Goal: Task Accomplishment & Management: Manage account settings

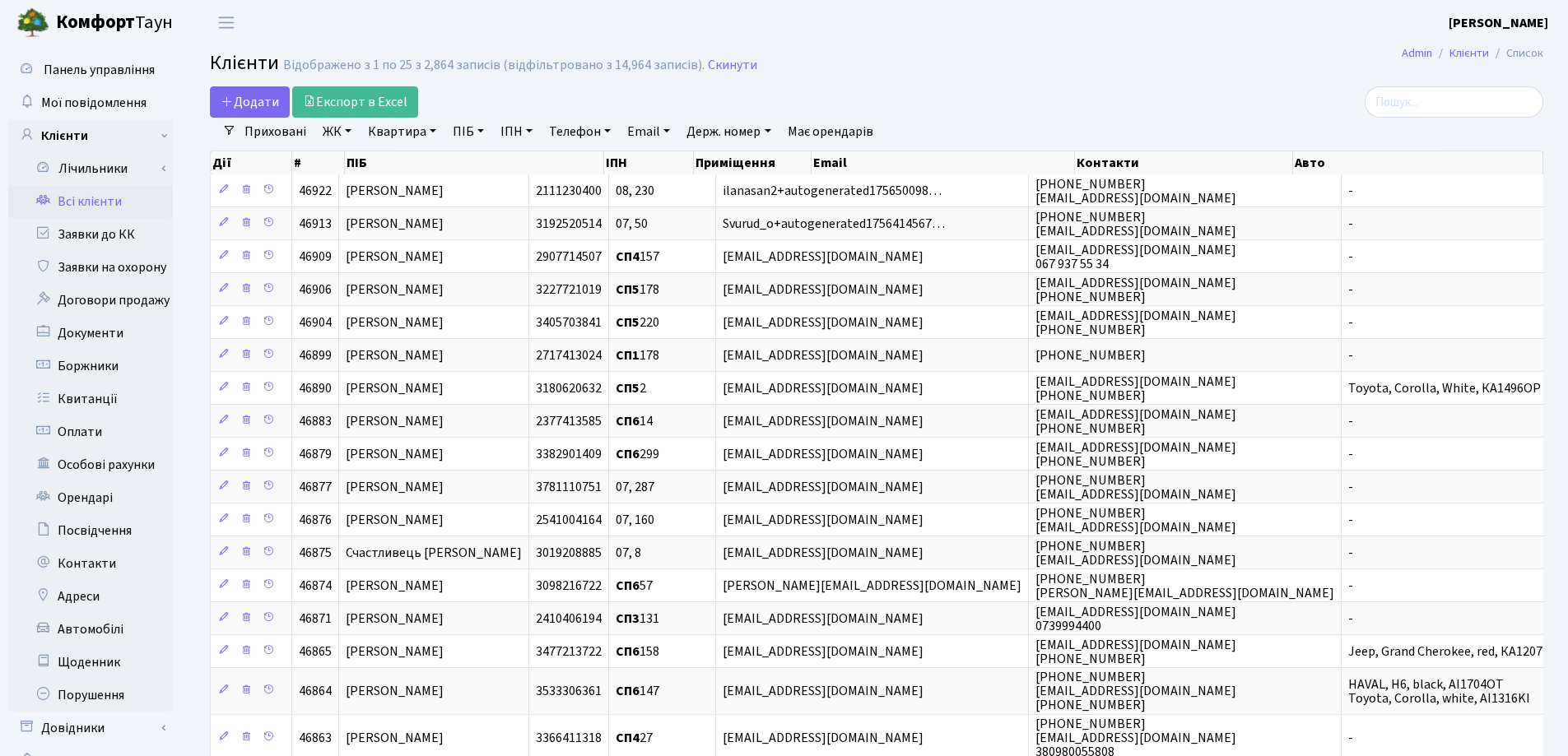
select select "25"
click at [430, 133] on link "Квартира" at bounding box center [402, 132] width 82 height 28
type input "105"
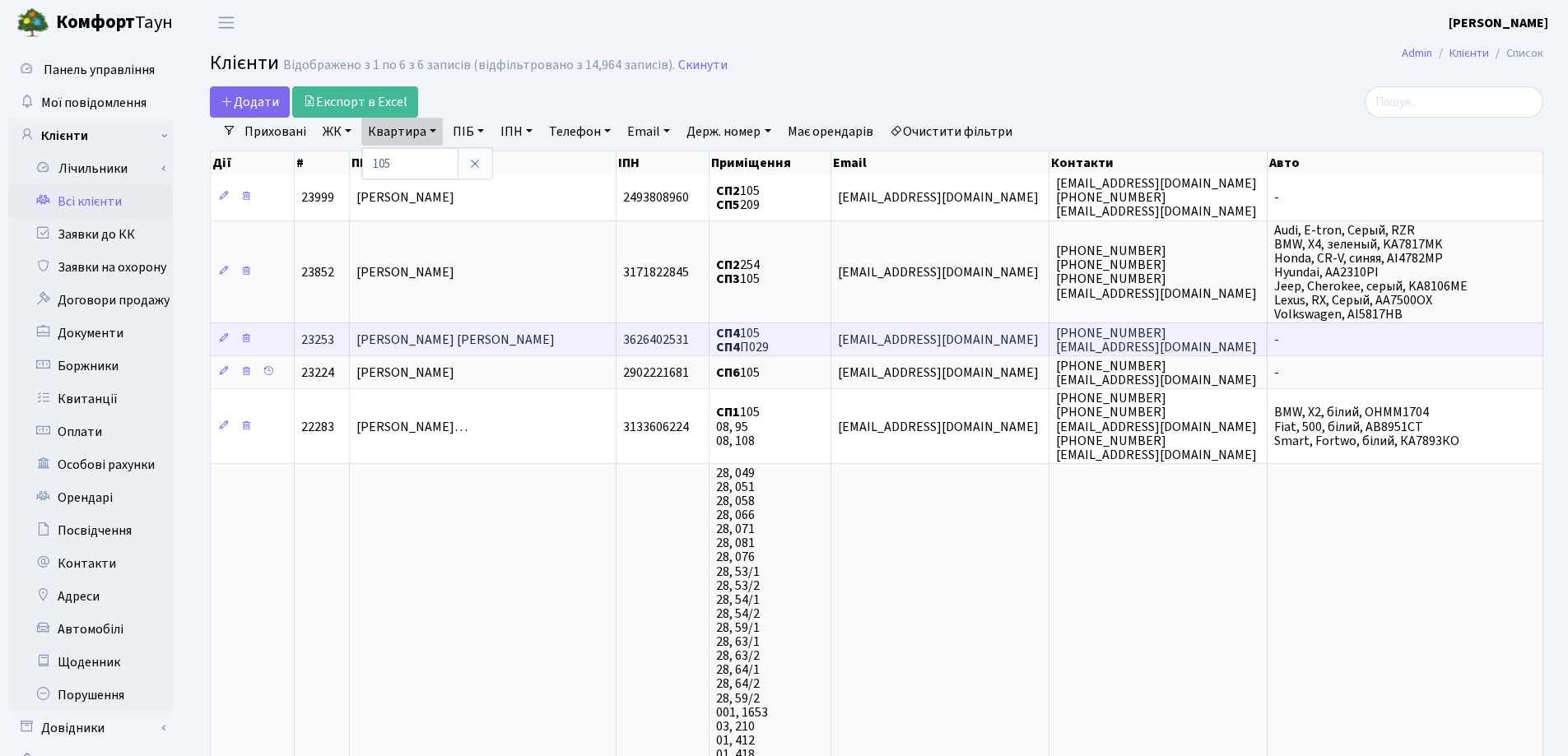
click at [533, 348] on td "Балякін Артур Олександрович" at bounding box center [482, 339] width 266 height 32
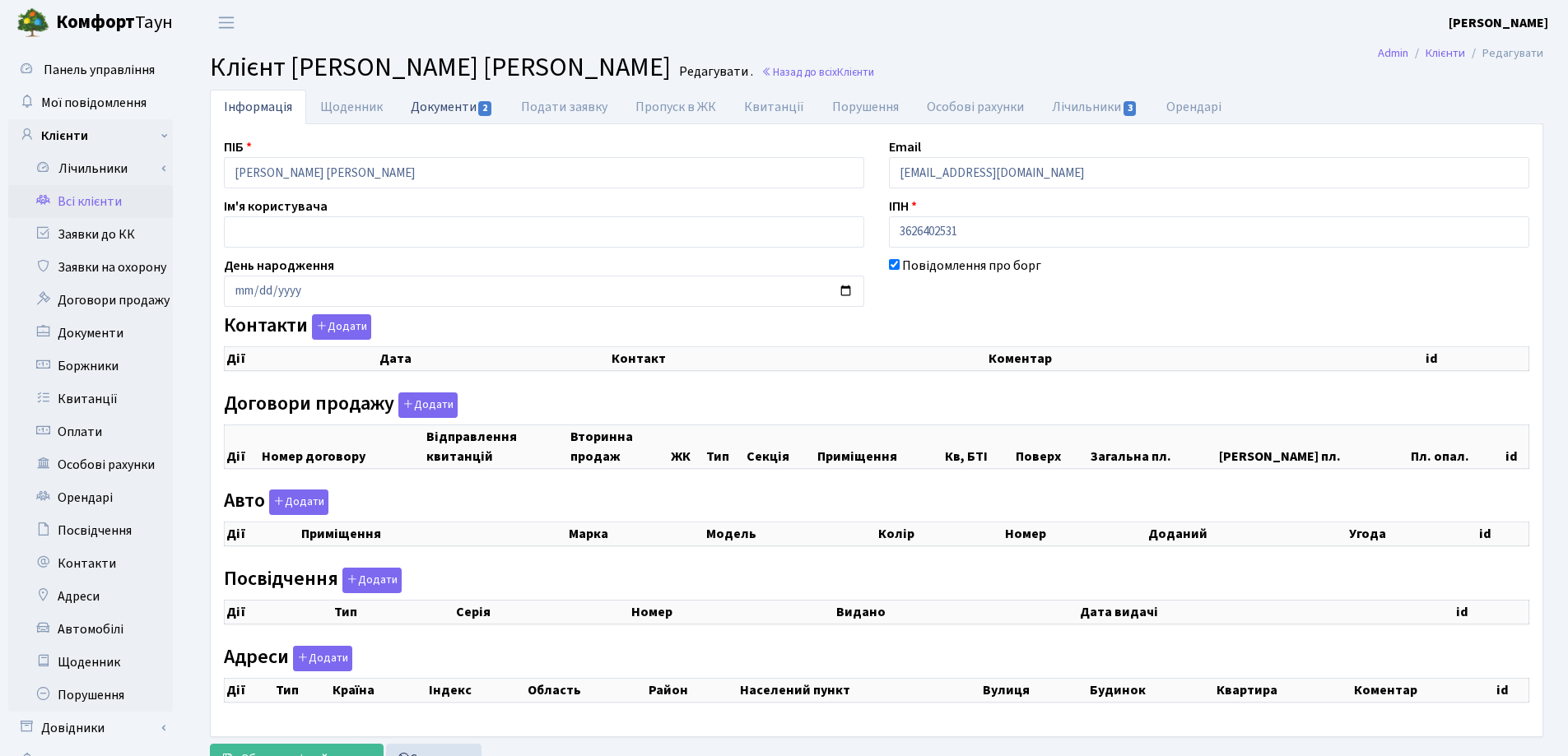
select select "25"
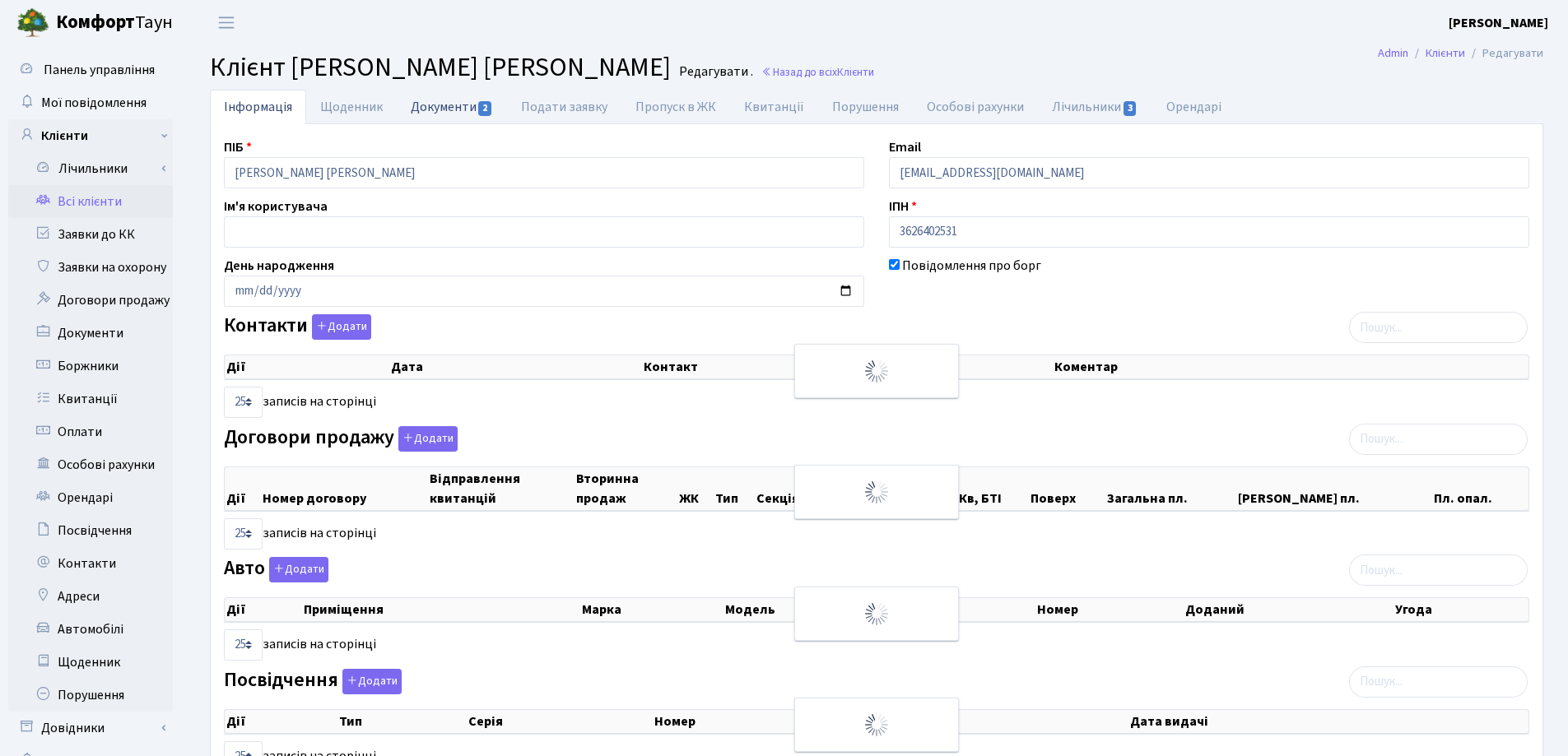
checkbox input "true"
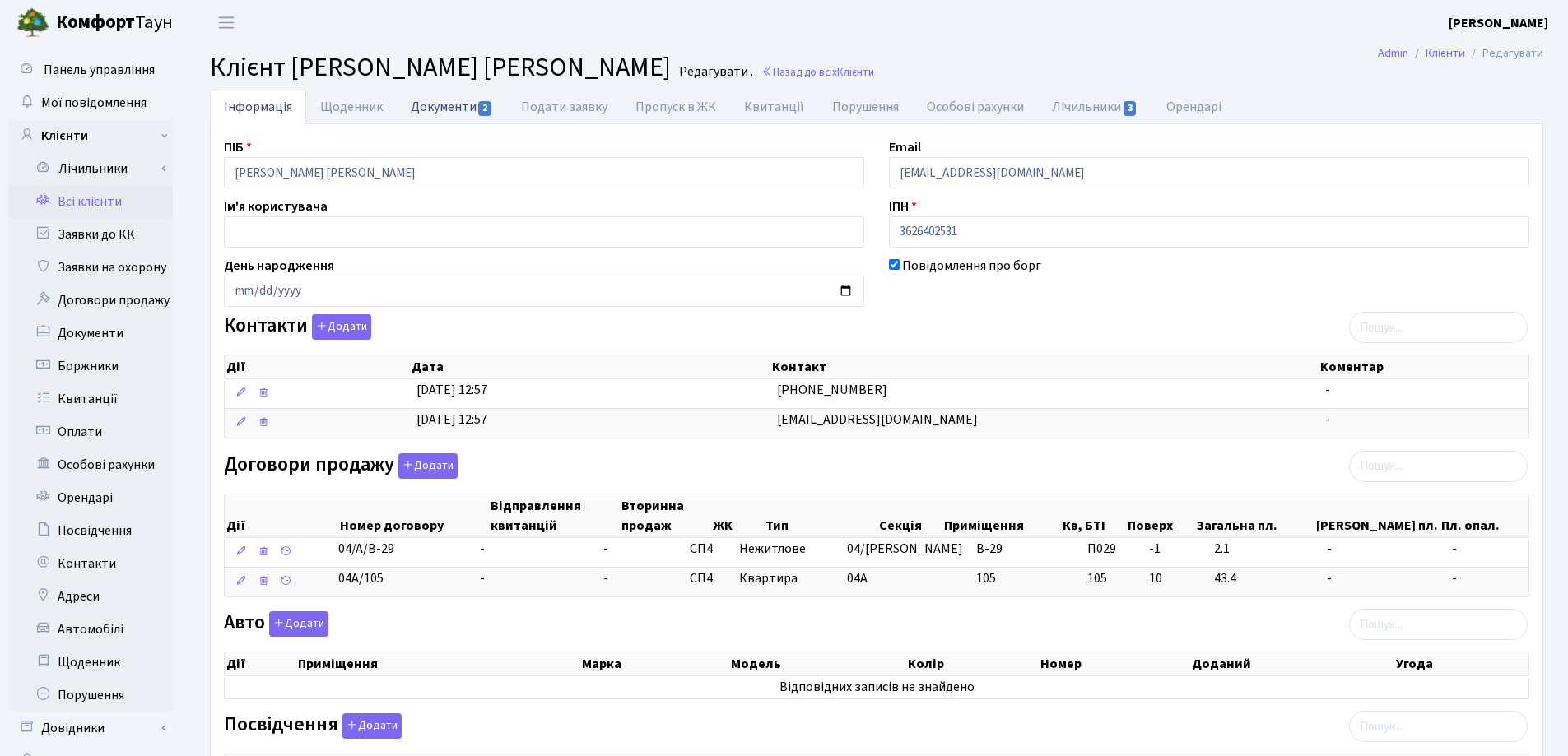
click at [440, 103] on link "Документи 2" at bounding box center [451, 107] width 110 height 33
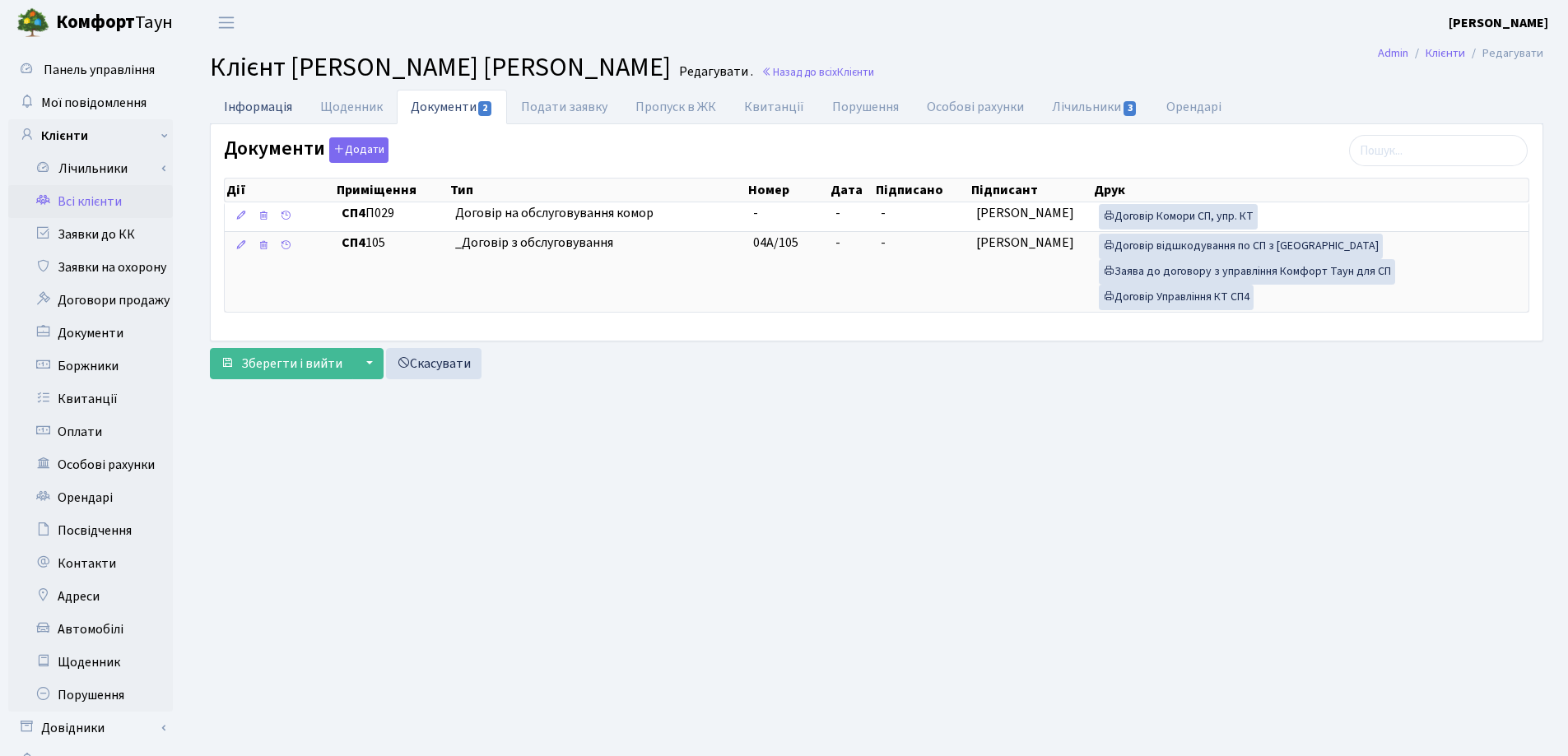
click at [234, 106] on link "Інформація" at bounding box center [258, 107] width 96 height 33
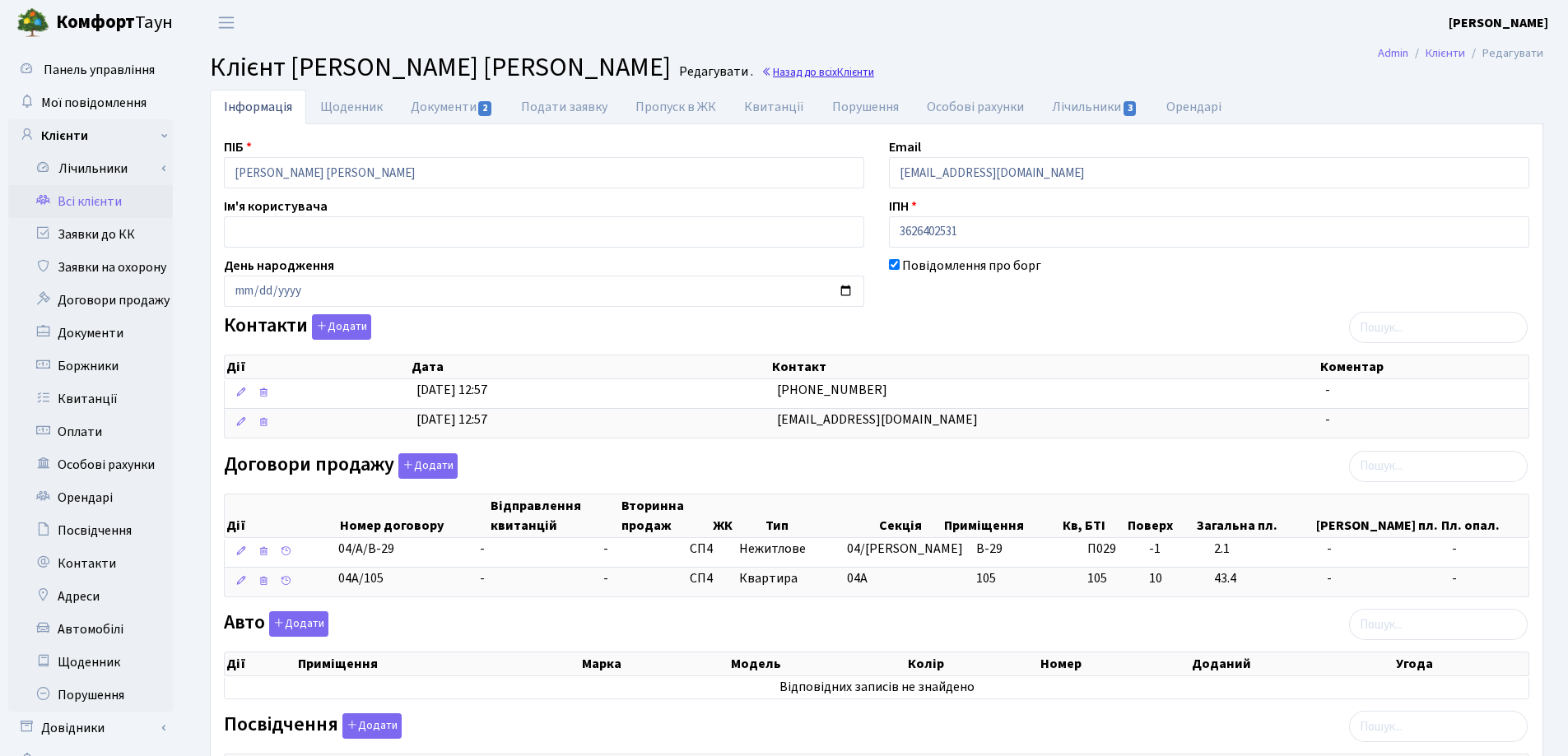
click at [800, 74] on link "Назад до всіх Клієнти" at bounding box center [817, 71] width 113 height 16
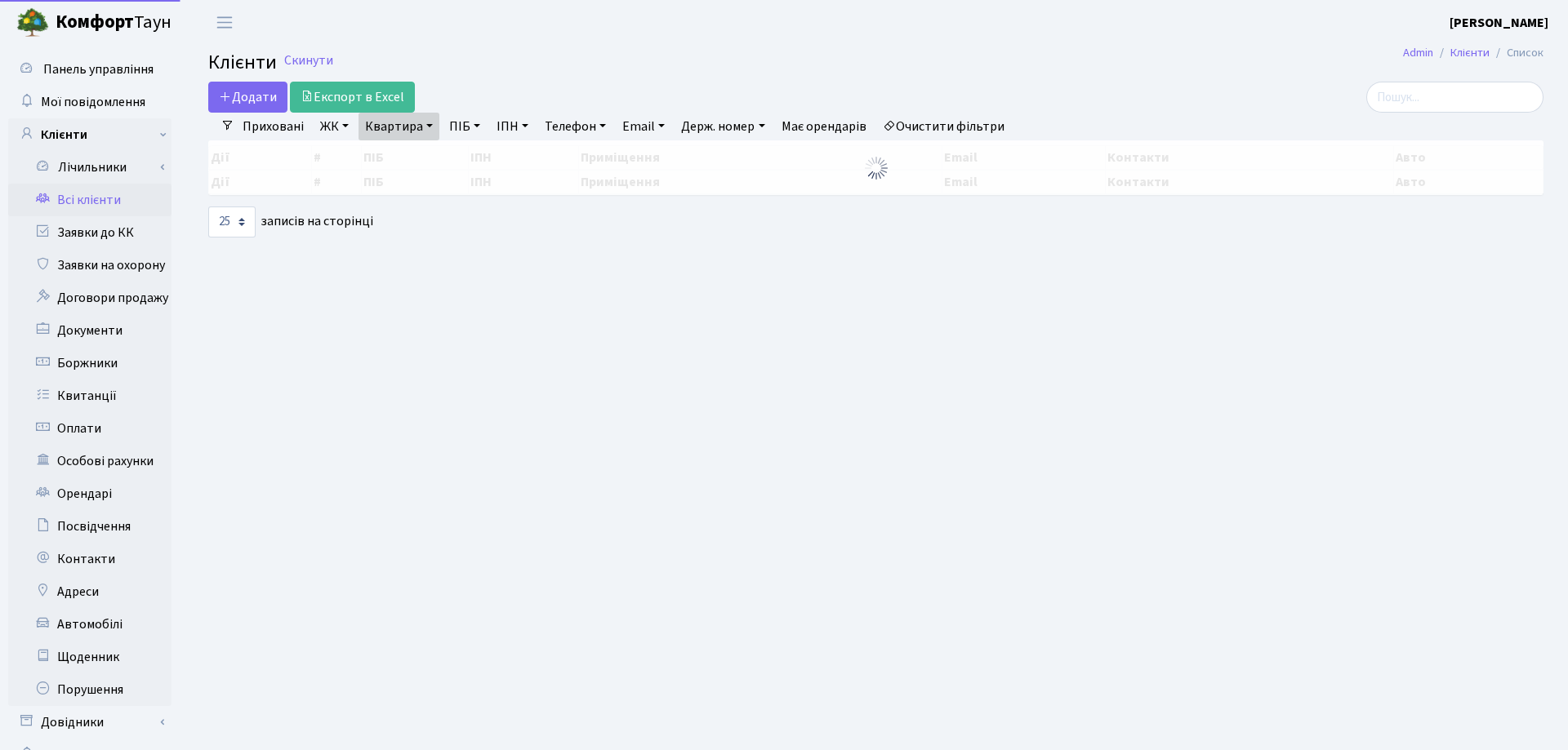
select select "25"
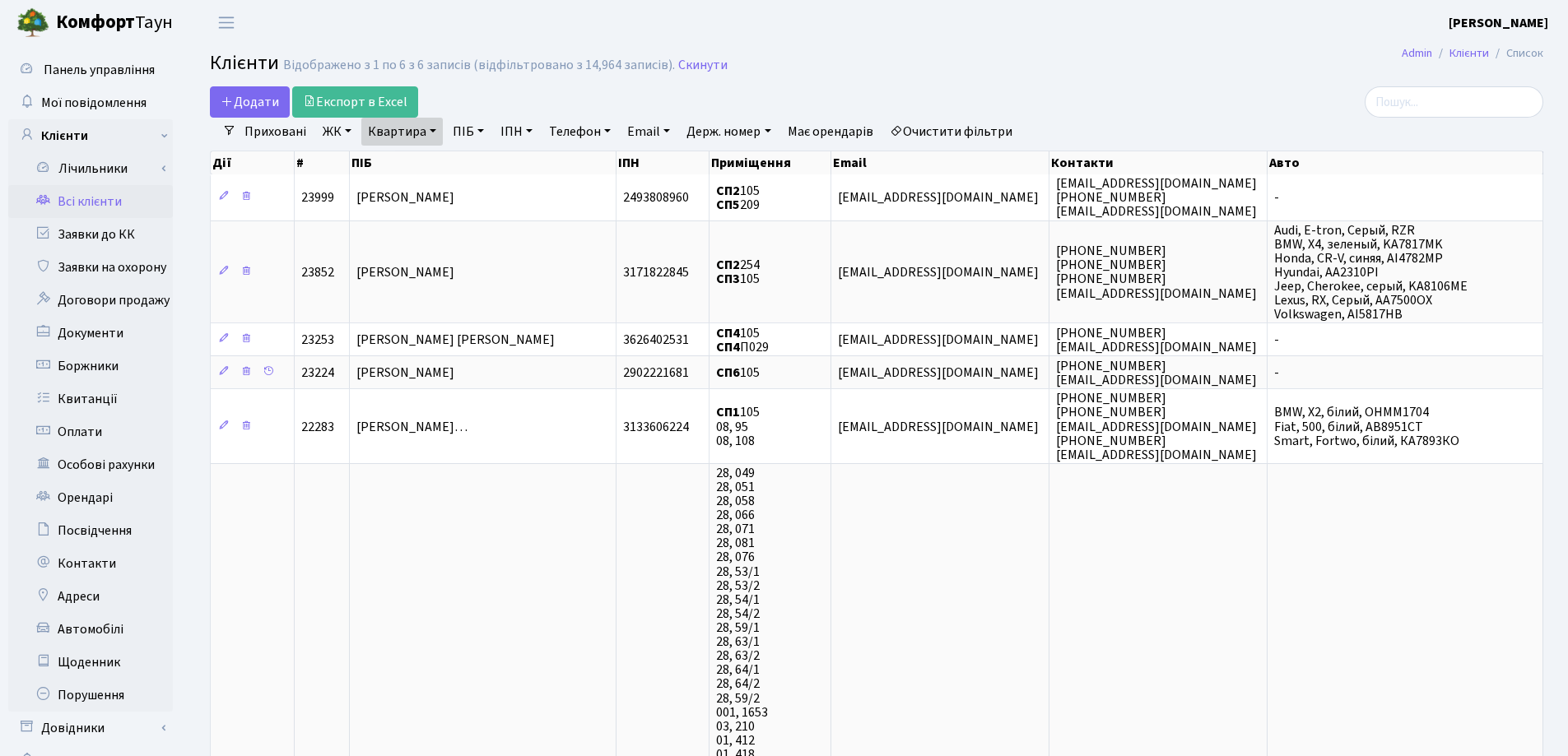
click at [434, 131] on link "Квартира" at bounding box center [402, 132] width 82 height 28
click at [470, 164] on icon at bounding box center [475, 163] width 13 height 13
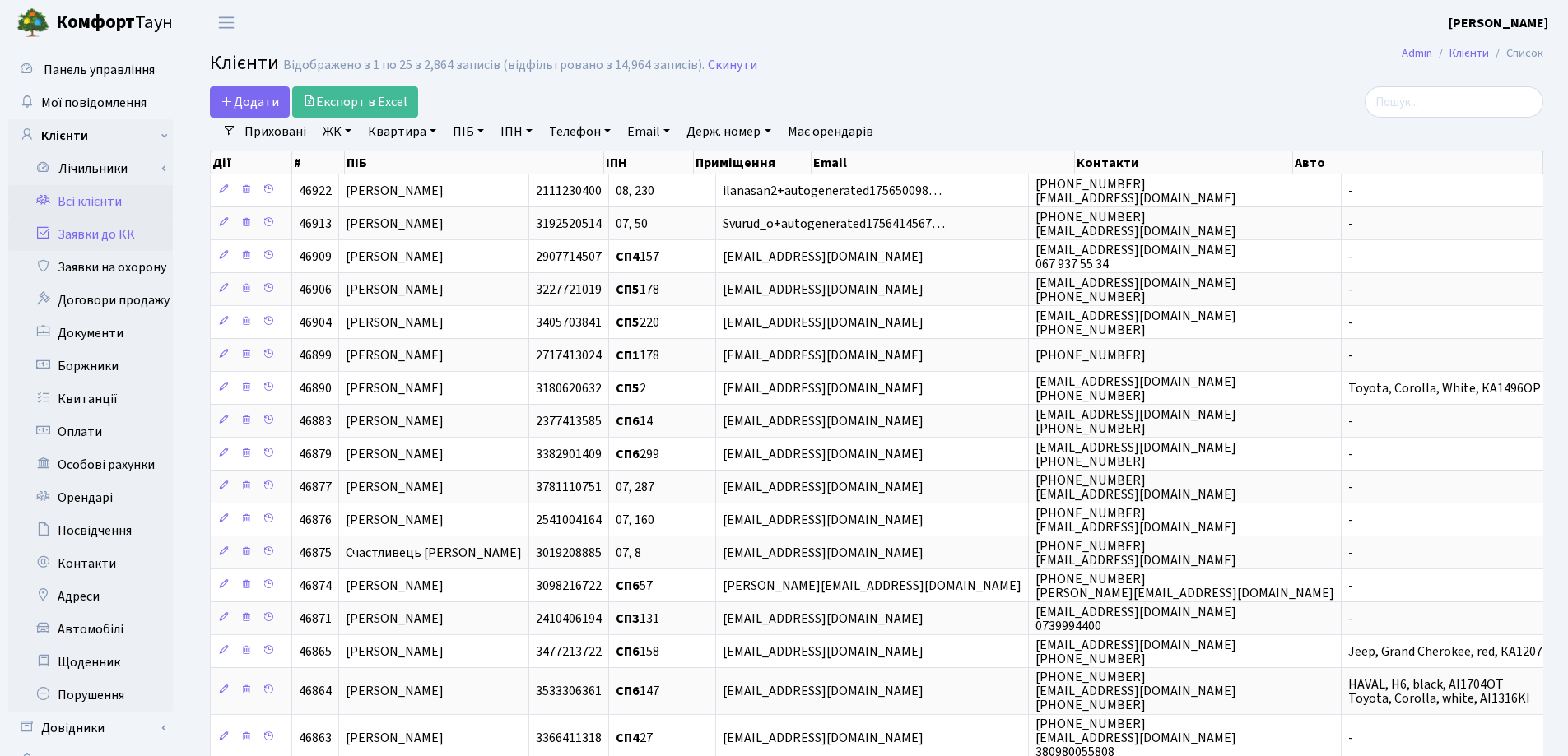
click at [98, 239] on link "Заявки до КК" at bounding box center [90, 234] width 164 height 32
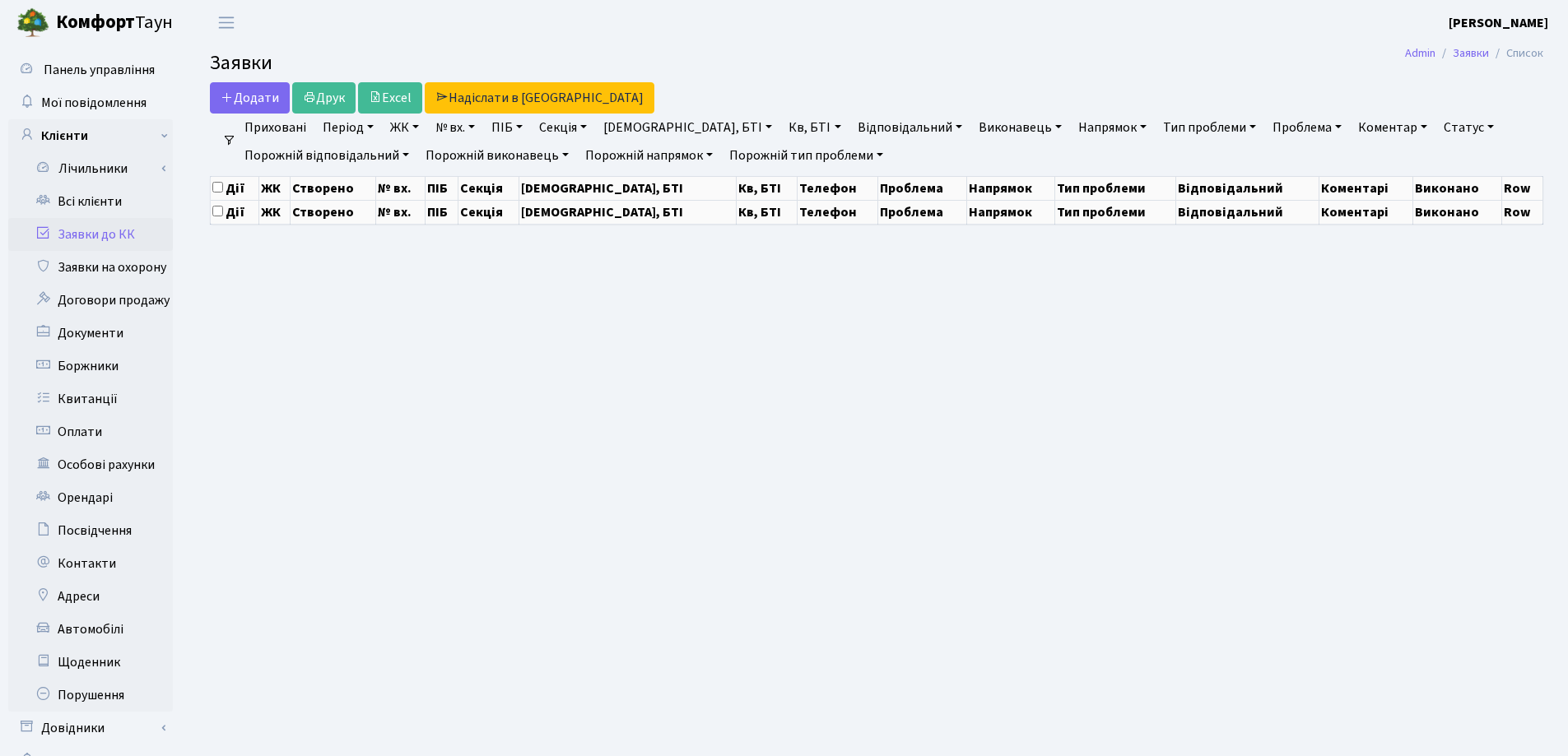
select select "25"
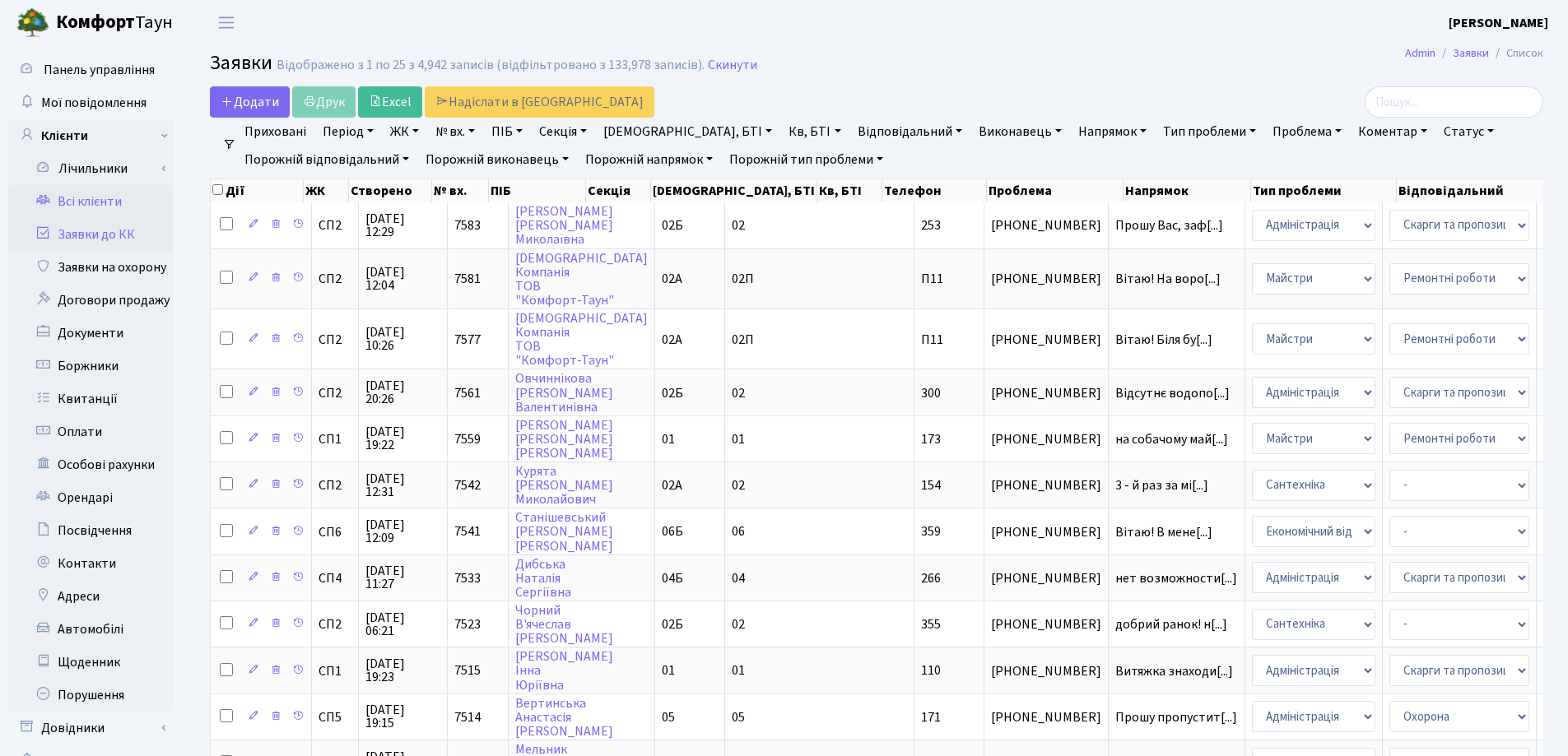
click at [103, 196] on link "Всі клієнти" at bounding box center [90, 201] width 164 height 32
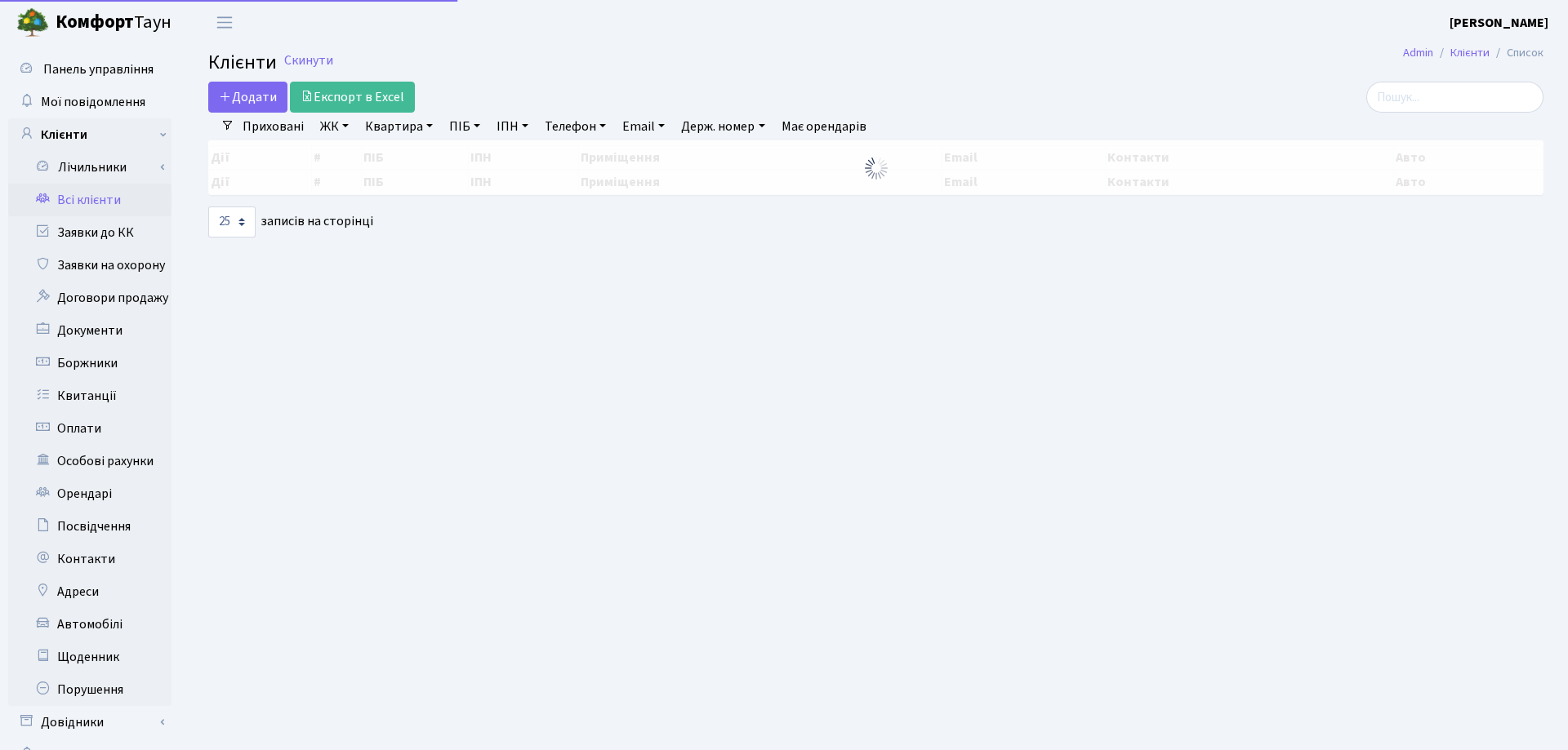
select select "25"
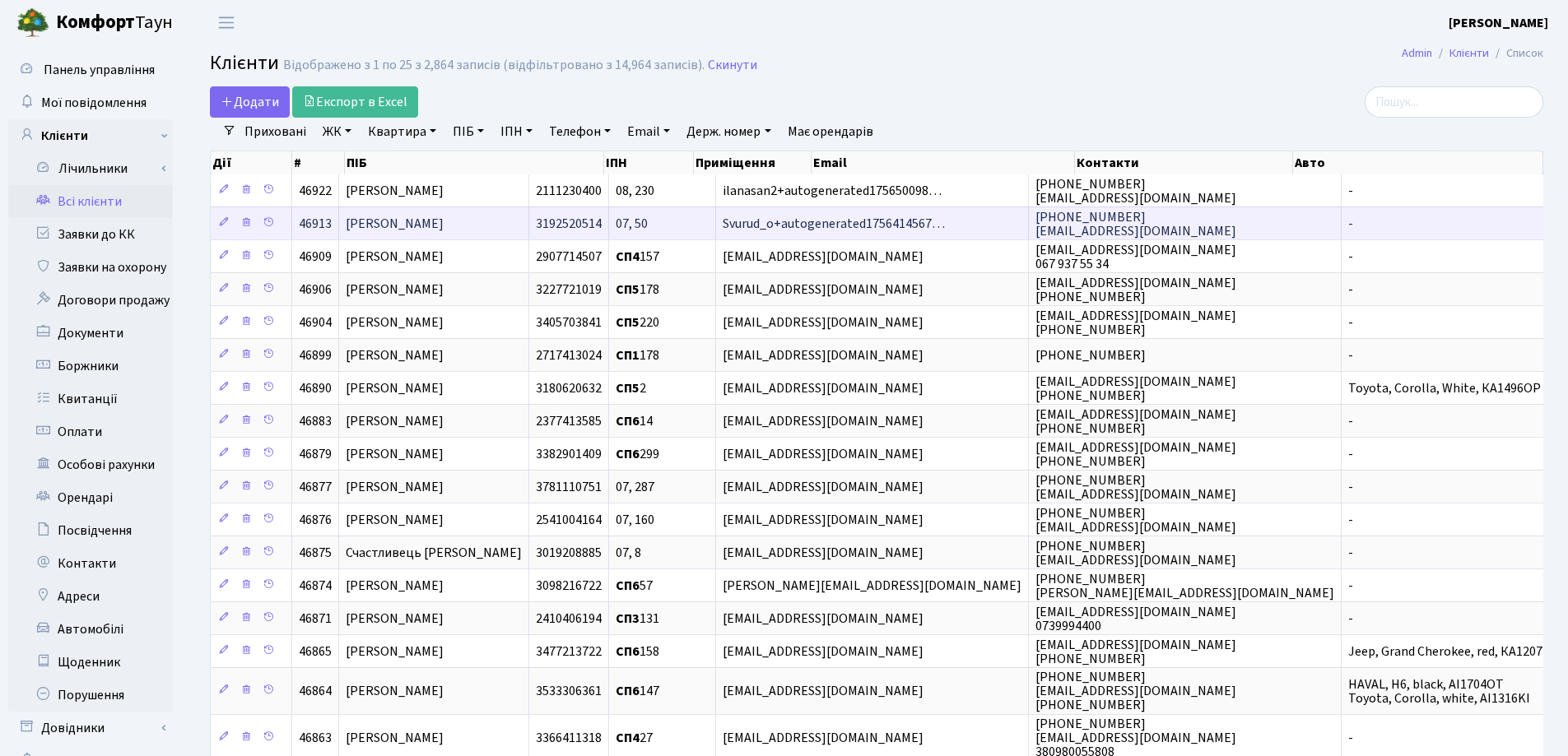
click at [378, 230] on span "[PERSON_NAME]" at bounding box center [394, 224] width 98 height 19
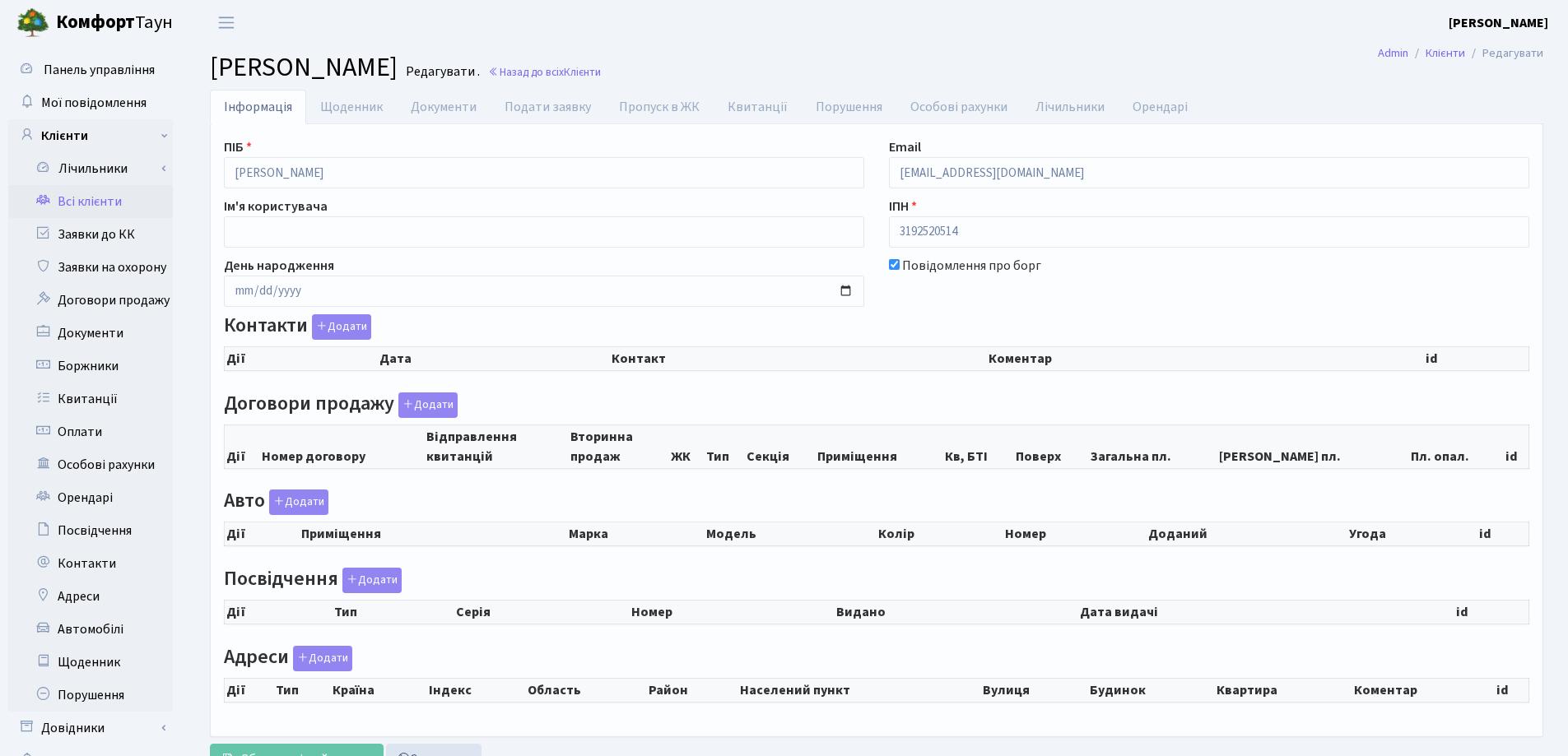
checkbox input "true"
select select "25"
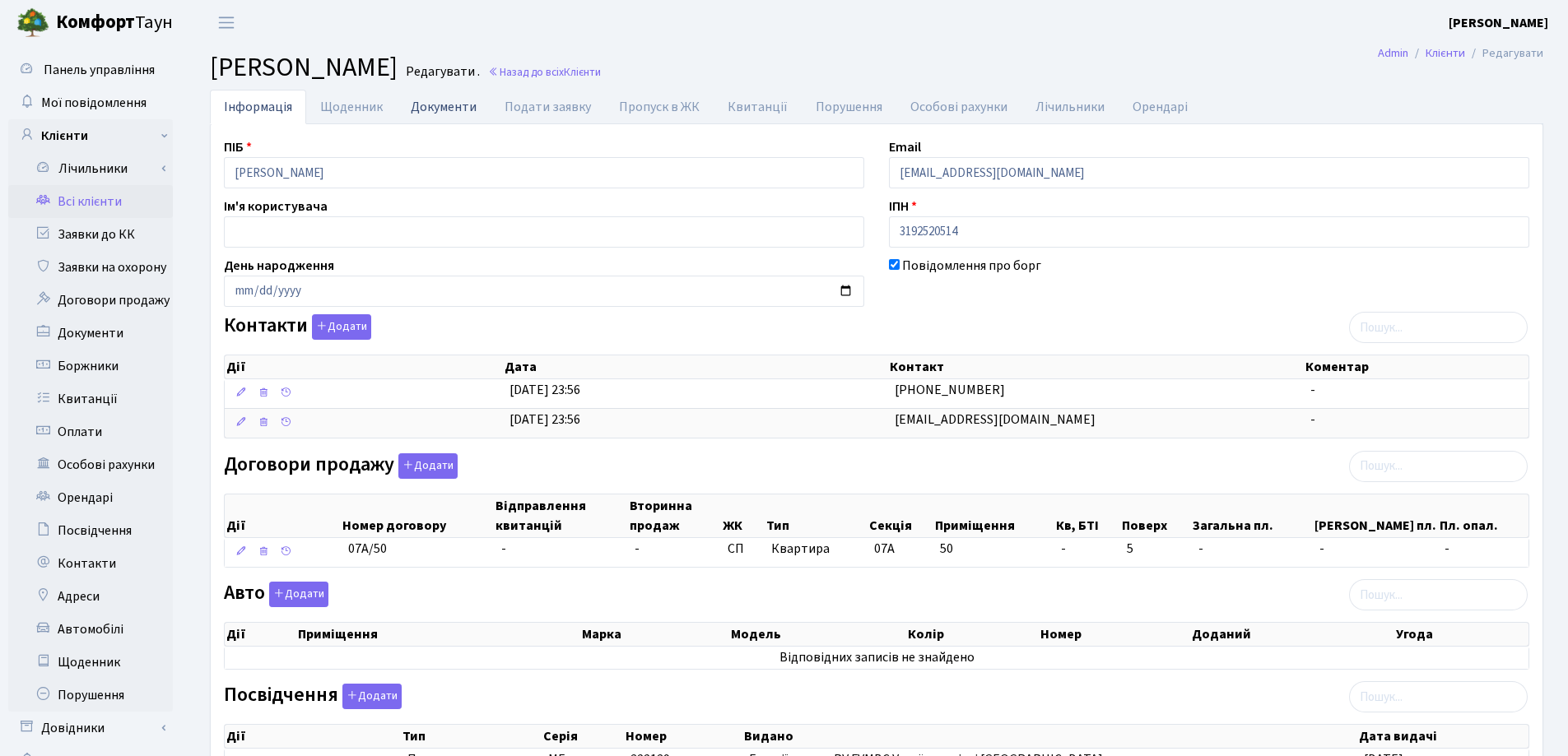
click at [429, 113] on link "Документи" at bounding box center [443, 107] width 94 height 33
select select "25"
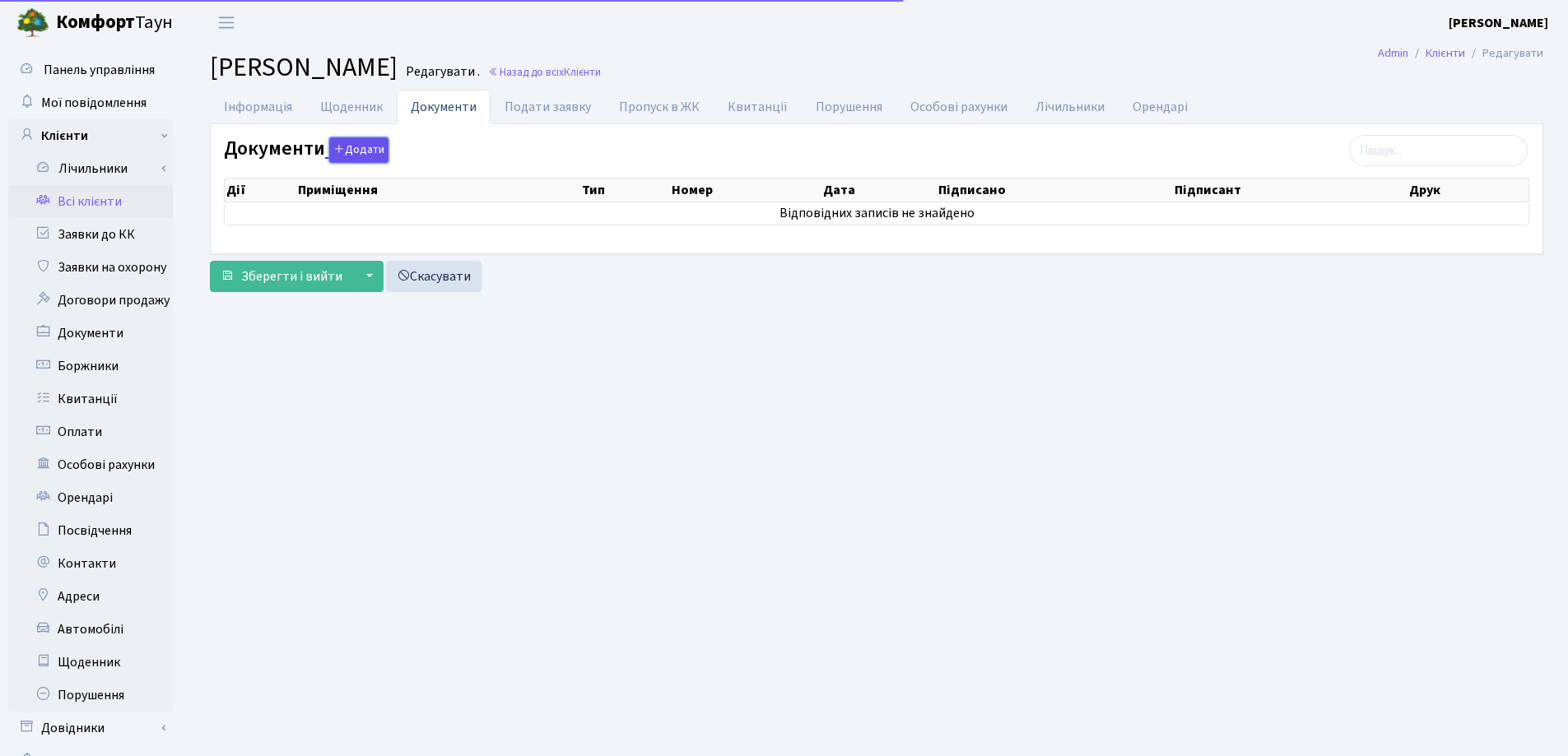
click at [366, 155] on button "Додати" at bounding box center [359, 149] width 59 height 25
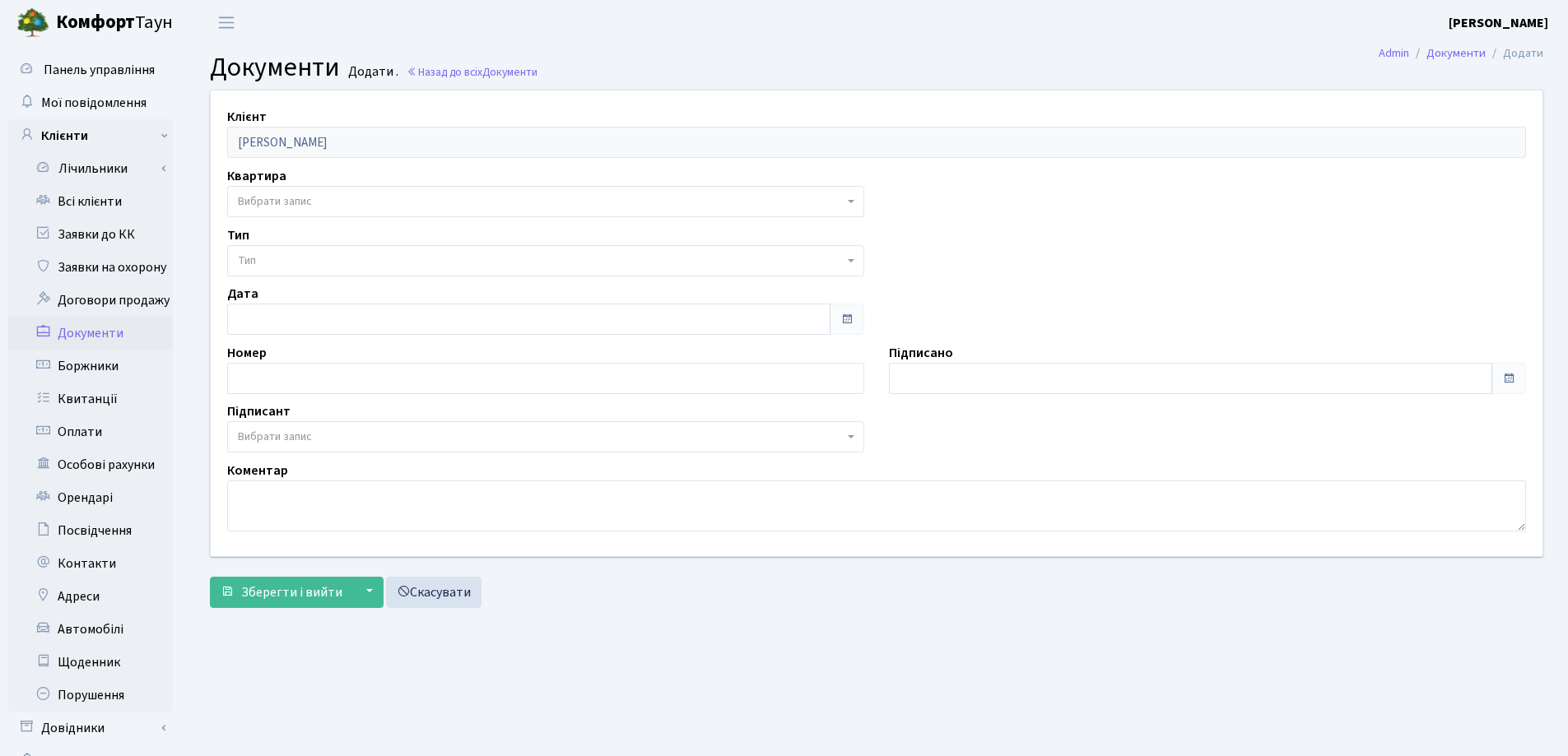
click at [328, 198] on span "Вибрати запис" at bounding box center [540, 201] width 606 height 17
click at [661, 45] on main "Admin Документи Додати Документи Додати . Назад до всіх Документи Клієнт Котенк…" at bounding box center [877, 416] width 1382 height 740
click at [89, 198] on link "Всі клієнти" at bounding box center [90, 201] width 164 height 32
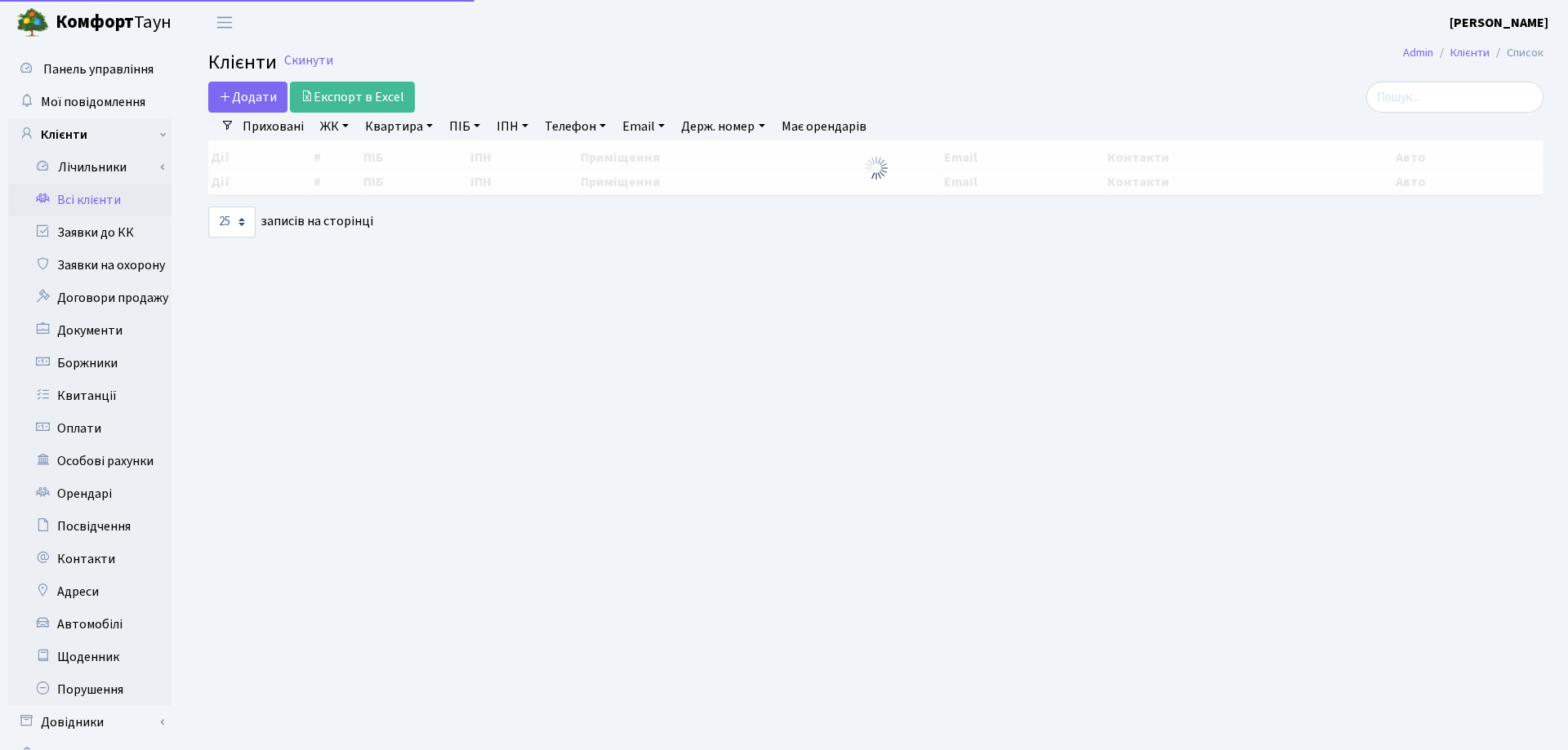
select select "25"
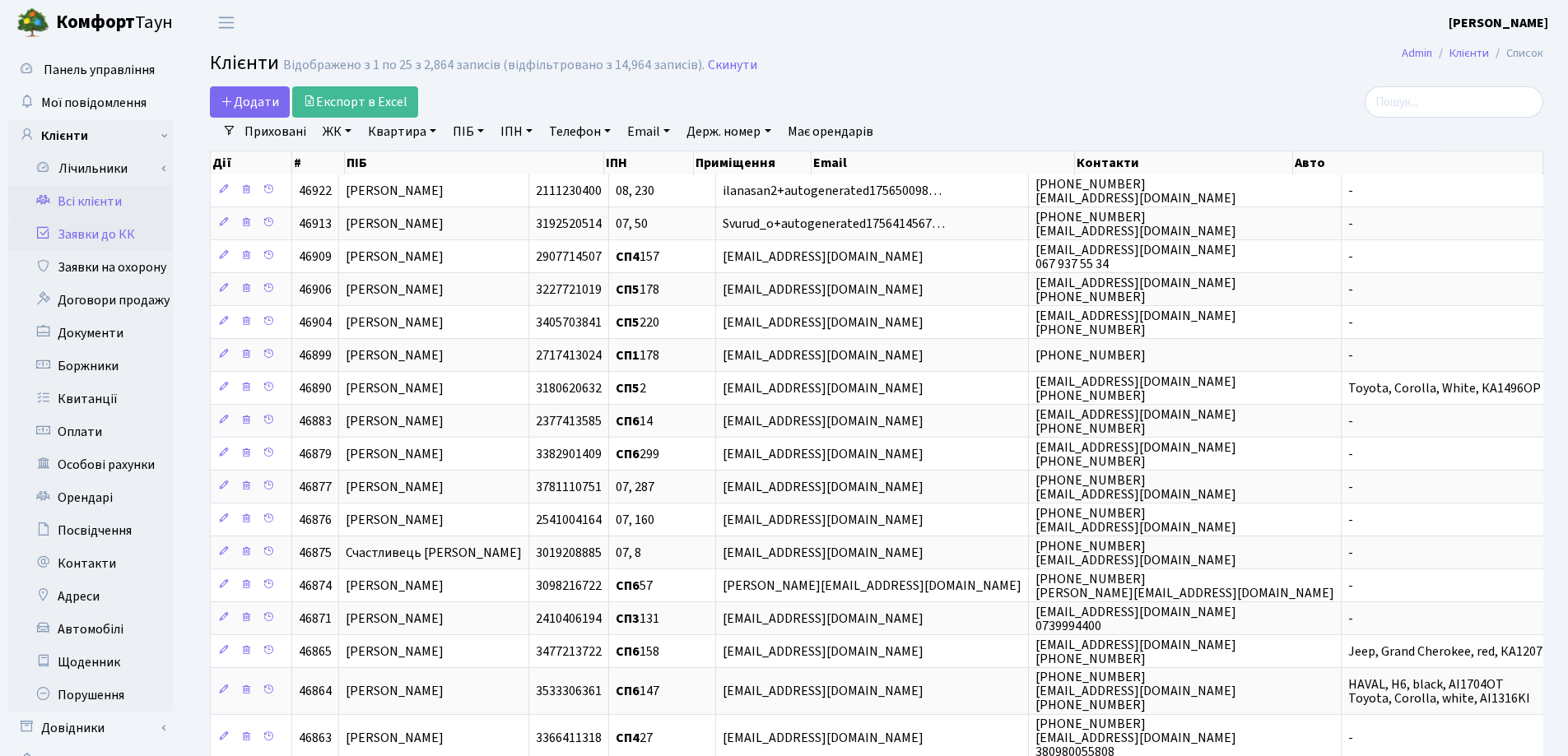
click at [97, 234] on link "Заявки до КК" at bounding box center [90, 234] width 164 height 32
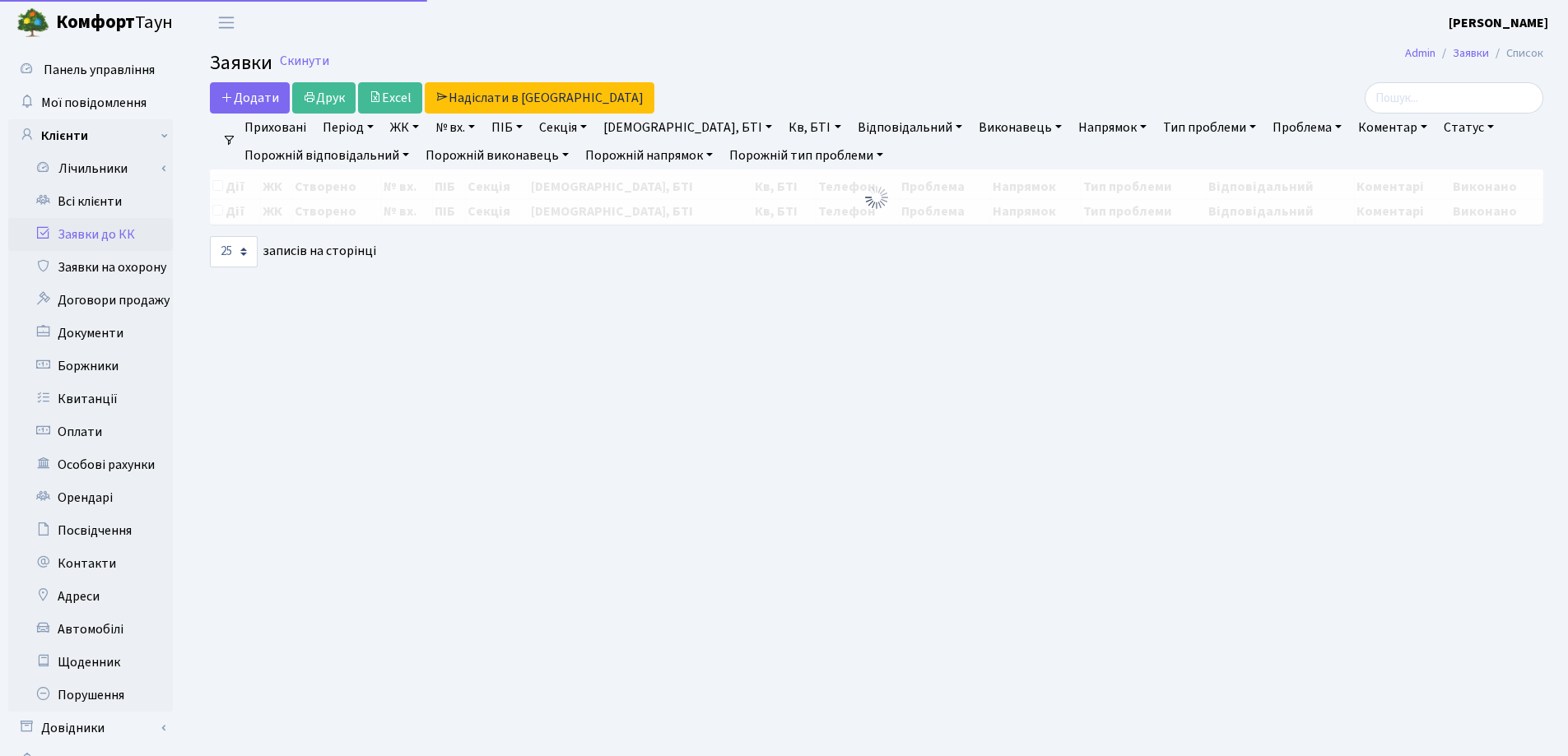
select select "25"
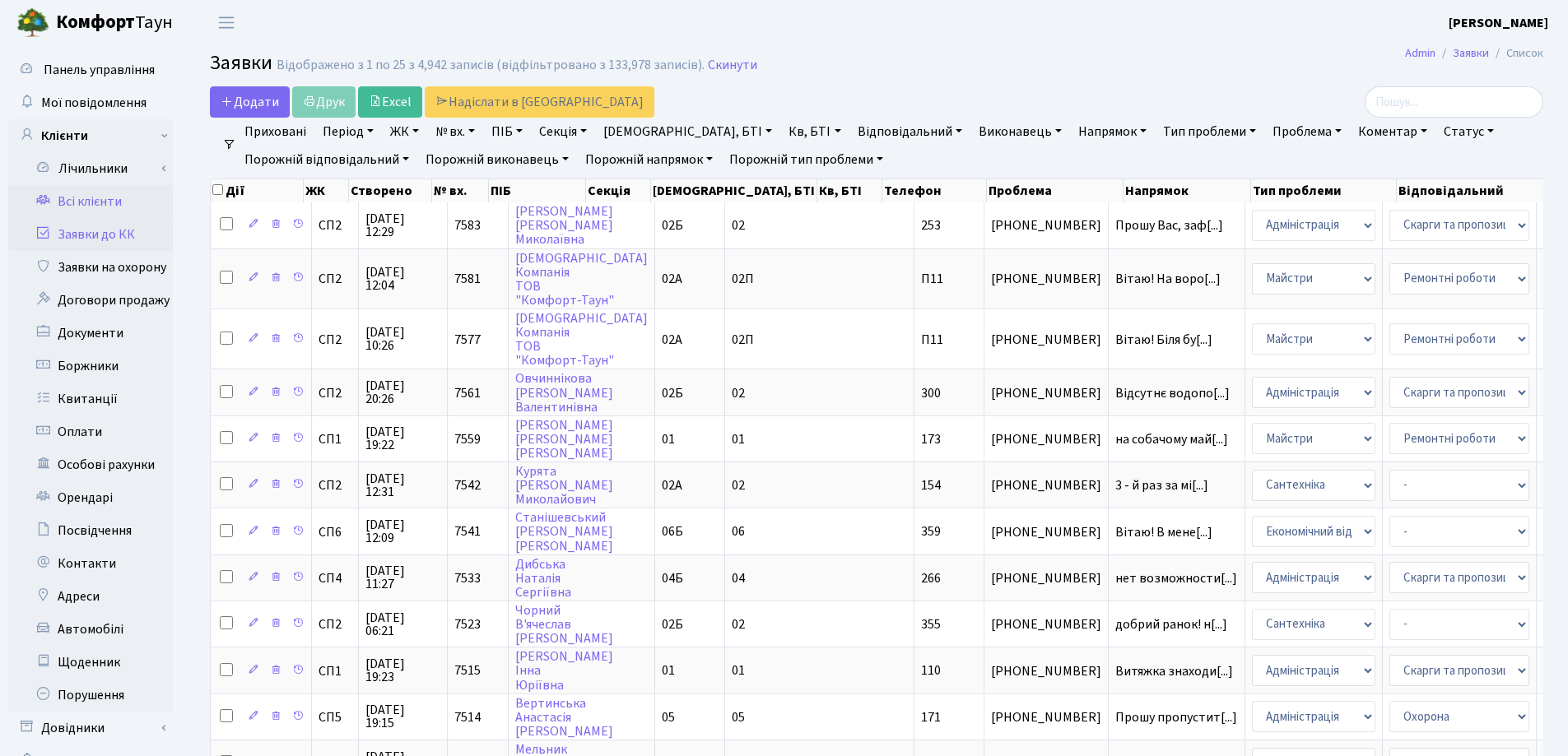
click at [103, 200] on link "Всі клієнти" at bounding box center [90, 201] width 164 height 32
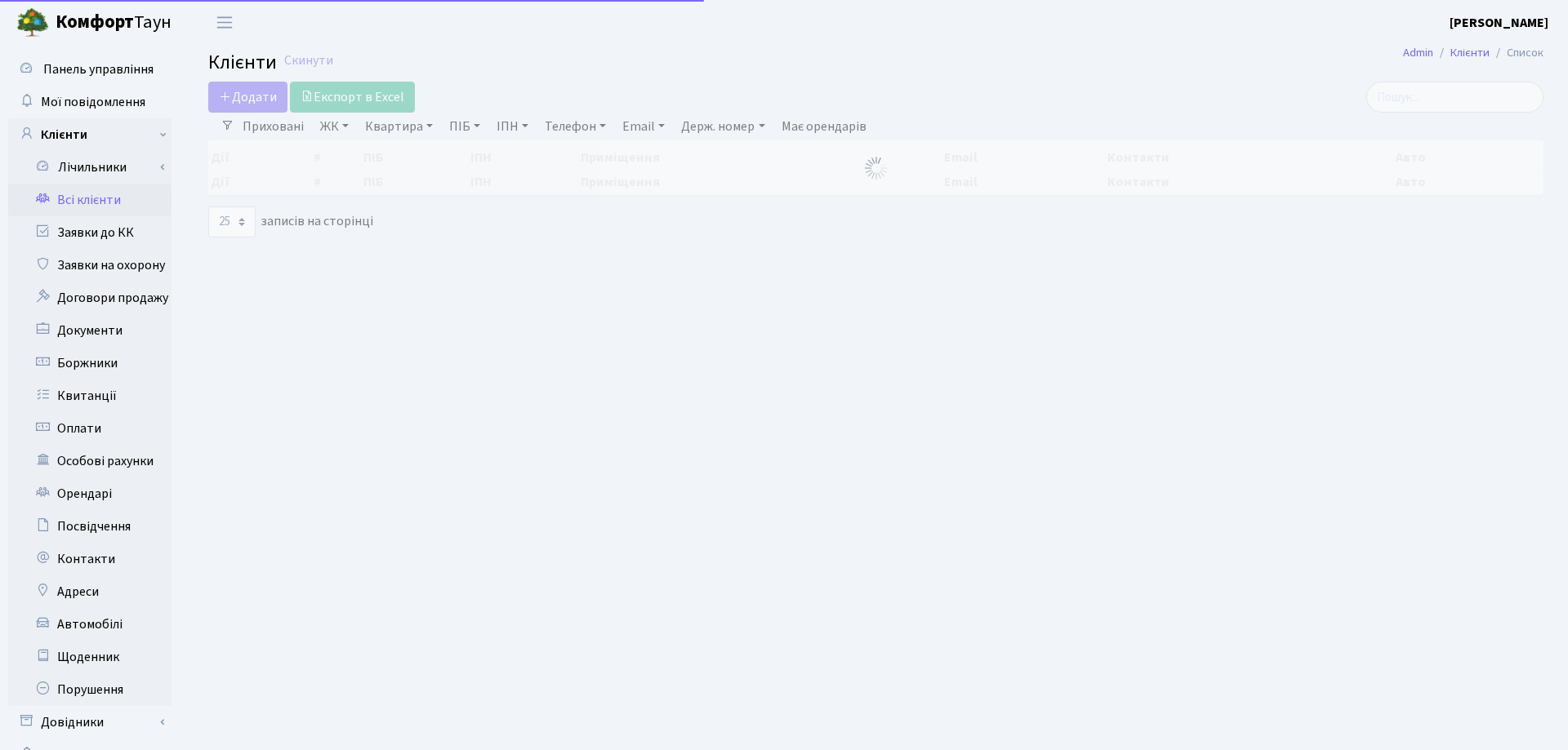
select select "25"
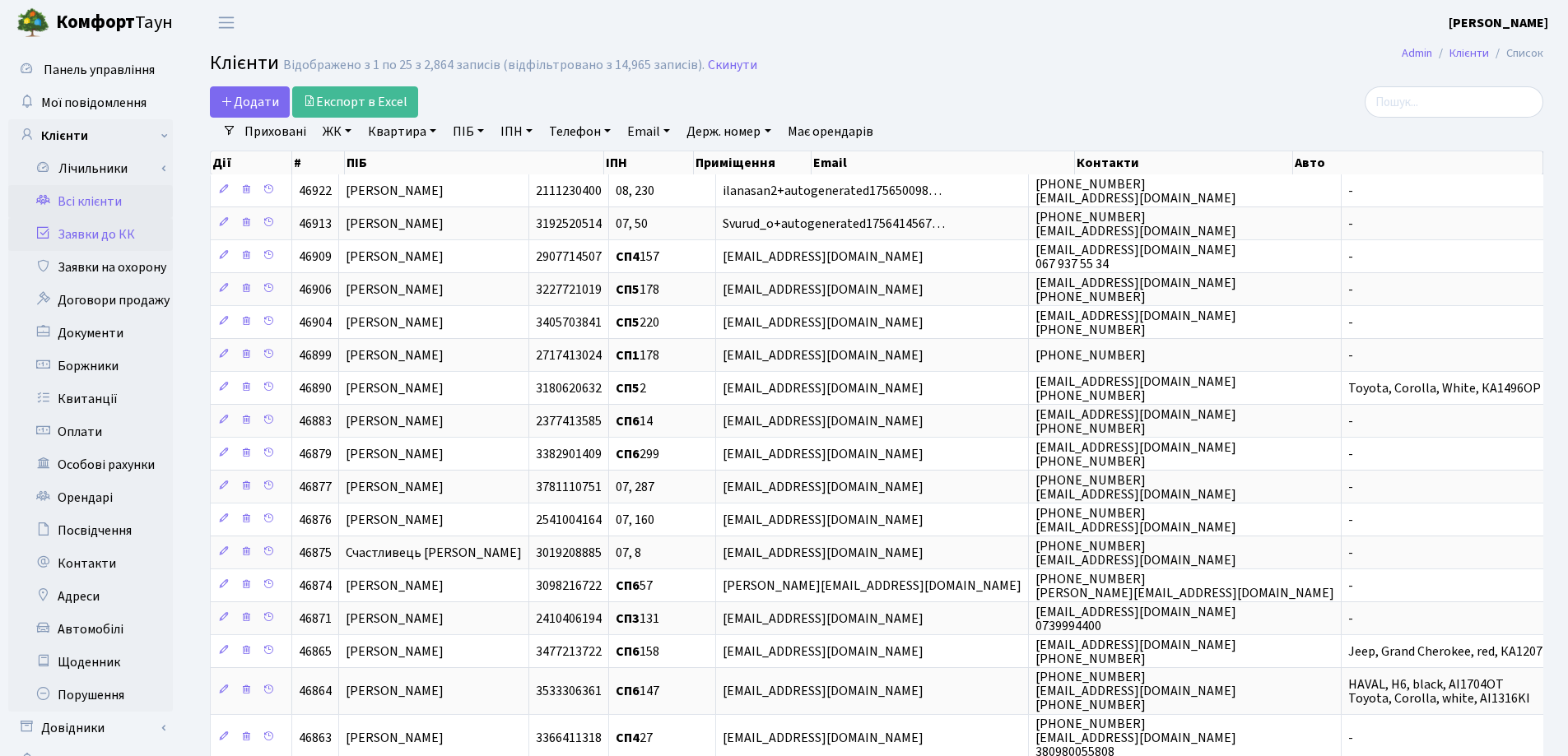
click at [63, 244] on link "Заявки до КК" at bounding box center [90, 234] width 164 height 32
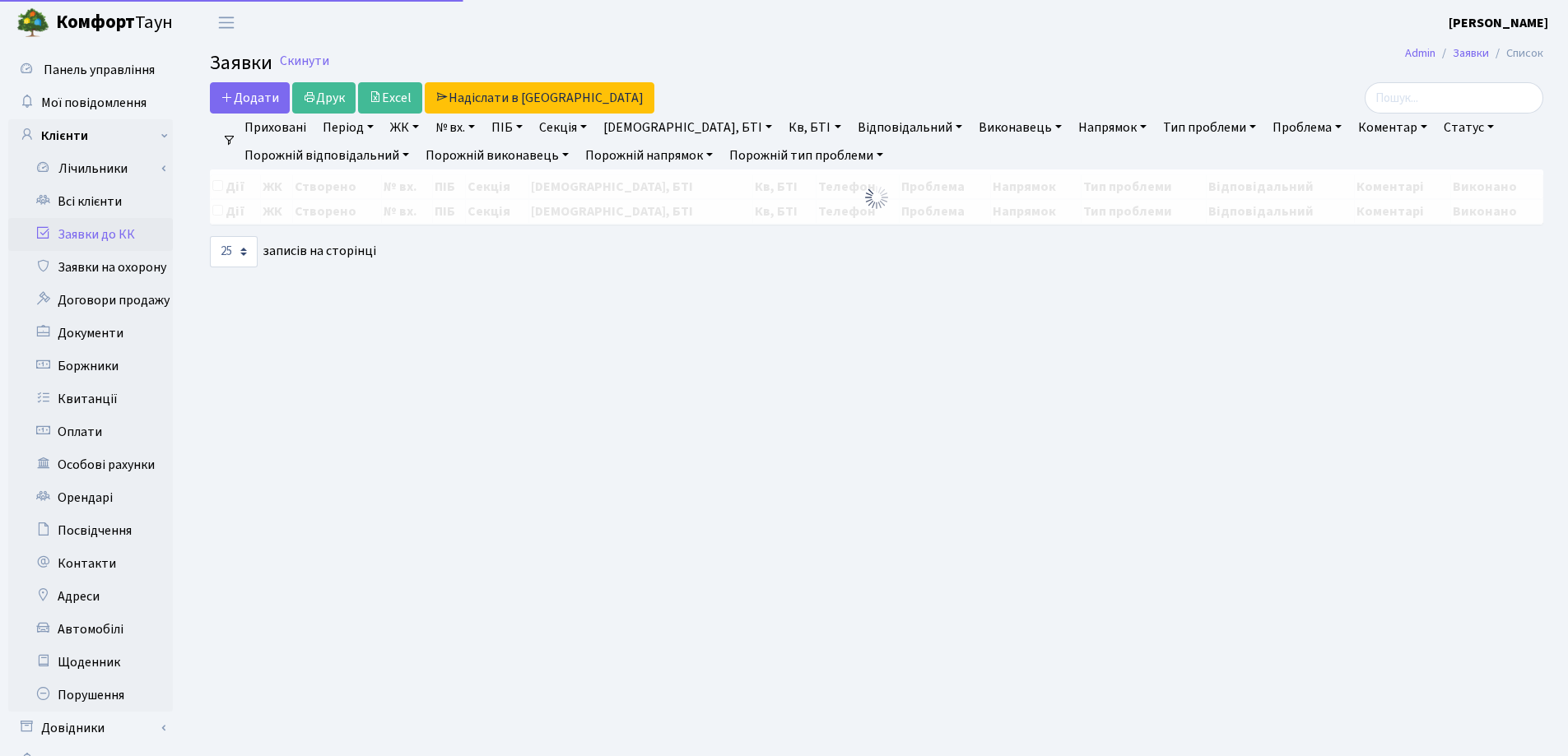
select select "25"
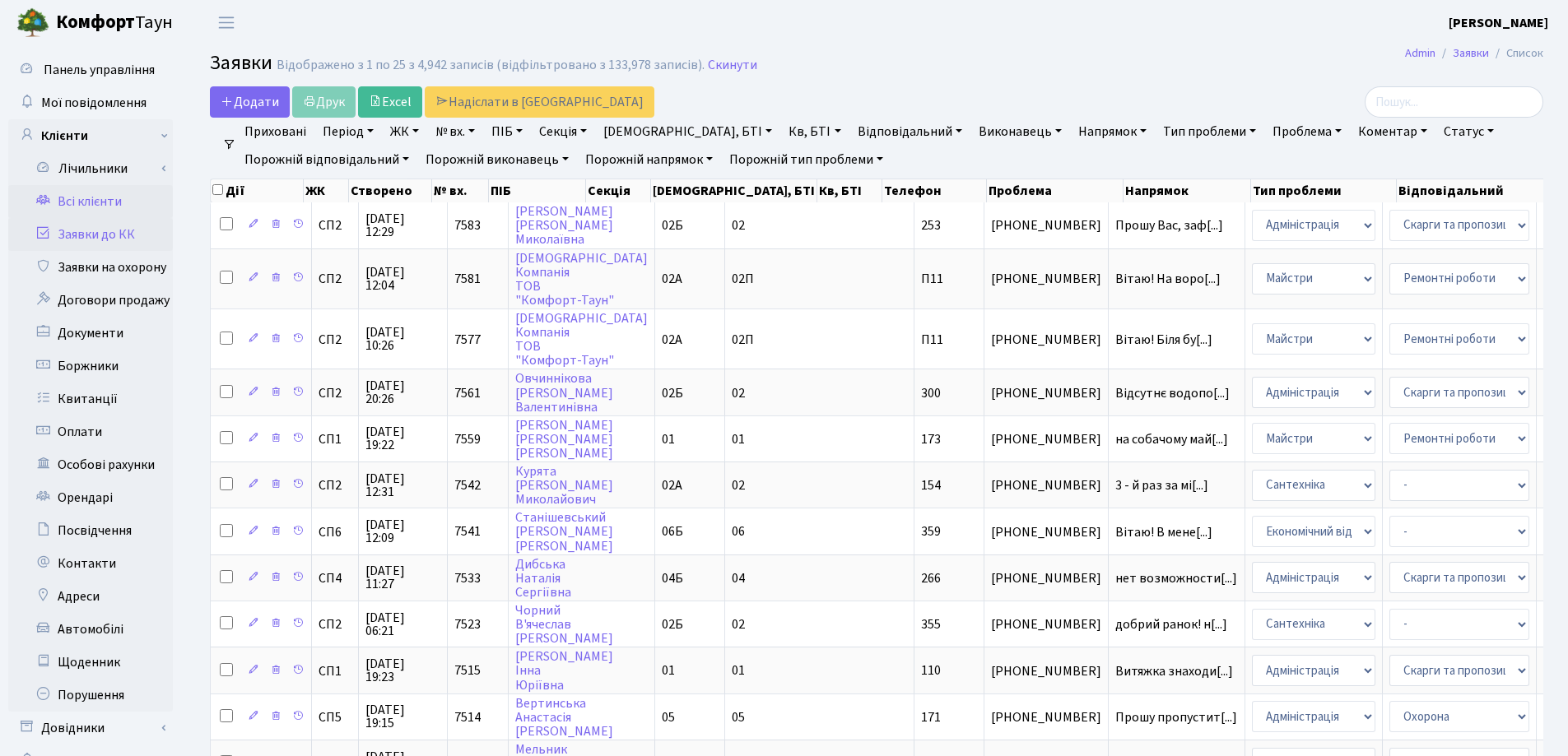
click at [78, 201] on link "Всі клієнти" at bounding box center [90, 201] width 164 height 32
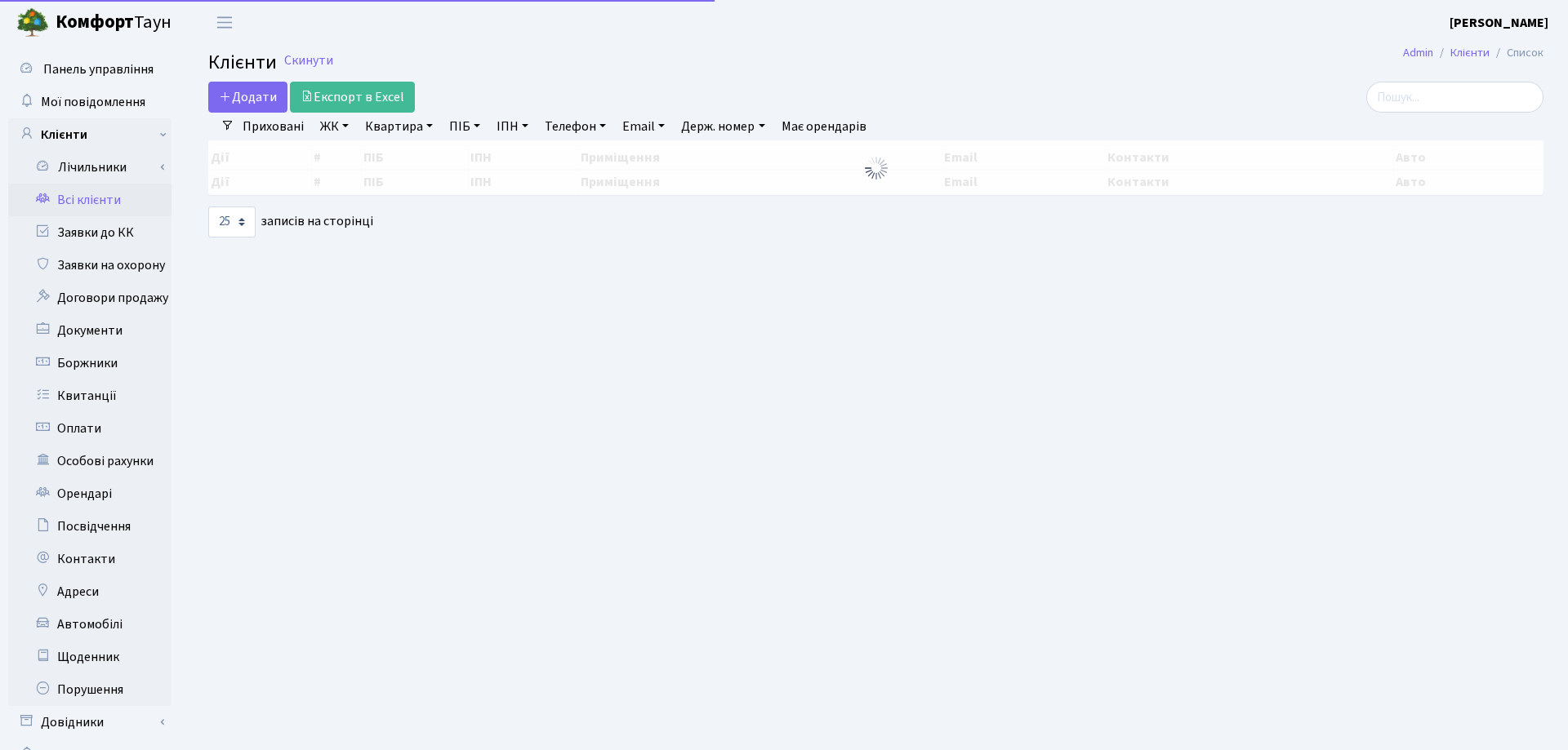
select select "25"
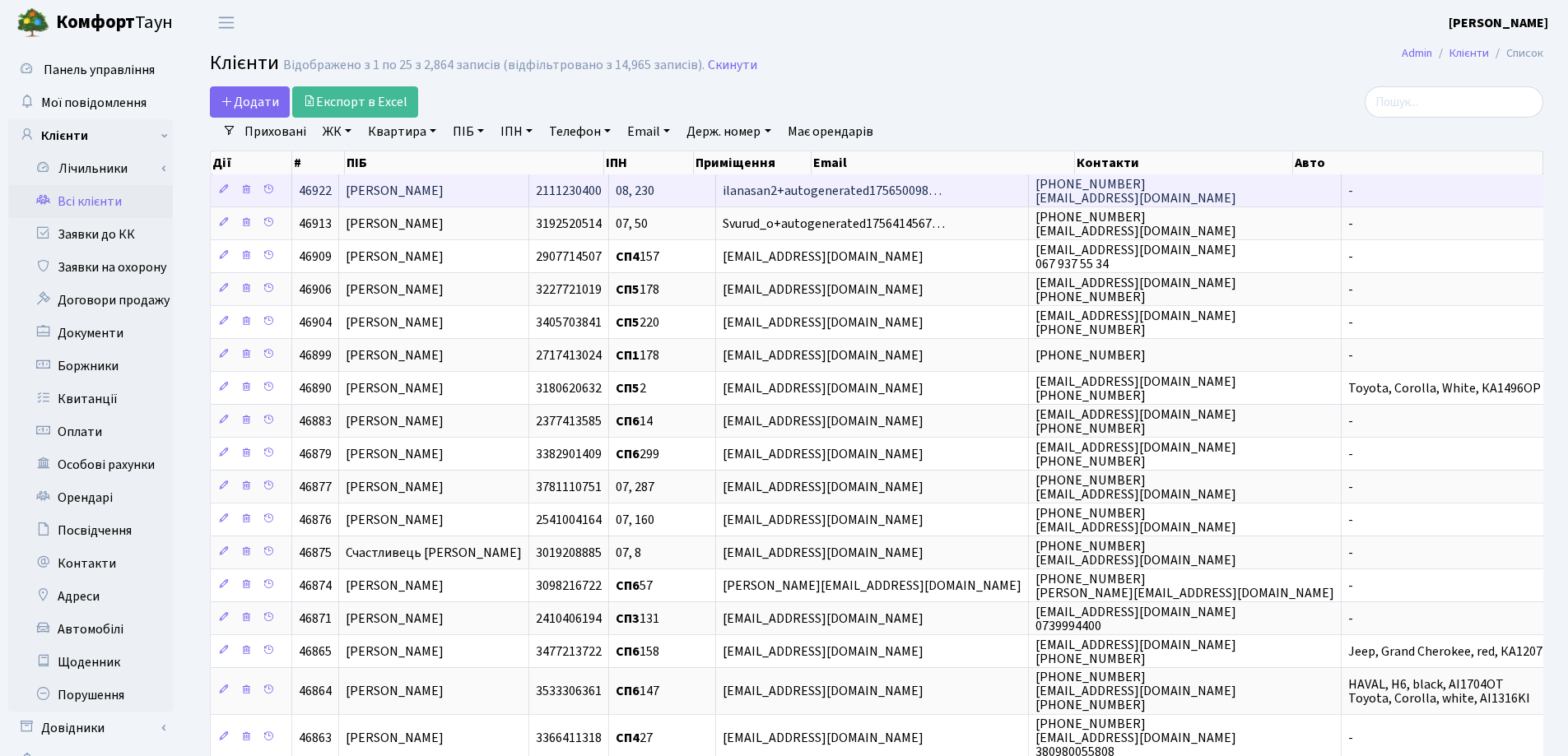
click at [409, 192] on span "Сандлер Любов" at bounding box center [394, 191] width 98 height 19
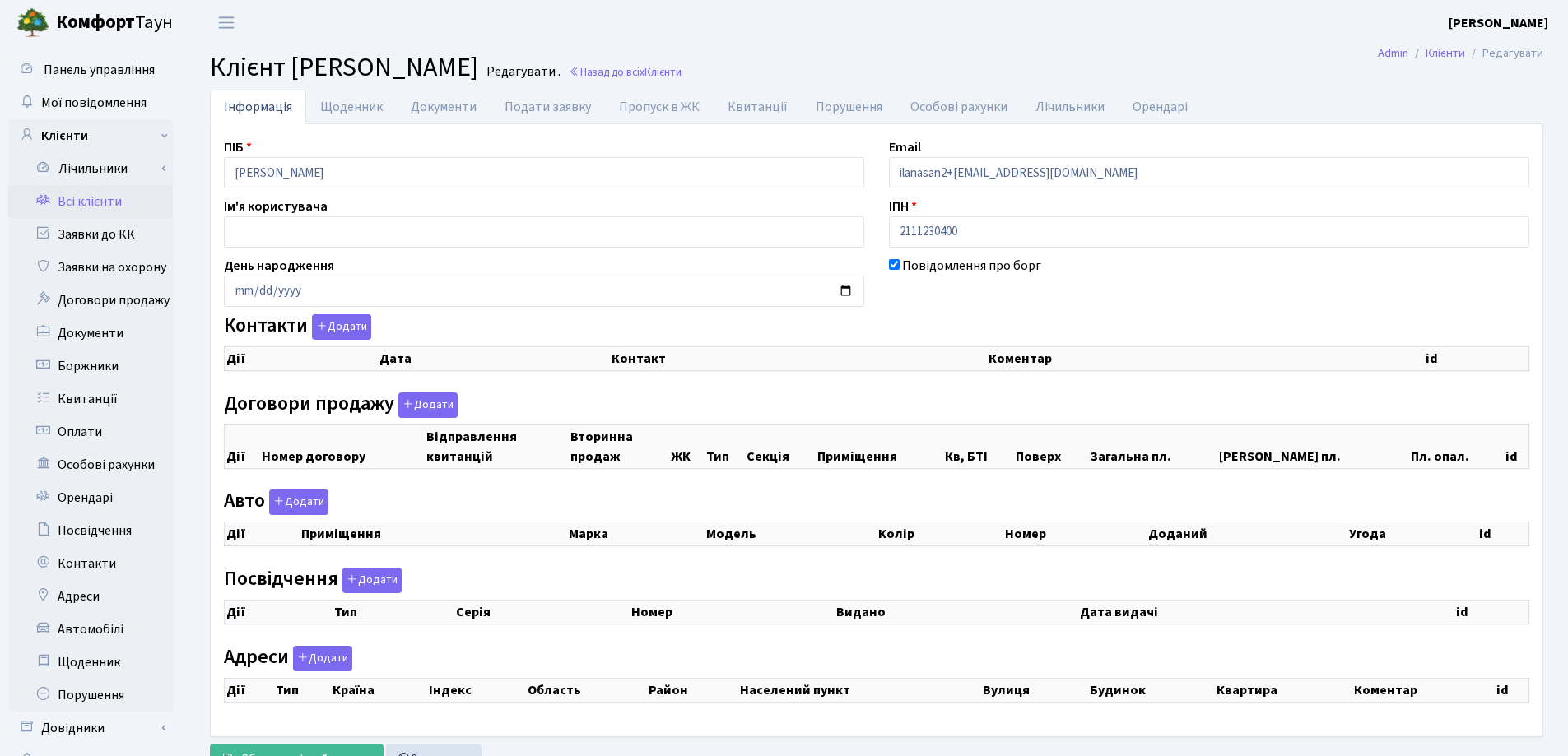
select select "25"
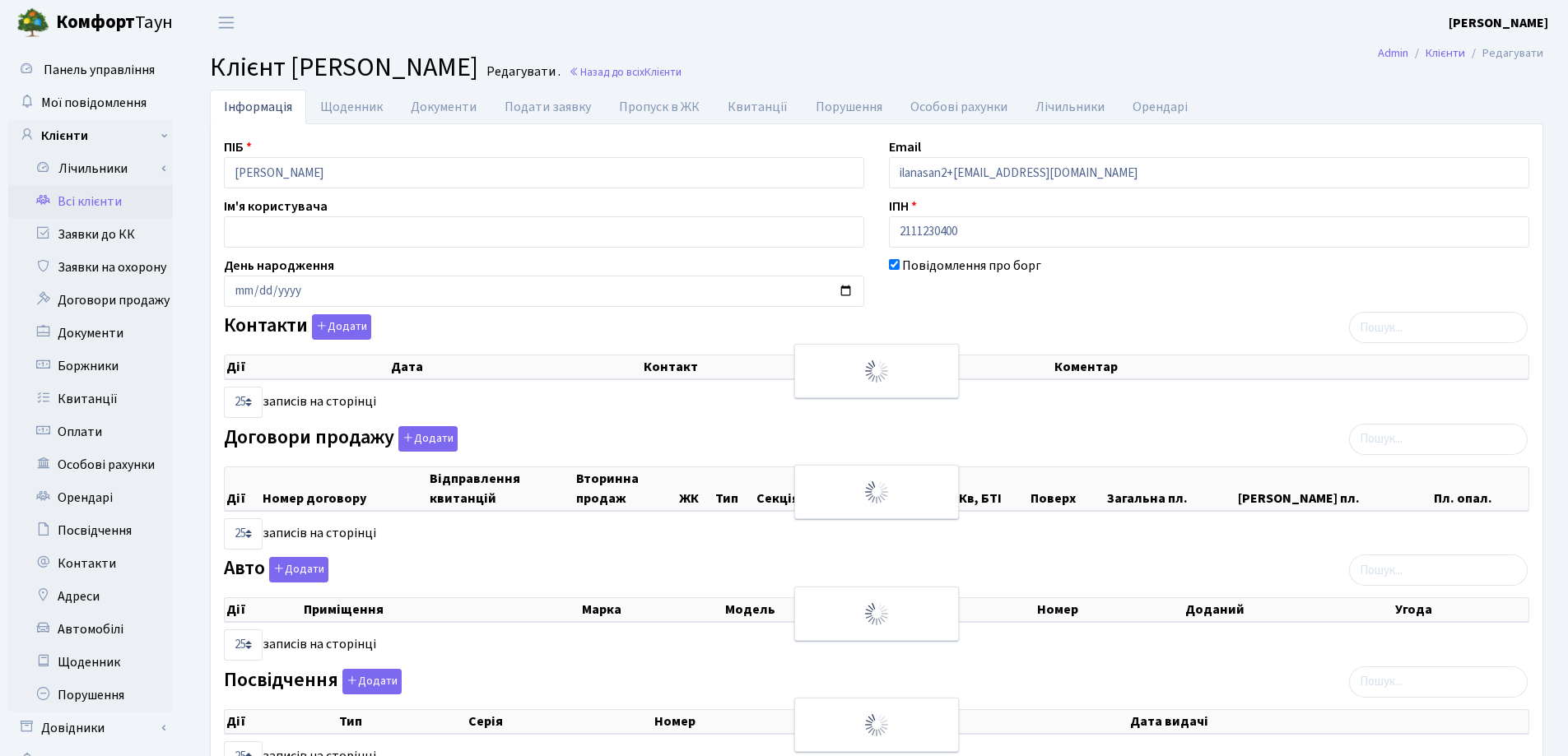
checkbox input "true"
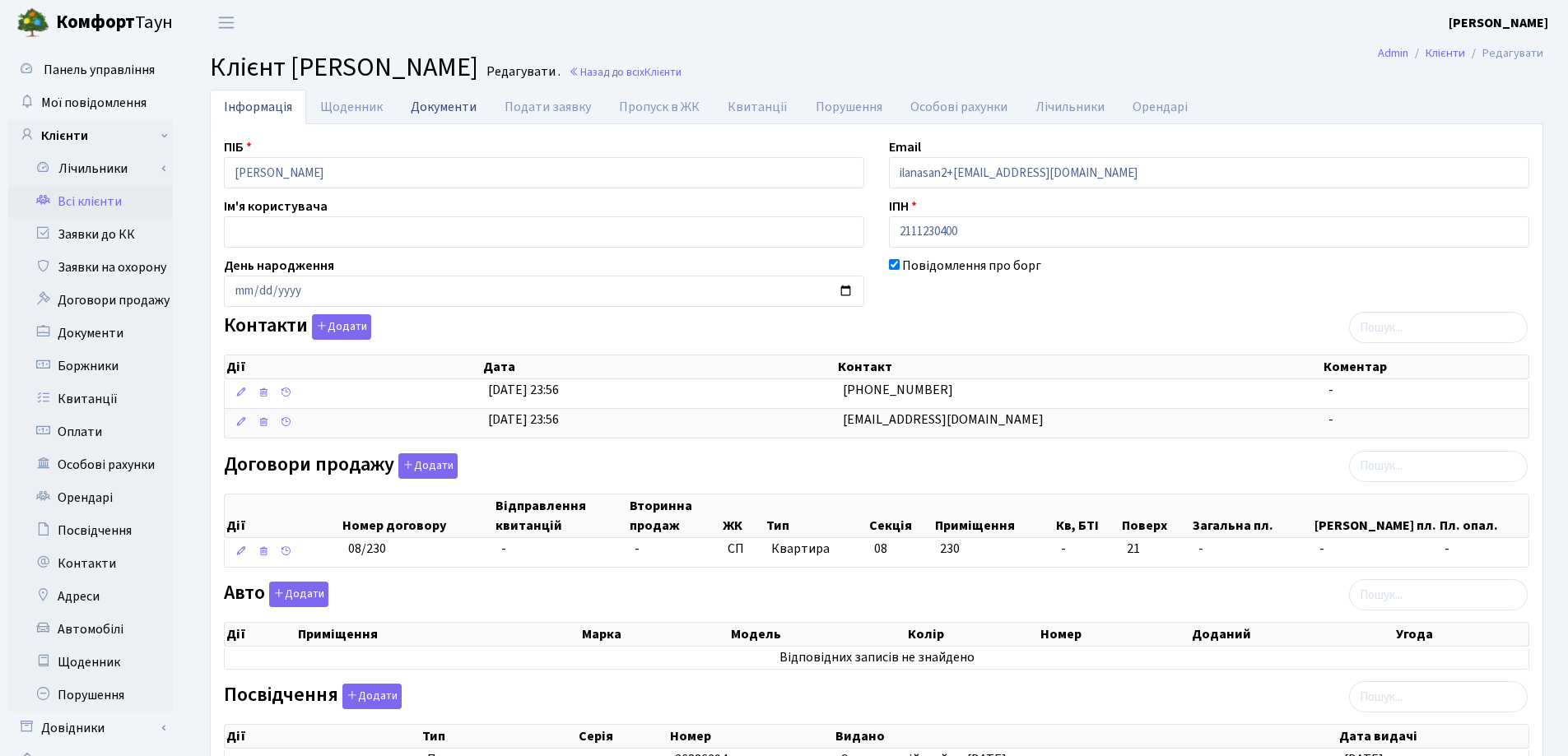
click at [421, 108] on link "Документи" at bounding box center [443, 107] width 94 height 33
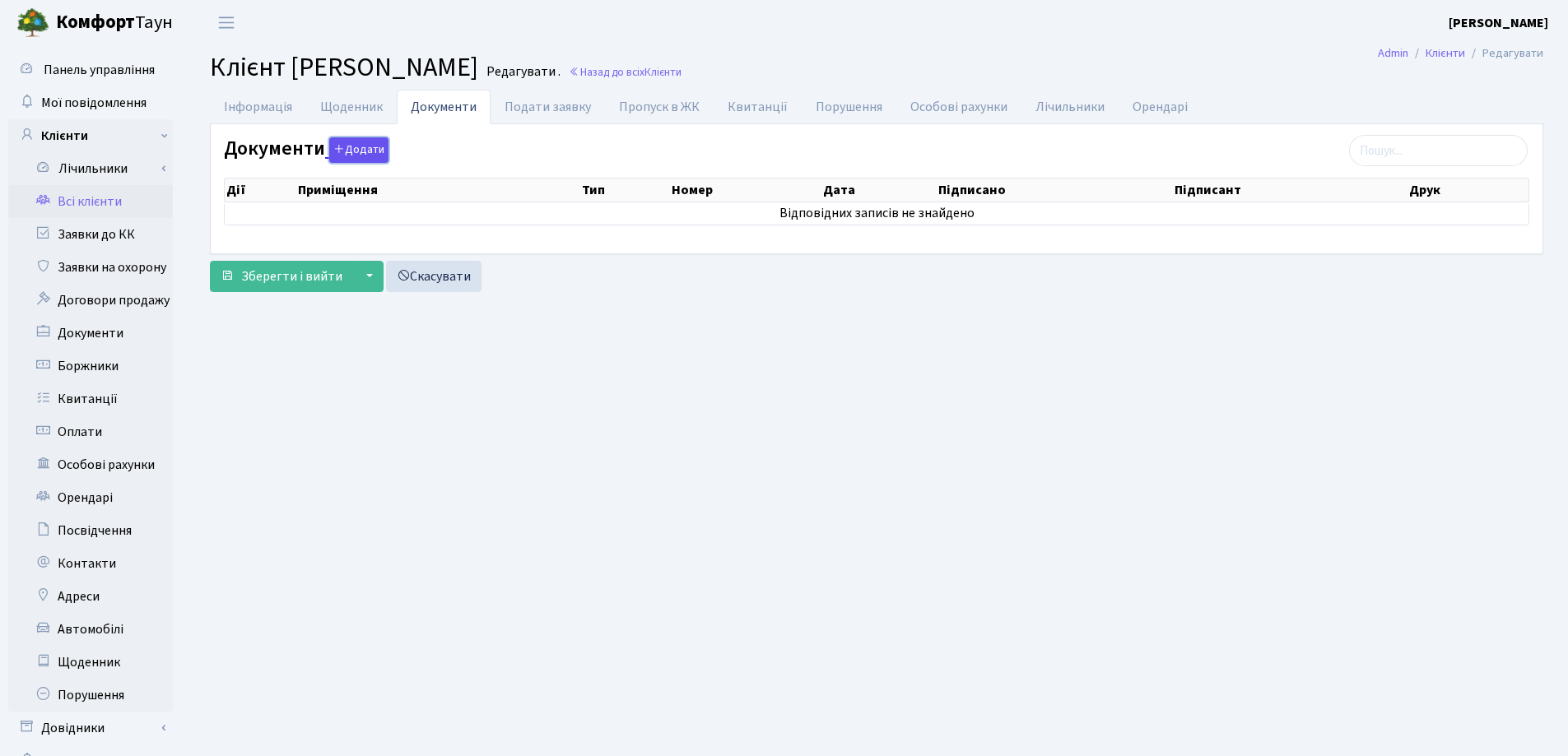
click at [353, 152] on button "Додати" at bounding box center [359, 149] width 59 height 25
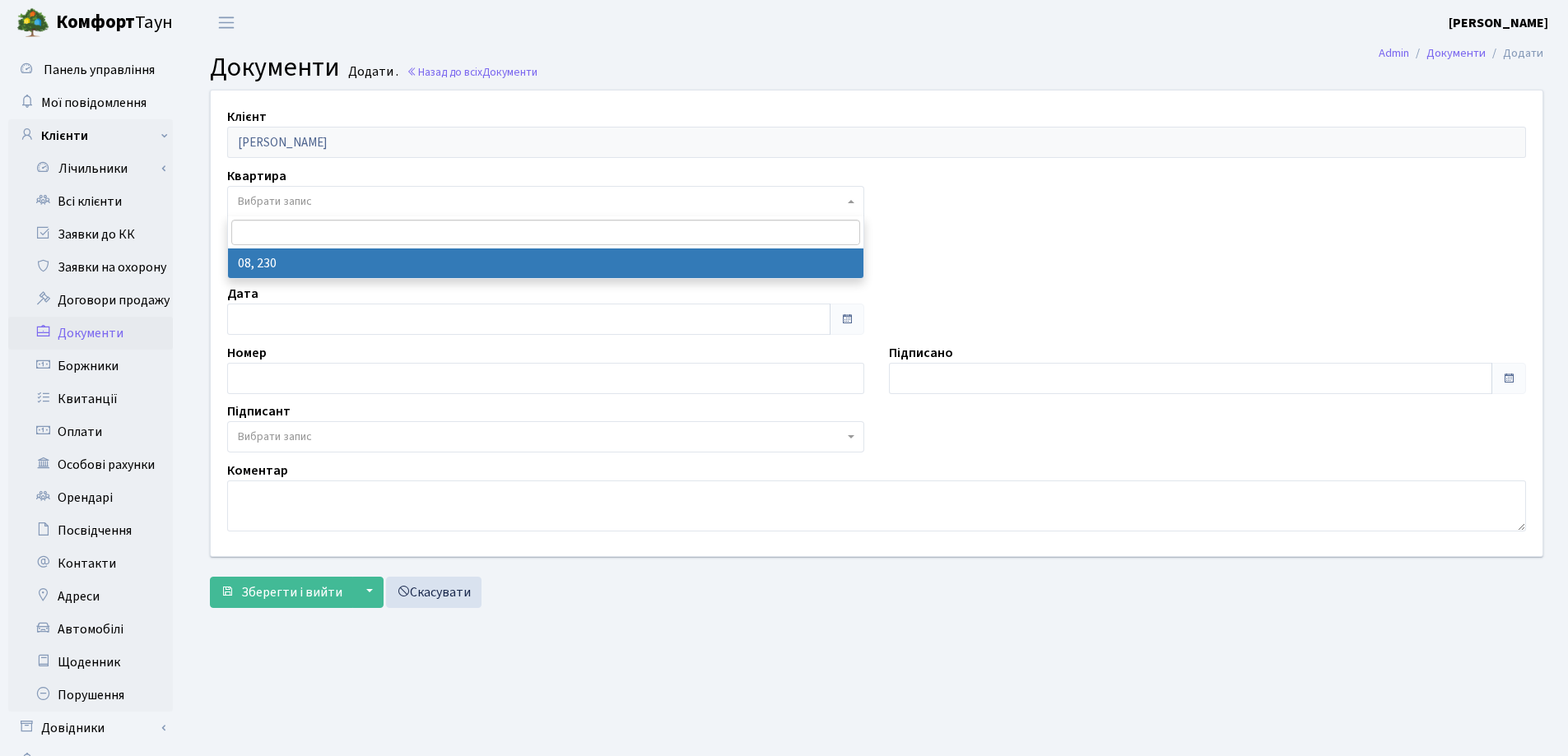
click at [333, 195] on span "Вибрати запис" at bounding box center [540, 201] width 606 height 17
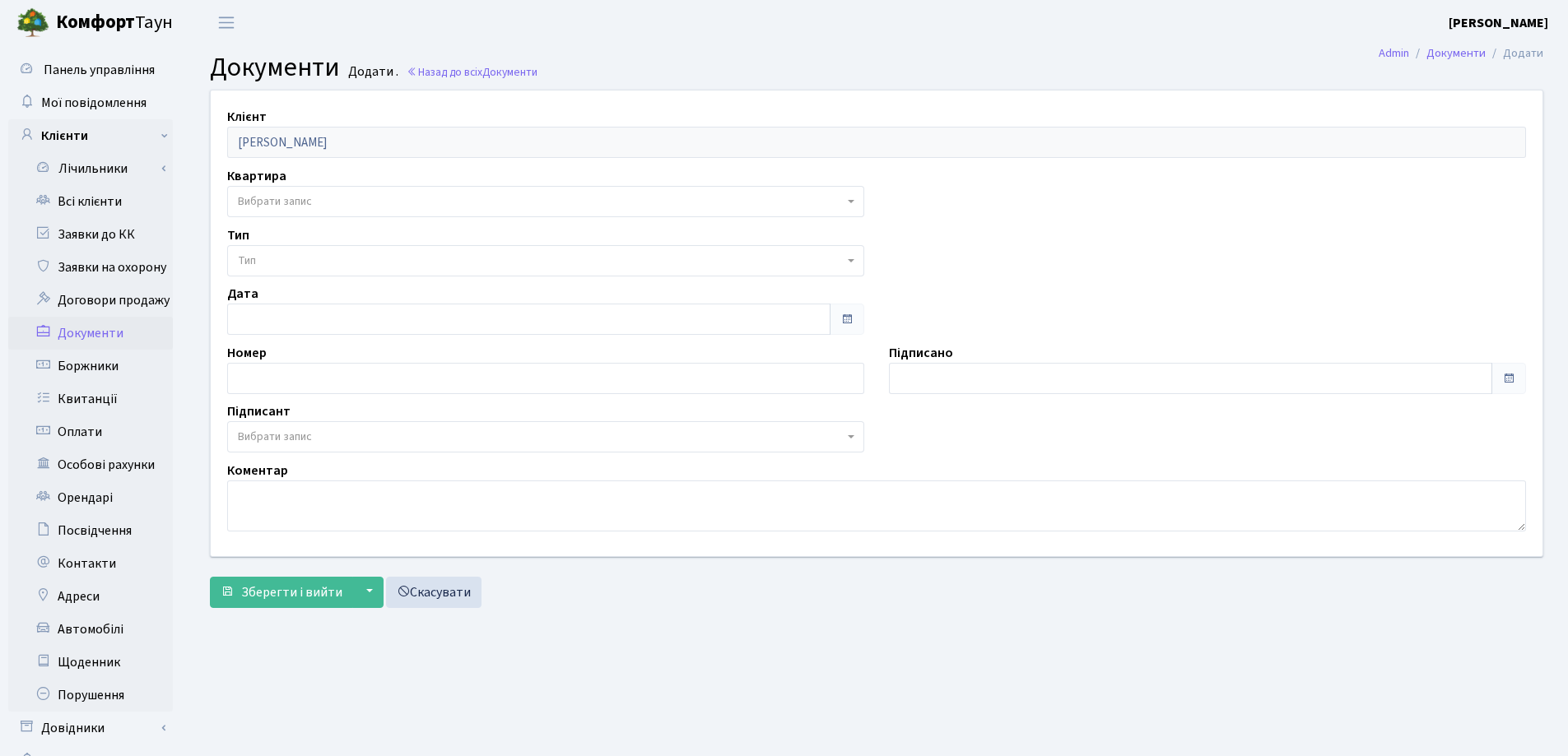
click at [846, 33] on header "Комфорт Таун Лоскутова В. С. Мій обліковий запис Вийти" at bounding box center [784, 22] width 1568 height 45
click at [105, 201] on link "Всі клієнти" at bounding box center [90, 201] width 164 height 32
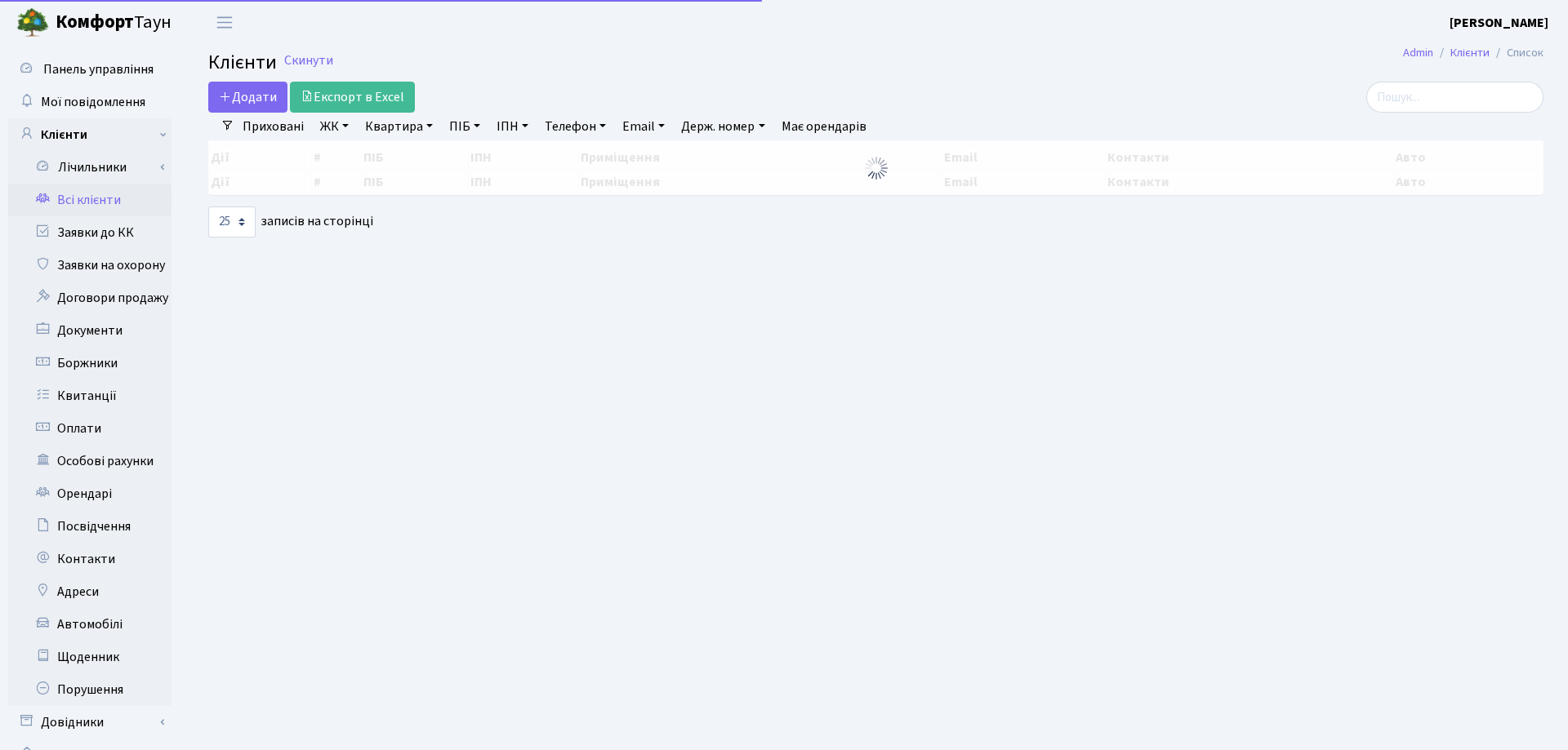
select select "25"
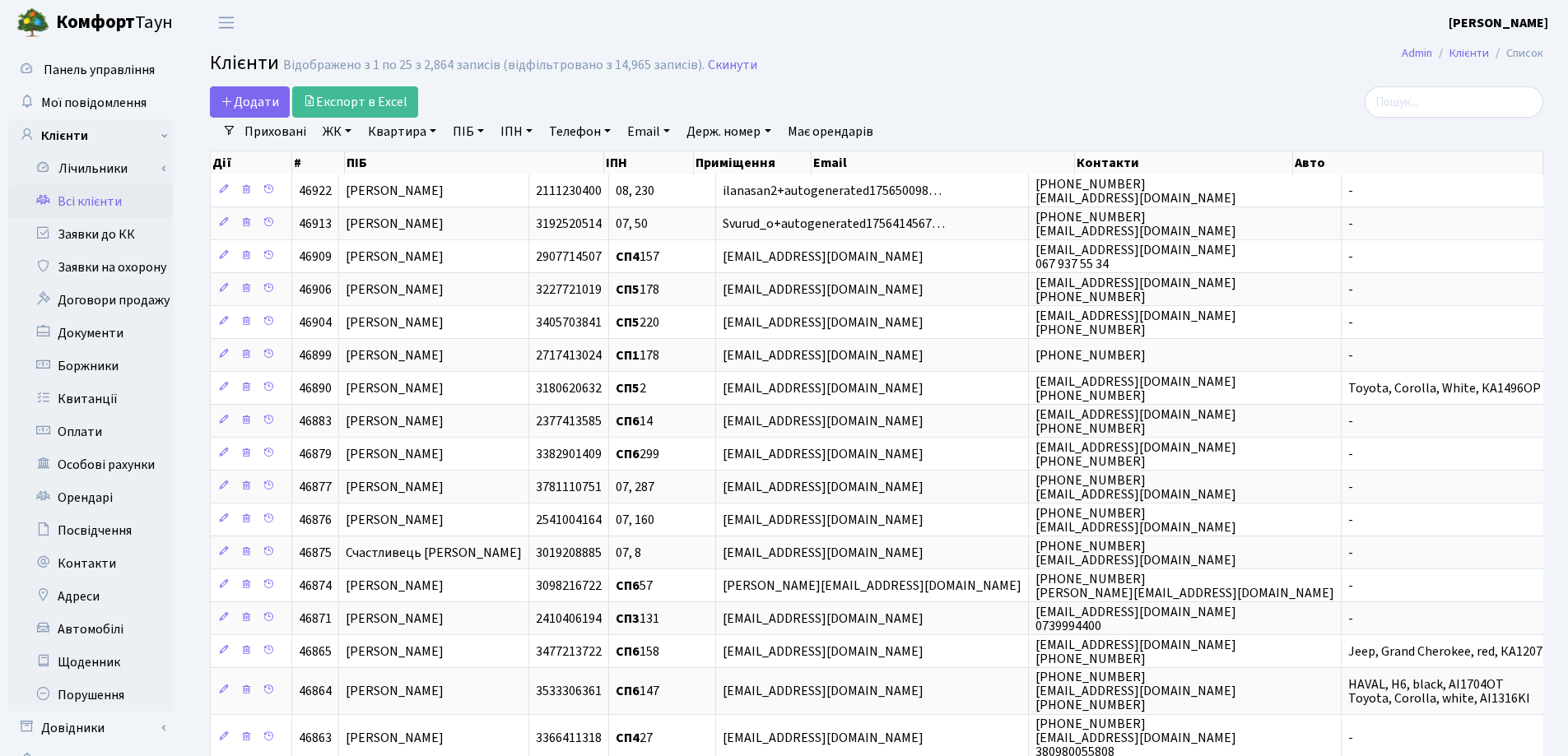
click at [433, 133] on link "Квартира" at bounding box center [402, 132] width 82 height 28
type input "90"
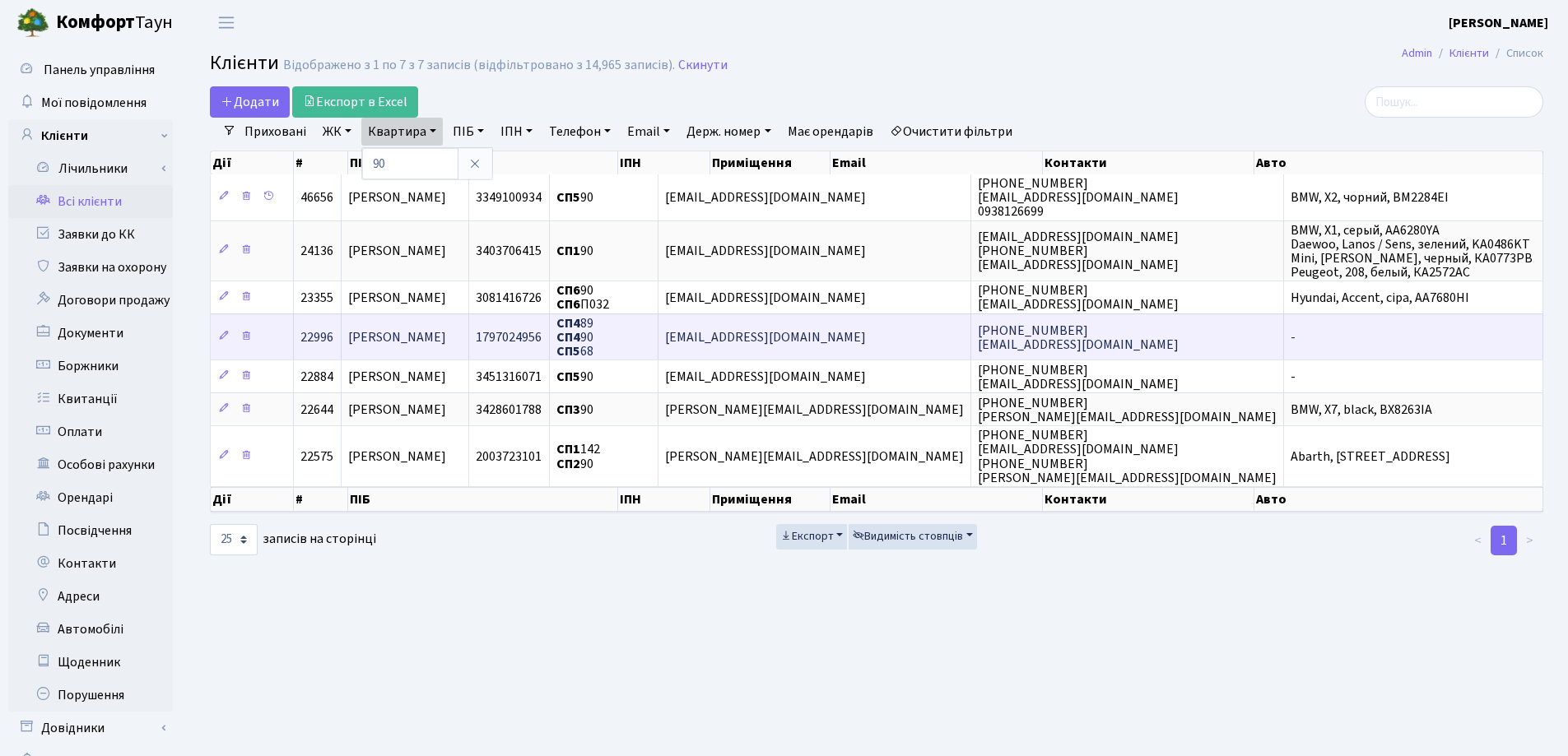
click at [469, 330] on td "[PERSON_NAME]" at bounding box center [405, 337] width 127 height 46
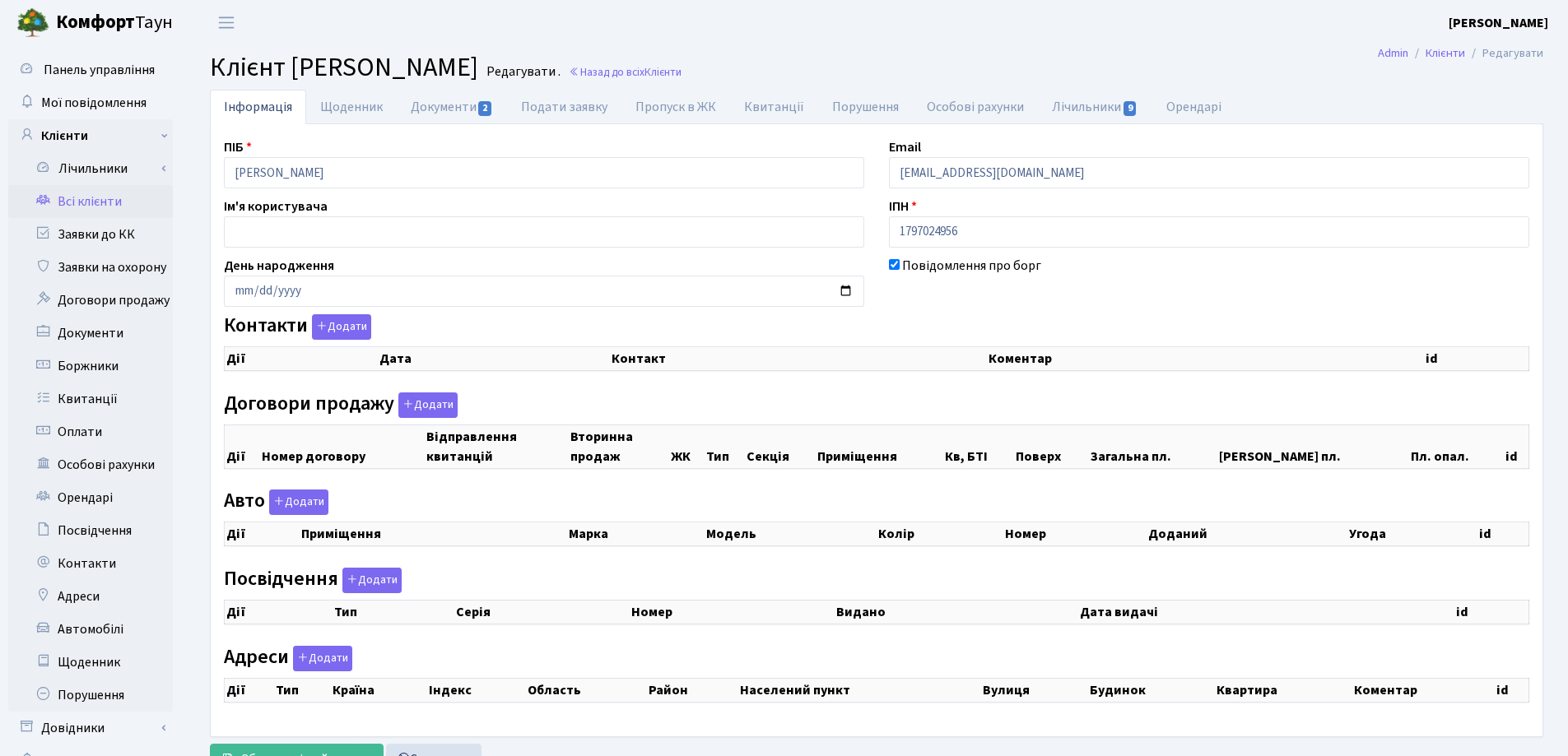
checkbox input "true"
select select "25"
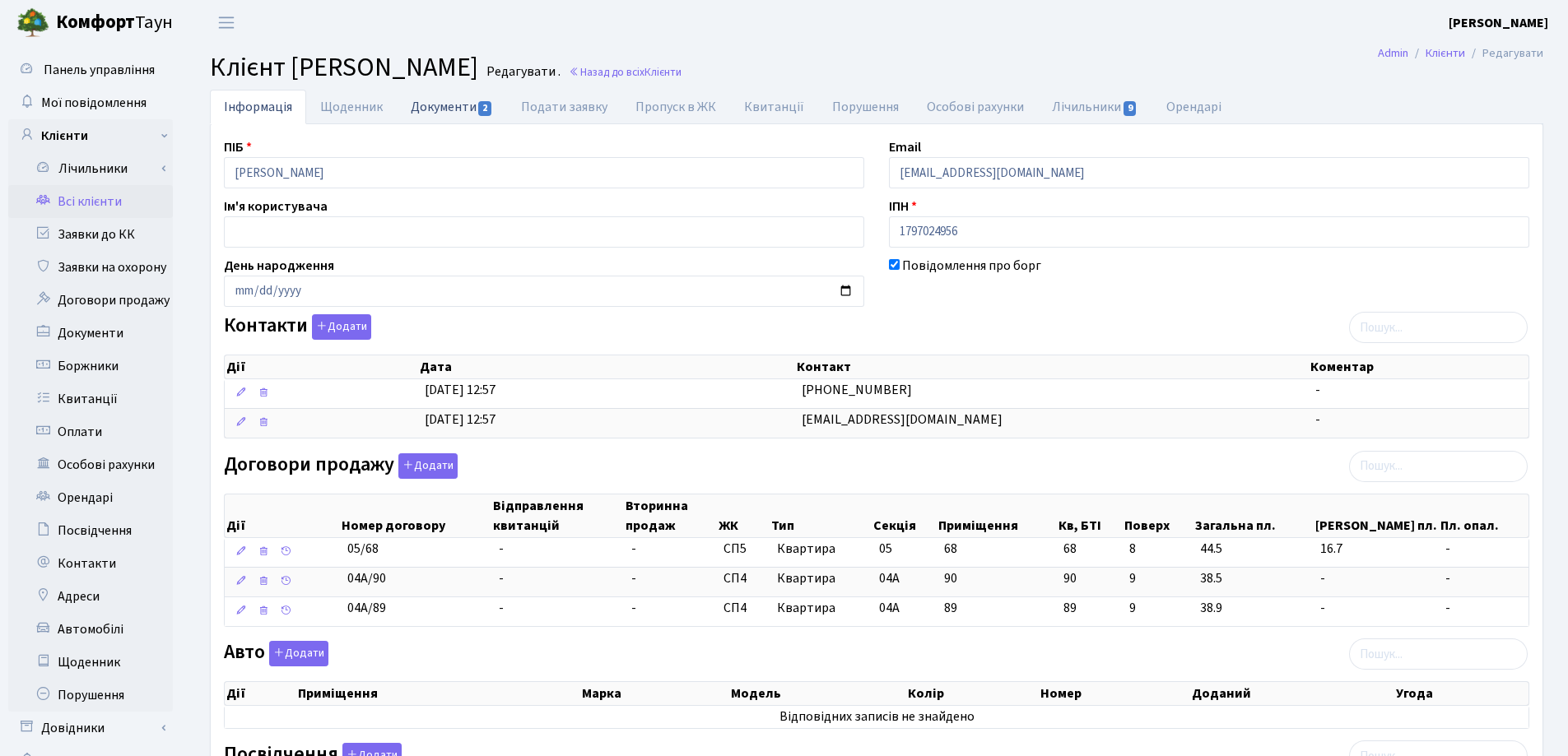
click at [420, 102] on link "Документи 2" at bounding box center [451, 107] width 110 height 33
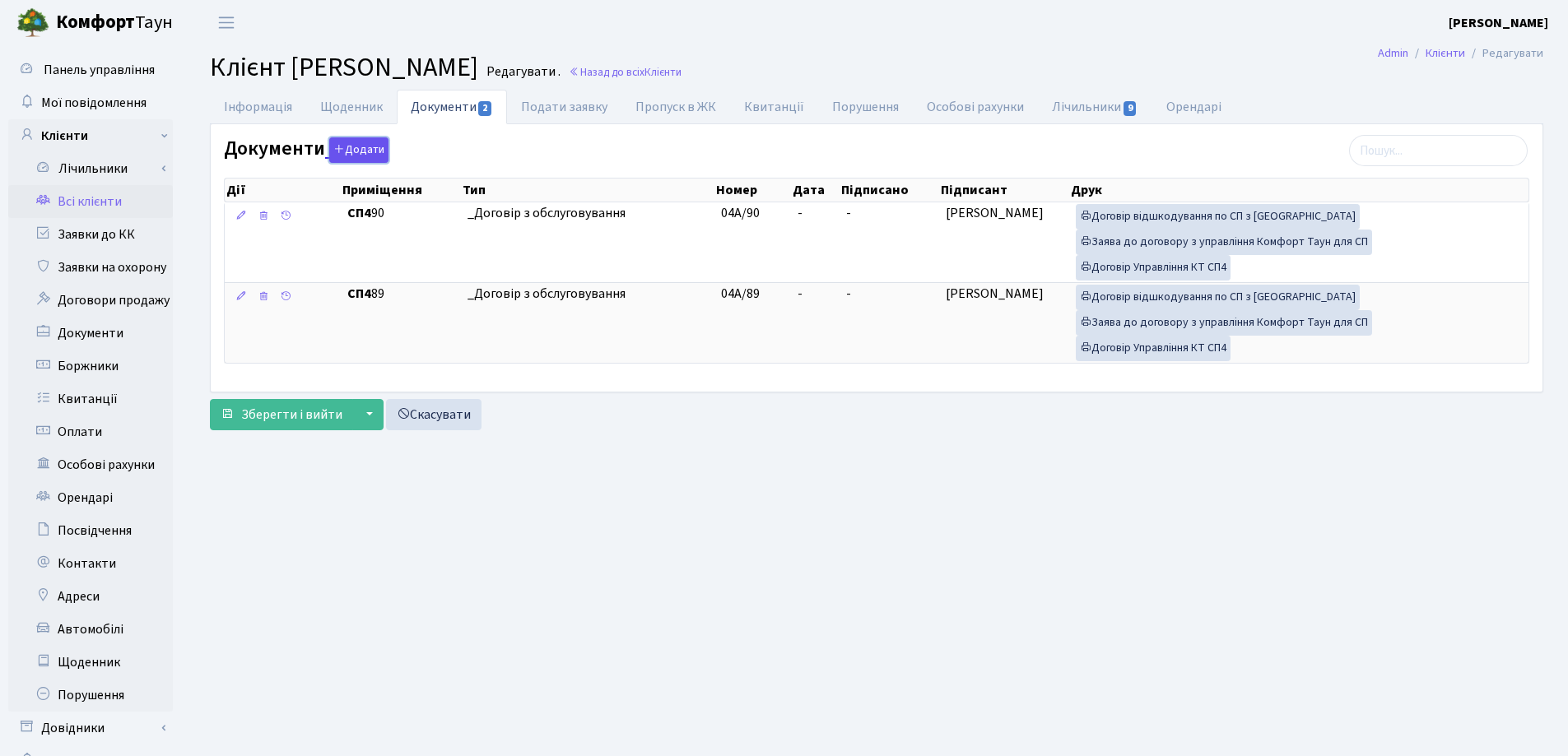
click at [358, 143] on button "Додати" at bounding box center [359, 149] width 59 height 25
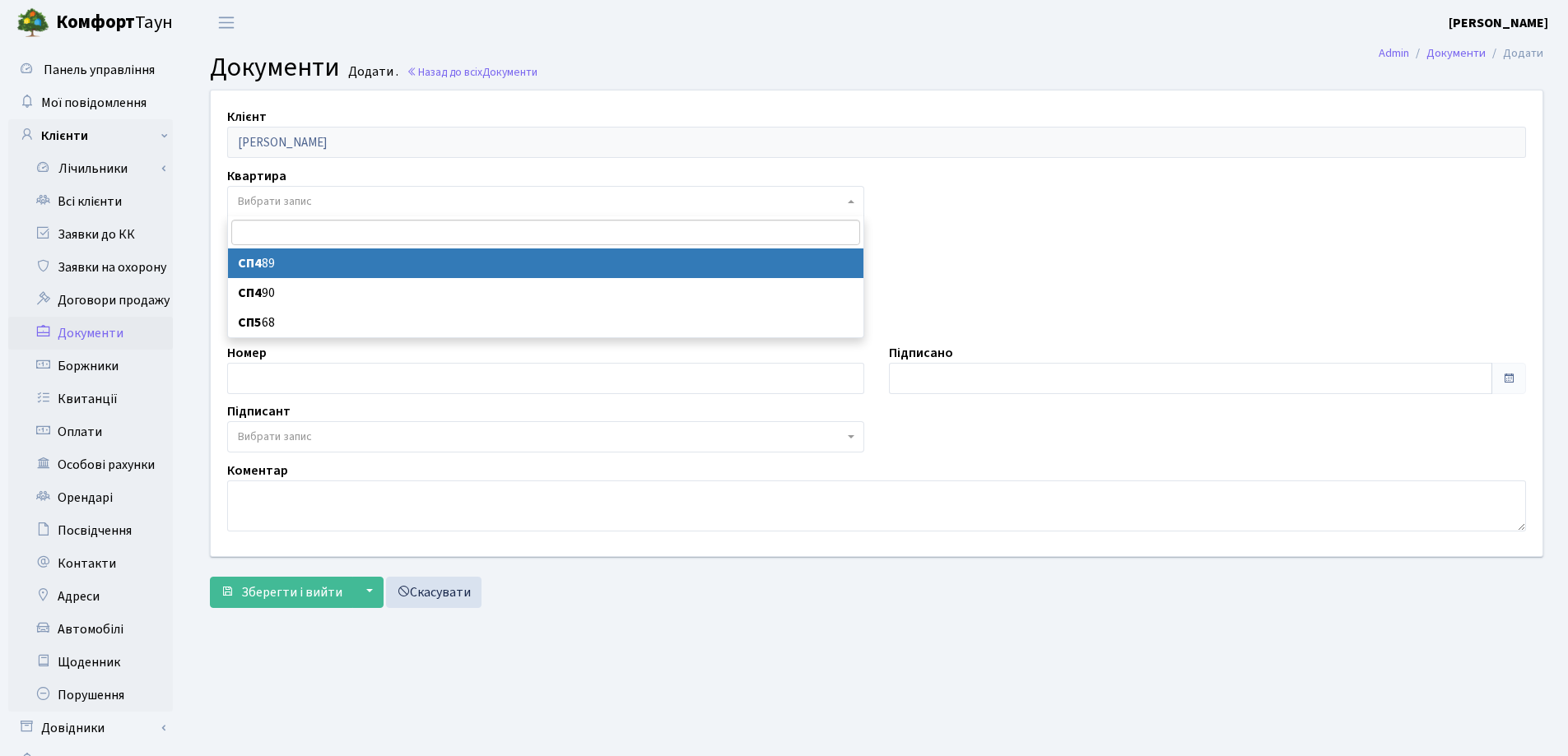
click at [315, 195] on span "Вибрати запис" at bounding box center [540, 201] width 606 height 17
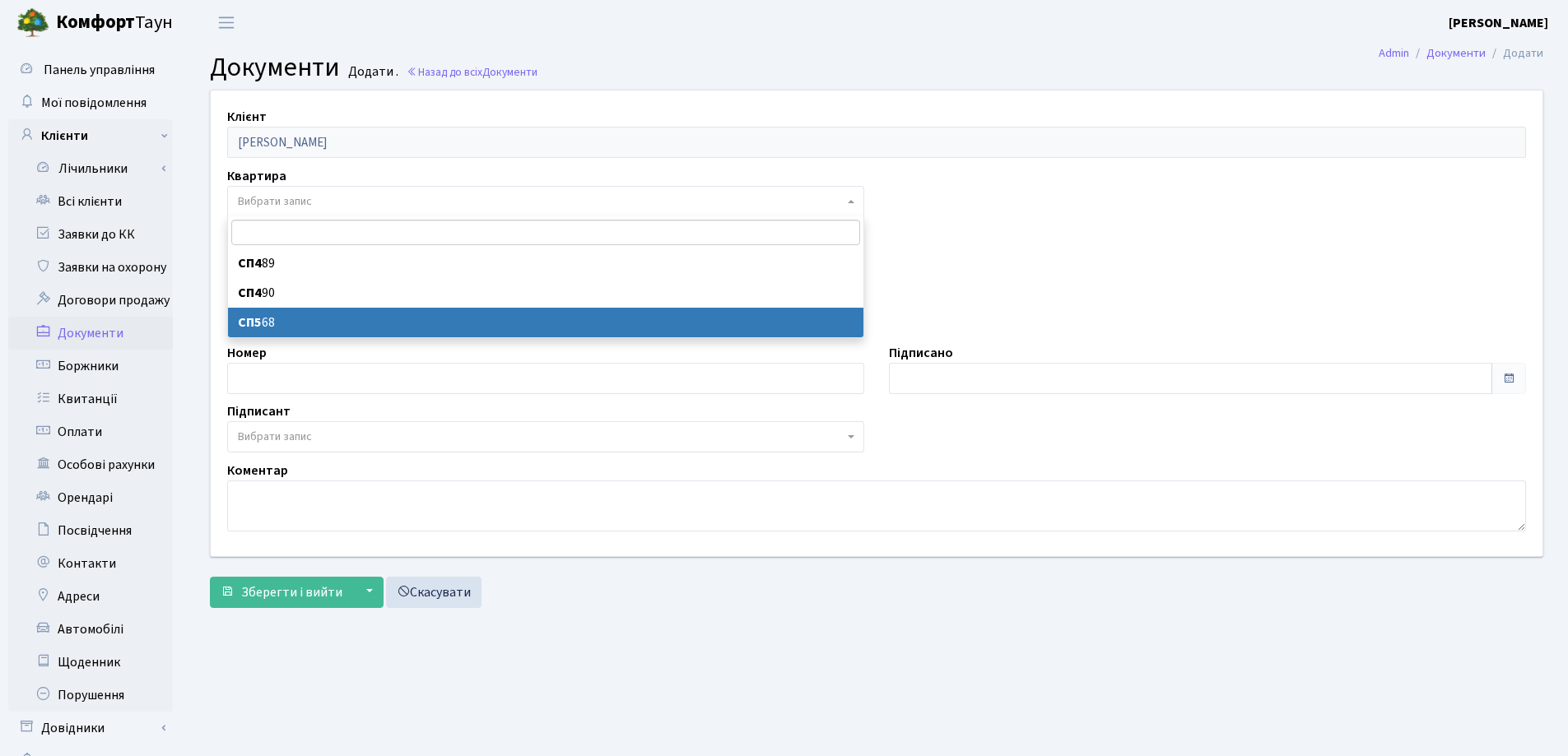
select select "36578"
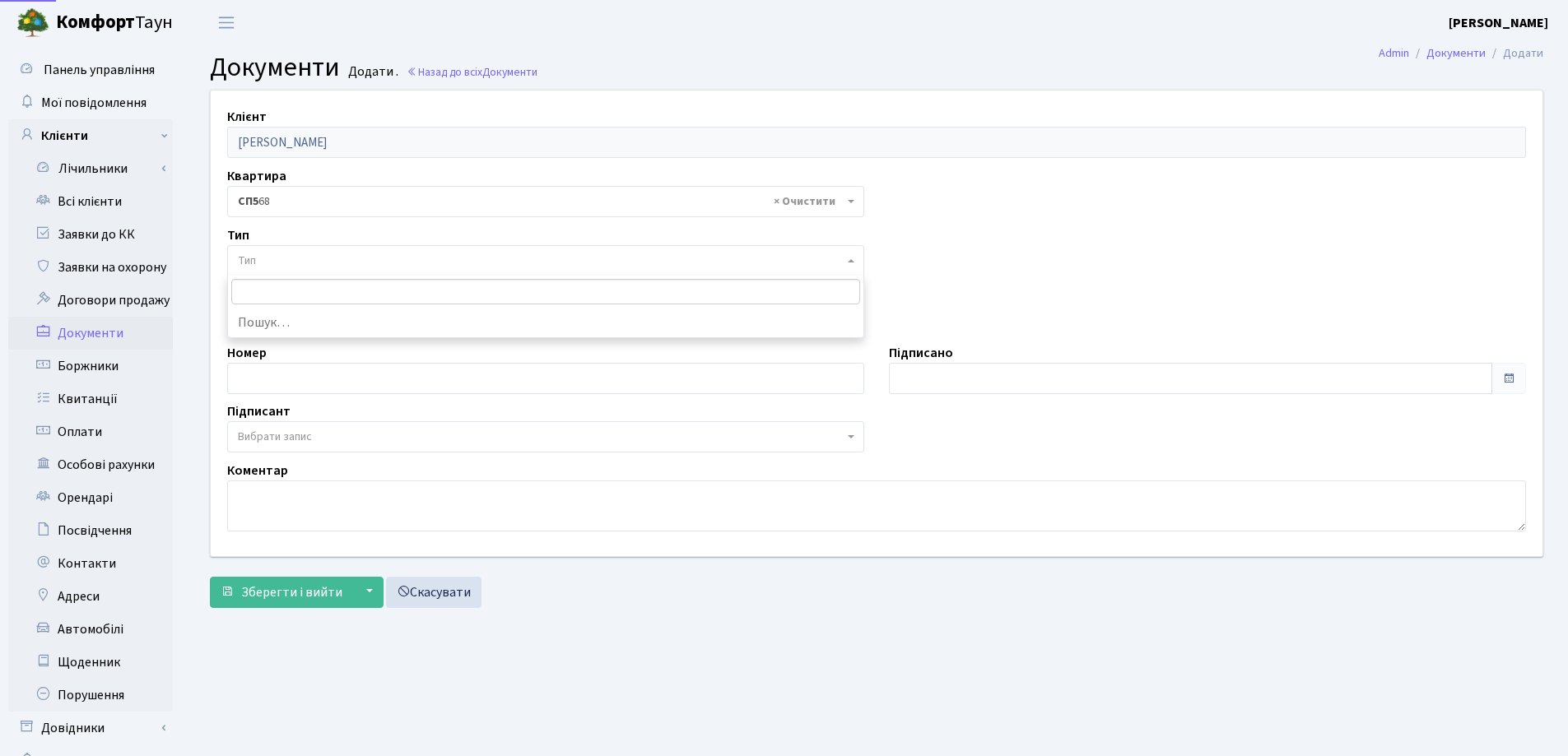
click at [303, 262] on span "Тип" at bounding box center [540, 261] width 606 height 17
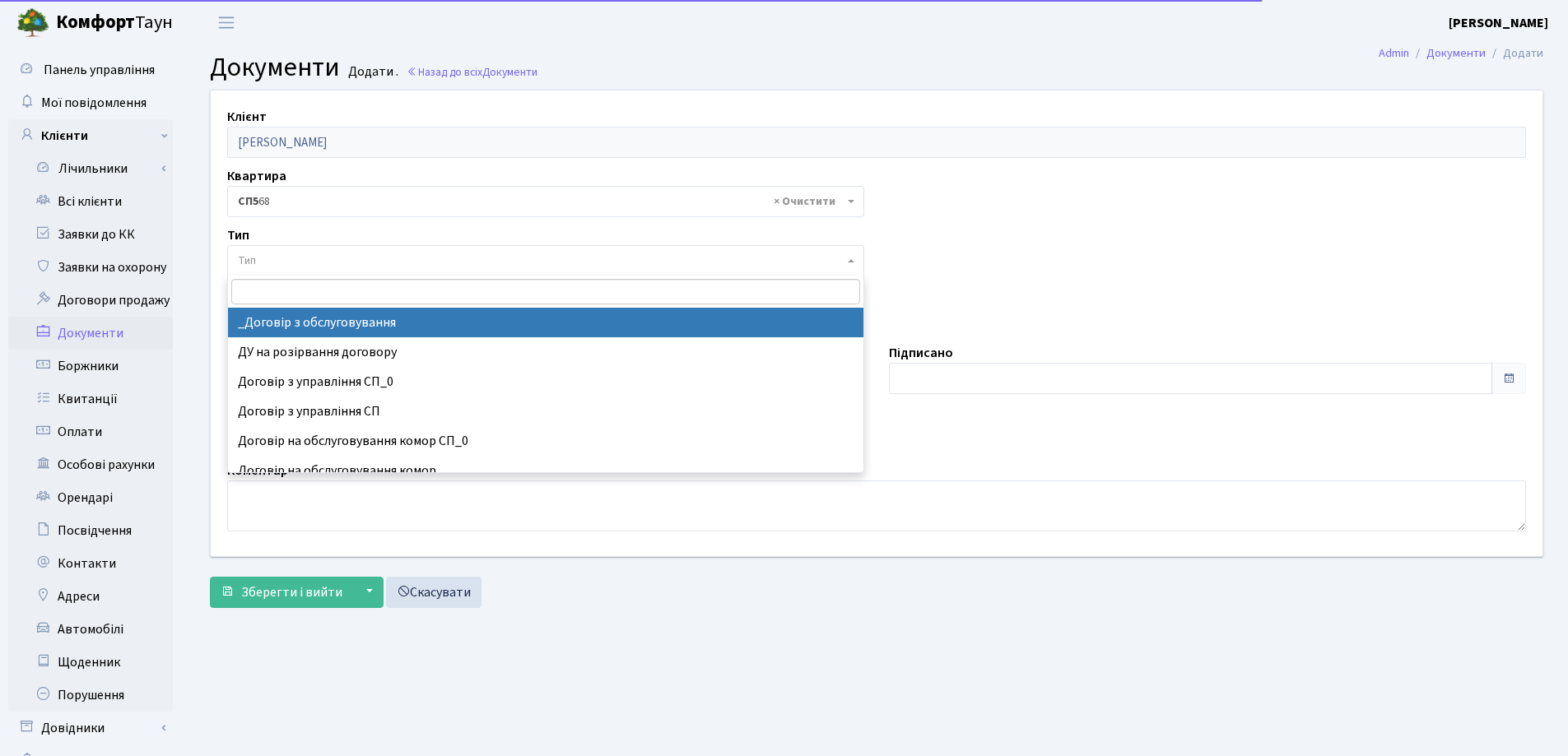
select select "289"
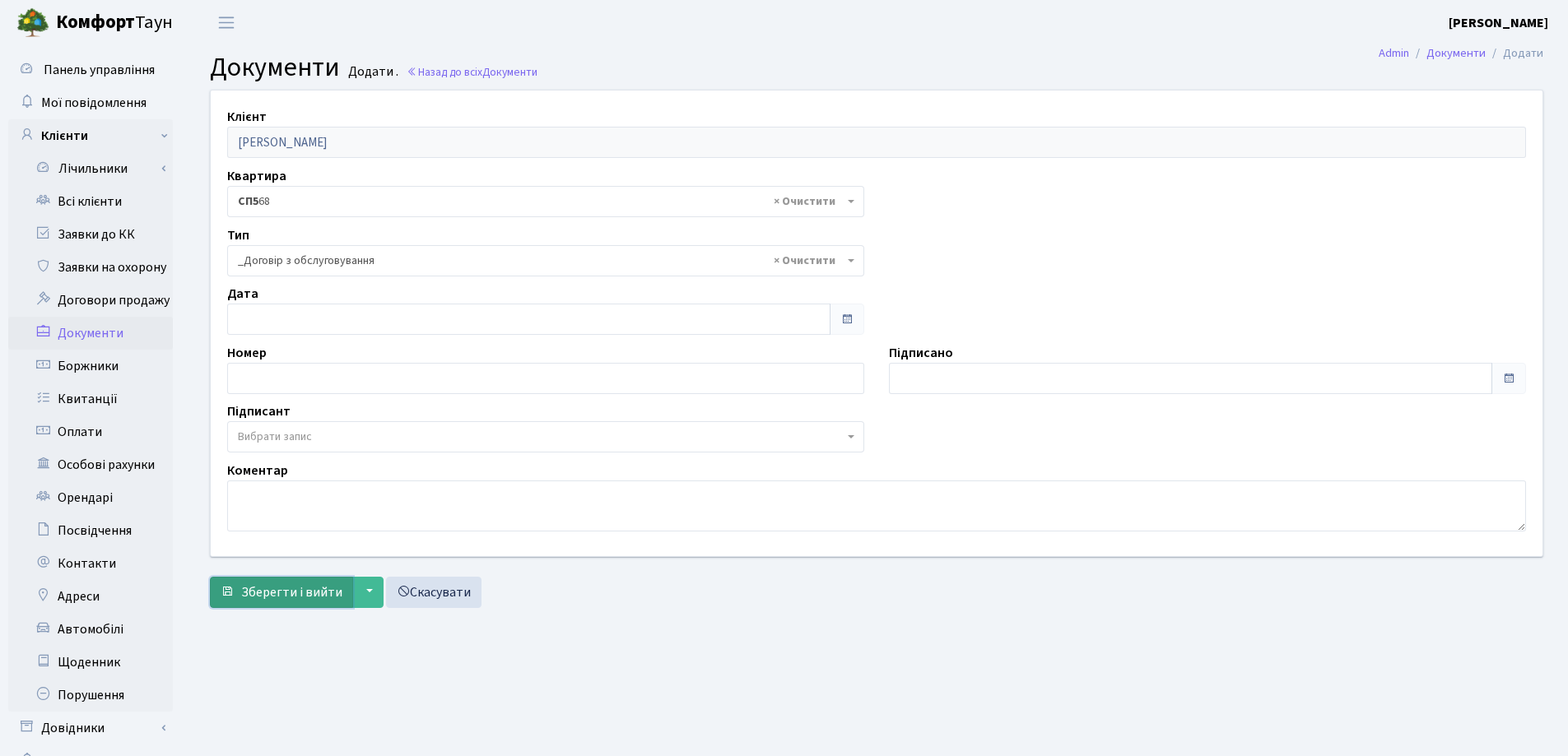
click at [299, 597] on span "Зберегти і вийти" at bounding box center [291, 593] width 101 height 19
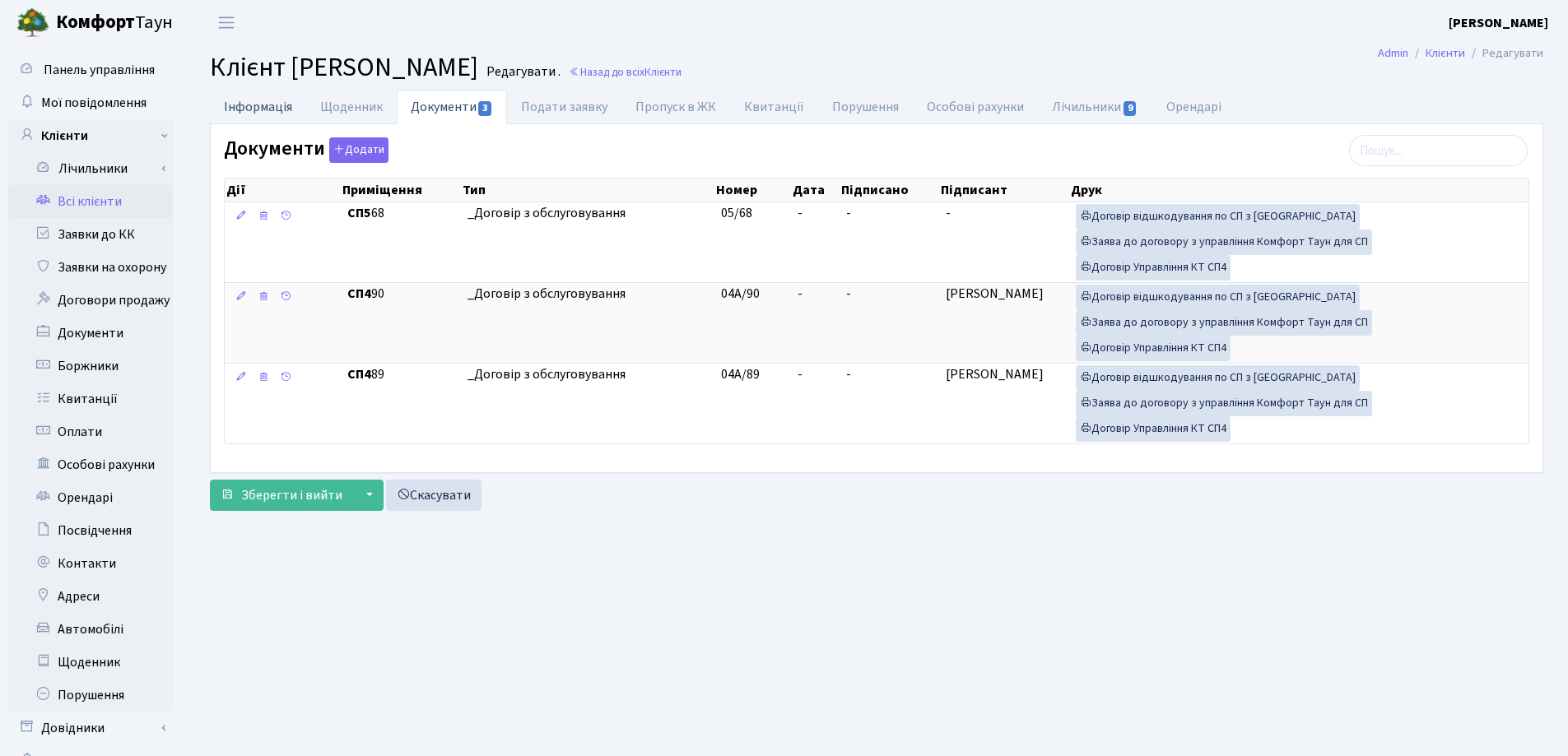
click at [241, 106] on link "Інформація" at bounding box center [258, 107] width 96 height 33
select select "25"
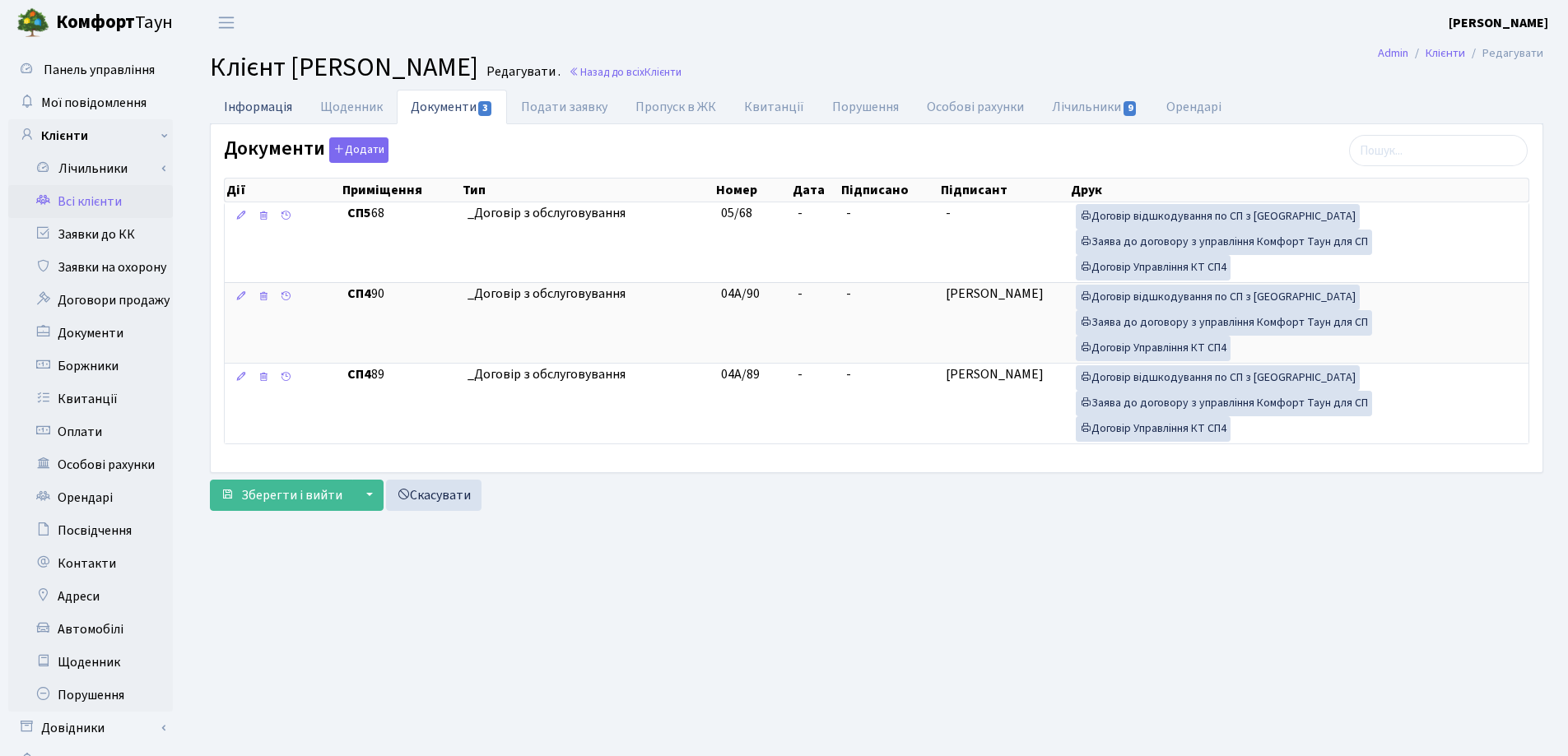
select select "25"
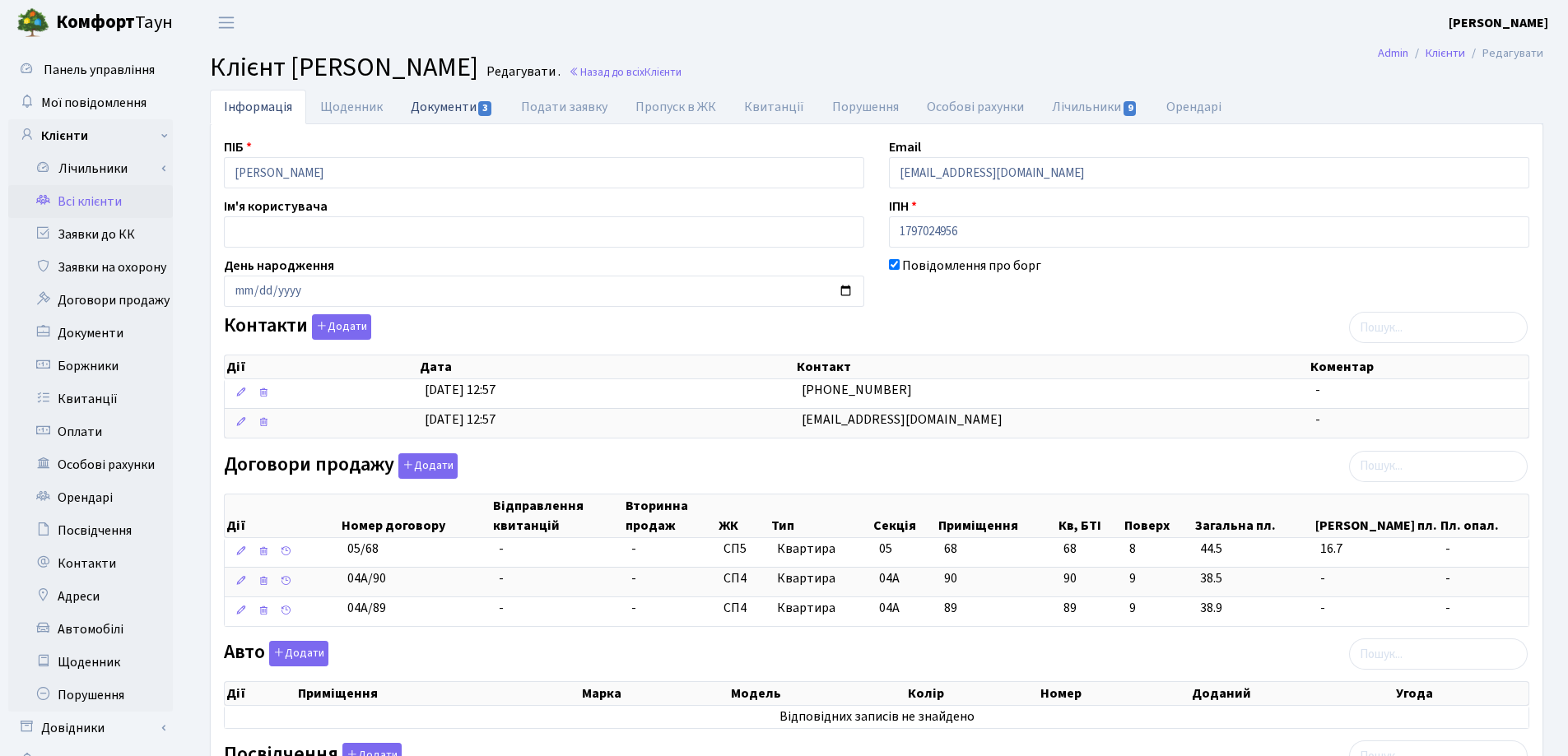
click at [421, 104] on link "Документи 3" at bounding box center [451, 107] width 110 height 33
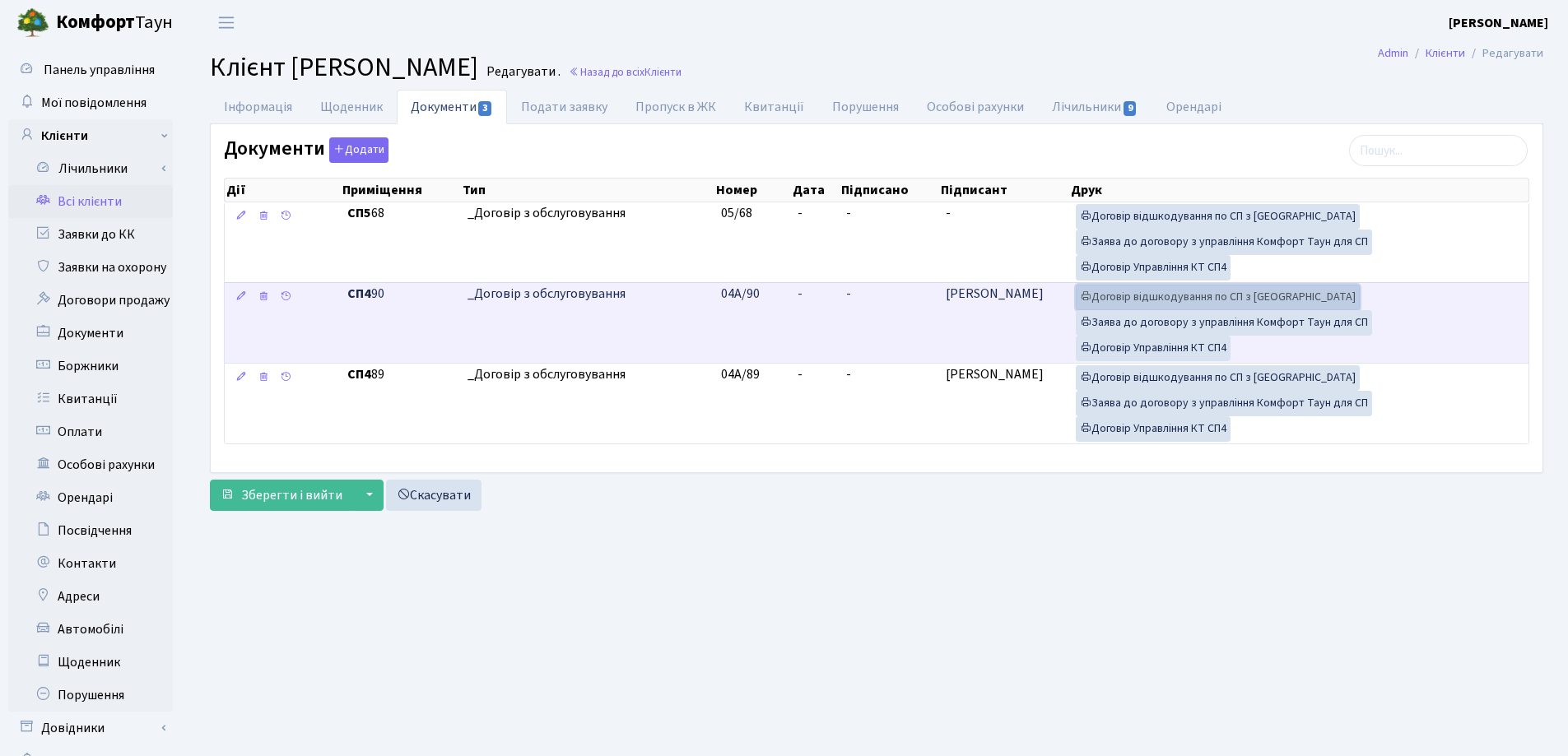
click at [1152, 293] on link "Договір відшкодування по СП з Екві" at bounding box center [1217, 297] width 284 height 25
click at [1132, 349] on link "Договір Управління КТ СП4" at bounding box center [1152, 348] width 155 height 25
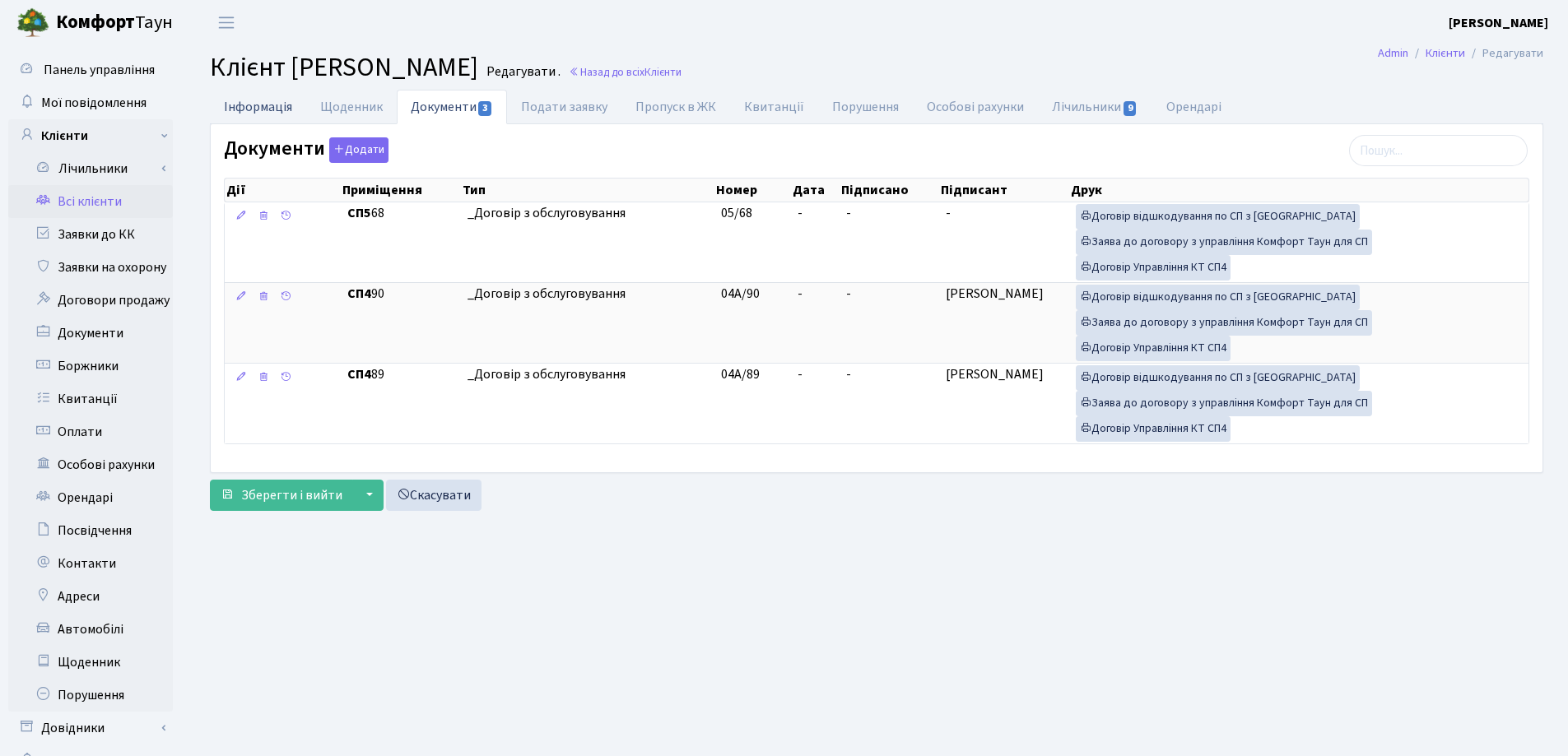
click at [265, 110] on link "Інформація" at bounding box center [258, 107] width 96 height 33
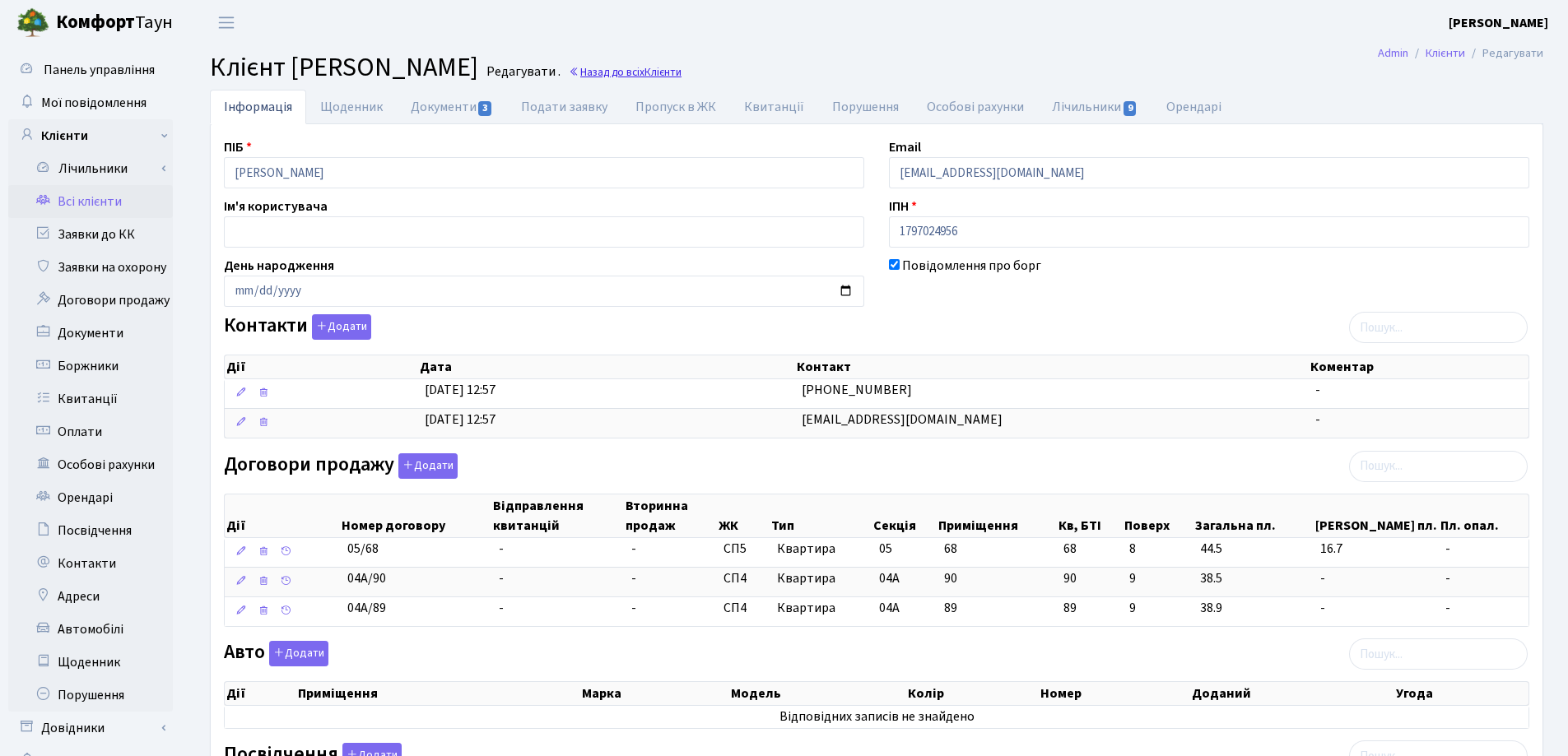
click at [644, 73] on span "Клієнти" at bounding box center [662, 71] width 37 height 16
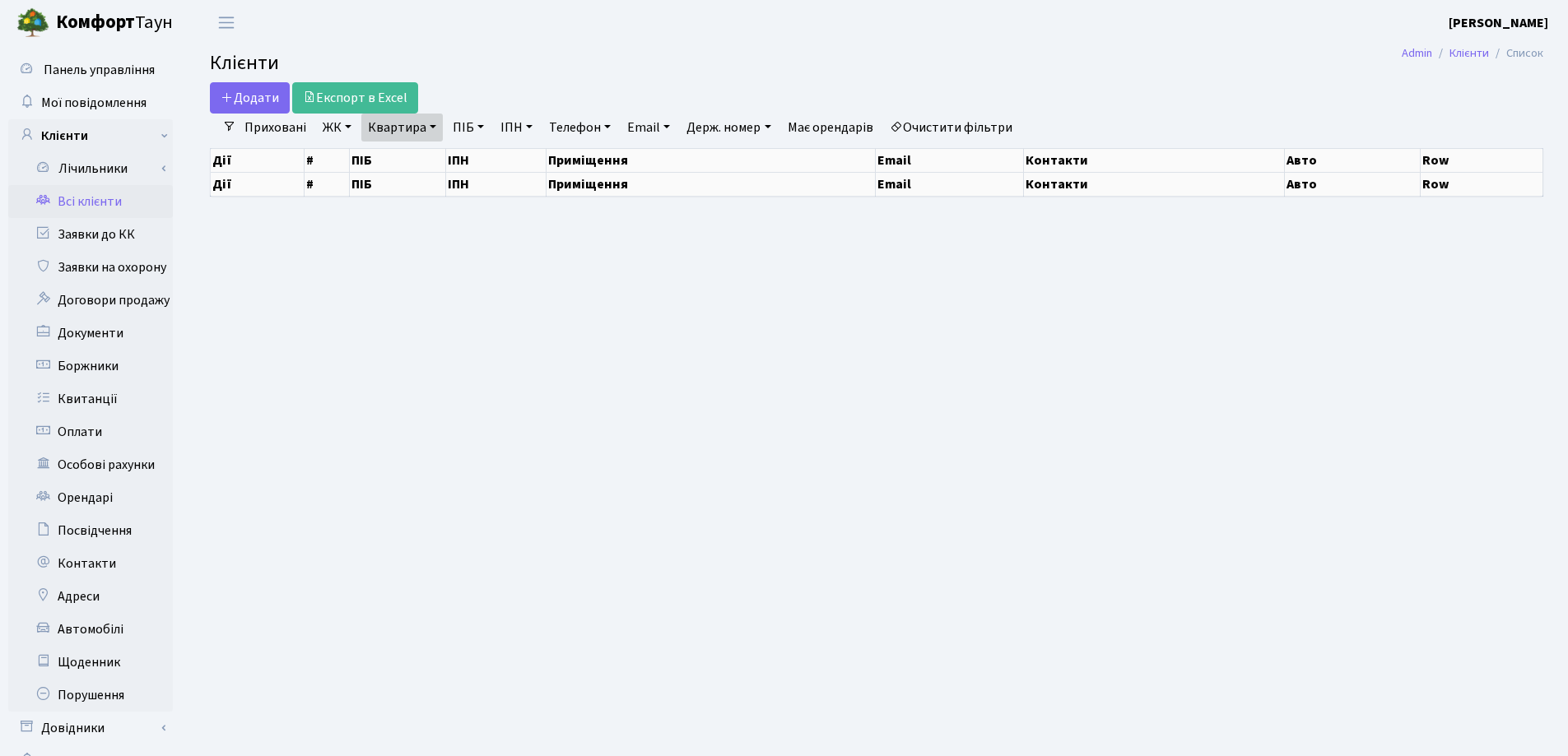
select select "25"
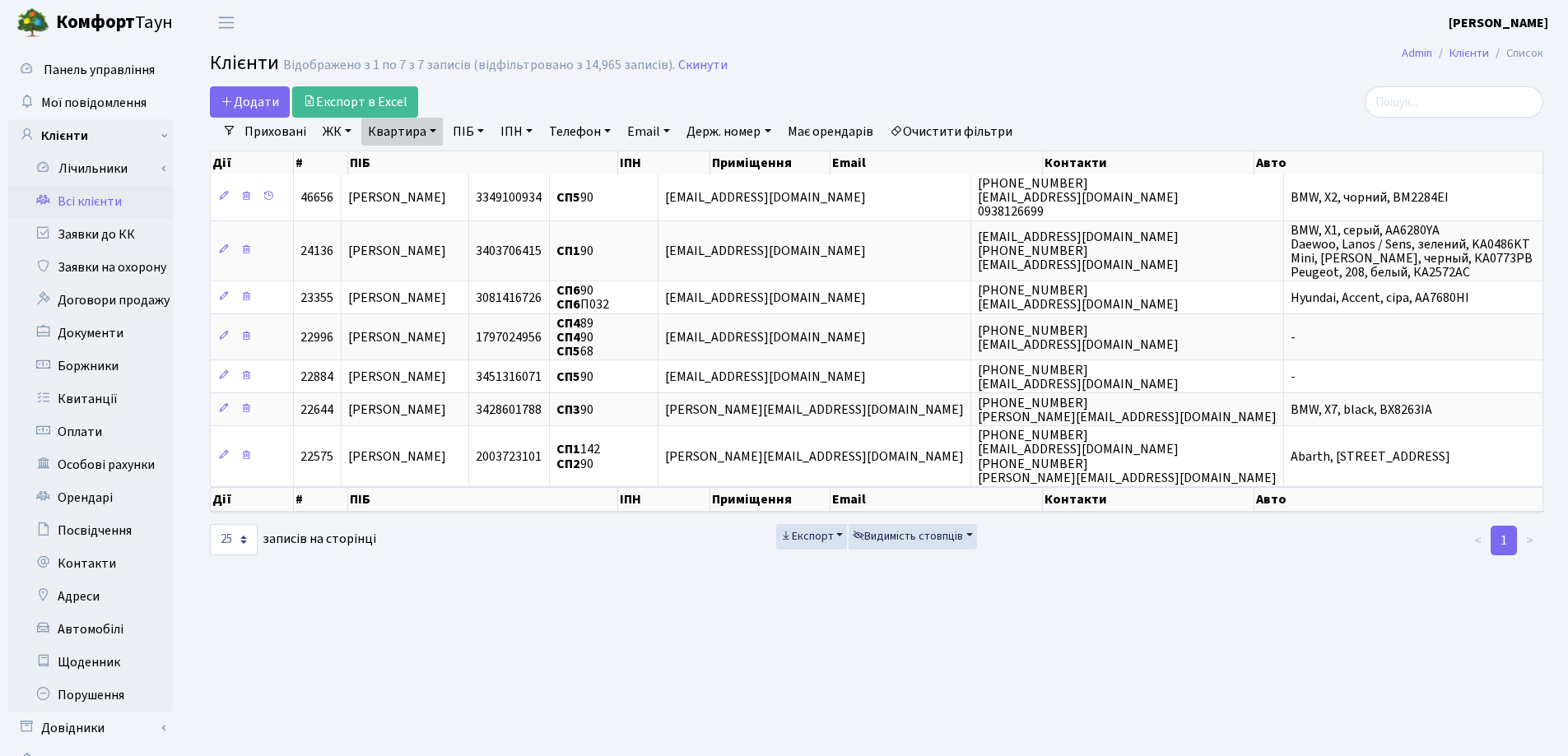
click at [431, 127] on link "Квартира" at bounding box center [402, 132] width 82 height 28
click at [440, 168] on input "90" at bounding box center [410, 164] width 96 height 32
type input "9"
type input "40"
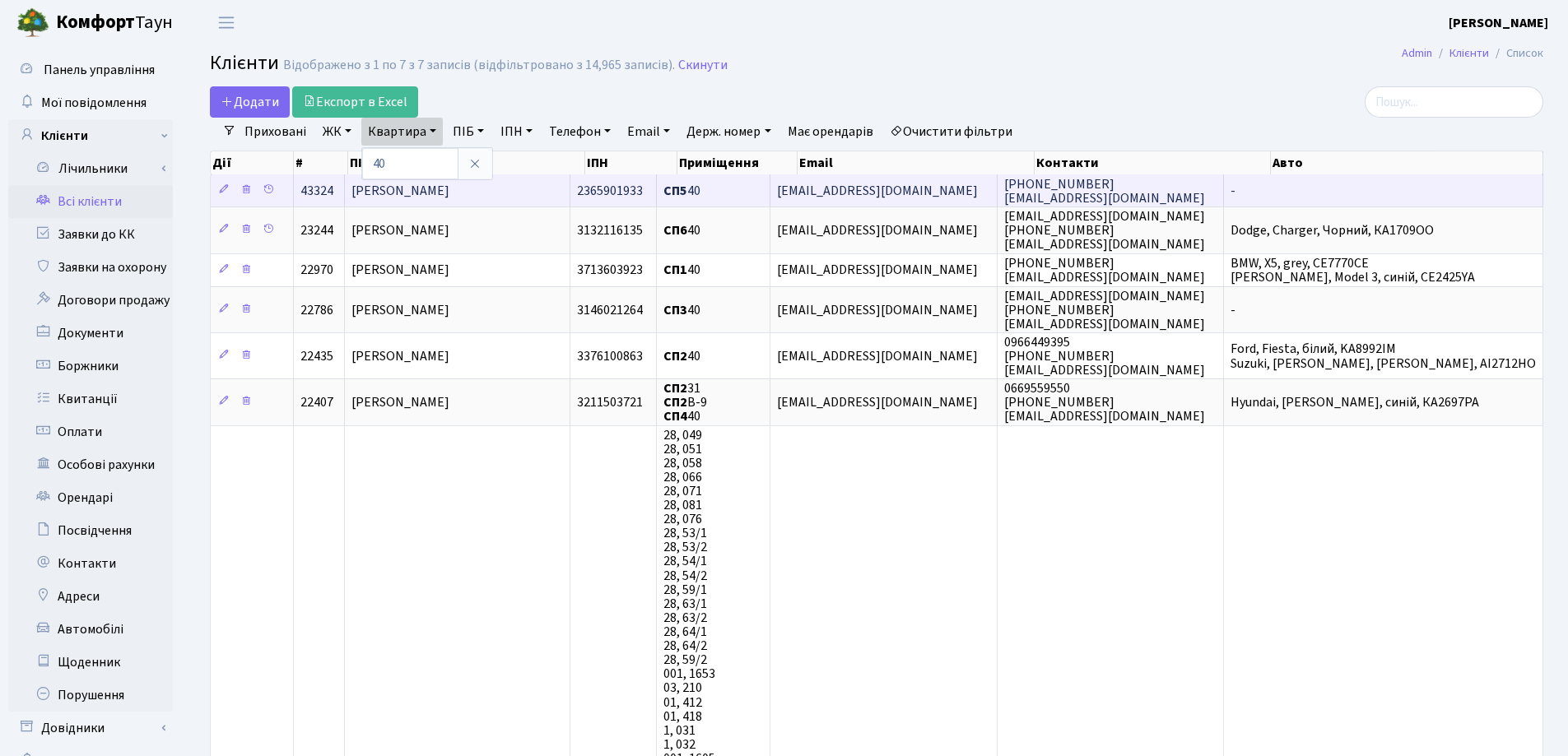
click at [449, 196] on span "[PERSON_NAME]" at bounding box center [401, 191] width 98 height 19
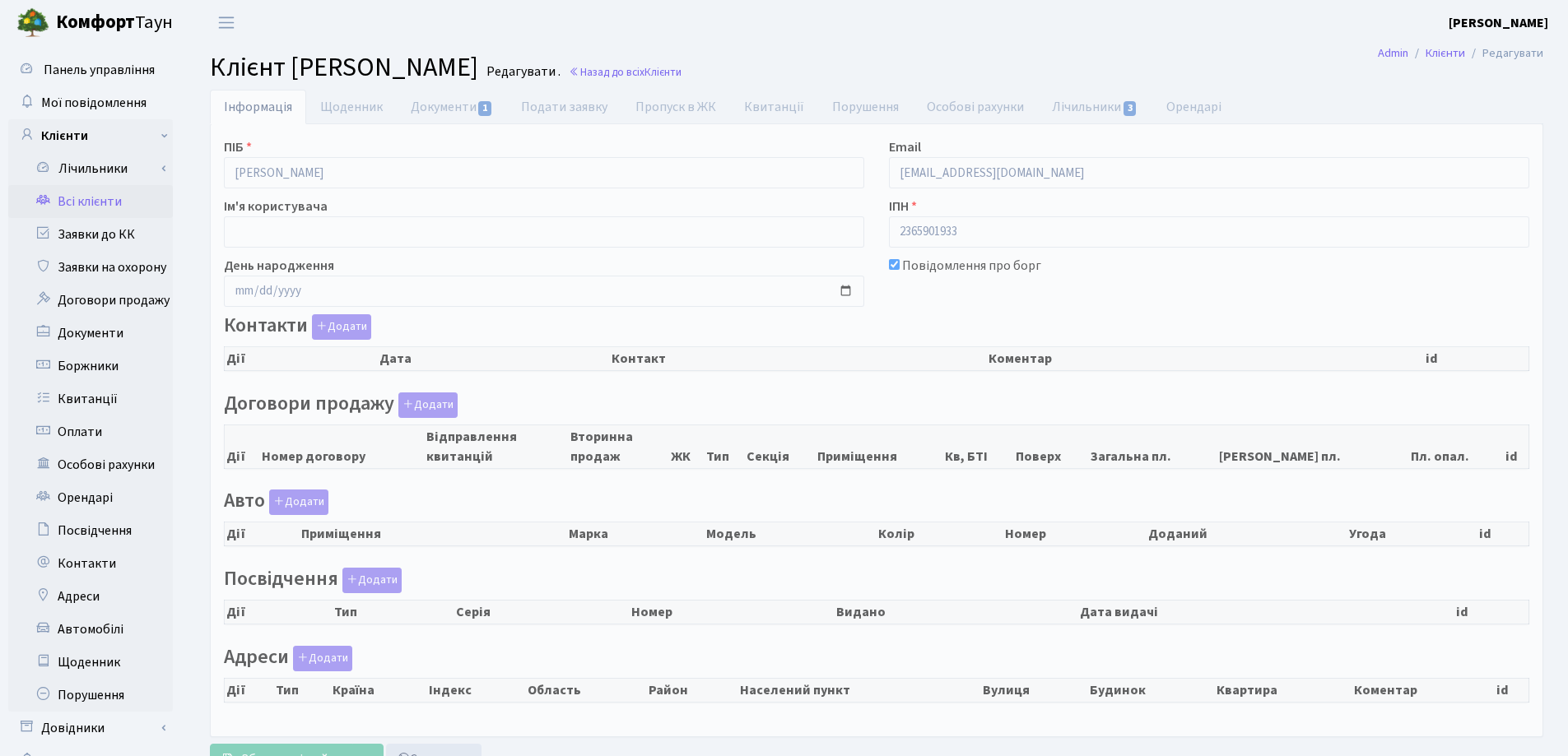
checkbox input "true"
select select "25"
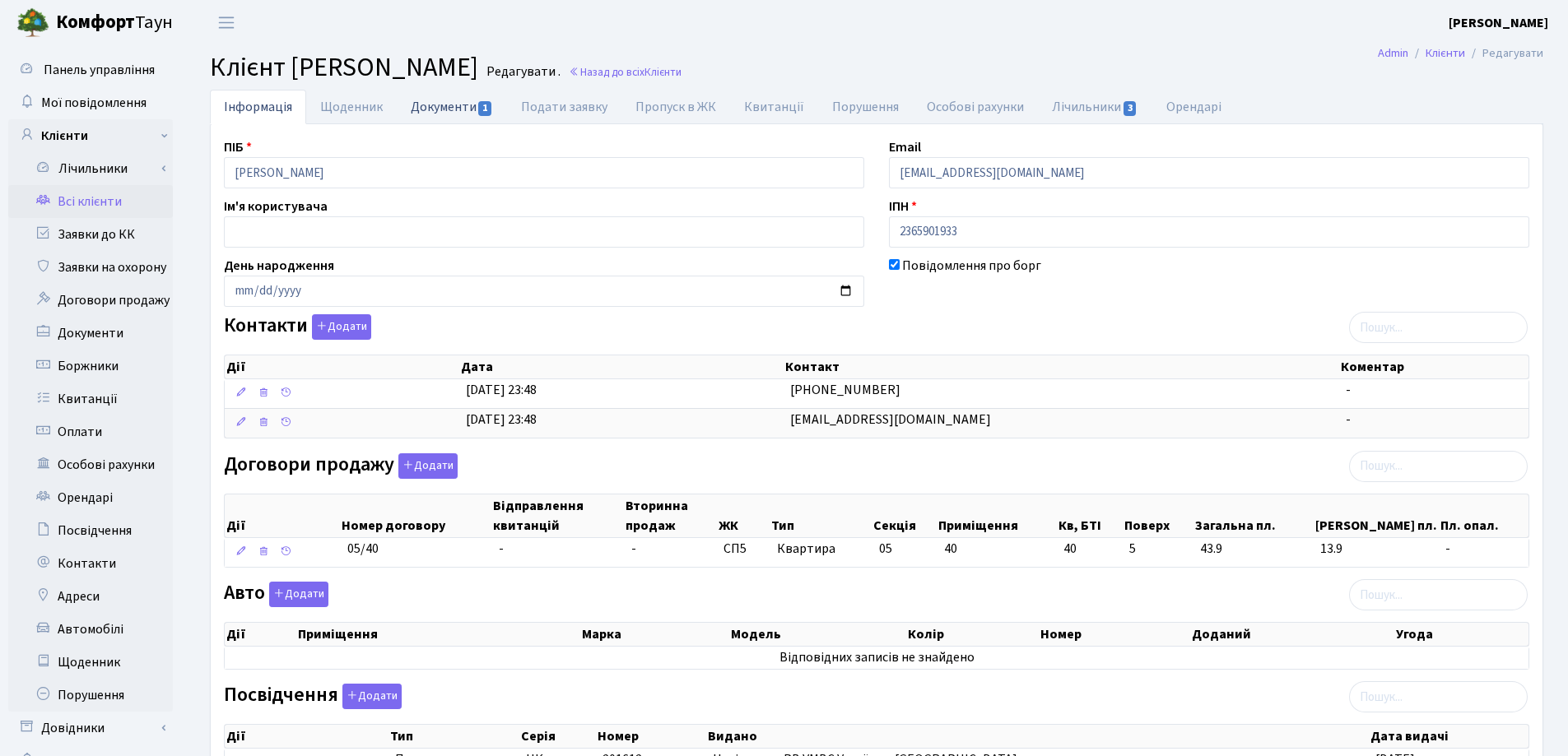
click at [417, 110] on link "Документи 1" at bounding box center [451, 107] width 110 height 33
select select "25"
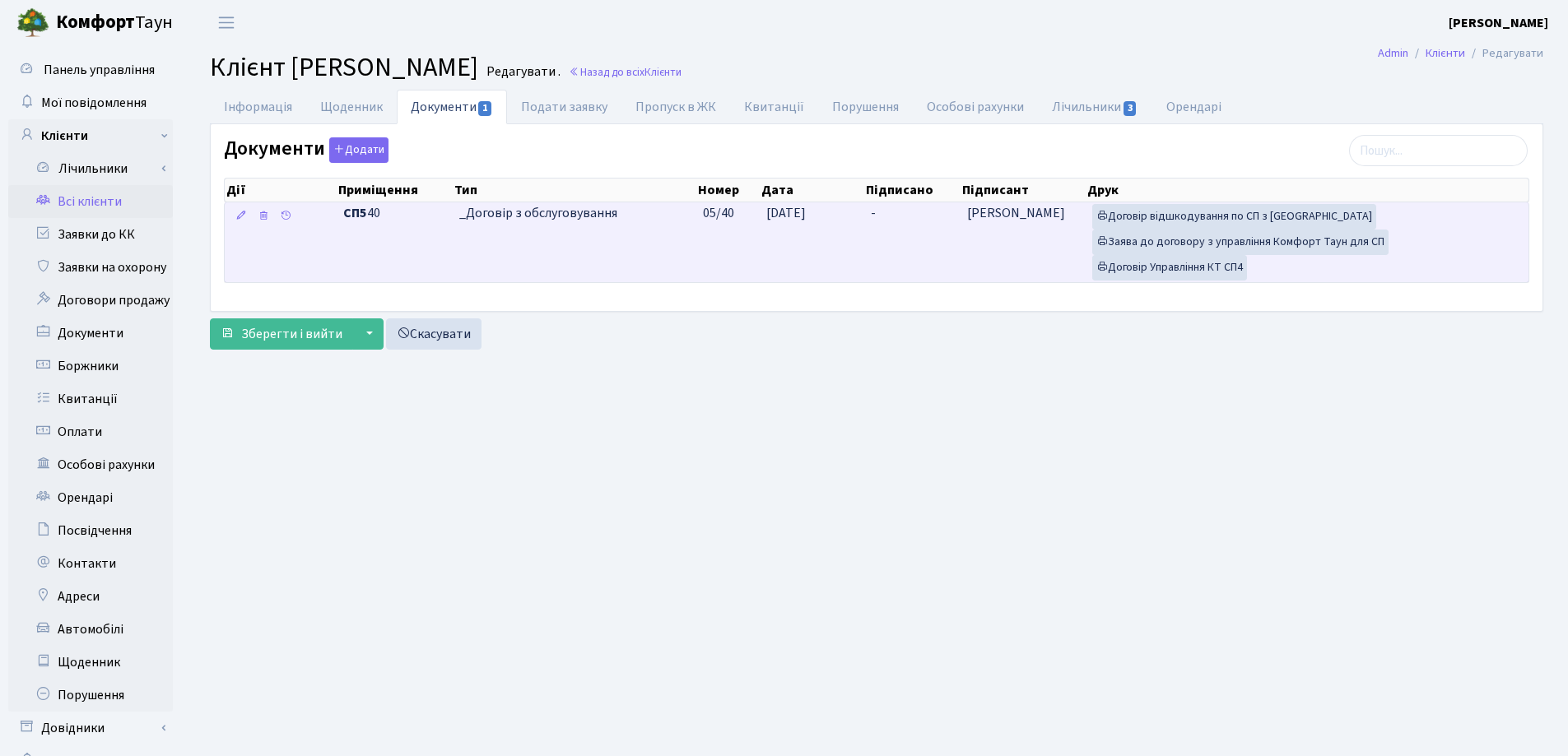
click at [877, 217] on td "-" at bounding box center [912, 242] width 96 height 80
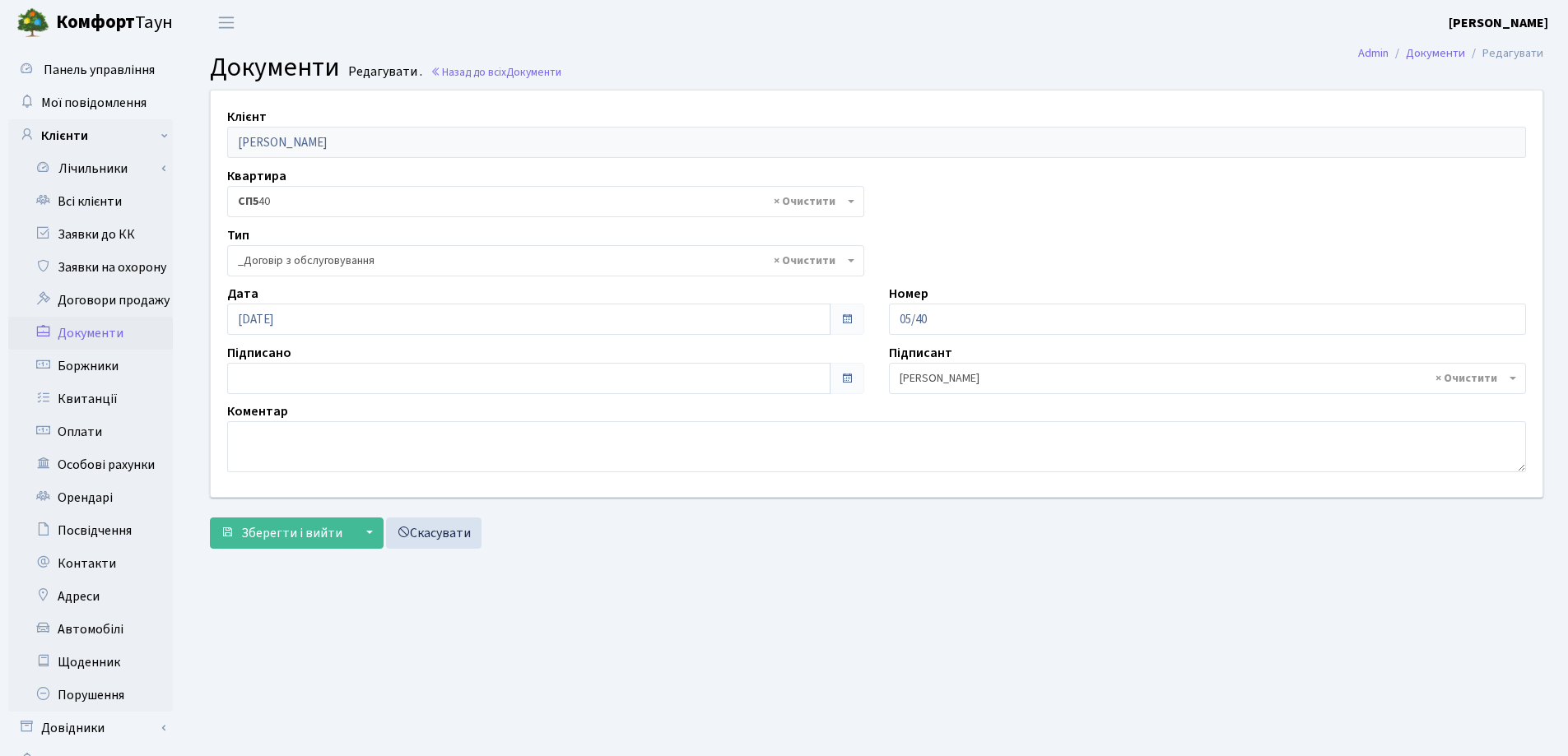
select select "289"
type input "[DATE]"
click at [353, 374] on input "[DATE]" at bounding box center [529, 378] width 603 height 32
click at [310, 524] on span "Зберегти і вийти" at bounding box center [291, 533] width 101 height 19
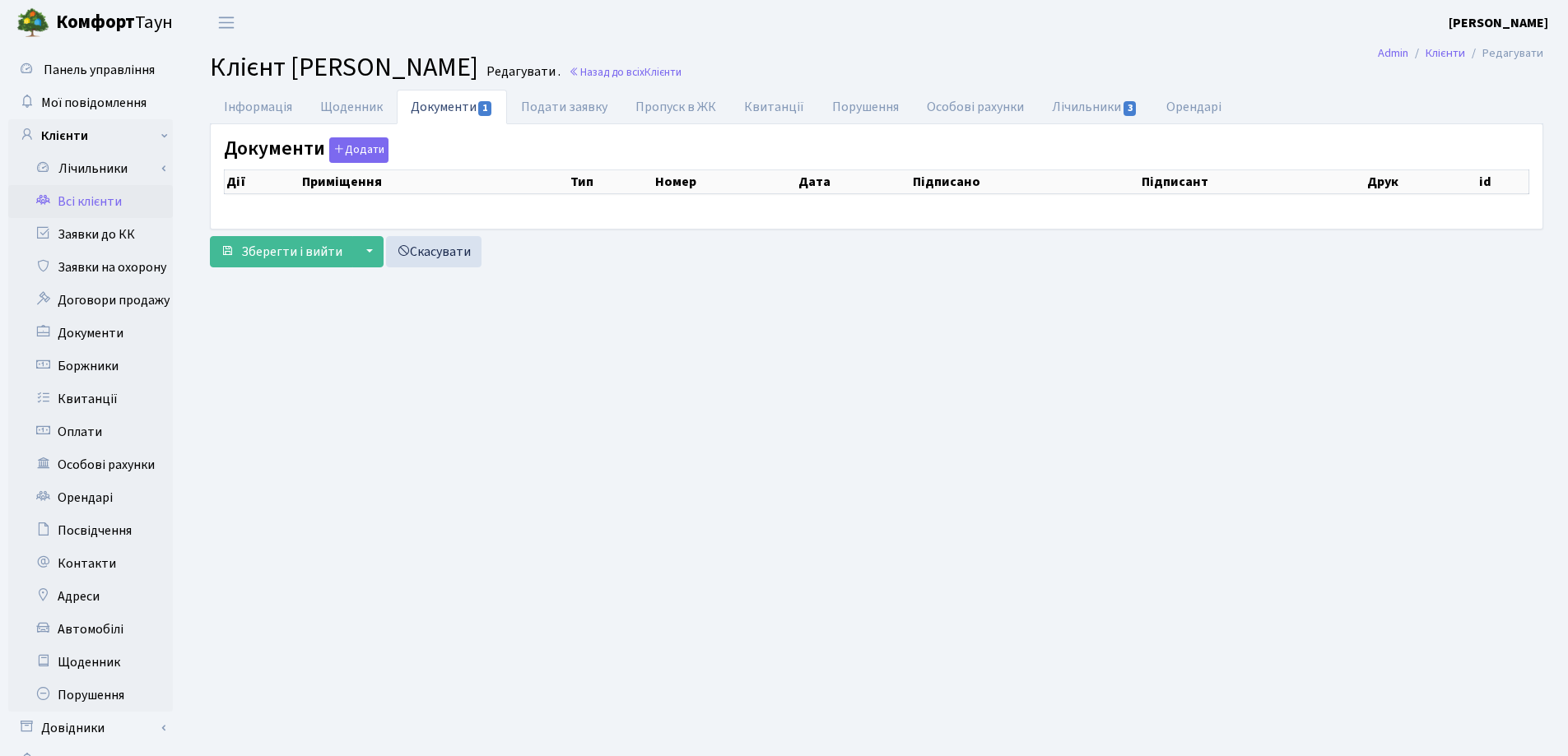
checkbox input "true"
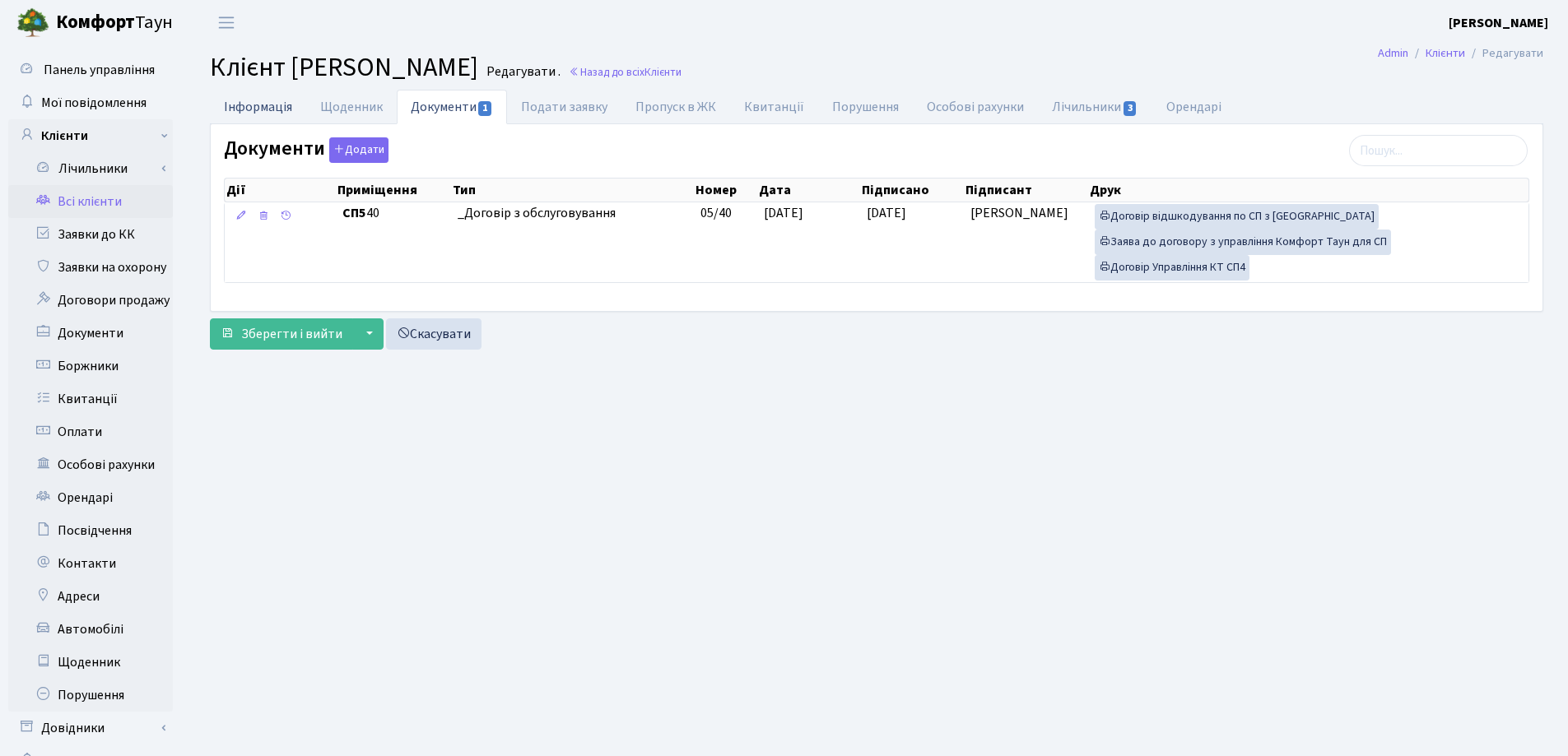
click at [240, 98] on link "Інформація" at bounding box center [258, 107] width 96 height 33
select select "25"
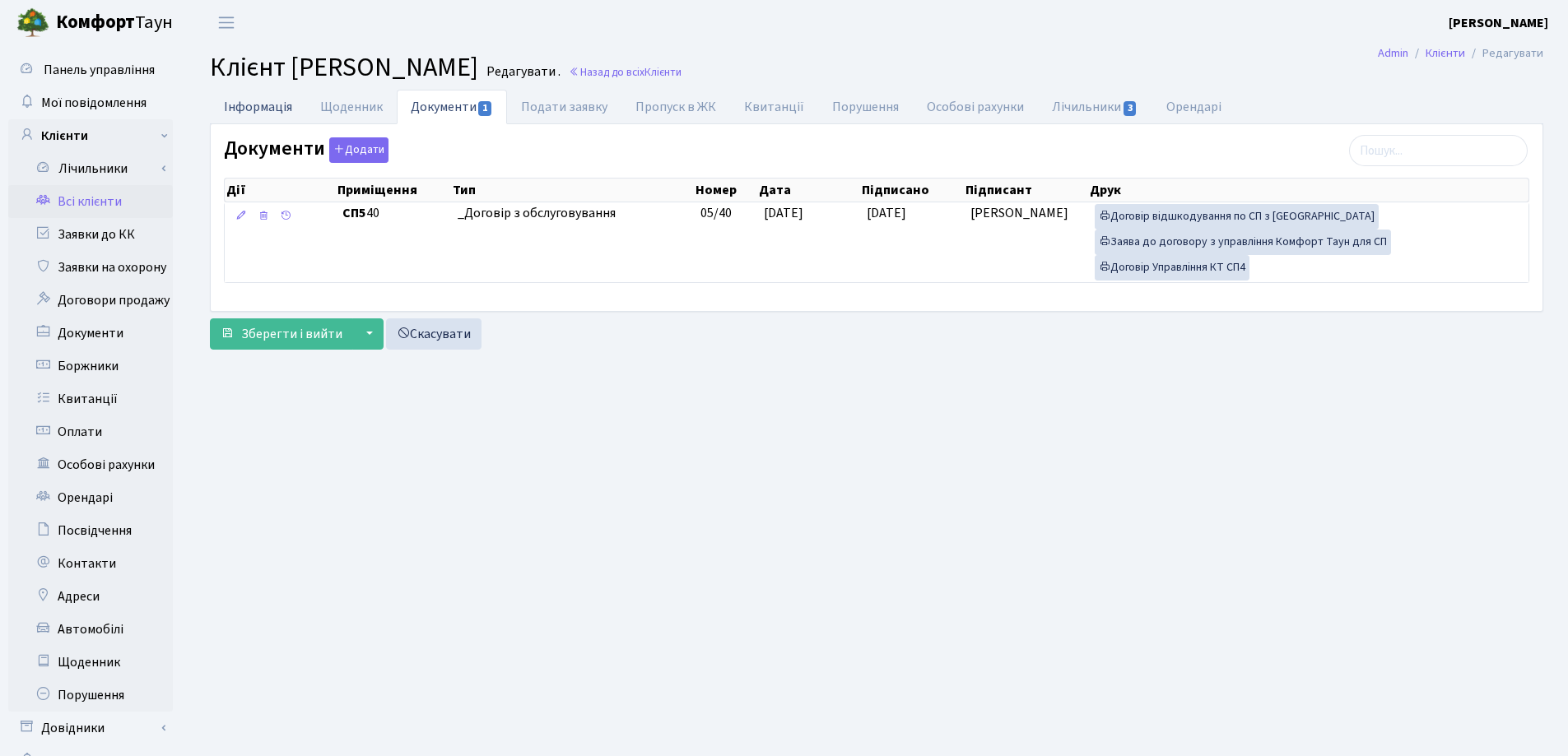
select select "25"
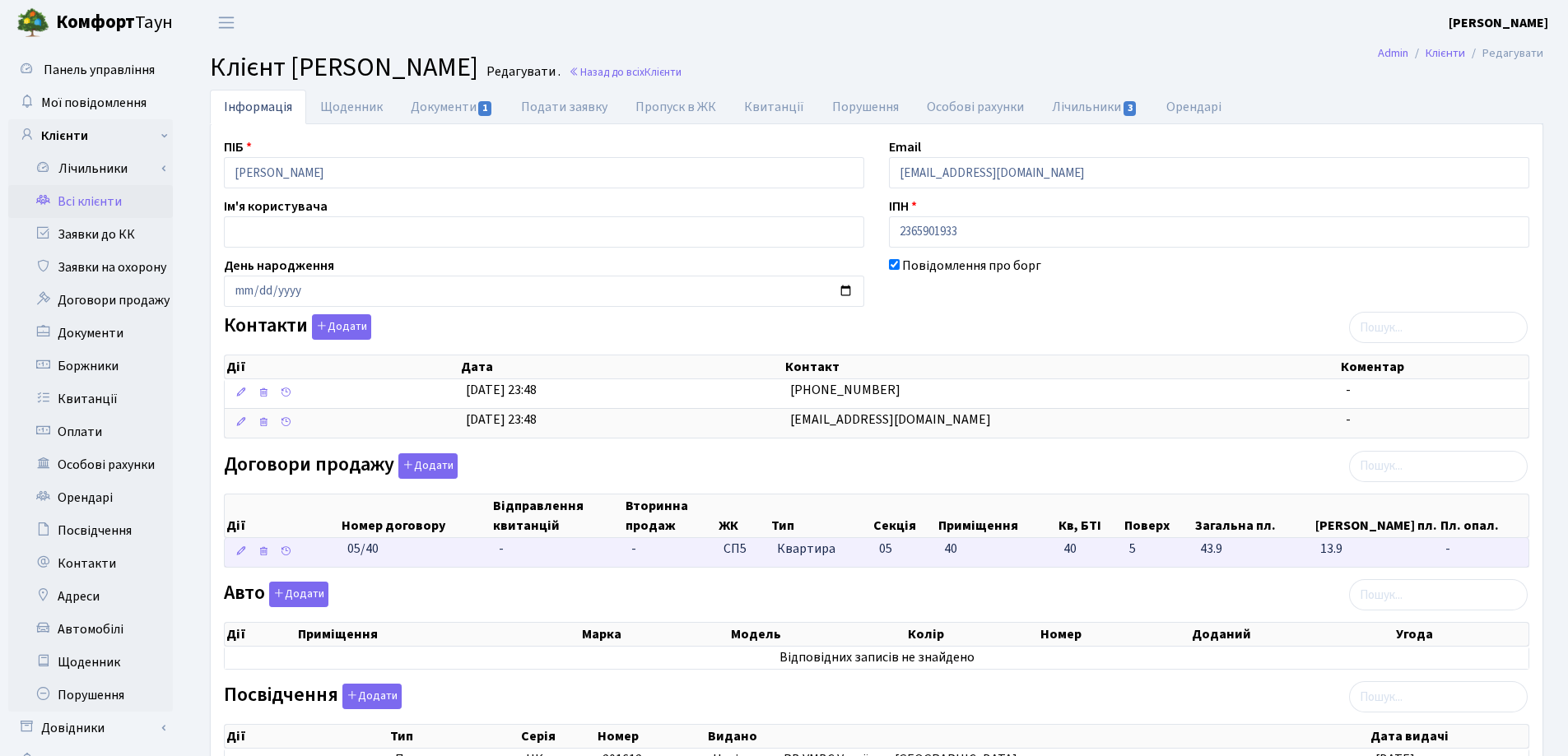
click at [517, 545] on td "-" at bounding box center [558, 552] width 133 height 29
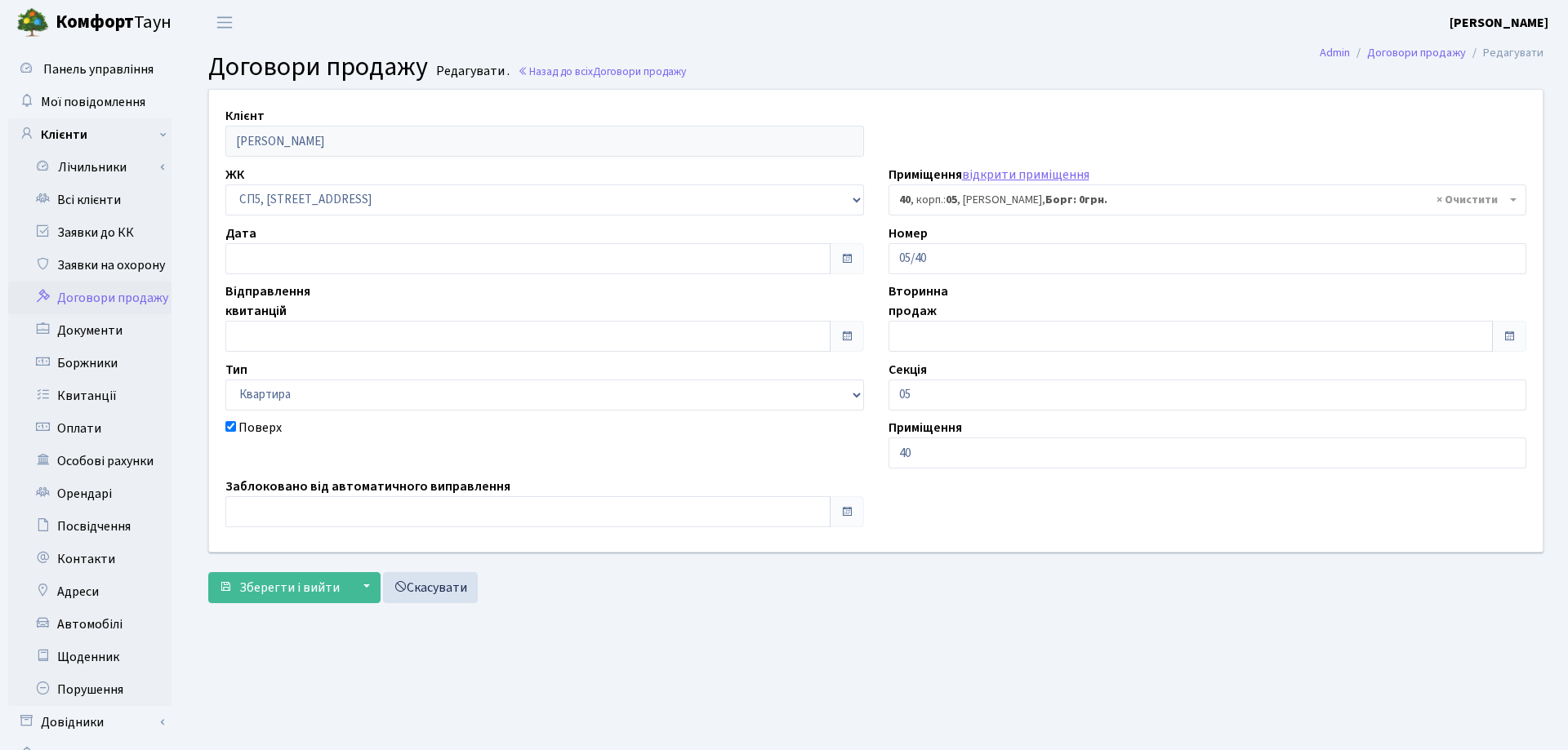
select select "21449"
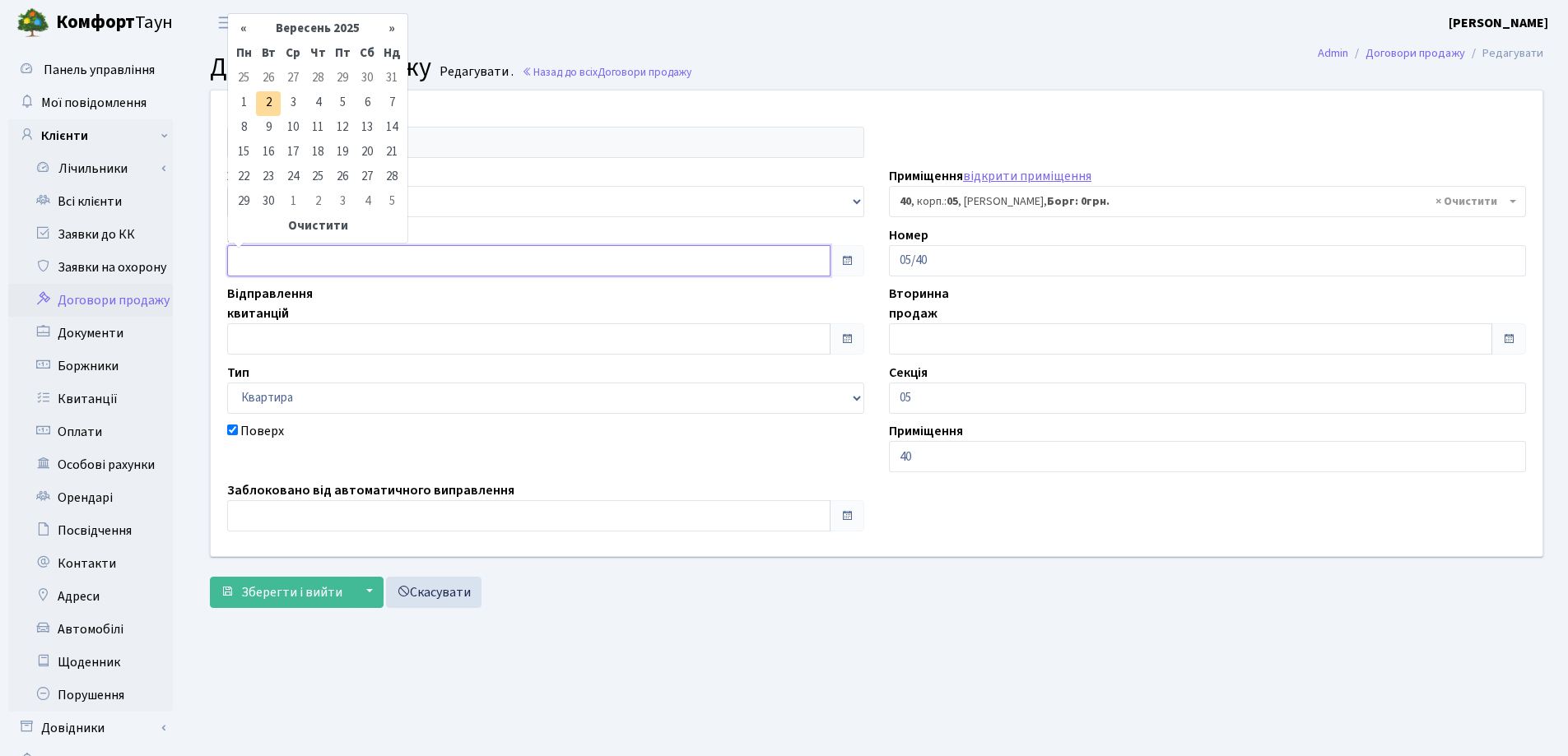
click at [327, 259] on input "text" at bounding box center [529, 261] width 603 height 32
type input "[DATE]"
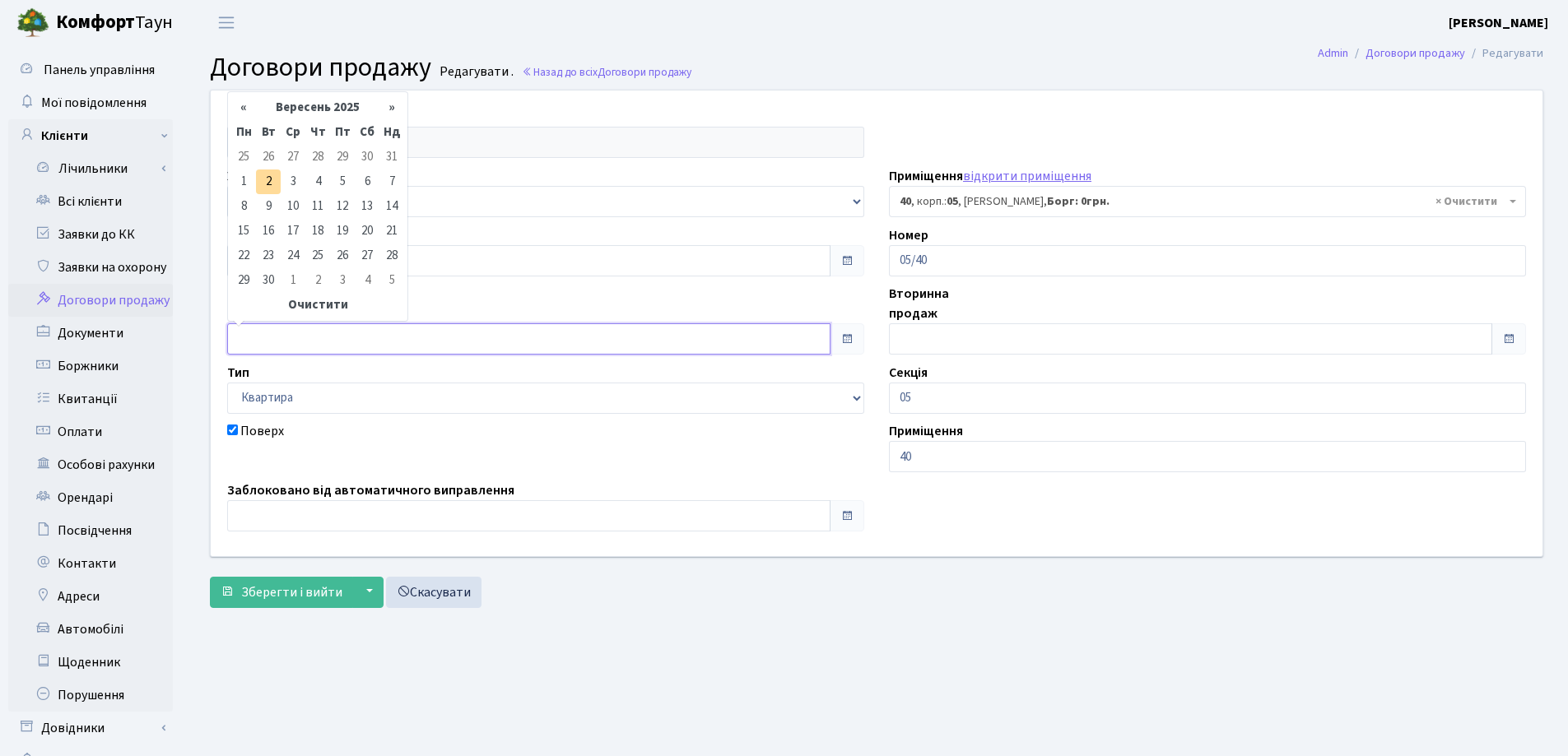
click at [300, 342] on input "text" at bounding box center [529, 340] width 603 height 32
type input "[DATE]"
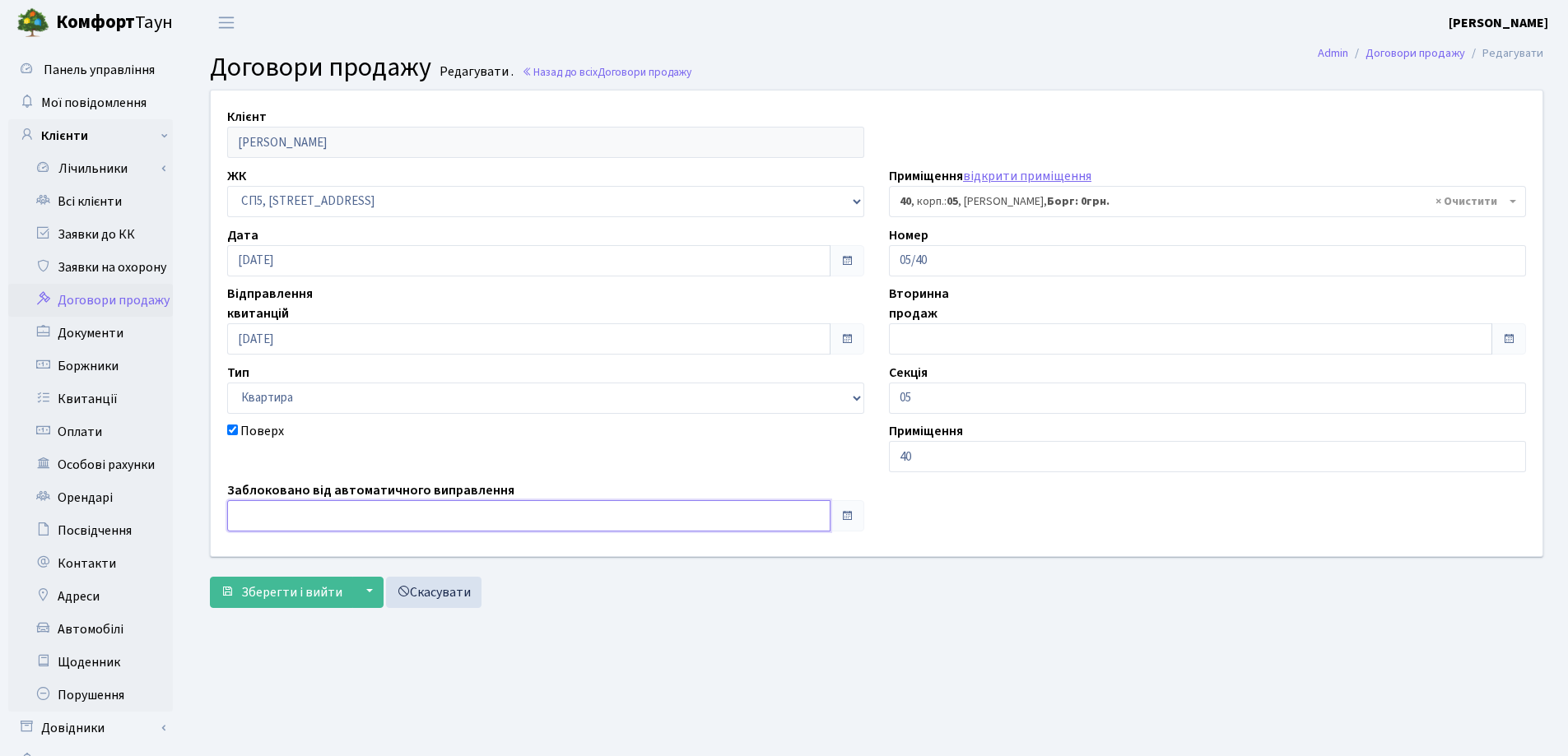
click at [333, 513] on input "text" at bounding box center [529, 516] width 603 height 32
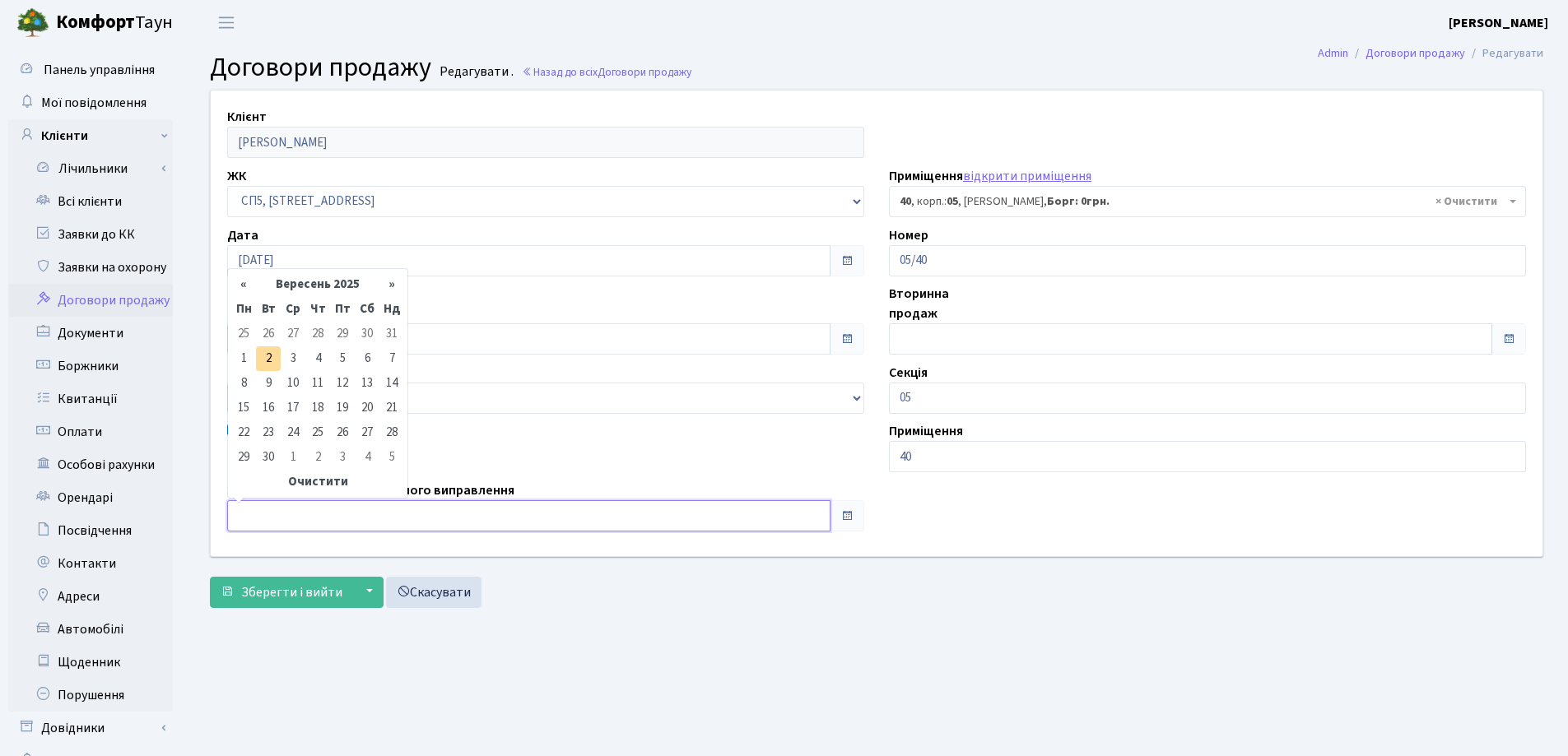
type input "[DATE]"
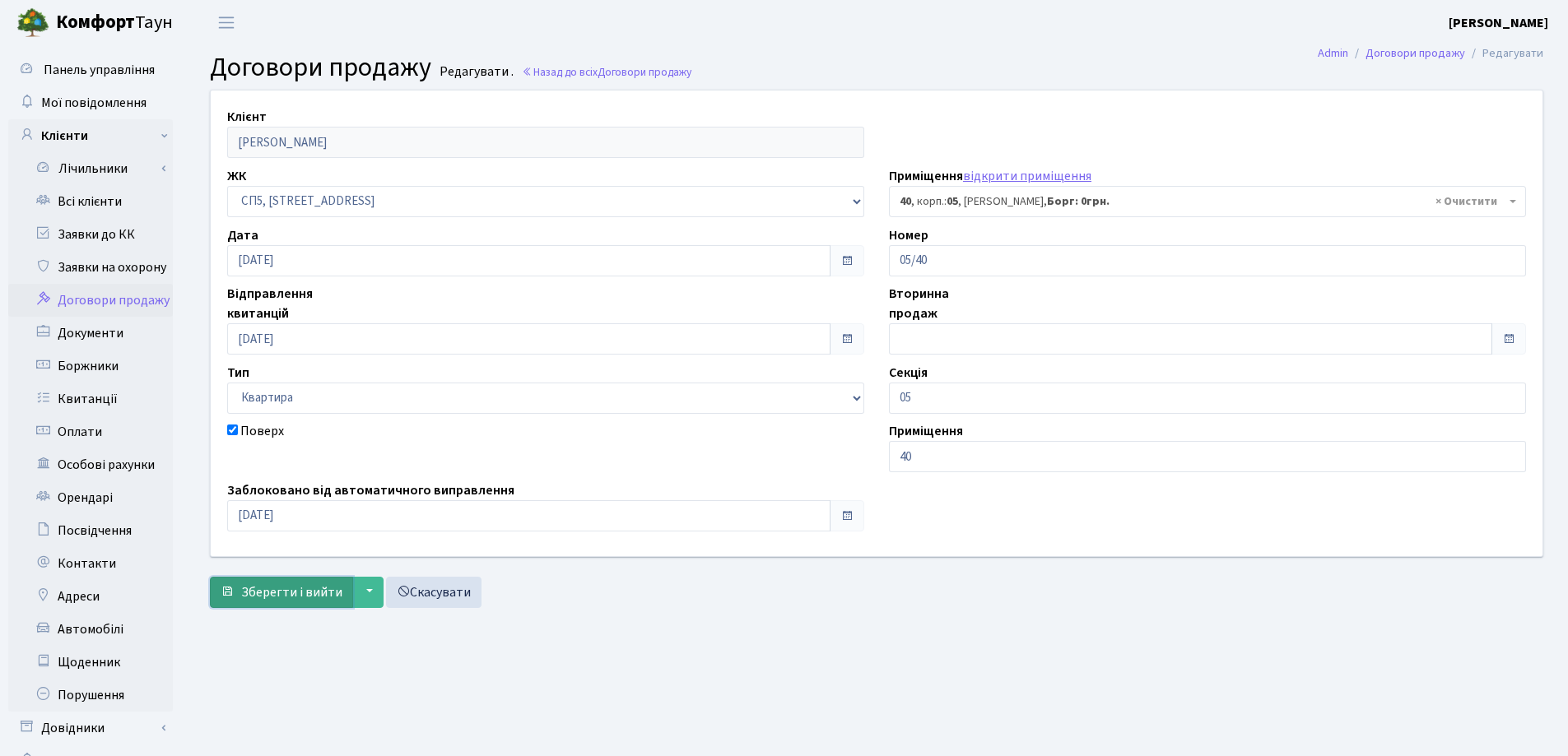
click at [295, 592] on span "Зберегти і вийти" at bounding box center [291, 593] width 101 height 19
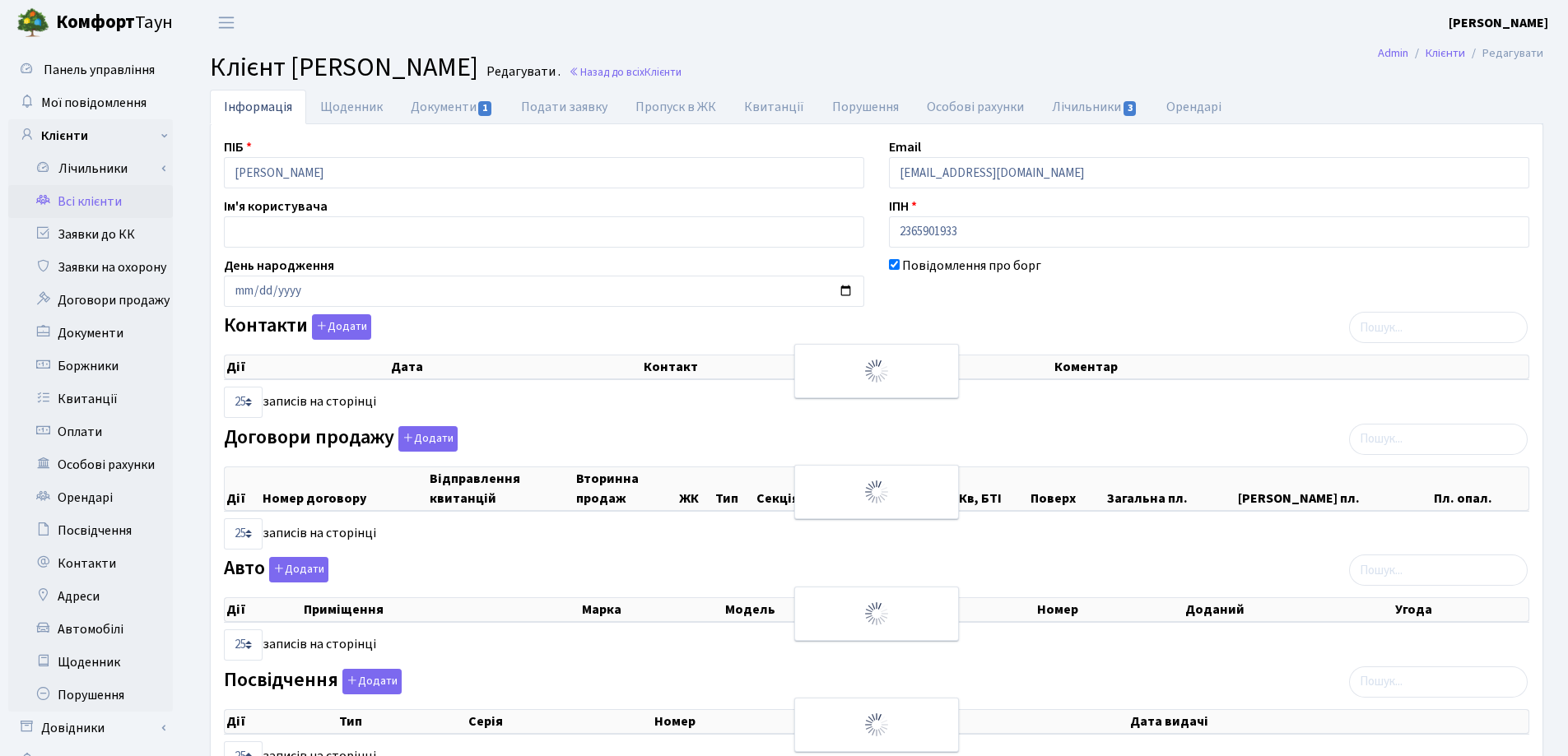
select select "25"
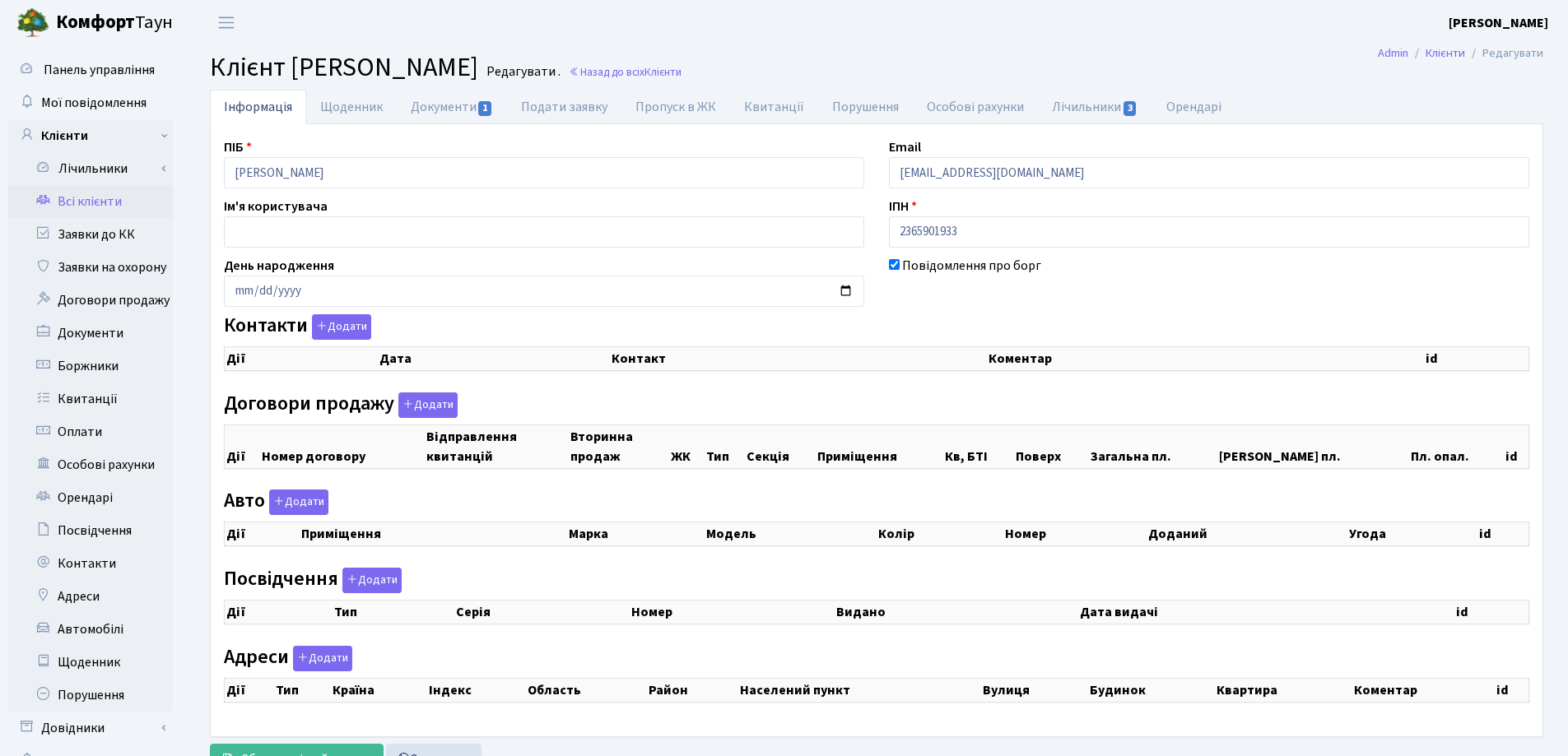
checkbox input "true"
select select "25"
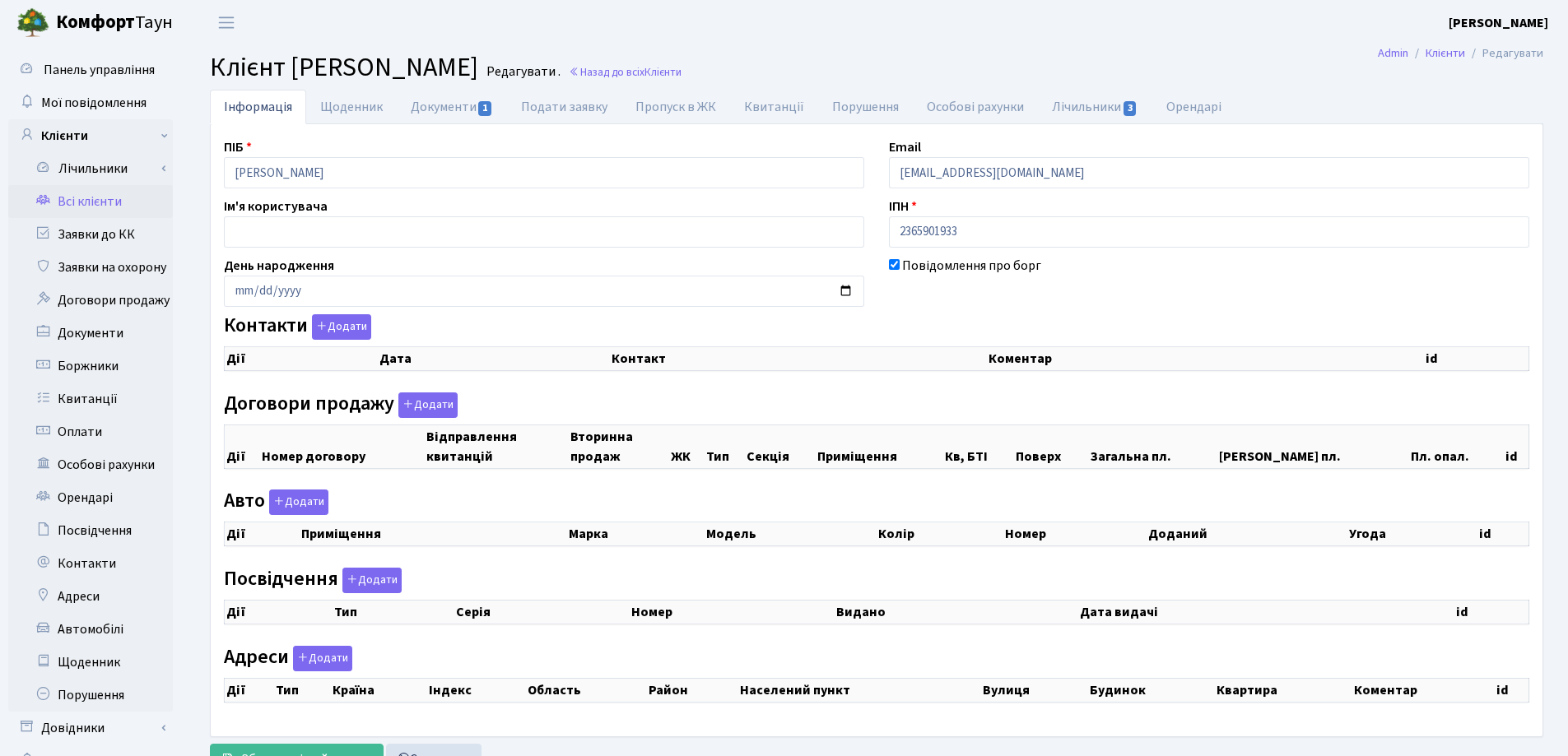
select select "25"
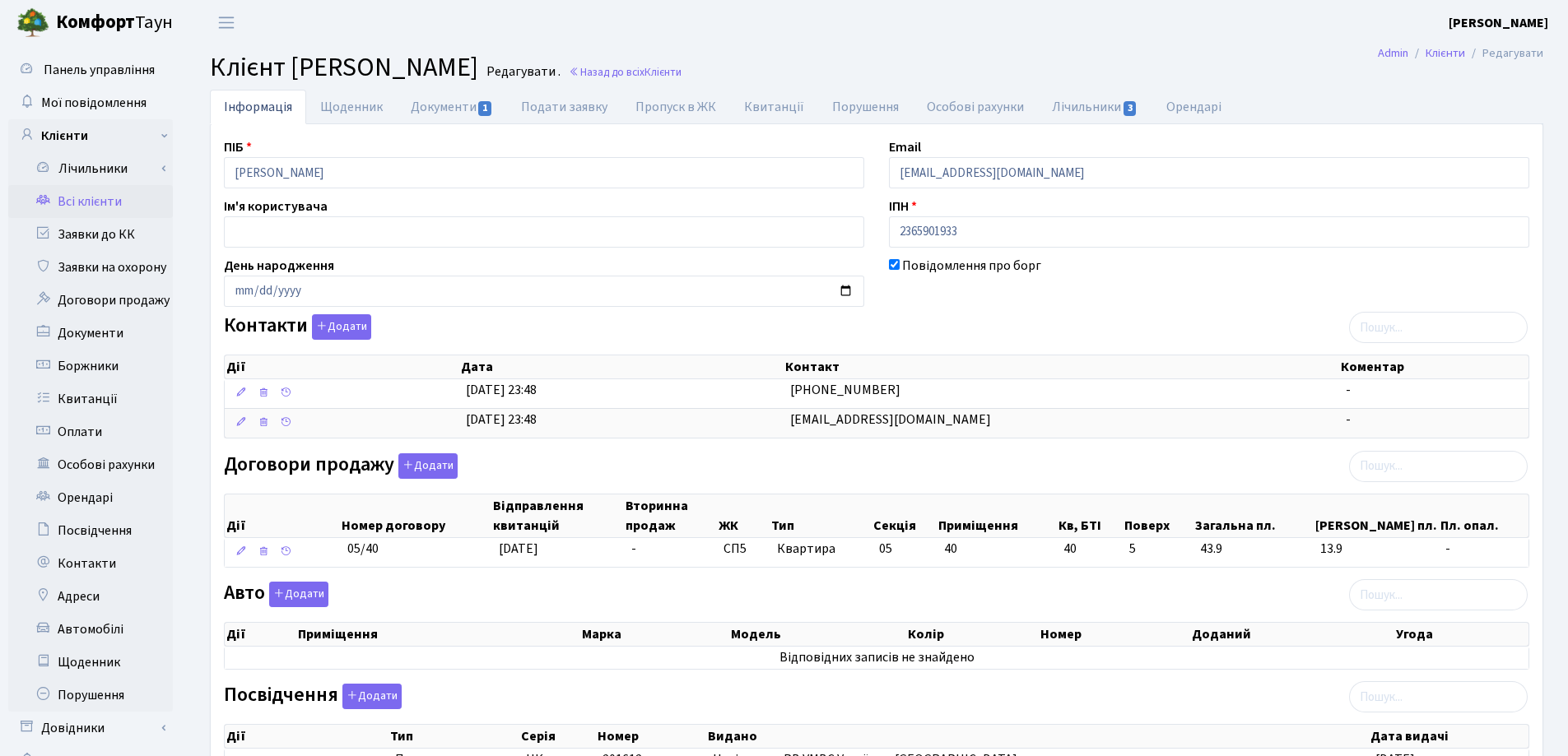
click at [1152, 193] on div "ПІБ Павленко Станіслав Олексійович Email vova1992pavlenko@gmail.com Ім'я корист…" at bounding box center [876, 564] width 1330 height 853
click at [1080, 163] on input "[EMAIL_ADDRESS][DOMAIN_NAME]" at bounding box center [1209, 173] width 640 height 32
type input "v"
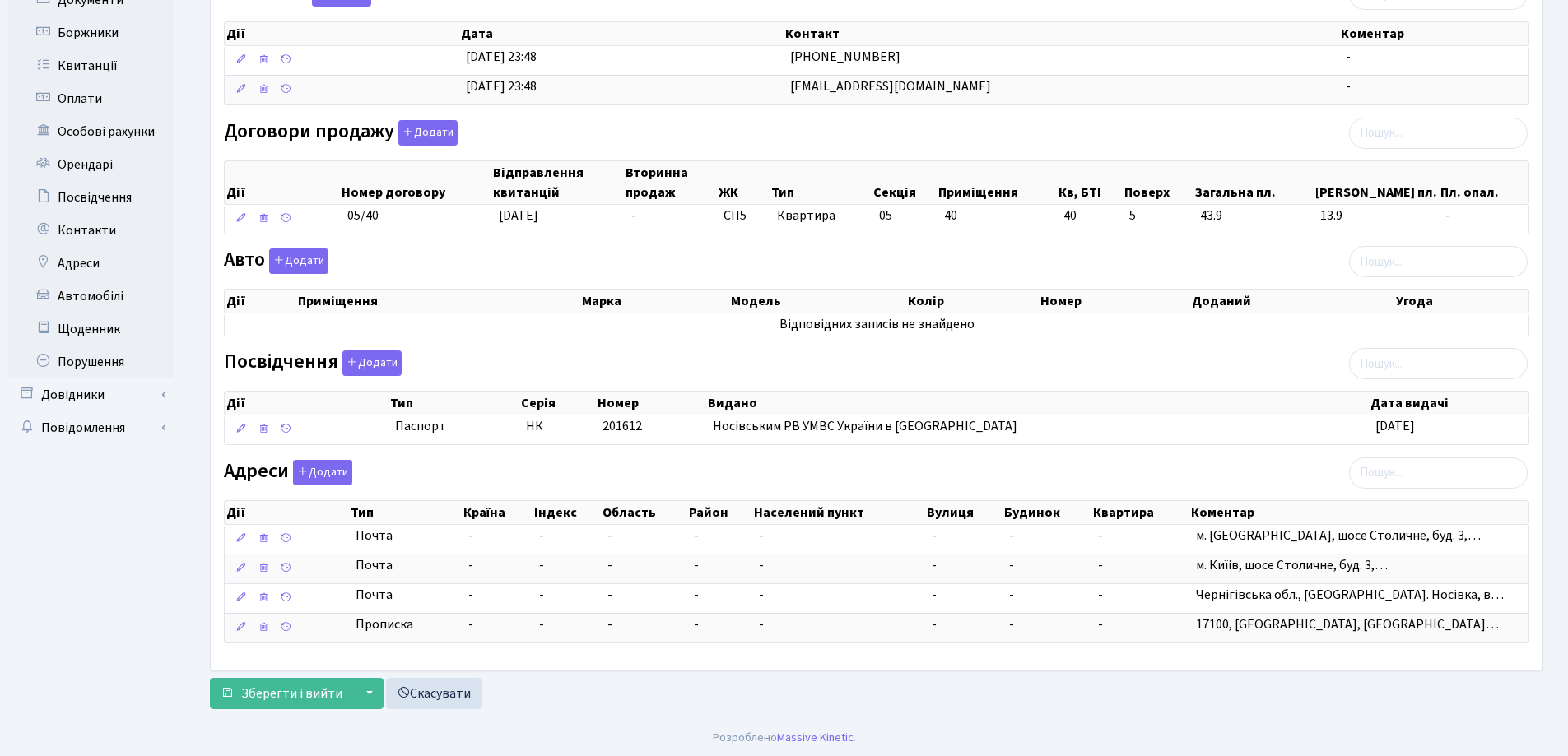
scroll to position [336, 0]
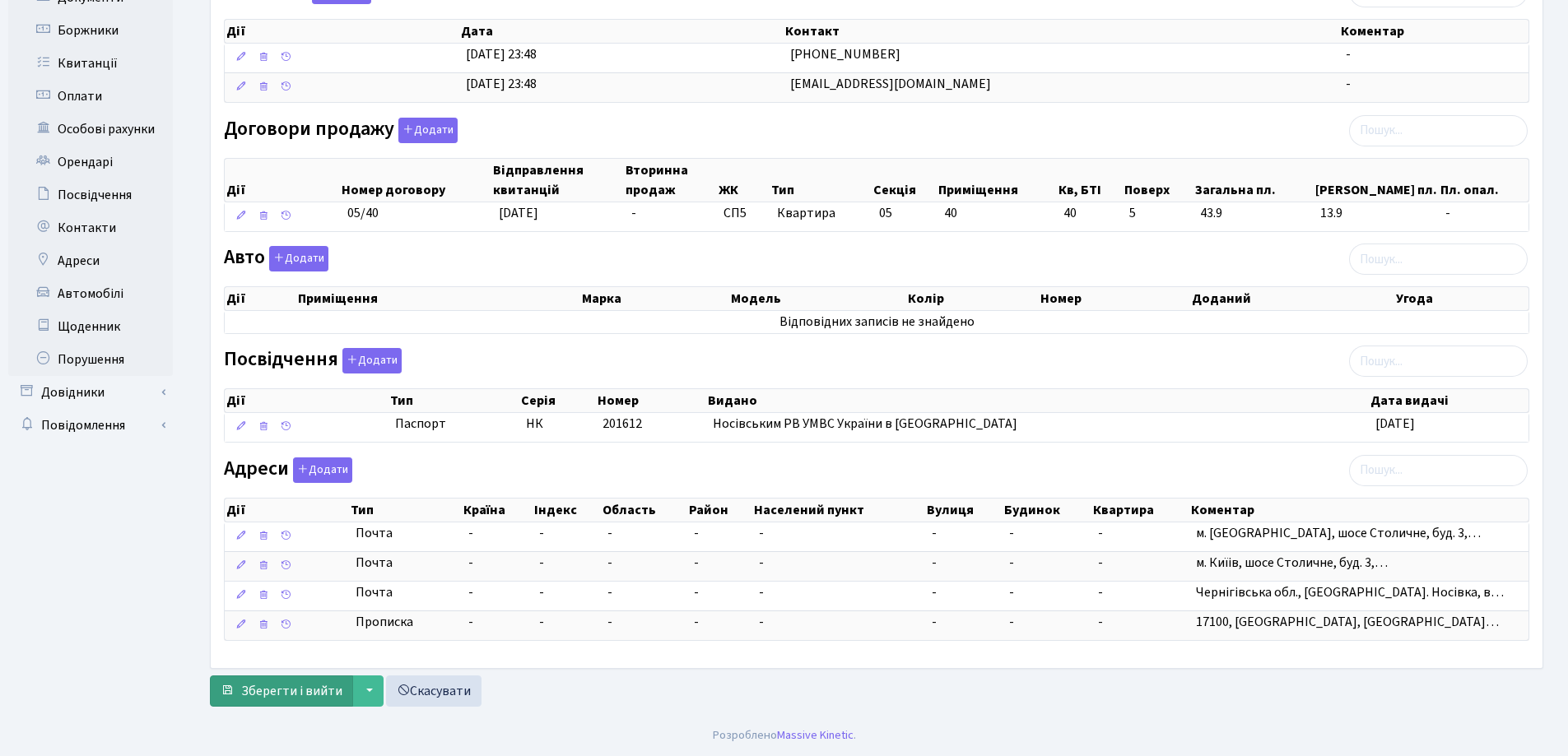
type input "sx002742@gmail.com"
click at [279, 689] on span "Зберегти і вийти" at bounding box center [291, 691] width 101 height 19
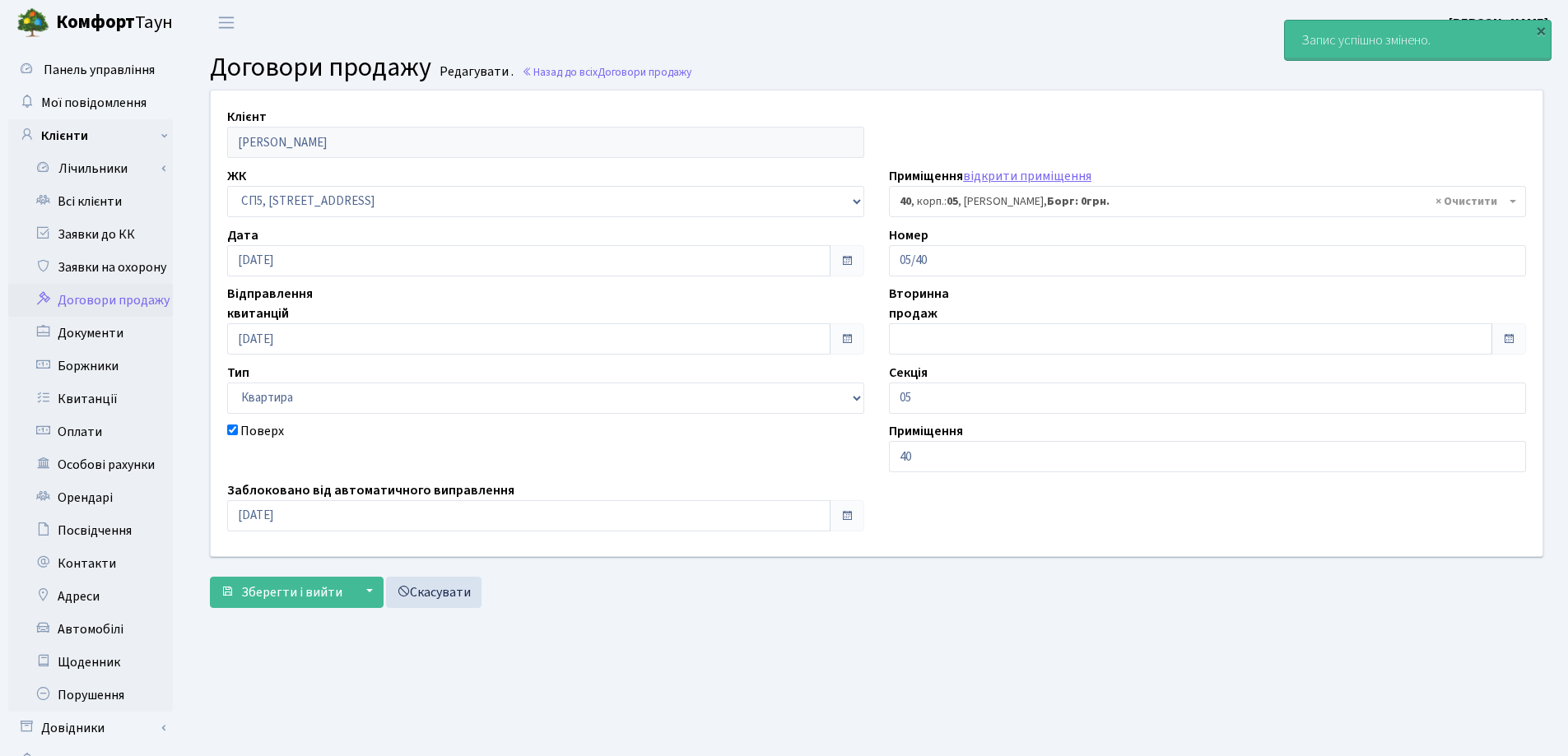
select select "21449"
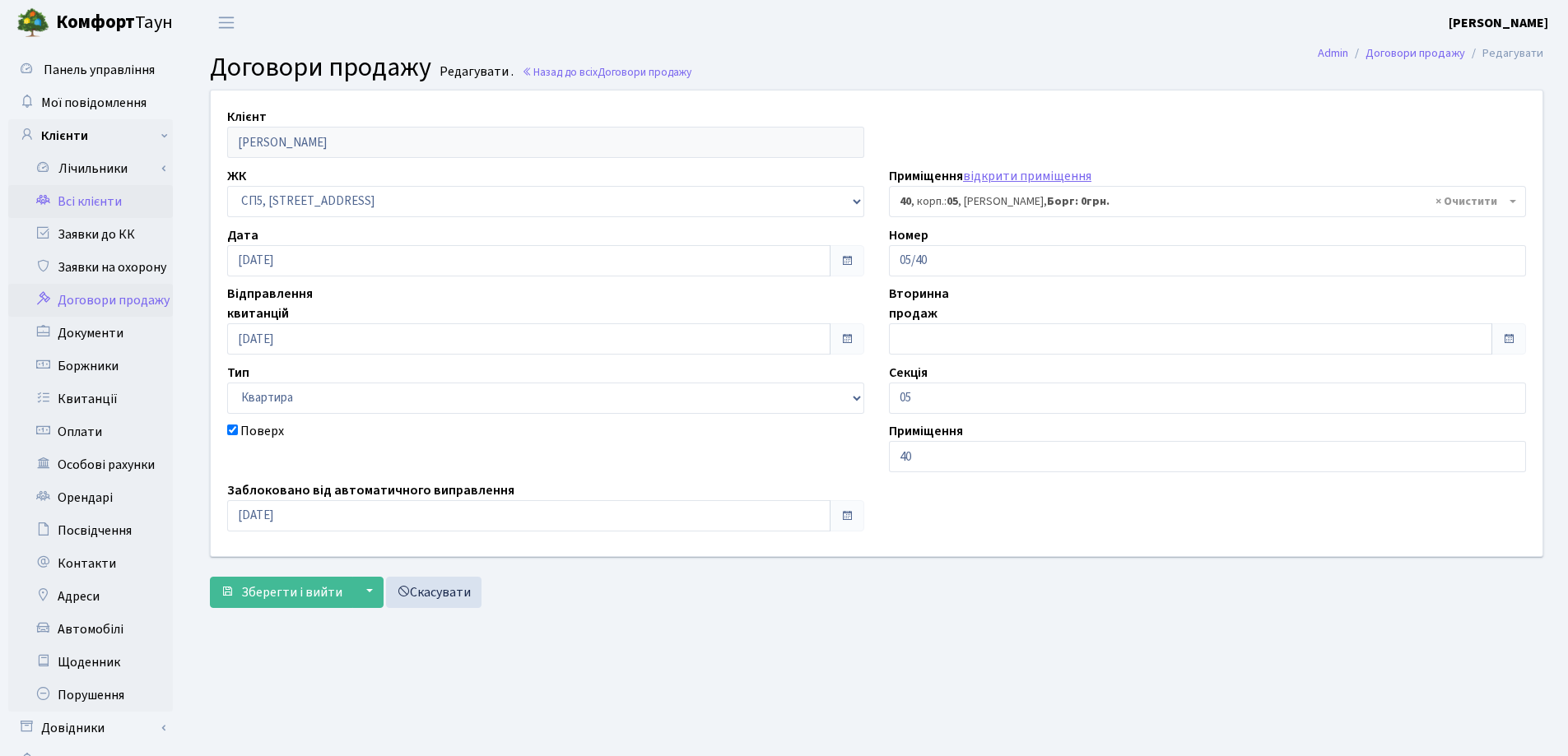
click at [109, 193] on link "Всі клієнти" at bounding box center [90, 201] width 164 height 32
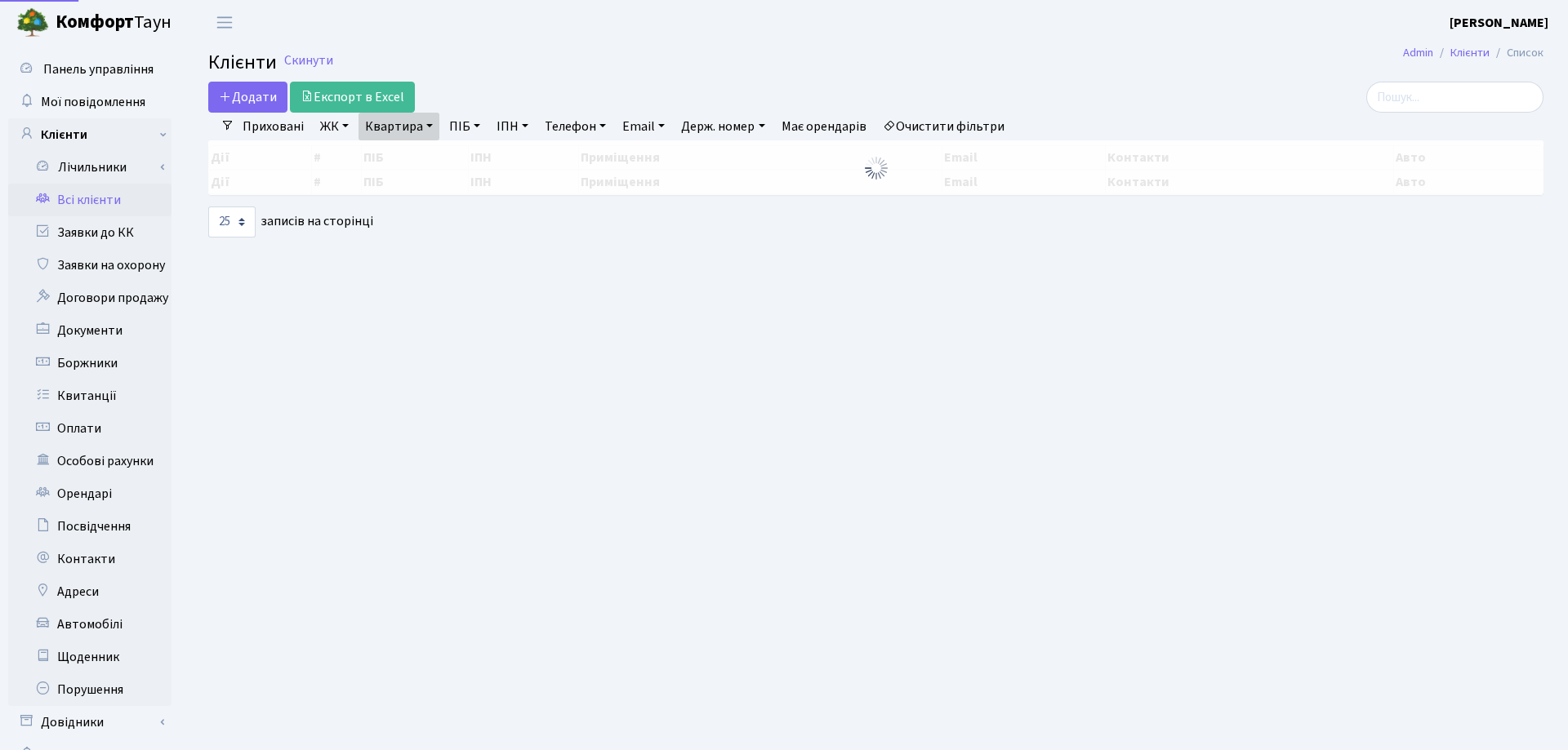
select select "25"
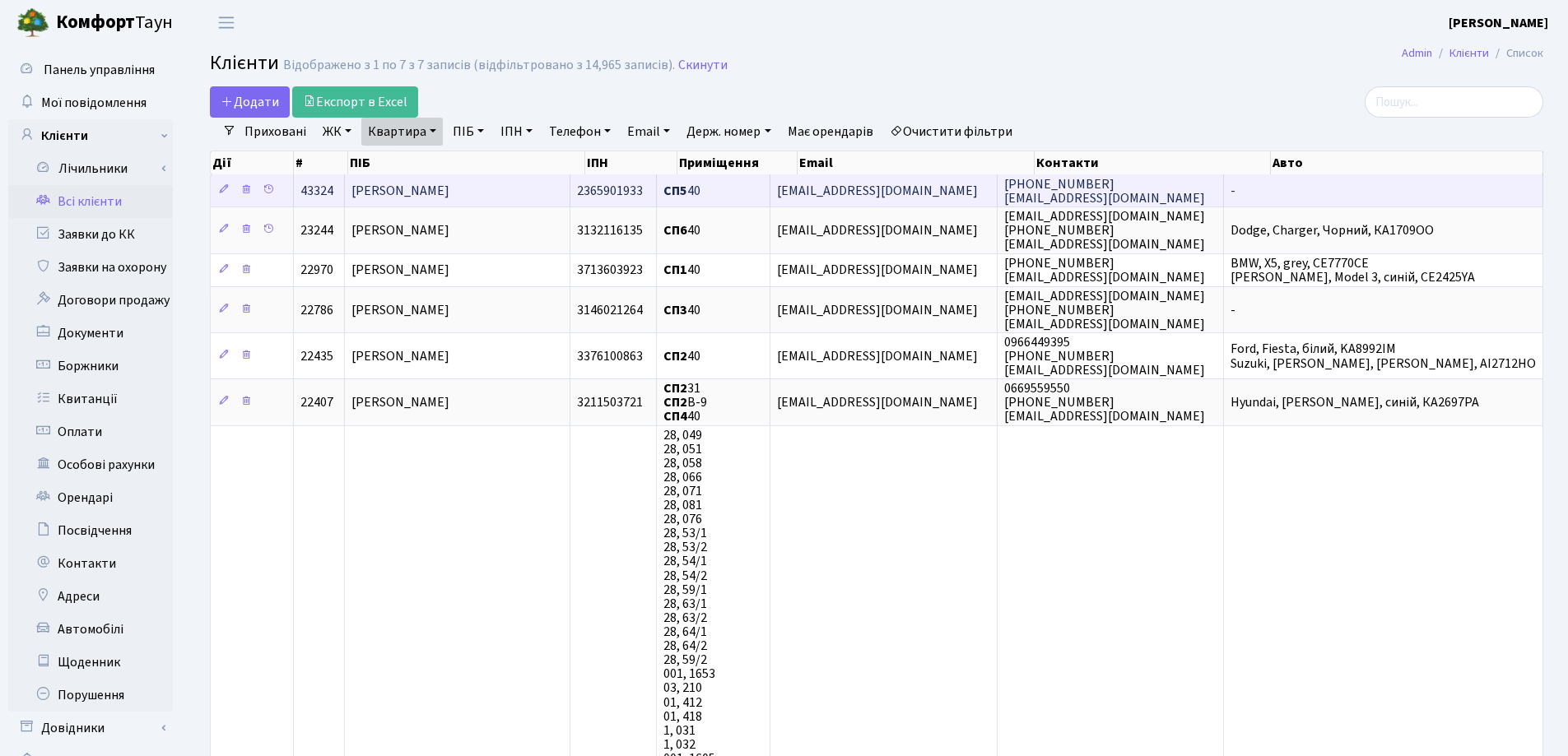
click at [449, 190] on span "[PERSON_NAME]" at bounding box center [401, 191] width 98 height 19
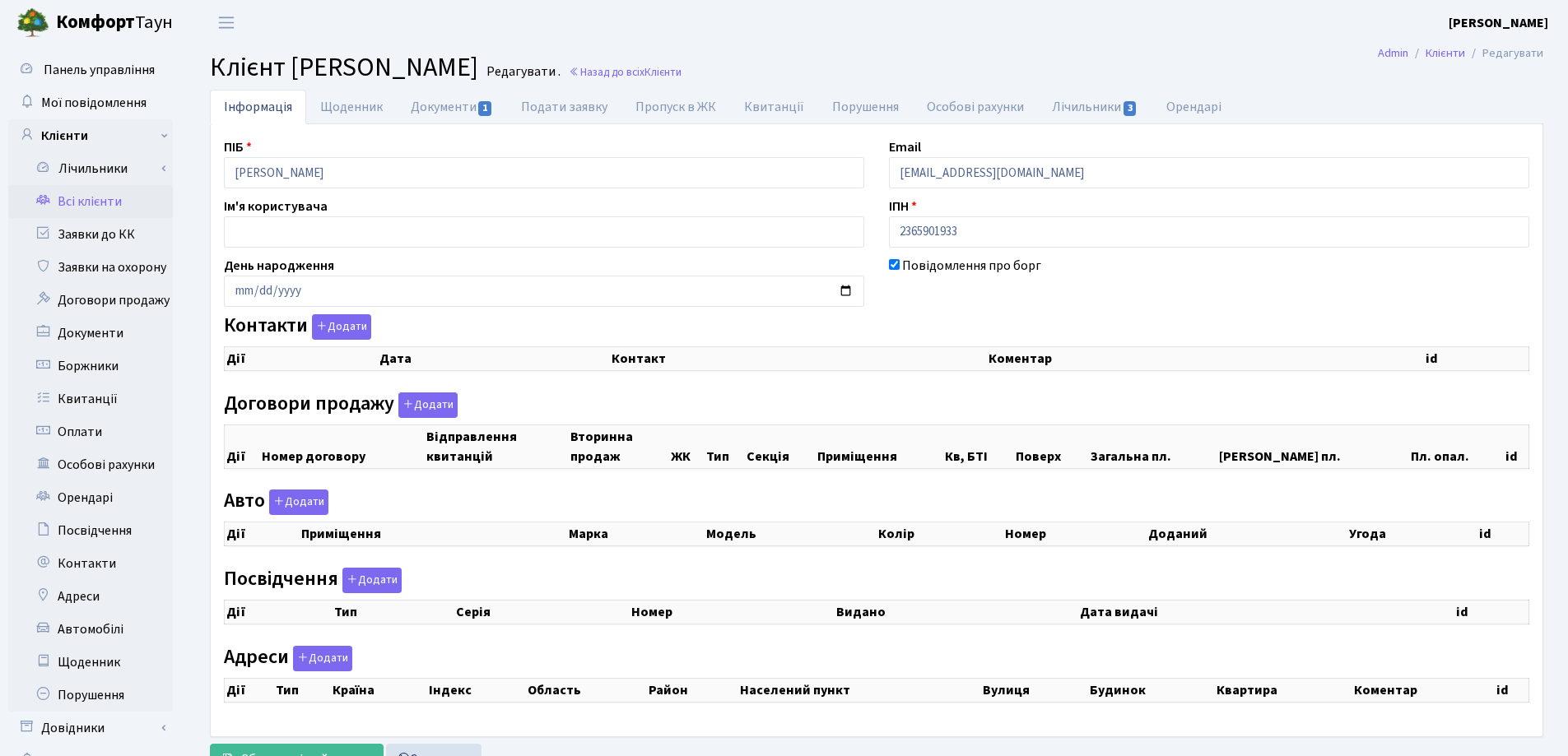
checkbox input "true"
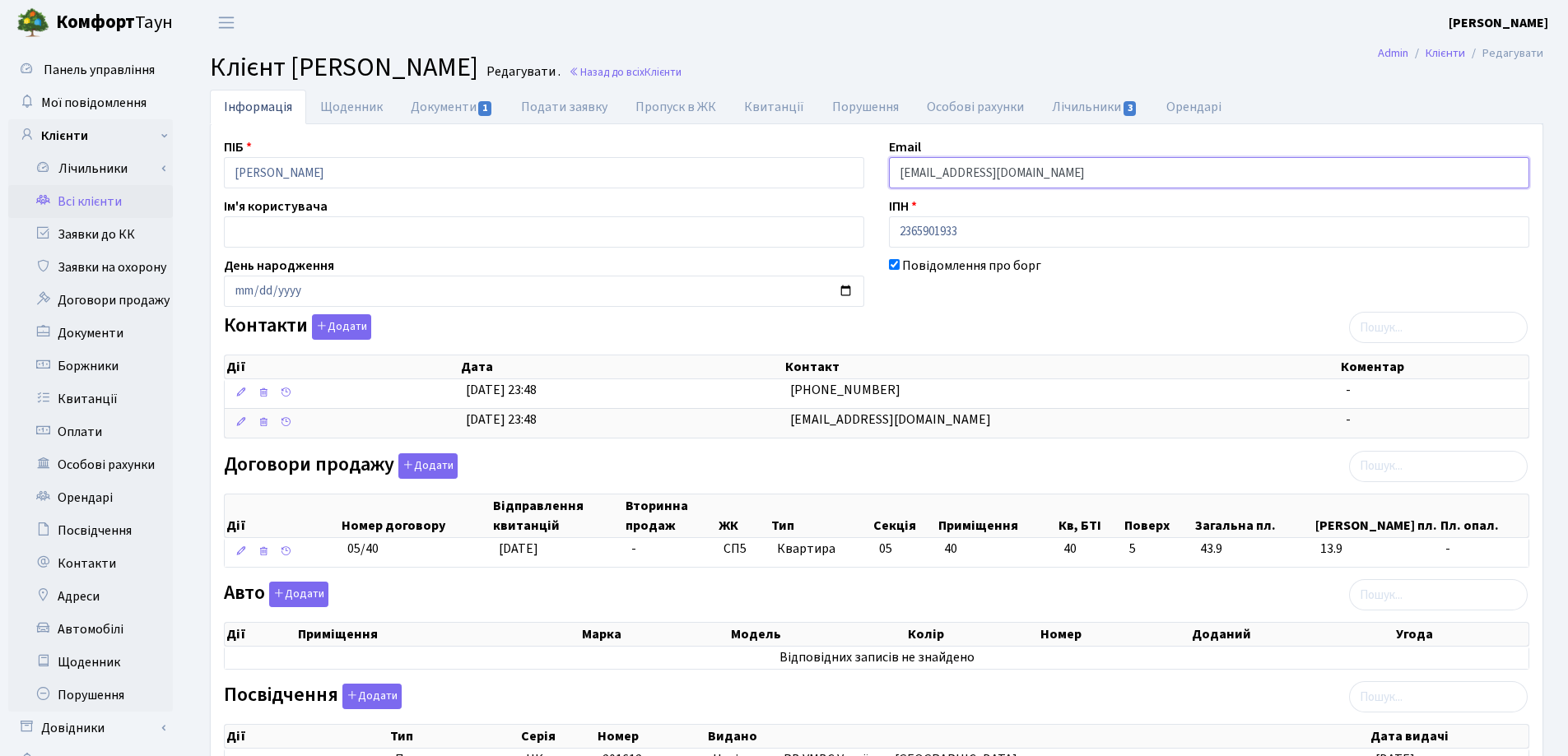
click at [1014, 171] on input "[EMAIL_ADDRESS][DOMAIN_NAME]" at bounding box center [1209, 173] width 640 height 32
drag, startPoint x: 1053, startPoint y: 186, endPoint x: 829, endPoint y: 163, distance: 225.2
click at [829, 163] on div "ПІБ Павленко Станіслав Олексійович Email sx002742@gmail.com Ім'я користувача ІП…" at bounding box center [876, 564] width 1330 height 853
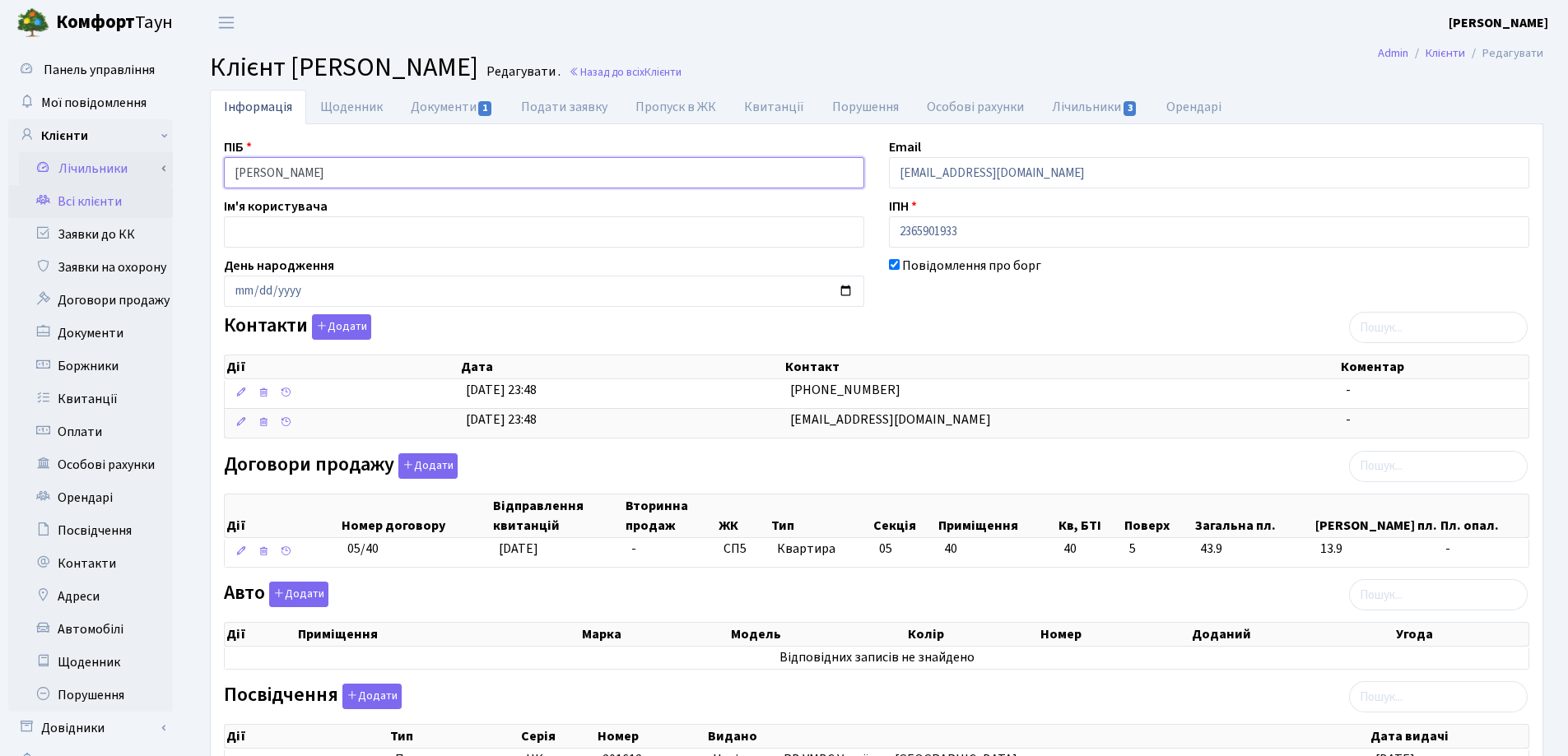
drag, startPoint x: 571, startPoint y: 175, endPoint x: 144, endPoint y: 183, distance: 427.1
click at [144, 183] on div "Панель управління Мої повідомлення Клієнти Лічильники Показання" at bounding box center [784, 548] width 1568 height 1006
drag, startPoint x: 422, startPoint y: 565, endPoint x: 326, endPoint y: 570, distance: 96.1
click at [326, 570] on div "Дії Номер договору Відправлення квитанцій Вторинна продаж ЖК Тип Секція Приміще…" at bounding box center [876, 526] width 1305 height 96
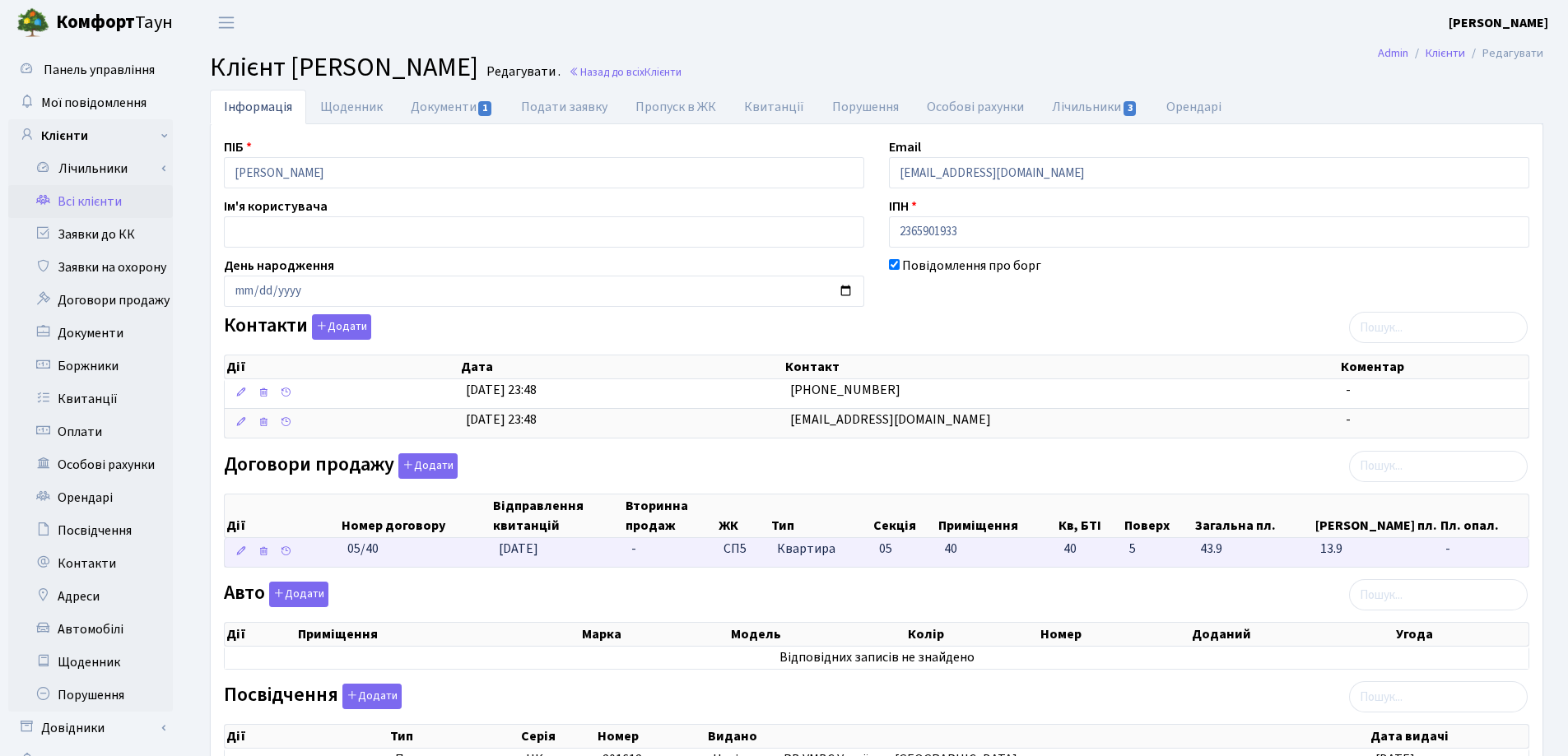
click at [402, 558] on td "05/40" at bounding box center [416, 552] width 151 height 29
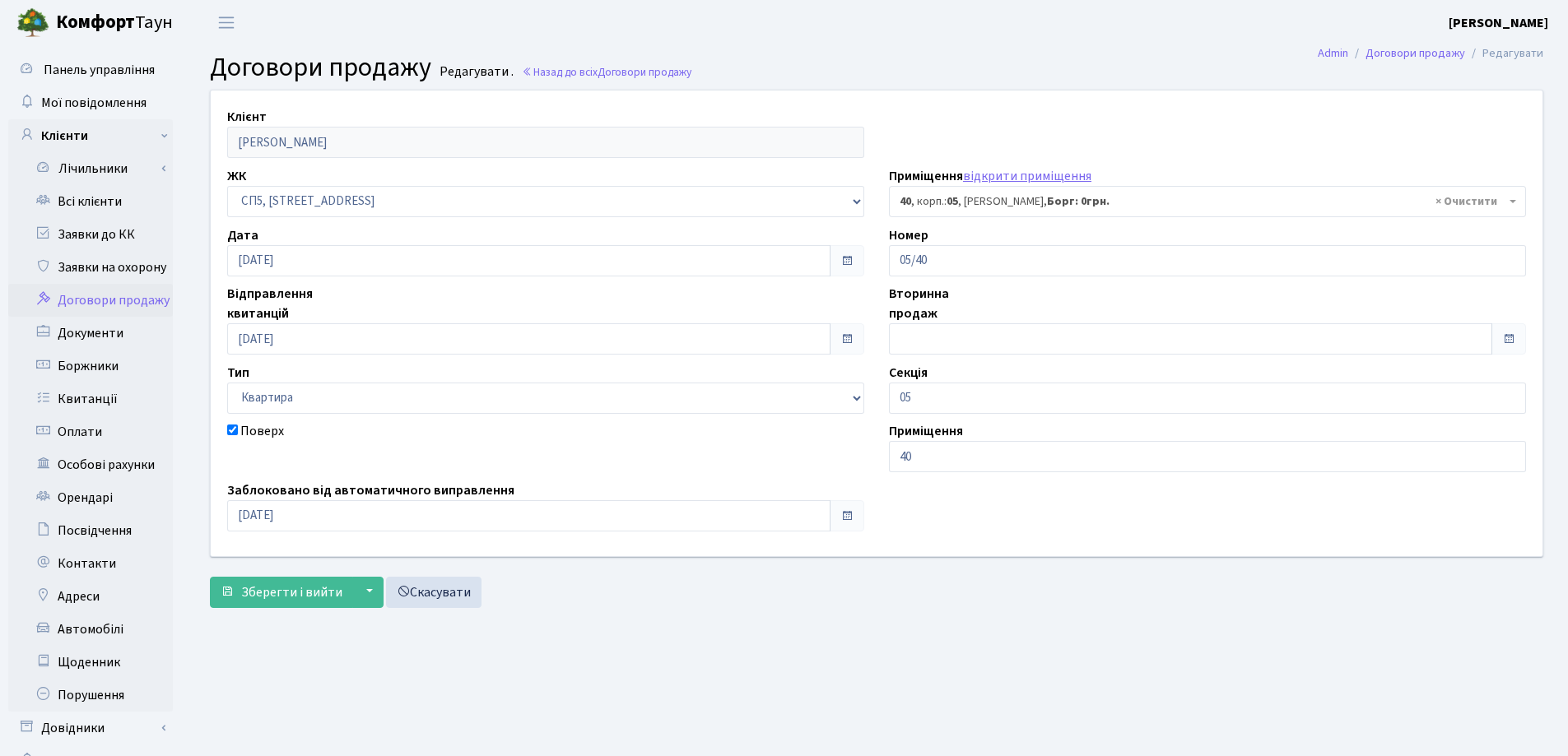
select select "21449"
click at [378, 562] on form "Клієнт Павленко Станіслав Олексійович ЖК - СП, Наддніпрянське шосе, 2а СП1, Сто…" at bounding box center [876, 349] width 1333 height 518
drag, startPoint x: 979, startPoint y: 258, endPoint x: 855, endPoint y: 257, distance: 124.0
click at [855, 257] on div "Клієнт Павленко Станіслав Олексійович ЖК - СП, Наддніпрянське шосе, 2а СП1, Сто…" at bounding box center [877, 323] width 1356 height 465
click at [295, 591] on span "Зберегти і вийти" at bounding box center [291, 593] width 101 height 19
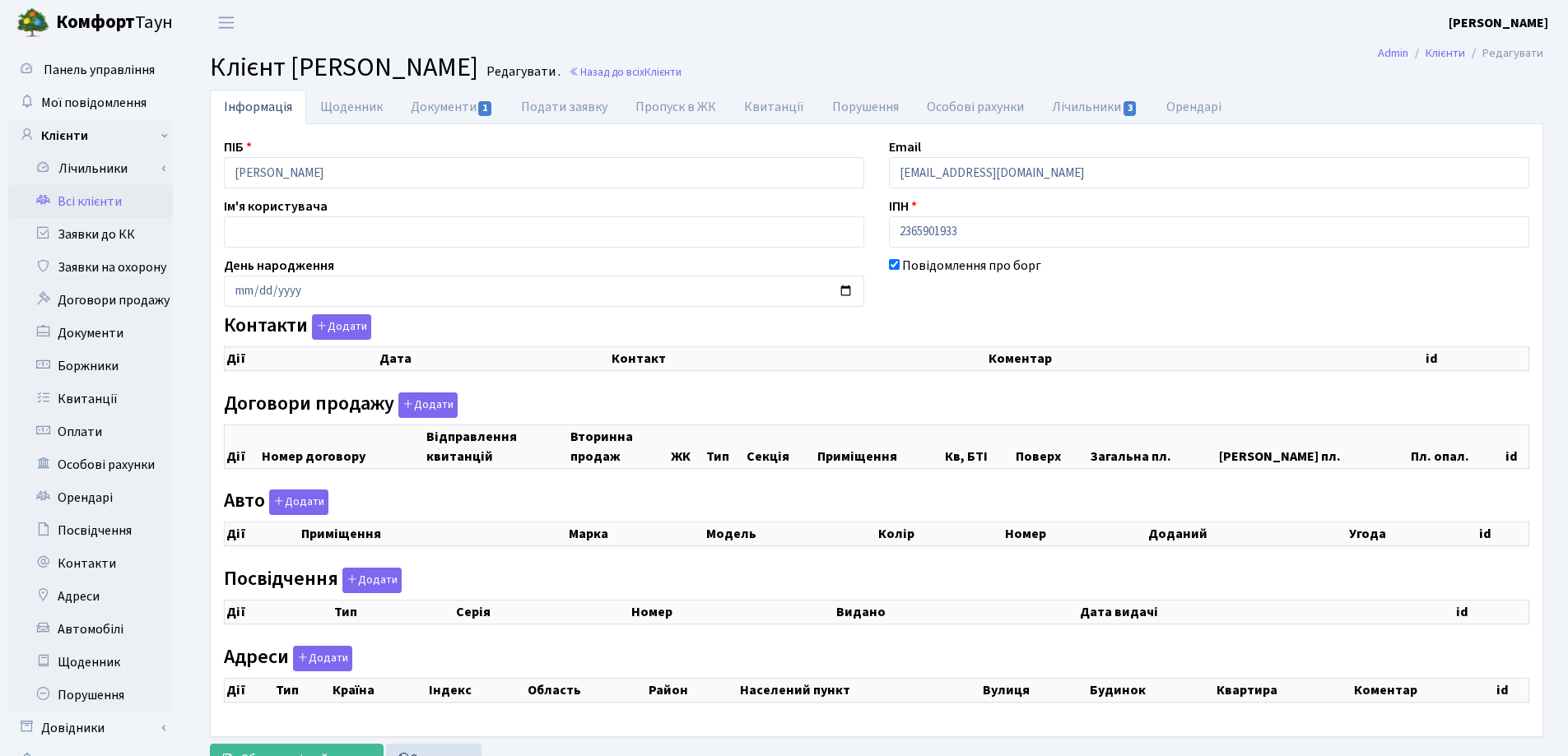
checkbox input "true"
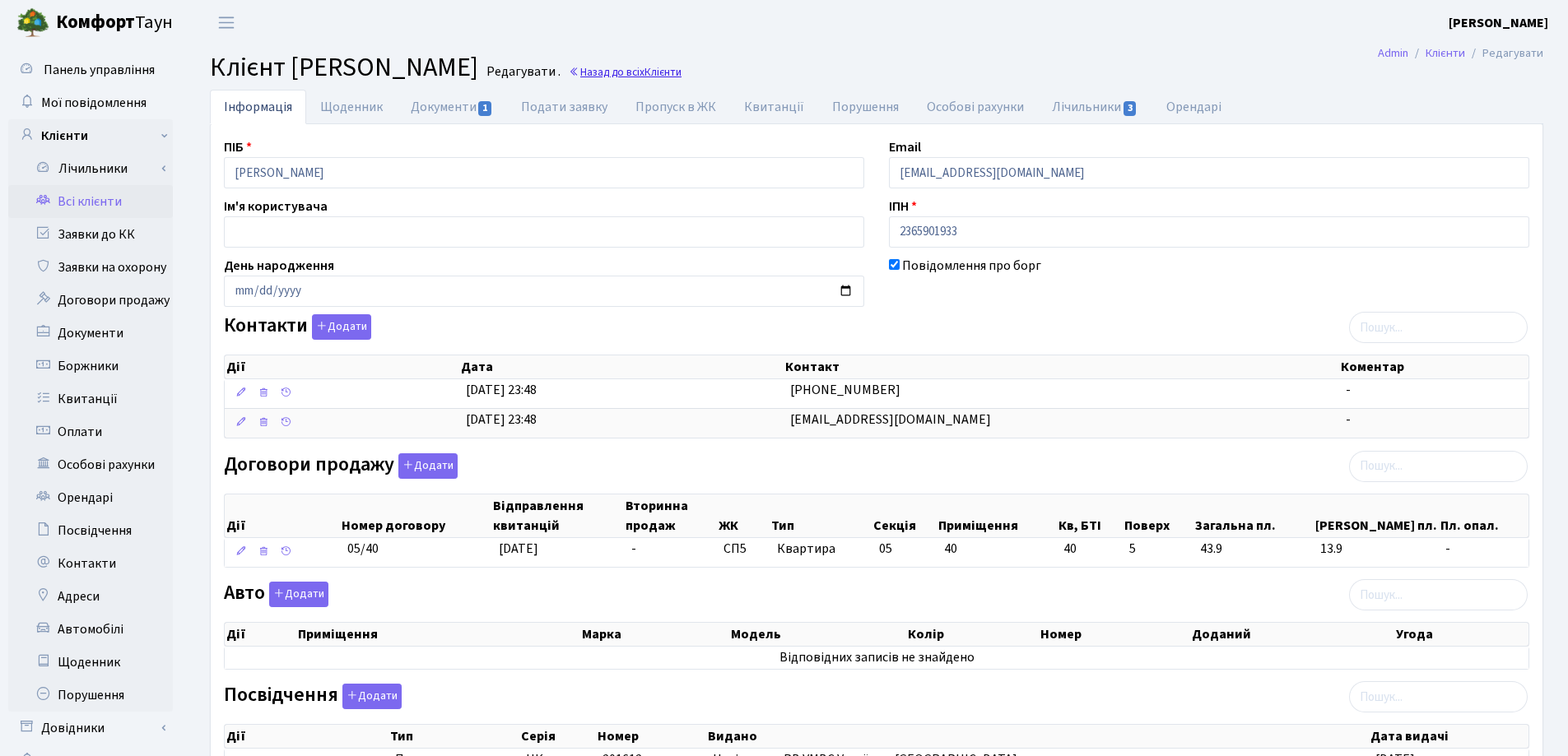
click at [681, 69] on link "Назад до всіх Клієнти" at bounding box center [625, 71] width 113 height 16
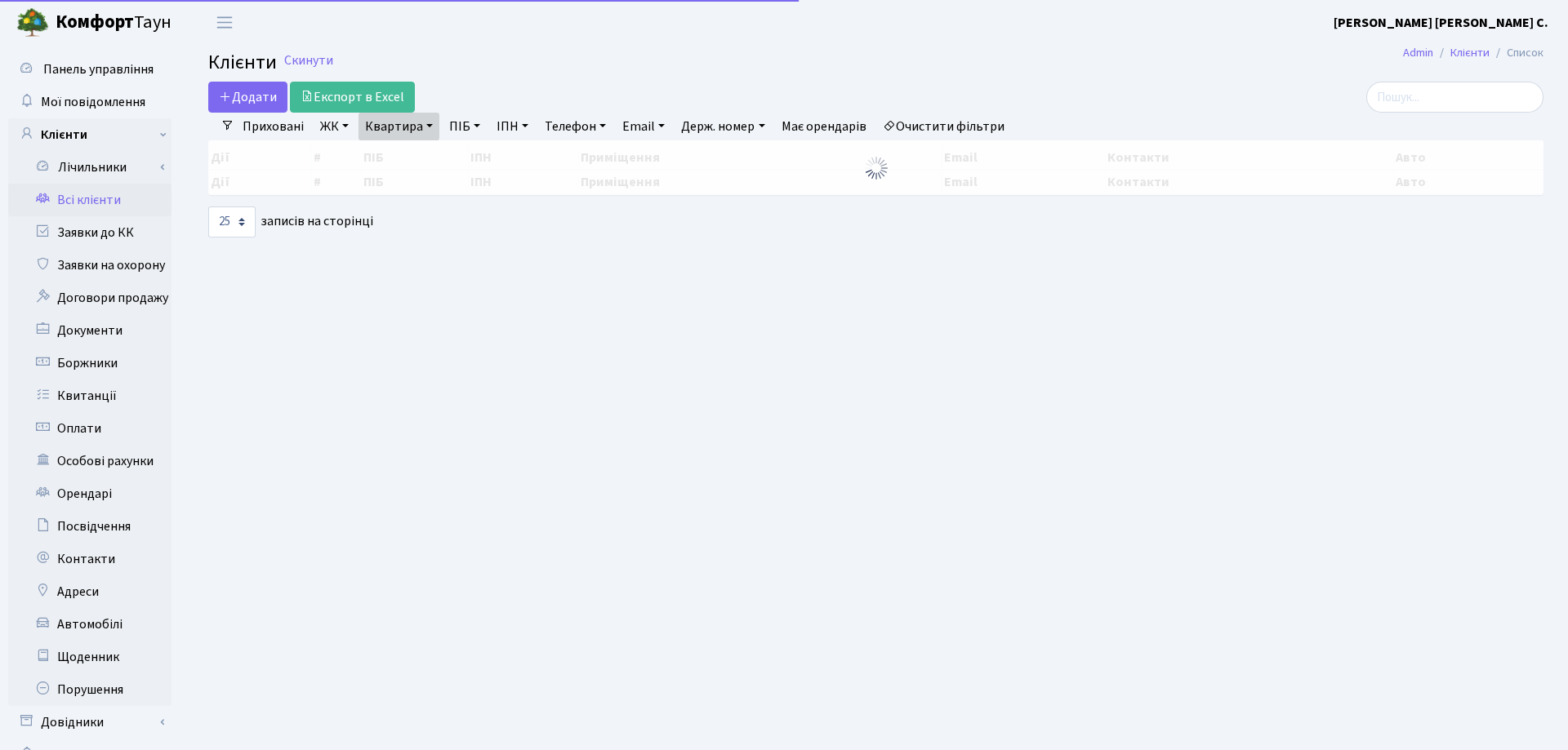
select select "25"
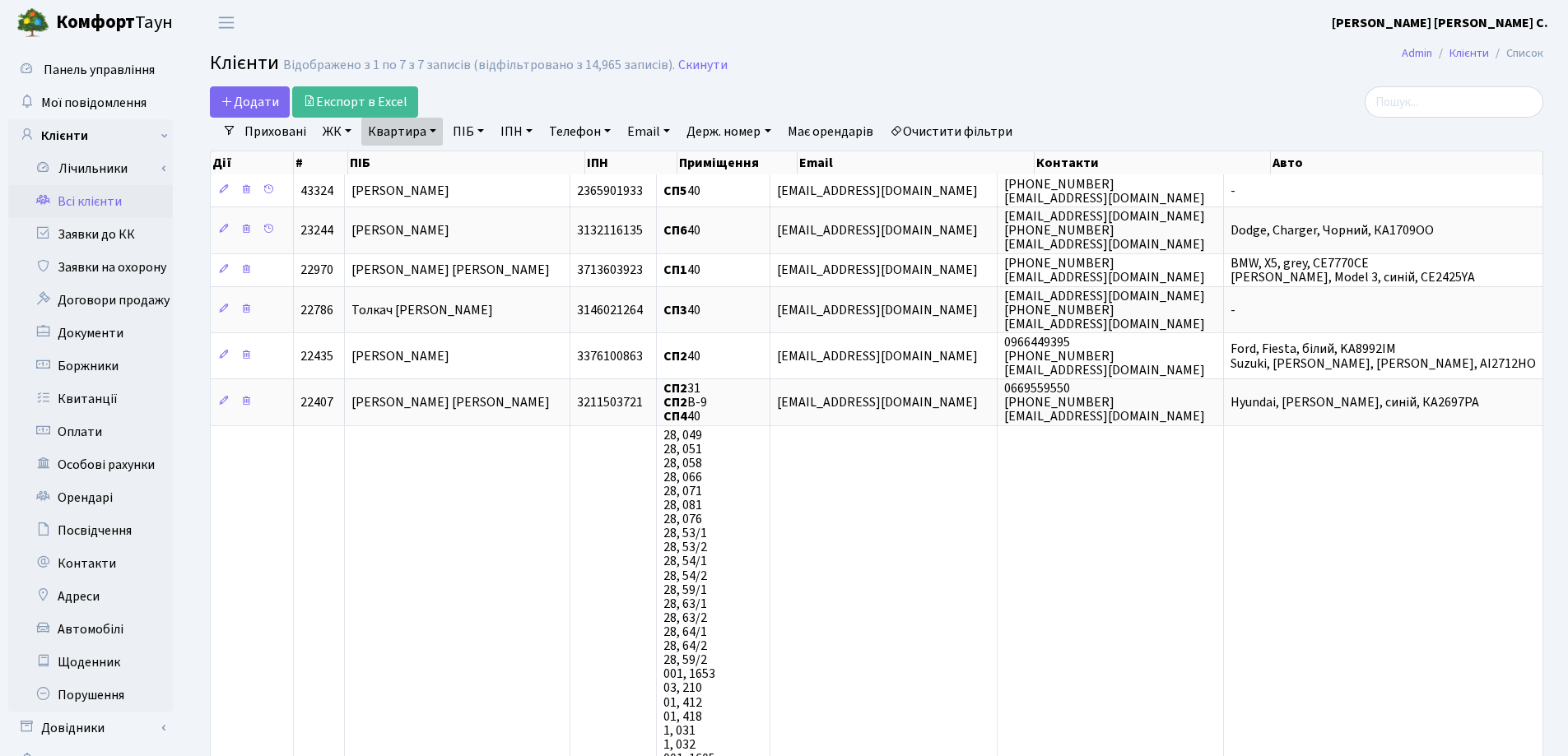
click at [431, 131] on link "Квартира" at bounding box center [402, 132] width 82 height 28
click at [427, 160] on input "40" at bounding box center [410, 164] width 96 height 32
type input "4"
type input "135"
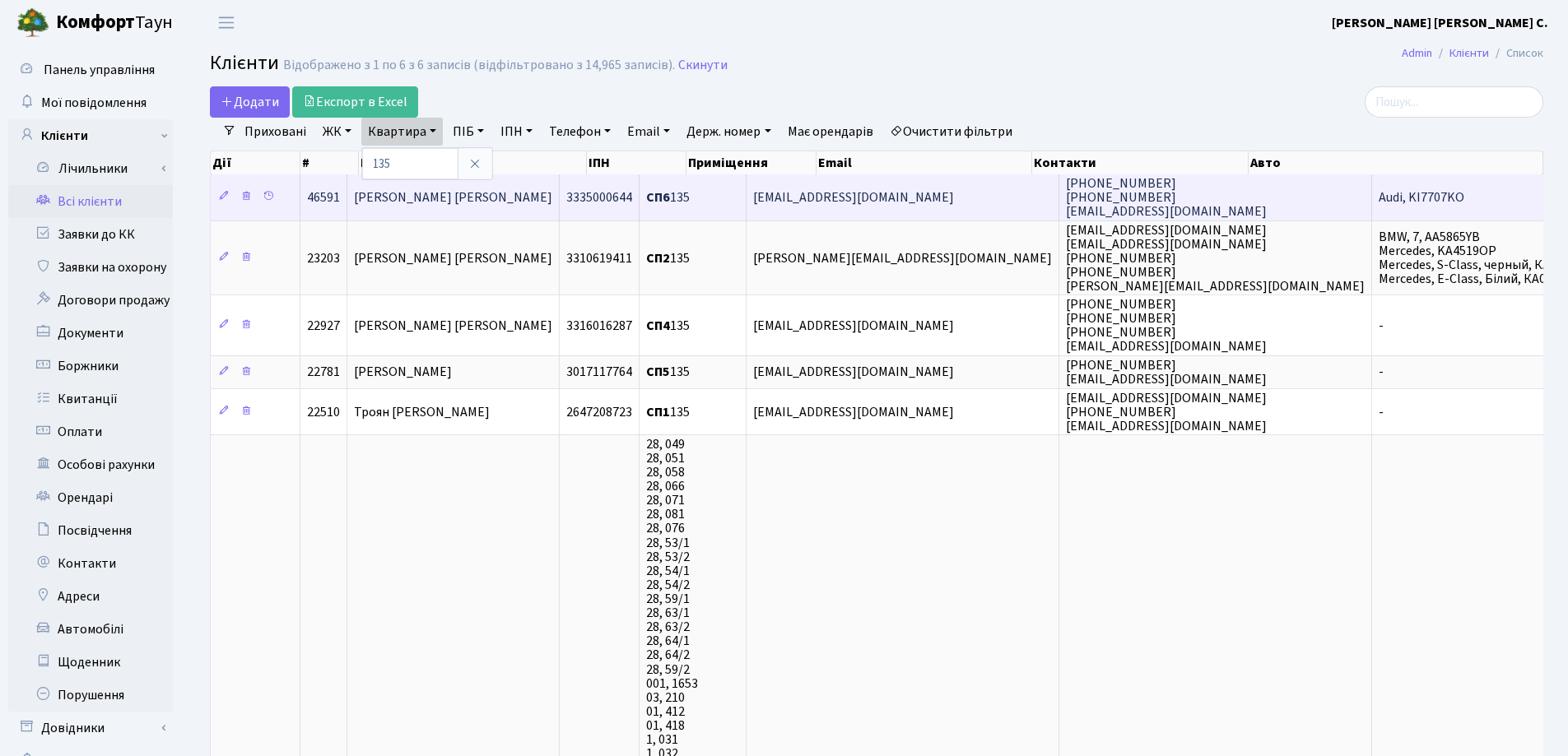
click at [418, 203] on span "[PERSON_NAME] [PERSON_NAME]" at bounding box center [453, 198] width 199 height 19
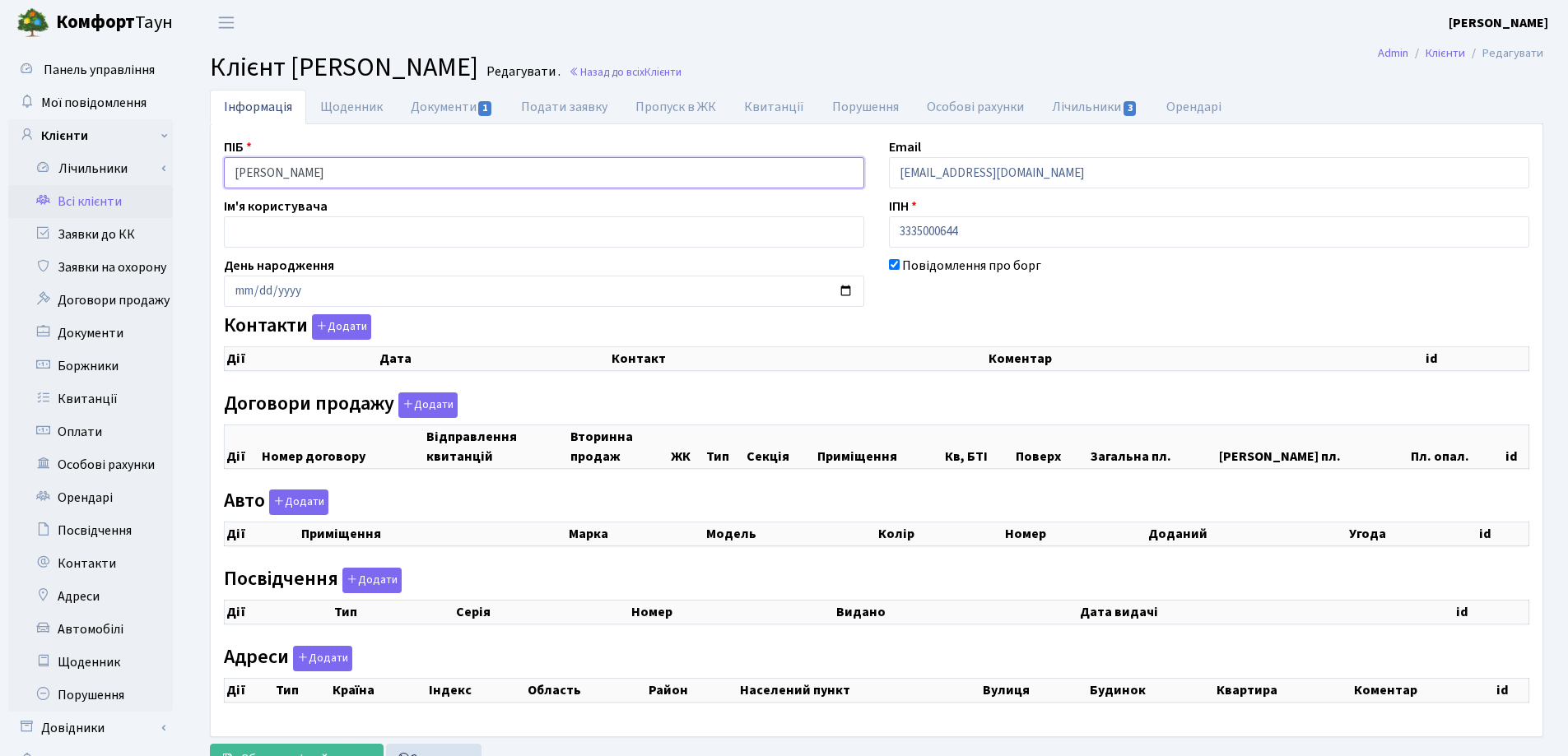
select select "25"
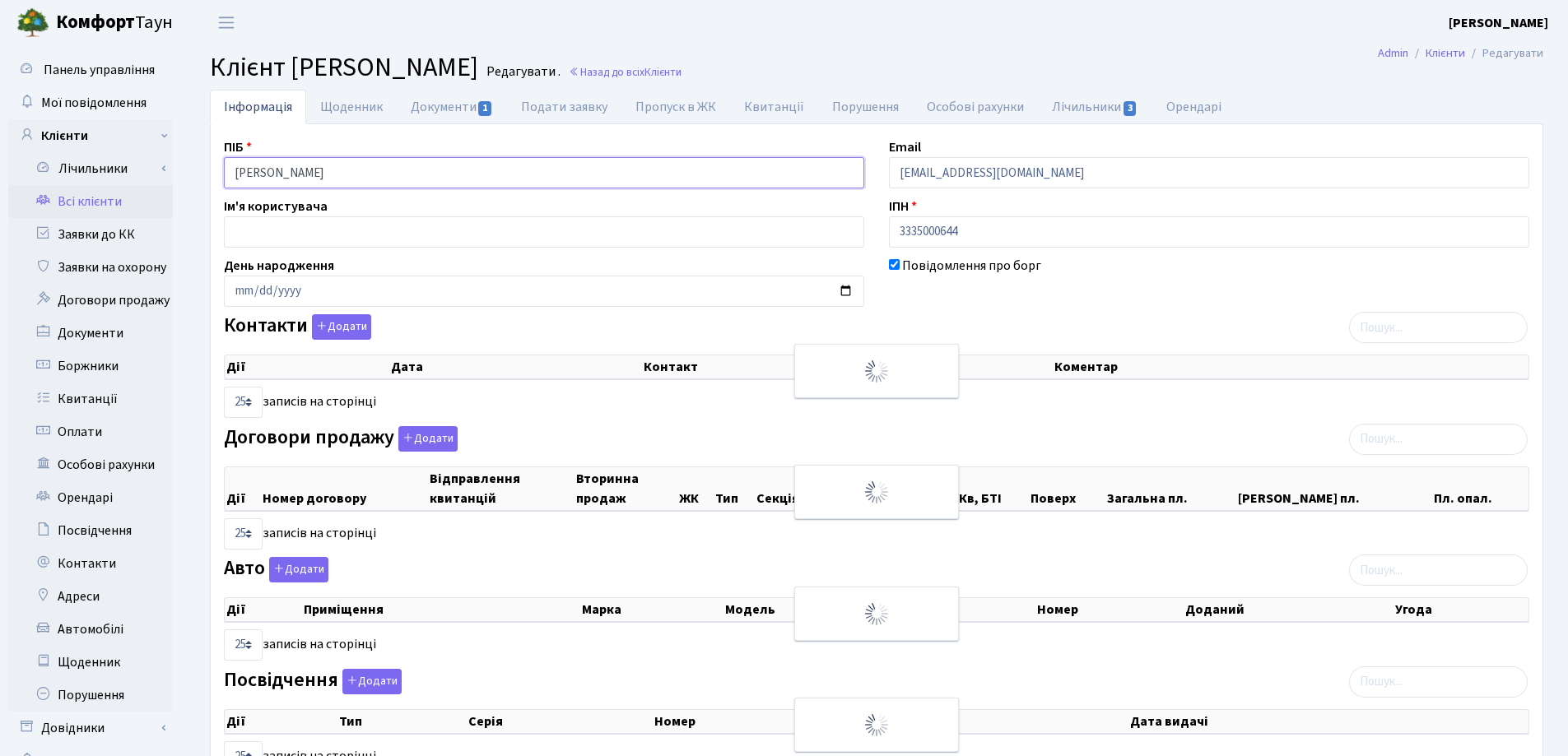
checkbox input "true"
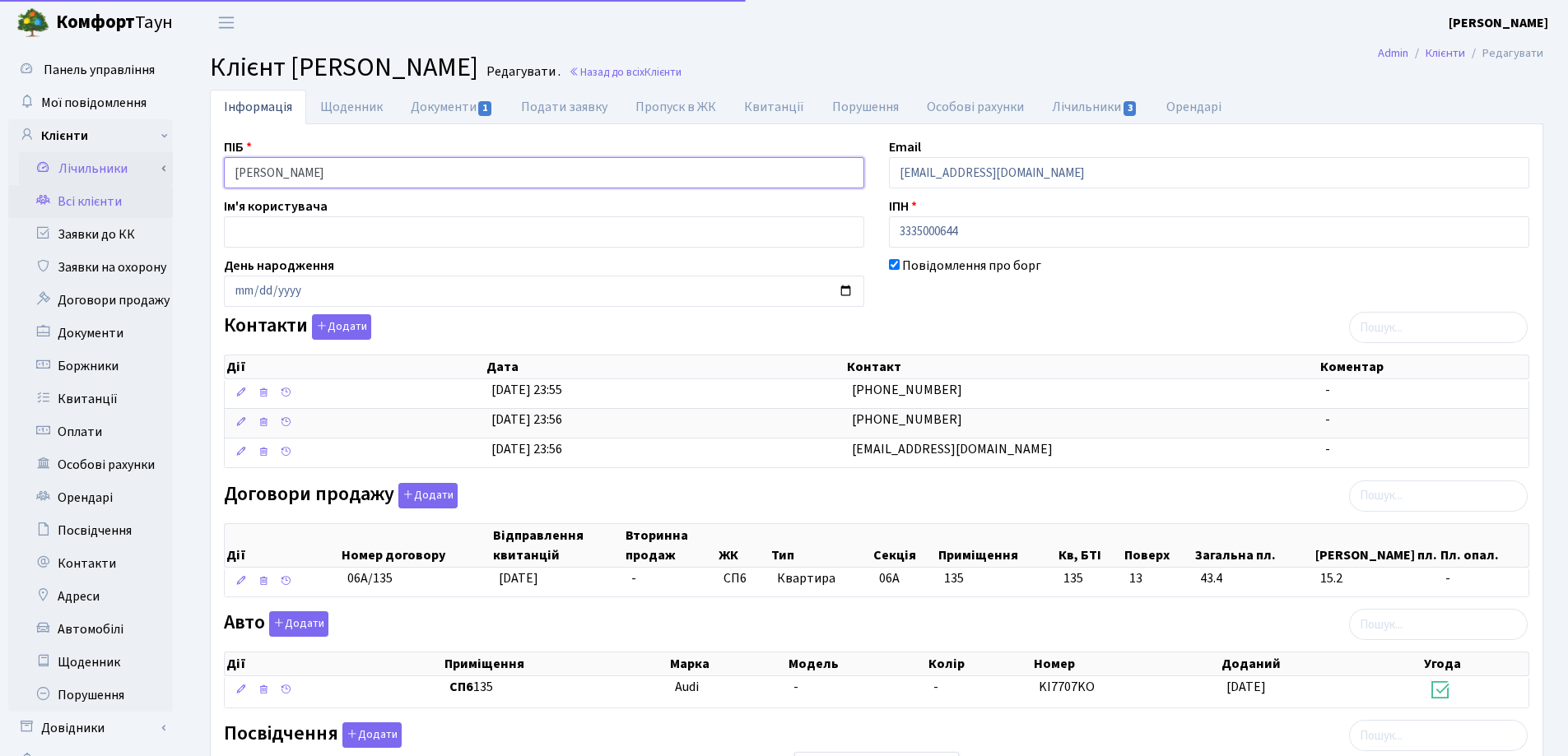
drag, startPoint x: 0, startPoint y: 0, endPoint x: 149, endPoint y: 180, distance: 233.7
click at [149, 180] on div "Панель управління Мої повідомлення Клієнти Лічильники Показання" at bounding box center [784, 539] width 1568 height 987
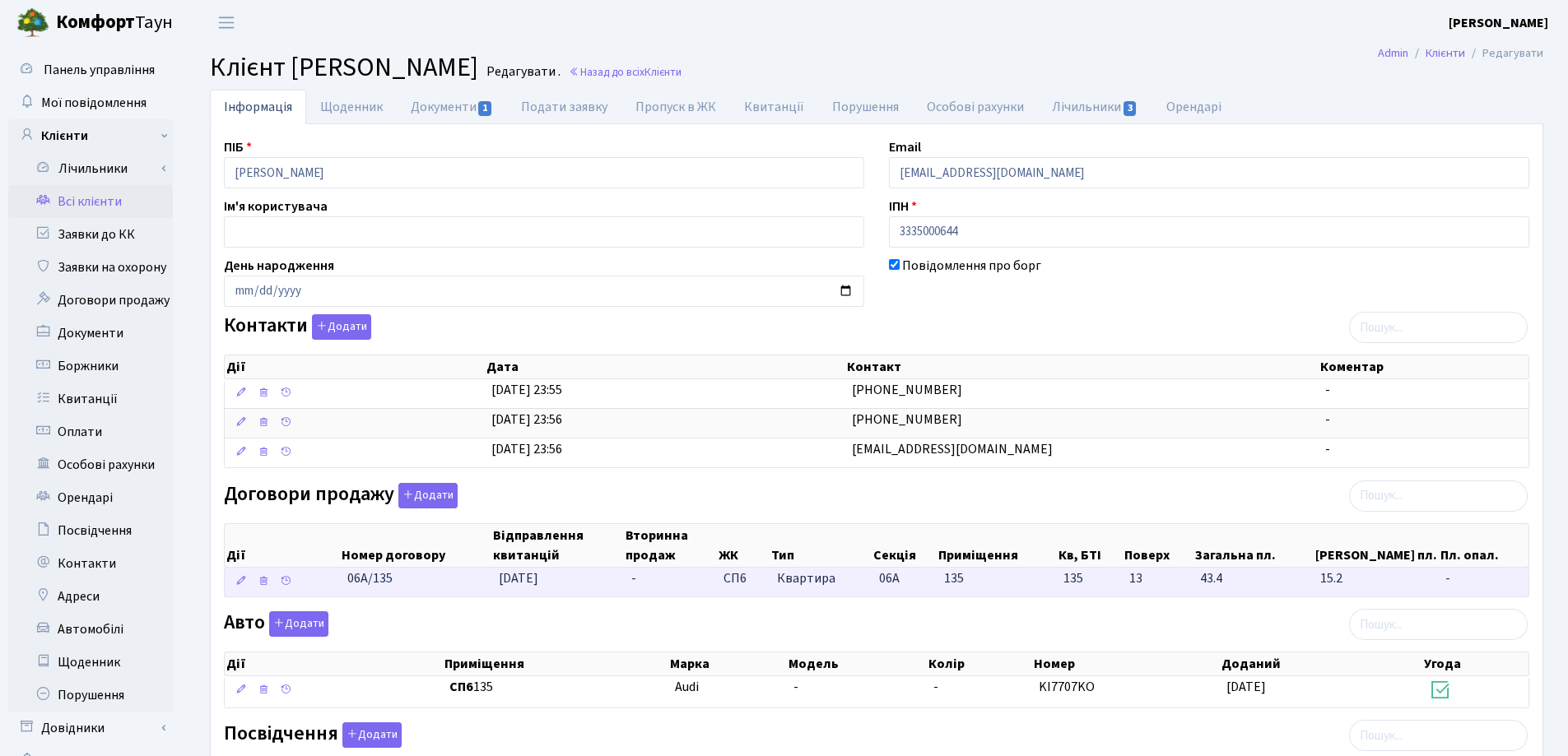
drag, startPoint x: 417, startPoint y: 584, endPoint x: 347, endPoint y: 584, distance: 70.0
click at [347, 584] on td "06А/135" at bounding box center [416, 582] width 151 height 29
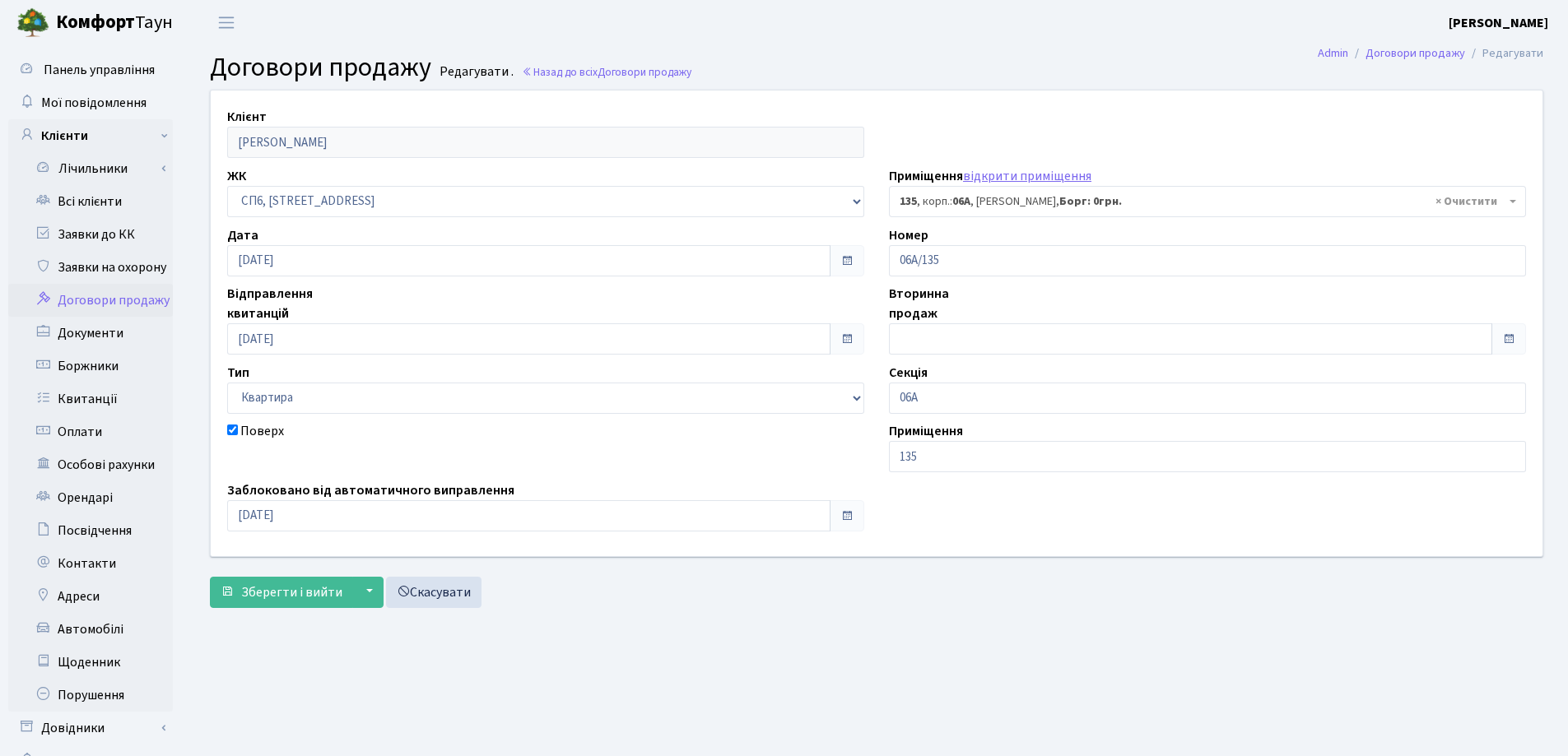
select select "21803"
drag, startPoint x: 0, startPoint y: 0, endPoint x: 950, endPoint y: 507, distance: 1076.8
click at [928, 619] on main "Admin Договори продажу Редагувати Договори продажу Редагувати . Назад до всіх Д…" at bounding box center [877, 416] width 1382 height 740
drag, startPoint x: 1009, startPoint y: 257, endPoint x: 832, endPoint y: 265, distance: 177.2
click at [832, 265] on div "Клієнт [PERSON_NAME] ЖК - СП, Наддніпрянське шосе, 2а СП1, Столичне шосе, 1 СП2…" at bounding box center [877, 323] width 1356 height 465
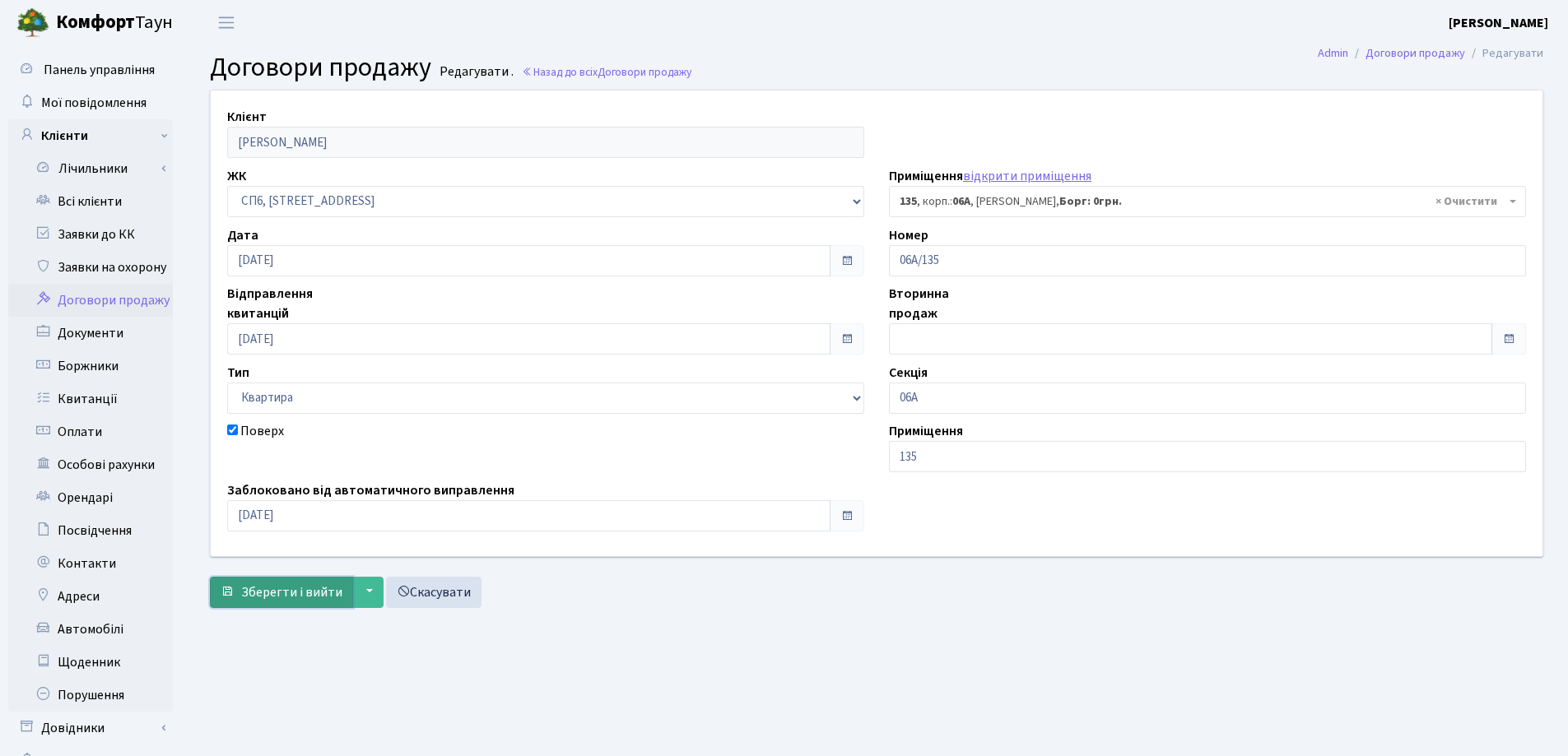
click at [253, 587] on span "Зберегти і вийти" at bounding box center [291, 593] width 101 height 19
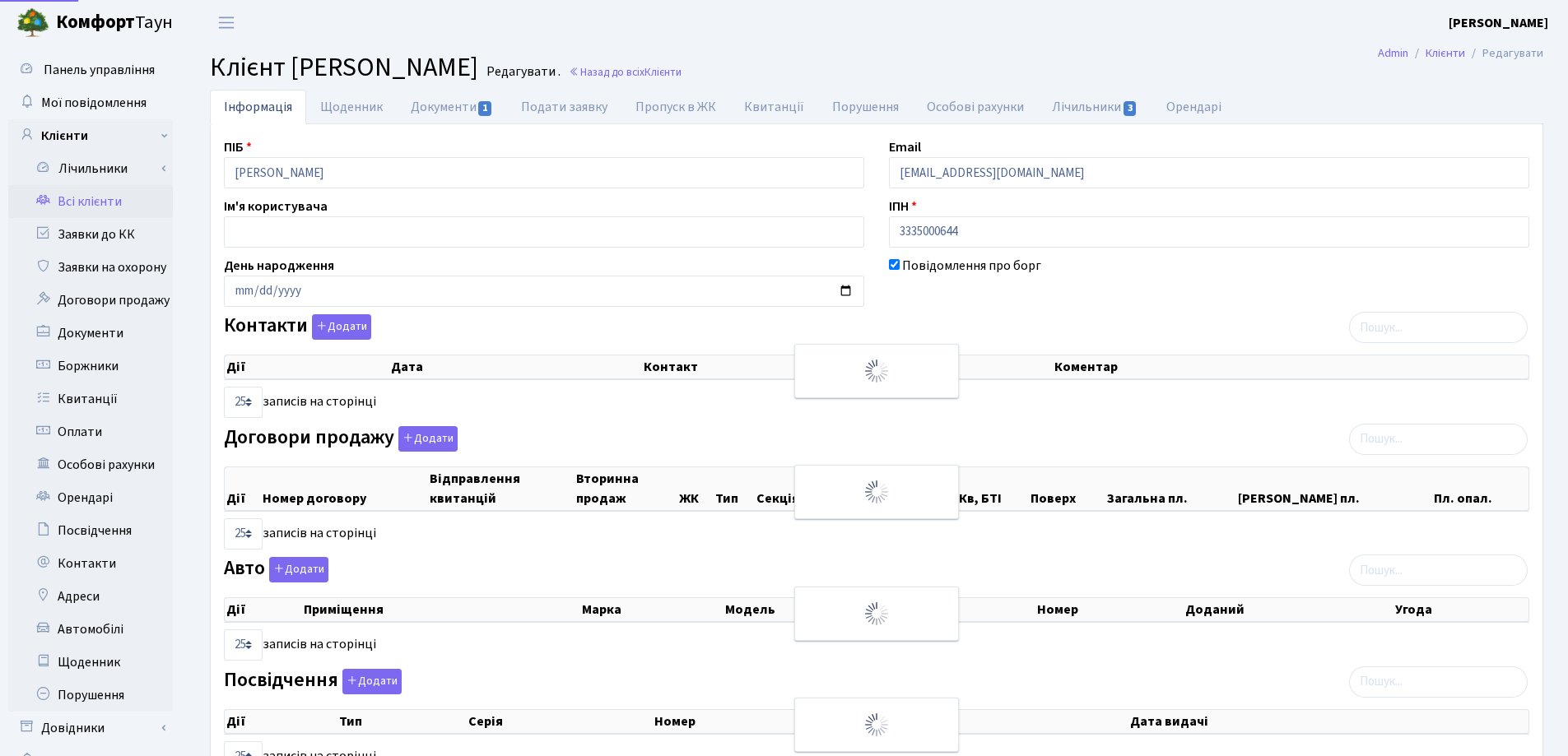
select select "25"
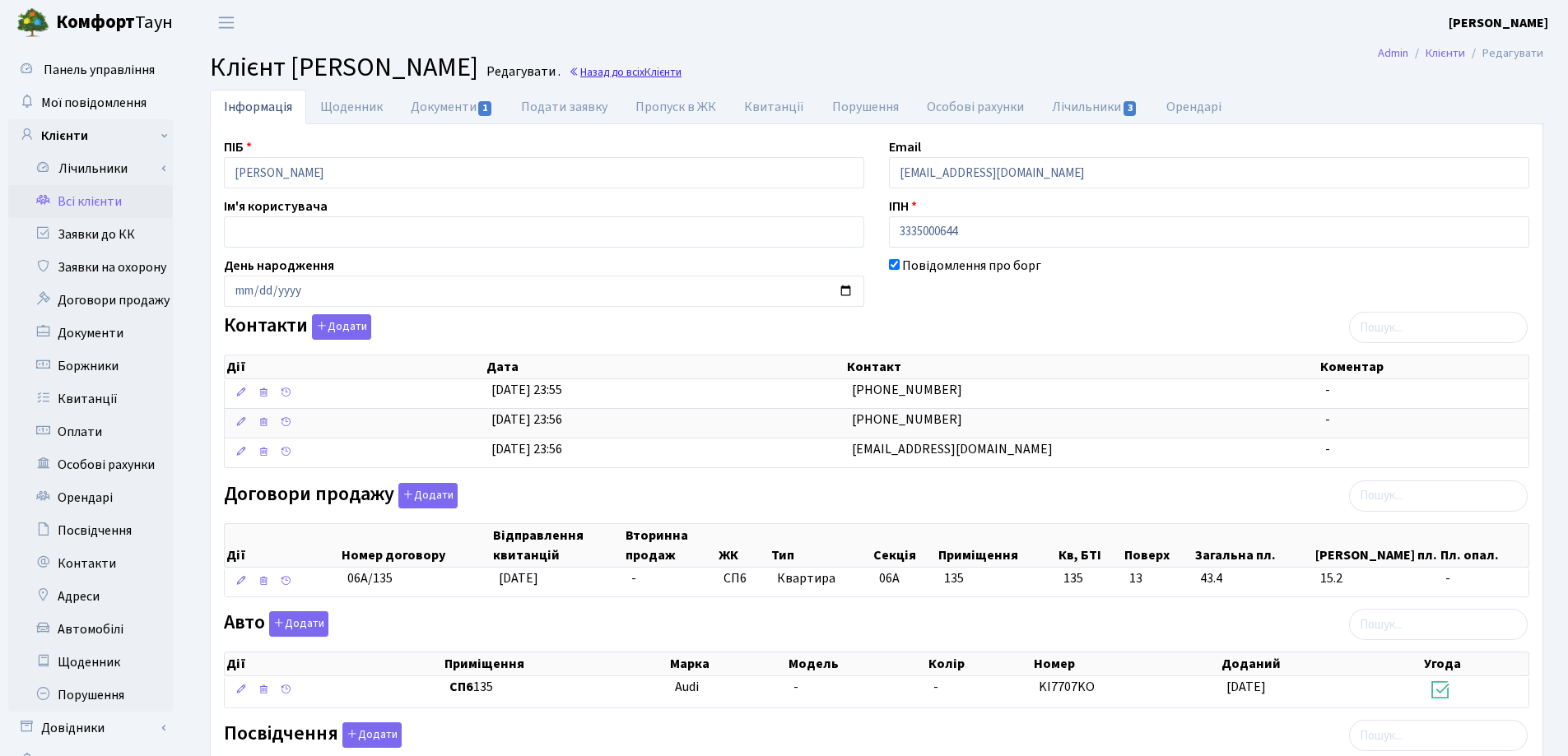
click at [681, 70] on link "Назад до всіх Клієнти" at bounding box center [625, 71] width 113 height 16
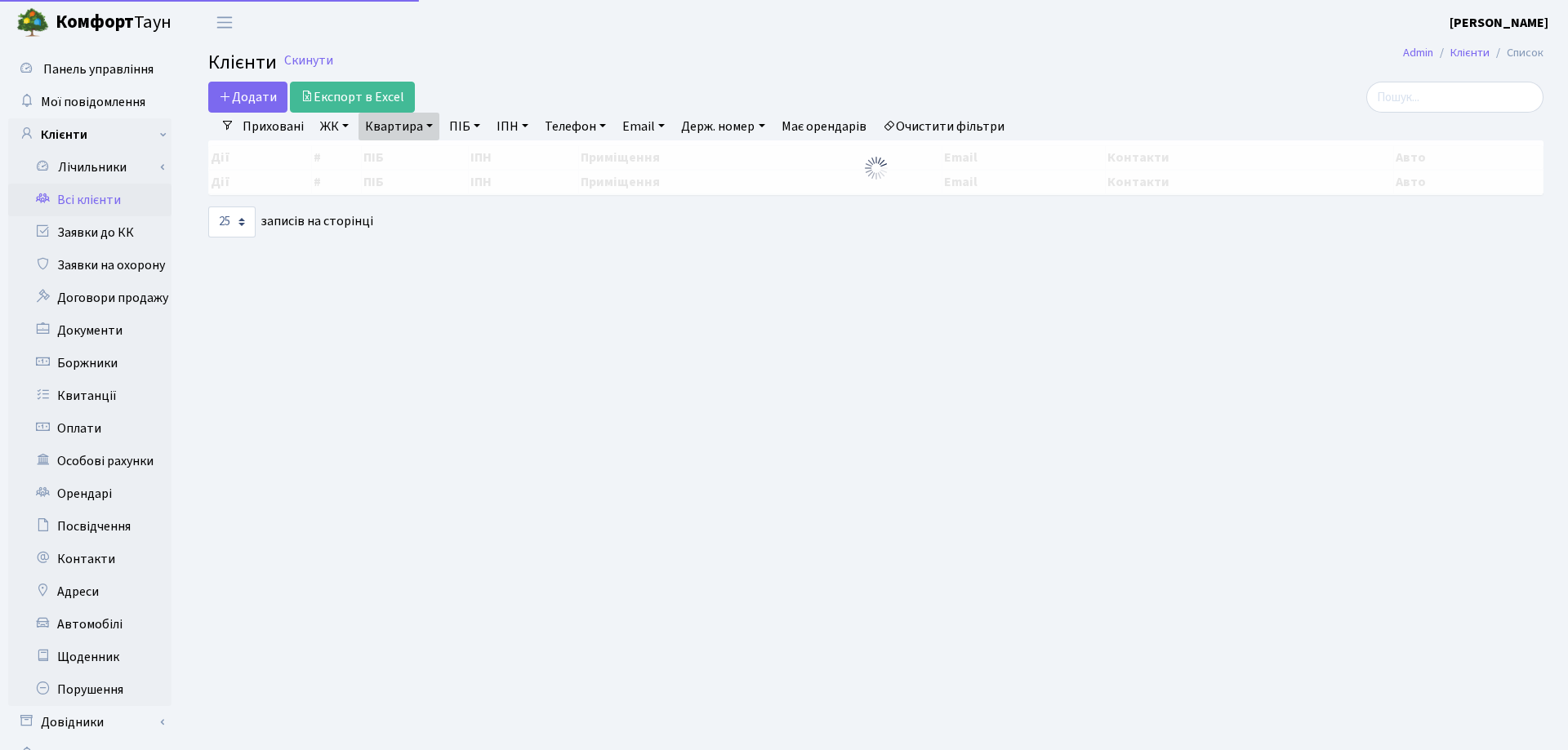
select select "25"
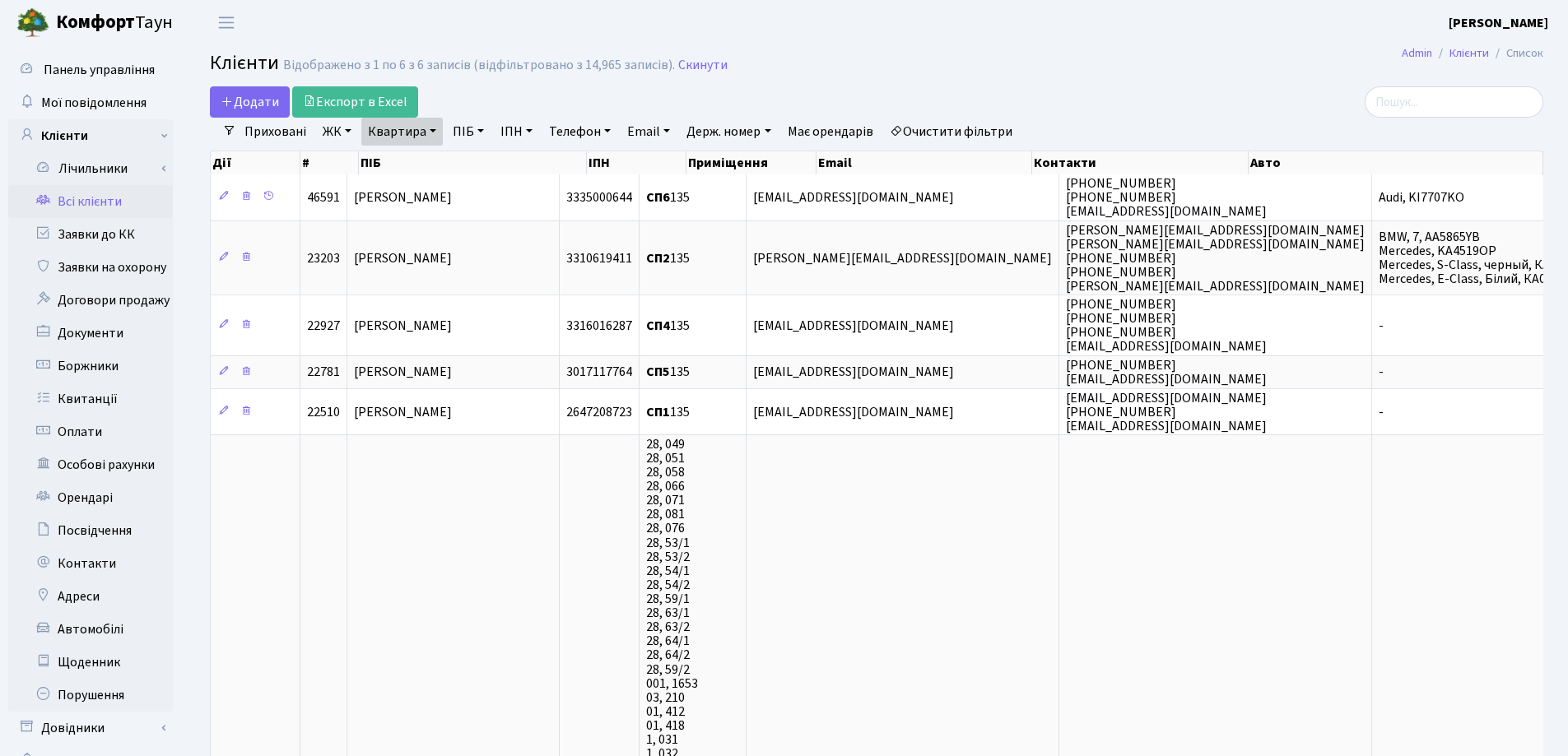
click at [433, 129] on link "Квартира" at bounding box center [402, 132] width 82 height 28
click at [469, 165] on icon at bounding box center [475, 163] width 13 height 13
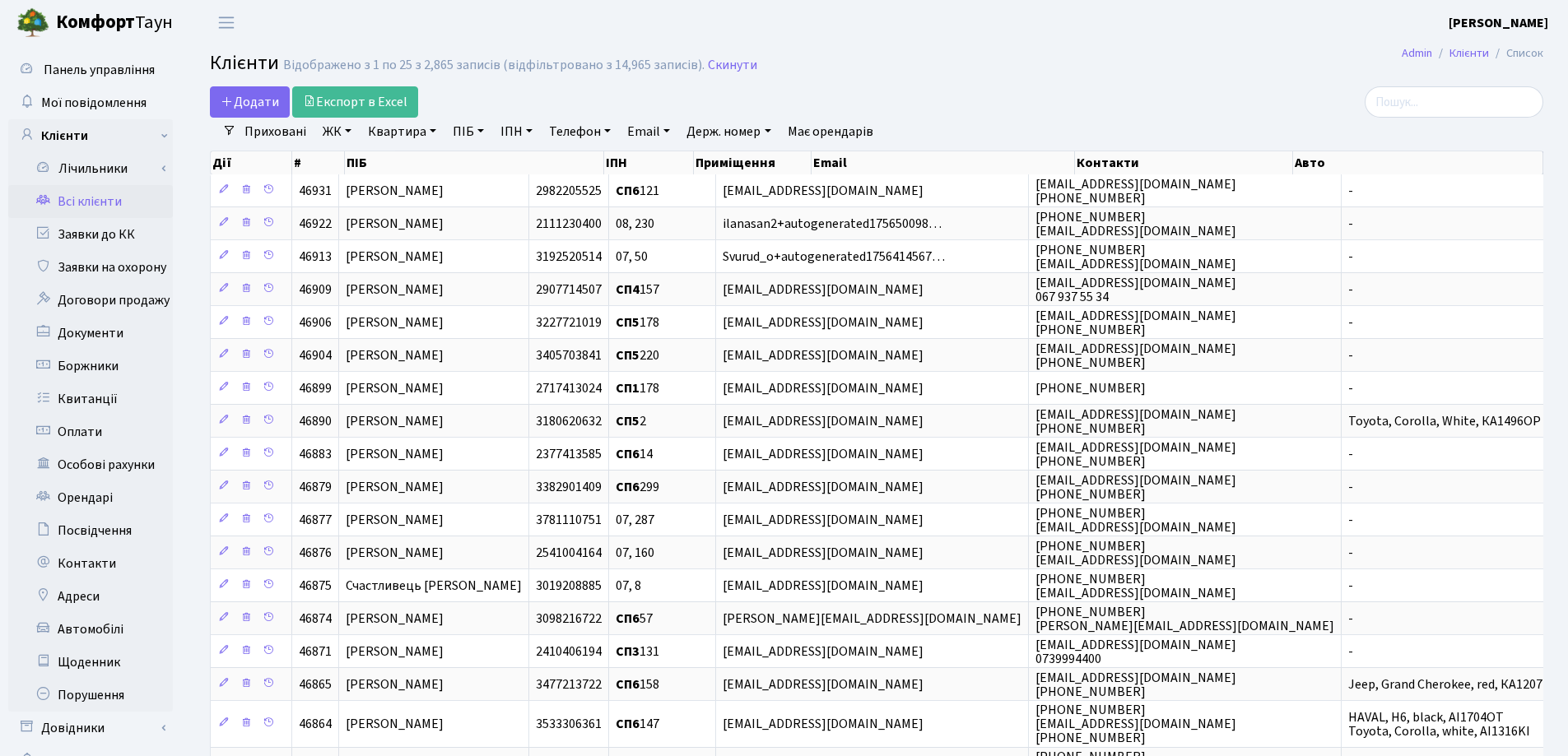
click at [434, 135] on link "Квартира" at bounding box center [402, 132] width 82 height 28
click at [434, 167] on input "text" at bounding box center [410, 164] width 96 height 32
type input "90"
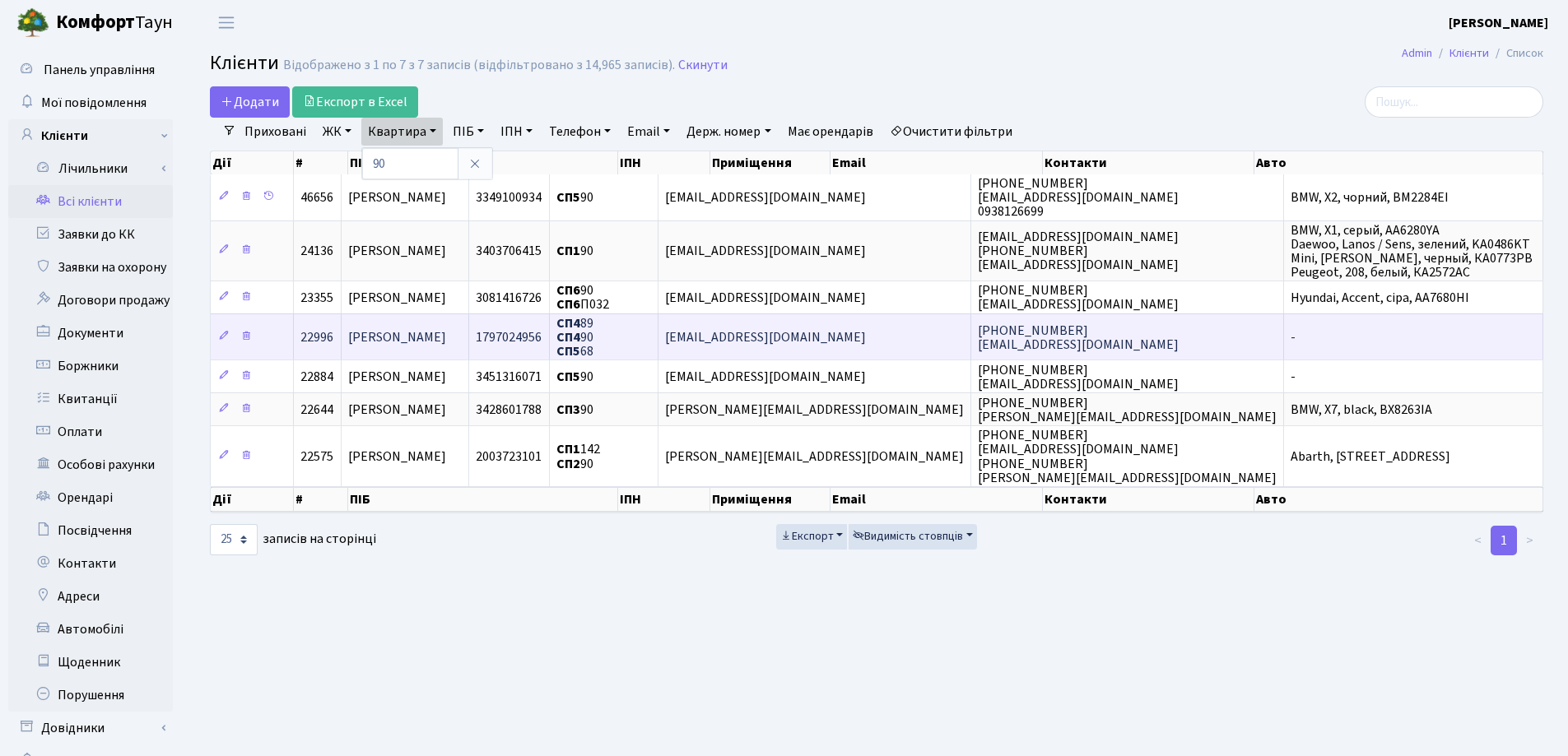
click at [441, 334] on td "Сандлер Юрій" at bounding box center [405, 337] width 127 height 46
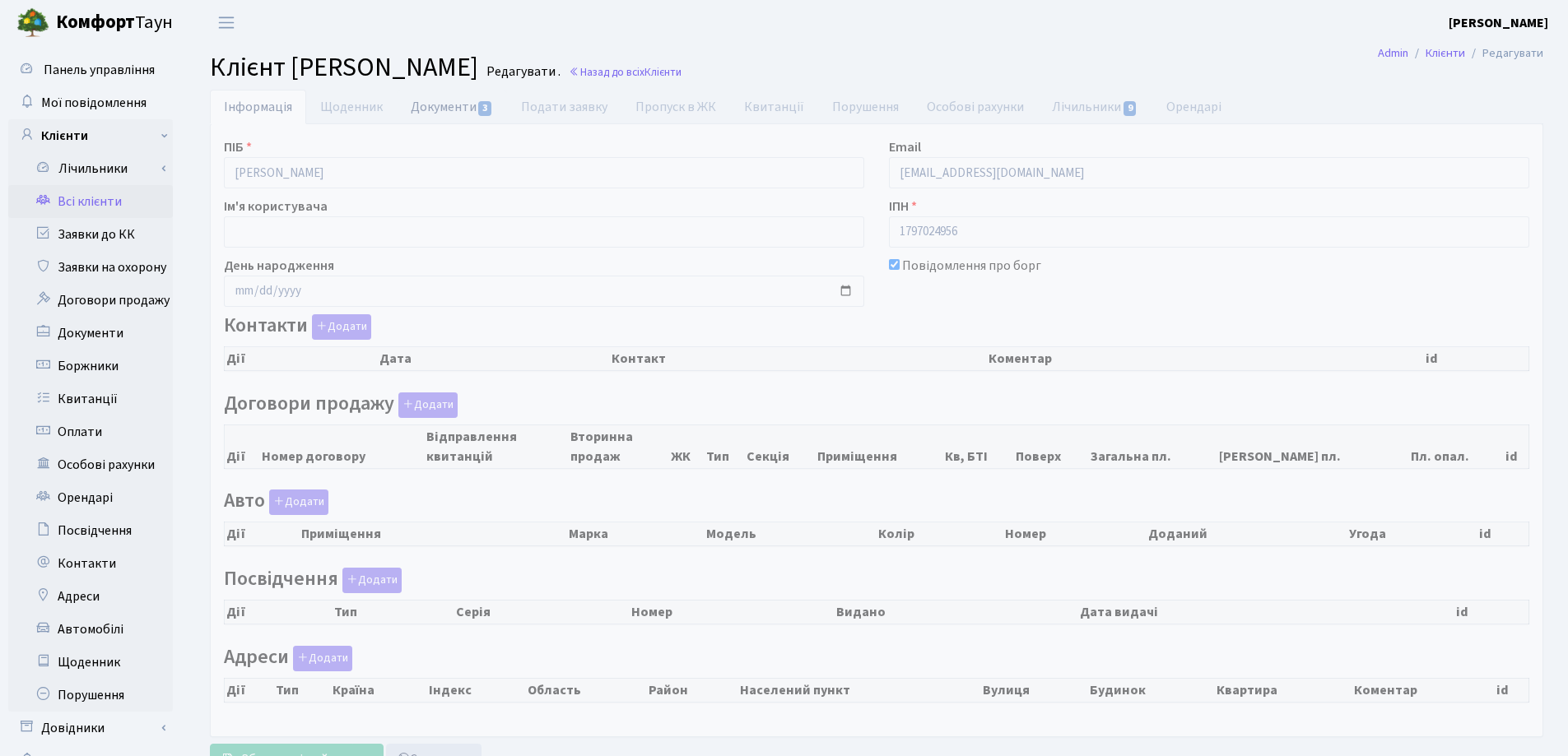
checkbox input "true"
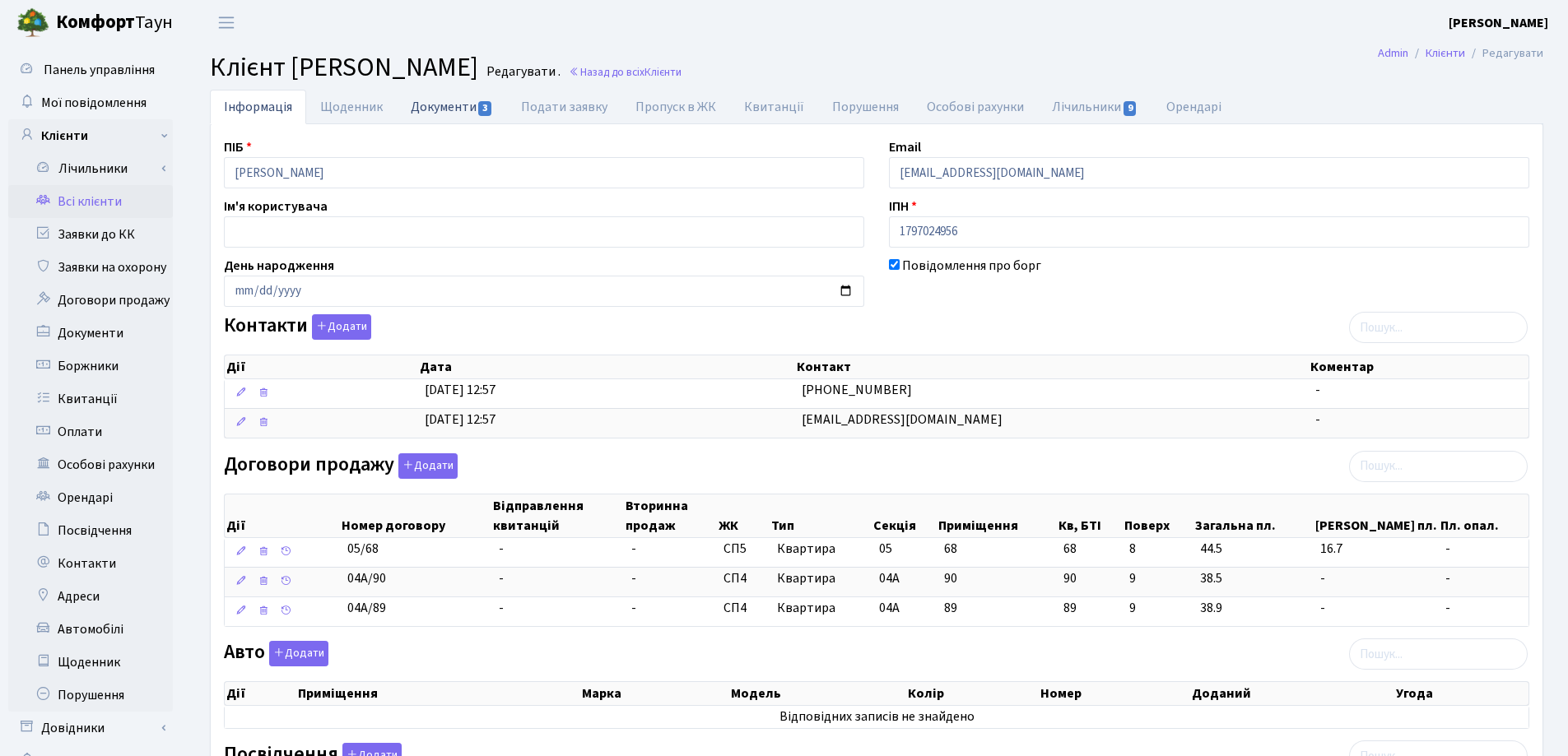
click at [424, 109] on link "Документи 3" at bounding box center [451, 107] width 110 height 33
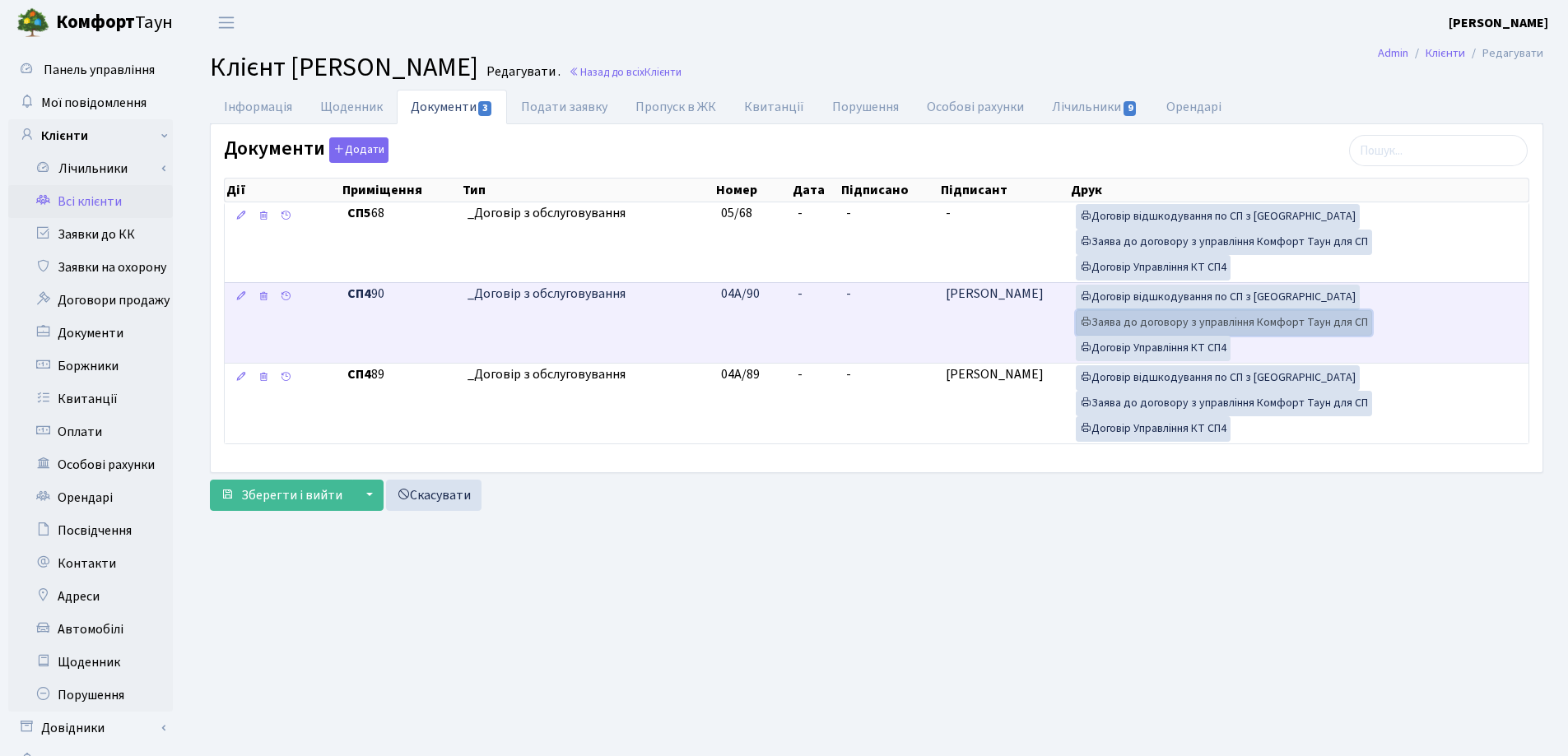
click at [1115, 322] on link "Заява до договору з управління Комфорт Таун для СП" at bounding box center [1223, 322] width 296 height 25
click at [621, 285] on span "_Договір з обслуговування" at bounding box center [587, 294] width 240 height 19
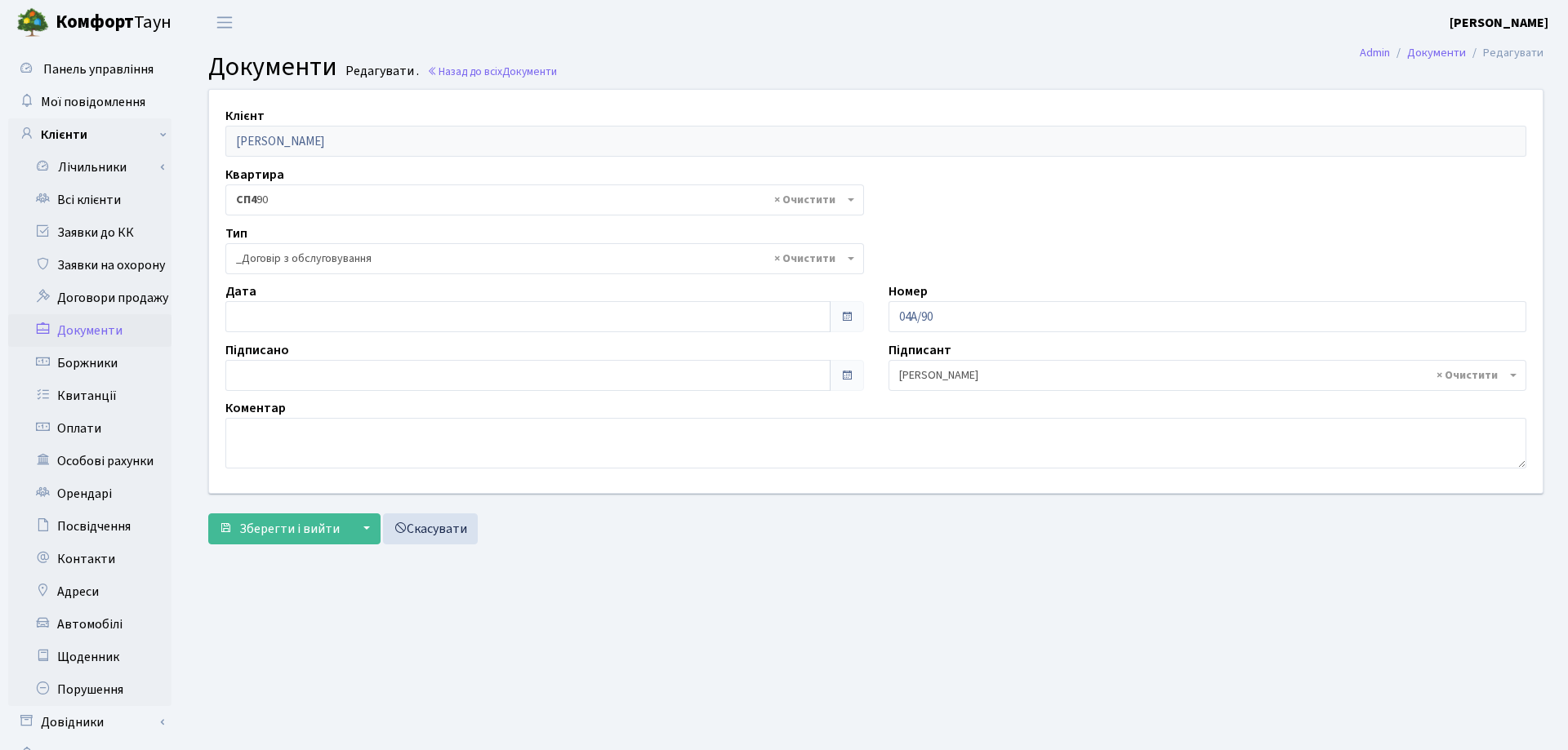
select select "289"
click at [87, 197] on link "Всі клієнти" at bounding box center [89, 200] width 163 height 32
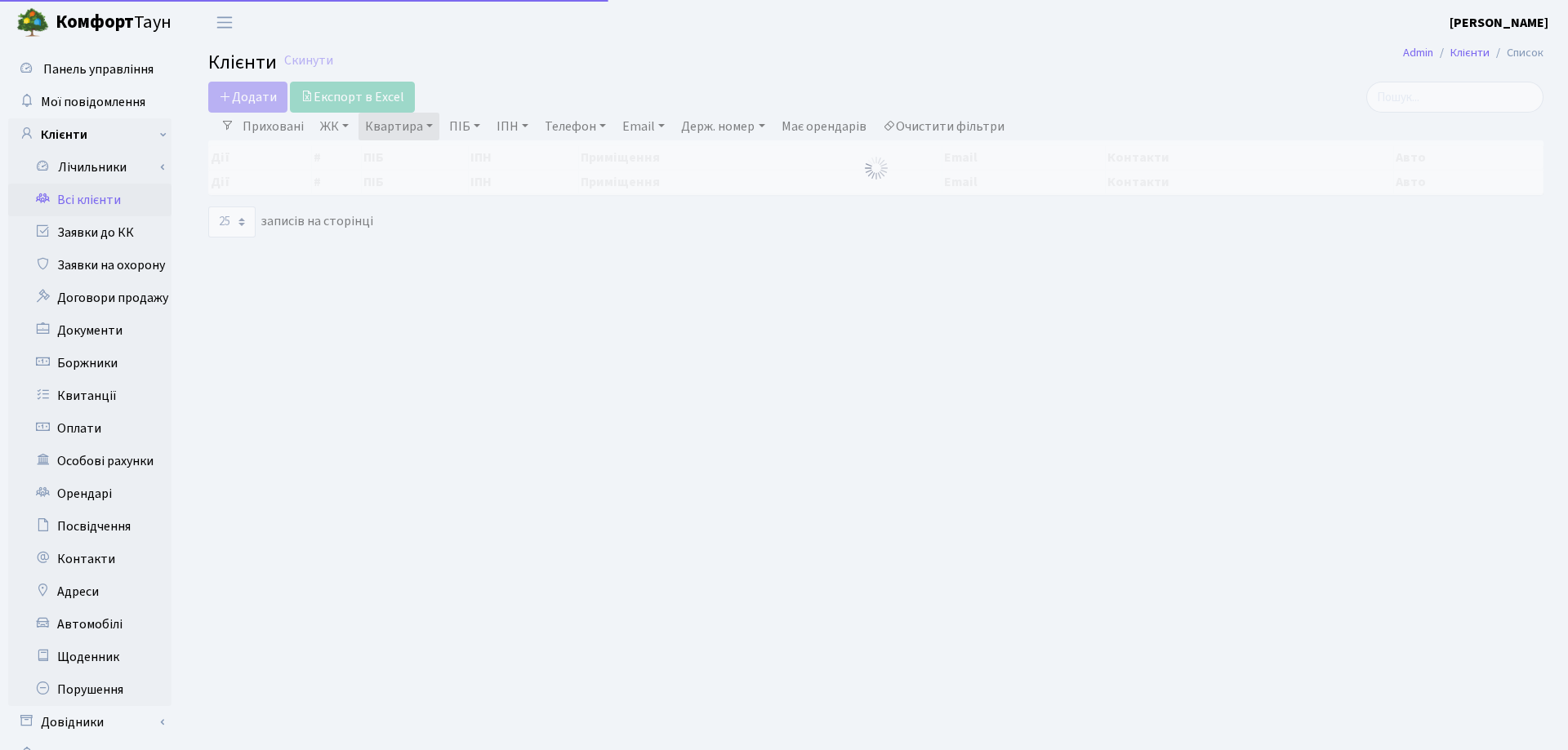
select select "25"
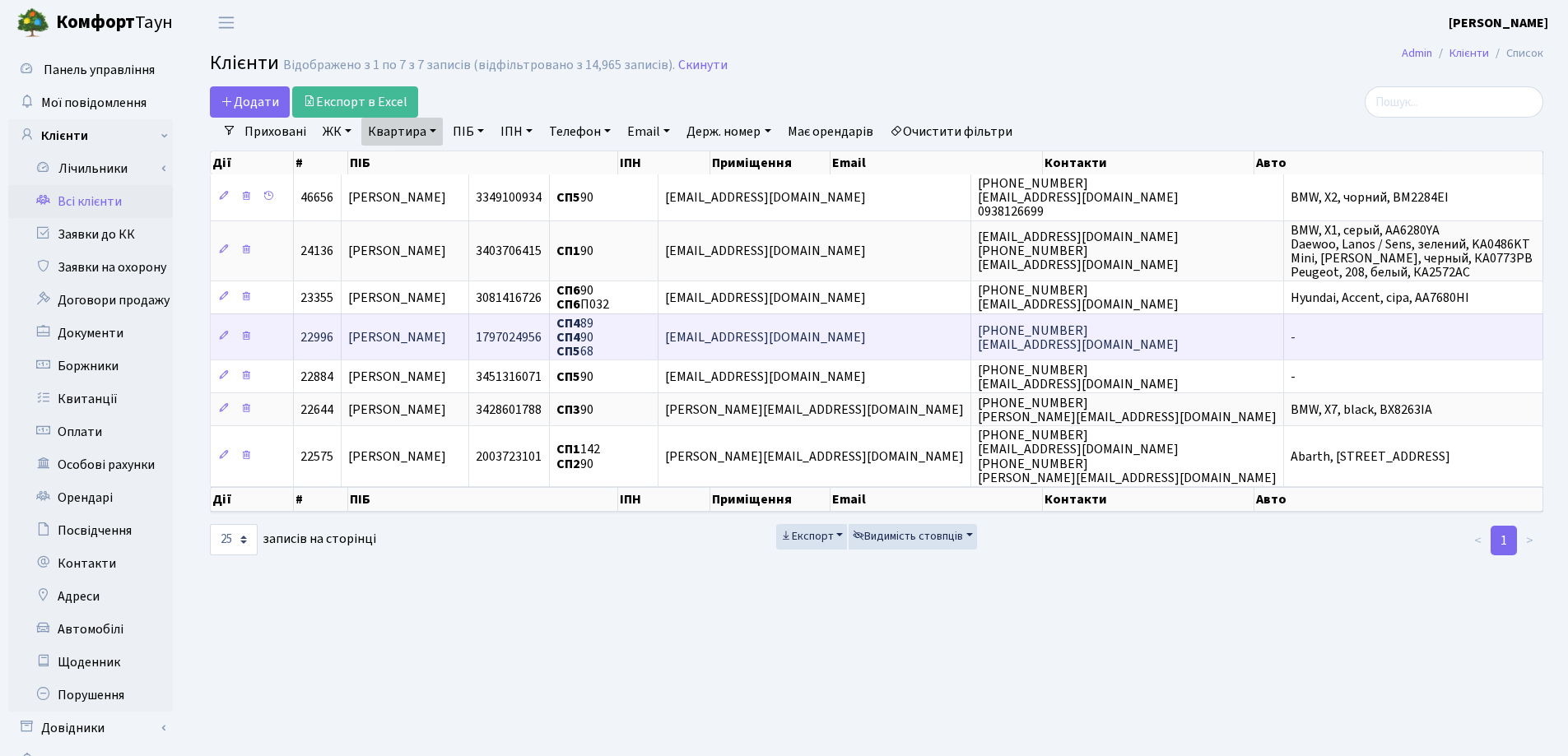
click at [469, 332] on td "[PERSON_NAME]" at bounding box center [405, 337] width 127 height 46
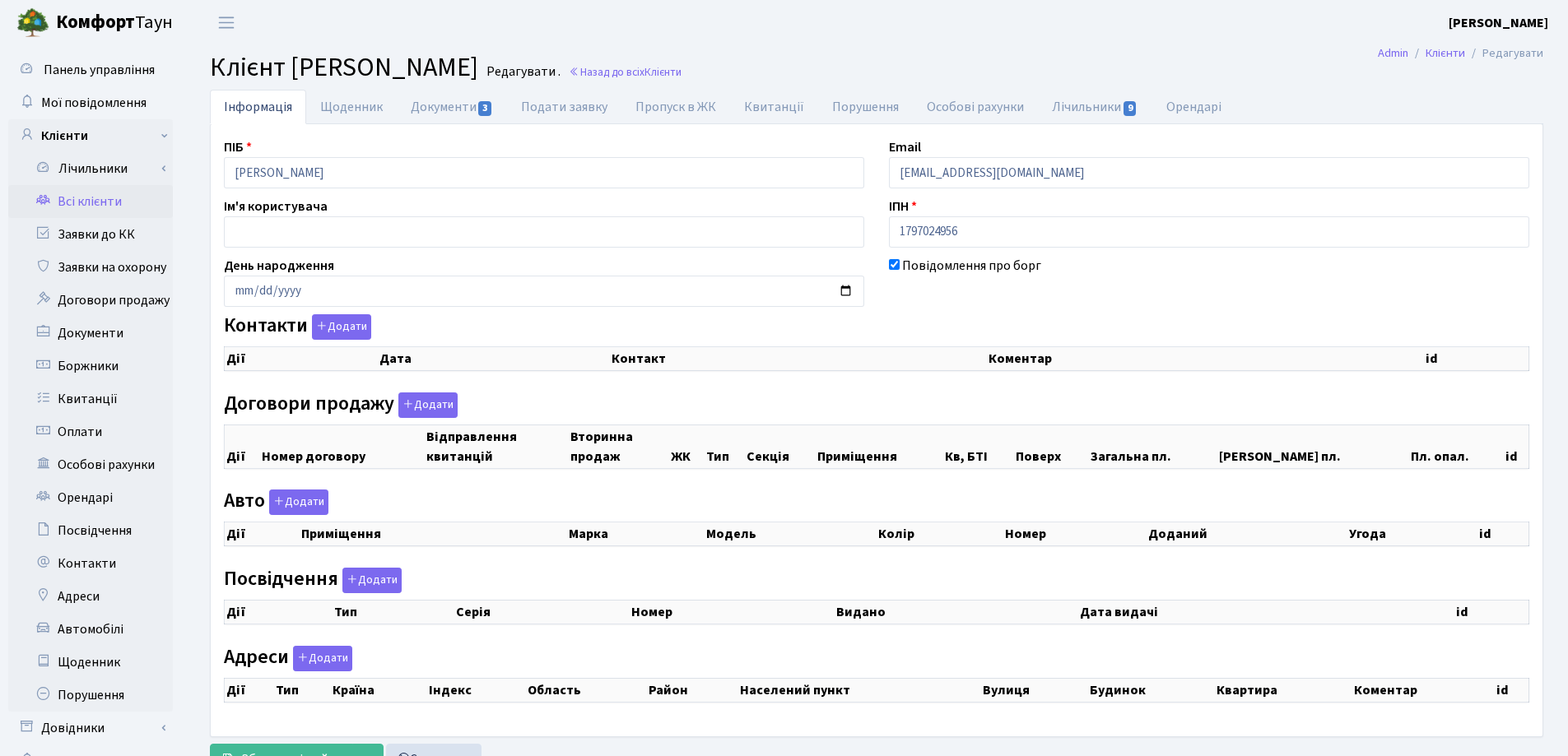
checkbox input "true"
select select "25"
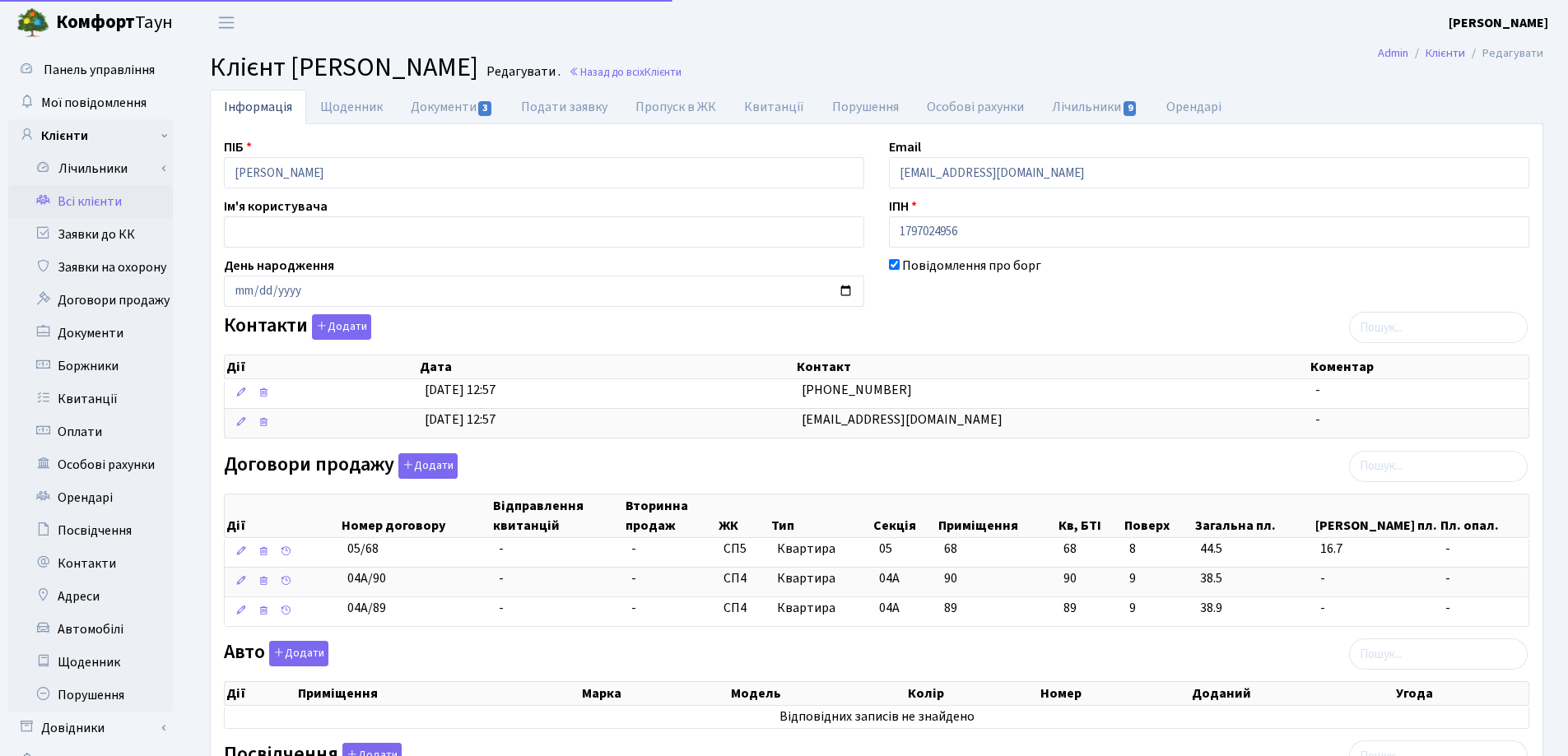
click at [200, 181] on div "Інформація Щоденник Документи 3 Подати заявку Пропуск в ЖК [GEOGRAPHIC_DATA] По…" at bounding box center [876, 659] width 1357 height 1138
click at [566, 49] on main "Admin Клієнти Редагувати Клієнт Сандлер Юрій Редагувати . Назад до всіх Клієнти…" at bounding box center [877, 636] width 1382 height 1183
click at [577, 73] on link "Назад до всіх Клієнти" at bounding box center [625, 71] width 113 height 16
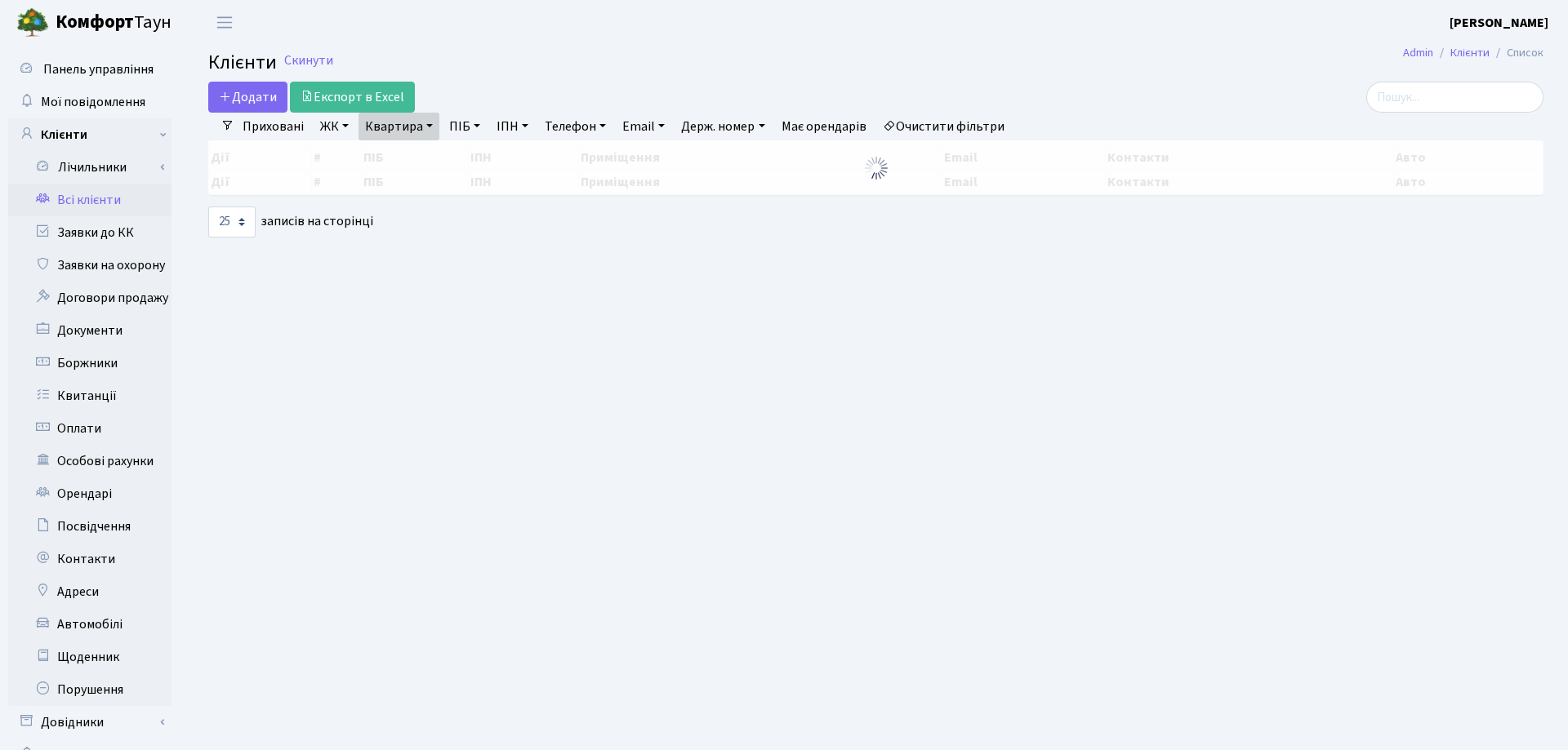
select select "25"
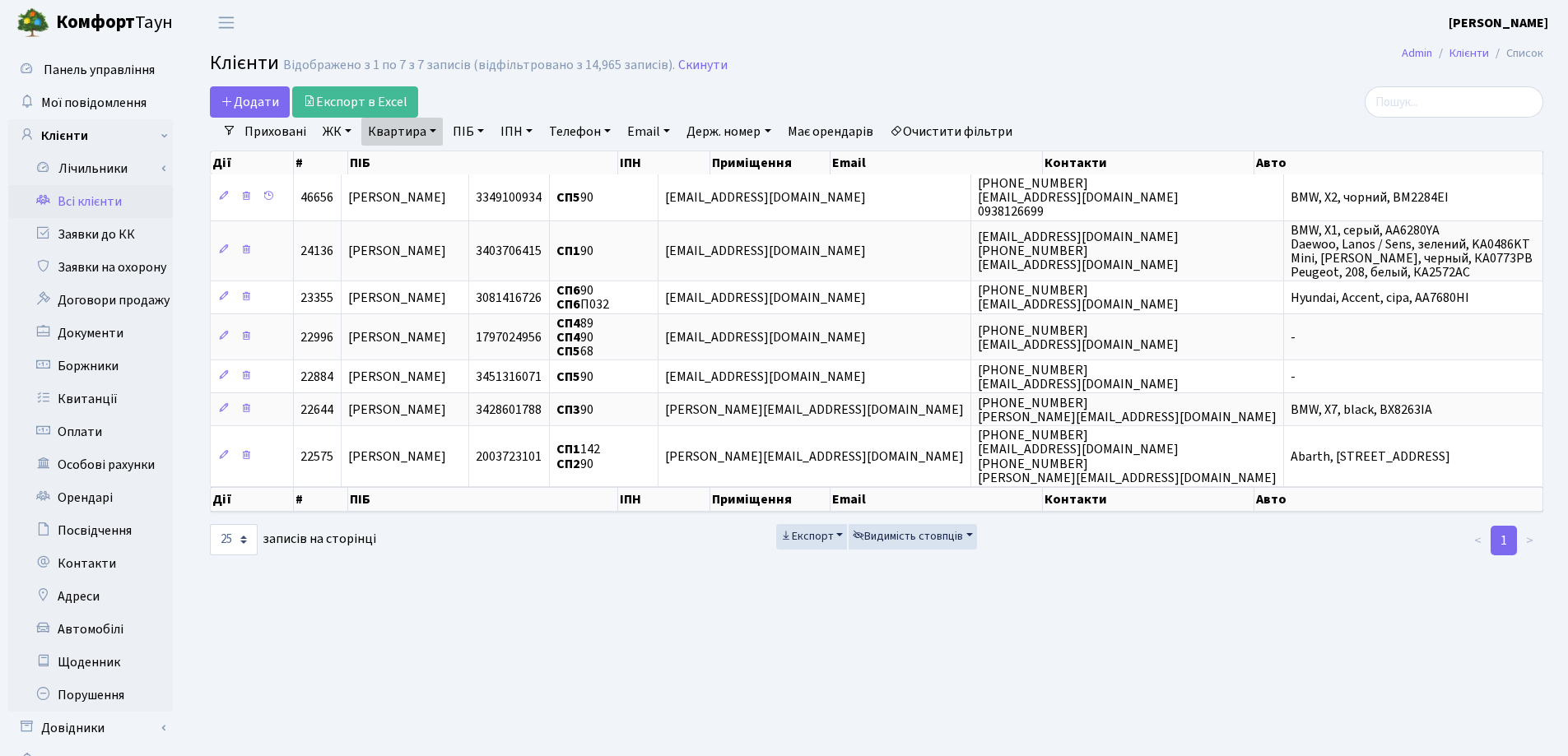
click at [436, 132] on link "Квартира" at bounding box center [402, 132] width 82 height 28
click at [436, 151] on input "90" at bounding box center [410, 164] width 96 height 32
type input "9"
type input "233"
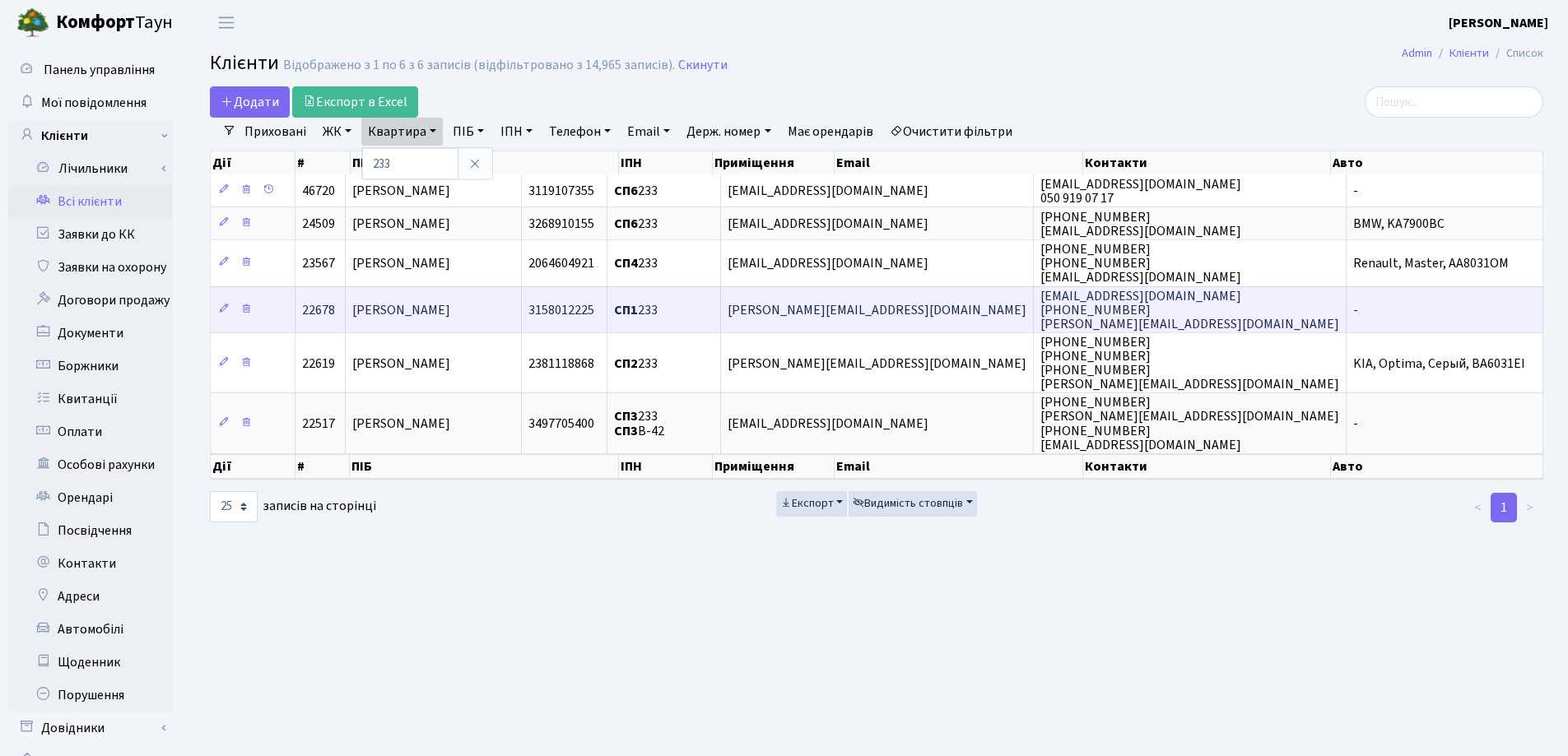
click at [522, 301] on td "[PERSON_NAME]" at bounding box center [433, 310] width 177 height 46
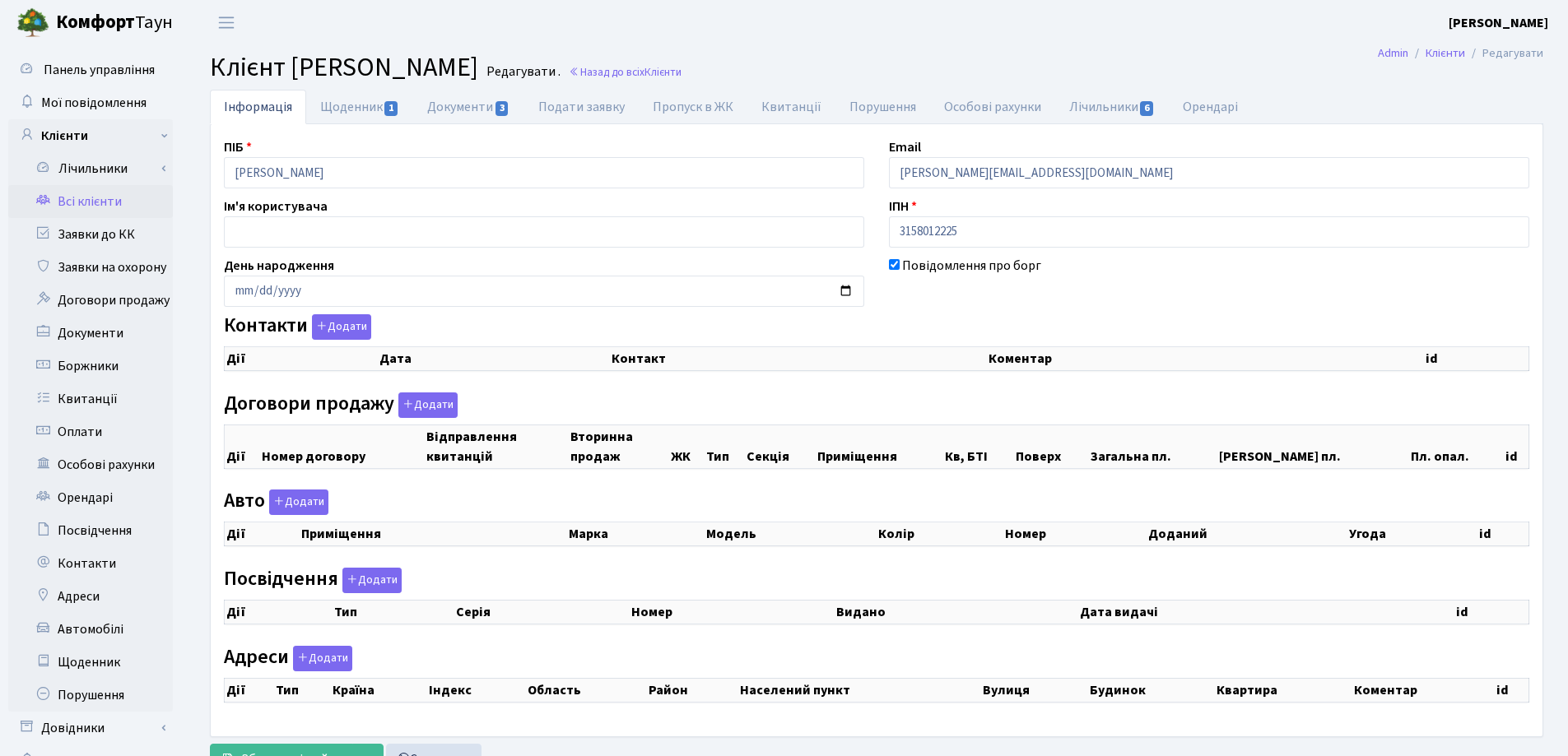
checkbox input "true"
select select "25"
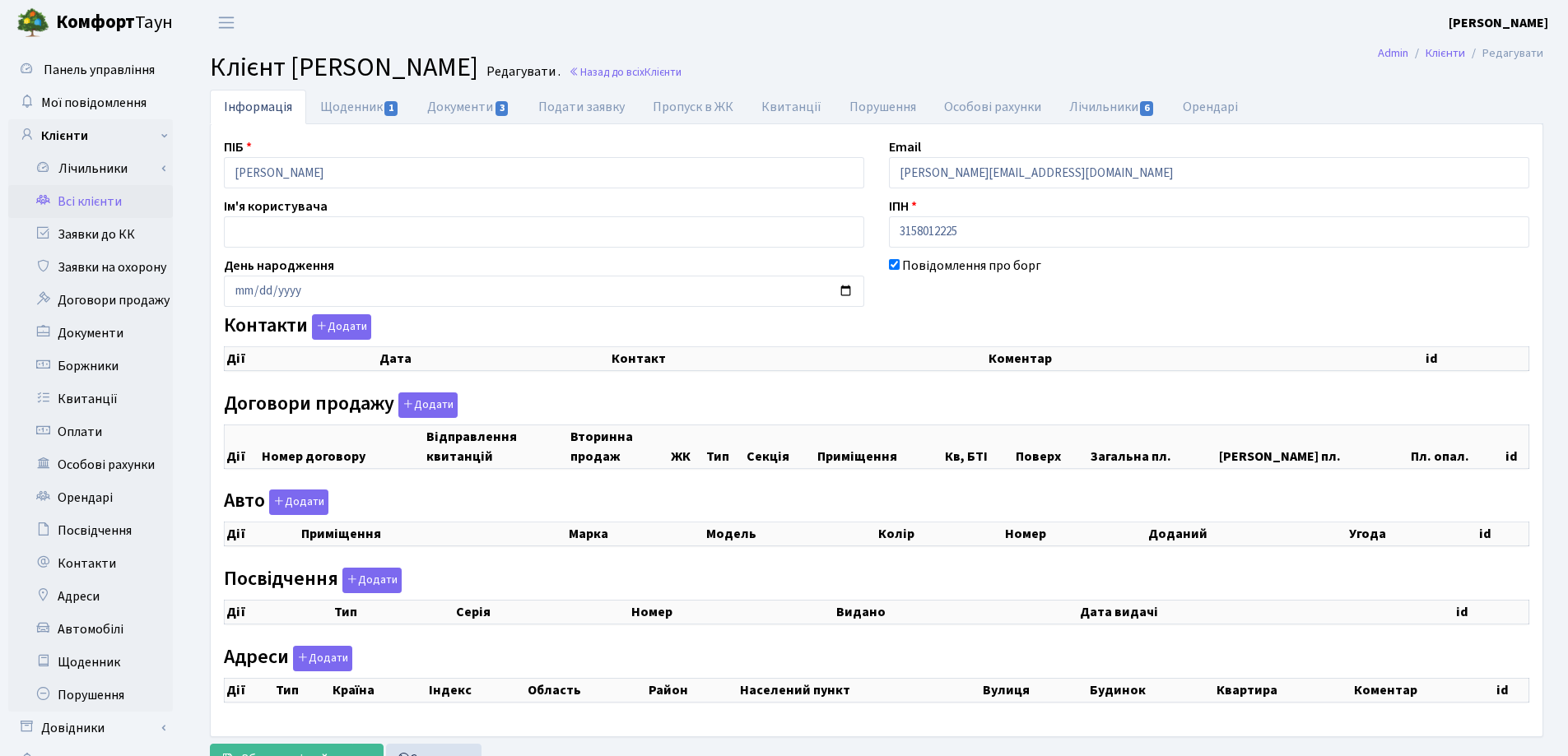
select select "25"
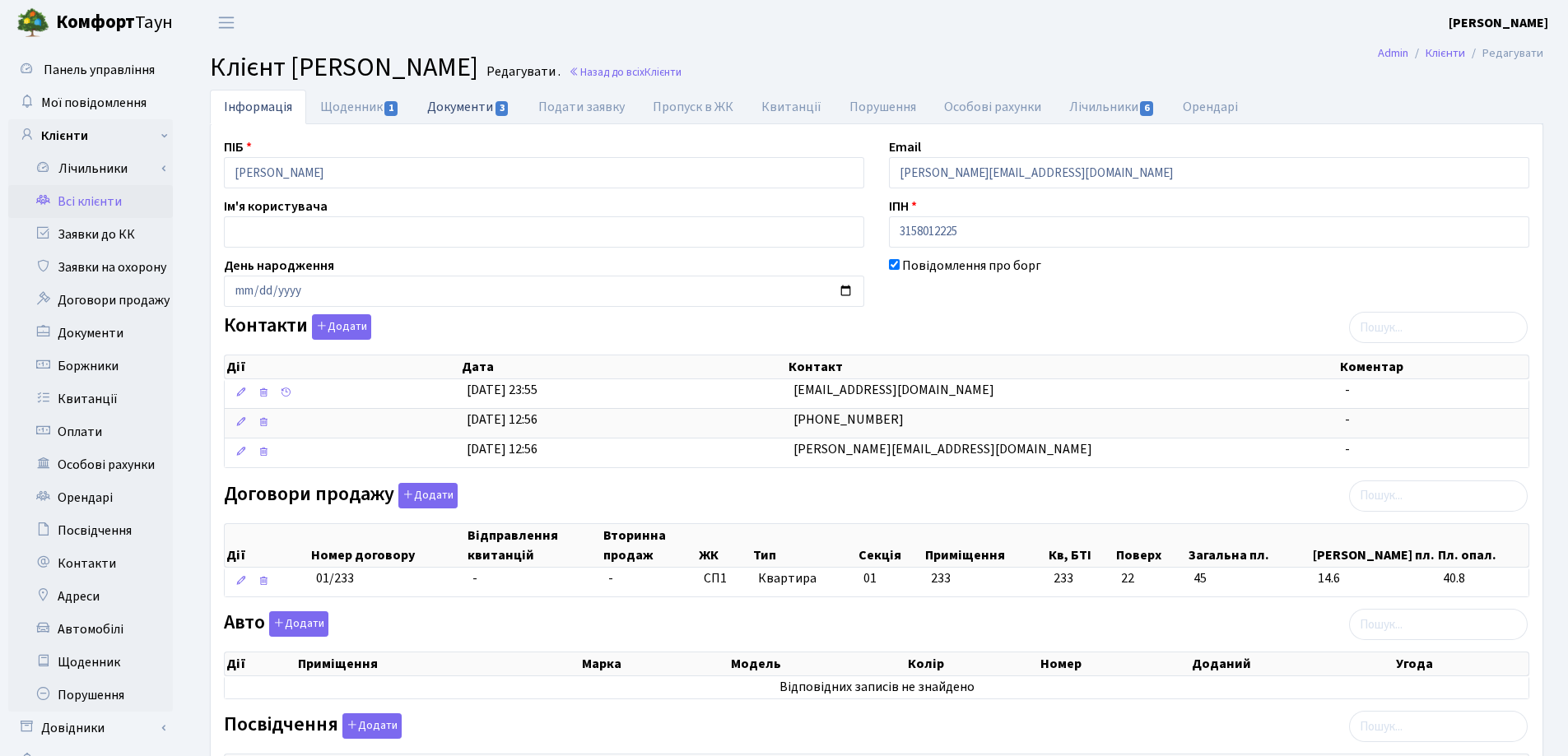
click at [455, 107] on link "Документи 3" at bounding box center [468, 107] width 110 height 33
select select "25"
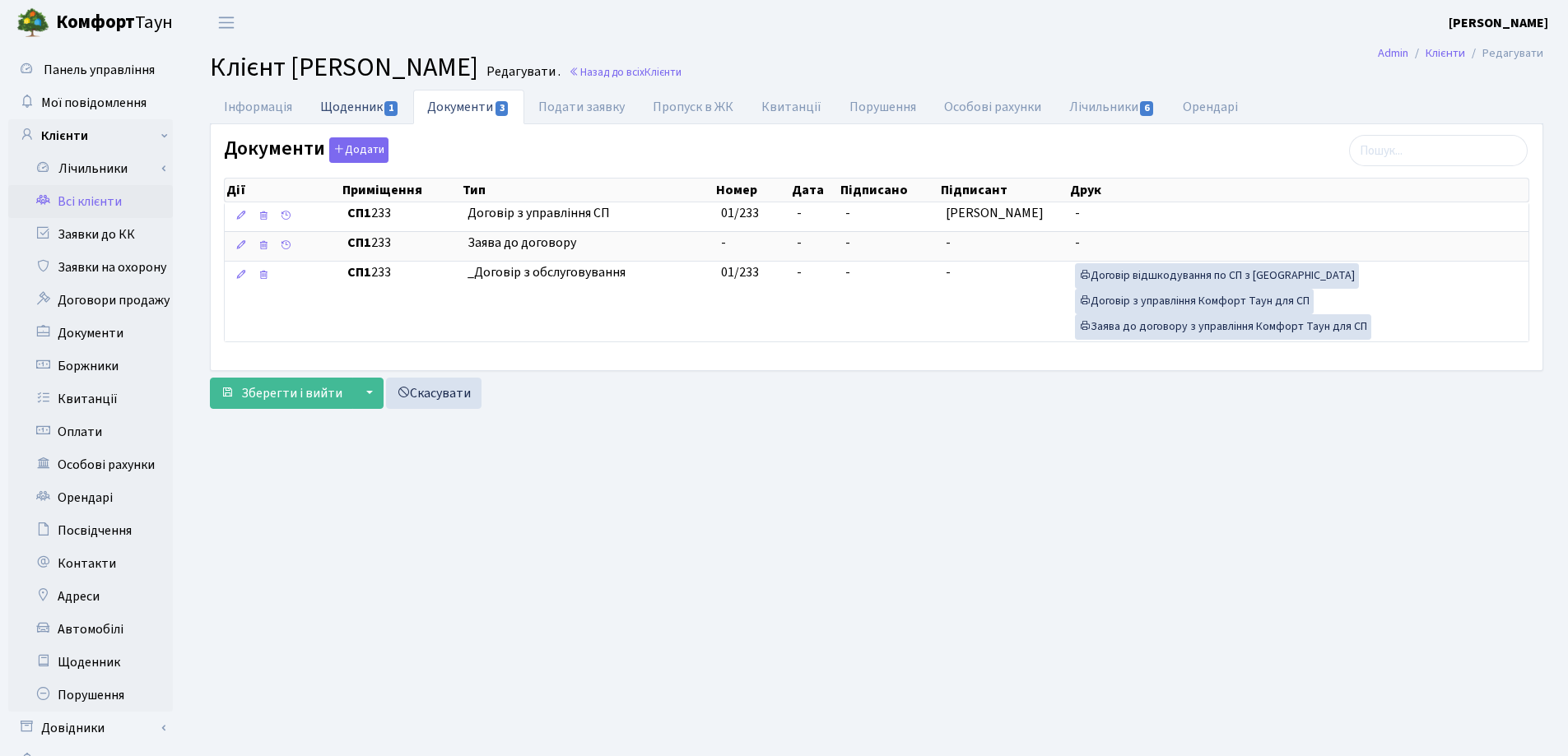
click at [345, 107] on link "Щоденник 1" at bounding box center [359, 107] width 107 height 33
select select "25"
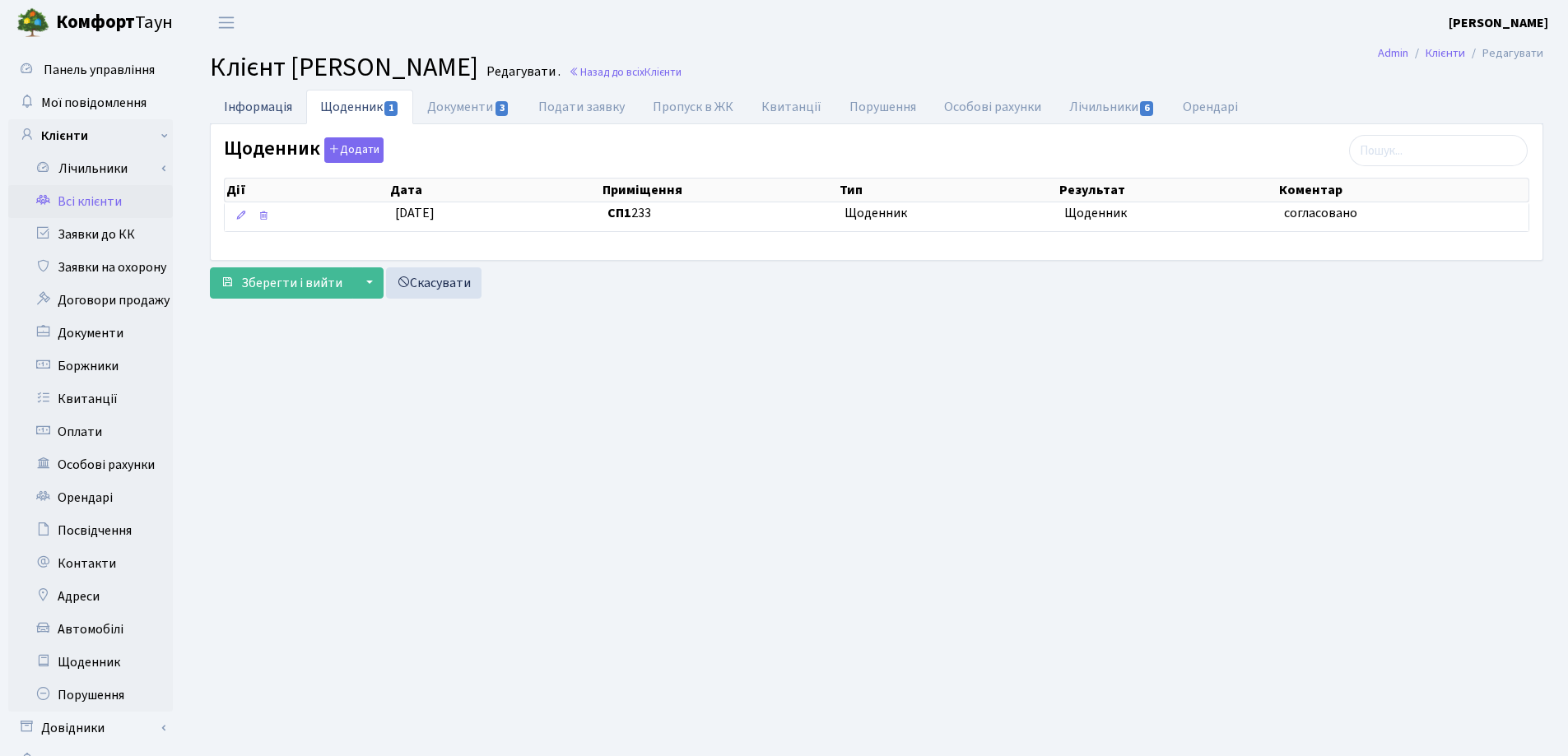
click at [239, 103] on link "Інформація" at bounding box center [258, 107] width 96 height 33
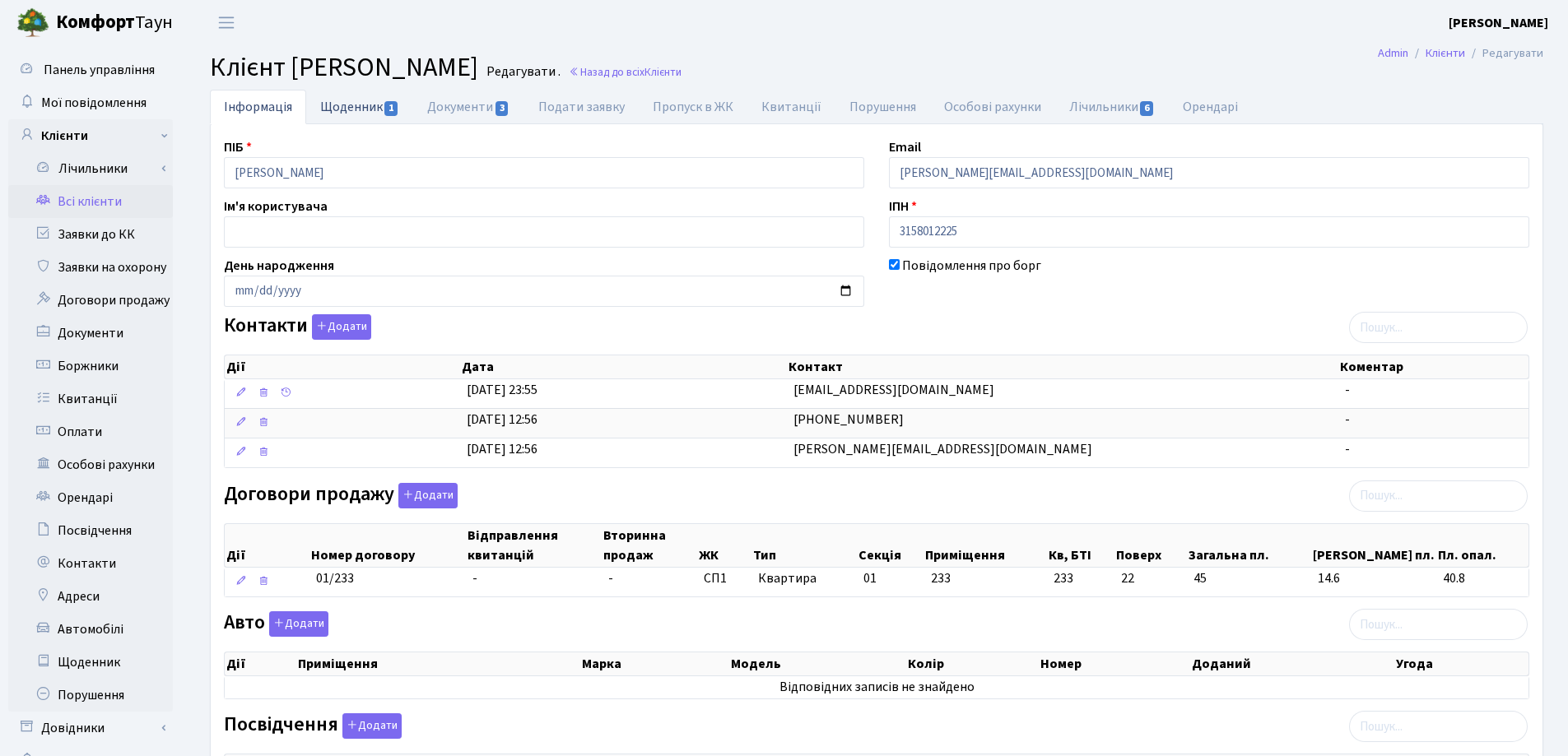
click at [361, 102] on link "Щоденник 1" at bounding box center [359, 107] width 107 height 33
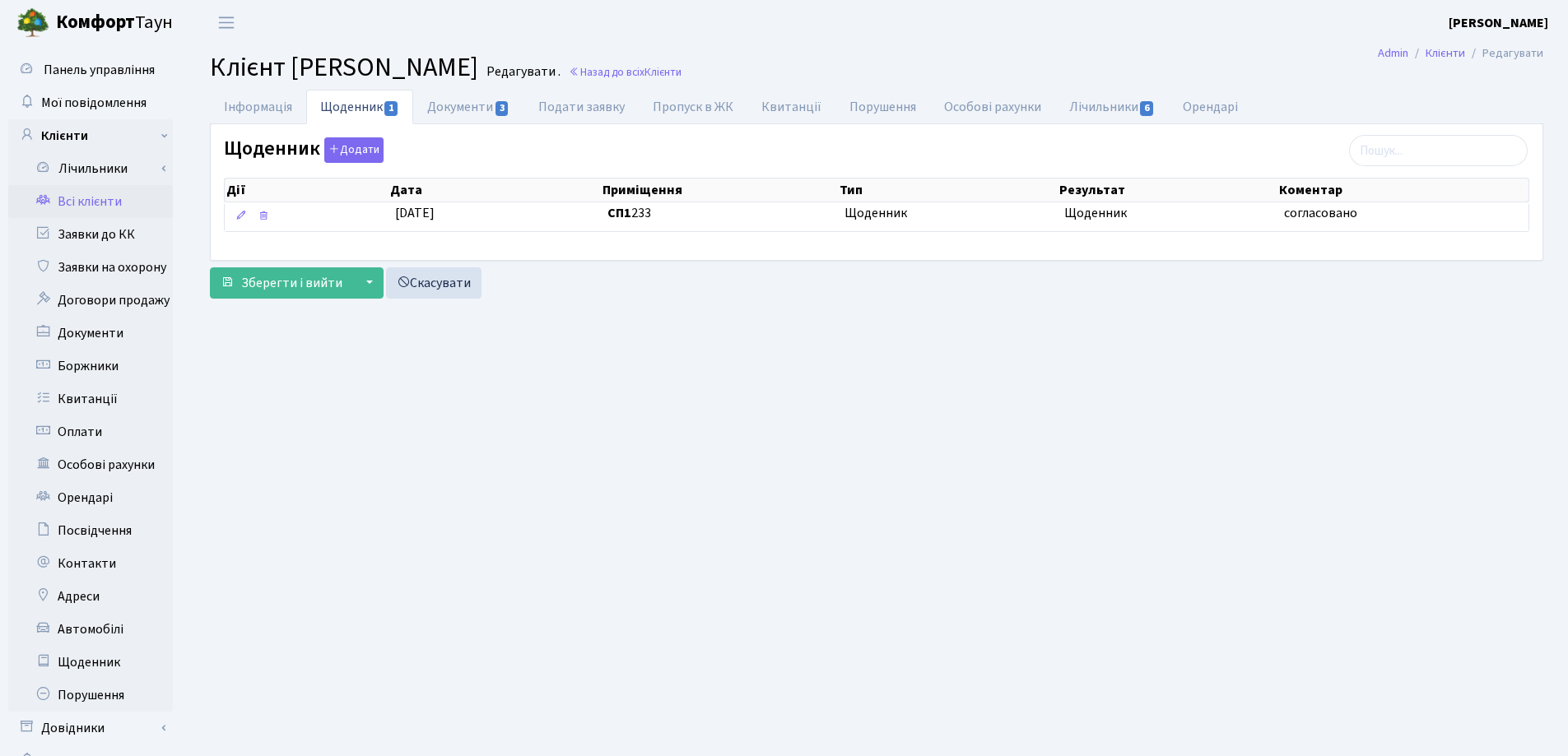
click at [751, 82] on h2 "Клієнт Наумова Валерія Олегівна Редагувати . Назад до всіх Клієнти" at bounding box center [876, 68] width 1333 height 32
click at [681, 74] on link "Назад до всіх Клієнти" at bounding box center [625, 71] width 113 height 16
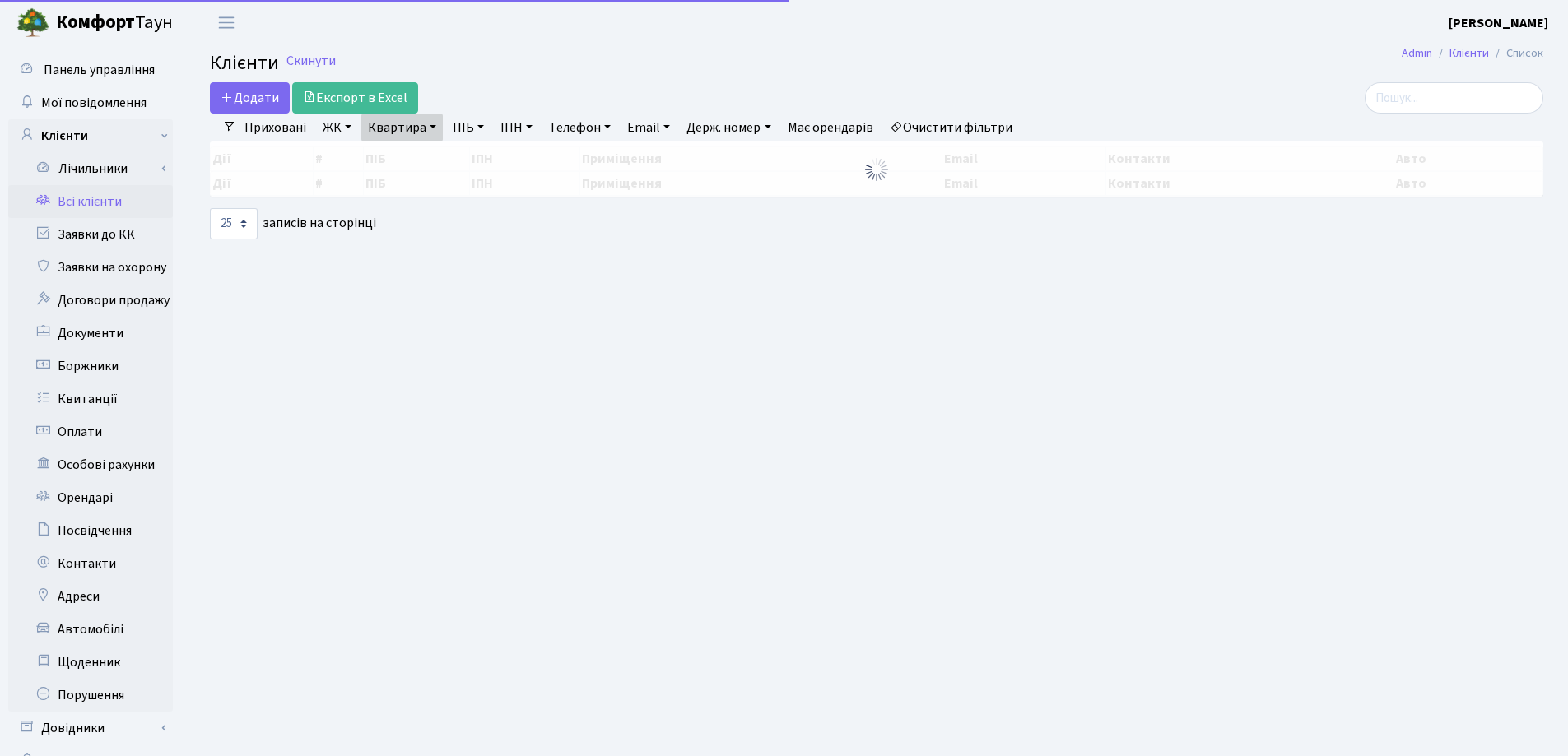
select select "25"
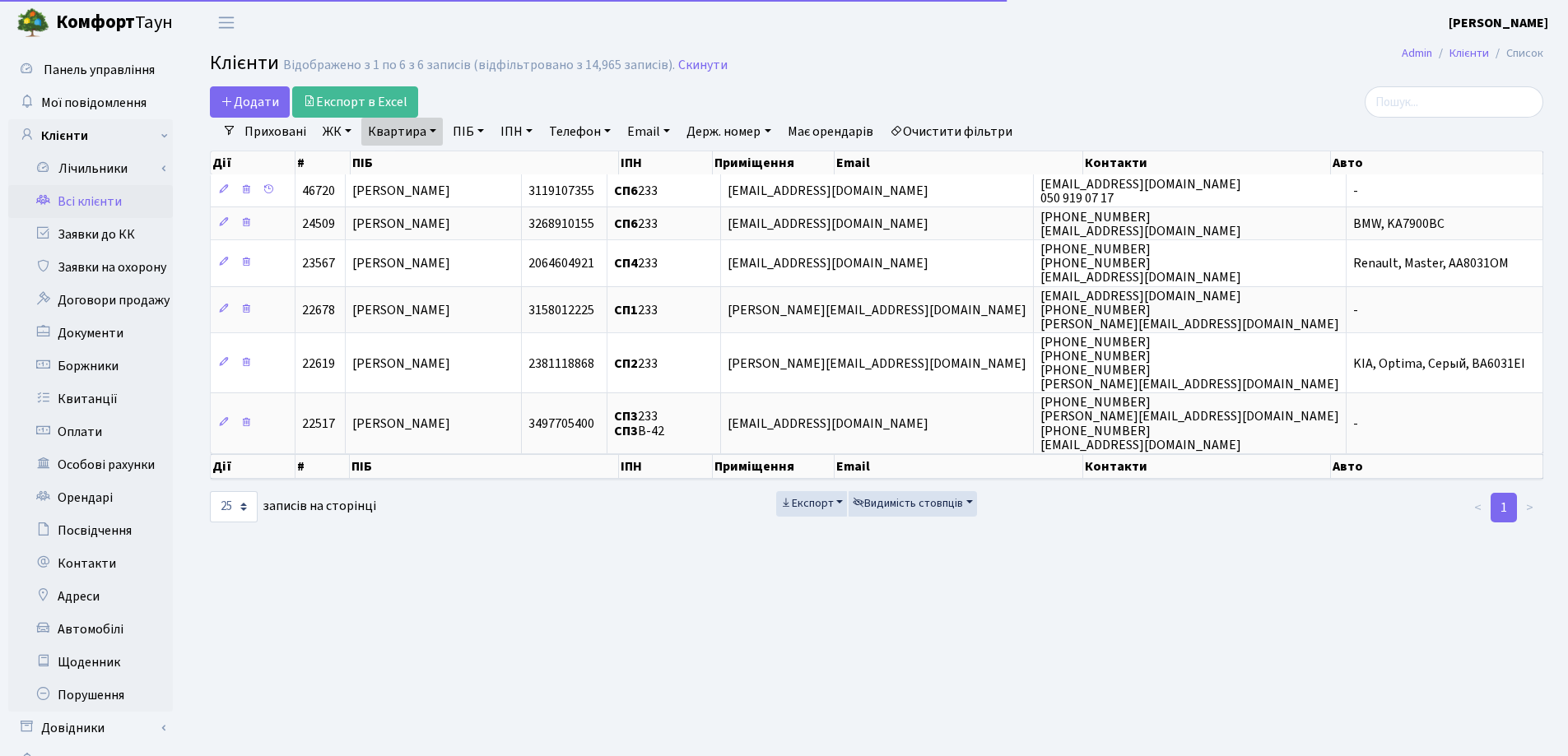
click at [436, 131] on link "Квартира" at bounding box center [402, 132] width 82 height 28
click at [436, 154] on input "233" at bounding box center [410, 164] width 96 height 32
type input "2"
type input "231"
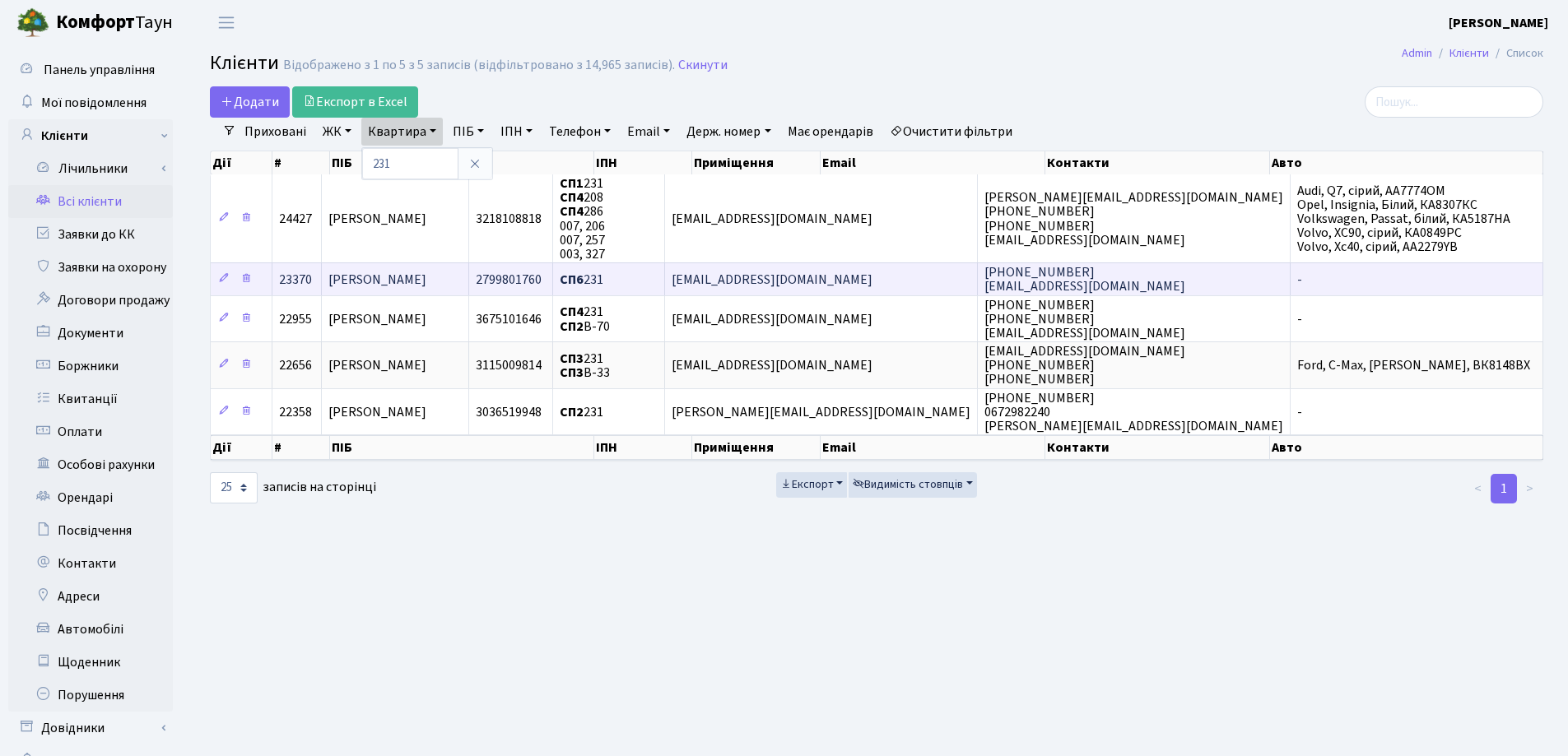
click at [426, 275] on span "[PERSON_NAME]" at bounding box center [378, 280] width 98 height 19
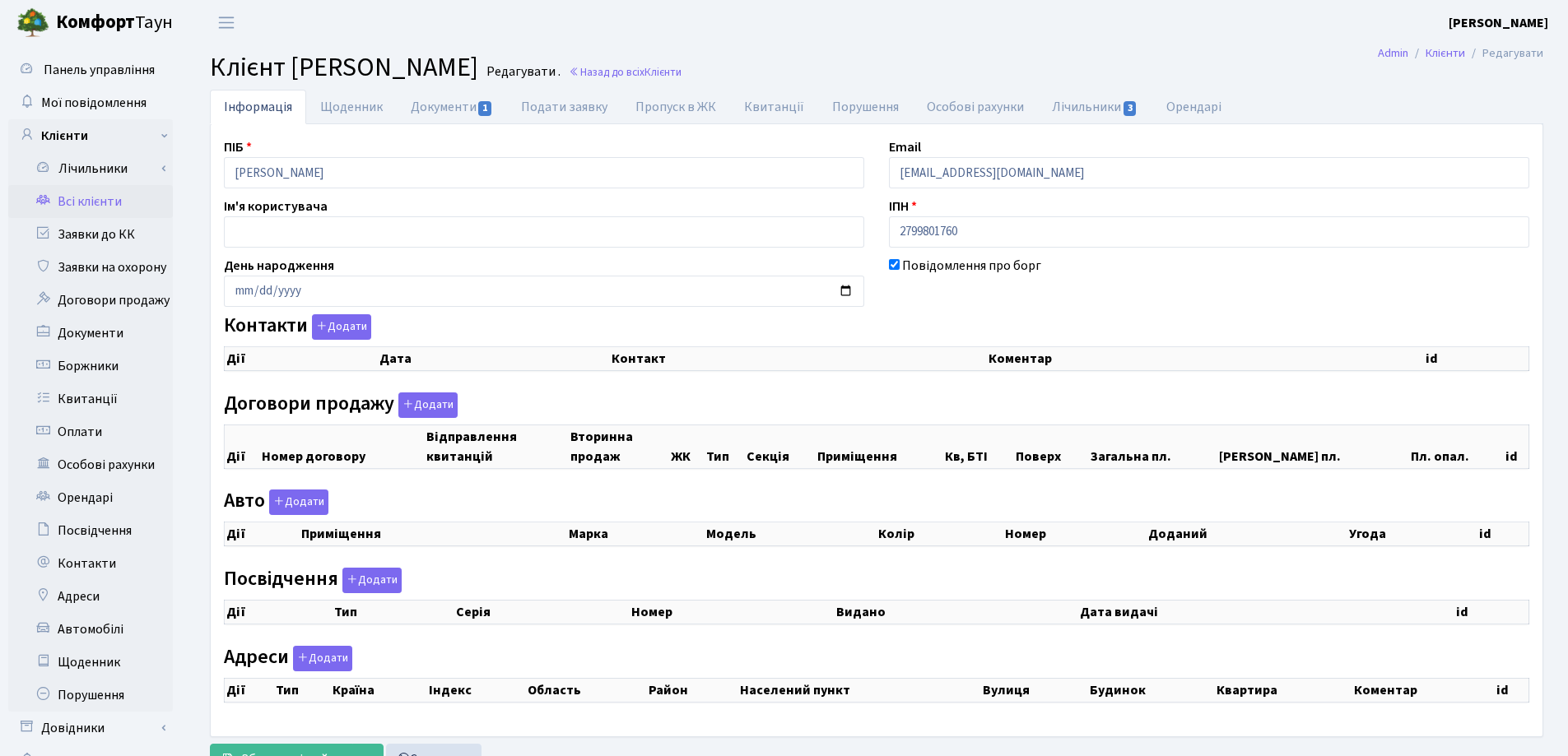
click at [433, 96] on link "Документи 1" at bounding box center [451, 107] width 110 height 34
select select "25"
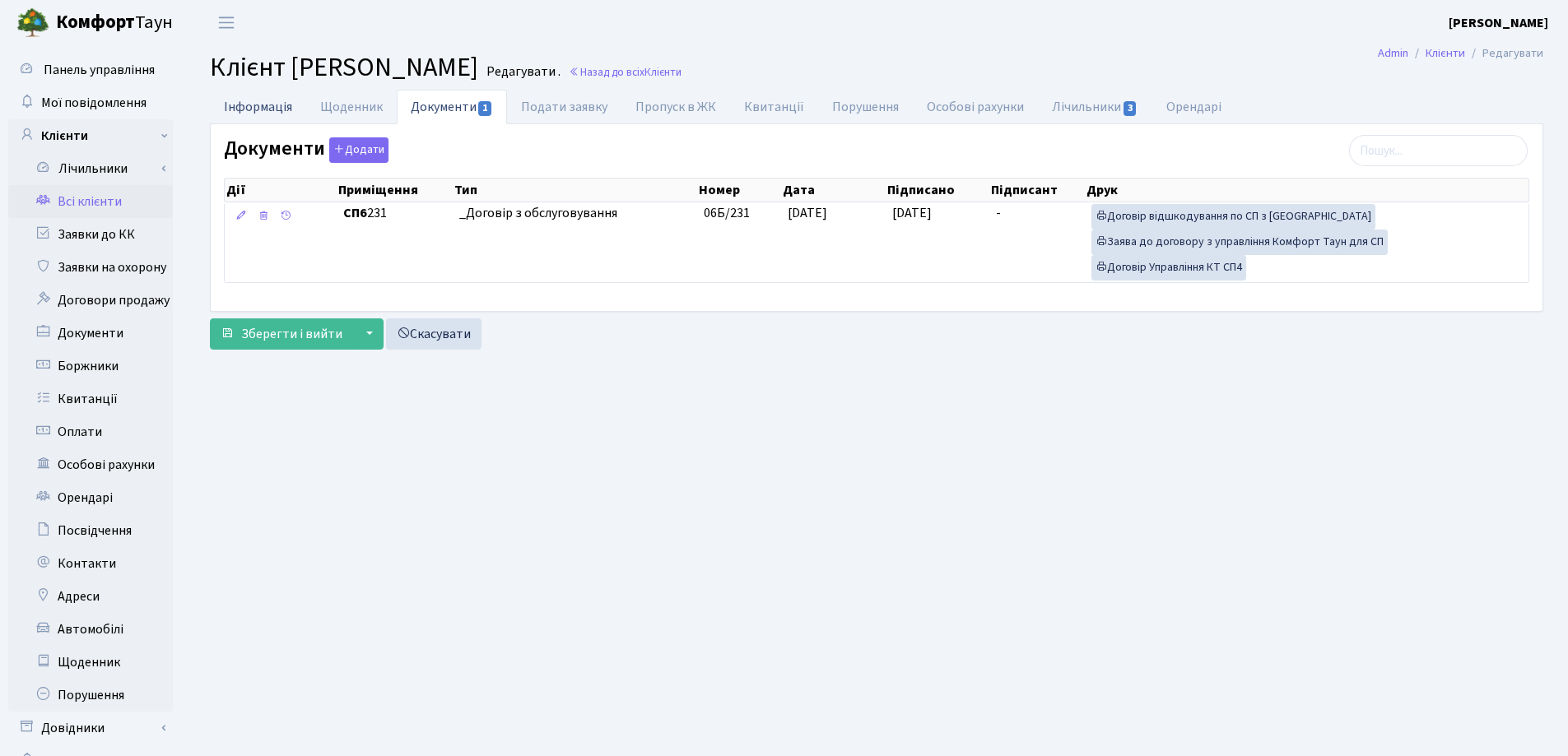
click at [235, 105] on link "Інформація" at bounding box center [258, 107] width 96 height 33
select select "25"
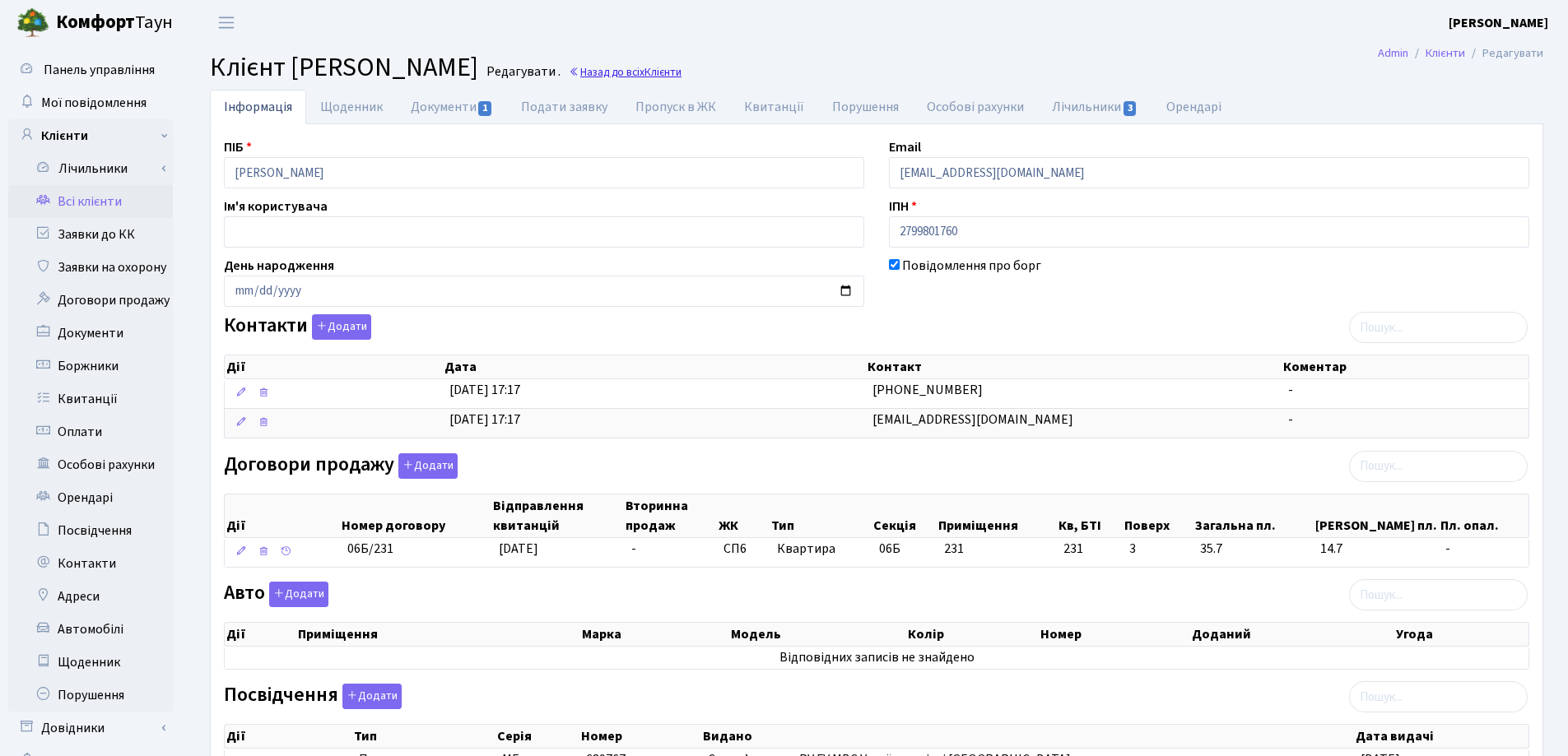
click at [681, 64] on link "Назад до всіх Клієнти" at bounding box center [625, 71] width 113 height 16
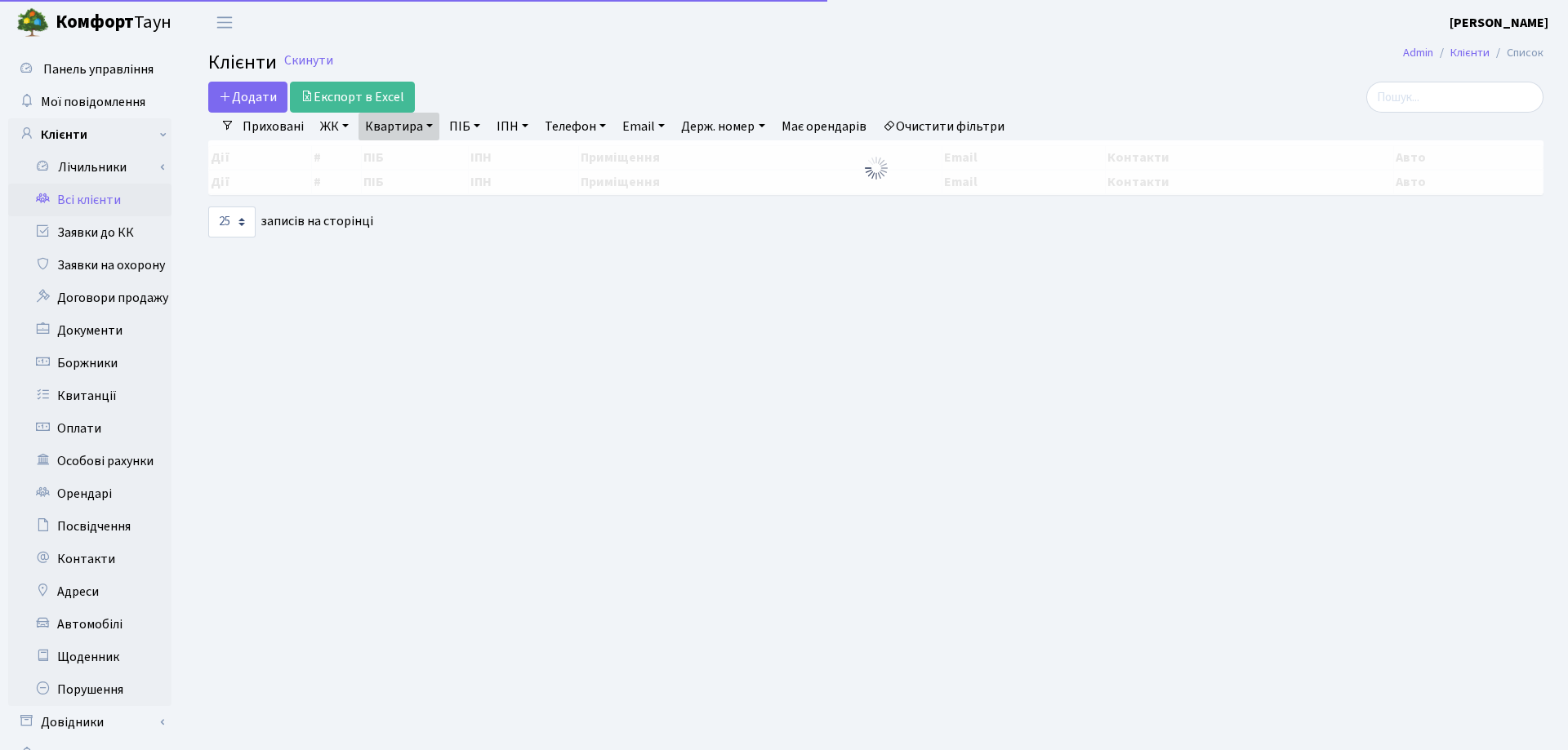
select select "25"
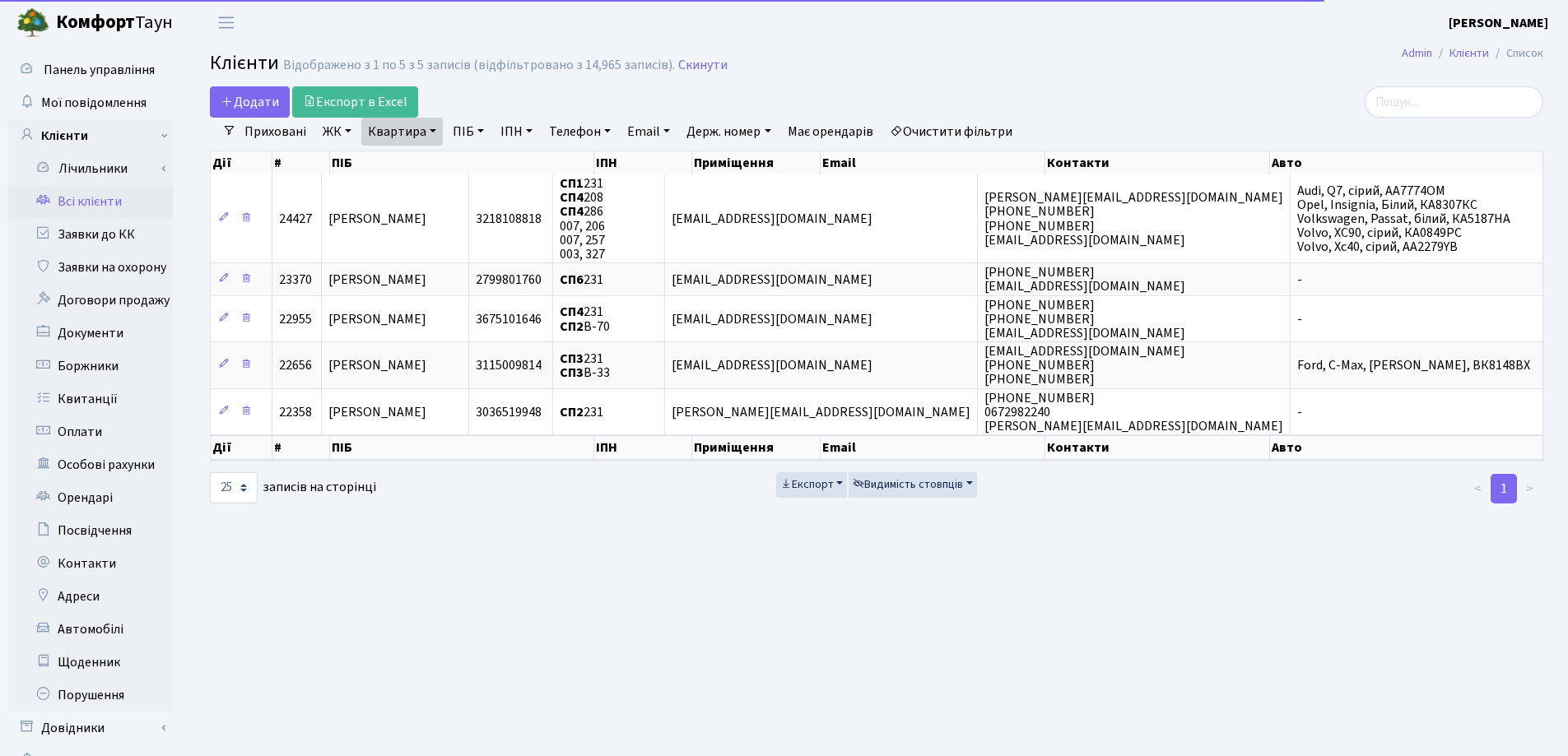
click at [439, 127] on link "Квартира" at bounding box center [402, 132] width 82 height 28
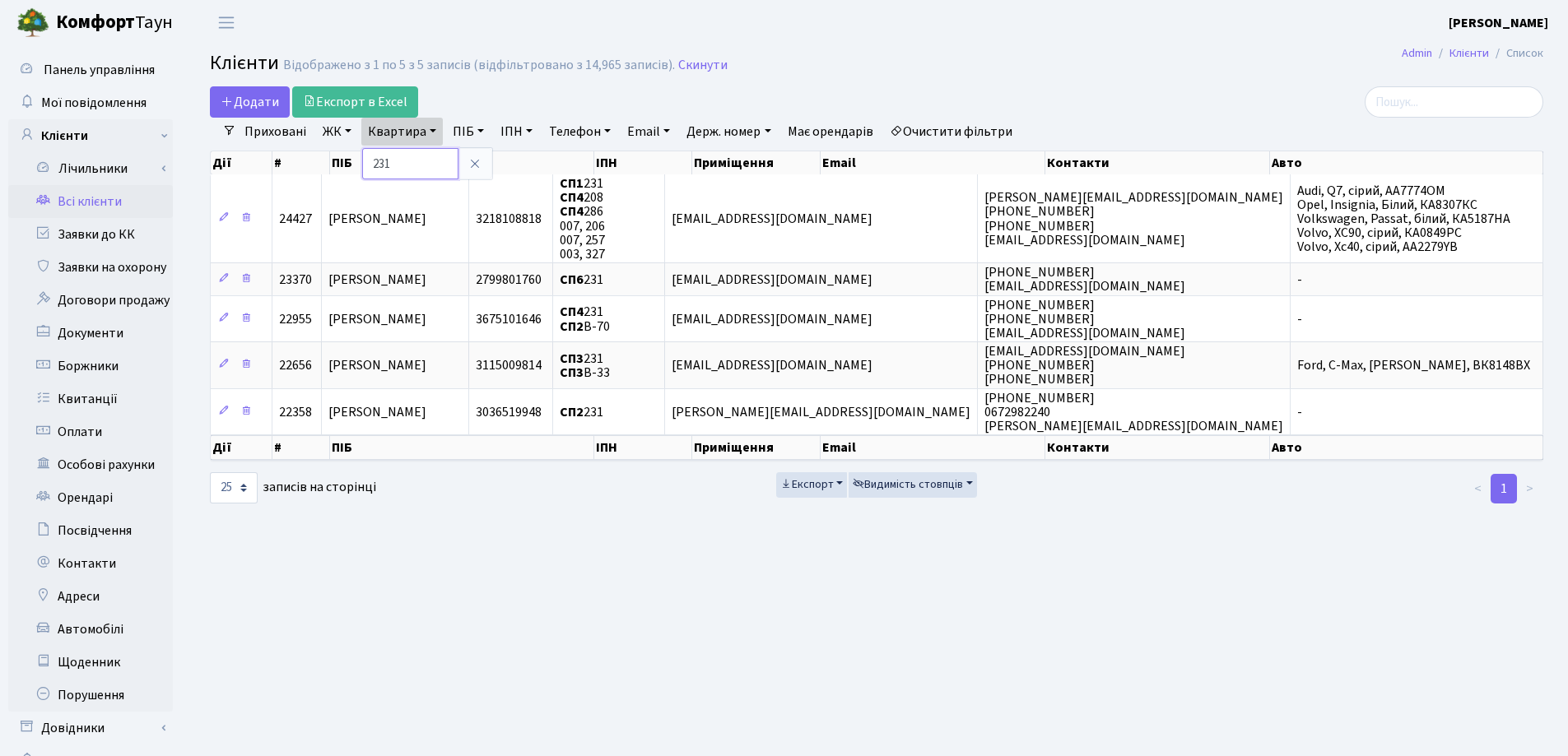
click at [404, 167] on input "231" at bounding box center [410, 164] width 96 height 32
type input "274"
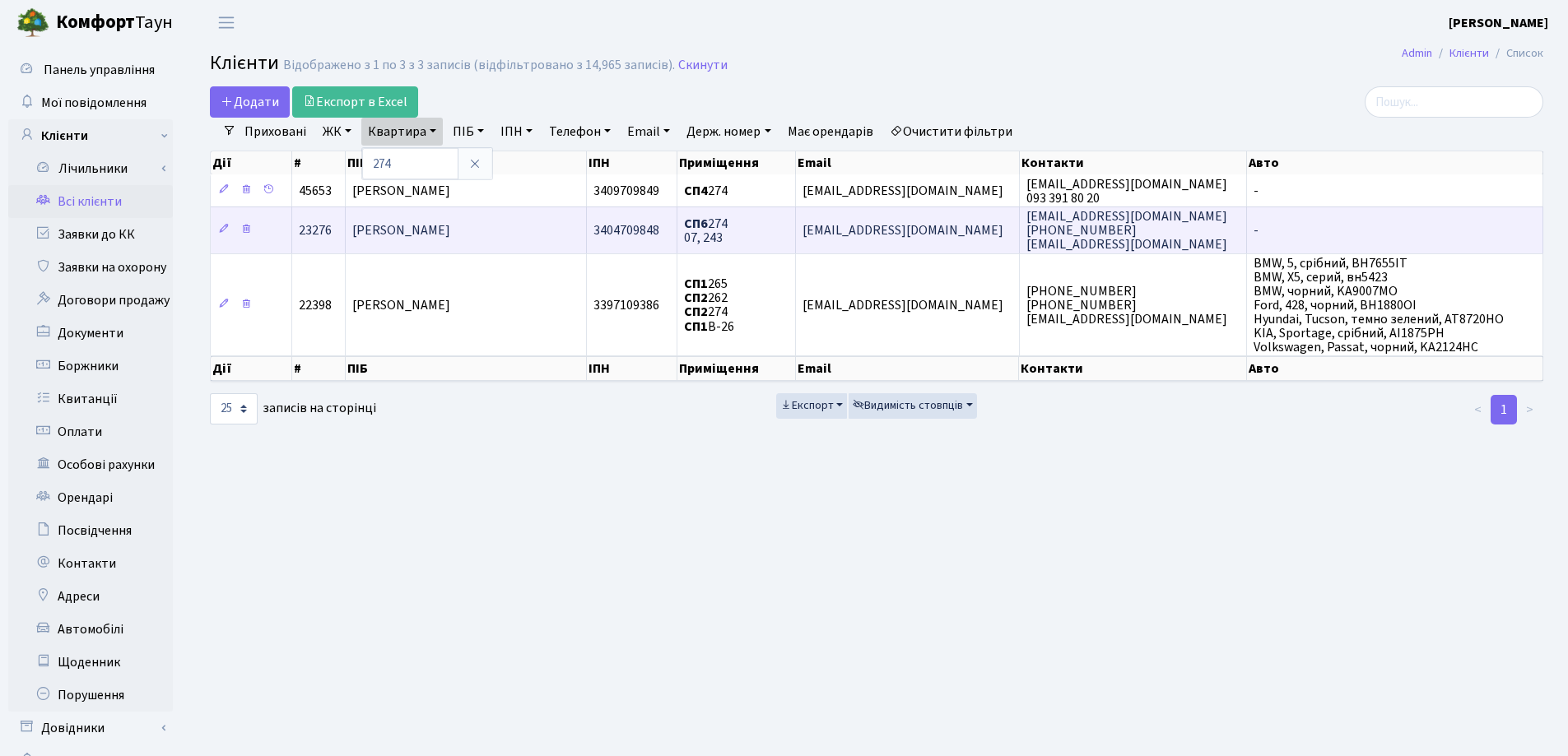
click at [464, 244] on td "[PERSON_NAME]" at bounding box center [466, 230] width 242 height 46
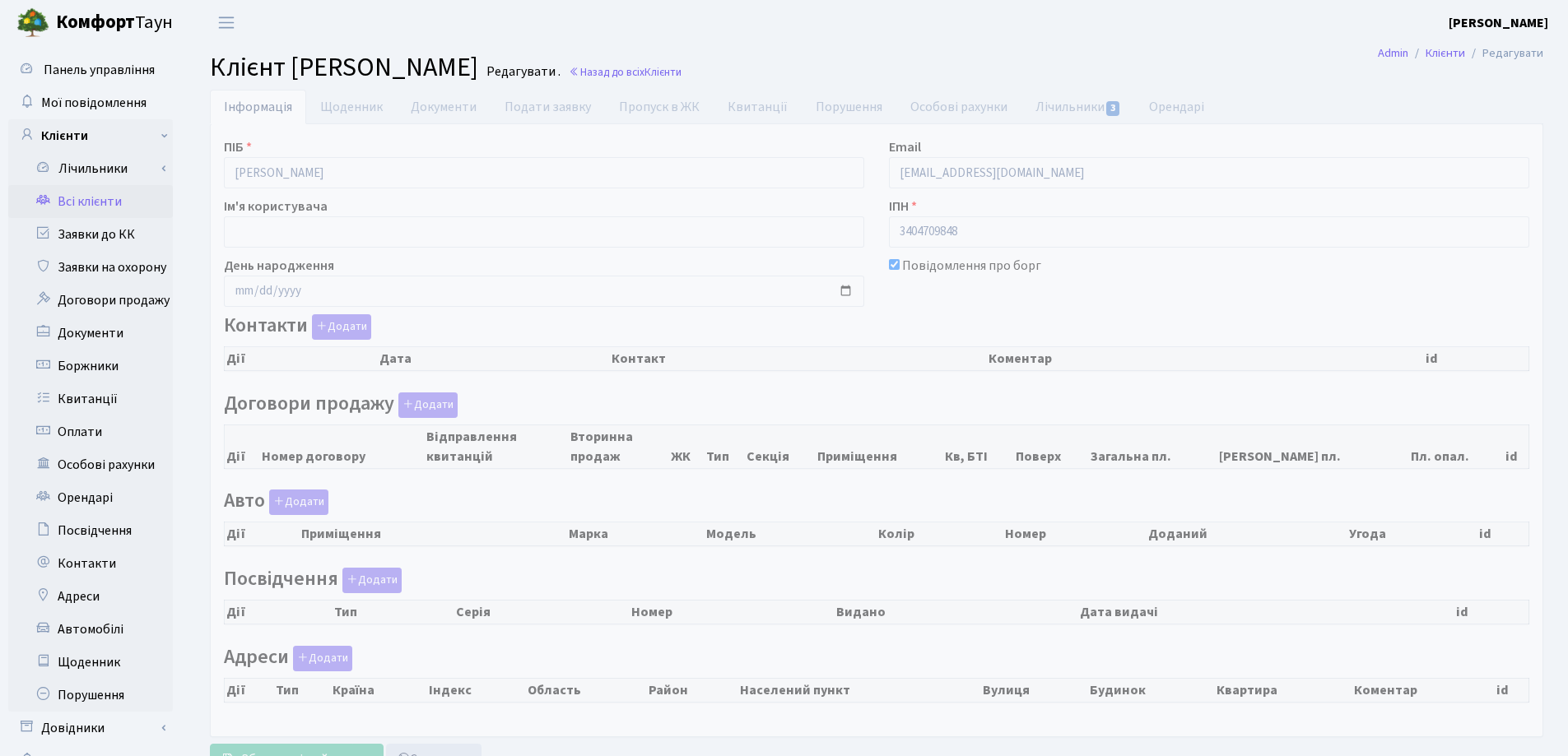
checkbox input "true"
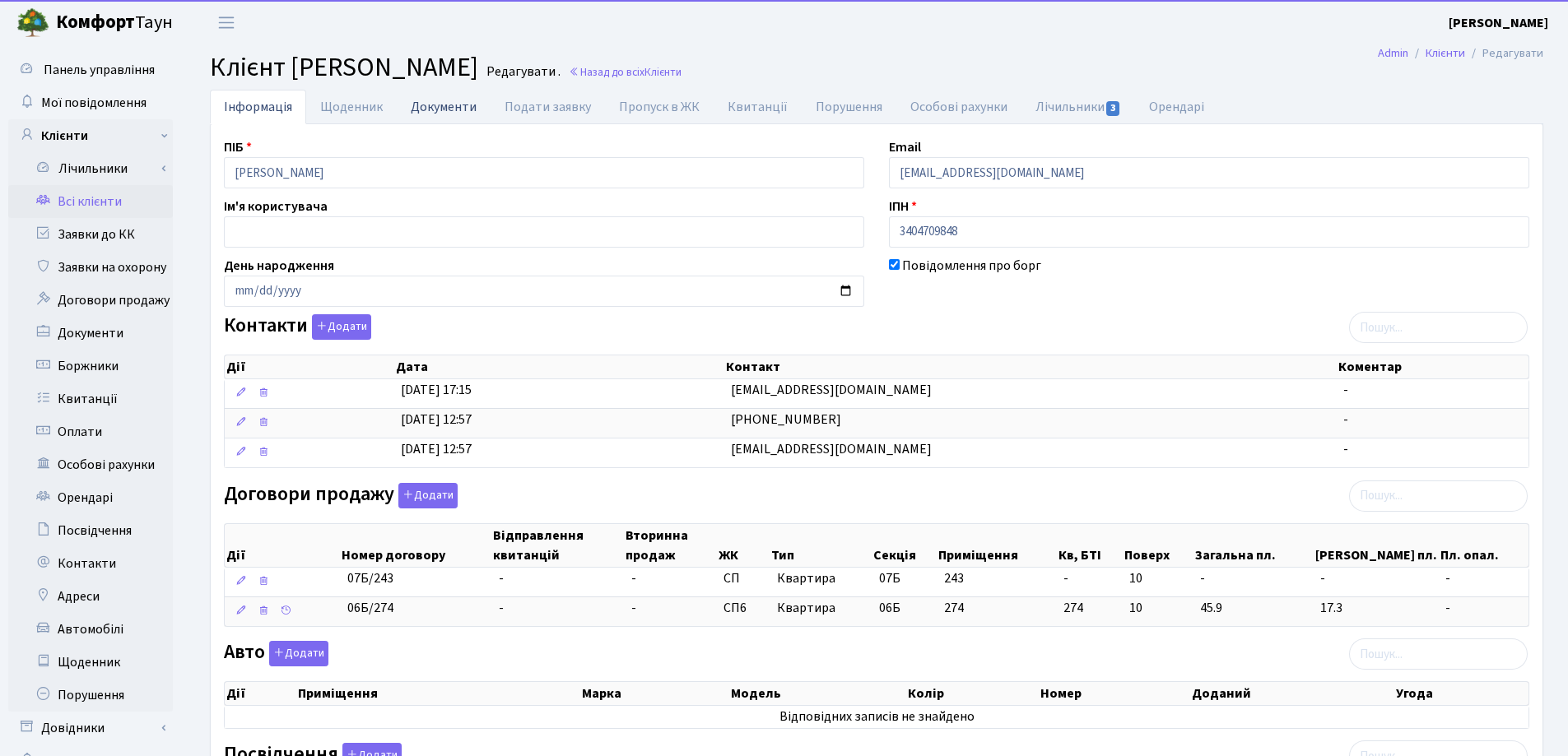
click at [428, 106] on link "Документи" at bounding box center [443, 107] width 94 height 33
select select "25"
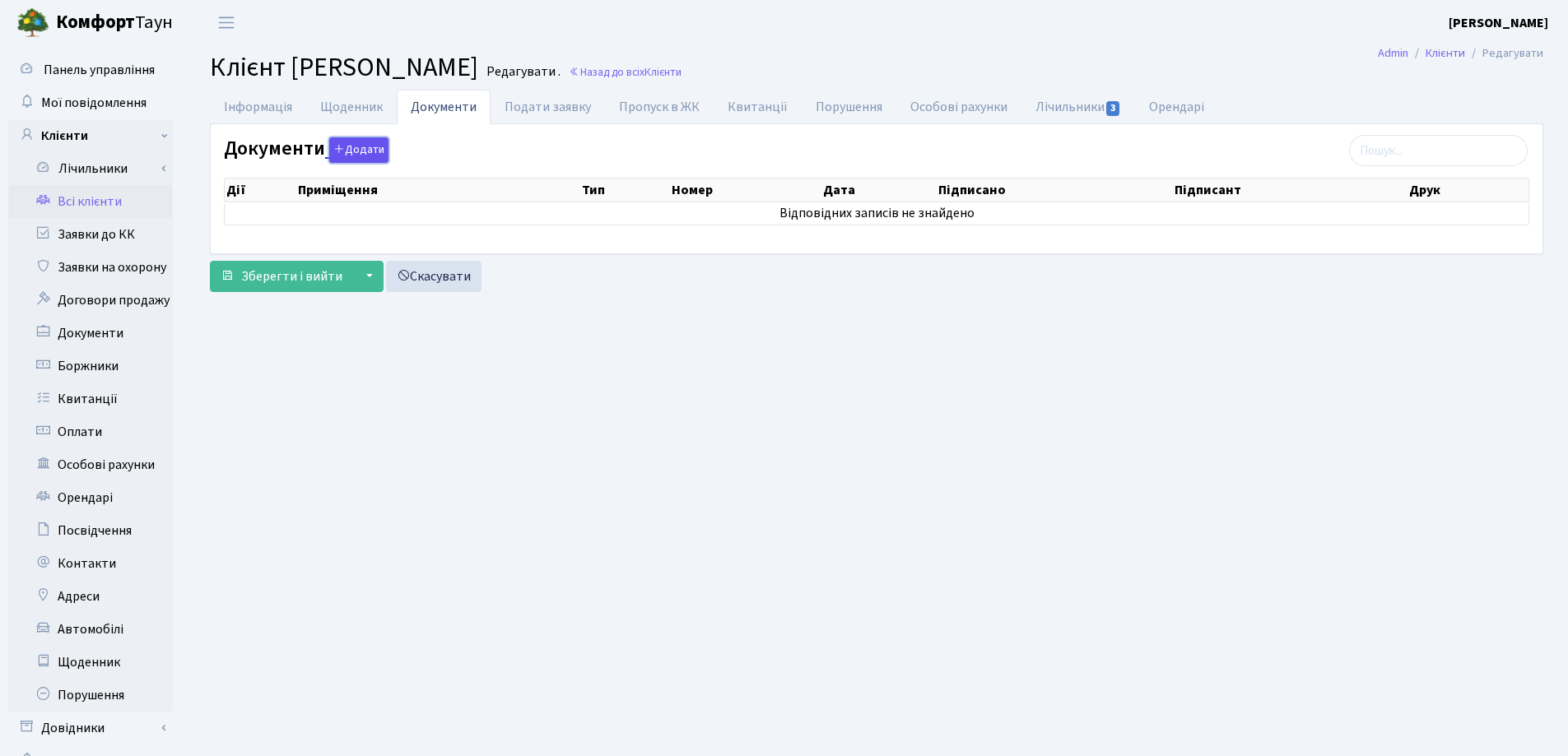
click at [370, 152] on button "Додати" at bounding box center [359, 149] width 59 height 25
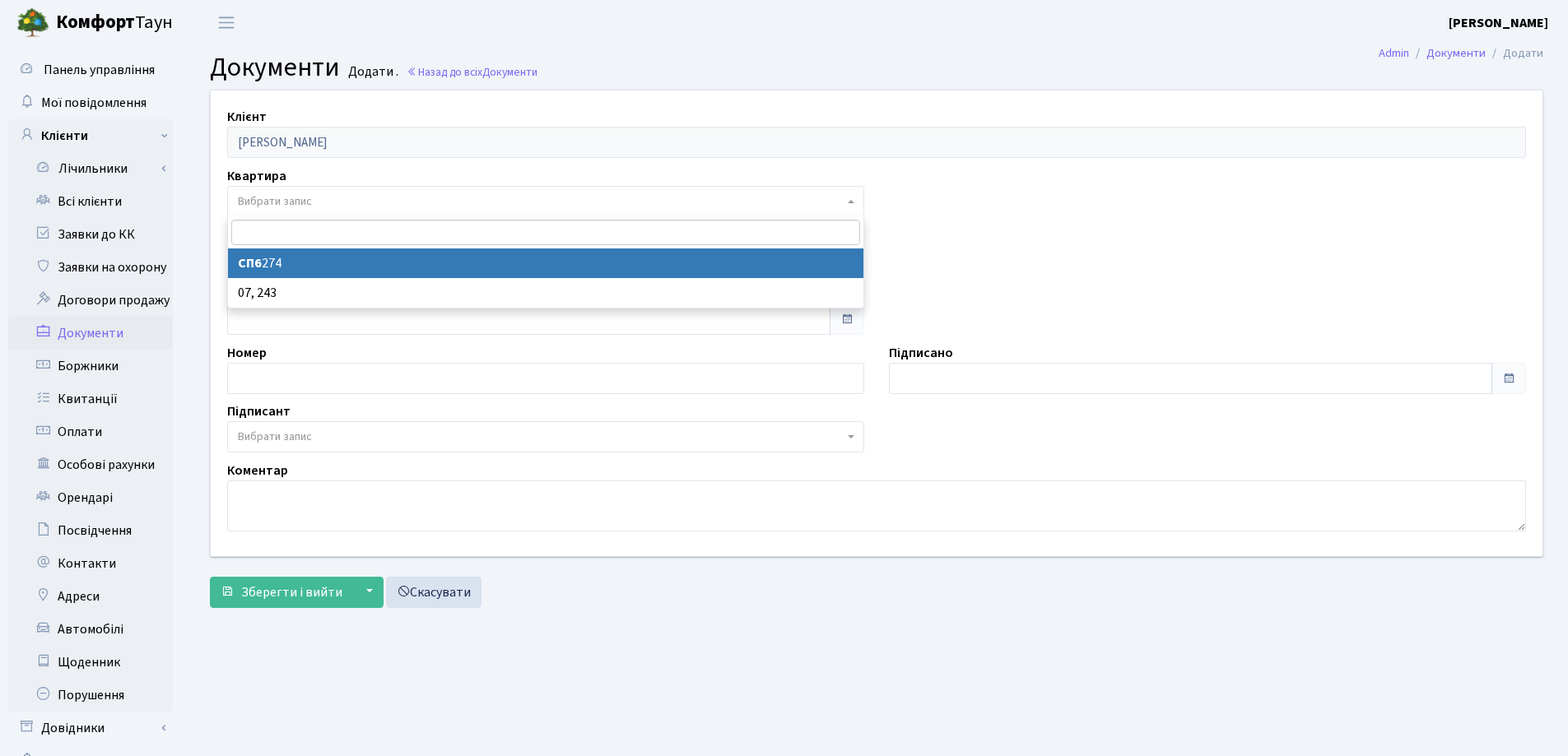
click at [302, 192] on span "Вибрати запис" at bounding box center [546, 201] width 636 height 32
select select "36928"
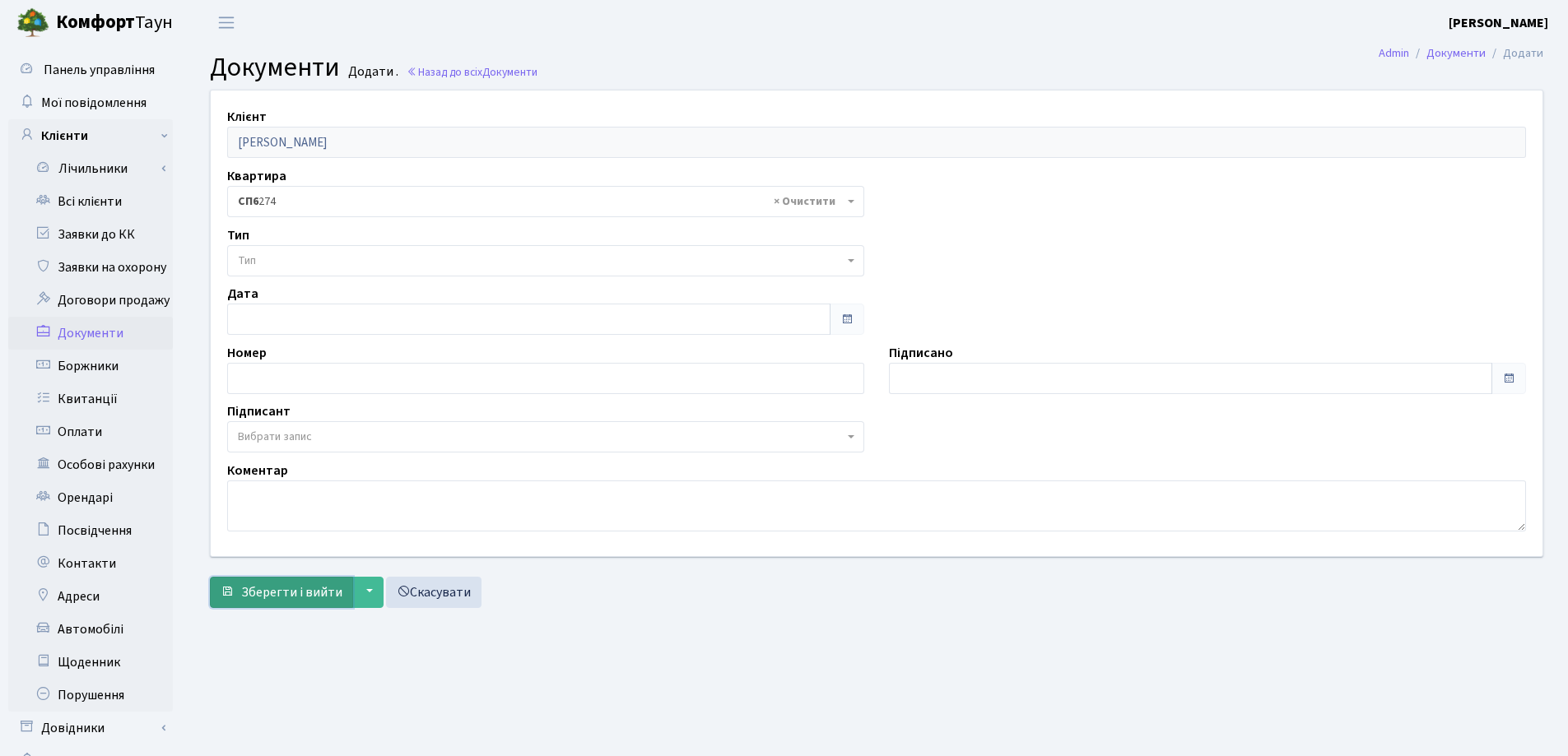
click at [261, 583] on span "Зберегти і вийти" at bounding box center [291, 593] width 101 height 19
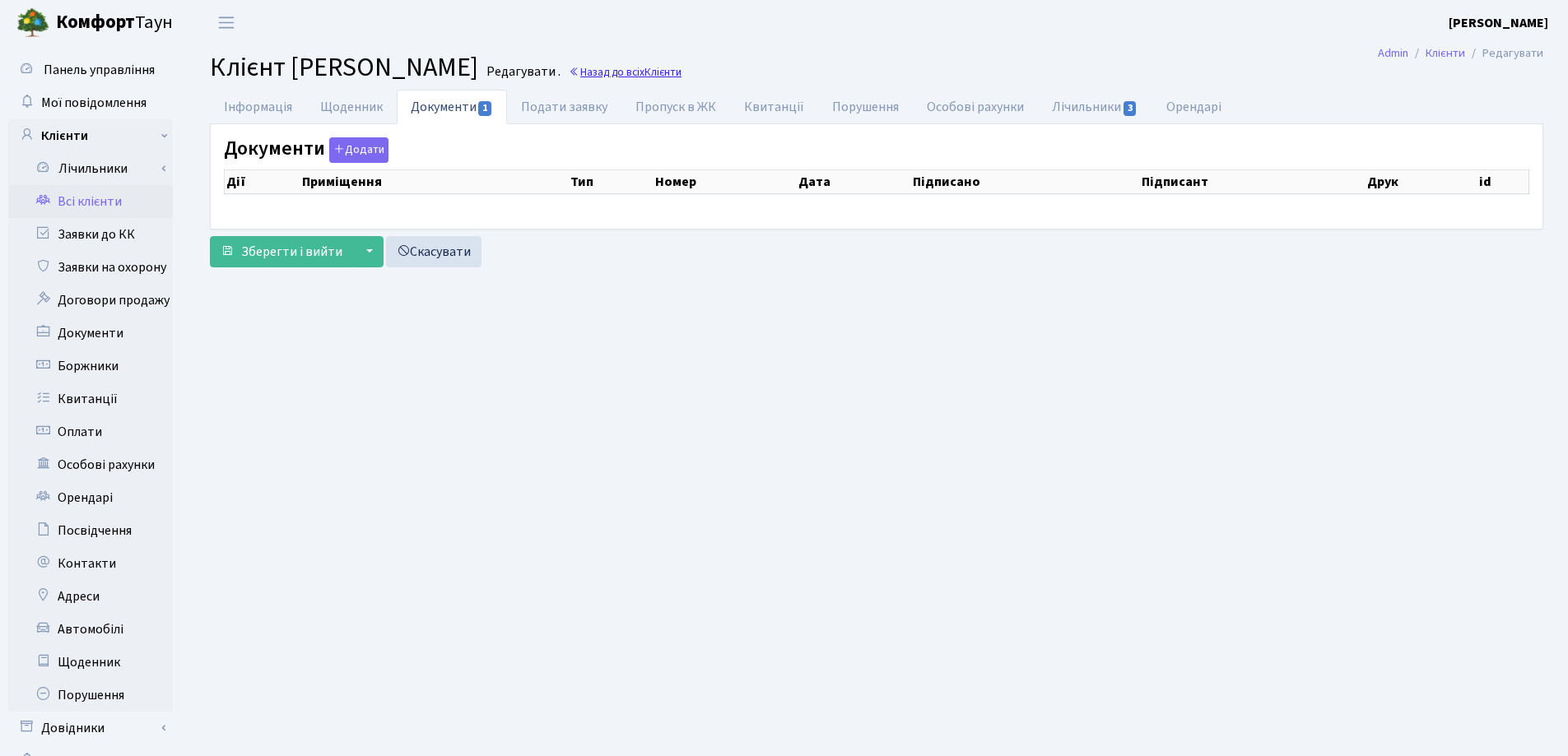
click at [681, 71] on link "Назад до всіх Клієнти" at bounding box center [625, 71] width 113 height 16
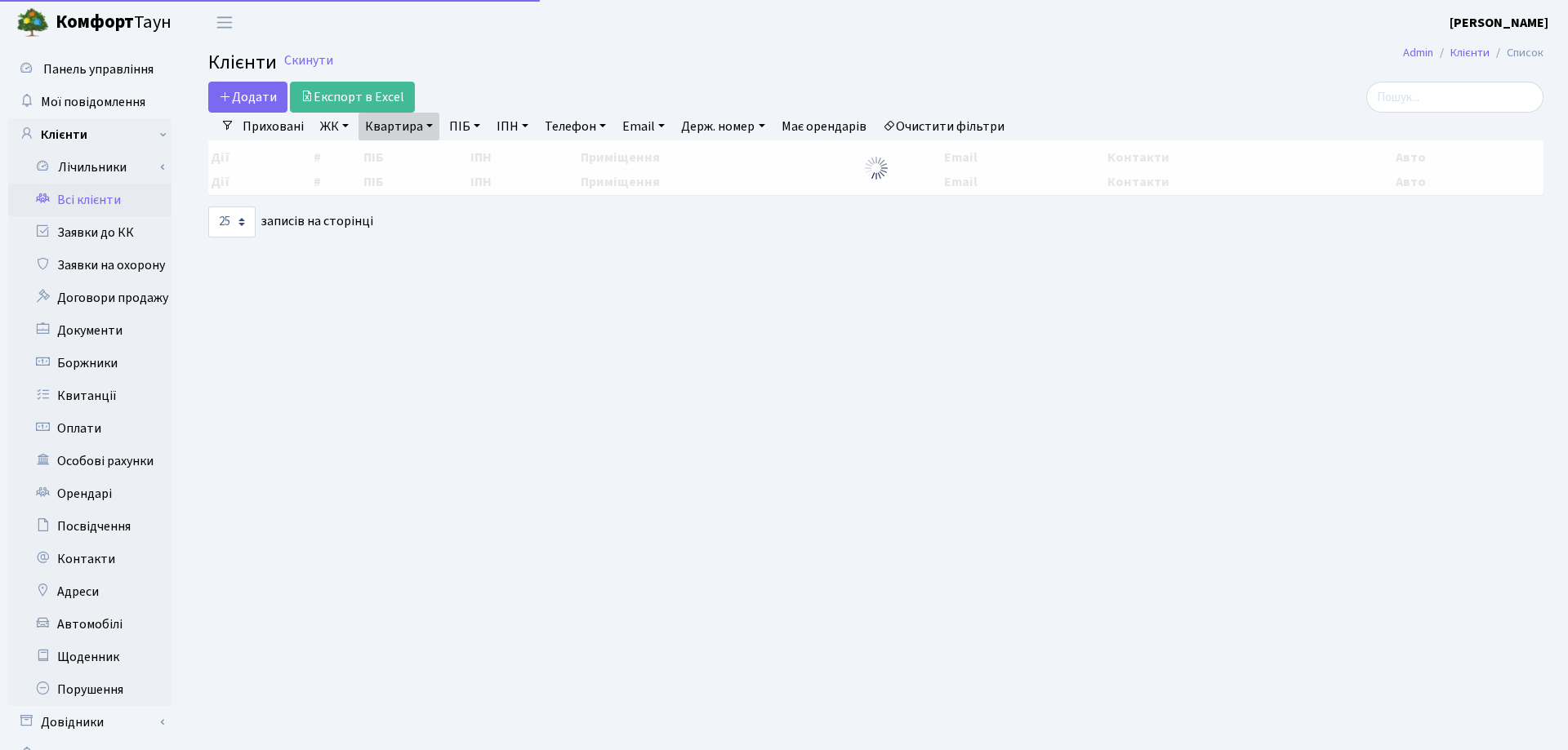
select select "25"
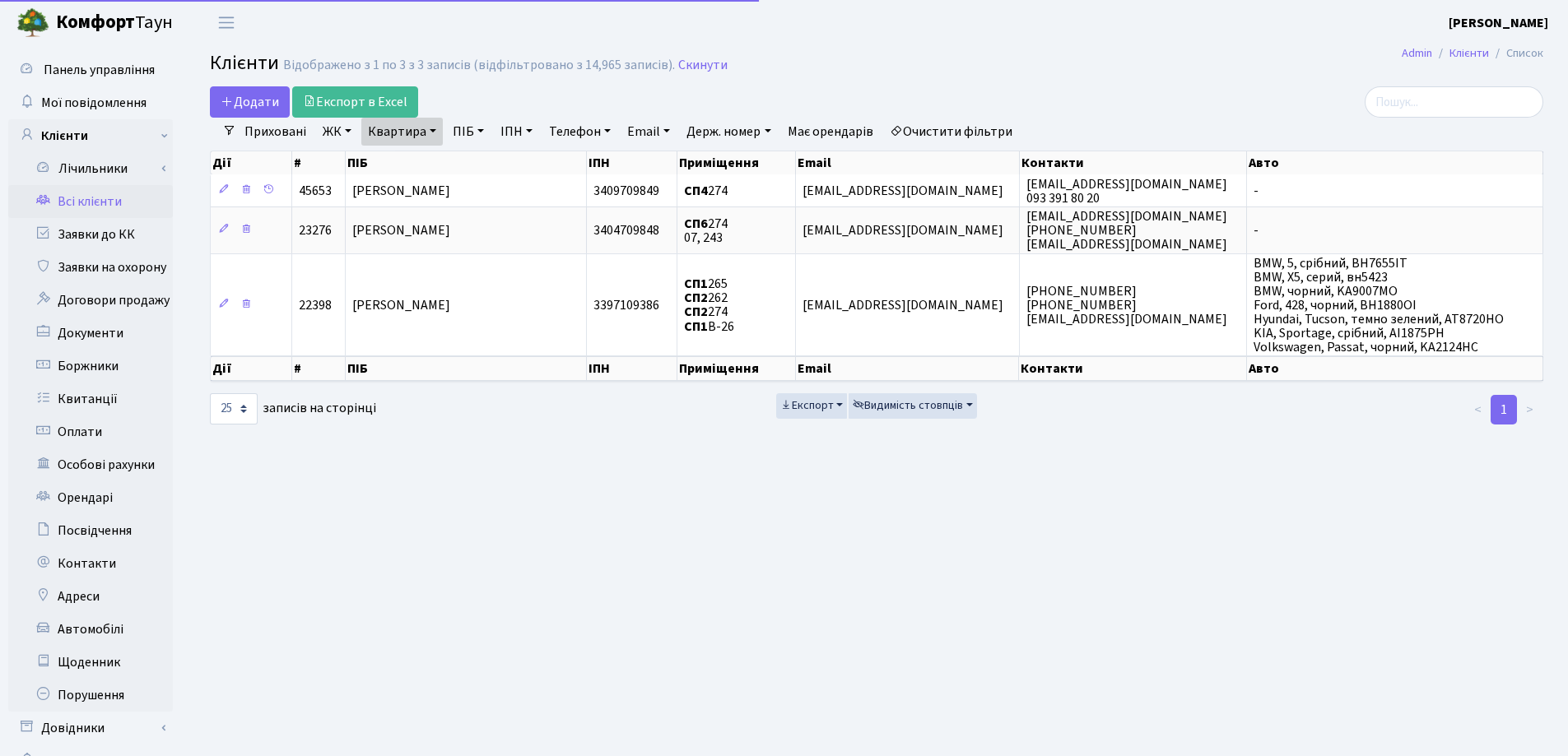
drag, startPoint x: 0, startPoint y: 0, endPoint x: 424, endPoint y: 160, distance: 453.2
click at [434, 131] on link "Квартира" at bounding box center [402, 132] width 82 height 28
click at [424, 161] on input "274" at bounding box center [410, 164] width 96 height 32
type input "286"
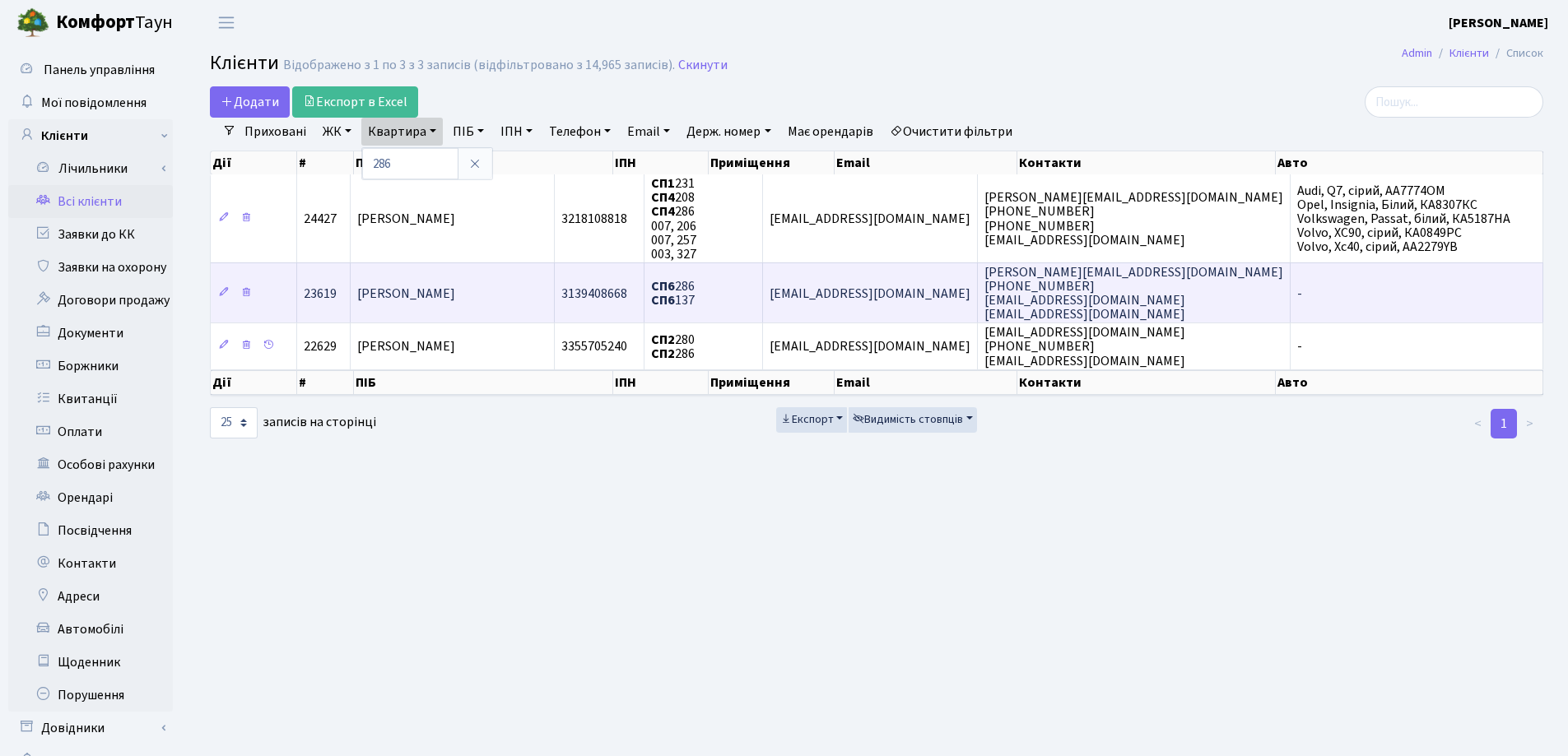
click at [455, 285] on span "Дорощук Олександра Андріївна" at bounding box center [406, 294] width 98 height 19
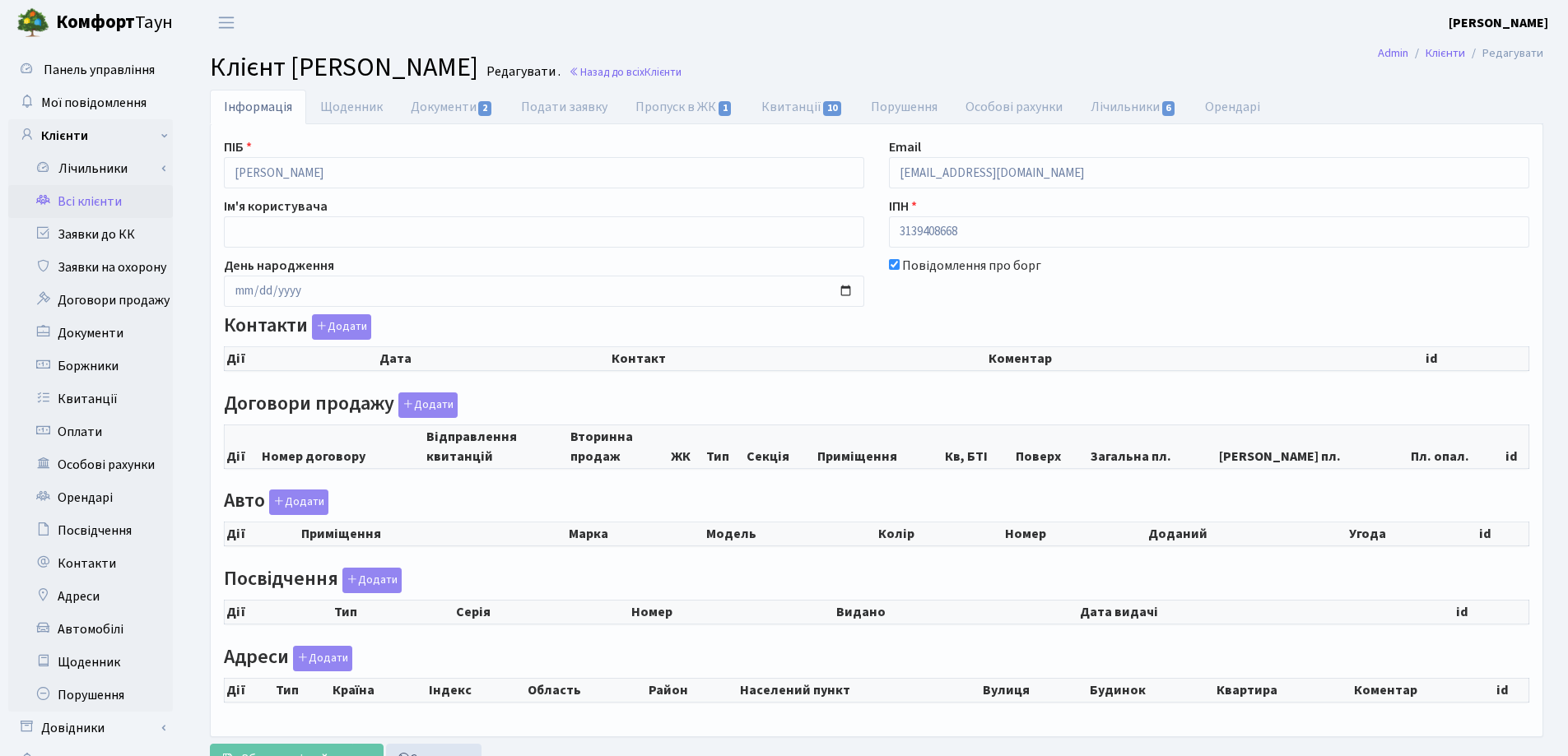
click at [447, 114] on link "Документи 2" at bounding box center [451, 107] width 110 height 34
select select "25"
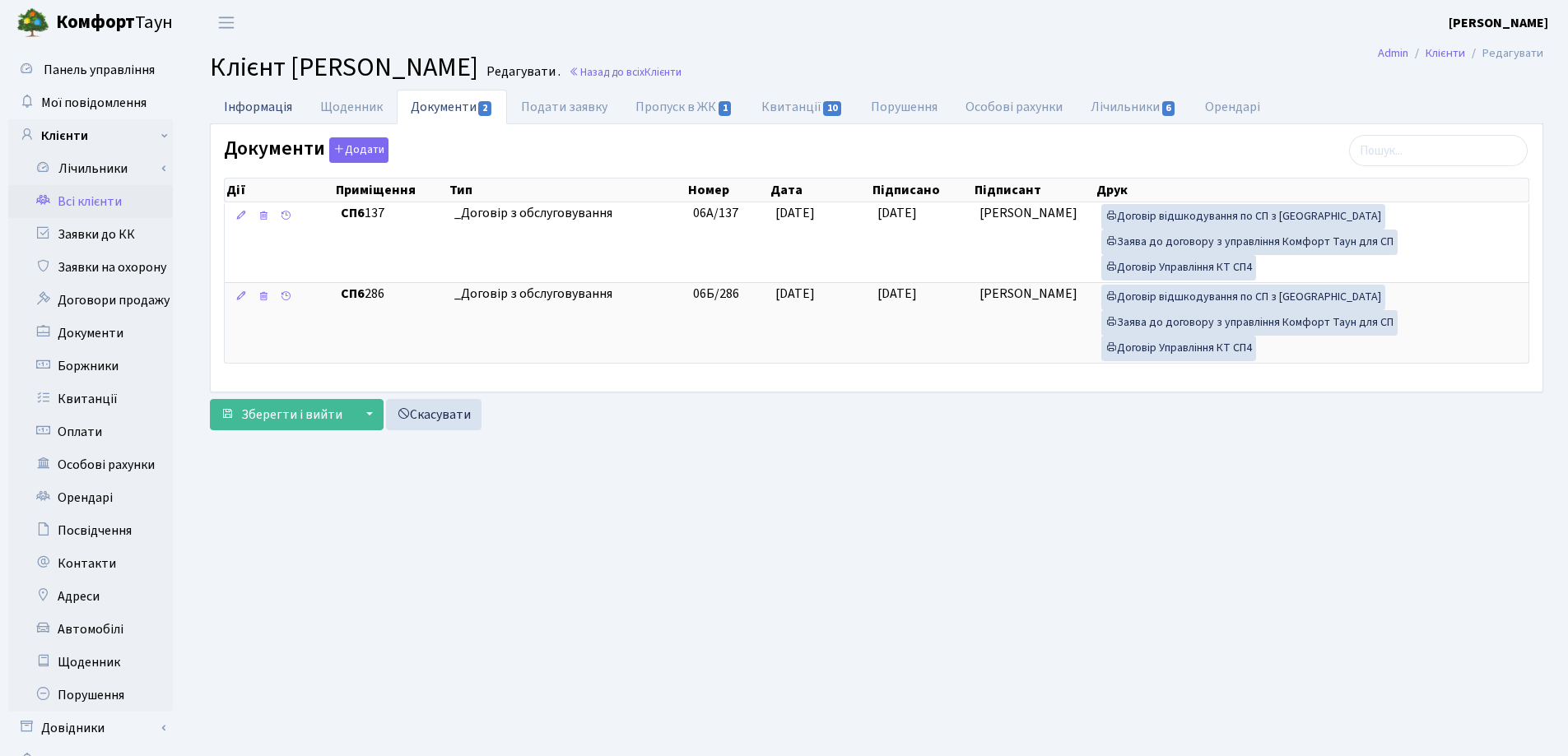
click at [255, 106] on link "Інформація" at bounding box center [258, 107] width 96 height 33
select select "25"
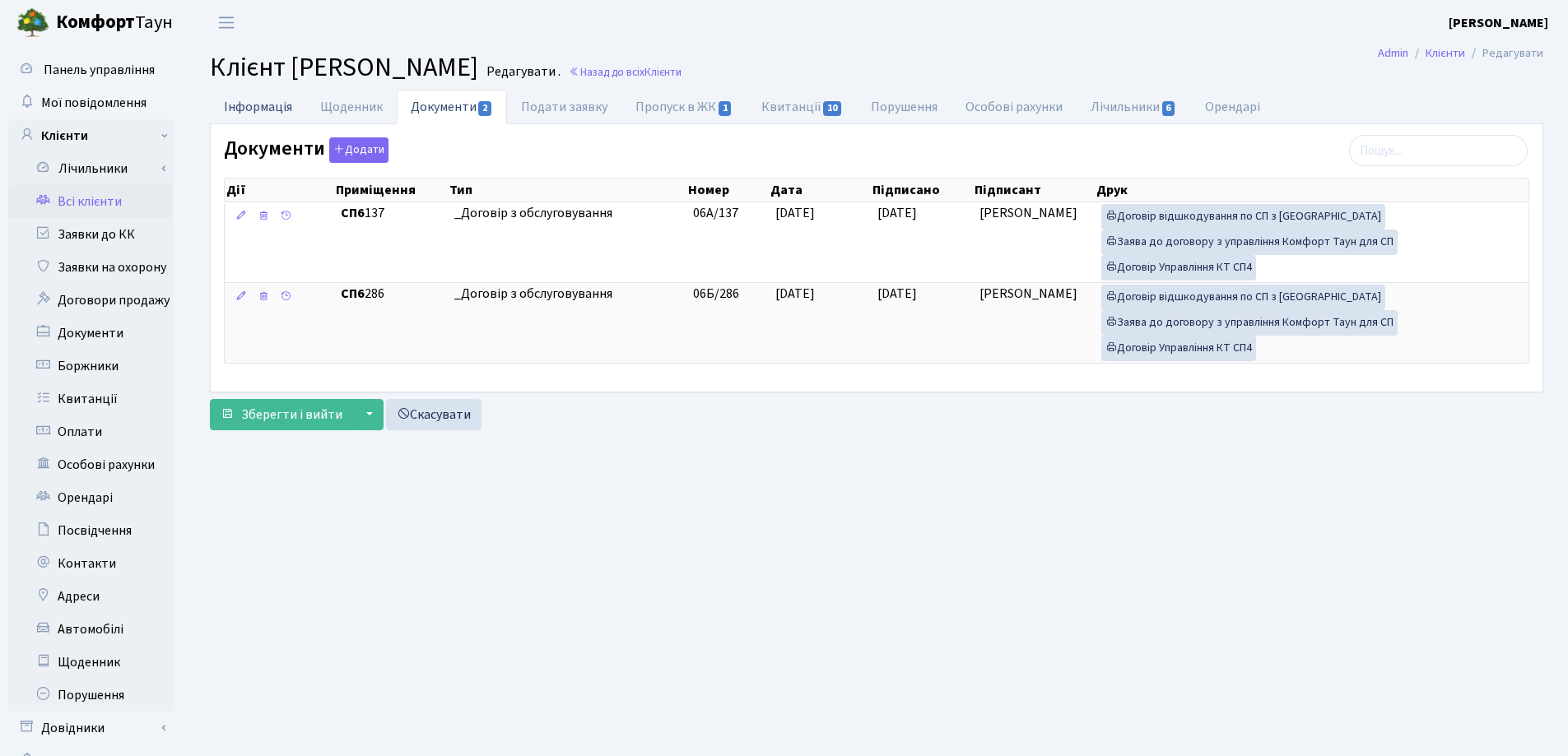
select select "25"
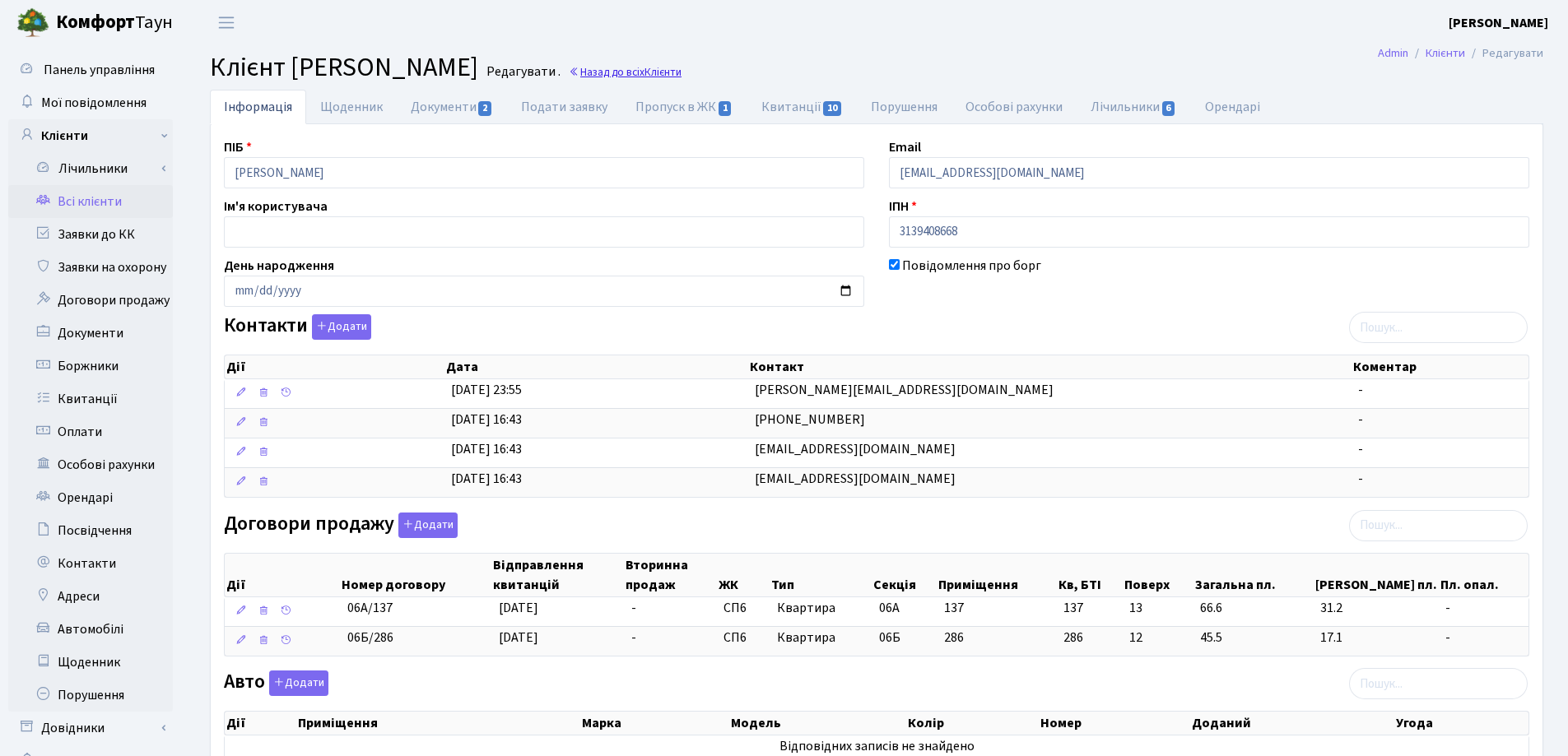
click at [681, 74] on link "Назад до всіх Клієнти" at bounding box center [625, 71] width 113 height 16
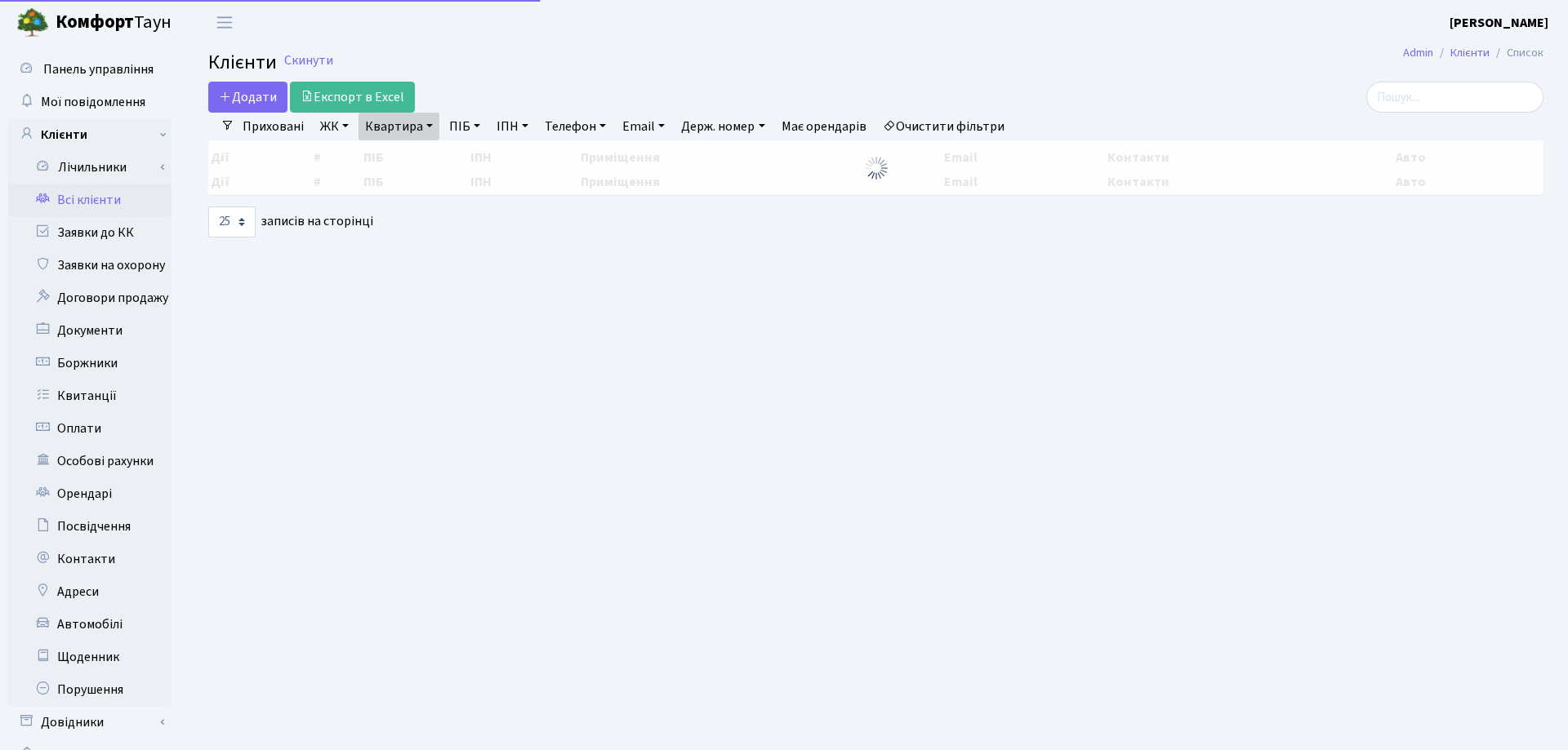
select select "25"
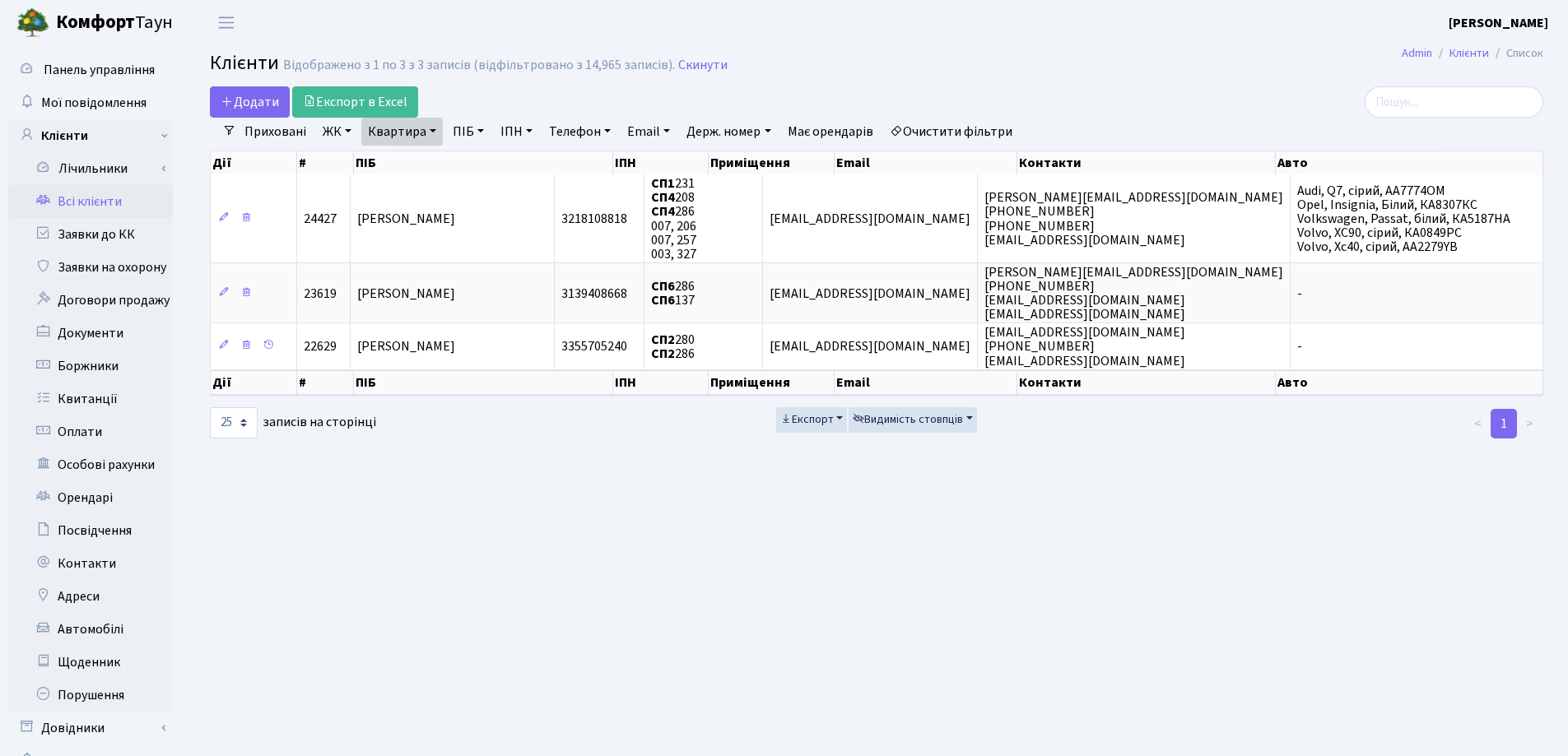
click at [432, 130] on link "Квартира" at bounding box center [402, 132] width 82 height 28
click at [426, 155] on input "286" at bounding box center [410, 164] width 96 height 32
type input "296"
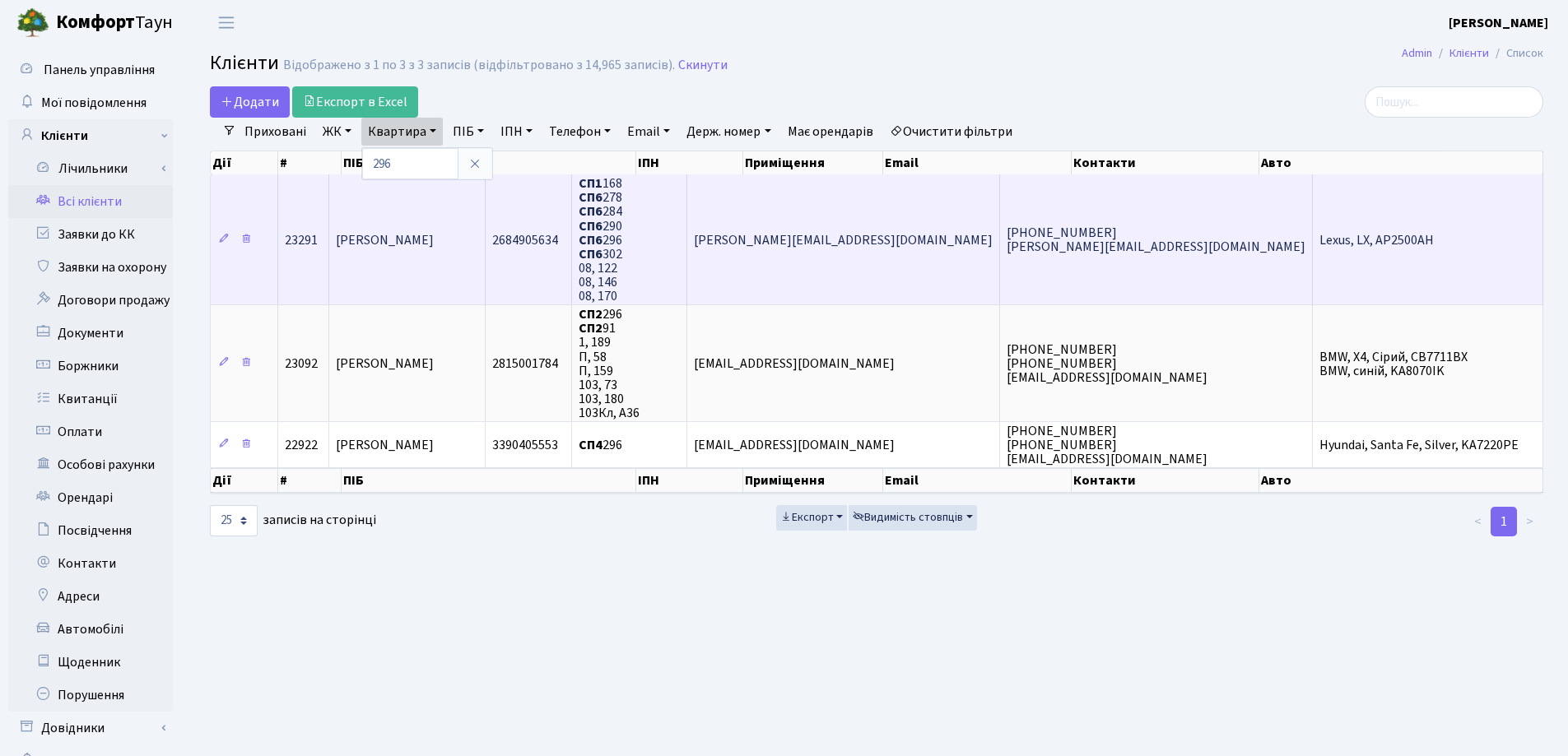
click at [485, 234] on td "[PERSON_NAME]" at bounding box center [407, 239] width 157 height 130
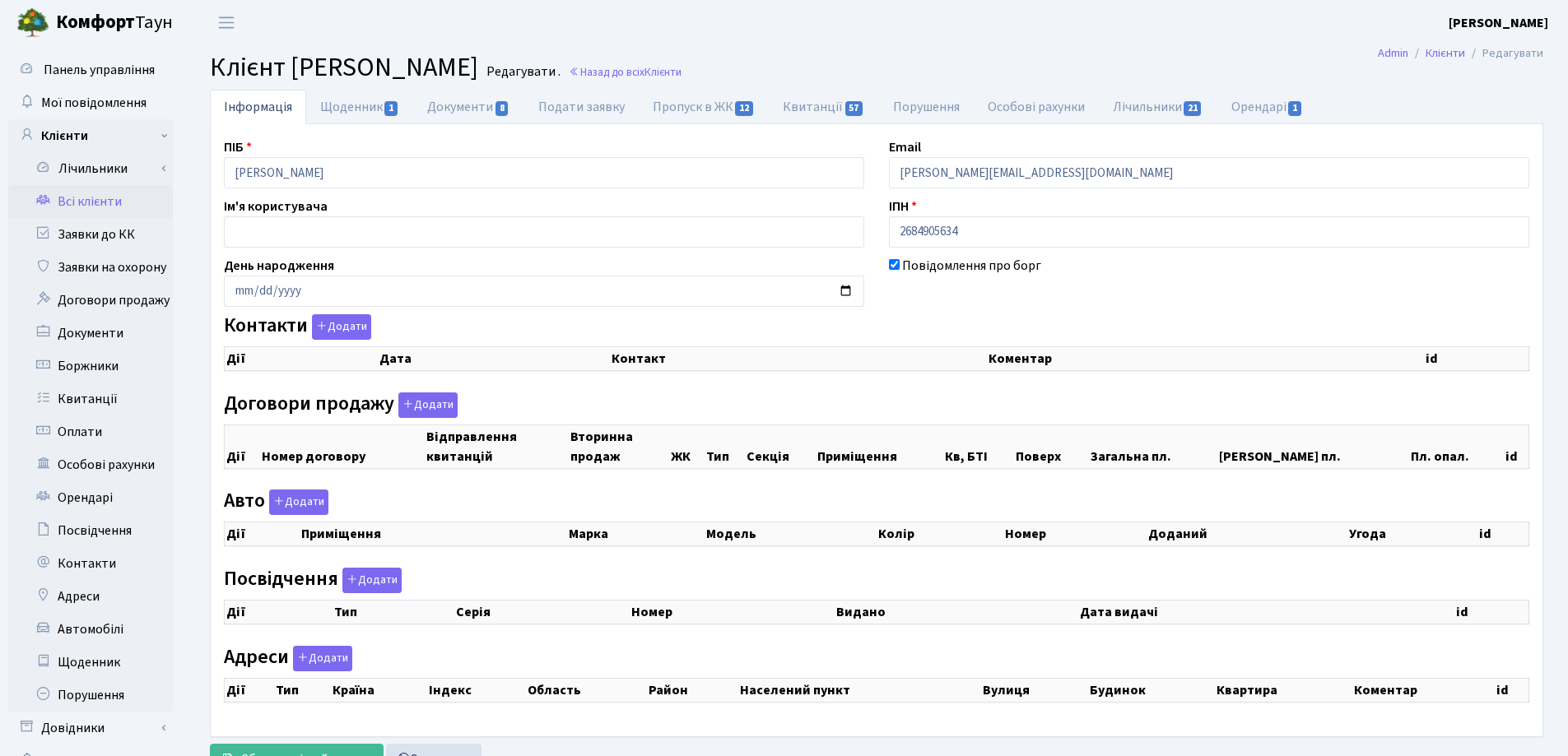
checkbox input "true"
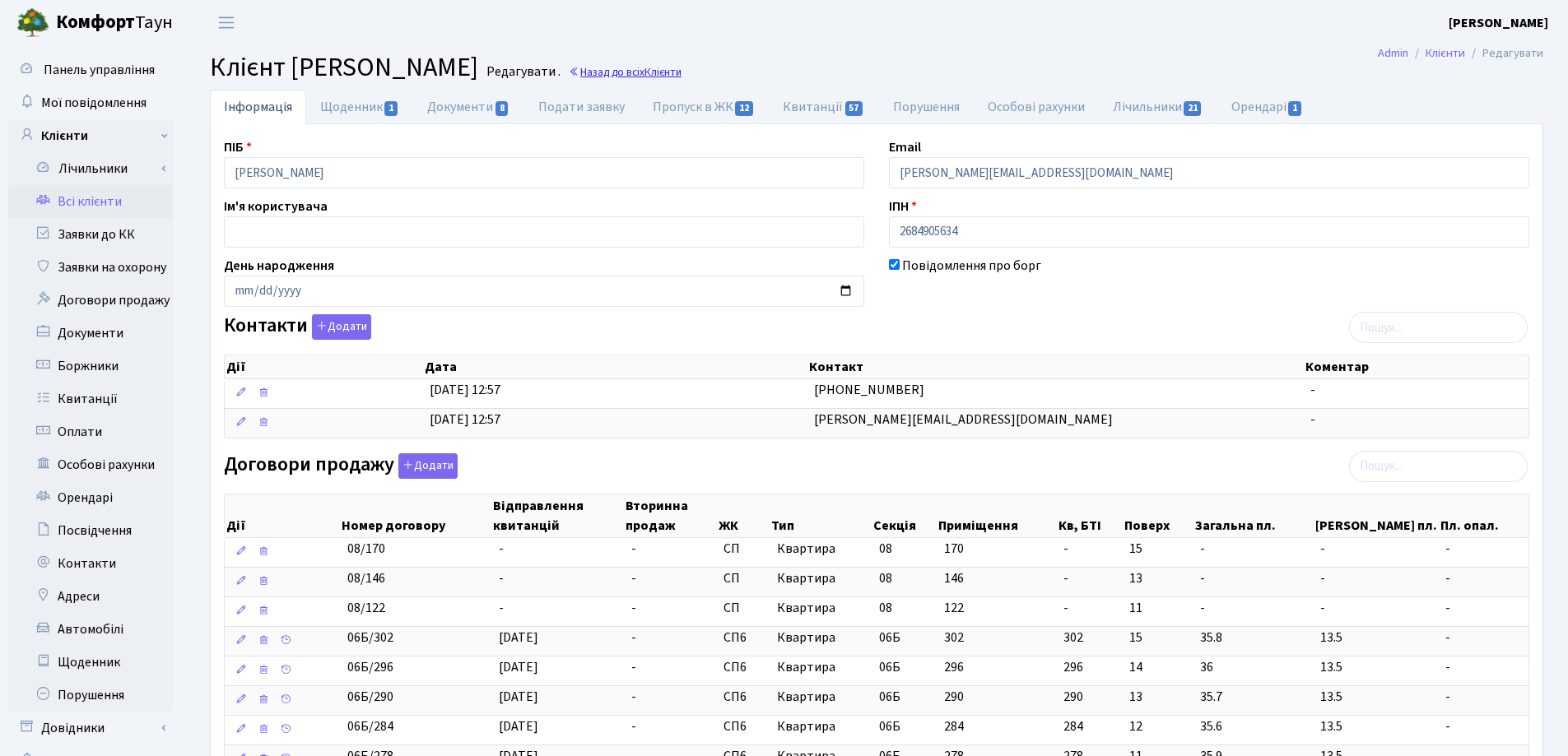
click at [681, 70] on link "Назад до всіх Клієнти" at bounding box center [625, 71] width 113 height 16
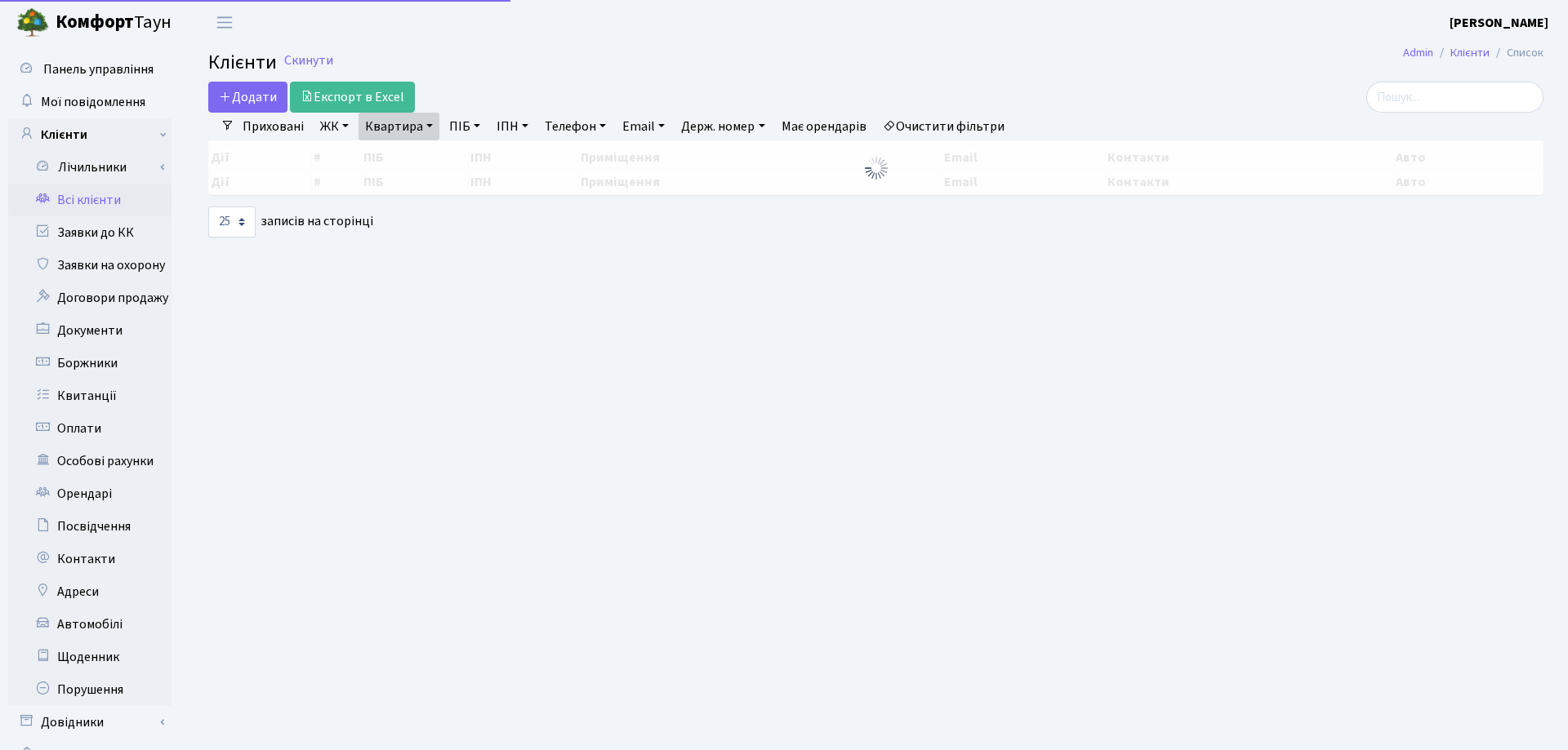
select select "25"
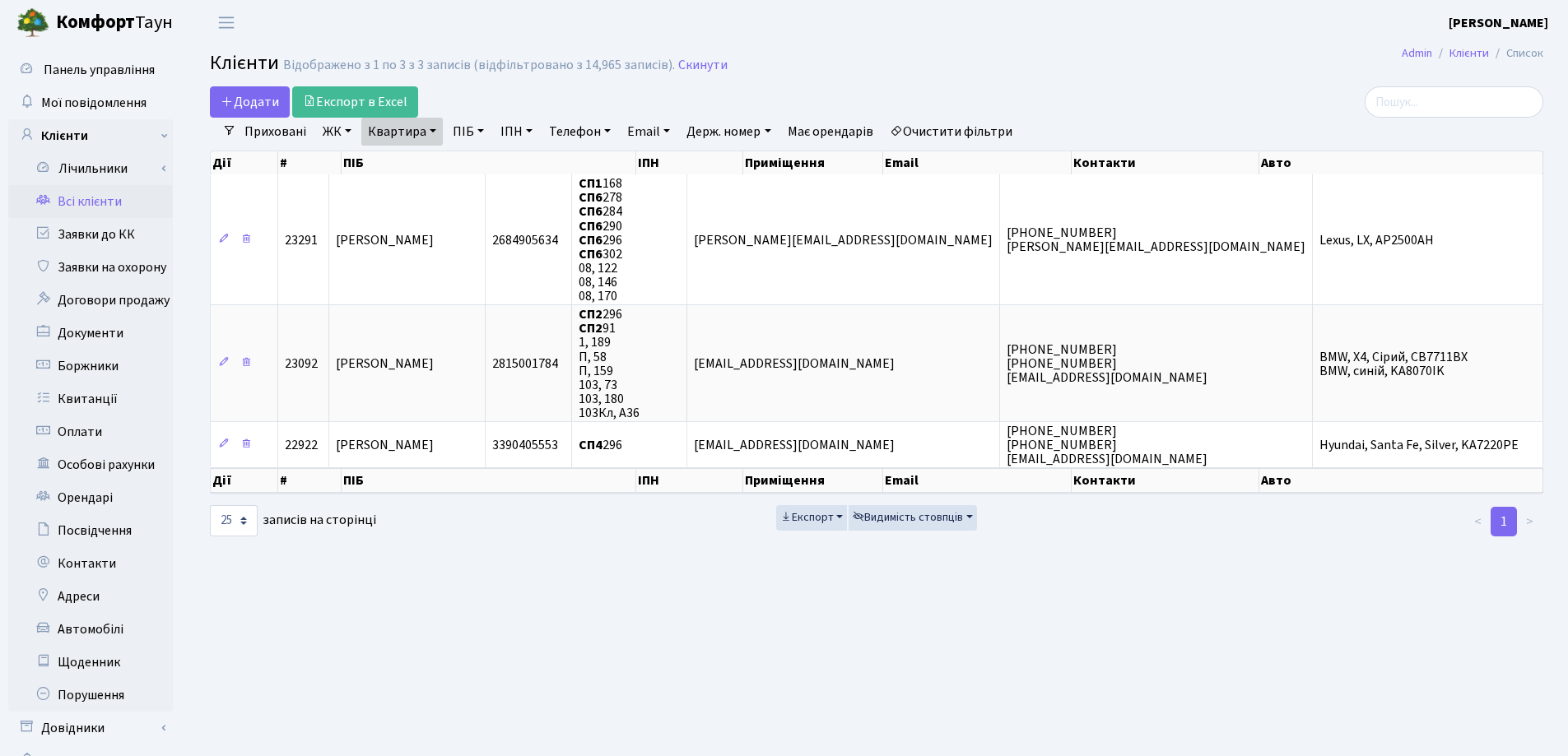
click at [431, 127] on link "Квартира" at bounding box center [402, 132] width 82 height 28
click at [433, 151] on input "296" at bounding box center [410, 164] width 96 height 32
type input "2"
type input "171"
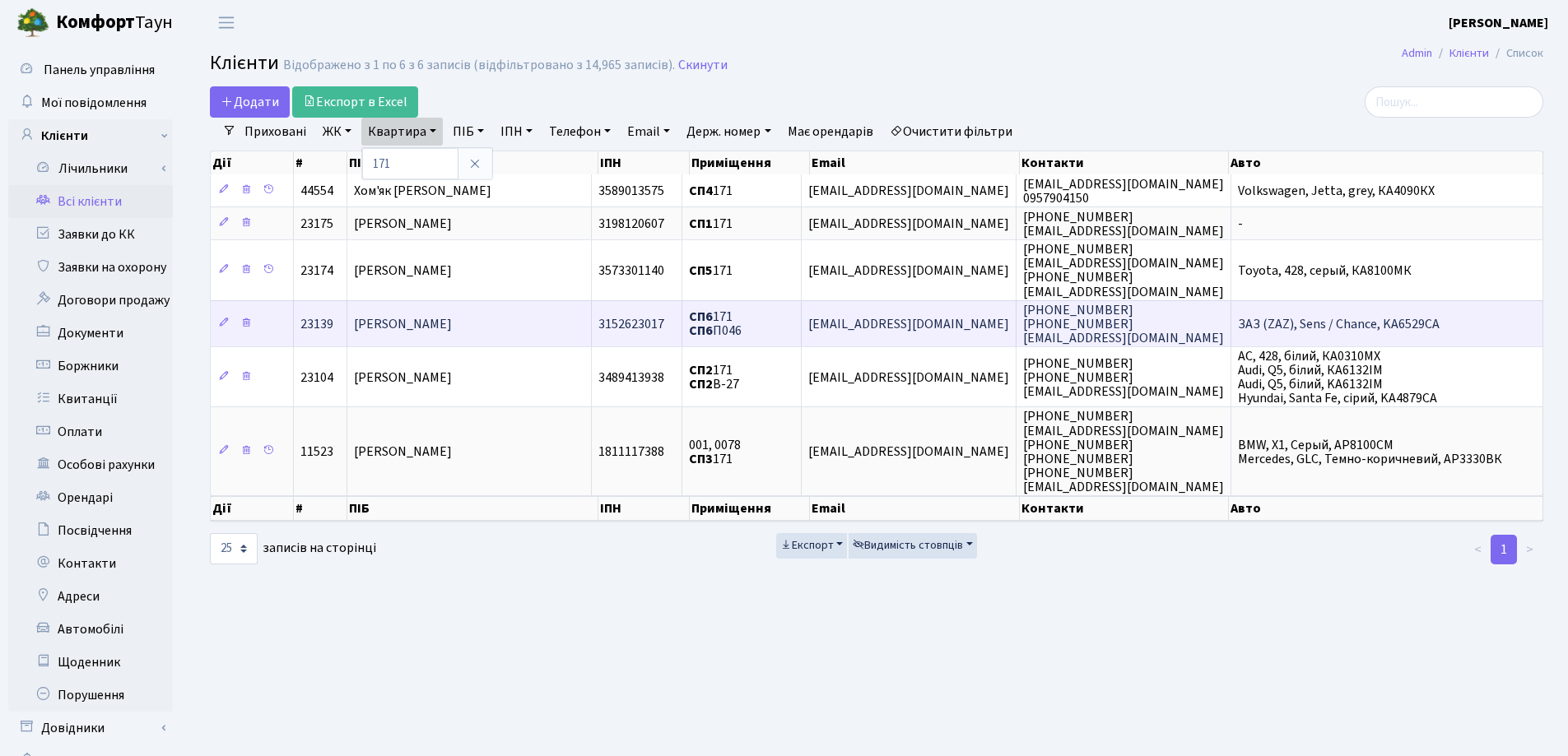
click at [452, 318] on span "[PERSON_NAME]" at bounding box center [403, 325] width 98 height 19
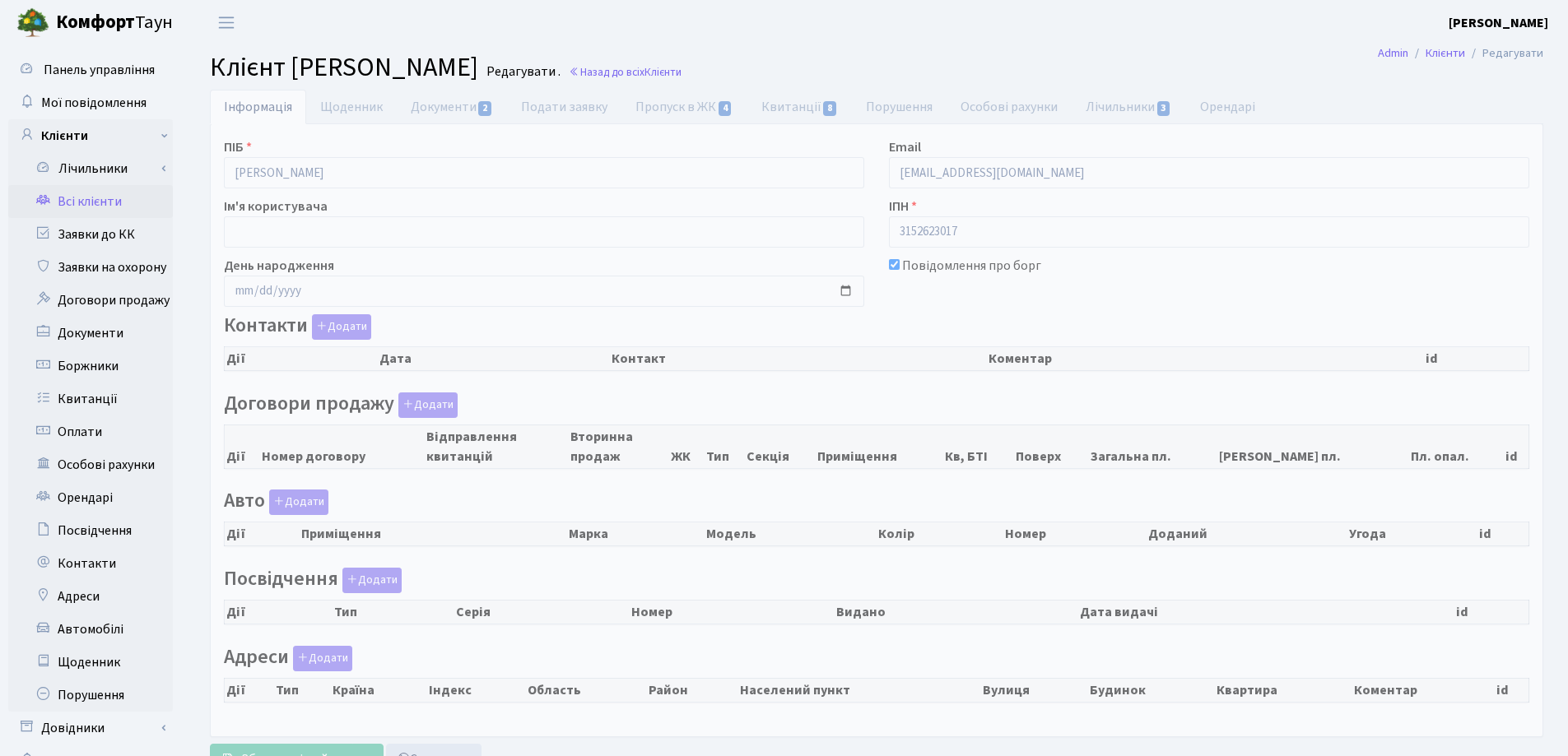
checkbox input "true"
select select "25"
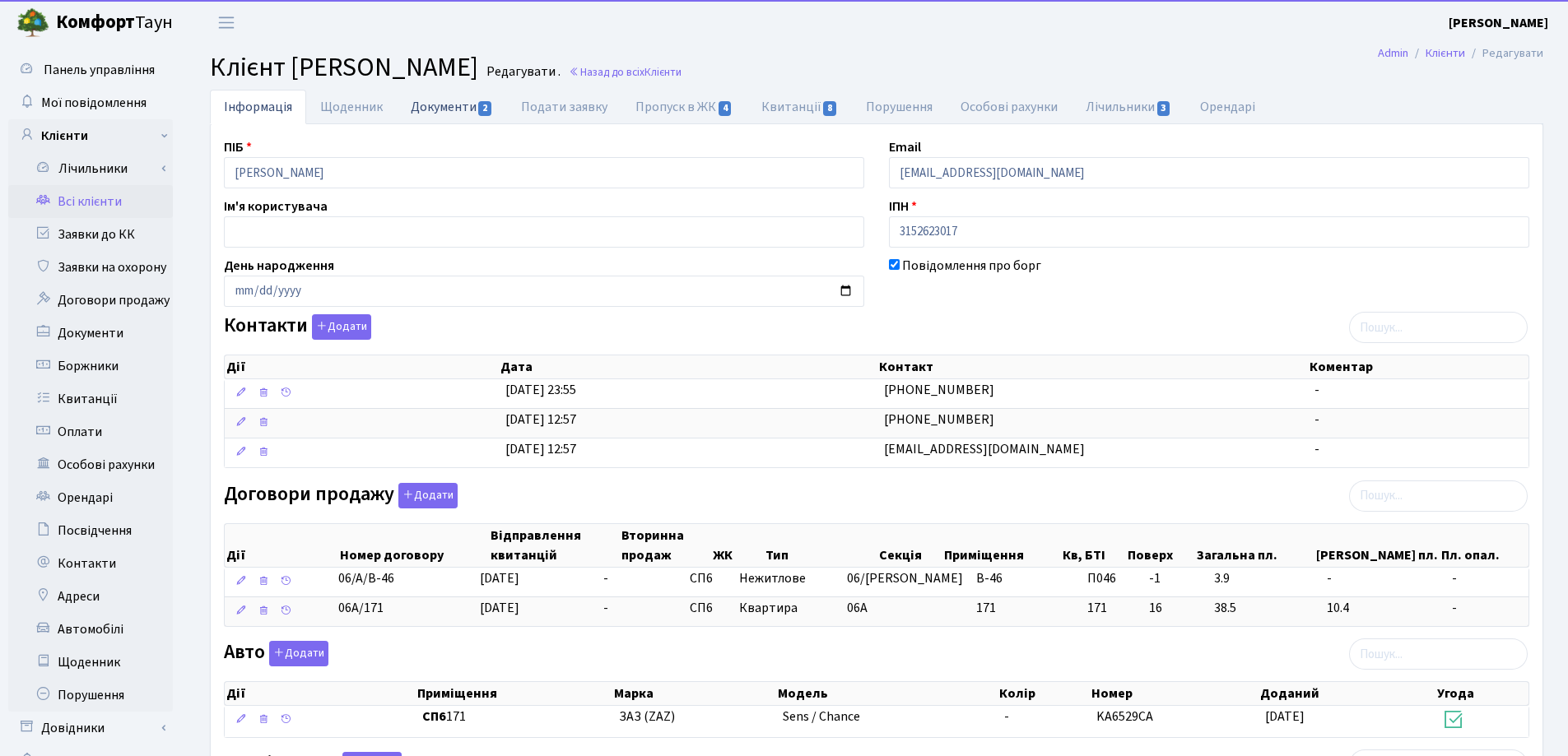
click at [432, 115] on link "Документи 2" at bounding box center [451, 107] width 110 height 33
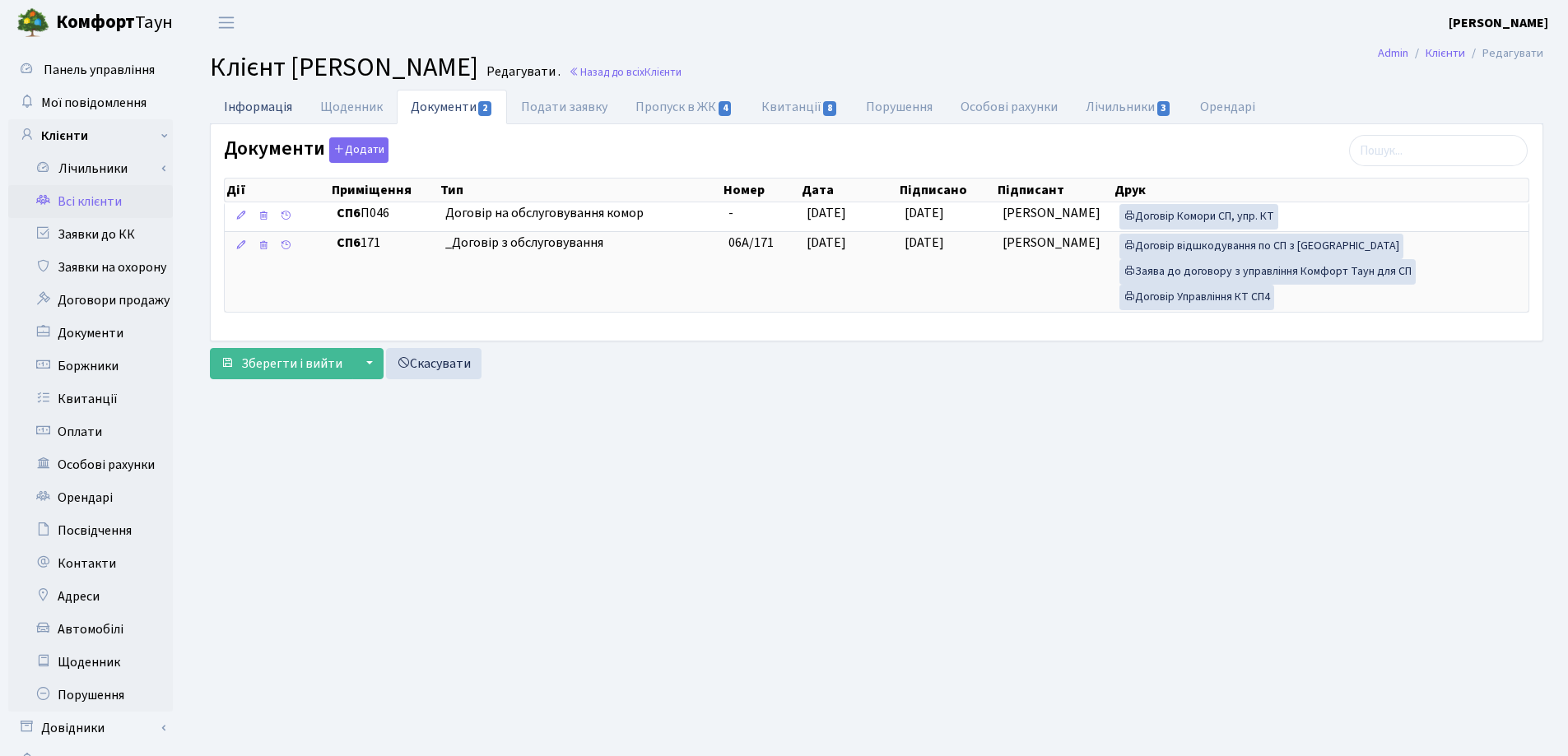
click at [253, 105] on link "Інформація" at bounding box center [258, 107] width 96 height 33
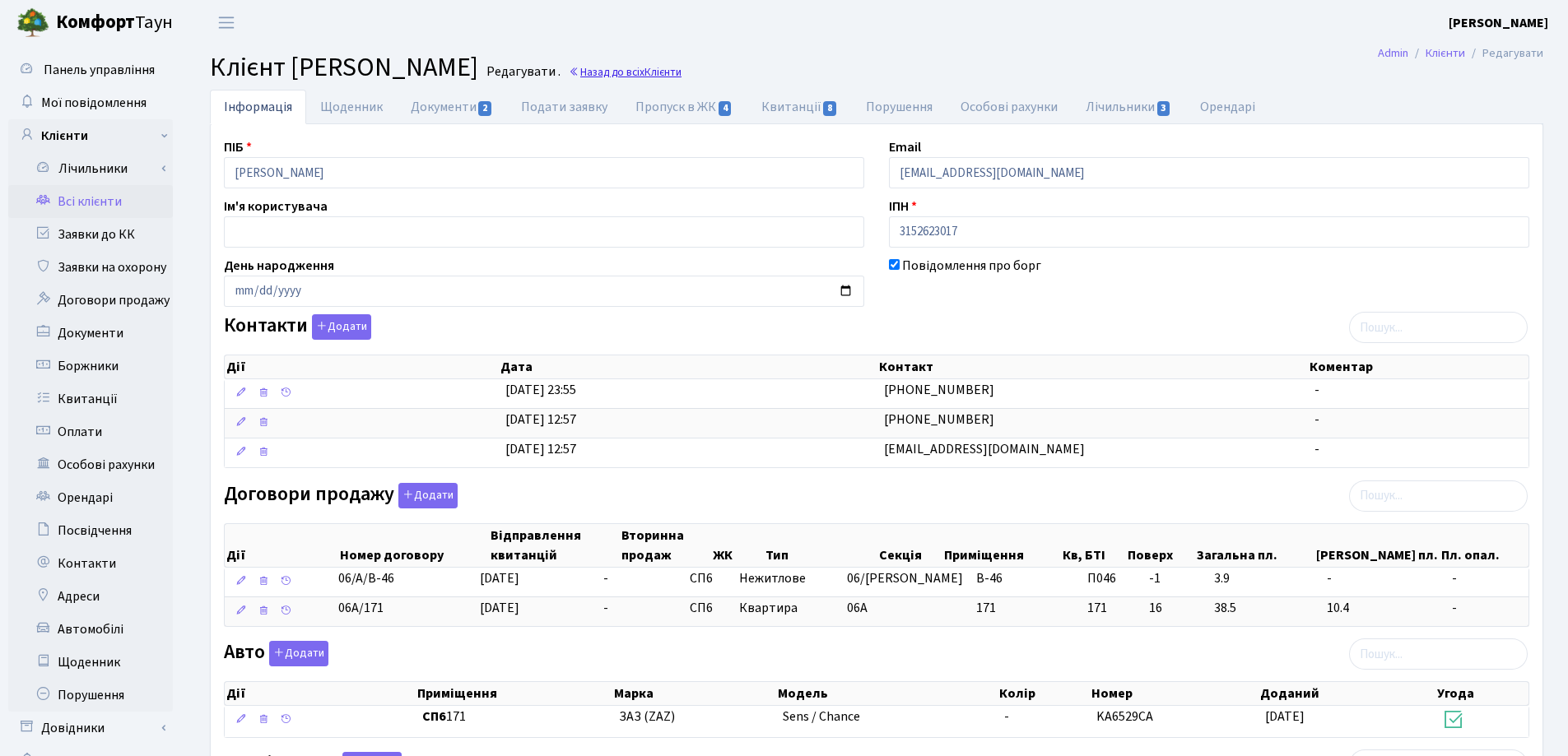
click at [681, 69] on link "Назад до всіх Клієнти" at bounding box center [625, 71] width 113 height 16
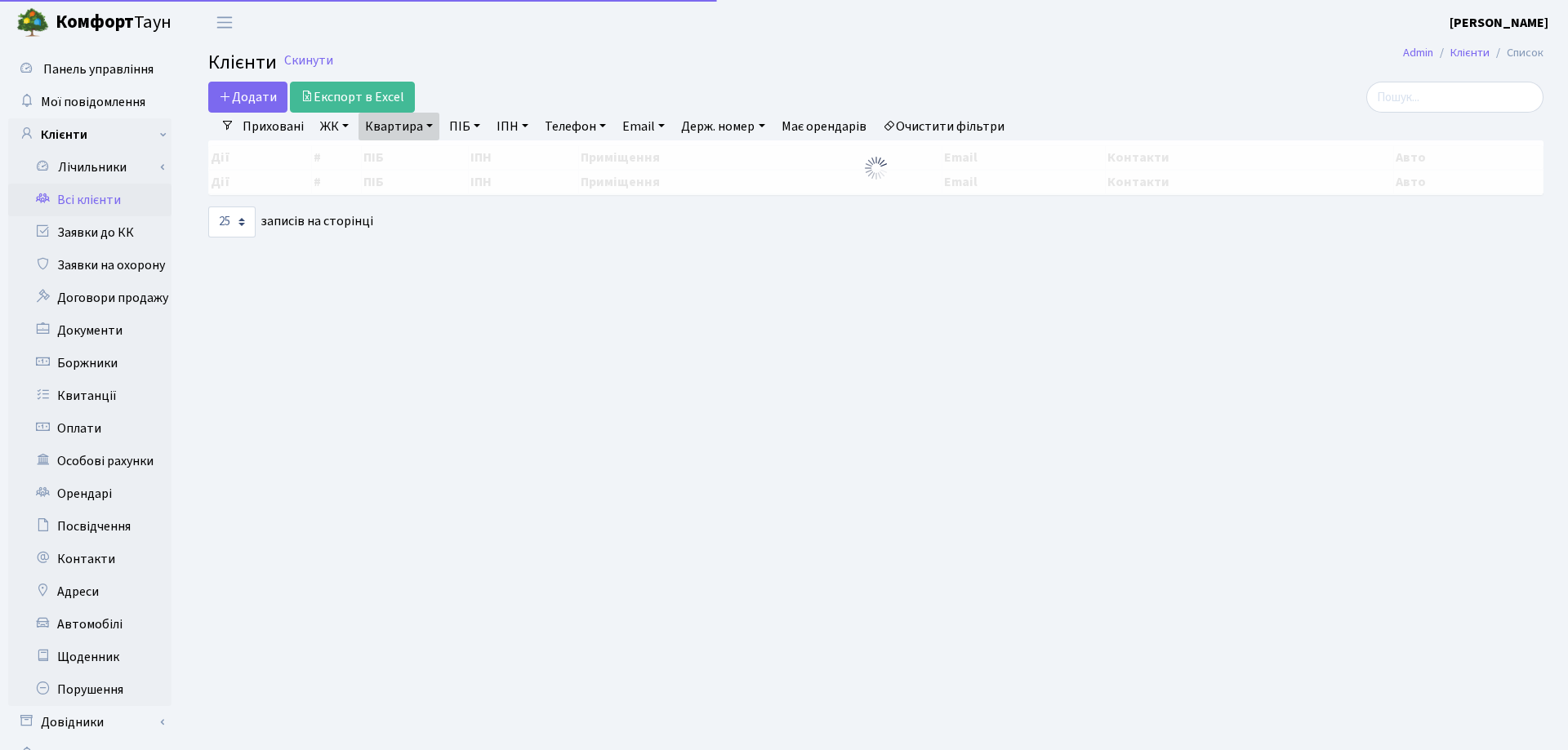
select select "25"
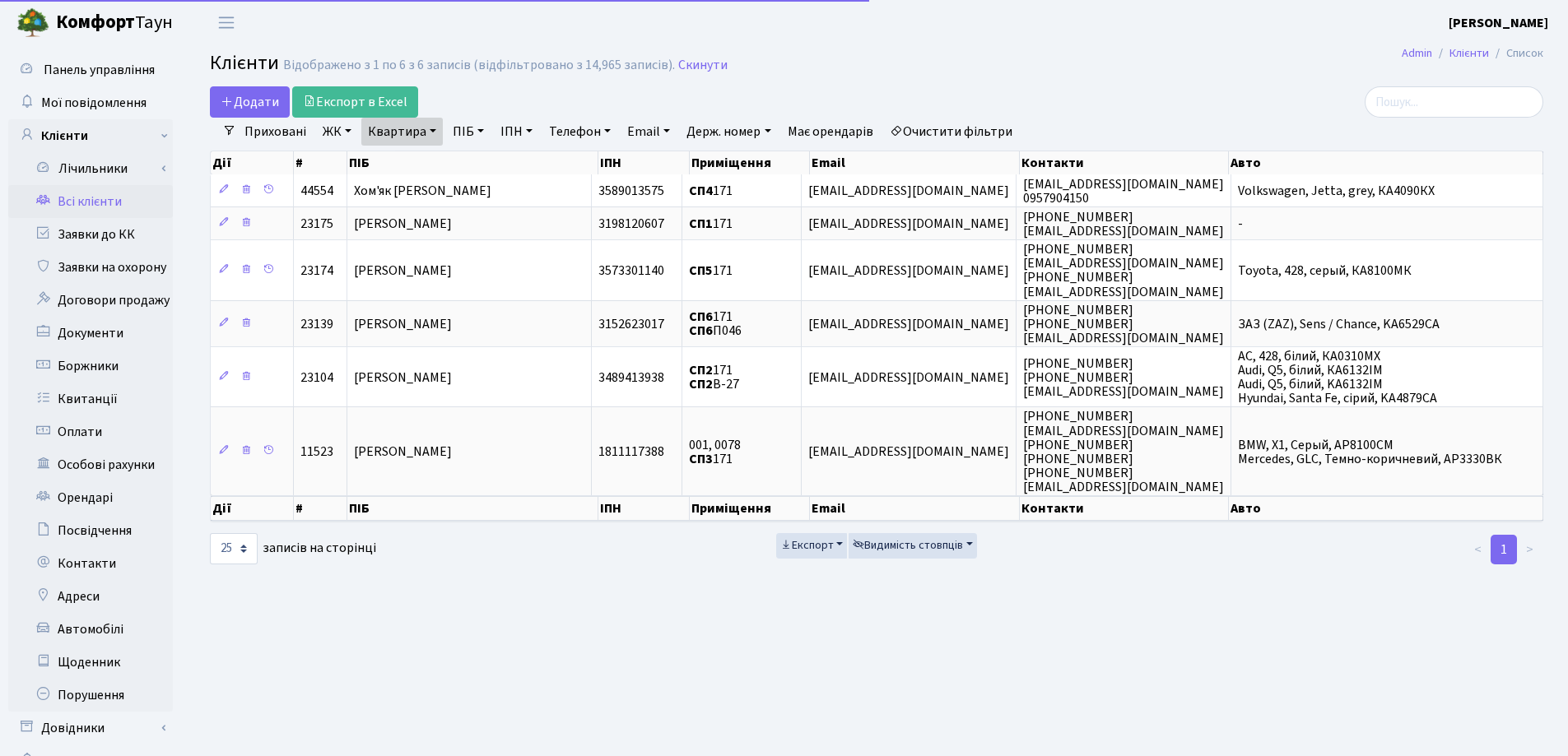
click at [436, 135] on link "Квартира" at bounding box center [402, 132] width 82 height 28
click at [439, 148] on input "171" at bounding box center [410, 164] width 96 height 32
type input "114"
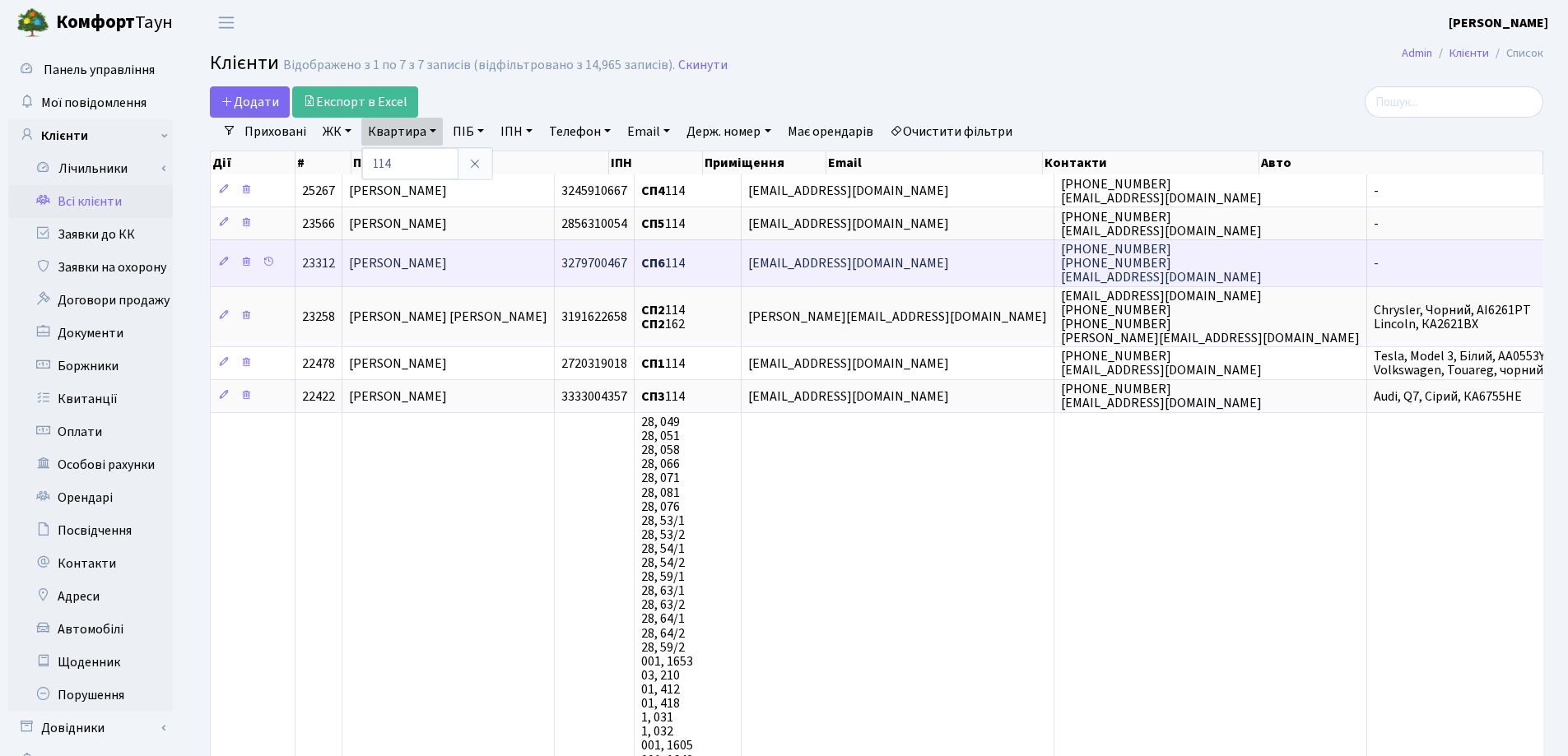
click at [447, 263] on span "Воронцова Наталя Вікторівна" at bounding box center [398, 263] width 98 height 19
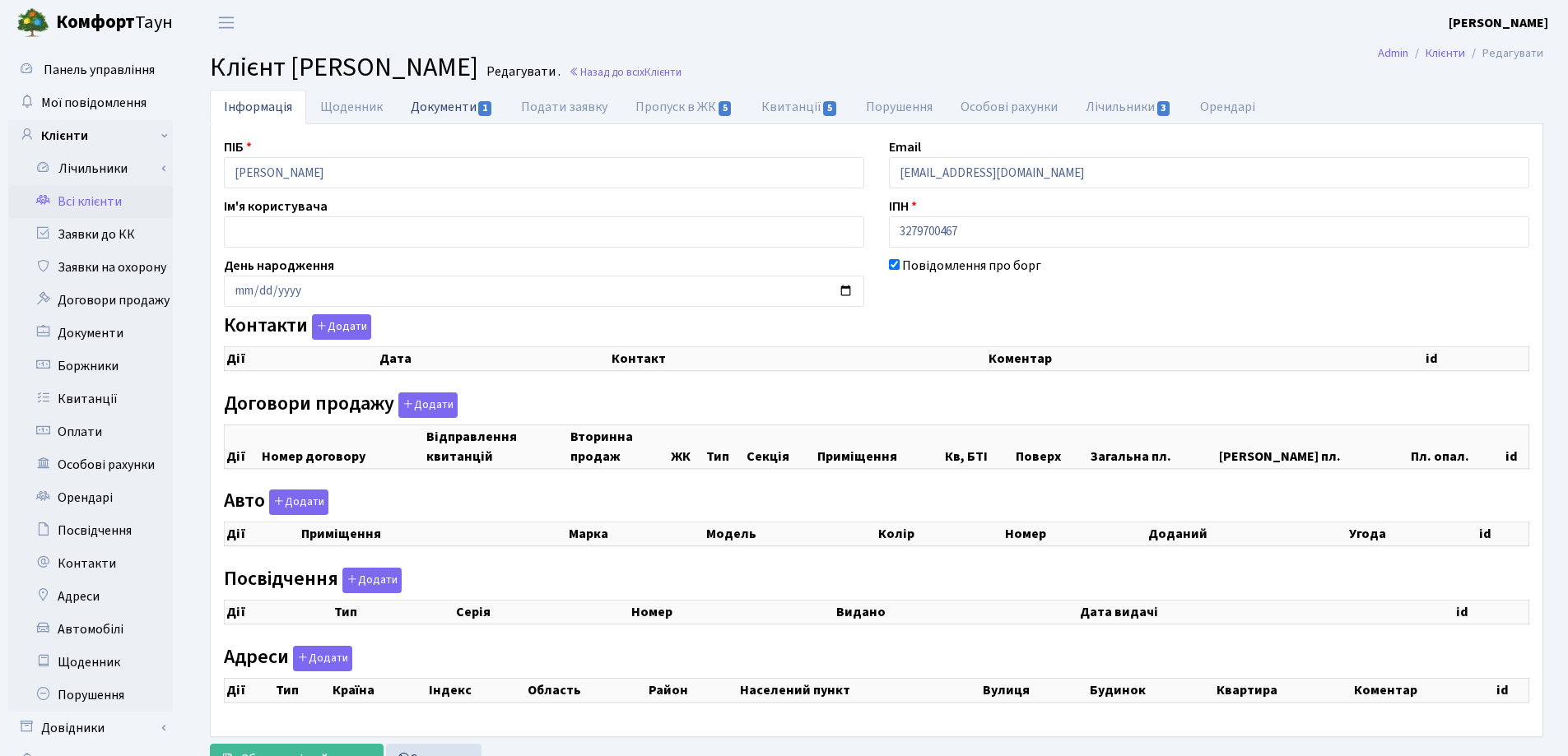
checkbox input "true"
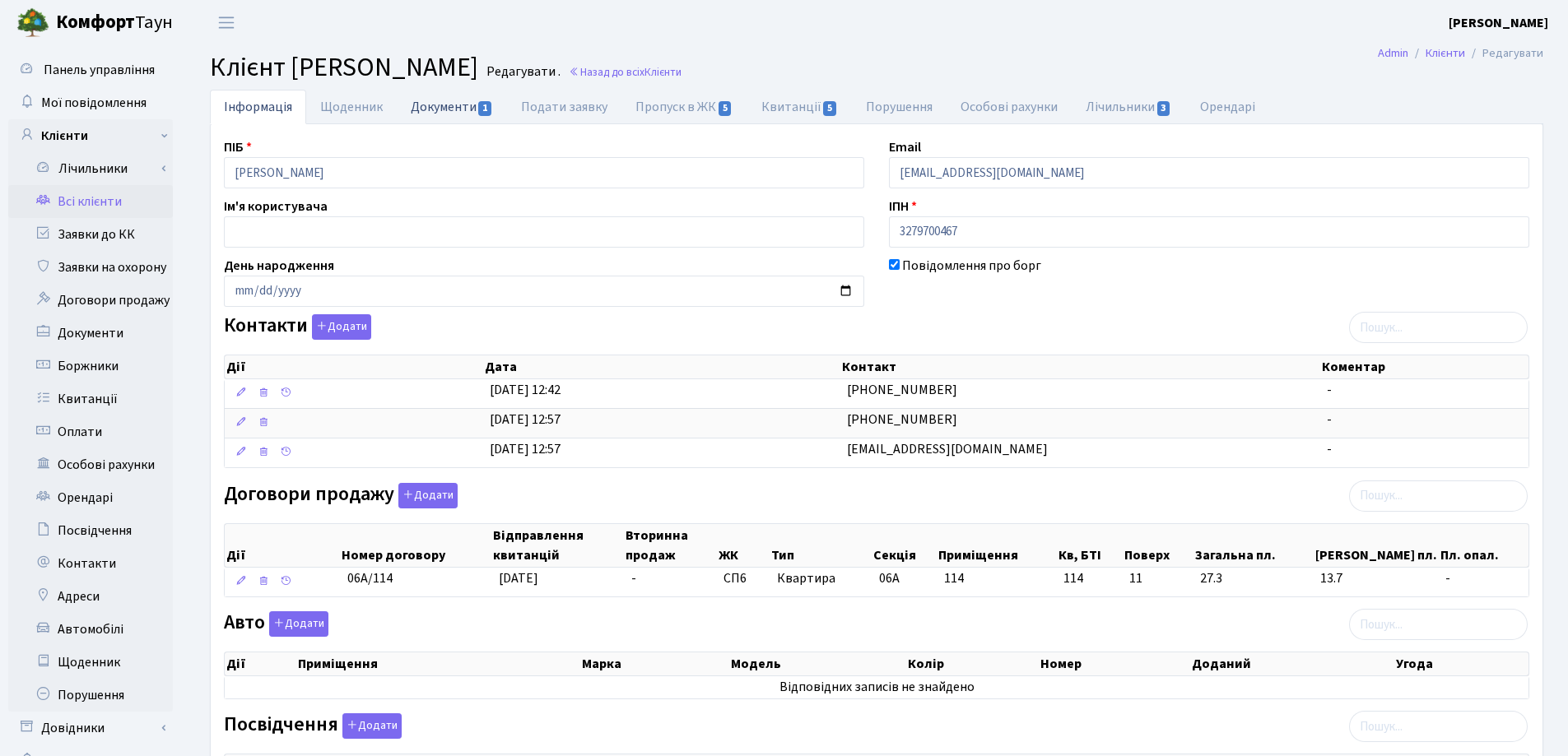
click at [443, 106] on link "Документи 1" at bounding box center [451, 107] width 110 height 33
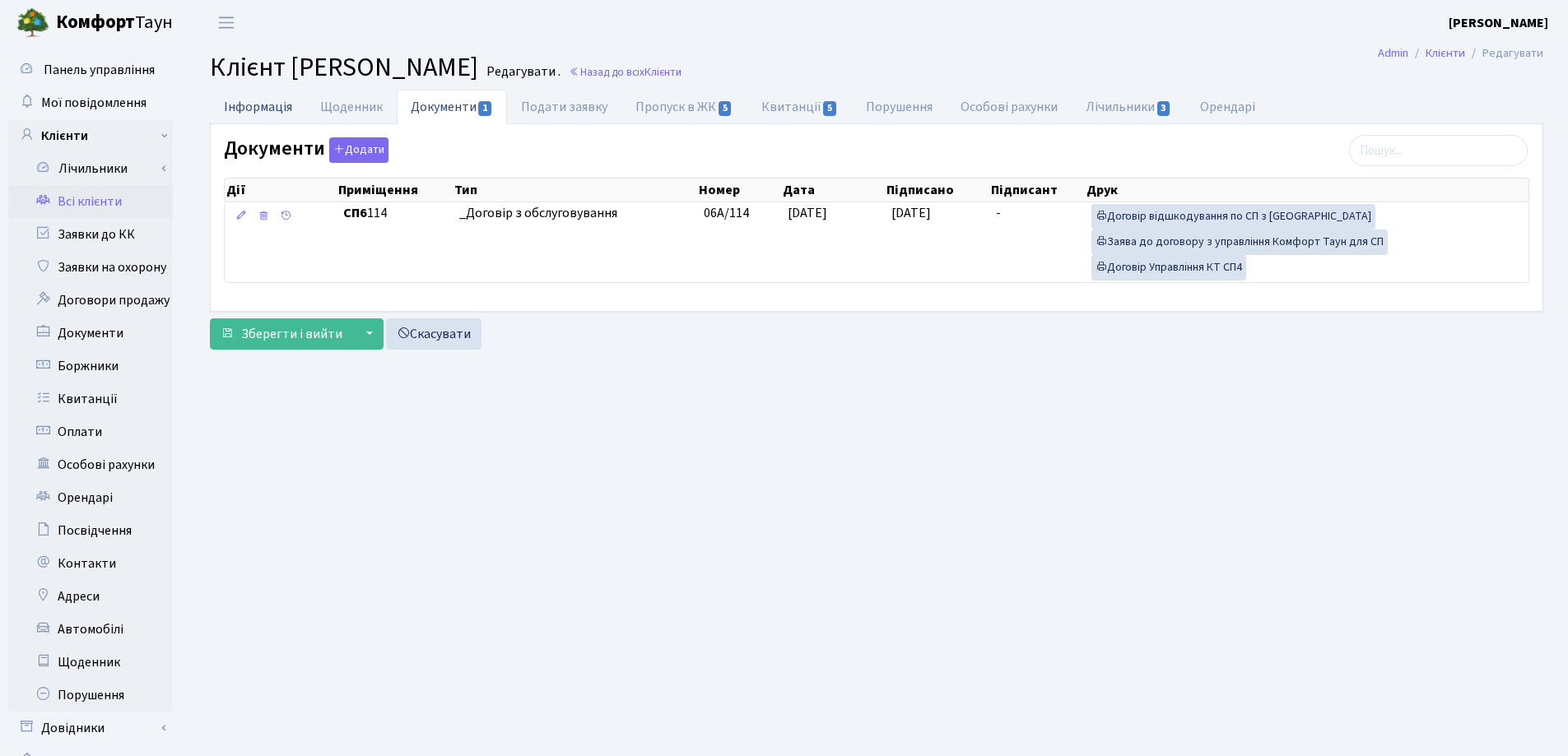
click at [264, 106] on link "Інформація" at bounding box center [258, 107] width 96 height 33
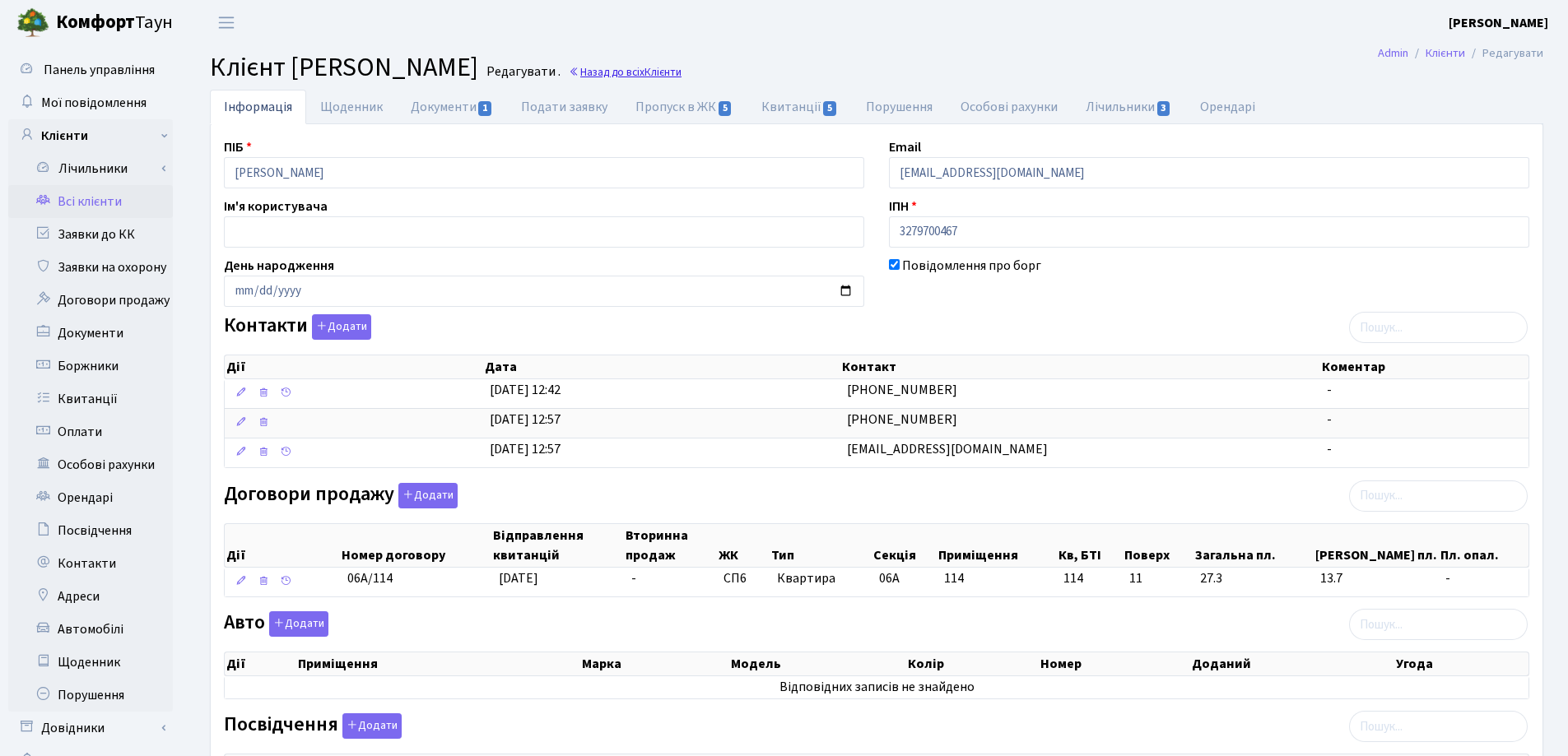
click at [681, 72] on link "Назад до всіх Клієнти" at bounding box center [625, 71] width 113 height 16
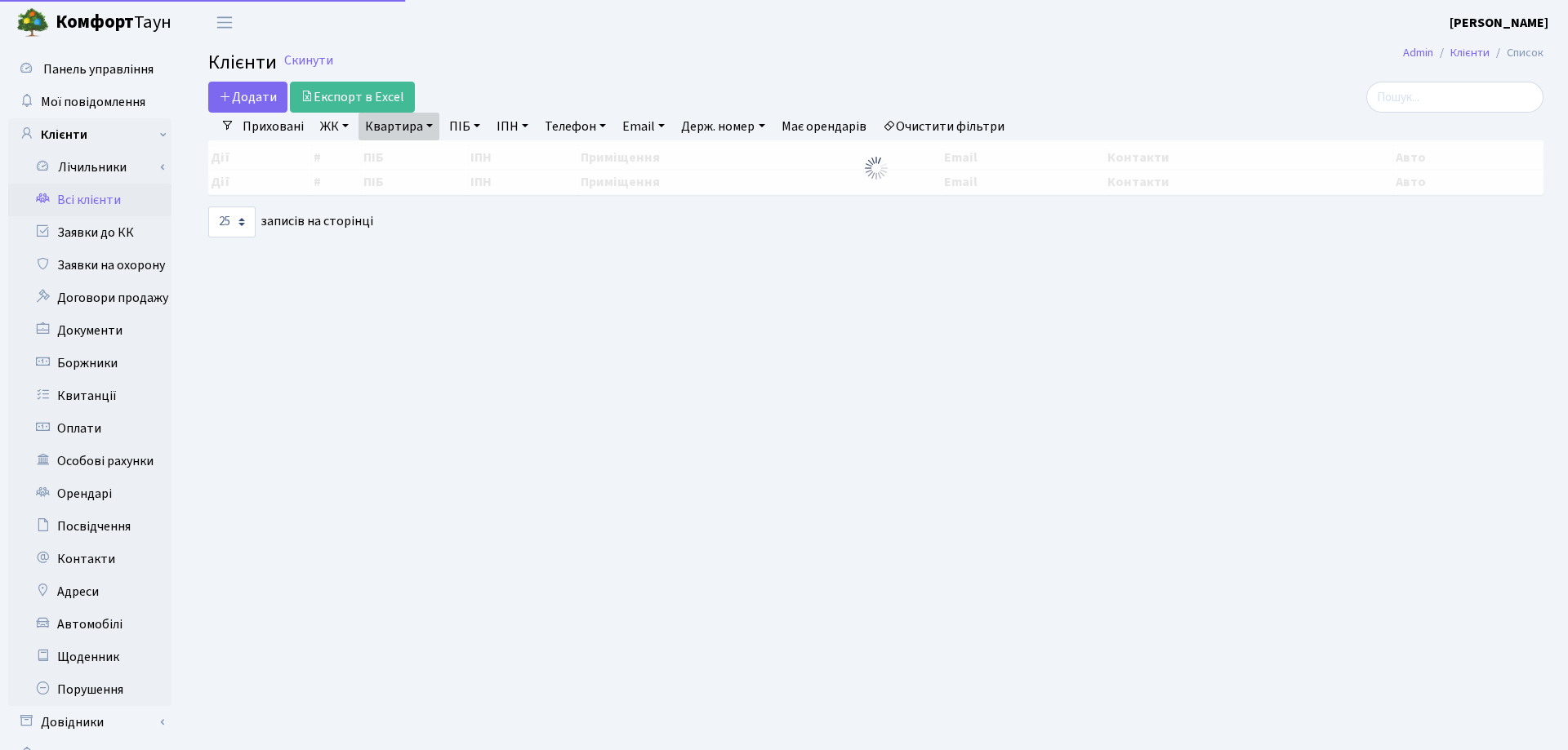
select select "25"
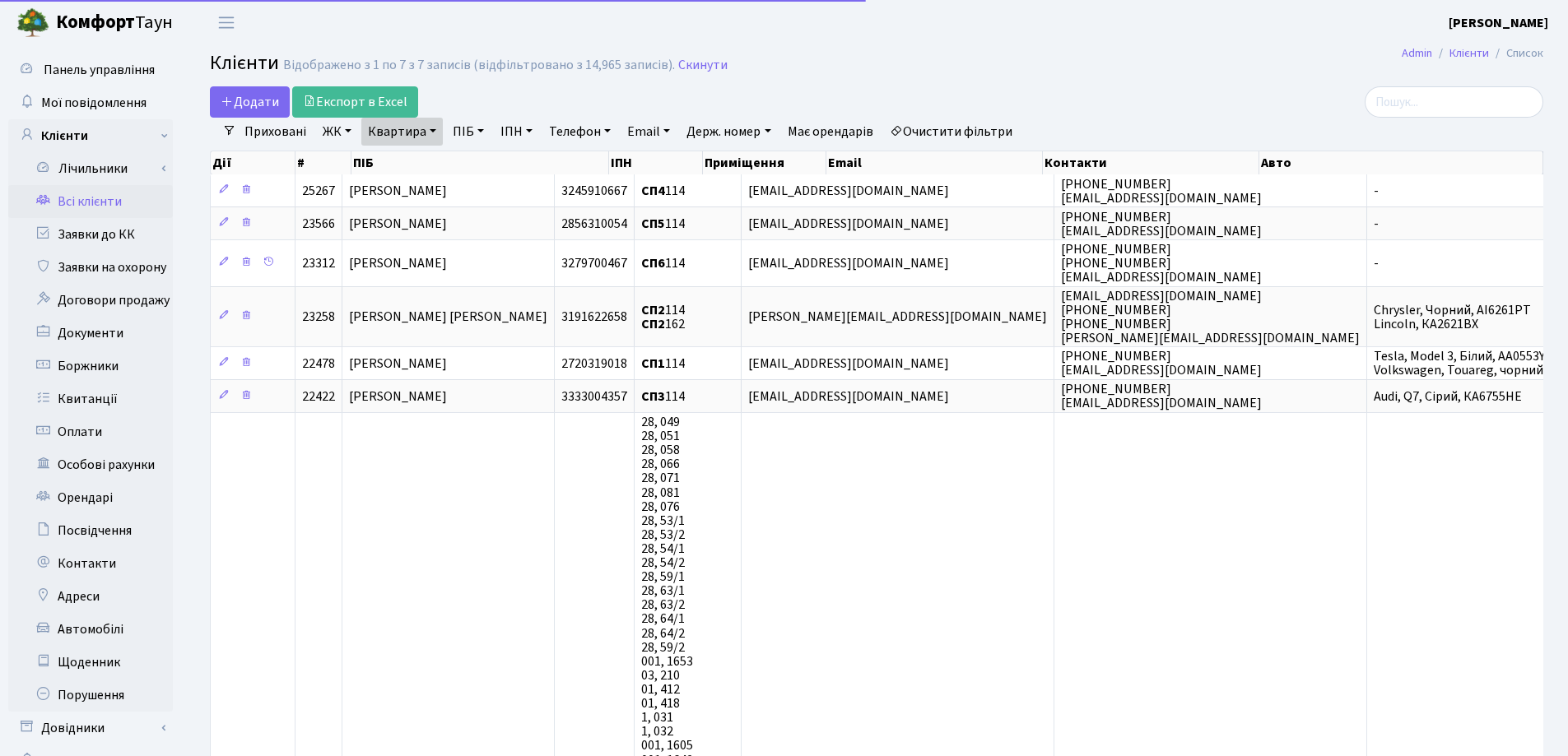
drag, startPoint x: 431, startPoint y: 125, endPoint x: 435, endPoint y: 145, distance: 20.4
click at [431, 126] on link "Квартира" at bounding box center [402, 132] width 82 height 28
click at [438, 153] on input "114" at bounding box center [410, 164] width 96 height 32
type input "1"
type input "4"
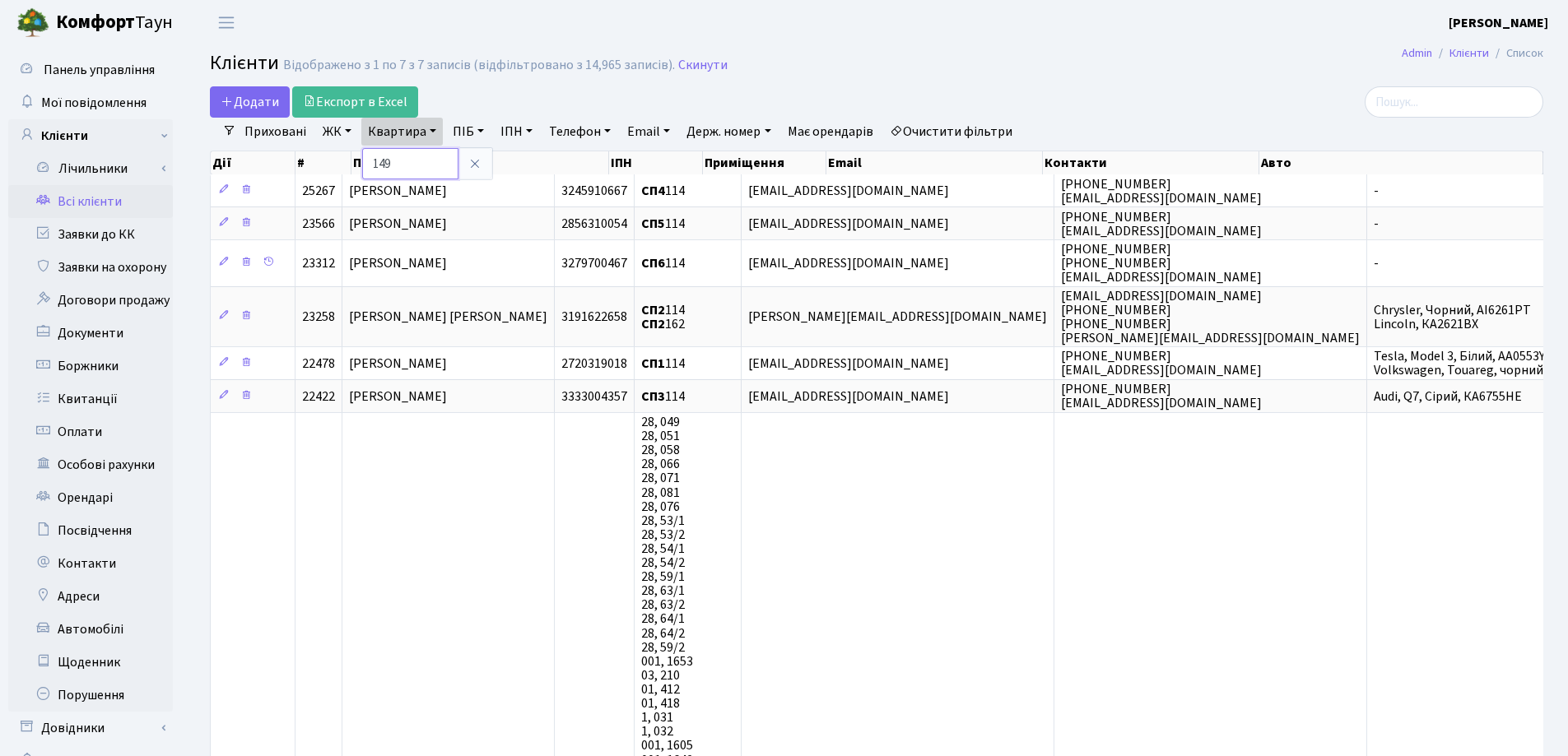
type input "149"
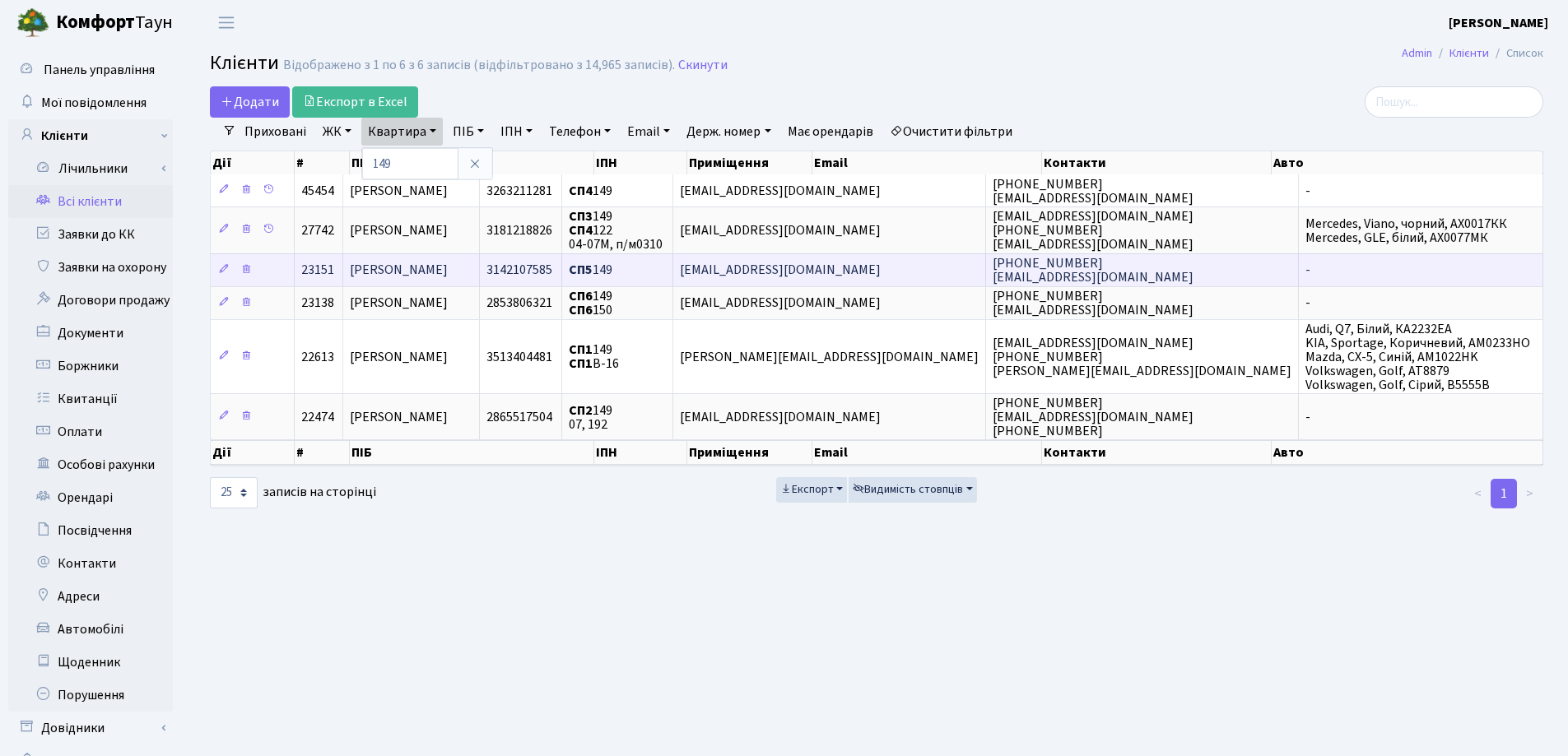
click at [440, 267] on span "Дмитрук Тетяна Леонідівна" at bounding box center [399, 271] width 98 height 19
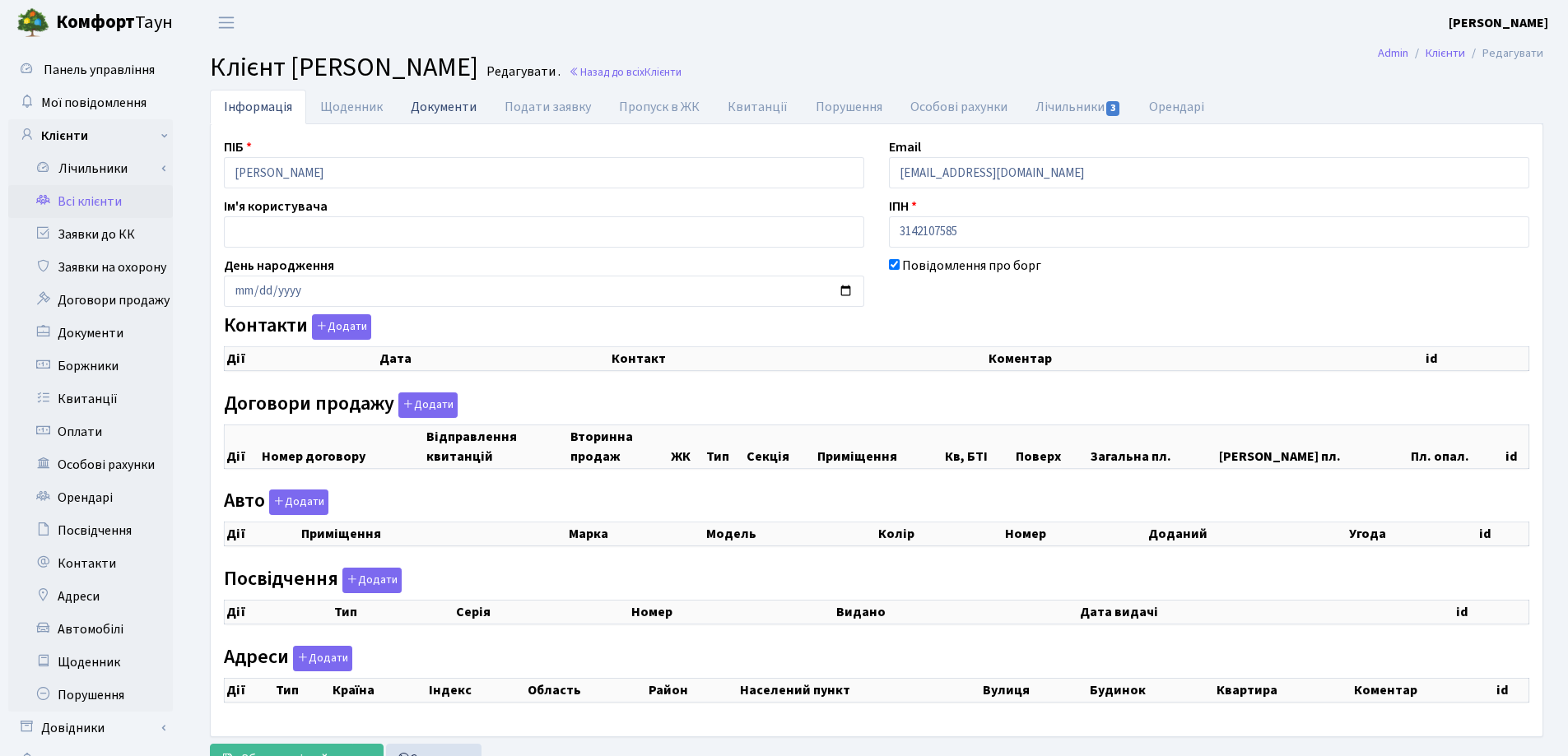
checkbox input "true"
select select "25"
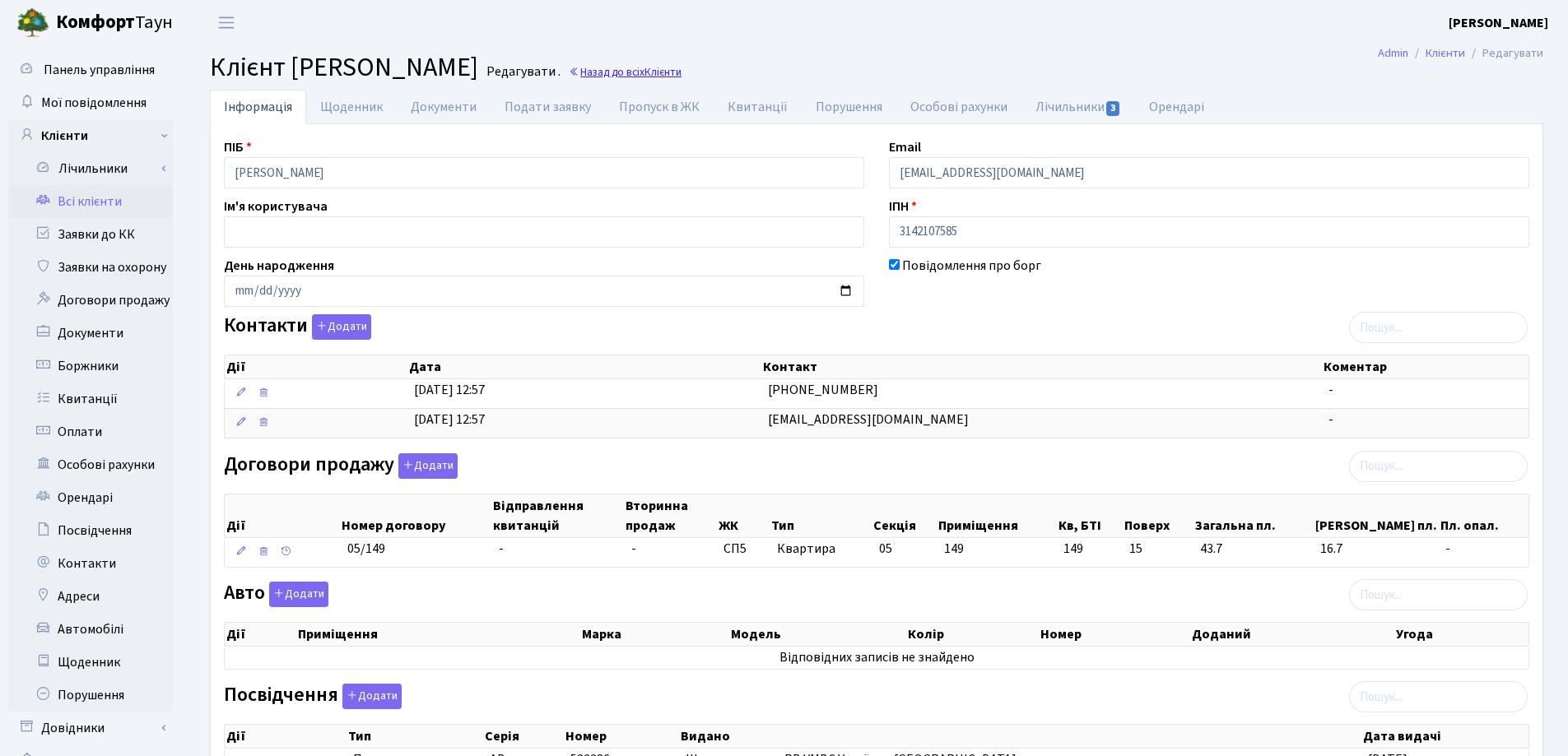
click at [681, 69] on link "Назад до всіх Клієнти" at bounding box center [625, 71] width 113 height 16
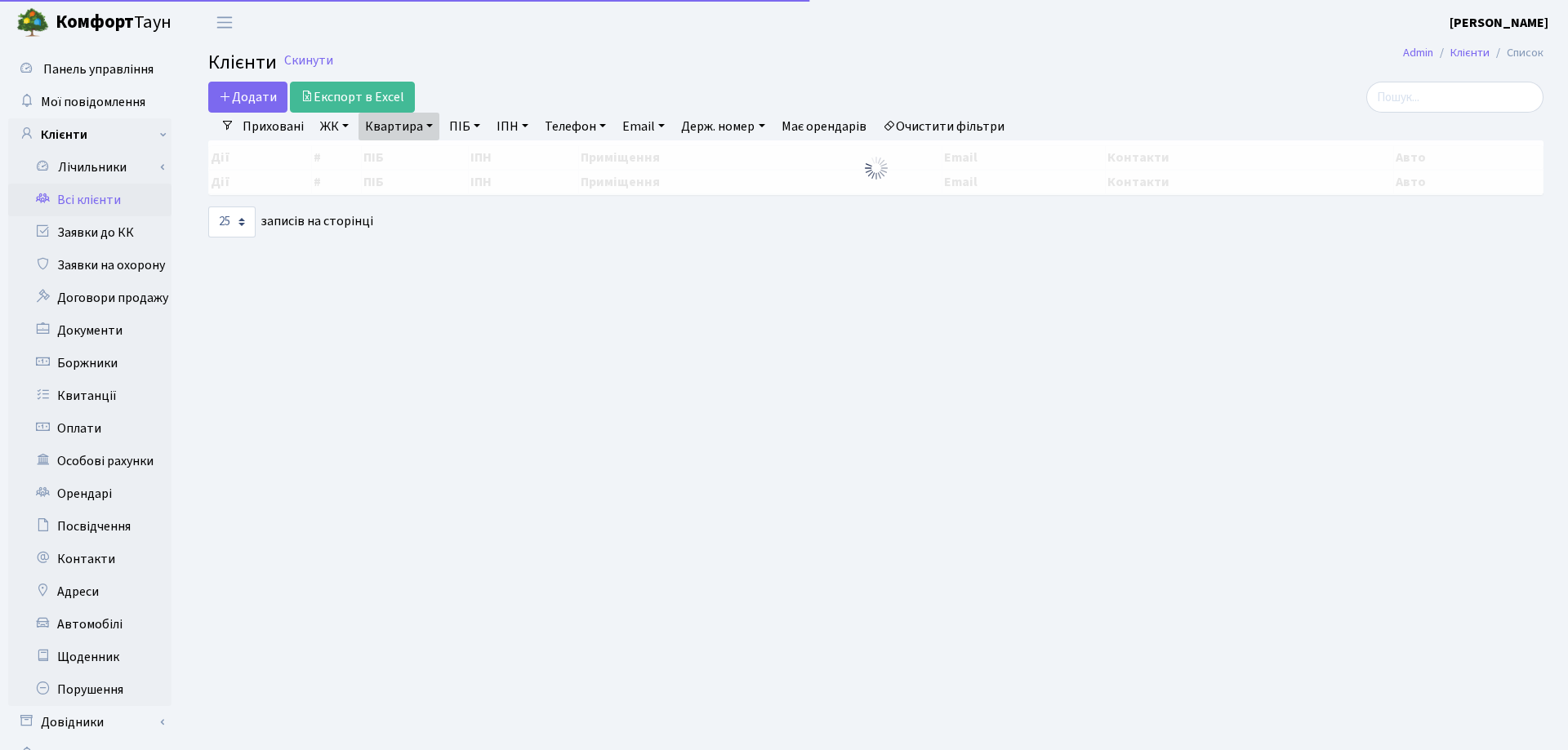
select select "25"
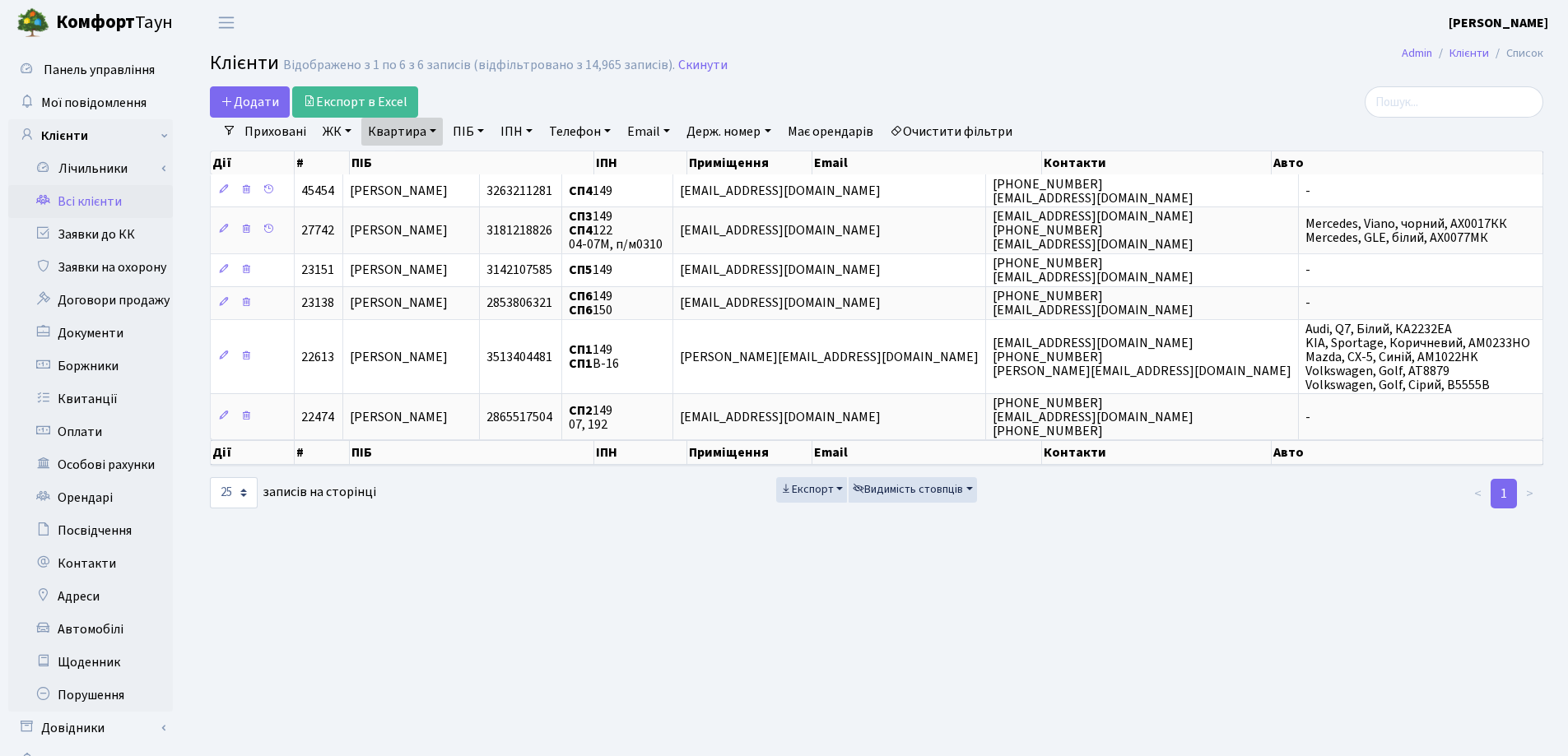
click at [431, 133] on link "Квартира" at bounding box center [402, 132] width 82 height 28
click at [427, 165] on input "149" at bounding box center [410, 164] width 96 height 32
click at [474, 157] on icon at bounding box center [475, 163] width 13 height 13
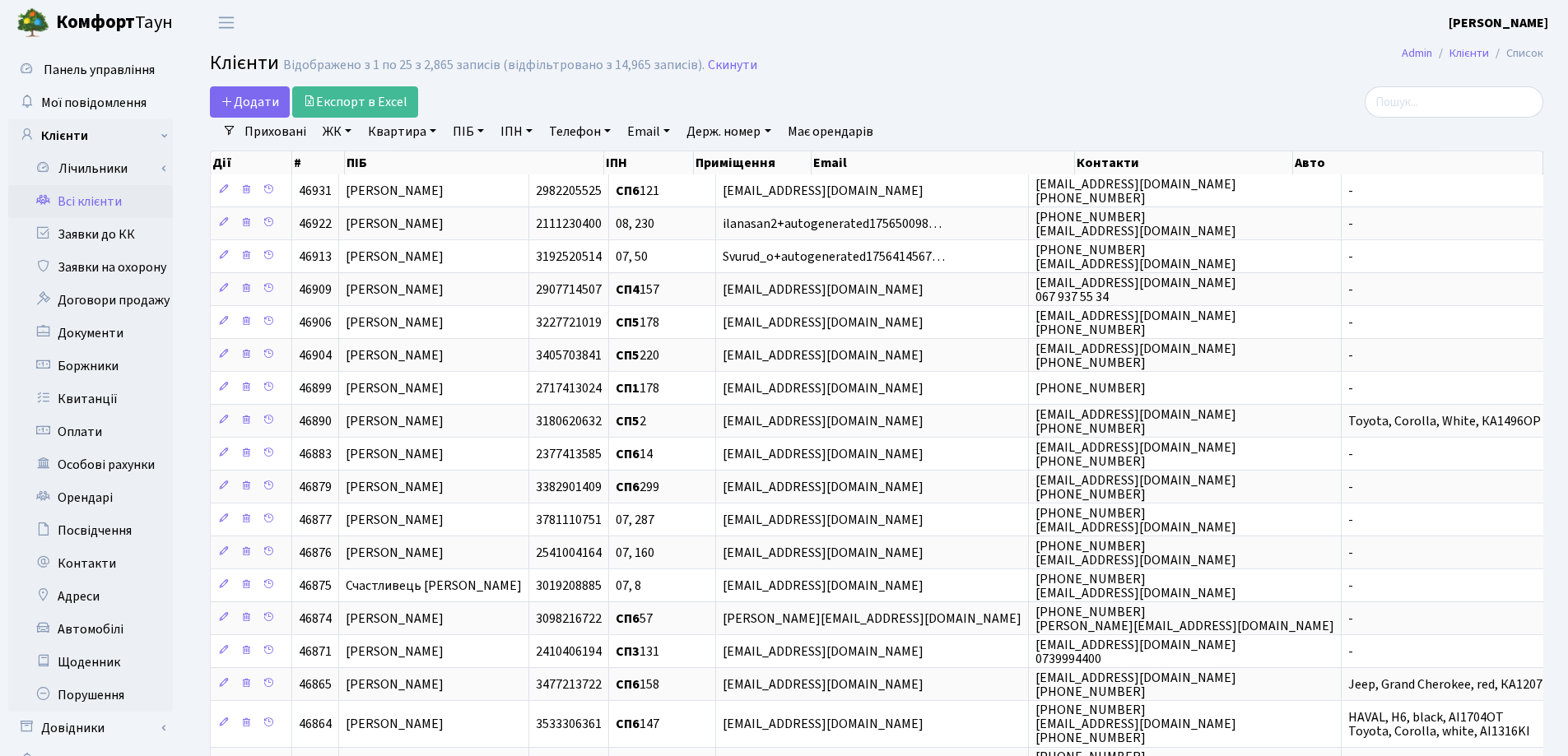
click at [433, 132] on link "Квартира" at bounding box center [402, 132] width 82 height 28
click at [436, 156] on input "text" at bounding box center [410, 164] width 96 height 32
type input "187"
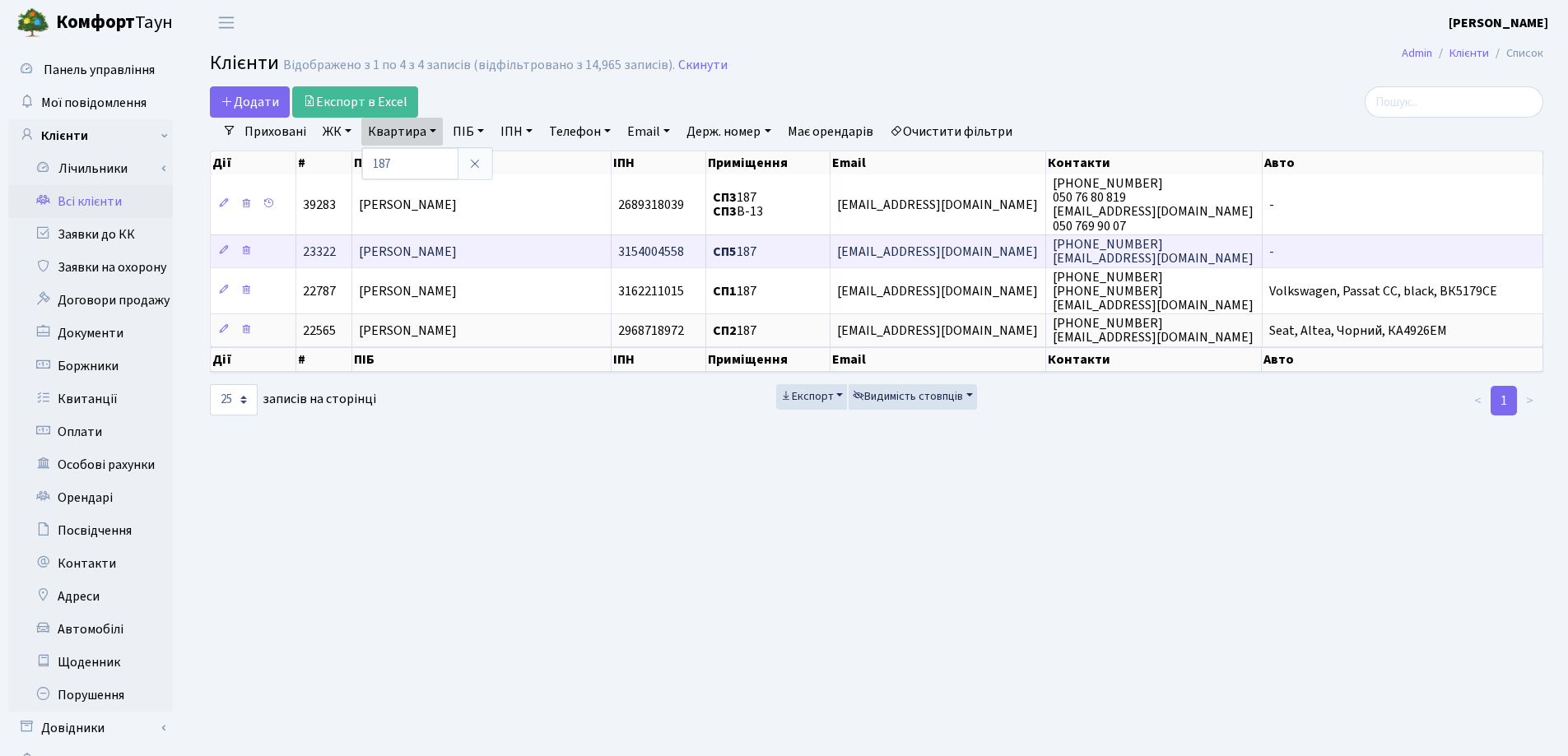
click at [456, 244] on span "[PERSON_NAME]" at bounding box center [408, 252] width 98 height 19
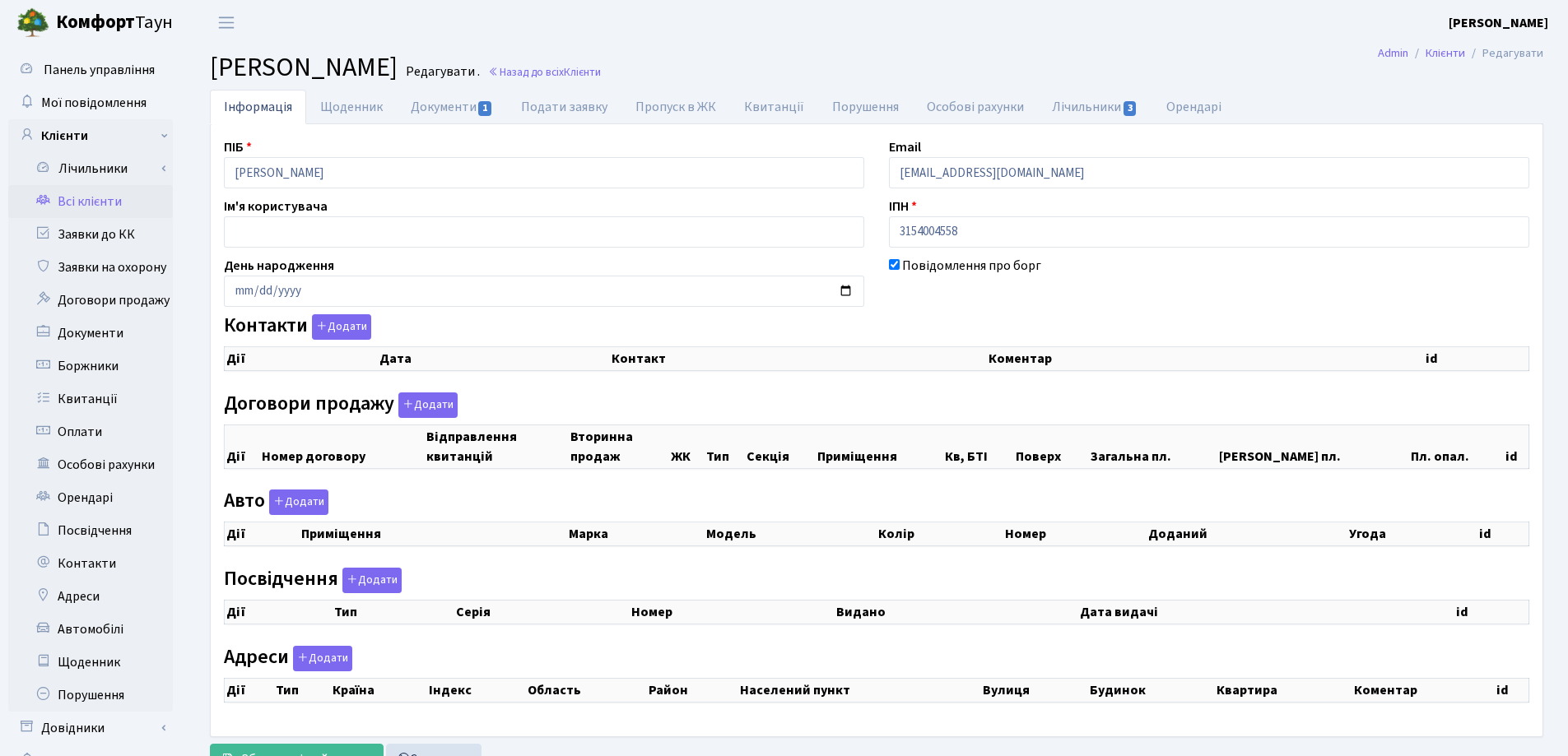
checkbox input "true"
select select "25"
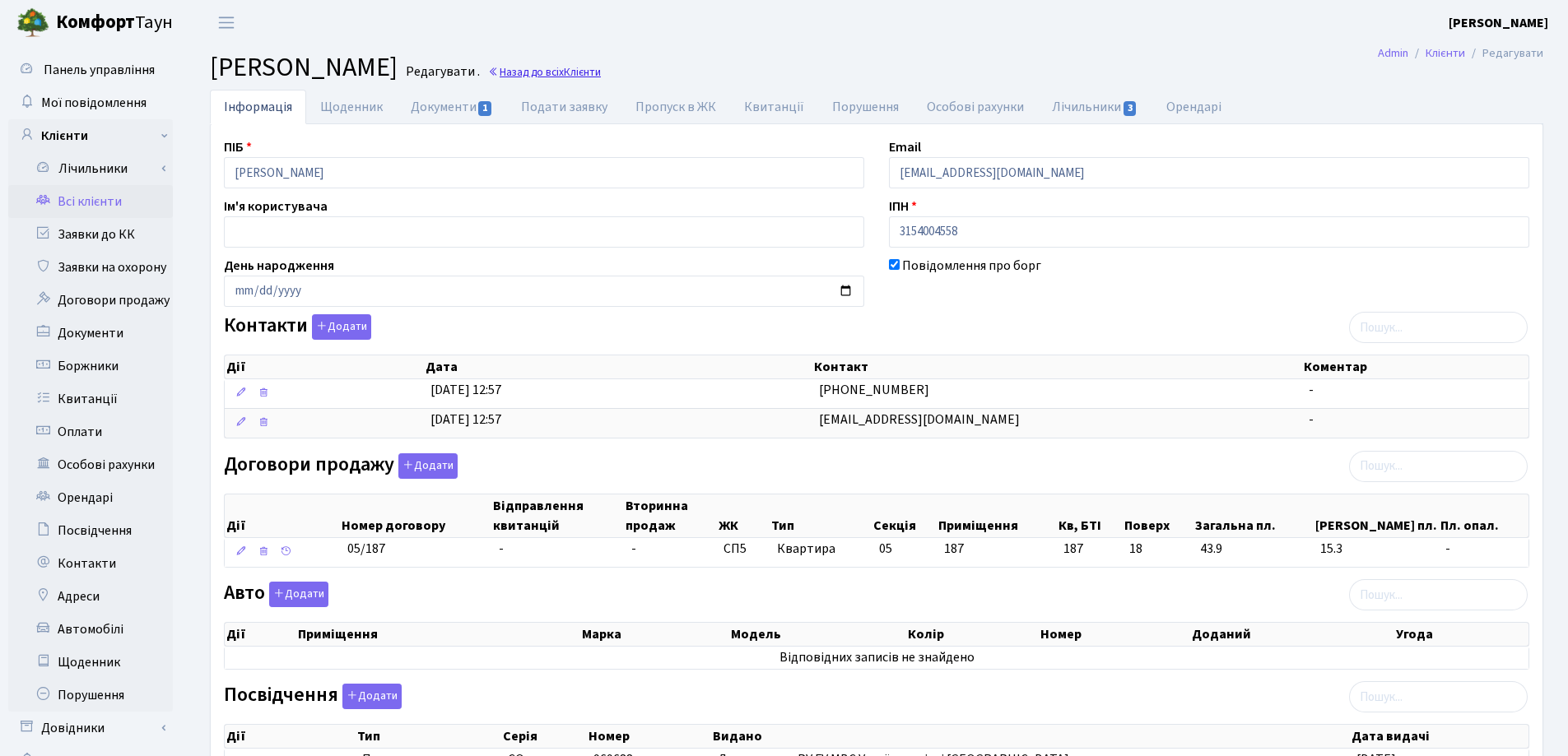
click at [600, 75] on link "Назад до всіх Клієнти" at bounding box center [545, 71] width 113 height 16
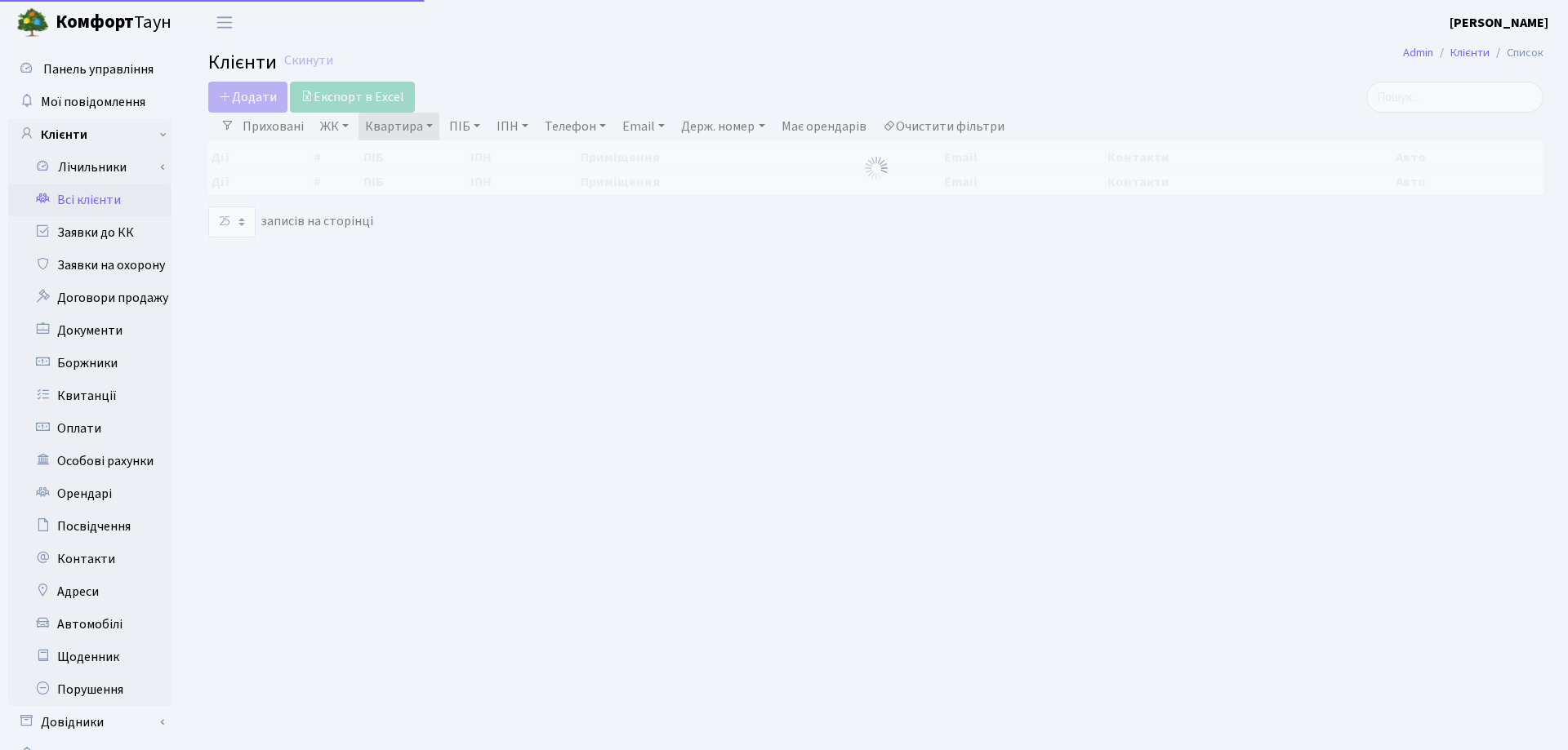
select select "25"
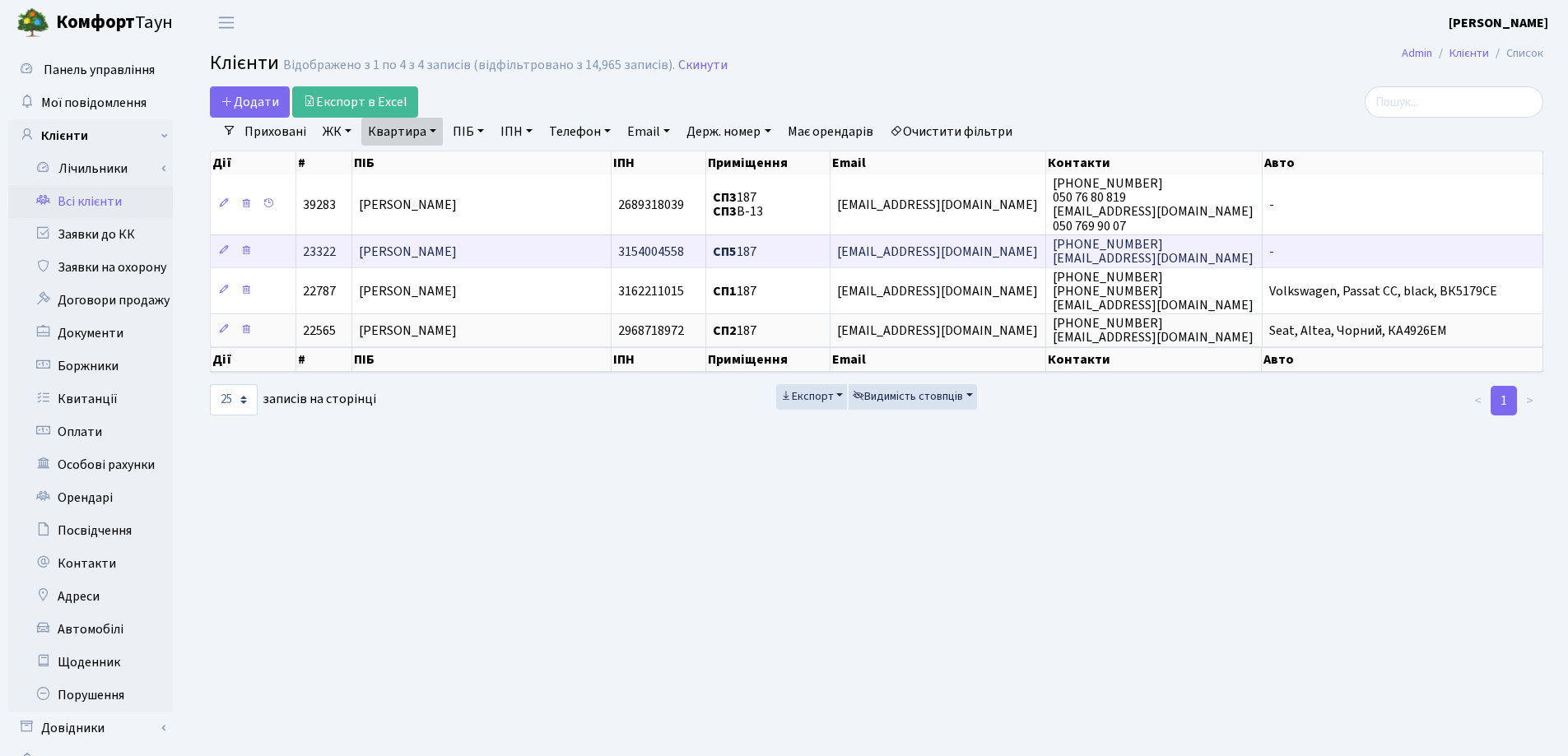
click at [456, 245] on span "[PERSON_NAME]" at bounding box center [408, 252] width 98 height 19
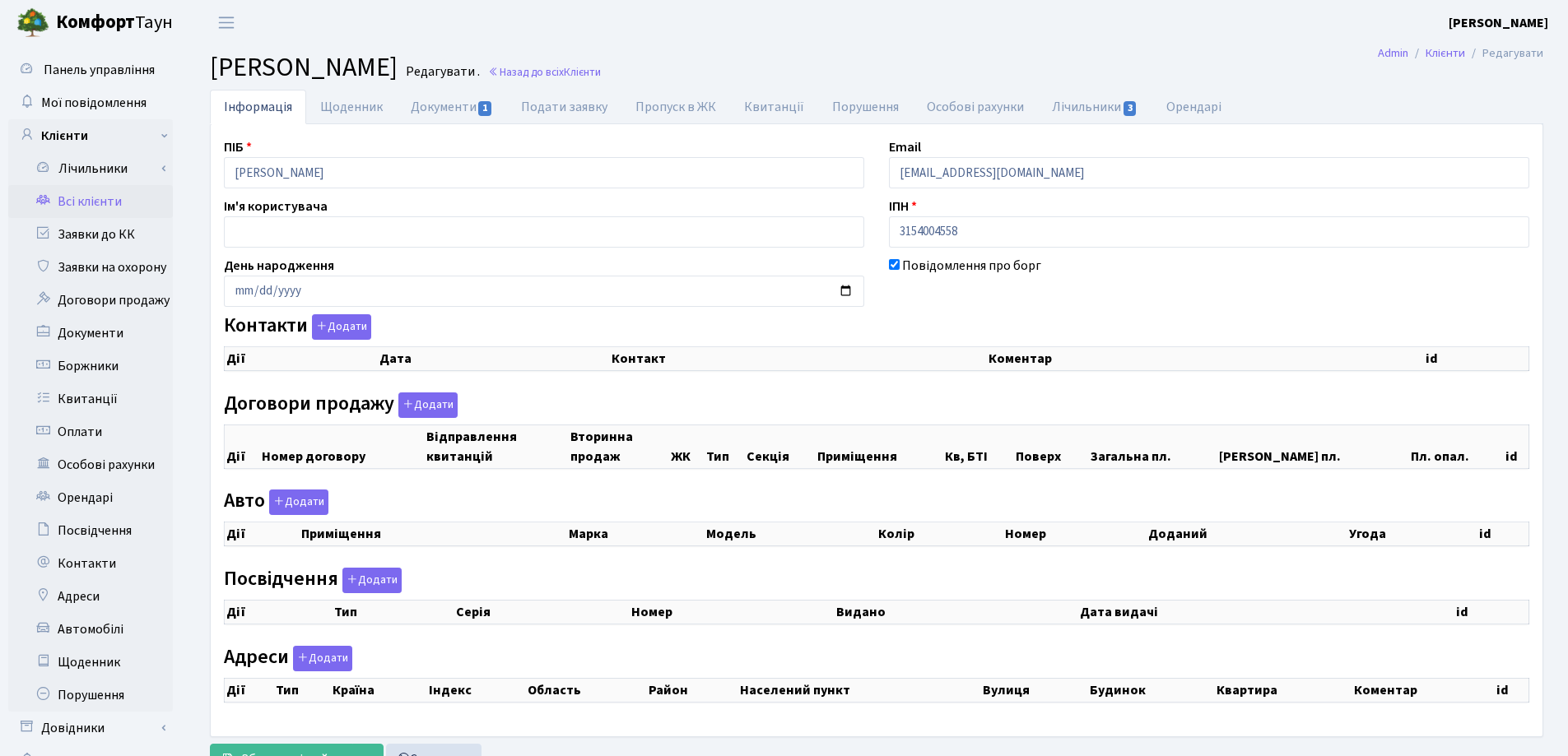
checkbox input "true"
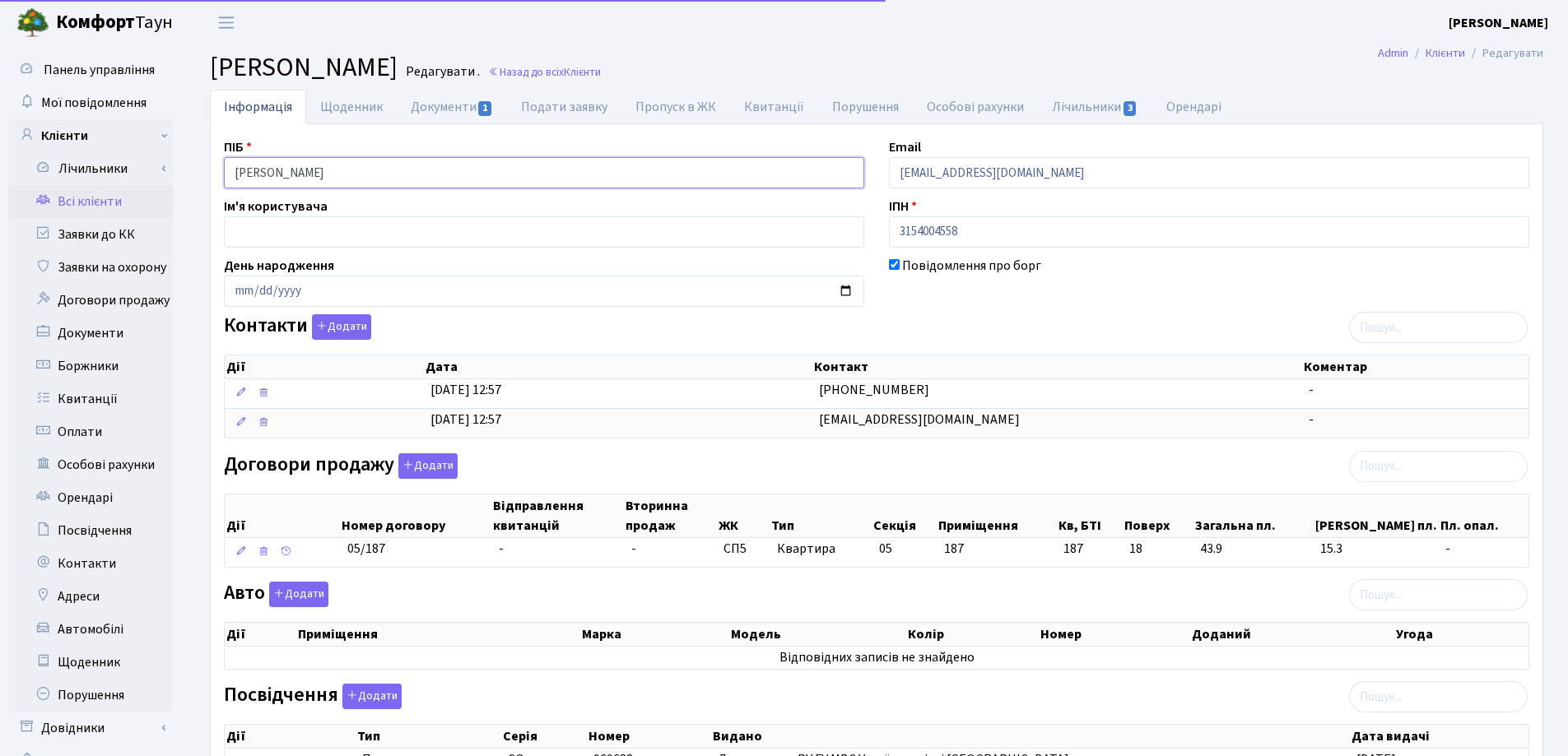
drag, startPoint x: 0, startPoint y: 0, endPoint x: 131, endPoint y: 189, distance: 230.0
click at [131, 189] on div "Панель управління Мої повідомлення Клієнти Лічильники Показання" at bounding box center [784, 578] width 1568 height 1065
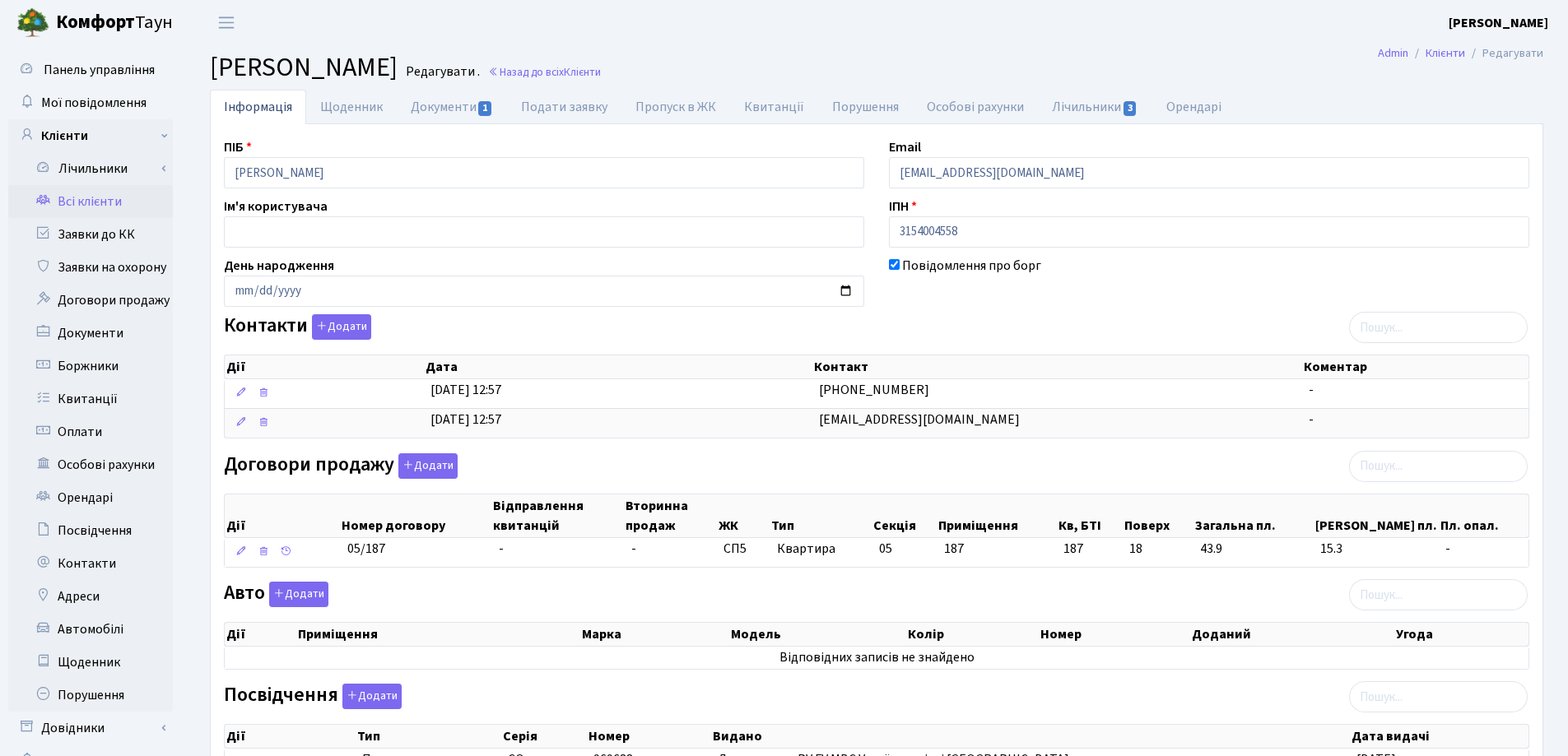
click at [900, 62] on h2 "Клієнт Климчук Григорій Вікторович Редагувати . Назад до всіх Клієнти" at bounding box center [876, 68] width 1333 height 32
click at [438, 113] on link "Документи 1" at bounding box center [451, 107] width 110 height 33
select select "25"
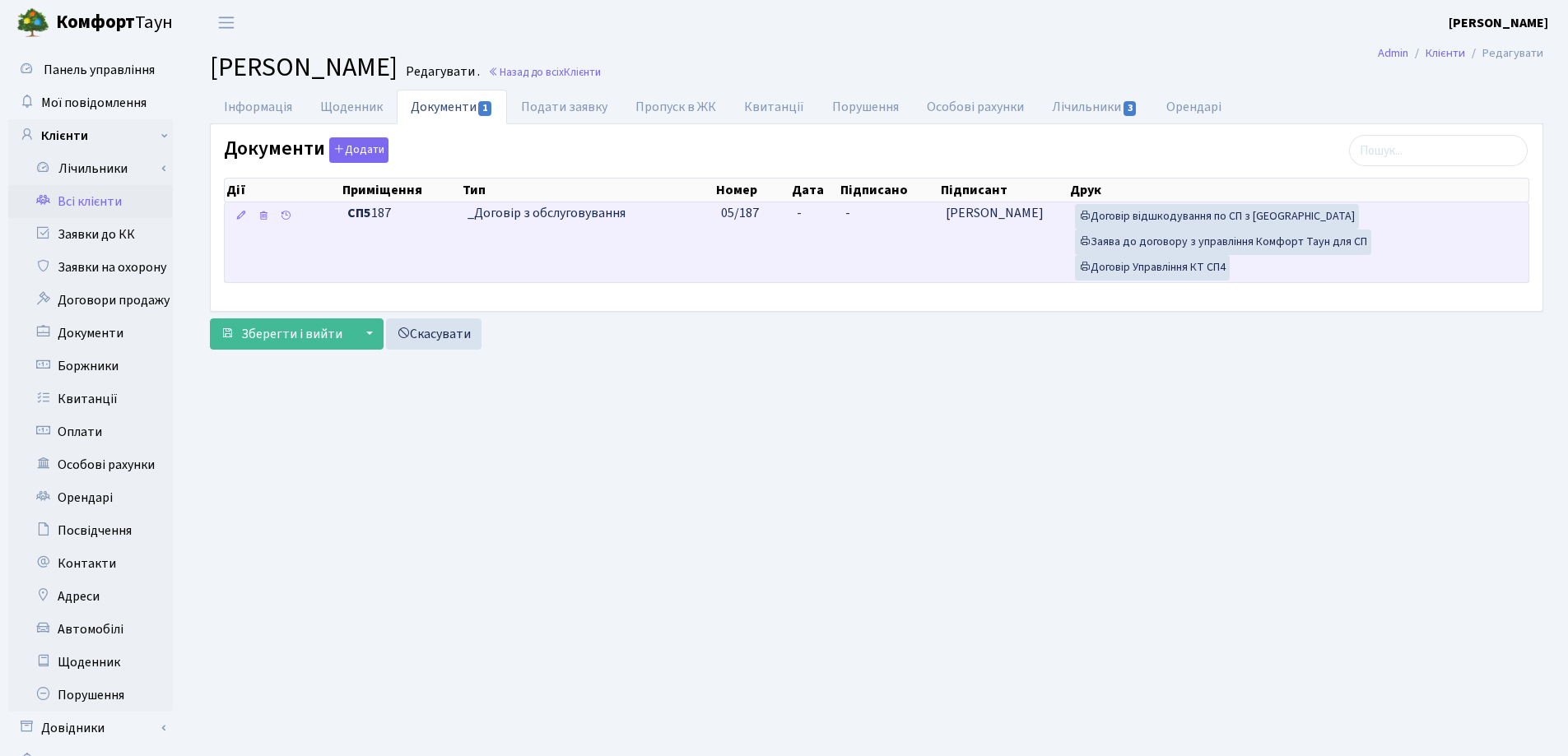
click at [816, 220] on td "-" at bounding box center [814, 242] width 48 height 80
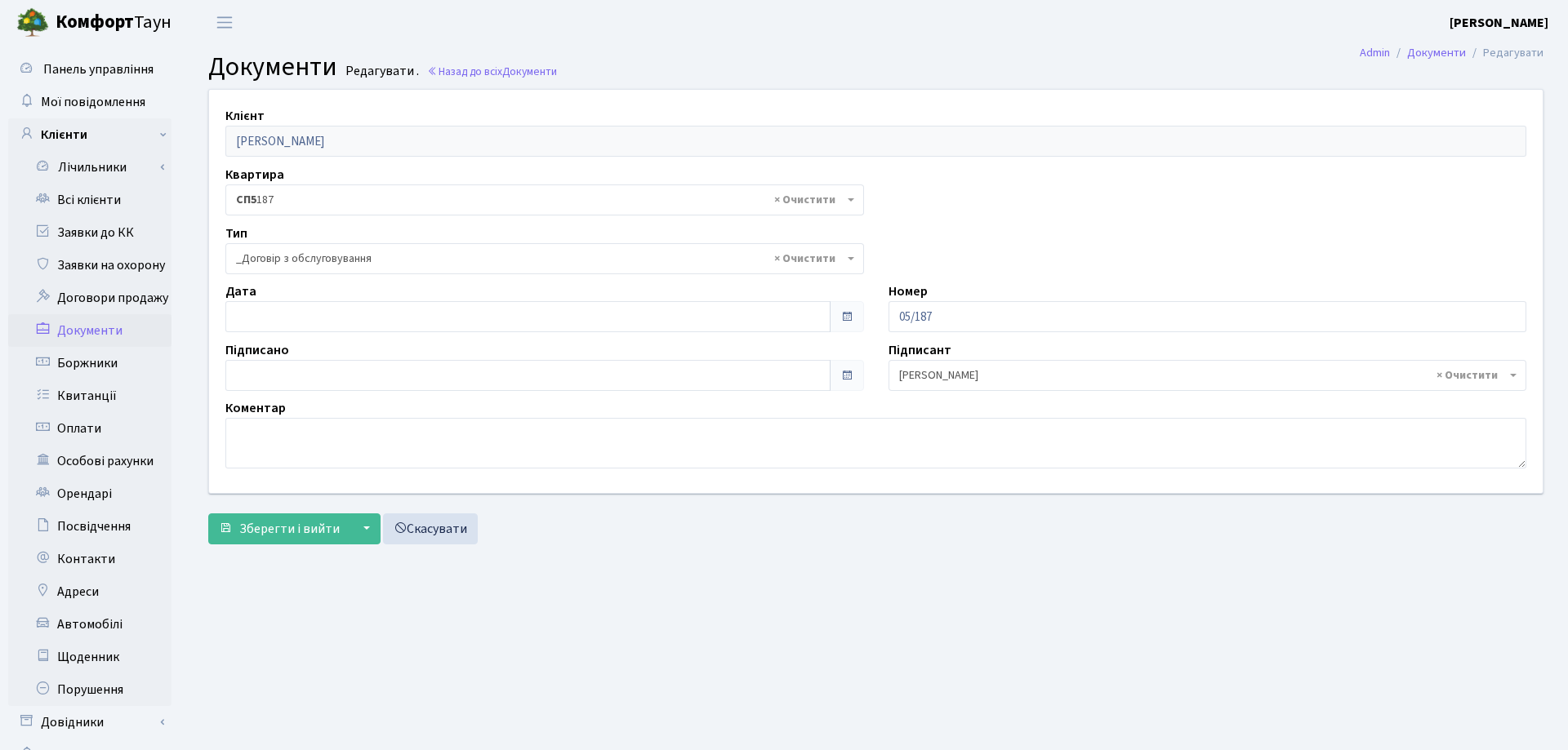
select select "289"
type input "[DATE]"
click at [315, 318] on input "[DATE]" at bounding box center [525, 317] width 598 height 31
click at [279, 524] on span "Зберегти і вийти" at bounding box center [289, 529] width 100 height 18
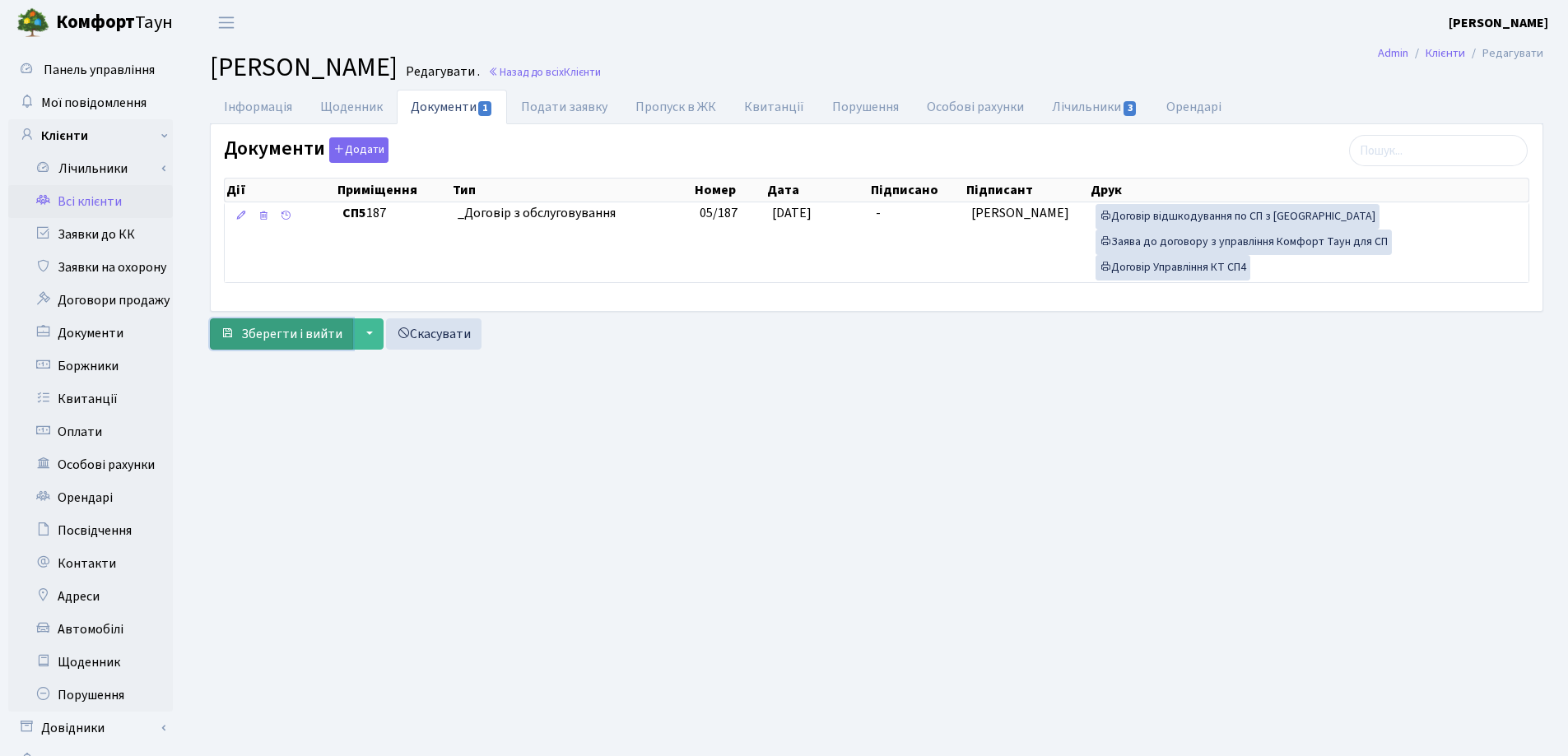
click at [276, 335] on span "Зберегти і вийти" at bounding box center [291, 334] width 101 height 19
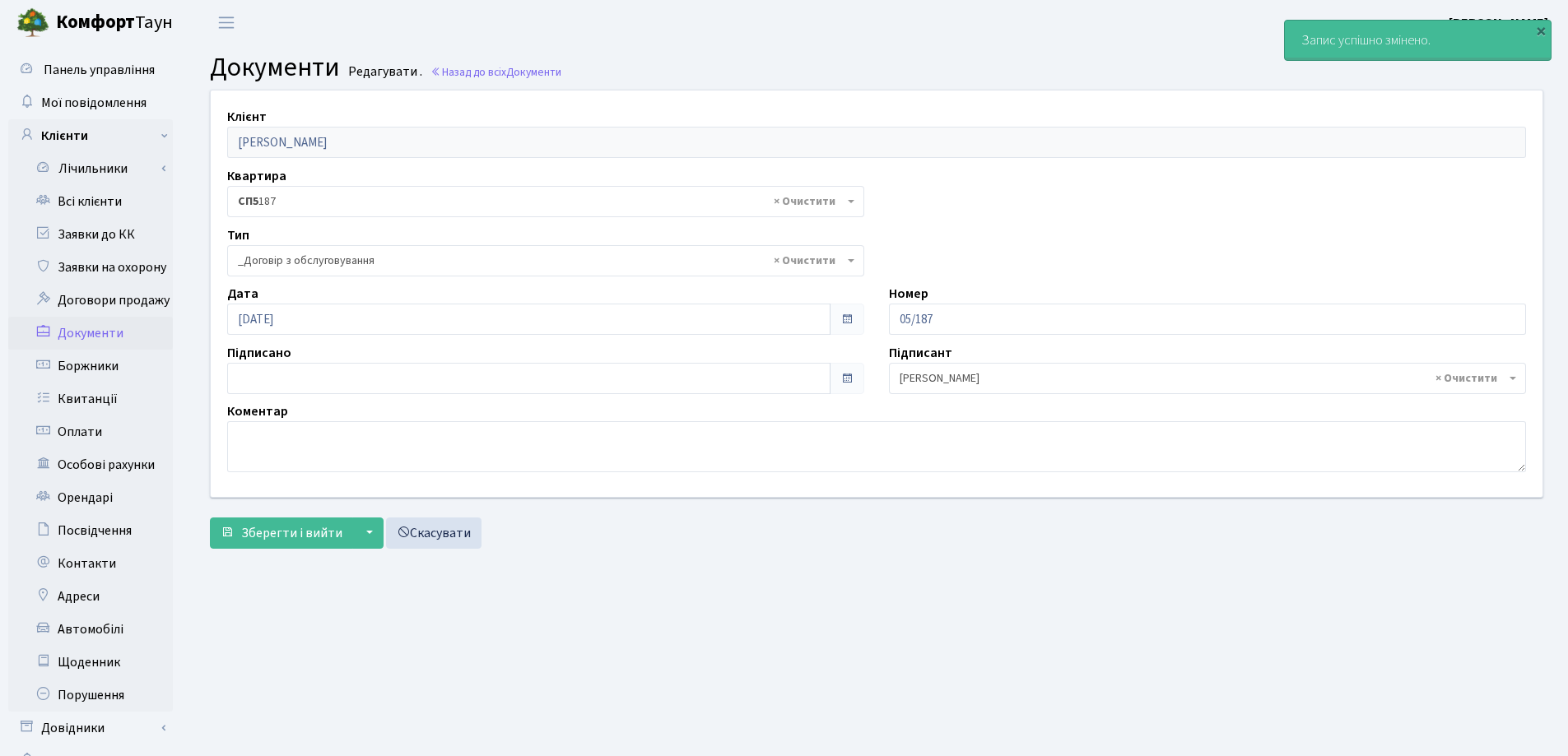
select select "289"
click at [91, 207] on link "Всі клієнти" at bounding box center [90, 201] width 164 height 32
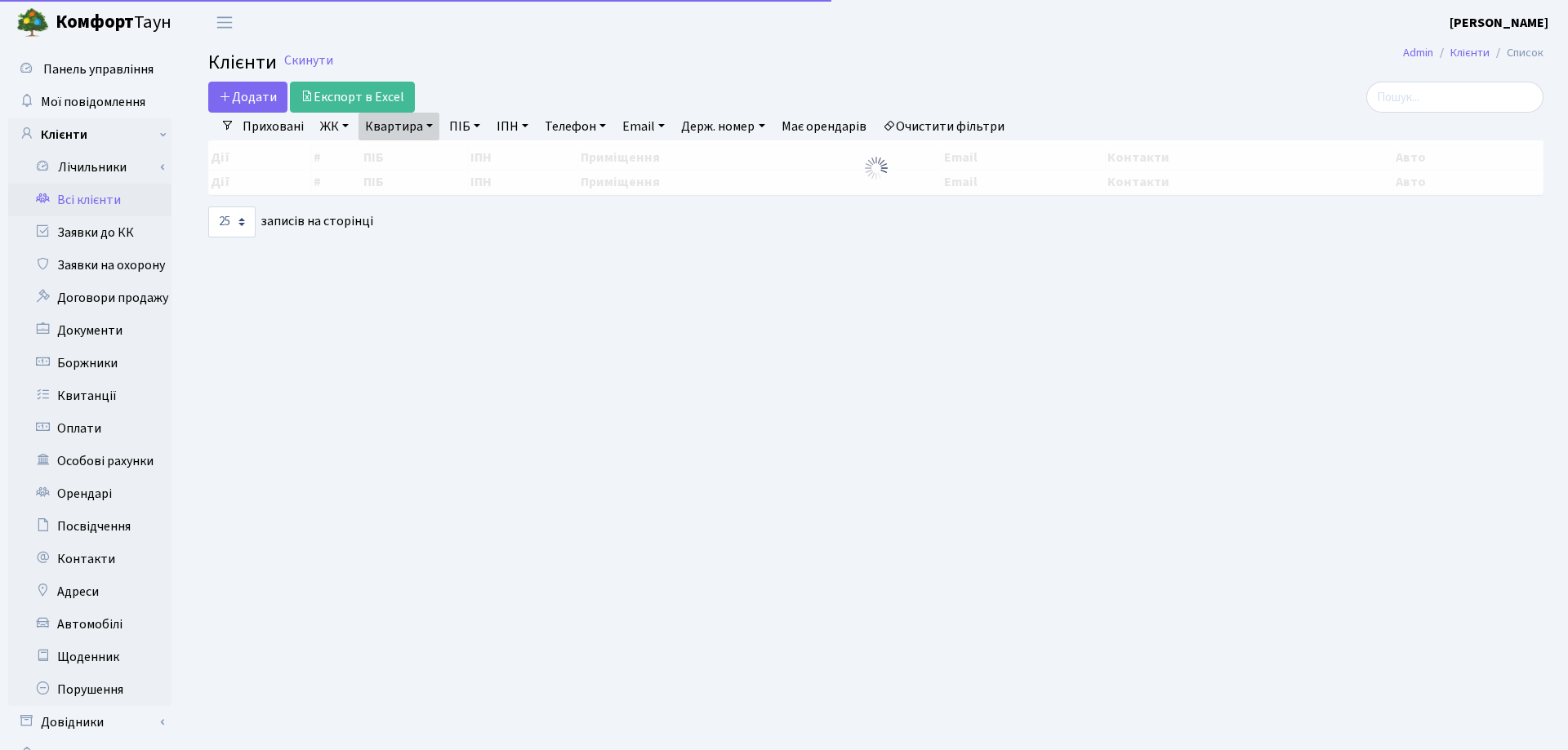
select select "25"
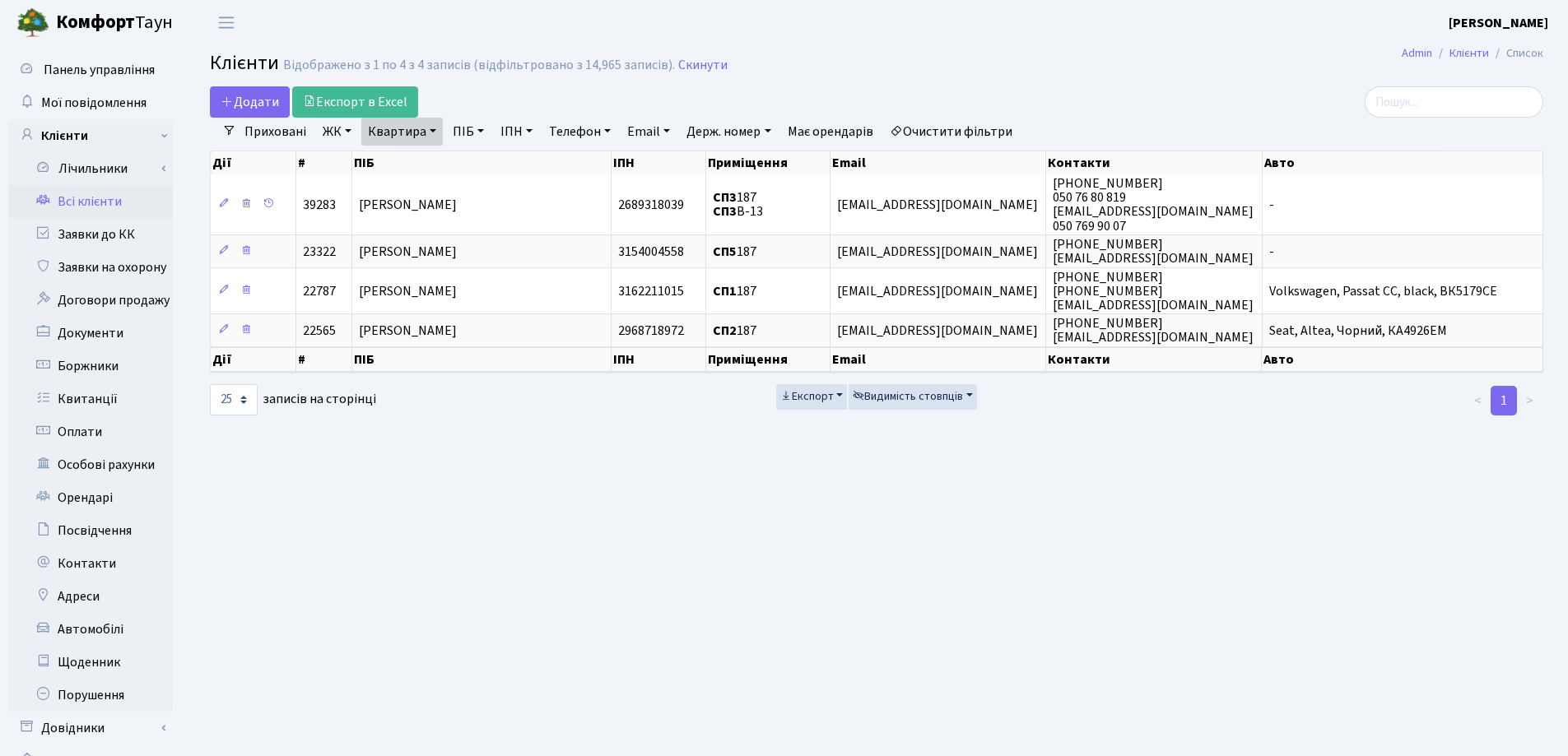
click at [429, 126] on link "Квартира" at bounding box center [402, 132] width 82 height 28
click at [430, 155] on input "187" at bounding box center [410, 164] width 96 height 32
type input "1"
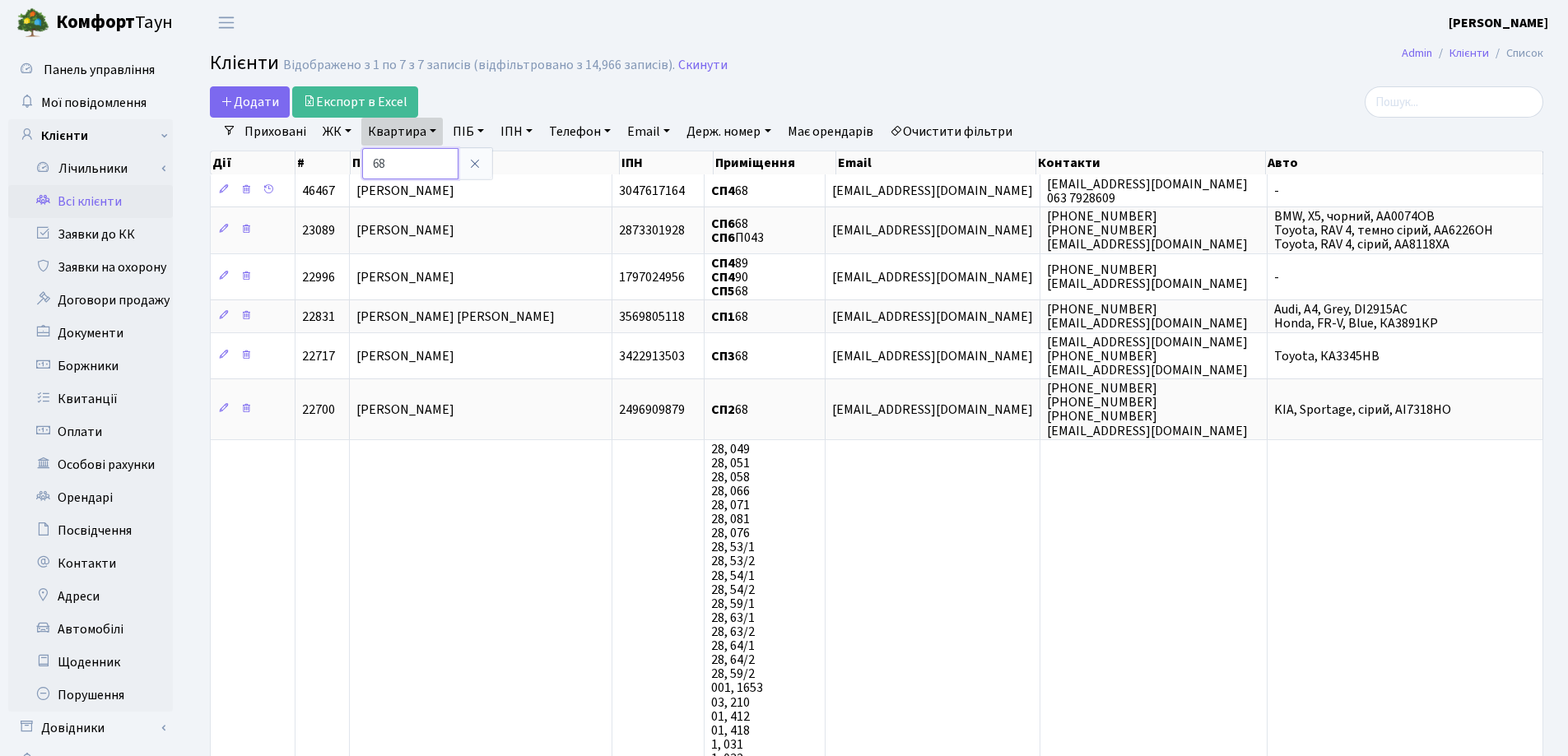
type input "6"
type input "193"
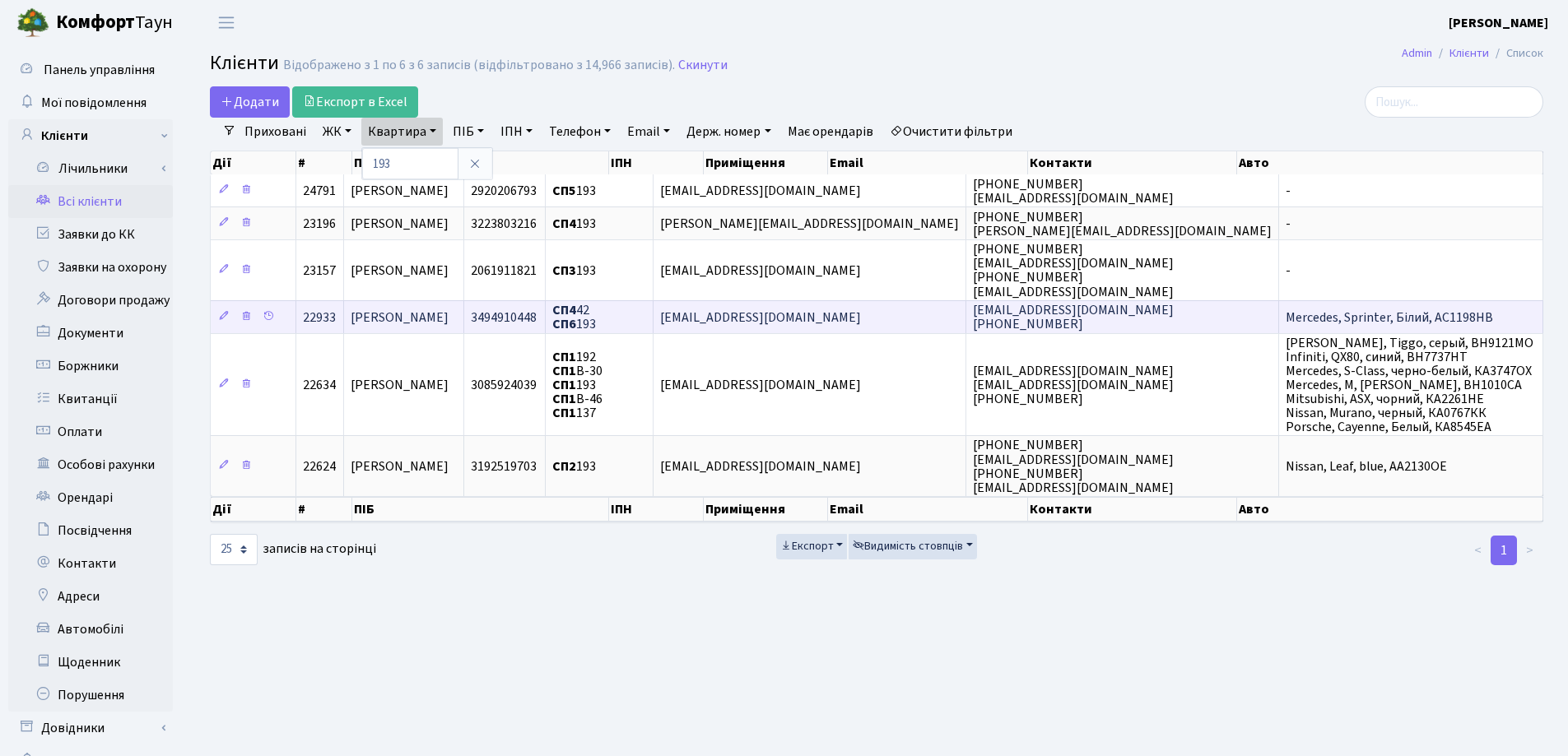
click at [464, 319] on td "[PERSON_NAME]" at bounding box center [404, 316] width 120 height 32
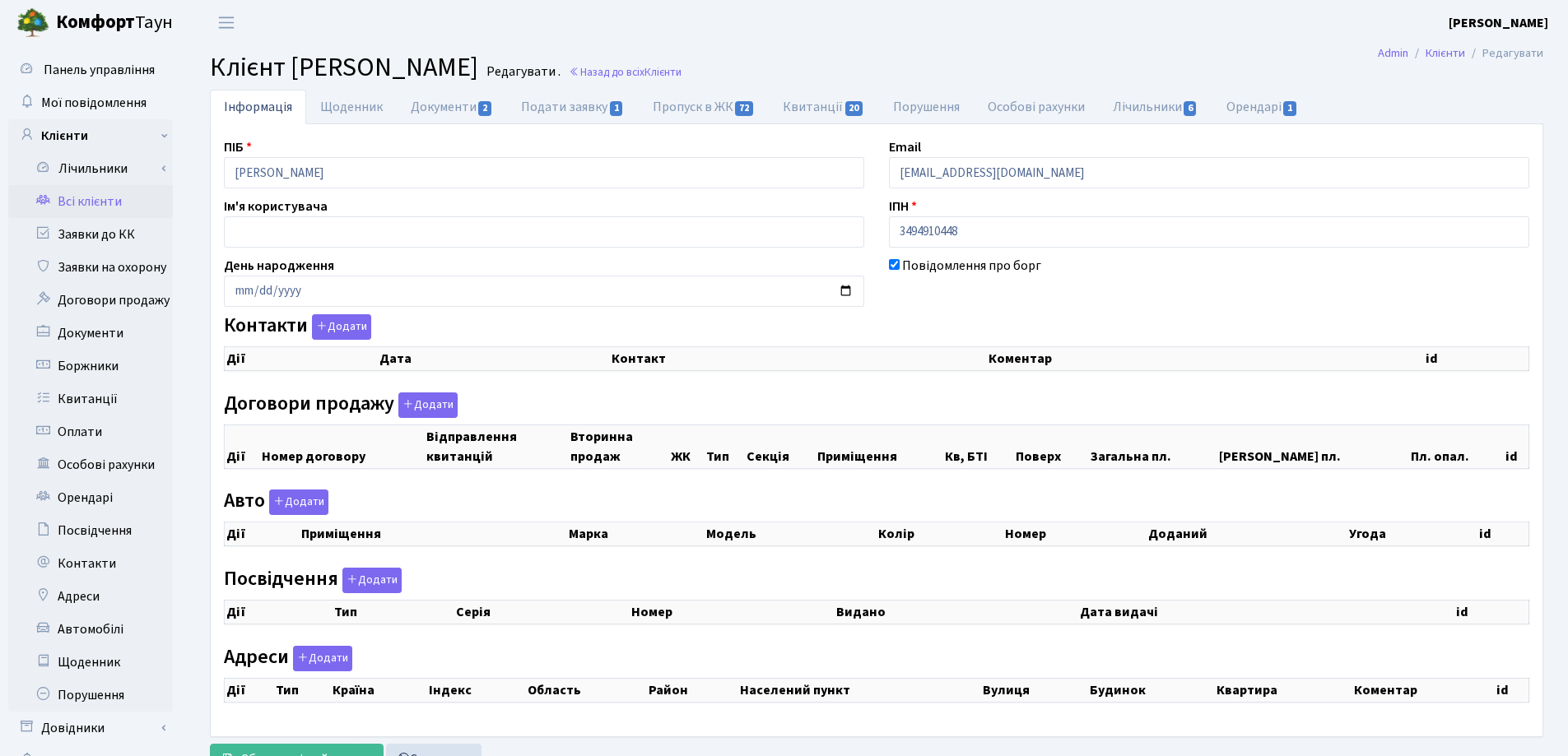
click at [411, 103] on link "Документи 2" at bounding box center [451, 107] width 110 height 34
select select "25"
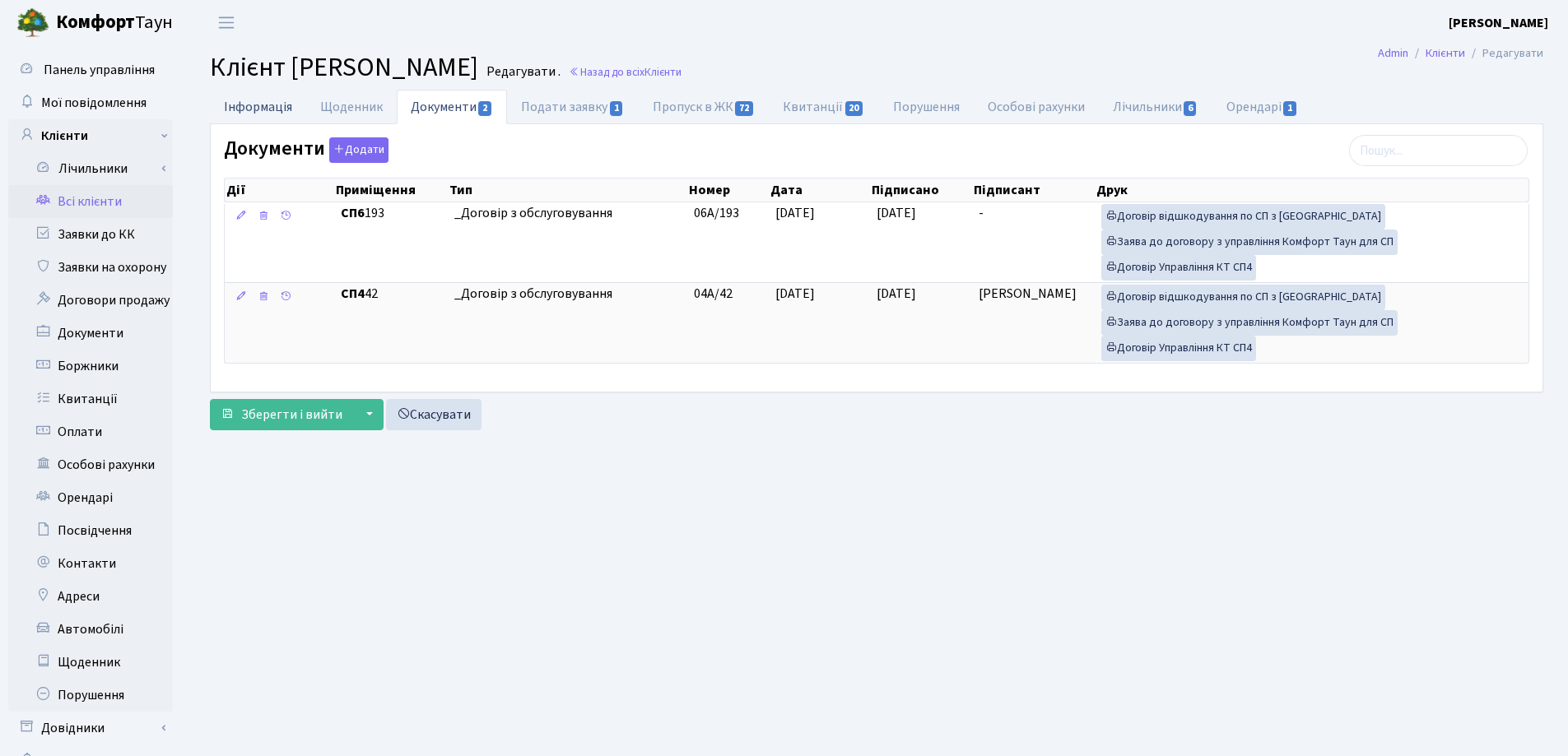
click at [264, 98] on link "Інформація" at bounding box center [258, 107] width 96 height 33
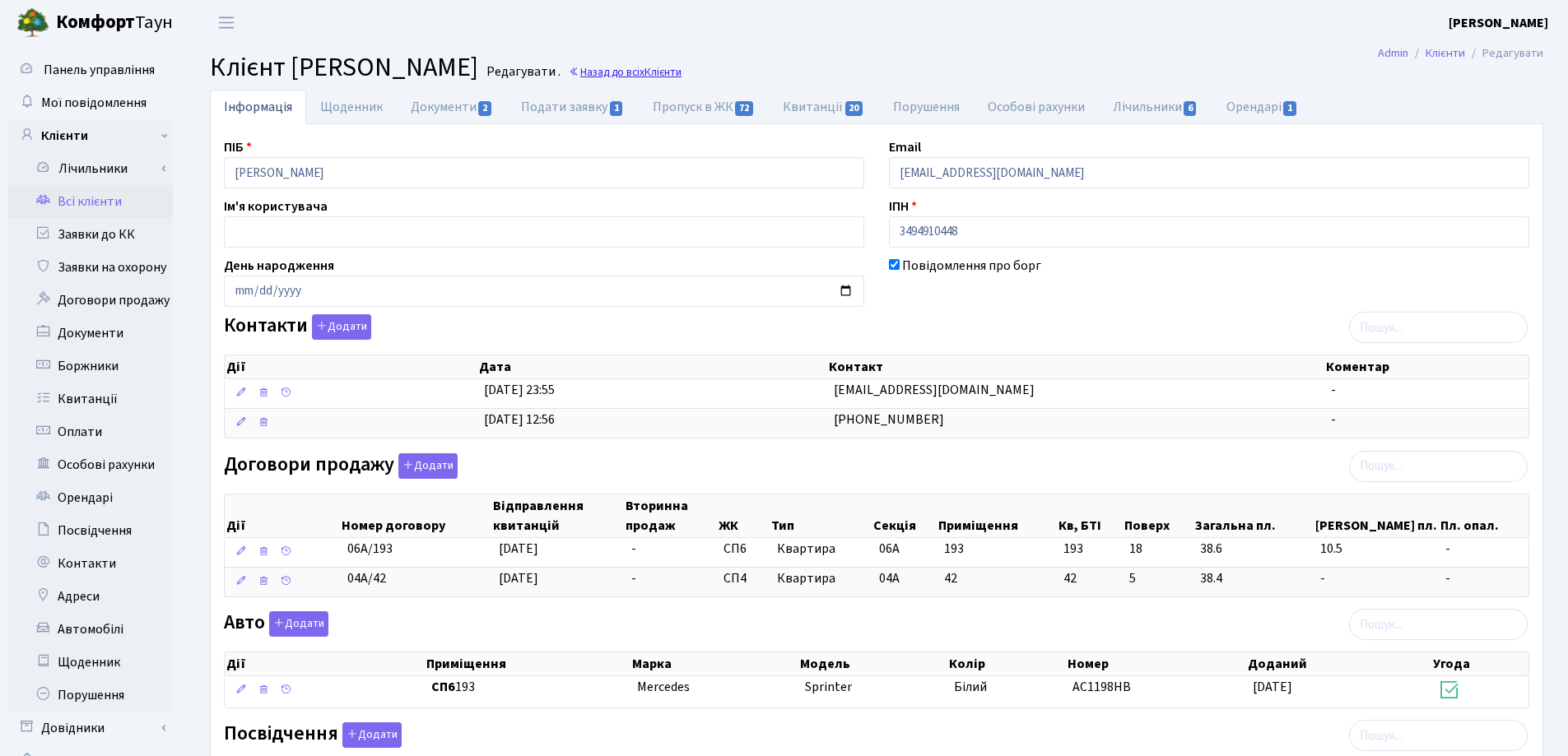
click at [681, 64] on link "Назад до всіх Клієнти" at bounding box center [625, 71] width 113 height 16
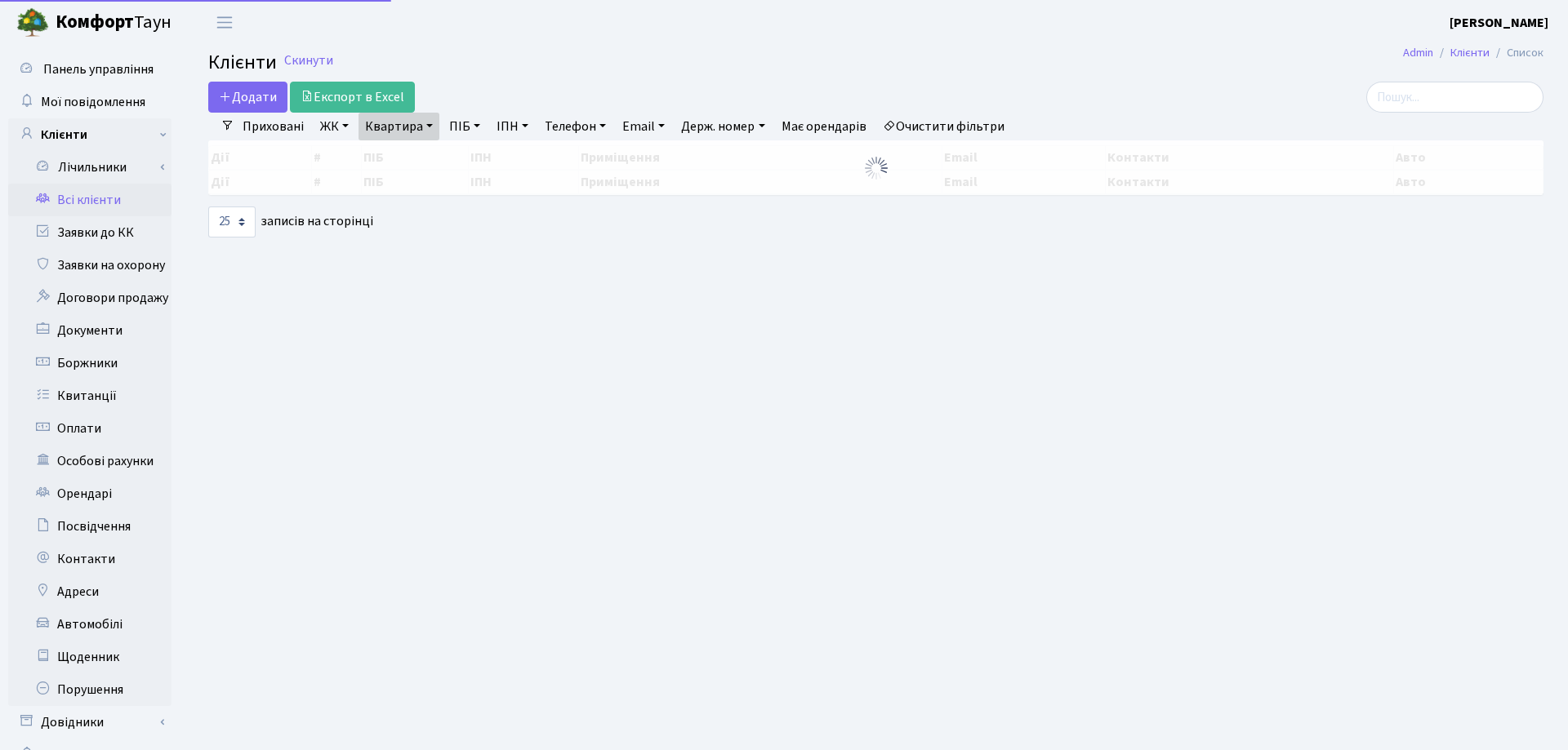
select select "25"
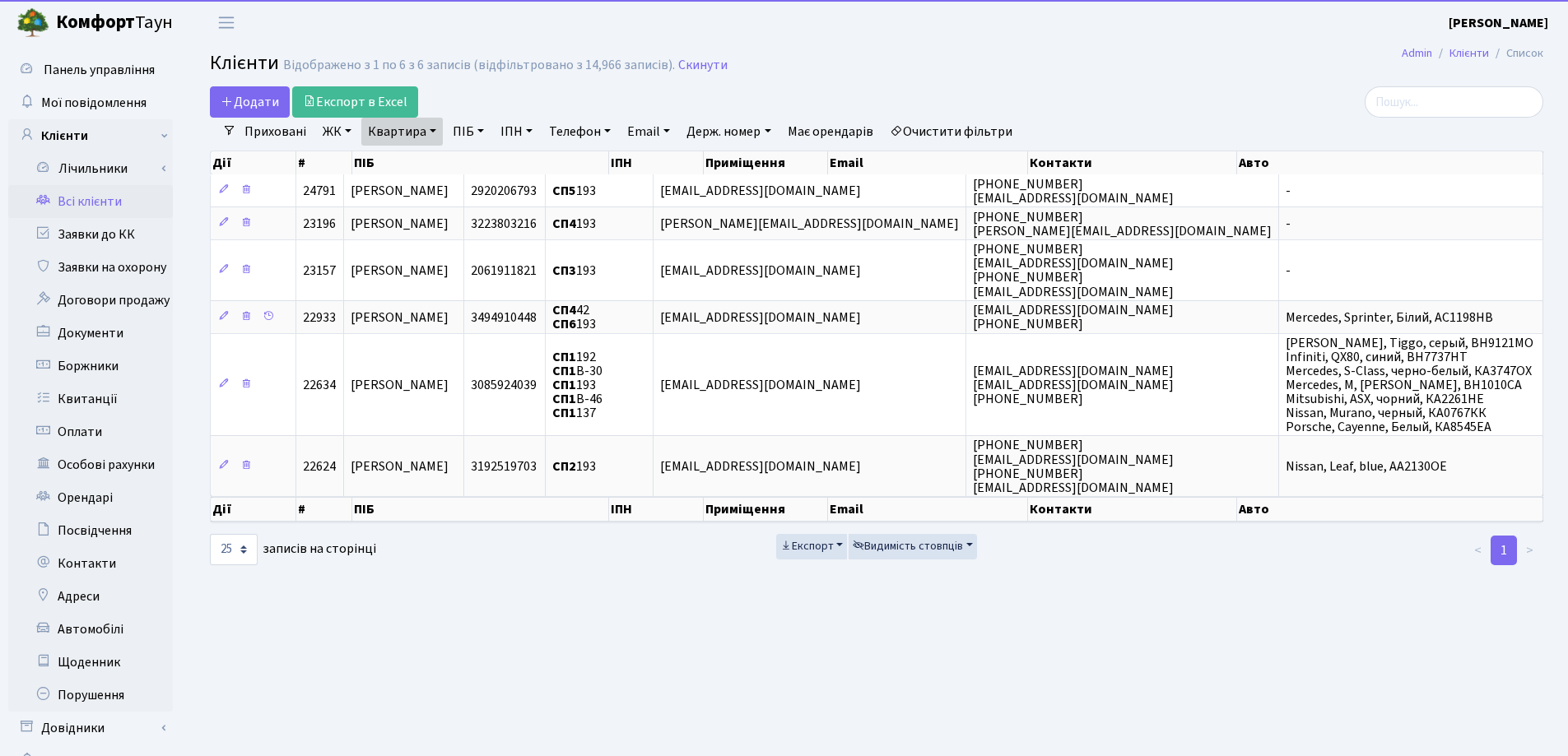
click at [431, 131] on link "Квартира" at bounding box center [402, 132] width 82 height 28
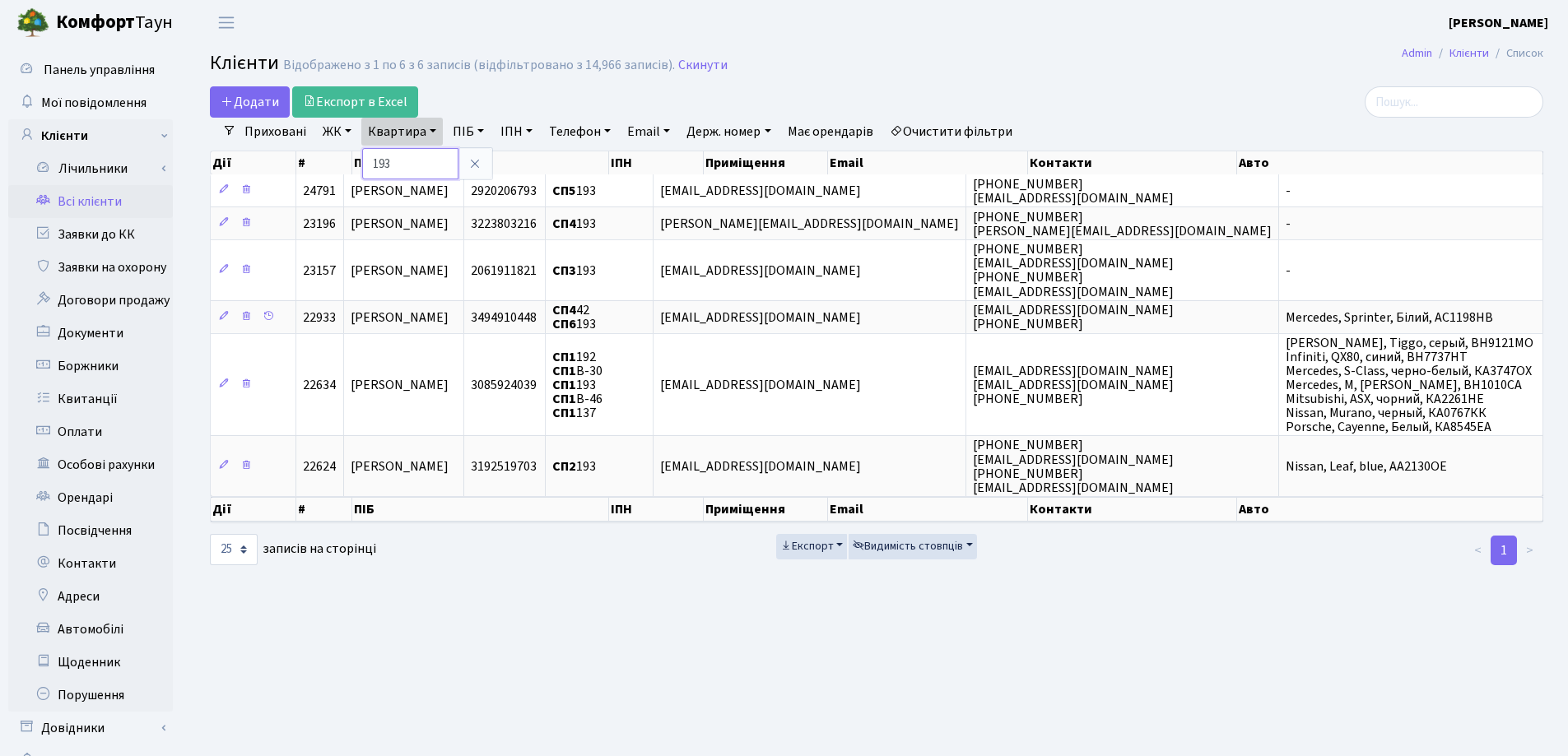
click at [433, 159] on input "193" at bounding box center [410, 164] width 96 height 32
type input "149"
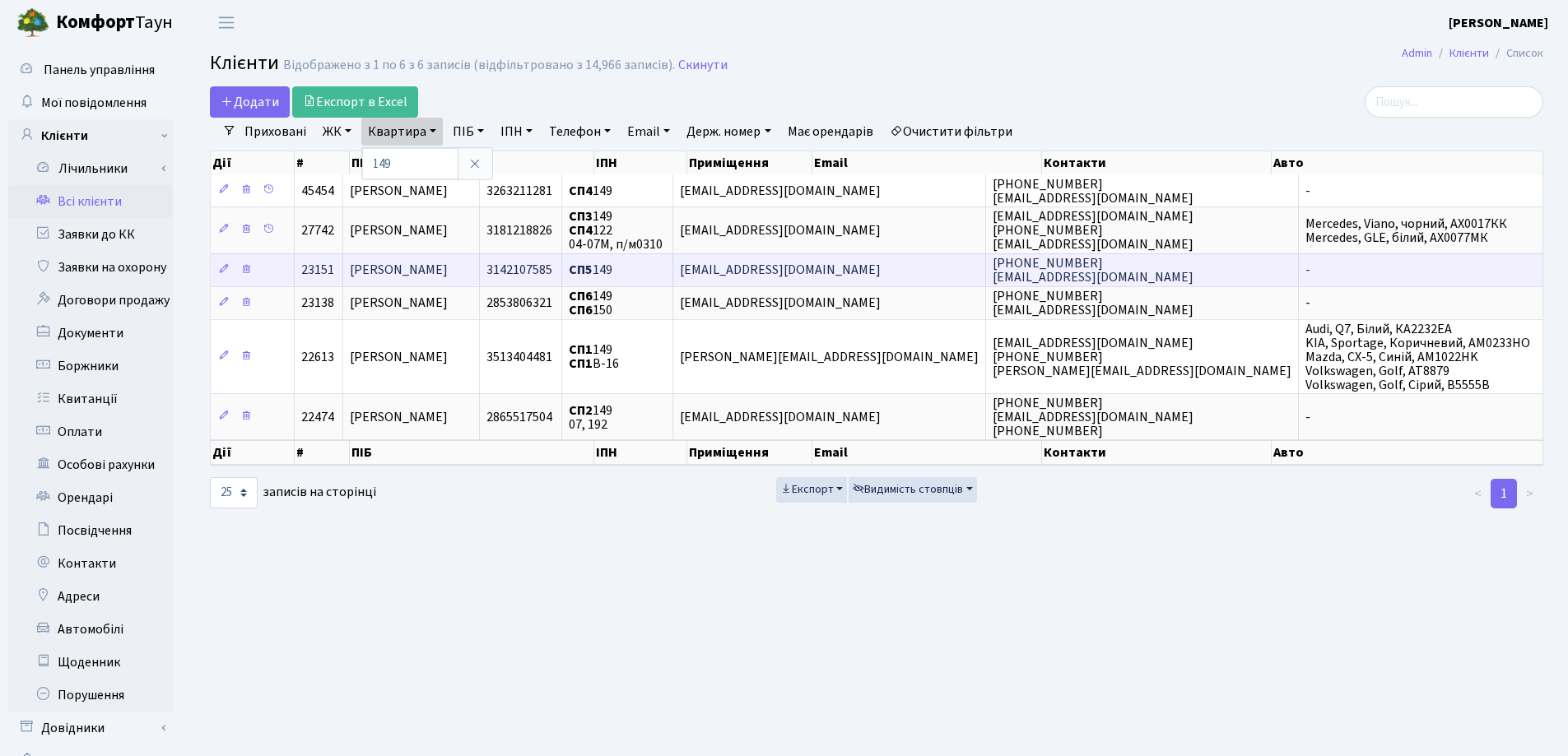
click at [447, 267] on span "[PERSON_NAME]" at bounding box center [399, 271] width 98 height 19
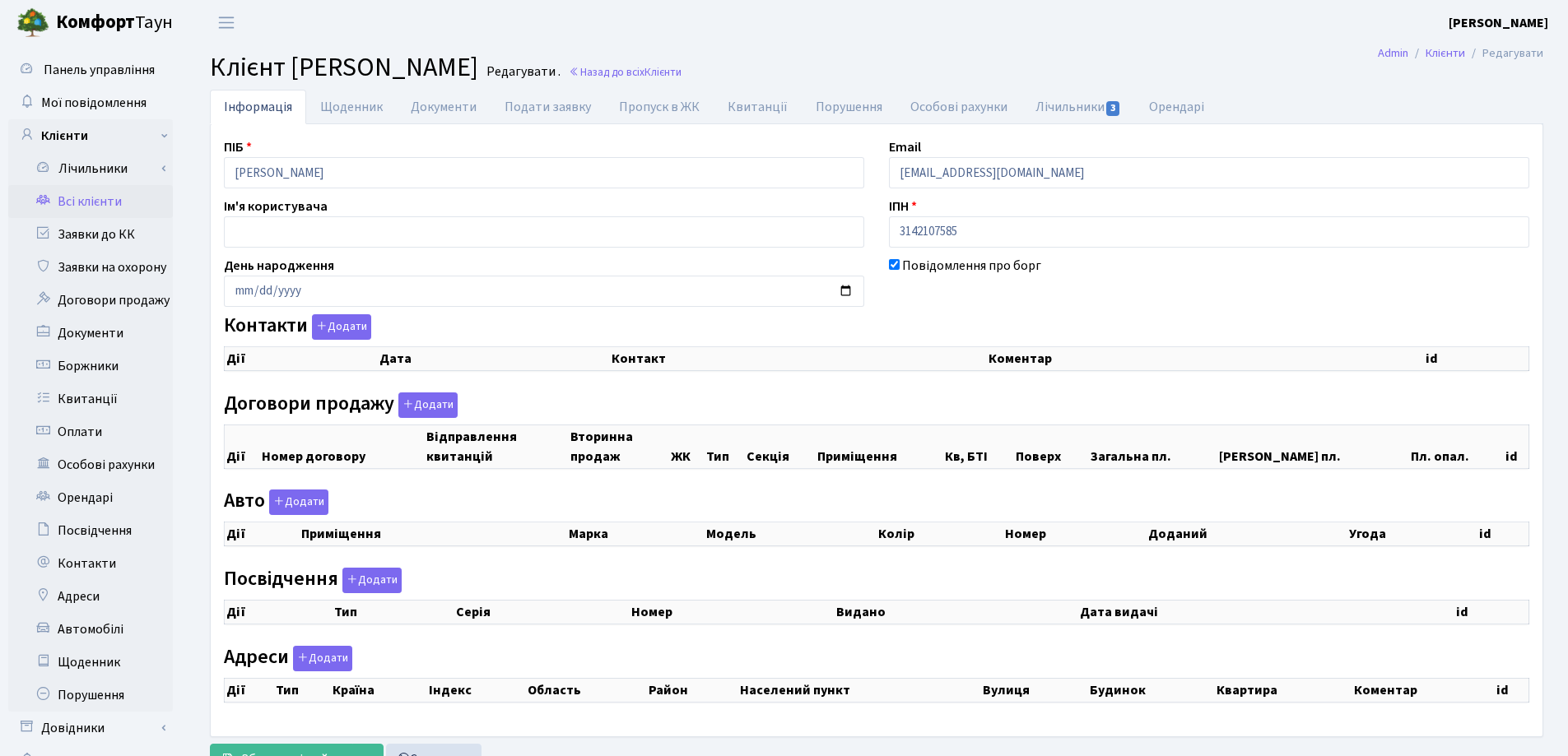
checkbox input "true"
select select "25"
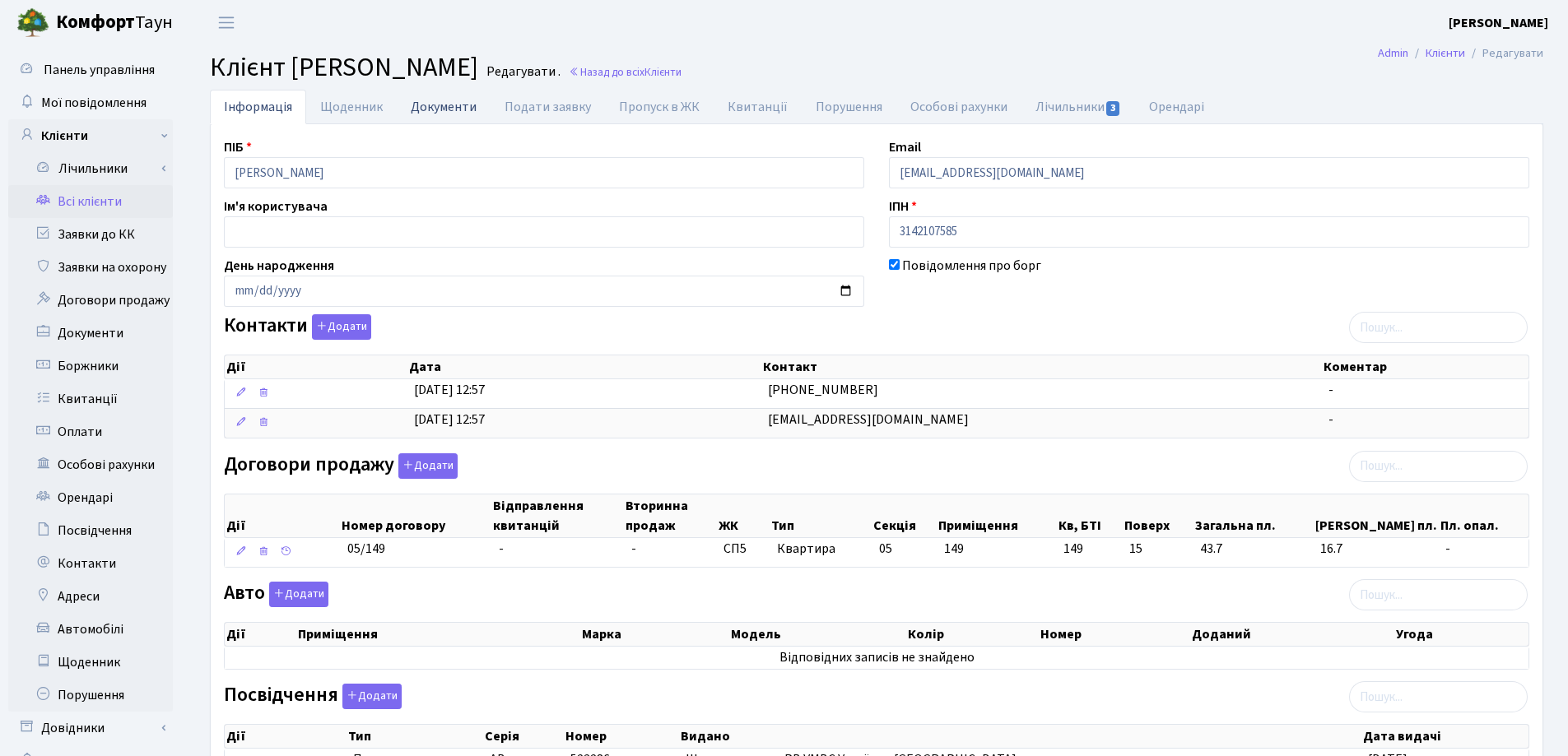
click at [415, 103] on link "Документи" at bounding box center [443, 107] width 94 height 33
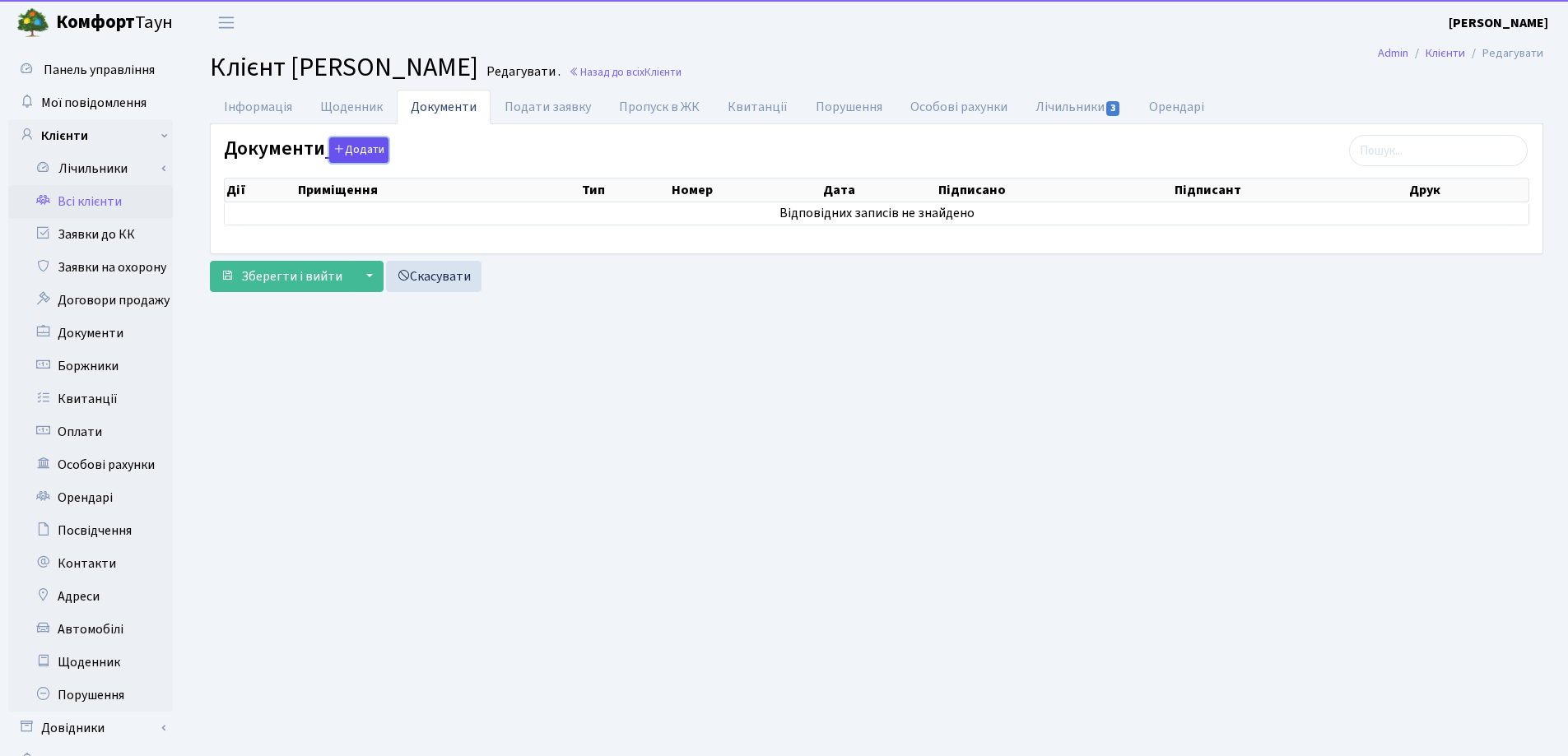
click at [344, 154] on button "Додати" at bounding box center [359, 149] width 59 height 25
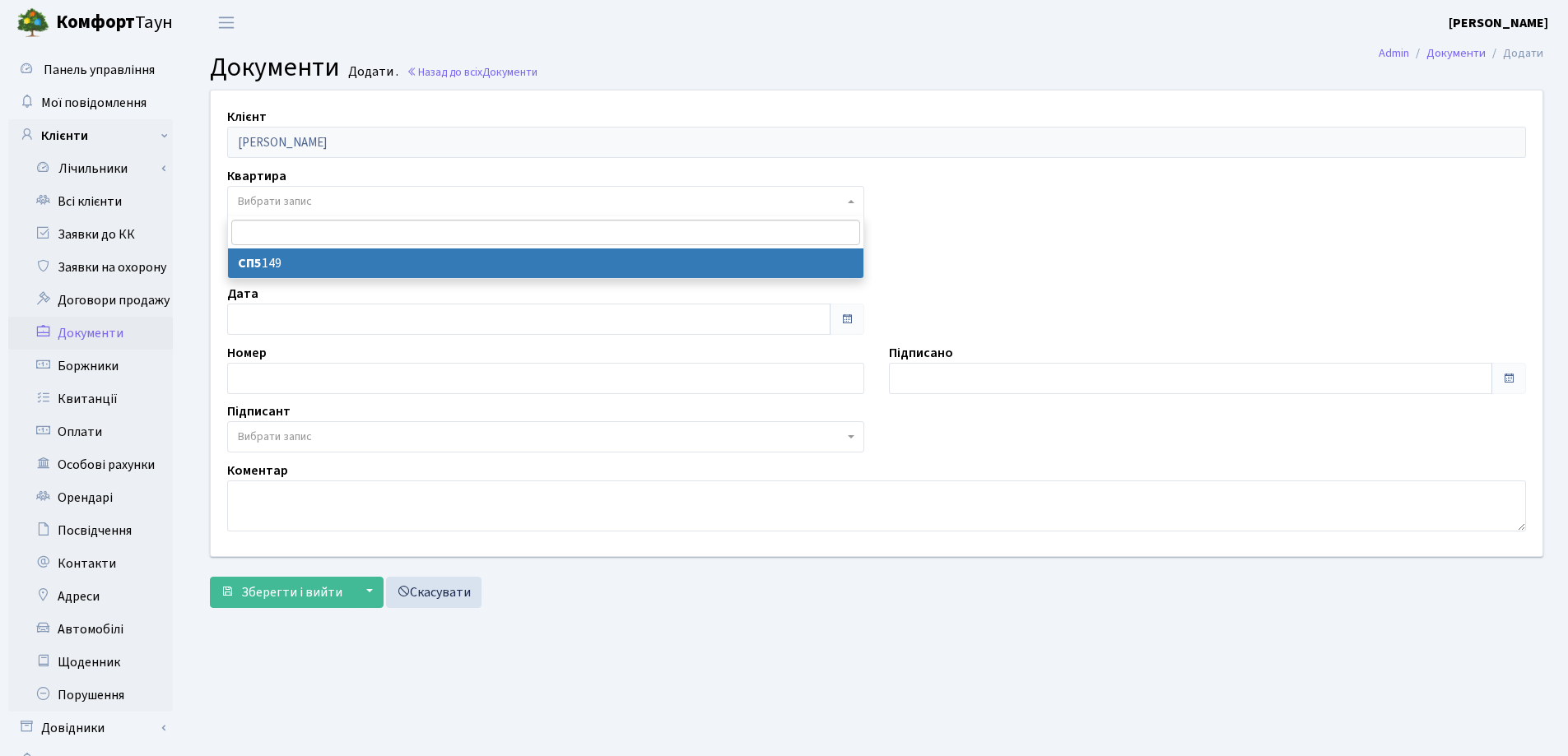
click at [250, 194] on span "Вибрати запис" at bounding box center [275, 201] width 74 height 17
select select "36769"
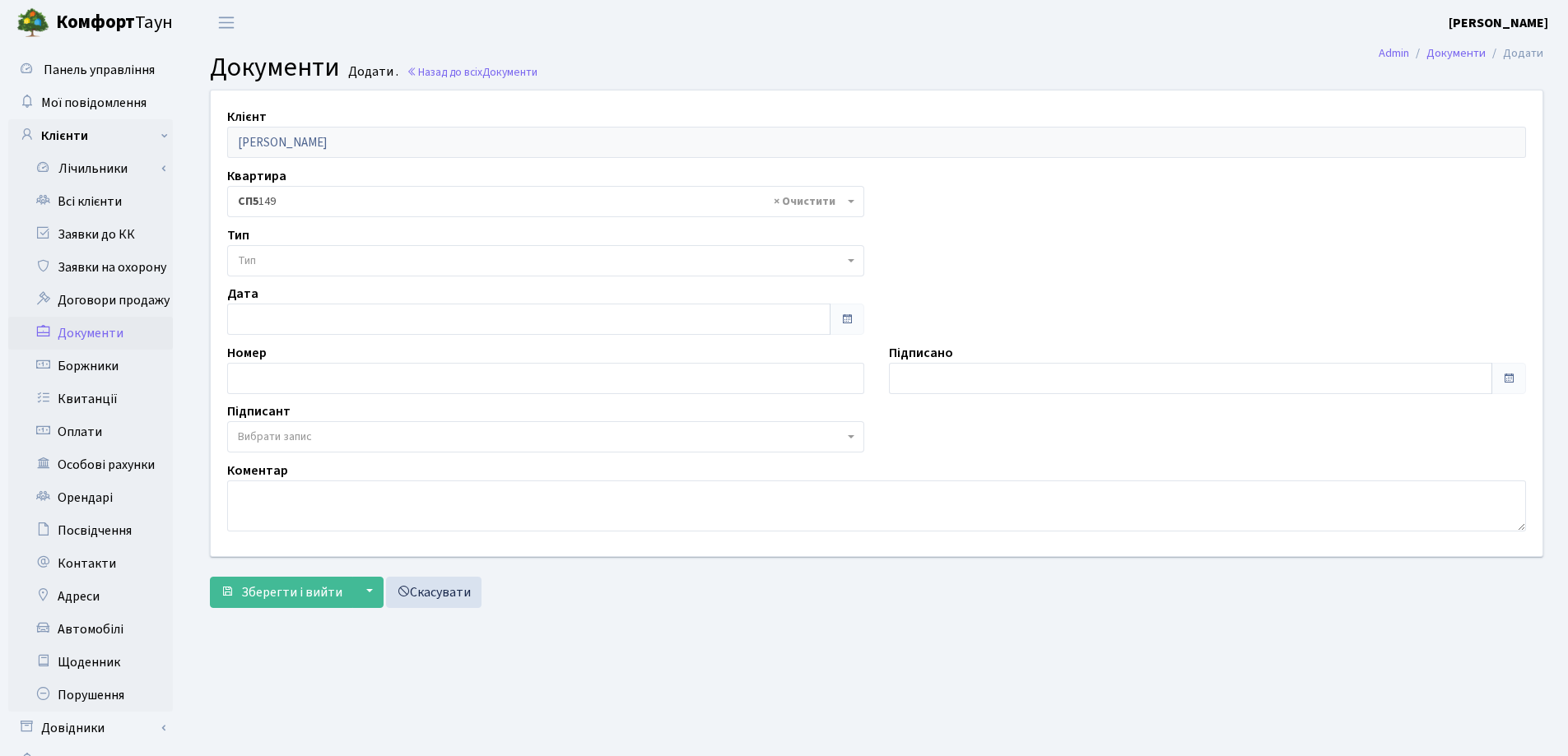
click at [259, 266] on span "Тип" at bounding box center [540, 261] width 606 height 17
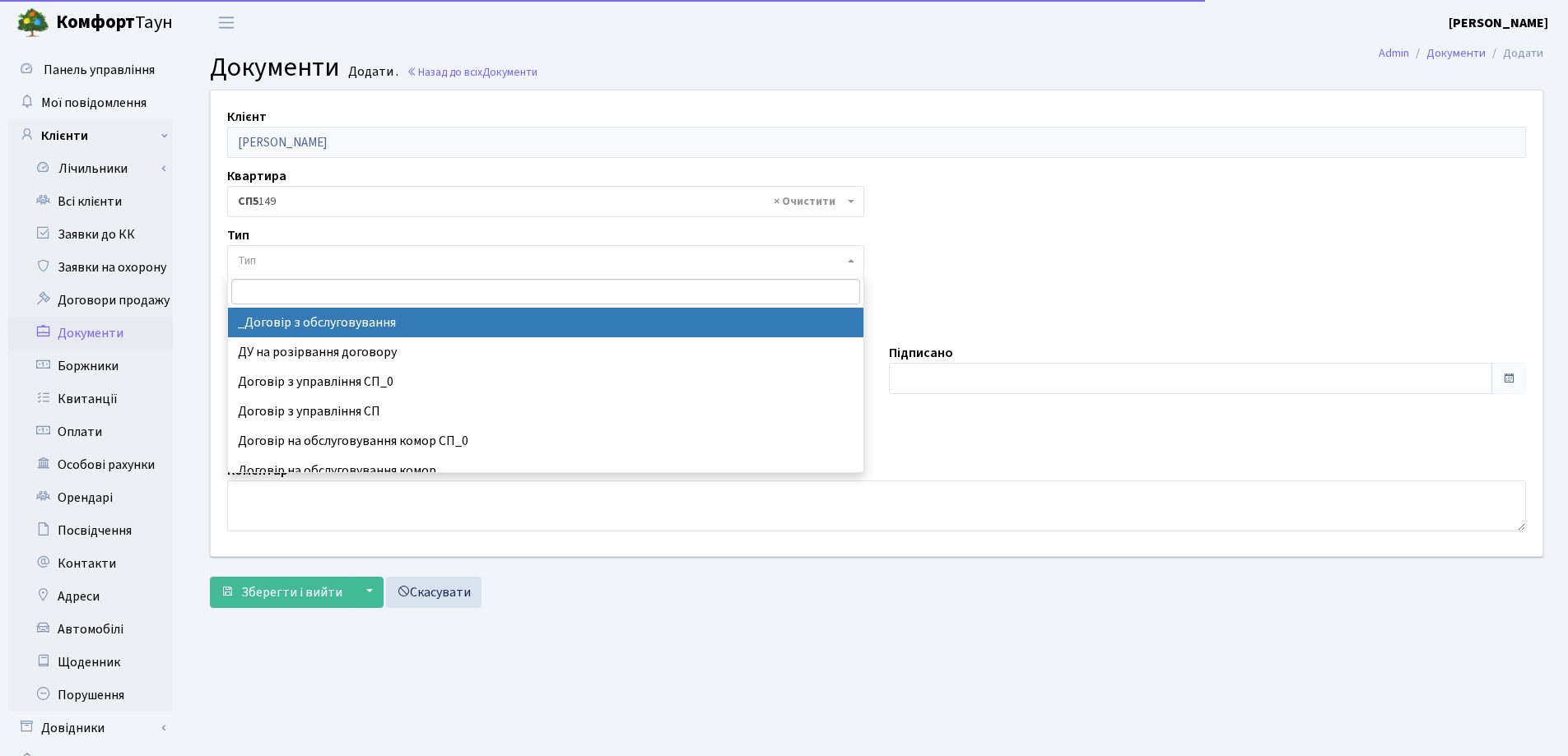
select select "289"
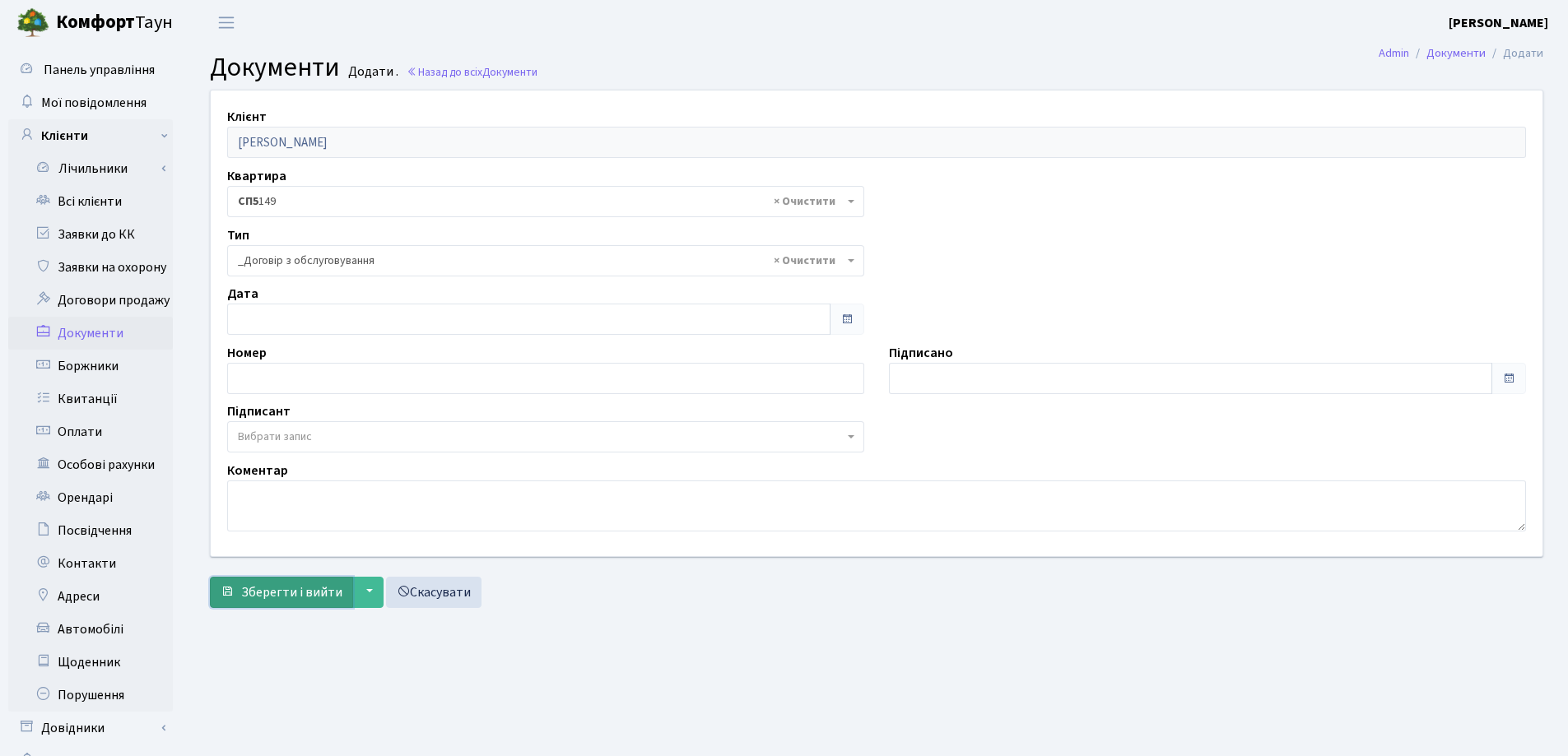
click at [303, 587] on span "Зберегти і вийти" at bounding box center [291, 593] width 101 height 19
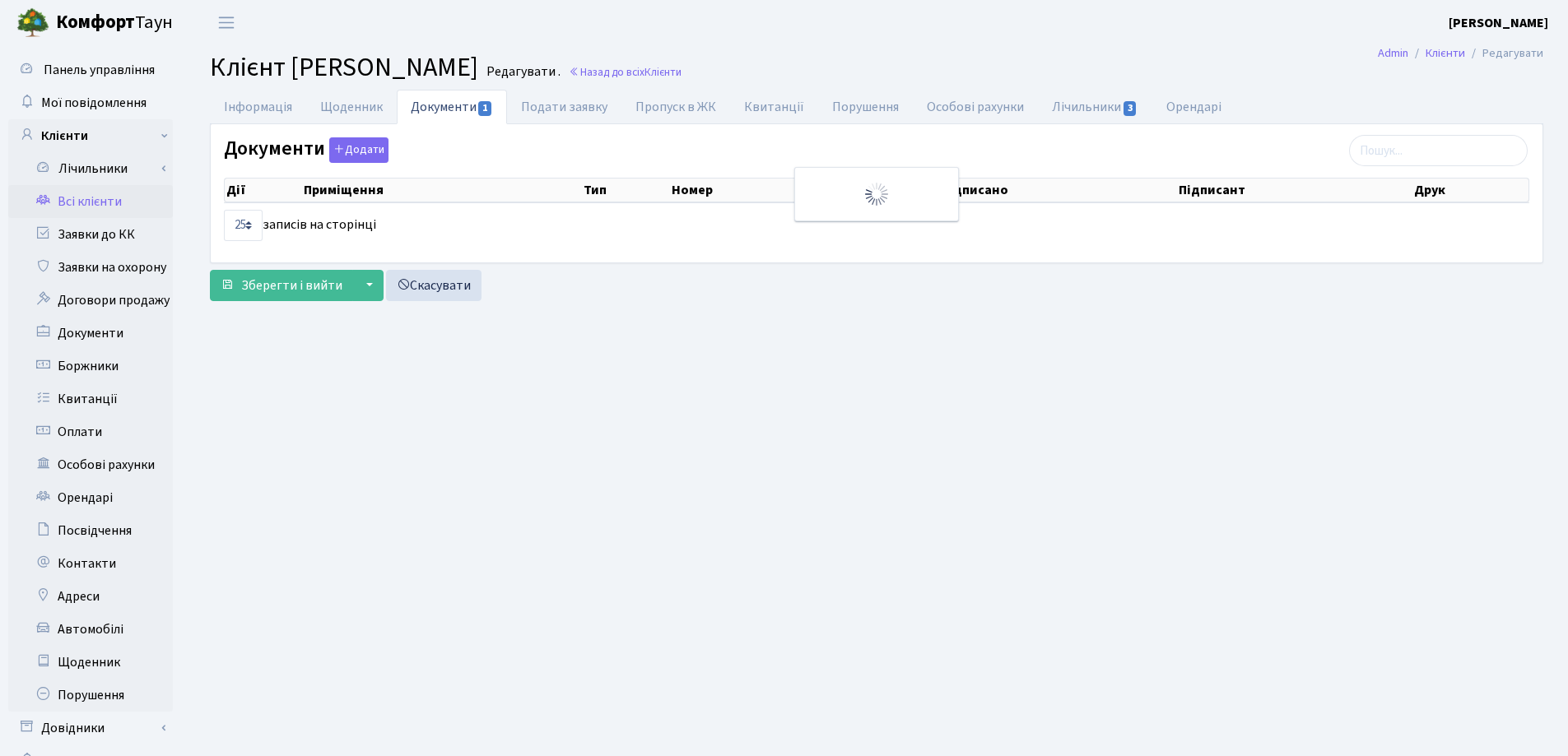
select select "25"
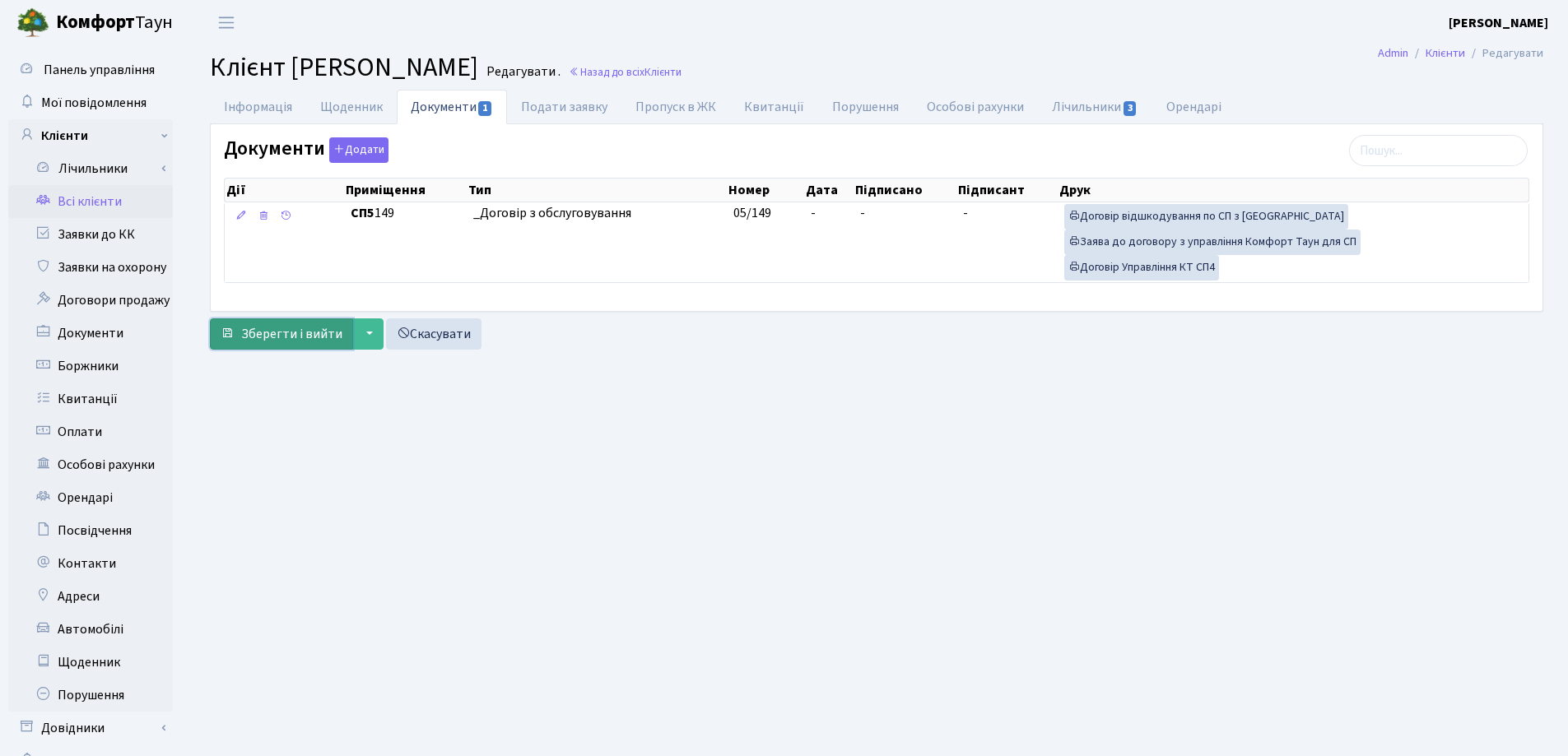
click at [271, 326] on span "Зберегти і вийти" at bounding box center [291, 334] width 101 height 19
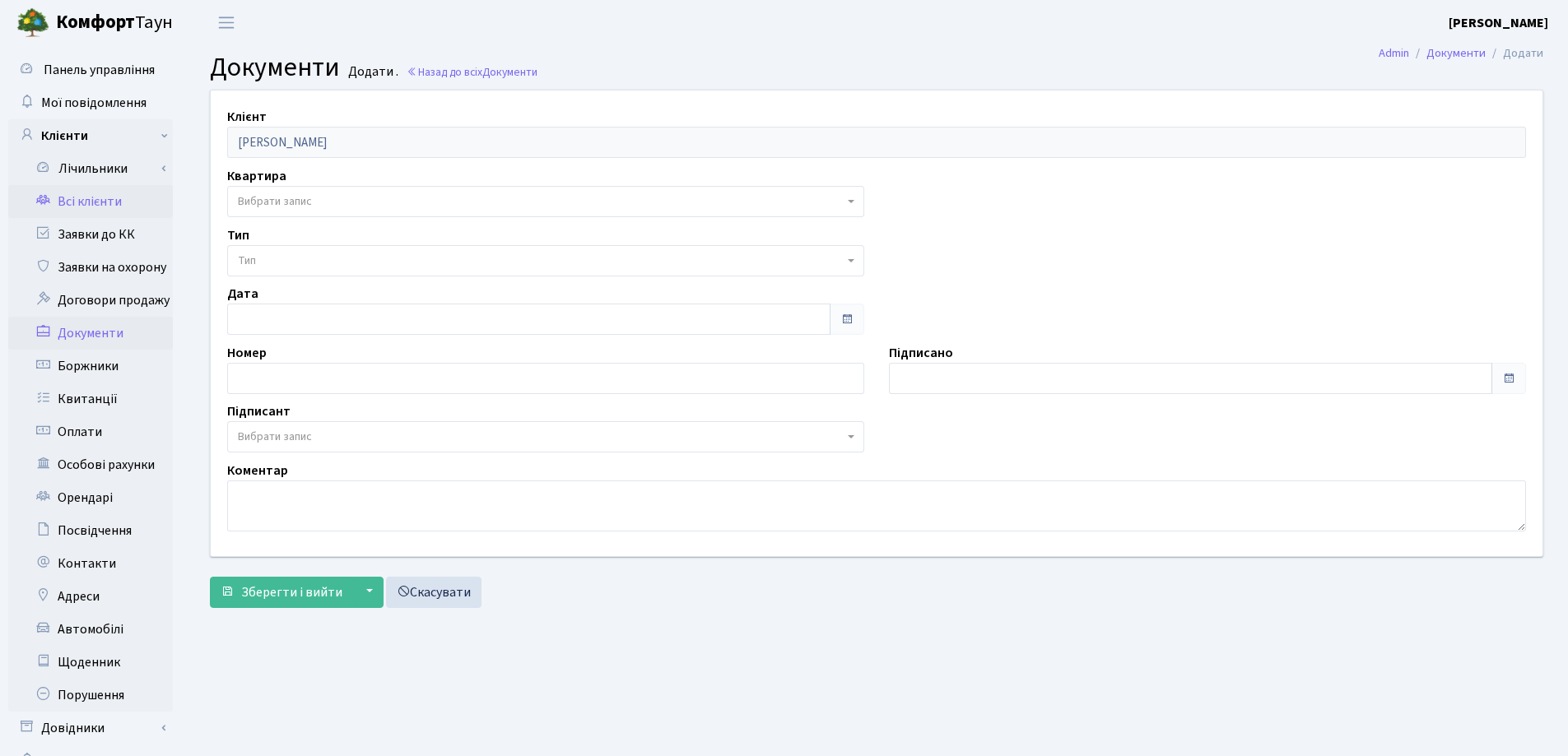
click at [63, 202] on link "Всі клієнти" at bounding box center [90, 201] width 164 height 32
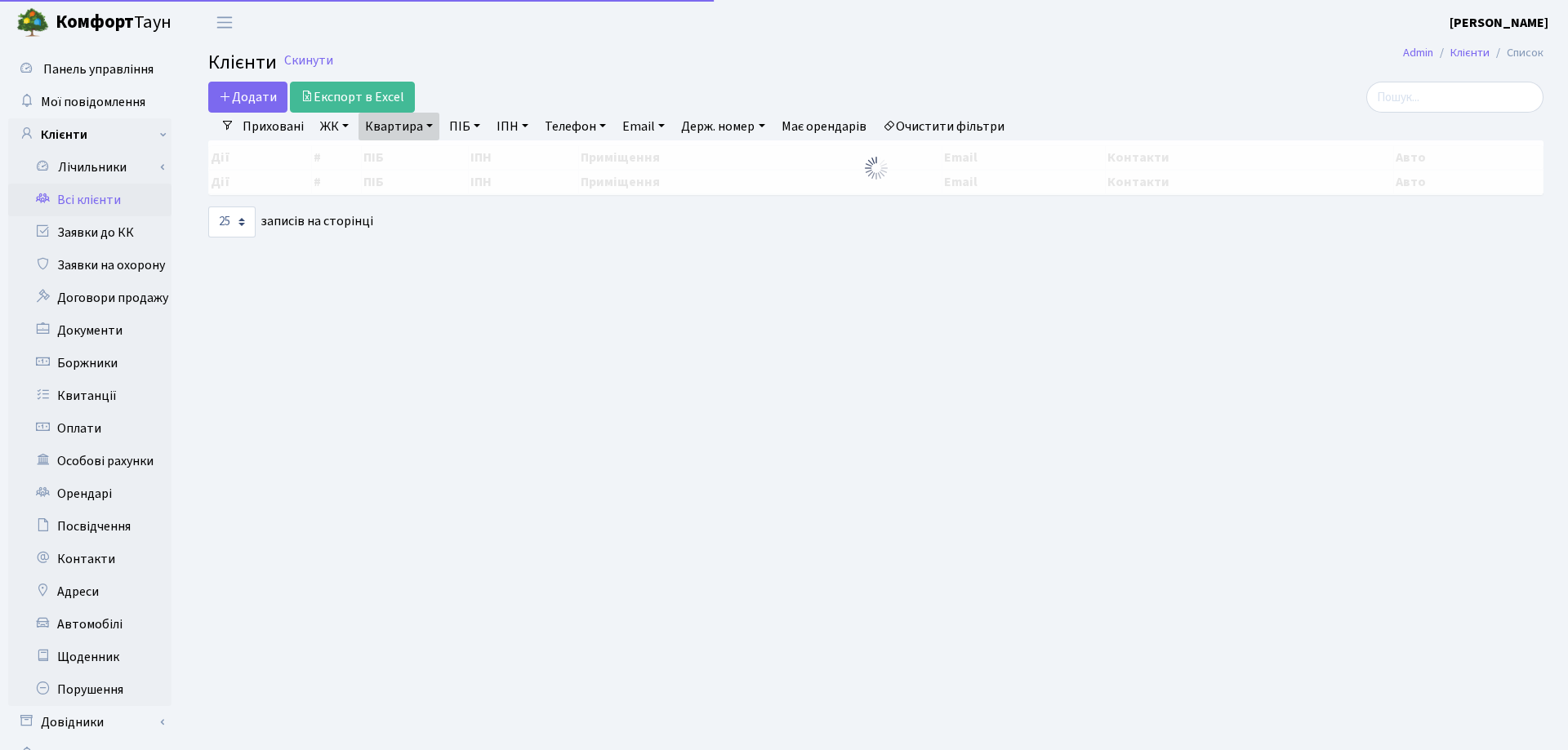
select select "25"
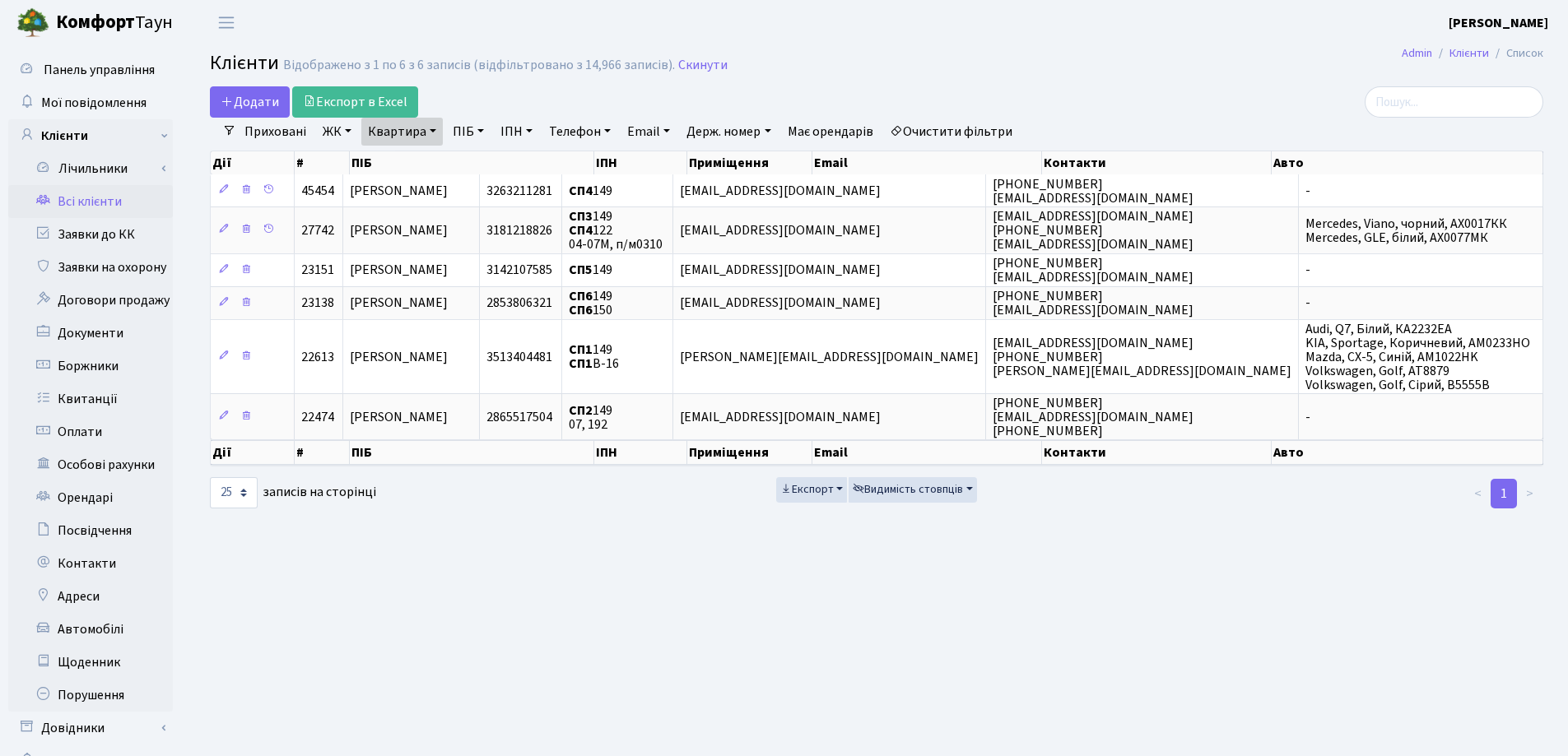
click at [429, 132] on link "Квартира" at bounding box center [402, 132] width 82 height 28
click at [446, 157] on input "149" at bounding box center [410, 164] width 96 height 32
type input "1"
type input "68"
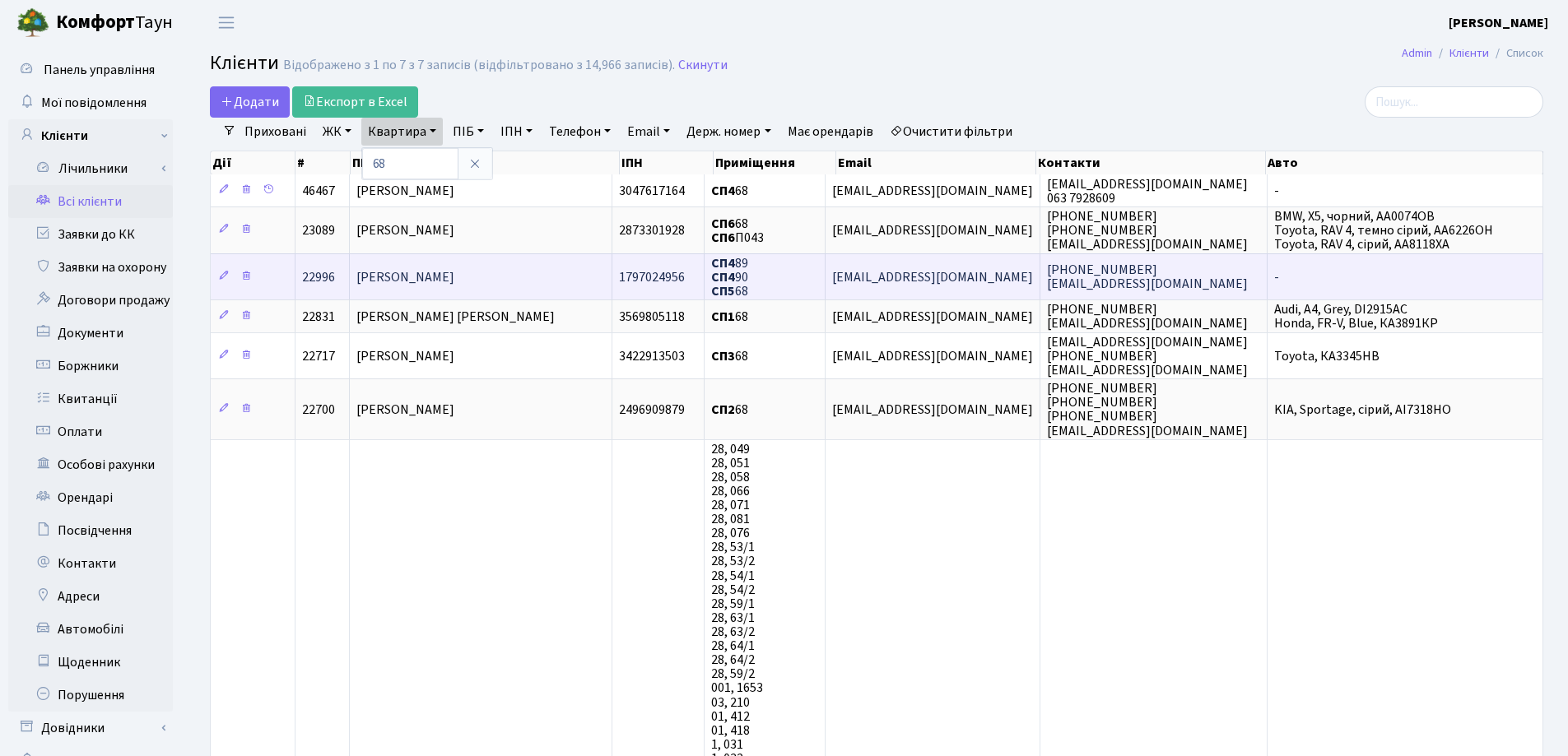
click at [513, 281] on td "Сандлер Юрій" at bounding box center [481, 276] width 263 height 46
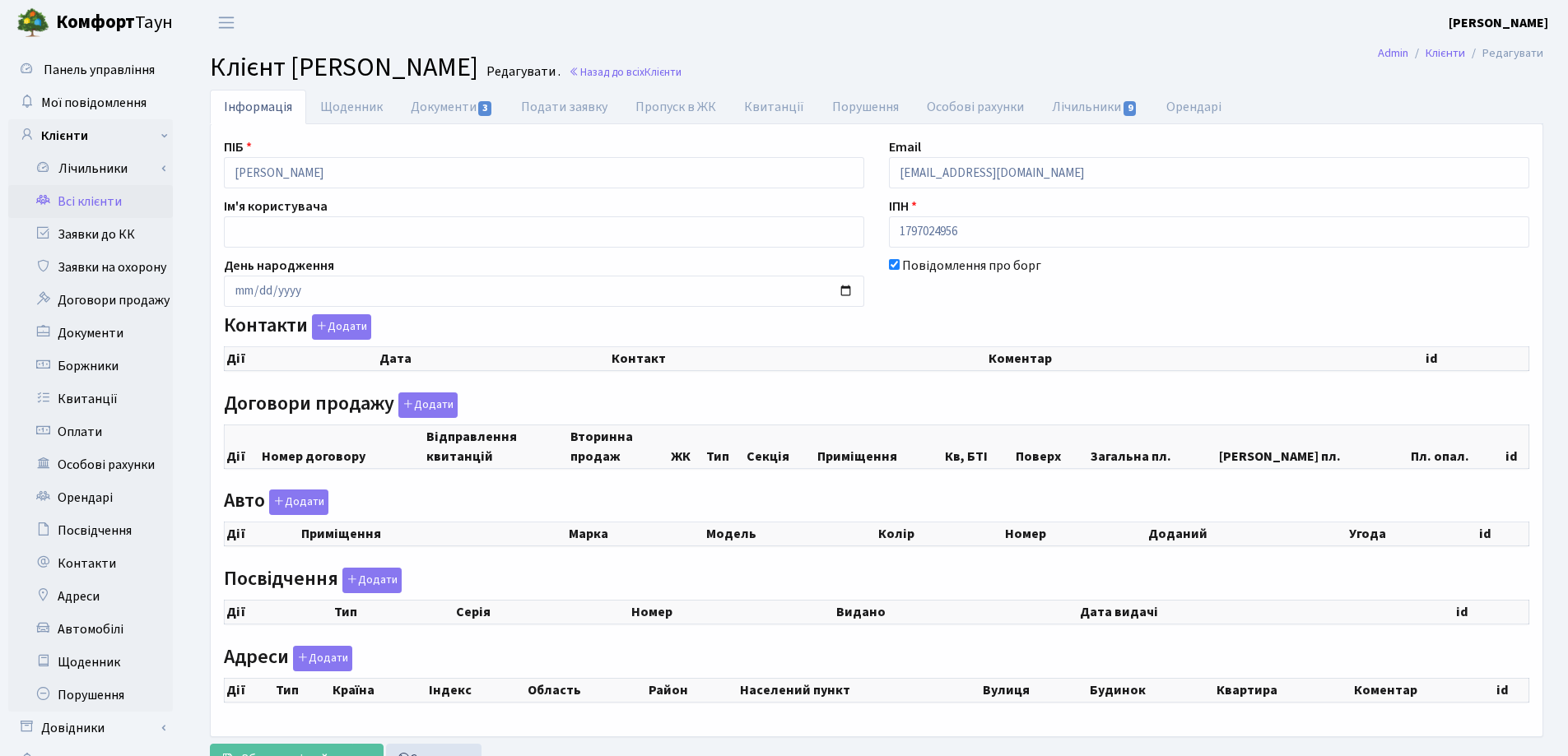
checkbox input "true"
select select "25"
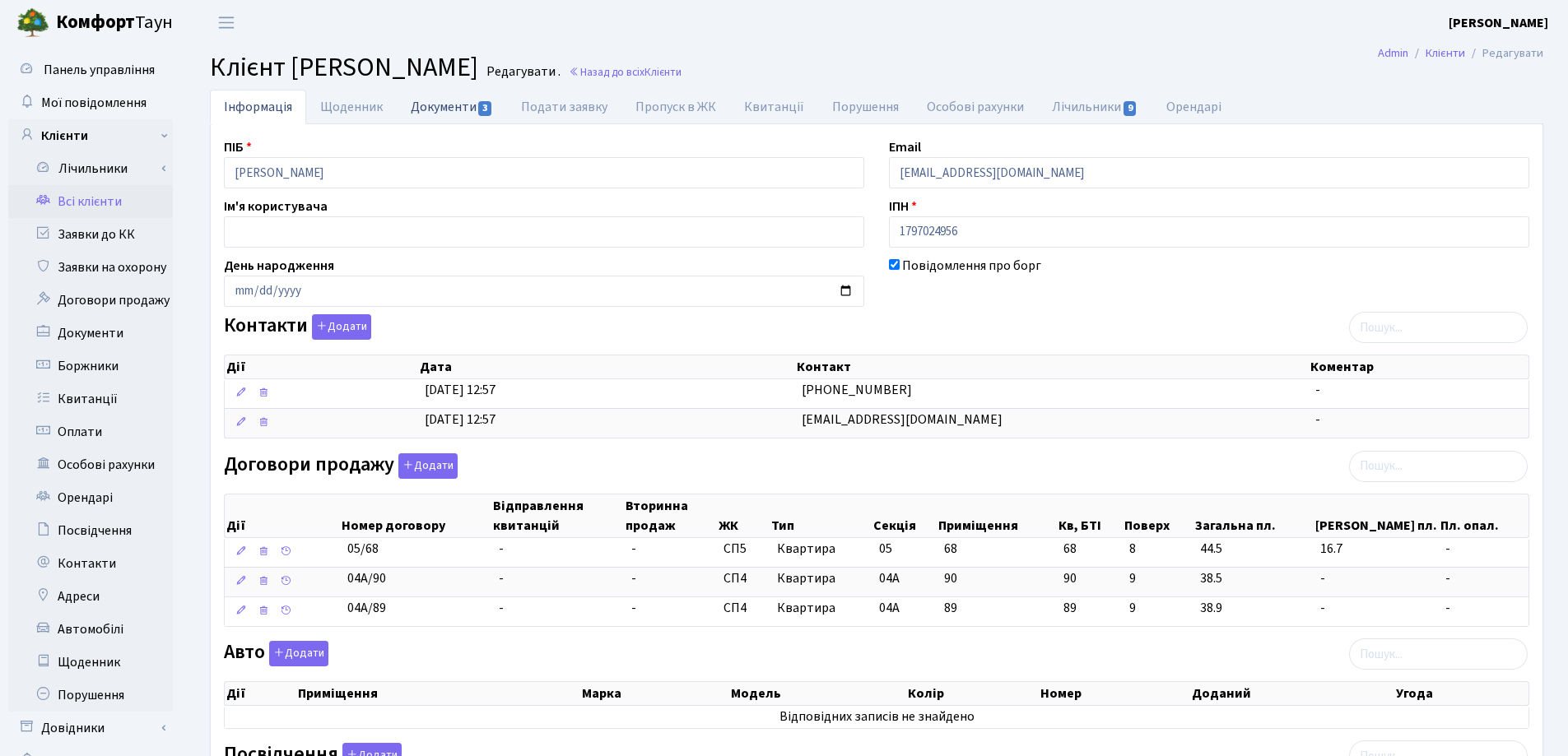
click at [447, 105] on link "Документи 3" at bounding box center [451, 107] width 110 height 33
select select "25"
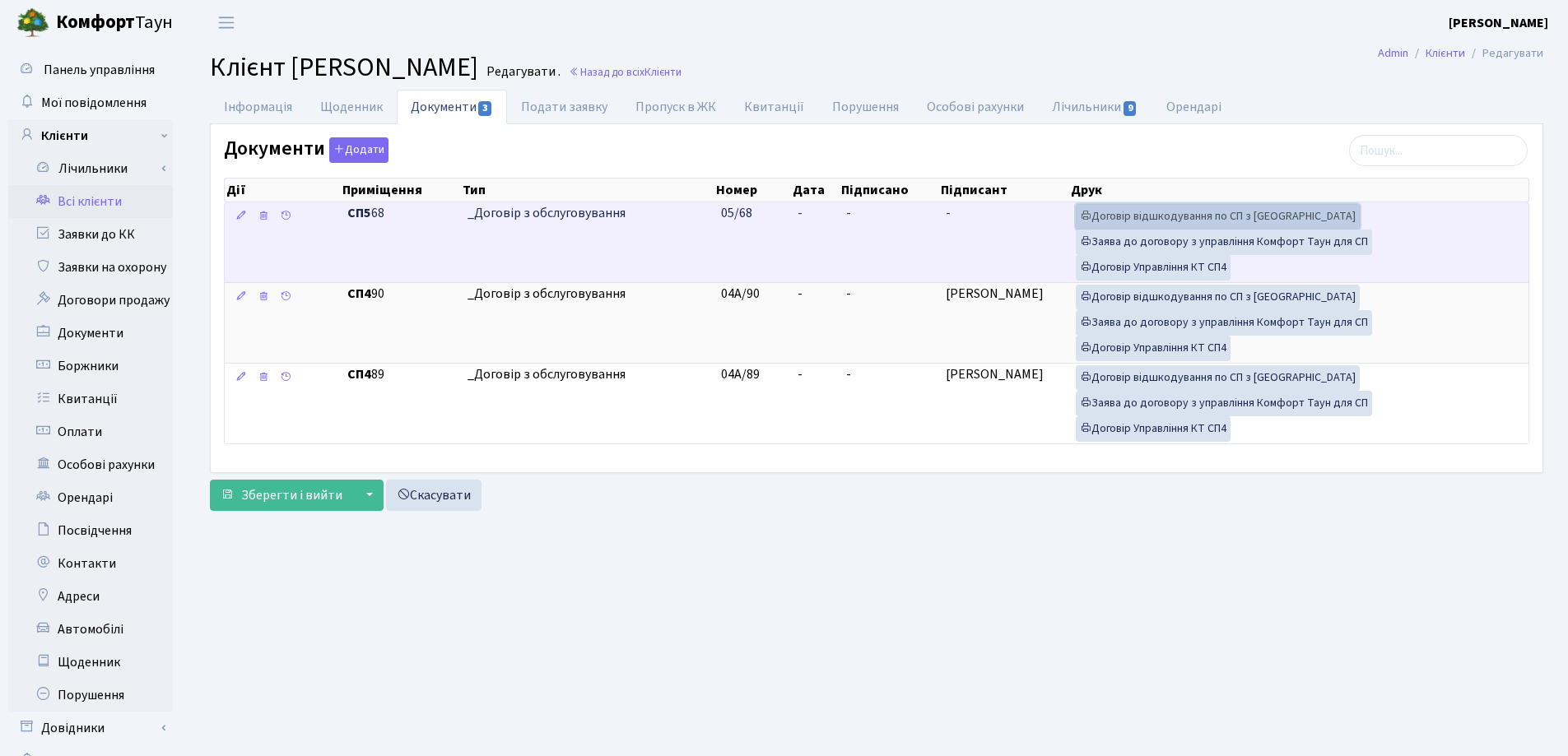
click at [1159, 218] on link "Договір відшкодування по СП з Екві" at bounding box center [1217, 216] width 284 height 25
click at [1149, 267] on link "Договір Управління КТ СП4" at bounding box center [1152, 267] width 155 height 25
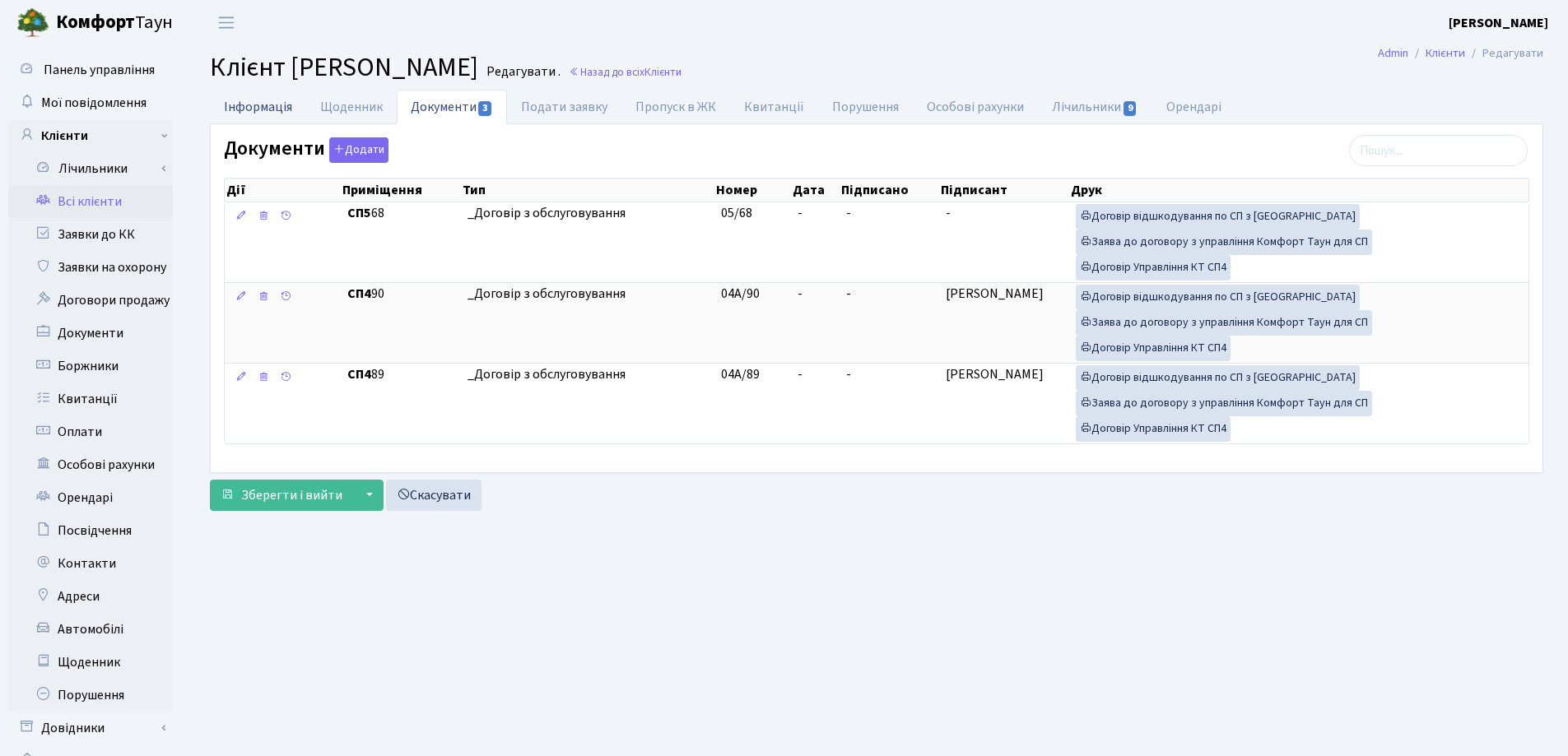
click at [226, 112] on link "Інформація" at bounding box center [258, 107] width 96 height 33
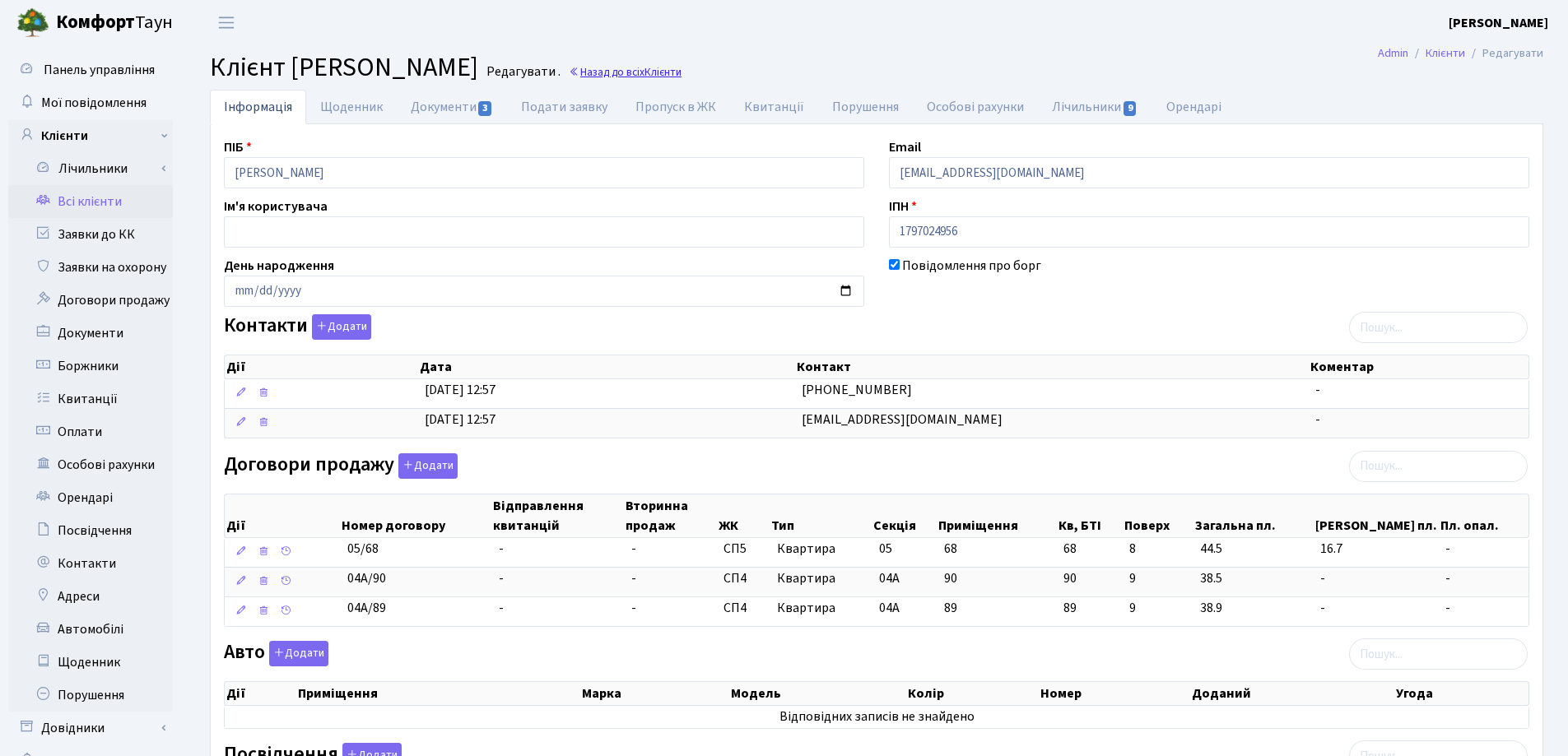
click at [585, 68] on link "Назад до всіх Клієнти" at bounding box center [625, 71] width 113 height 16
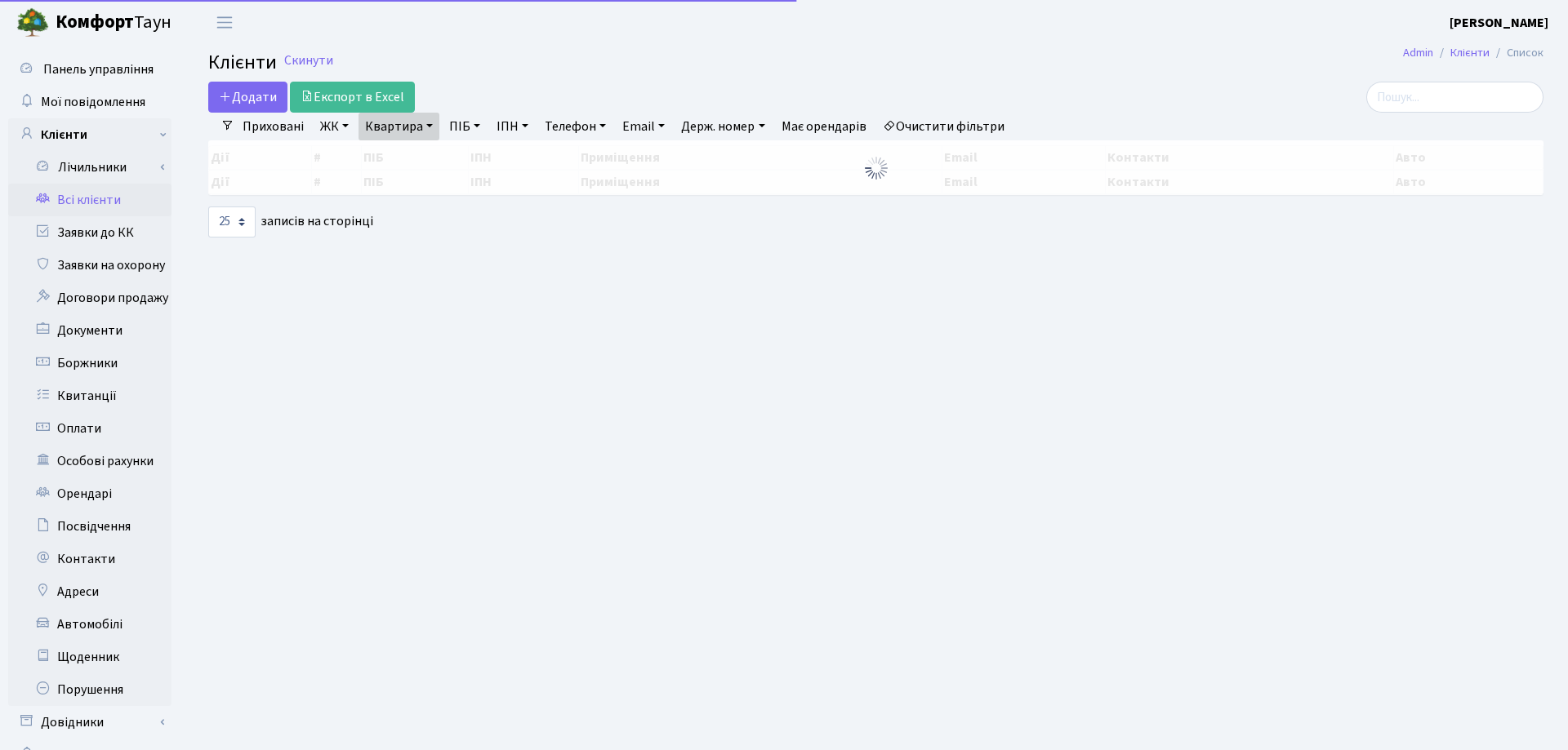
select select "25"
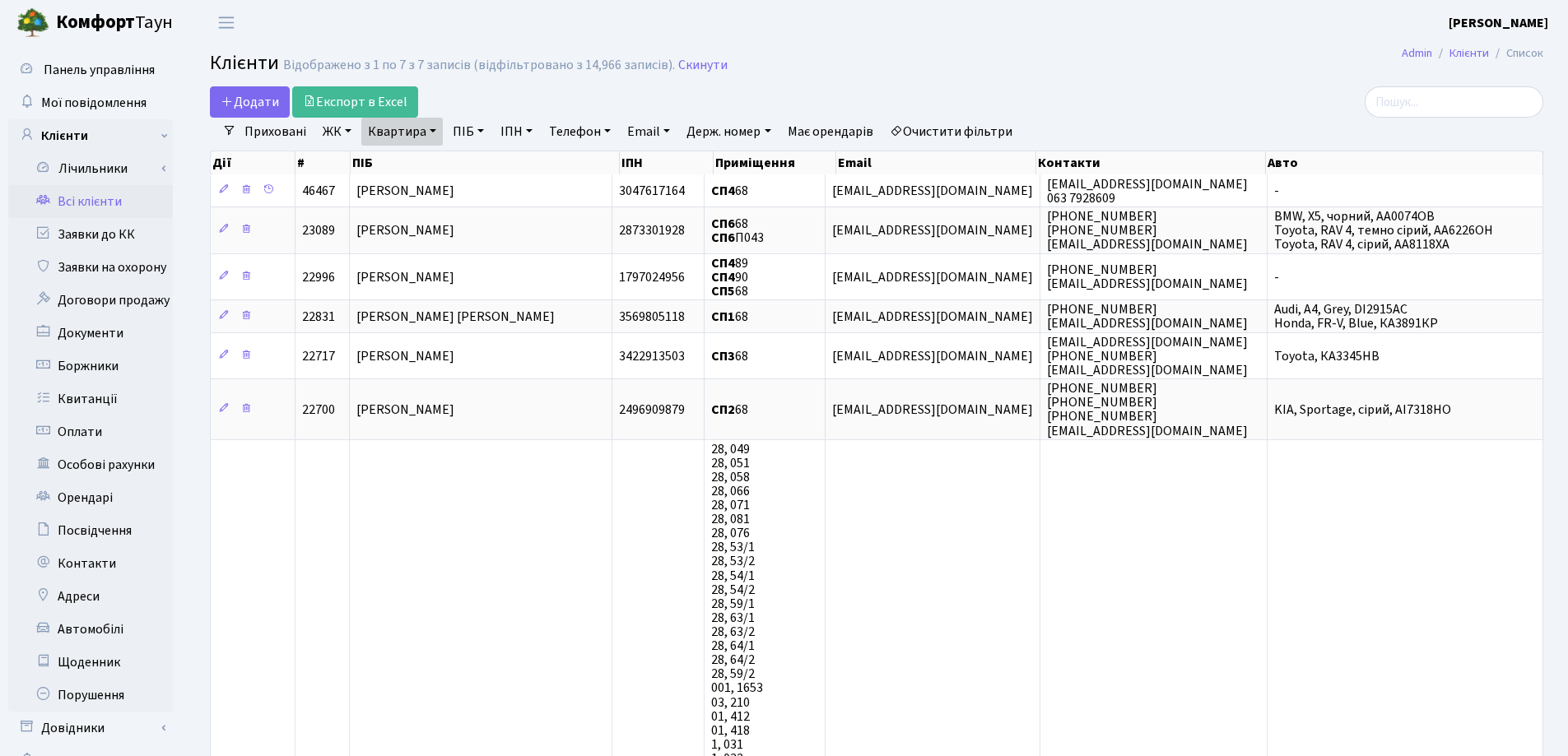
click at [436, 131] on link "Квартира" at bounding box center [402, 132] width 82 height 28
click at [435, 162] on input "68" at bounding box center [410, 164] width 96 height 32
type input "6"
type input "221"
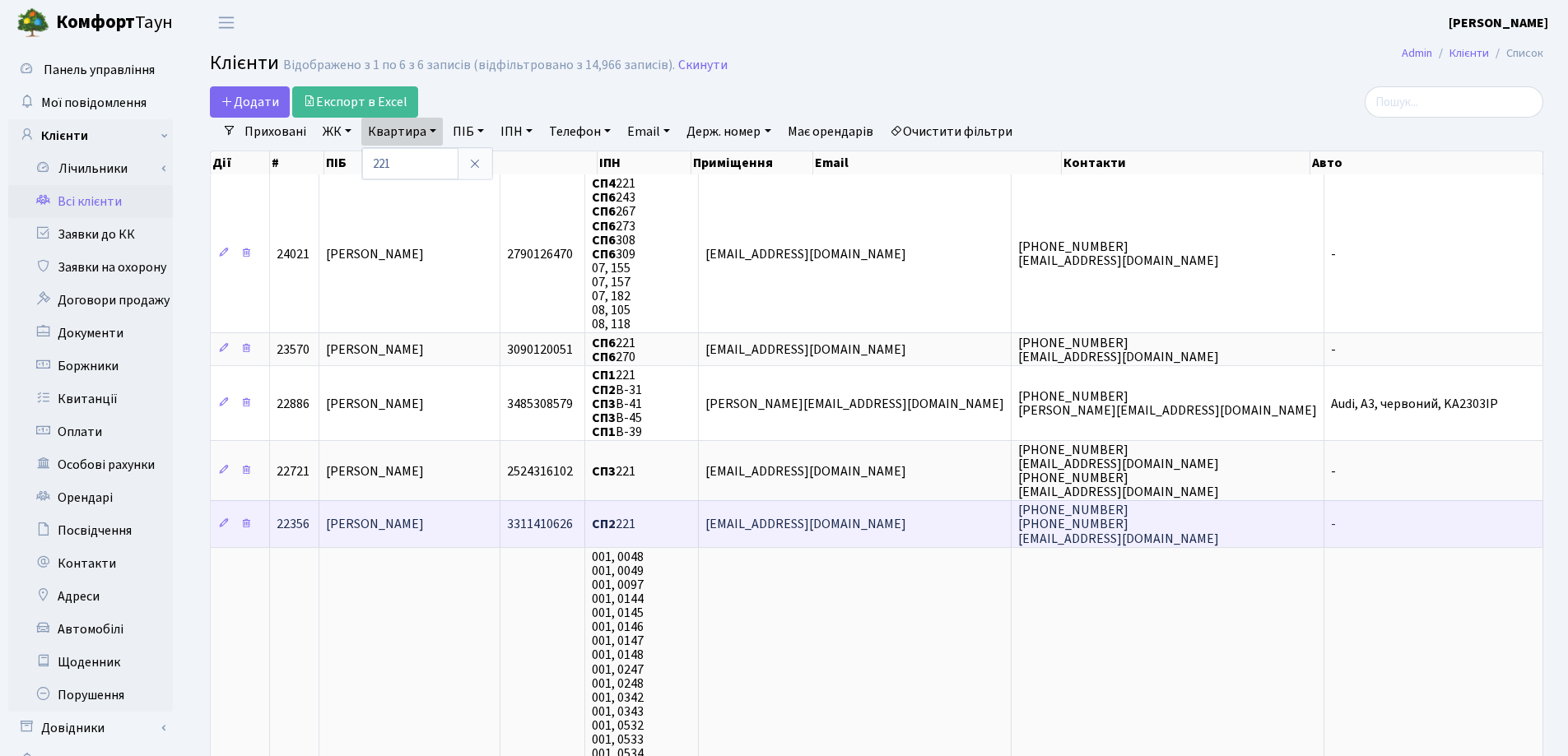
click at [482, 520] on td "[PERSON_NAME]" at bounding box center [409, 523] width 180 height 46
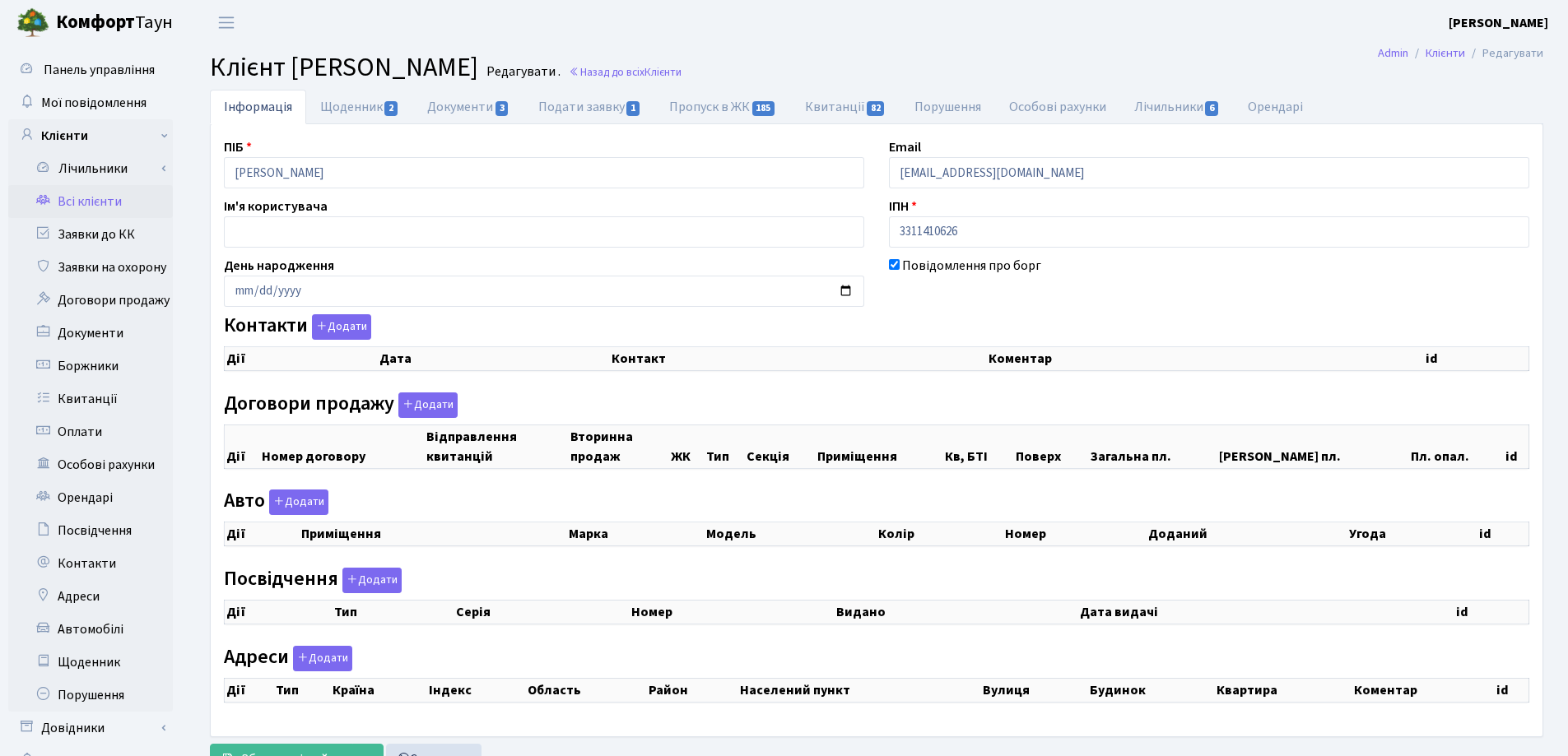
checkbox input "true"
select select "25"
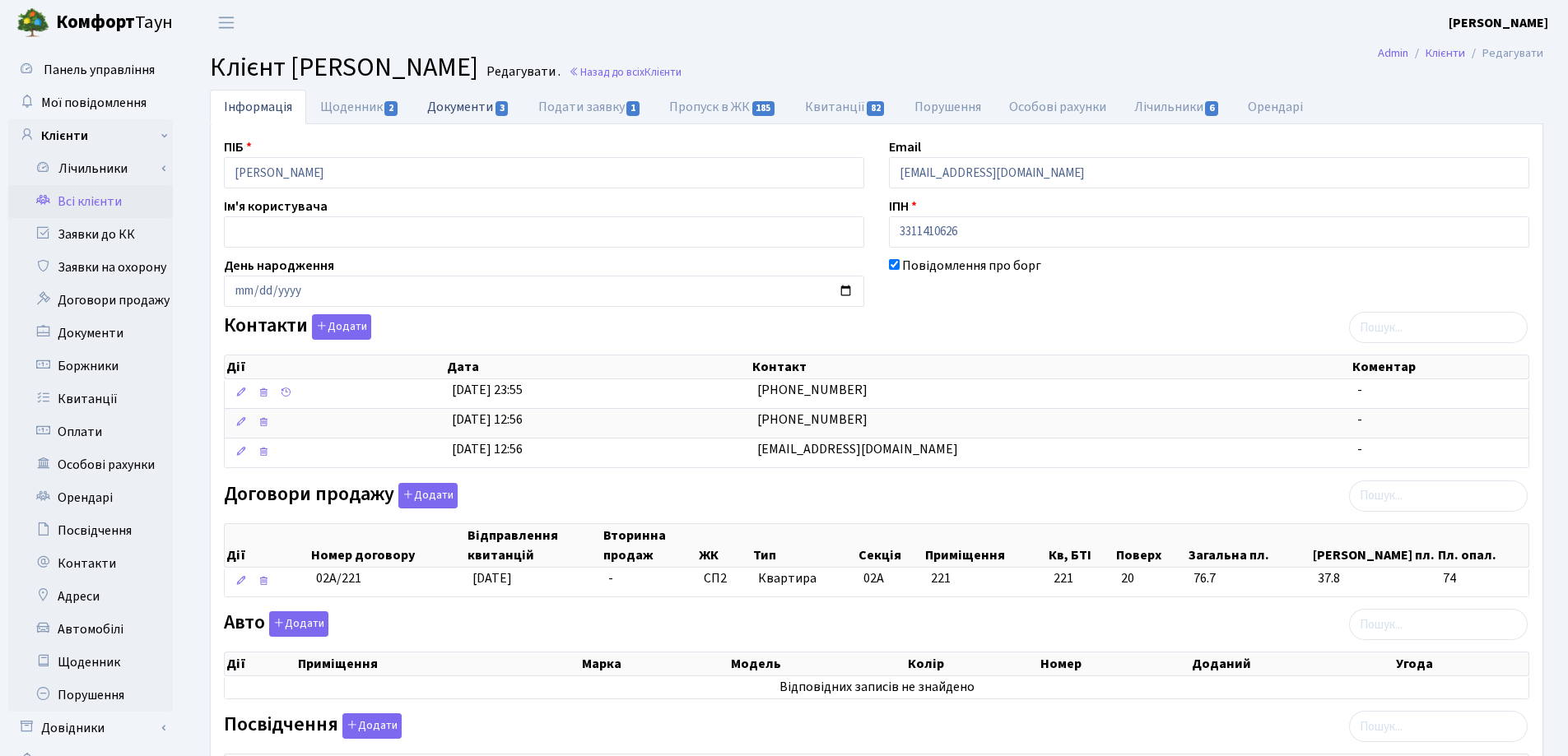
click at [444, 104] on link "Документи 3" at bounding box center [468, 107] width 110 height 33
select select "25"
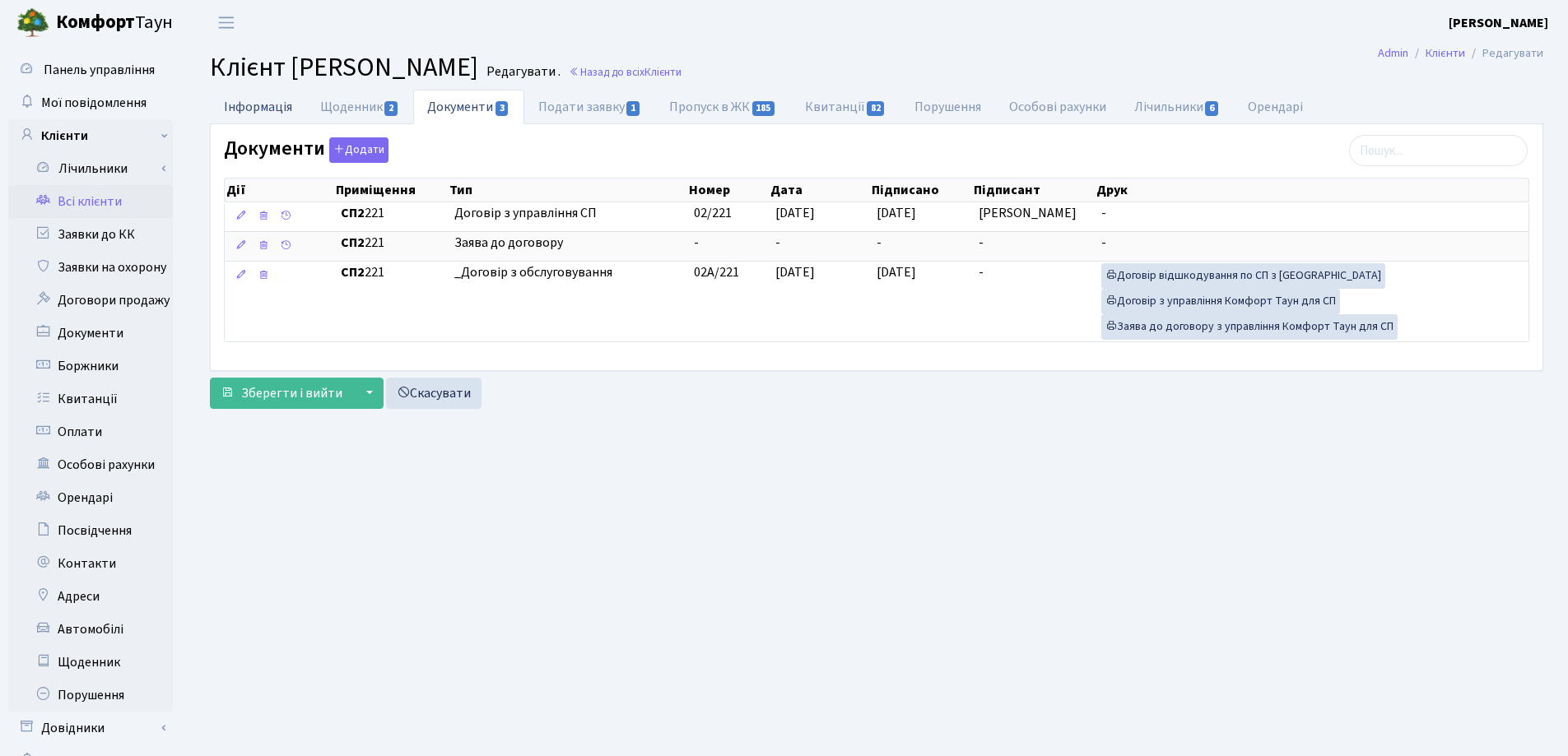
click at [272, 106] on link "Інформація" at bounding box center [258, 107] width 96 height 33
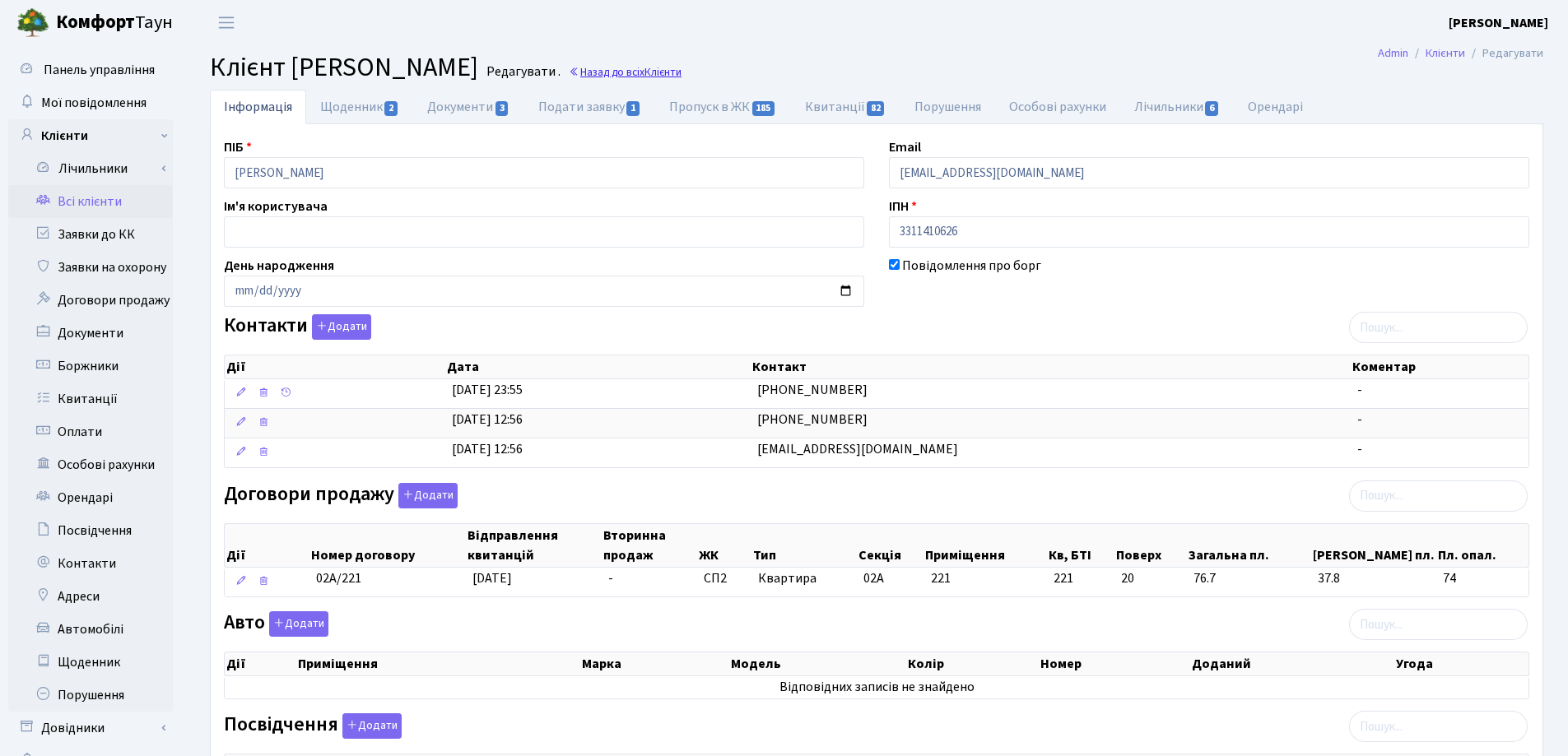
click at [681, 73] on span "Клієнти" at bounding box center [662, 71] width 37 height 16
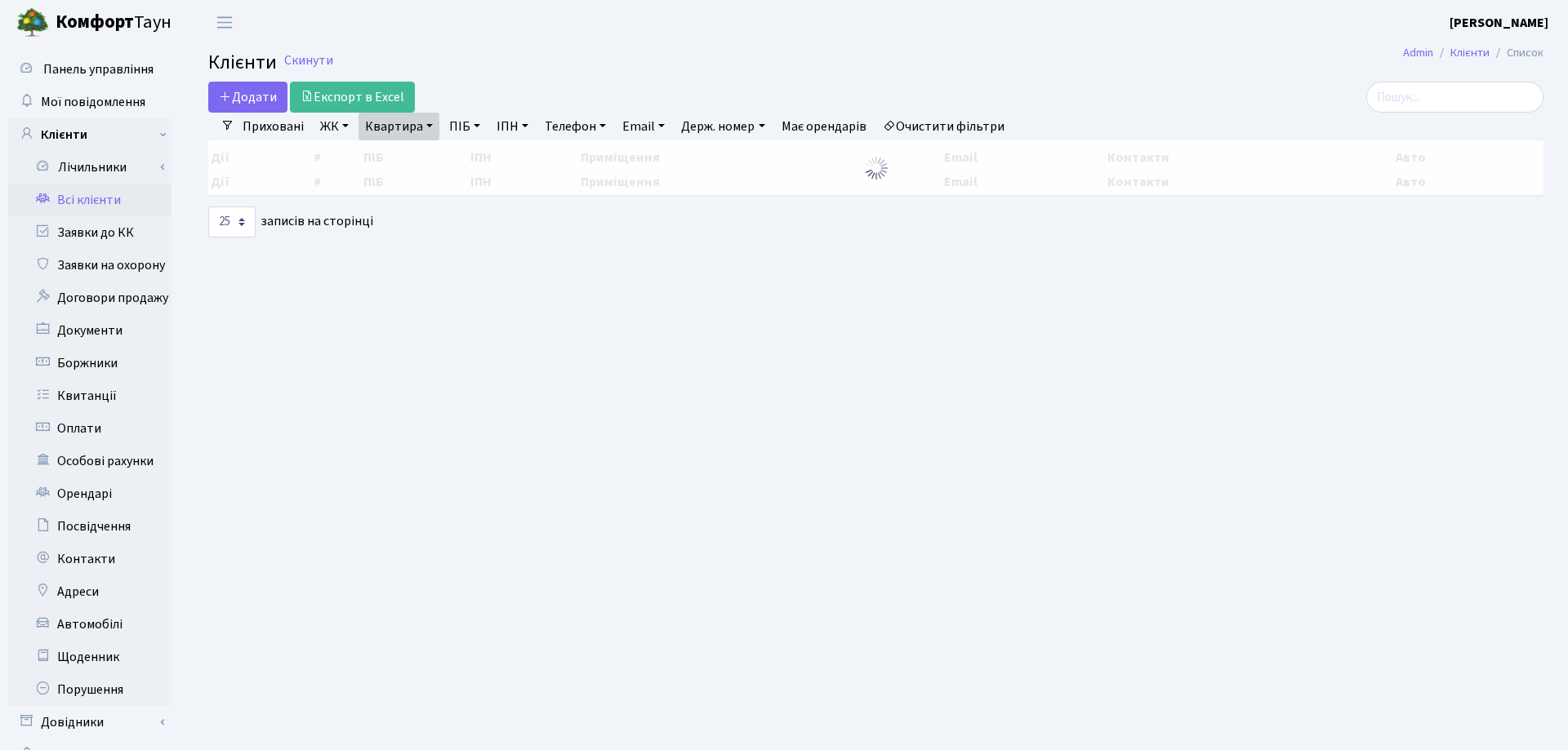
select select "25"
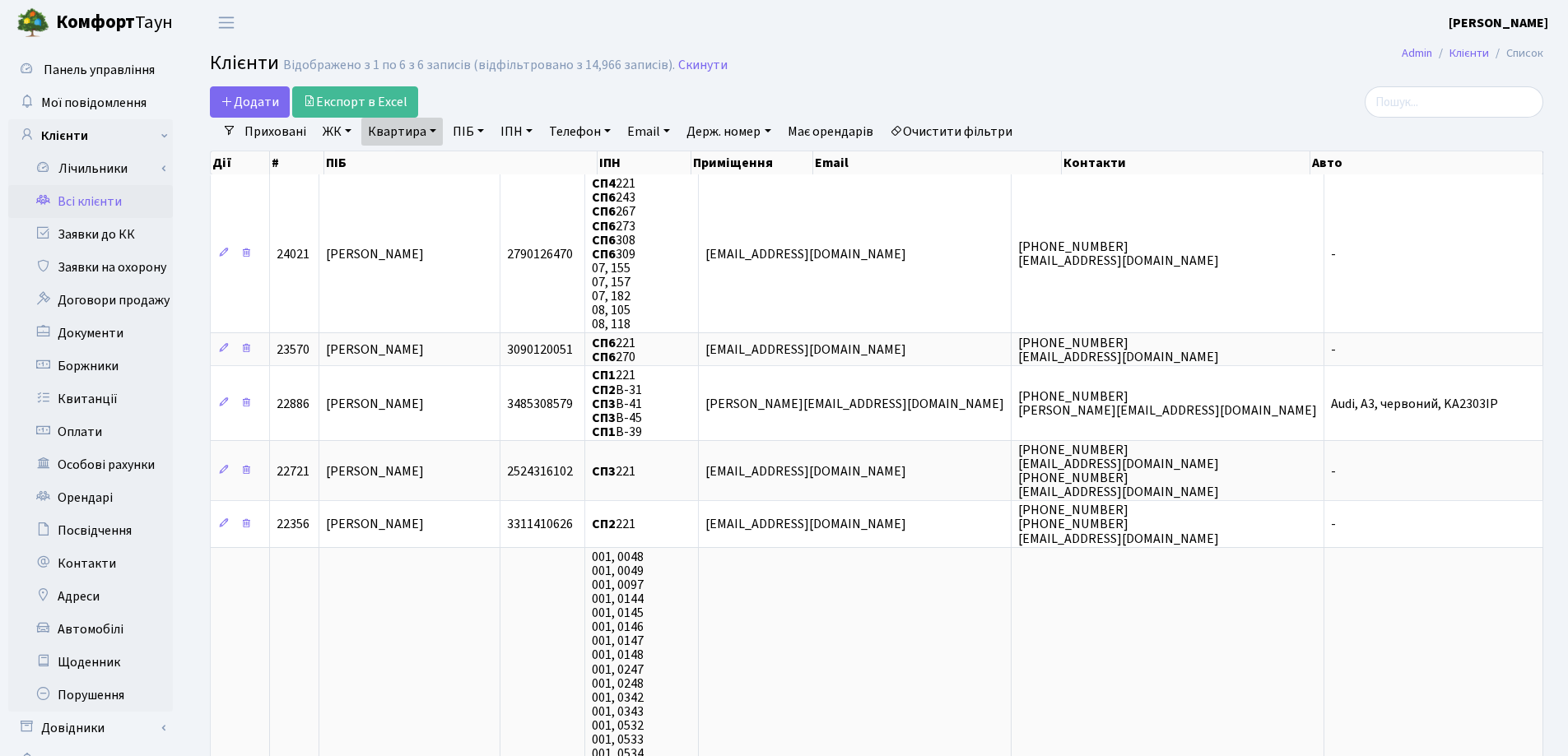
click at [433, 130] on link "Квартира" at bounding box center [402, 132] width 82 height 28
click at [442, 159] on input "221" at bounding box center [410, 164] width 96 height 32
type input "2"
type input "68"
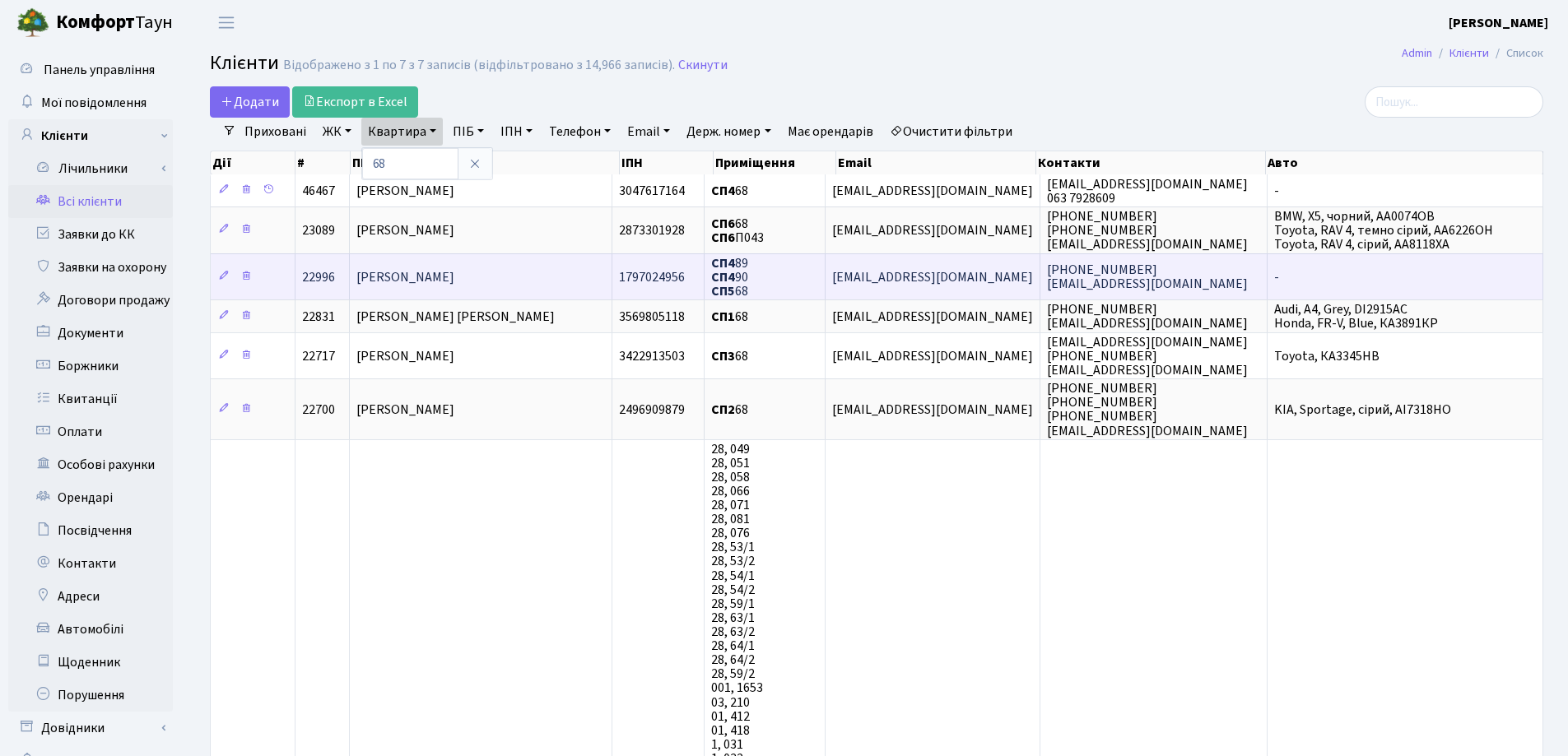
click at [492, 272] on td "[PERSON_NAME]" at bounding box center [481, 276] width 263 height 46
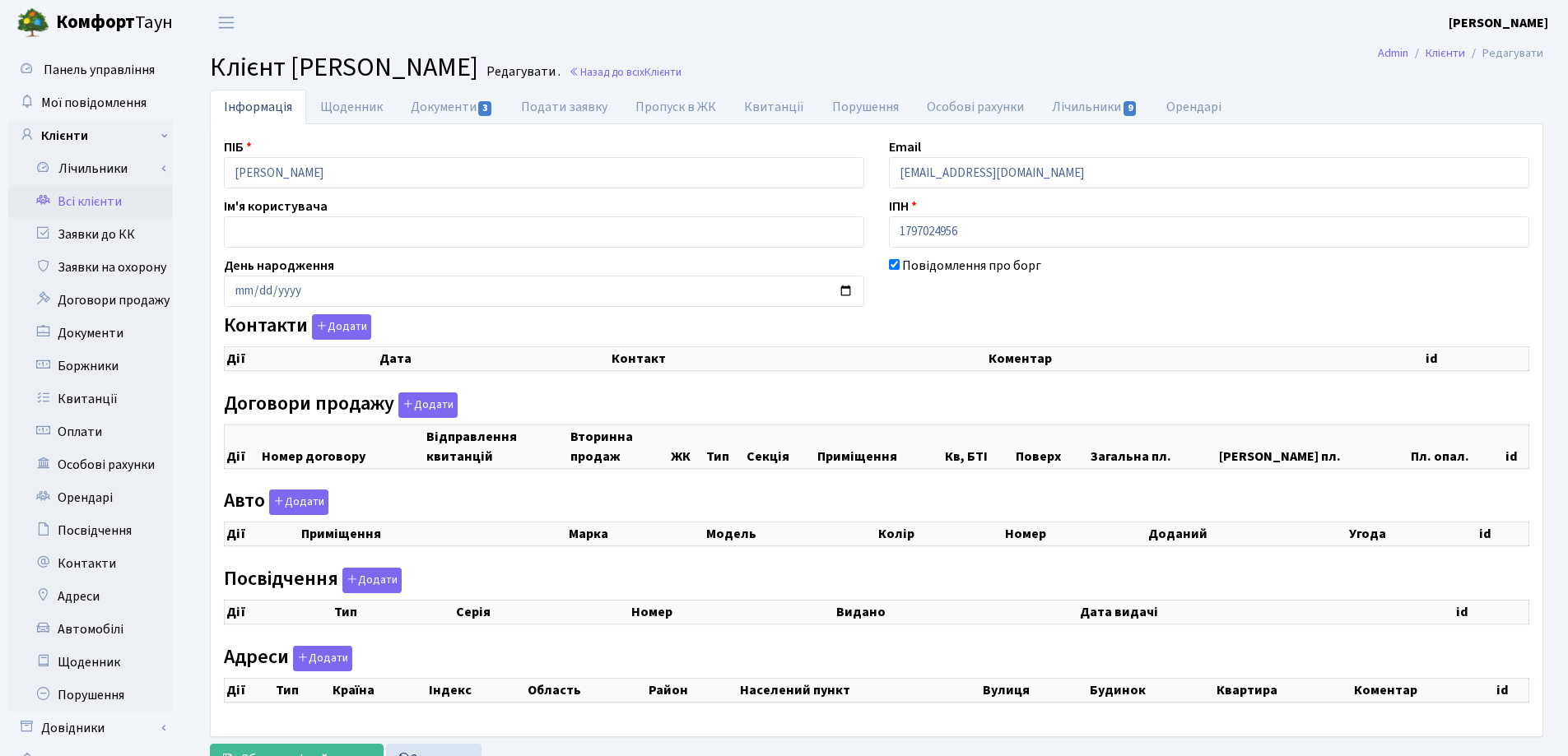
checkbox input "true"
select select "25"
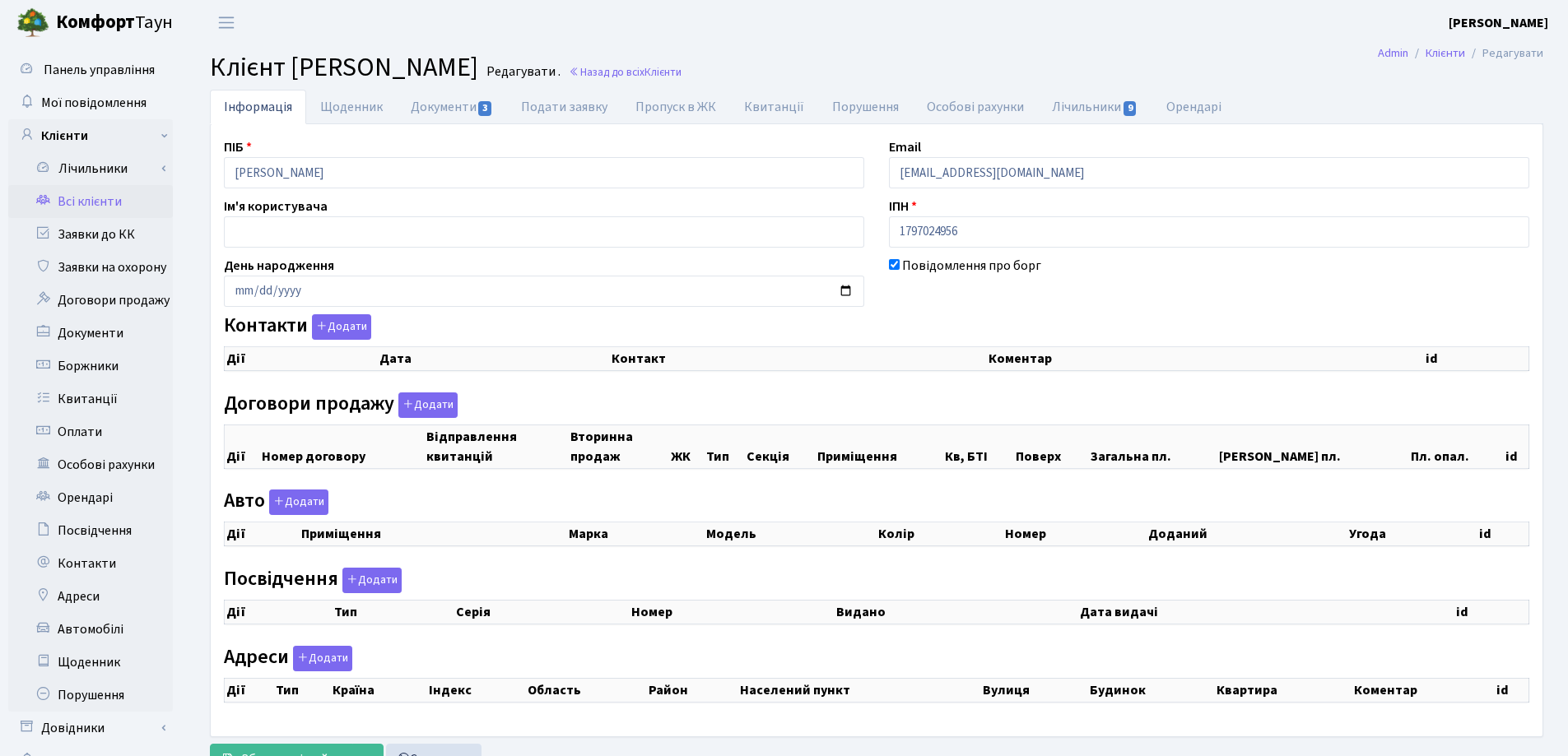
select select "25"
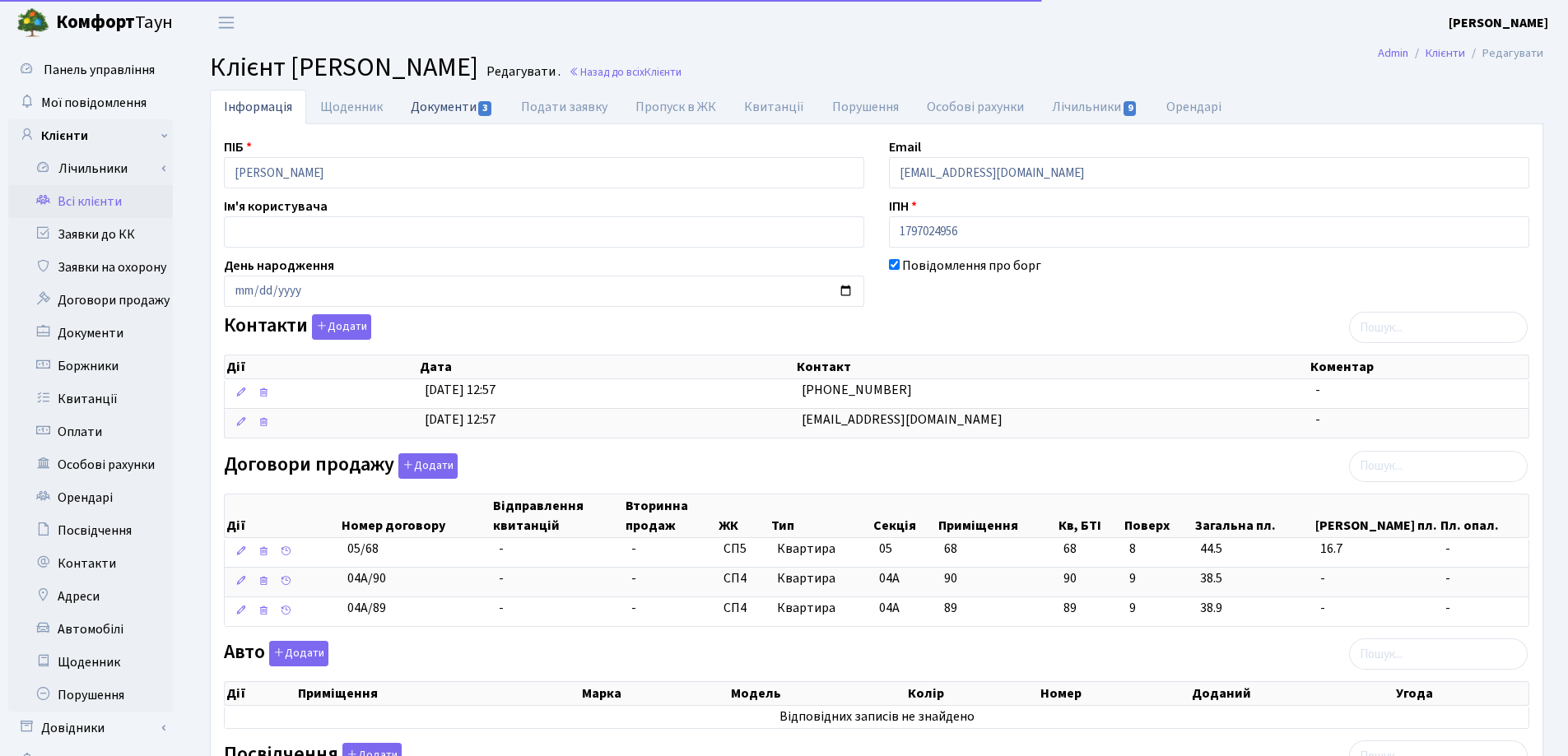
click at [434, 108] on link "Документи 3" at bounding box center [451, 107] width 110 height 33
select select "25"
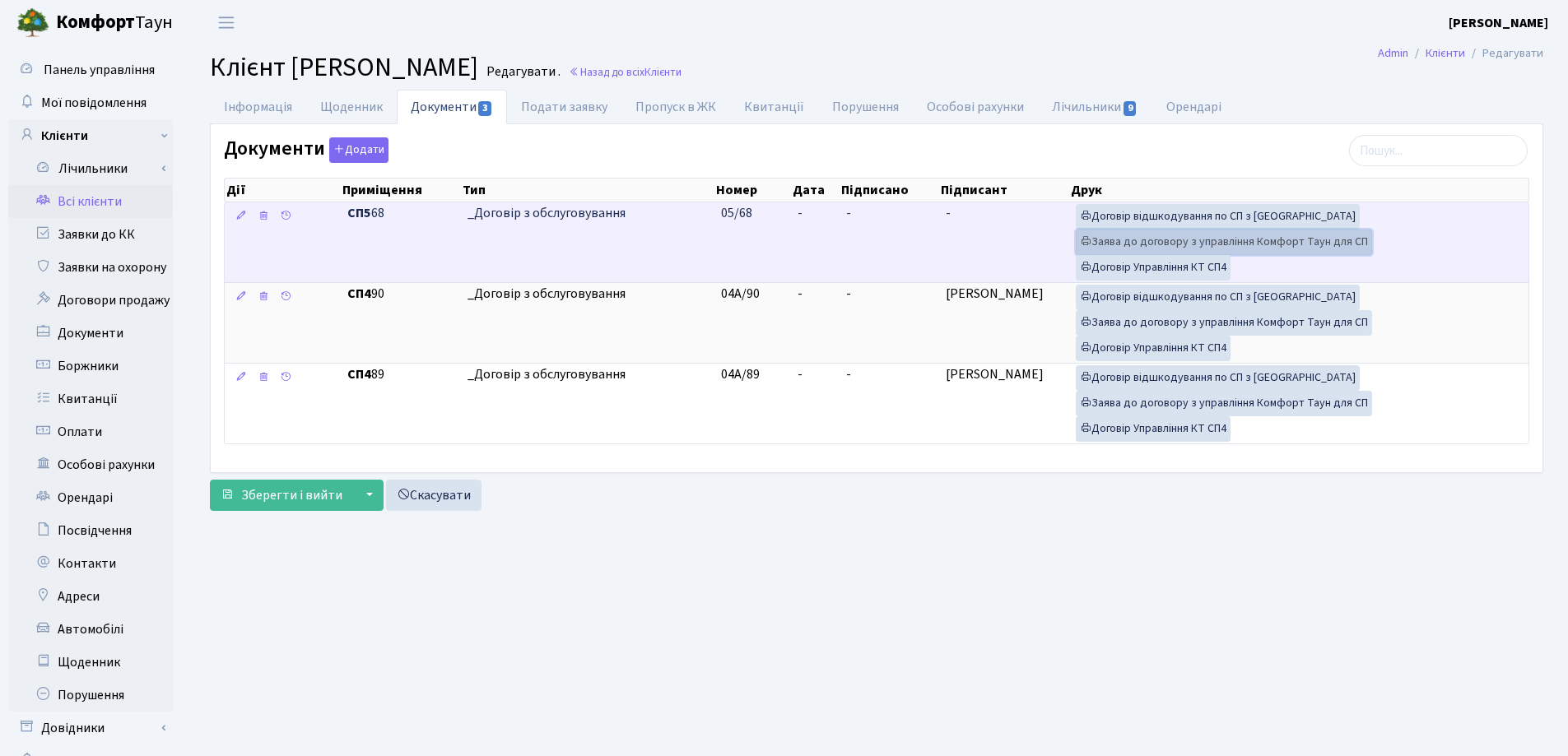
click at [1174, 246] on link "Заява до договору з управління Комфорт Таун для СП" at bounding box center [1223, 241] width 296 height 25
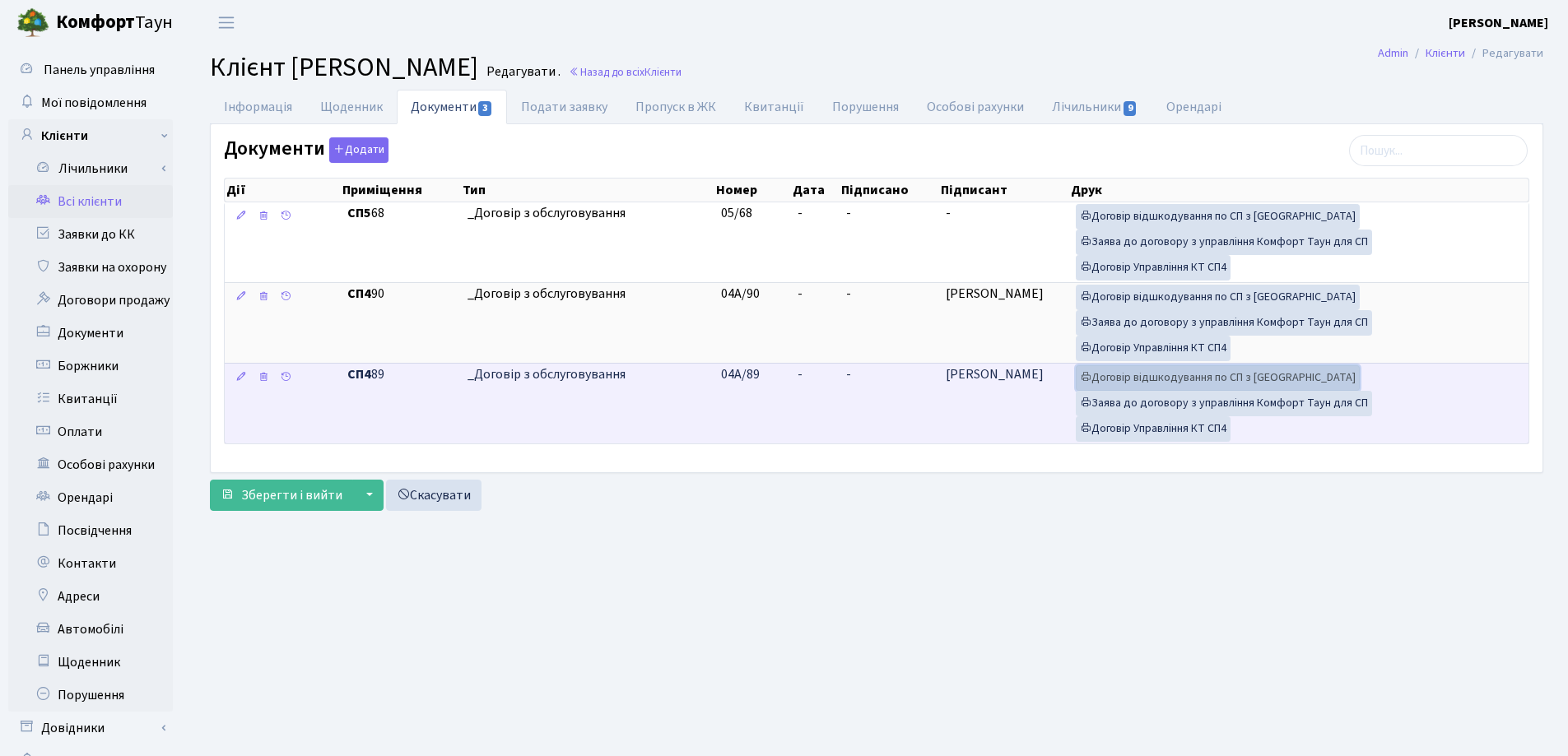
click at [1150, 370] on link "Договір відшкодування по СП з Екві" at bounding box center [1217, 378] width 284 height 25
click at [1193, 430] on link "Договір Управління КТ СП4" at bounding box center [1152, 429] width 155 height 25
click at [1302, 398] on link "Заява до договору з управління Комфорт Таун для СП" at bounding box center [1223, 403] width 296 height 25
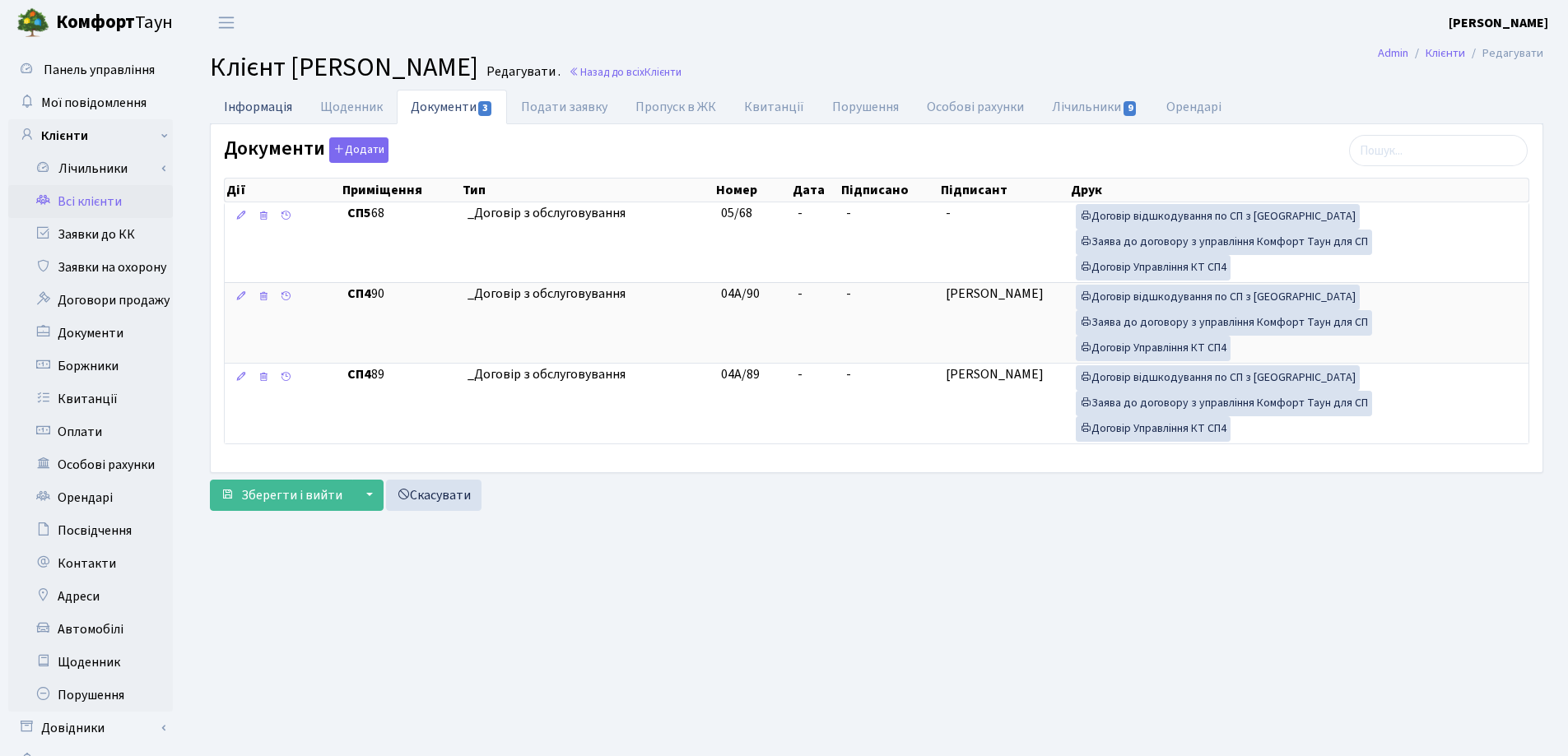
click at [255, 113] on link "Інформація" at bounding box center [258, 107] width 96 height 33
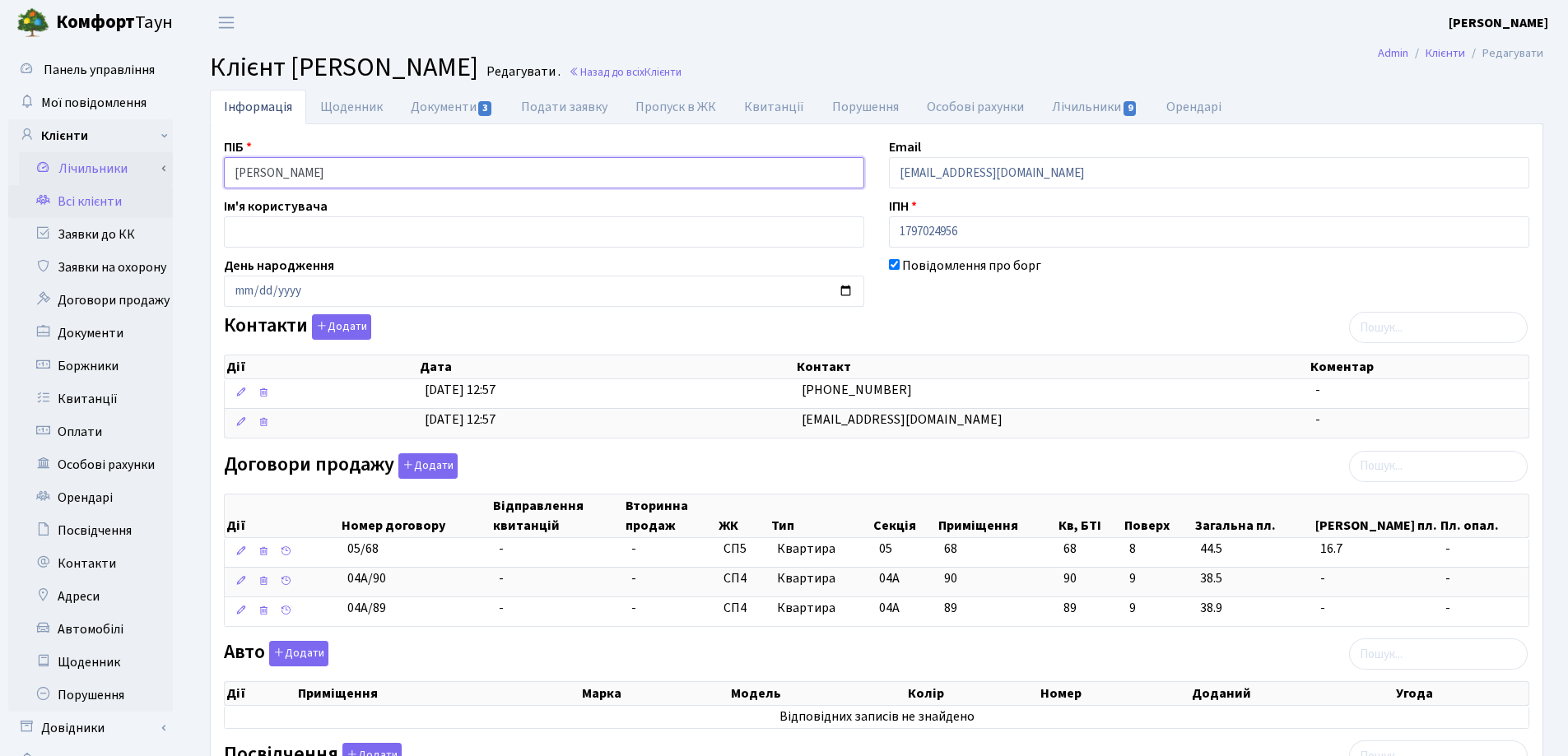
drag, startPoint x: 388, startPoint y: 179, endPoint x: 136, endPoint y: 170, distance: 252.2
click at [137, 168] on div "Панель управління Мої повідомлення Клієнти Лічильники Показання" at bounding box center [784, 636] width 1568 height 1183
click at [906, 47] on main "Admin Клієнти Редагувати Клієнт Сандлер Юрій Редагувати . Назад до всіх Клієнти…" at bounding box center [877, 636] width 1382 height 1183
click at [817, 50] on main "Admin Клієнти Редагувати Клієнт Сандлер Юрій Редагувати . Назад до всіх Клієнти…" at bounding box center [877, 636] width 1382 height 1183
click at [585, 69] on link "Назад до всіх Клієнти" at bounding box center [625, 71] width 113 height 16
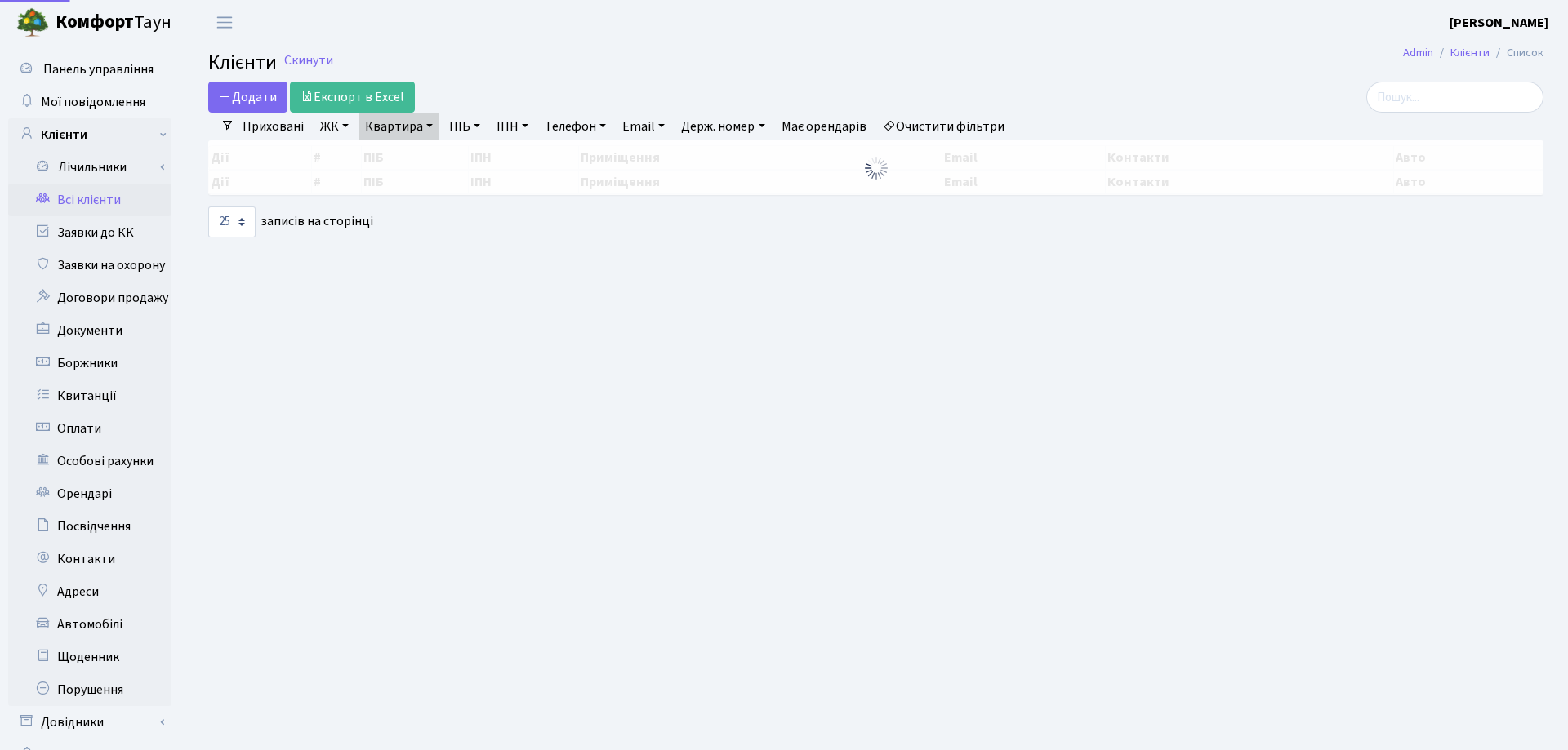
select select "25"
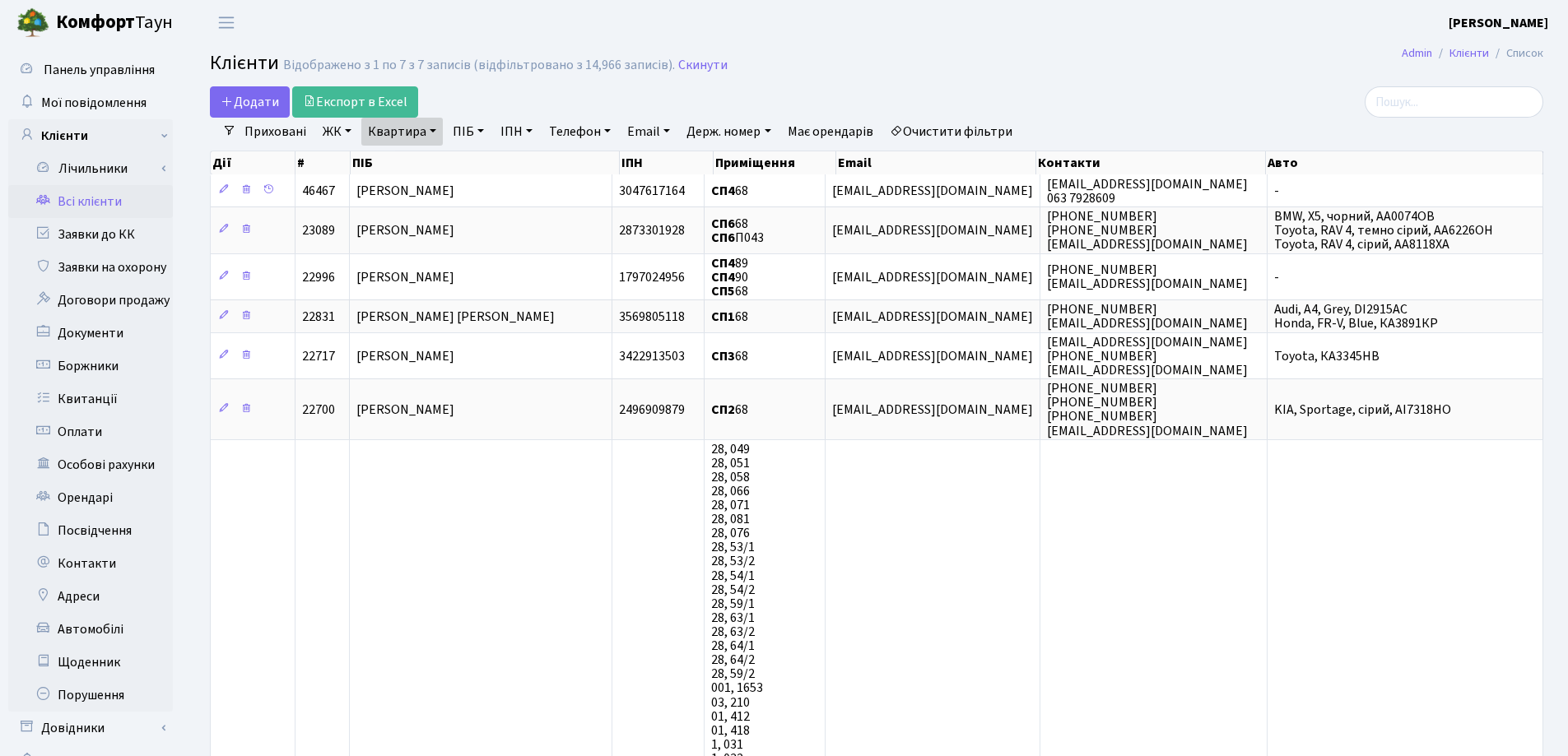
click at [433, 132] on link "Квартира" at bounding box center [402, 132] width 82 height 28
click at [450, 159] on input "68" at bounding box center [410, 164] width 96 height 32
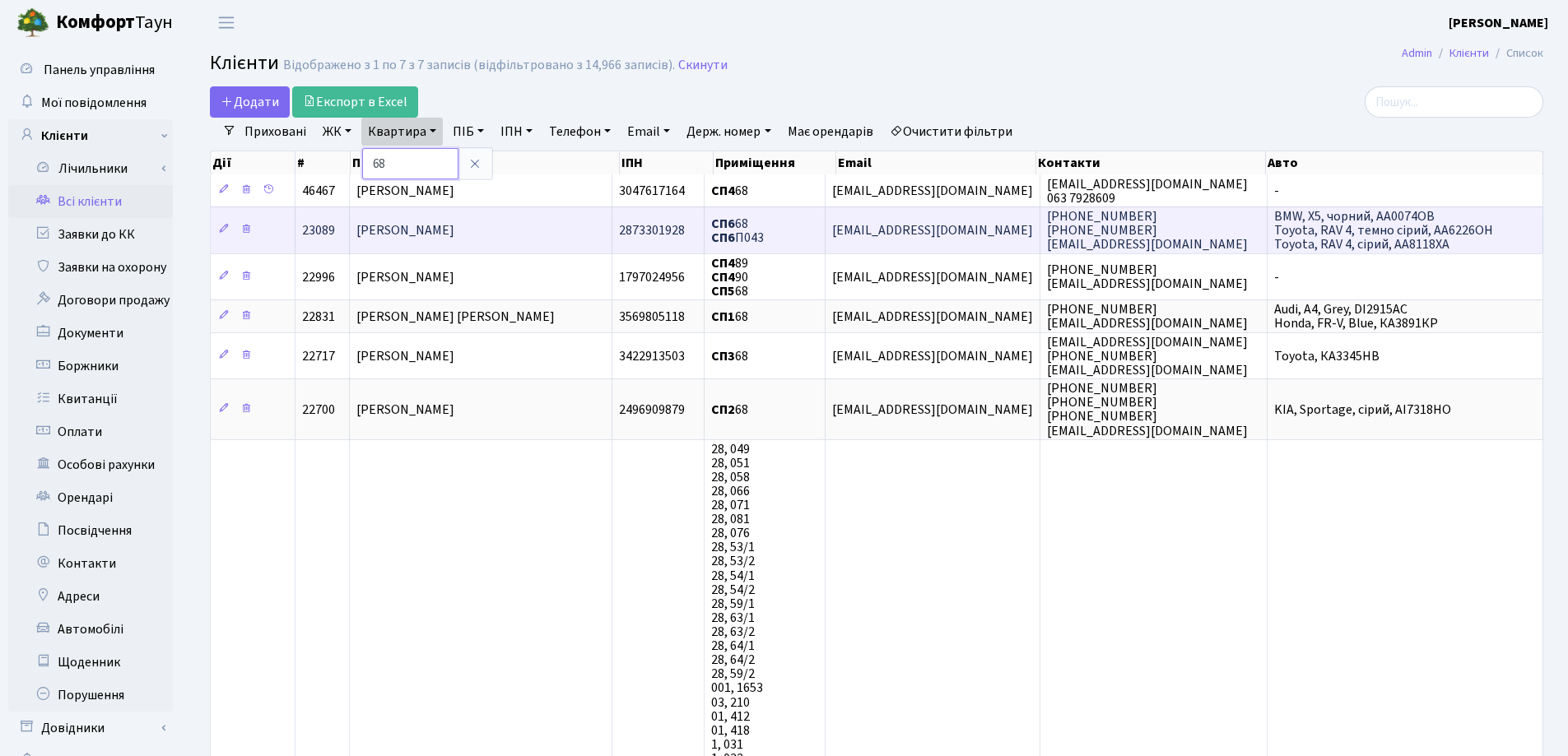
type input "6"
type input "187"
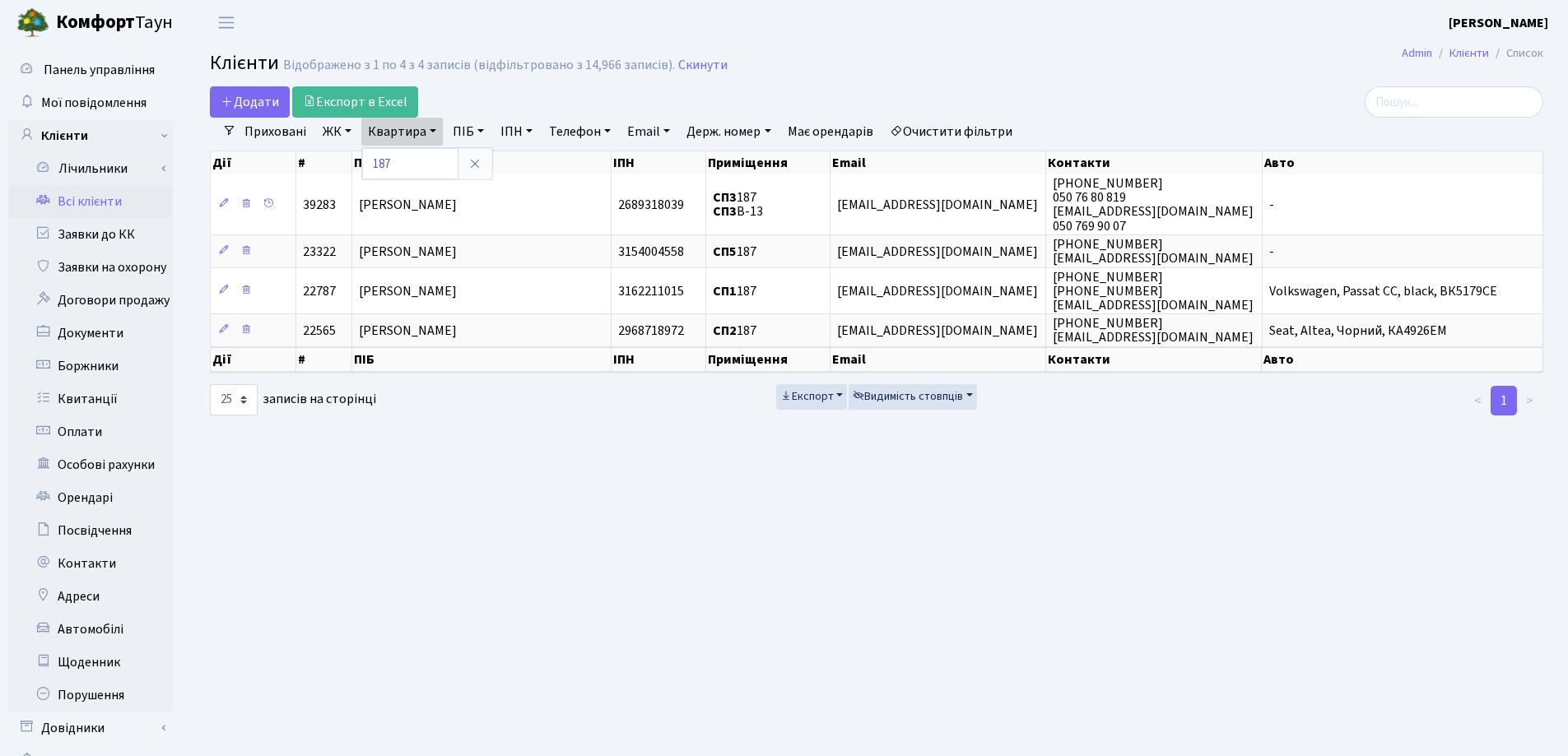
click at [408, 251] on span "[PERSON_NAME]" at bounding box center [408, 252] width 98 height 19
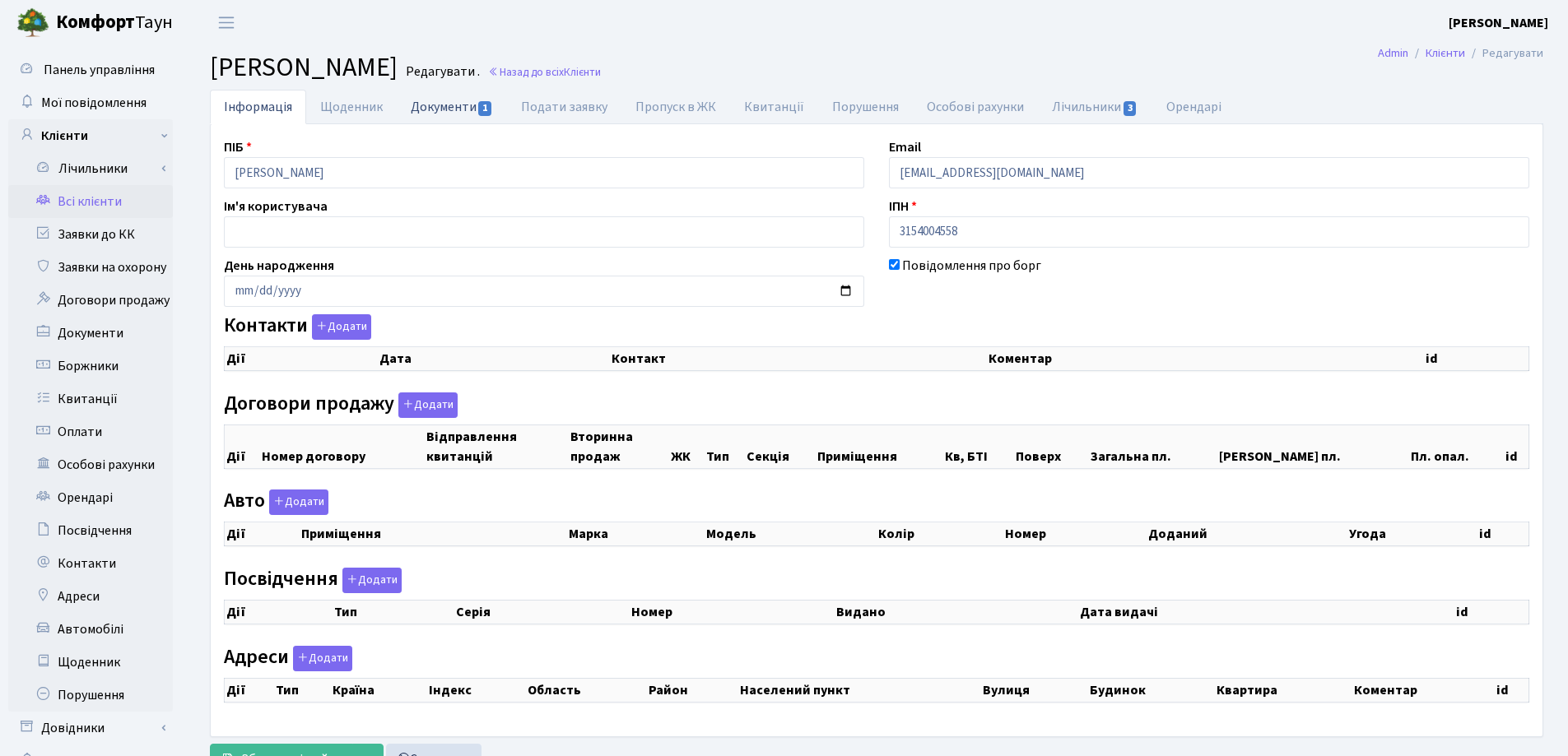
click at [421, 110] on link "Документи 1" at bounding box center [451, 107] width 110 height 33
select select "25"
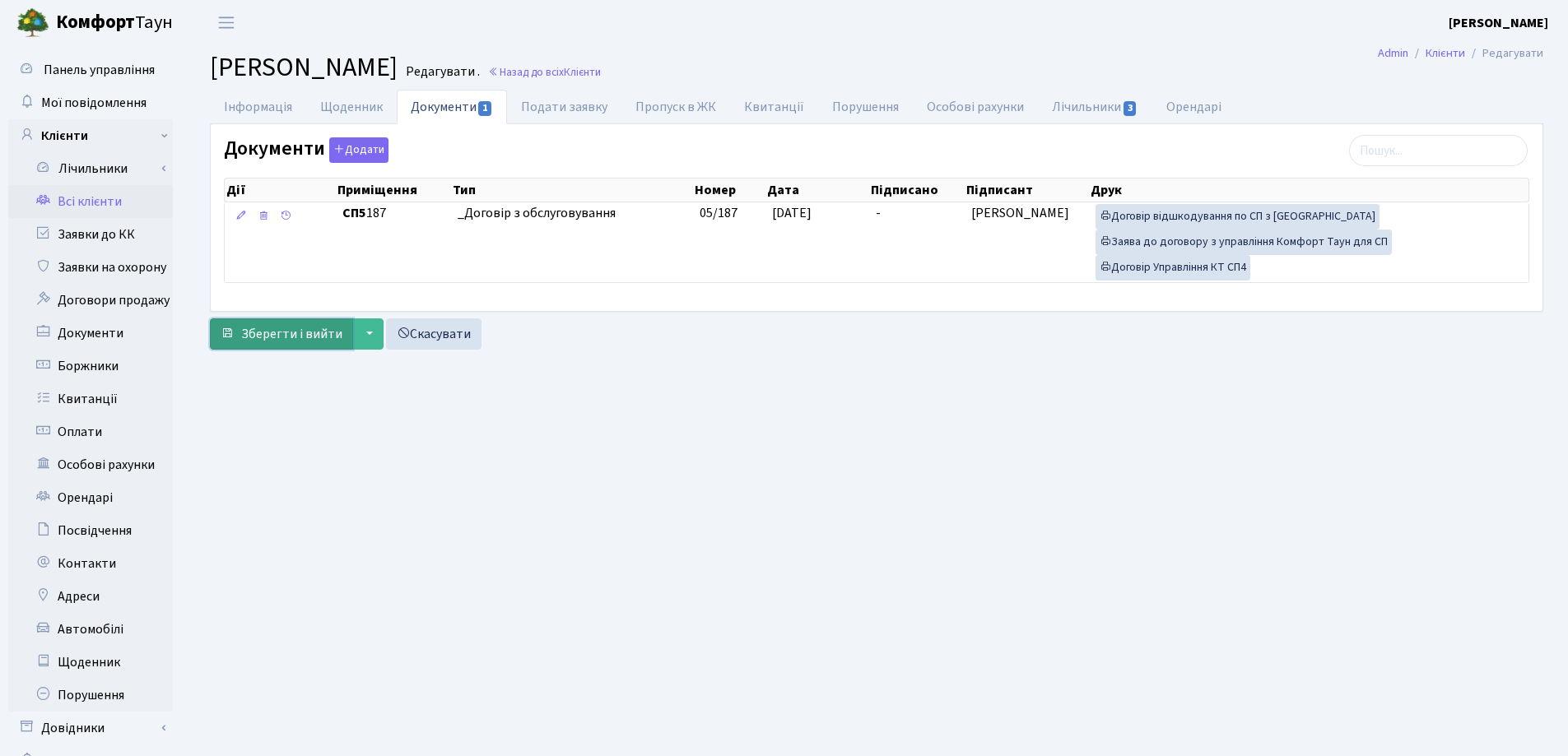
click at [266, 330] on span "Зберегти і вийти" at bounding box center [291, 334] width 101 height 19
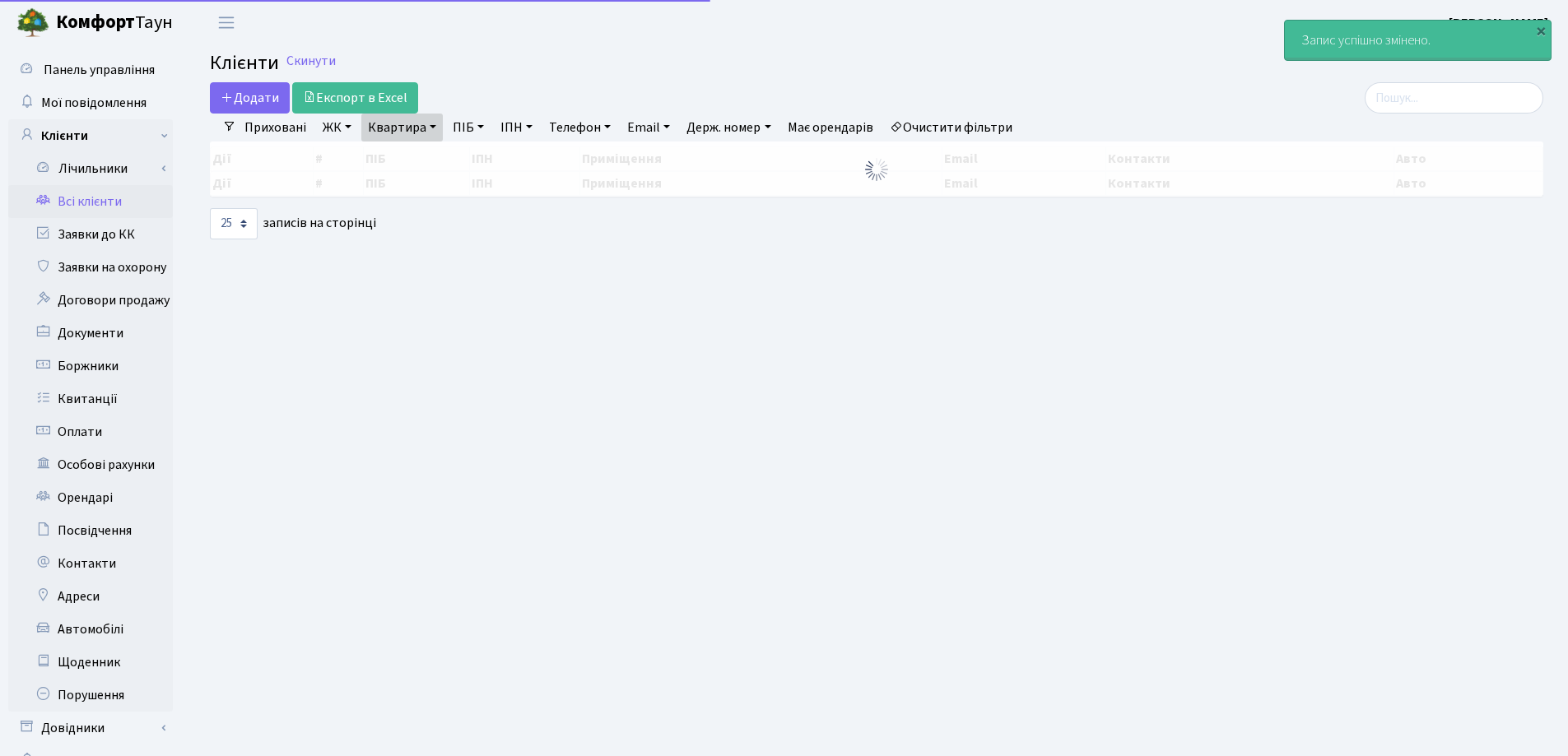
select select "25"
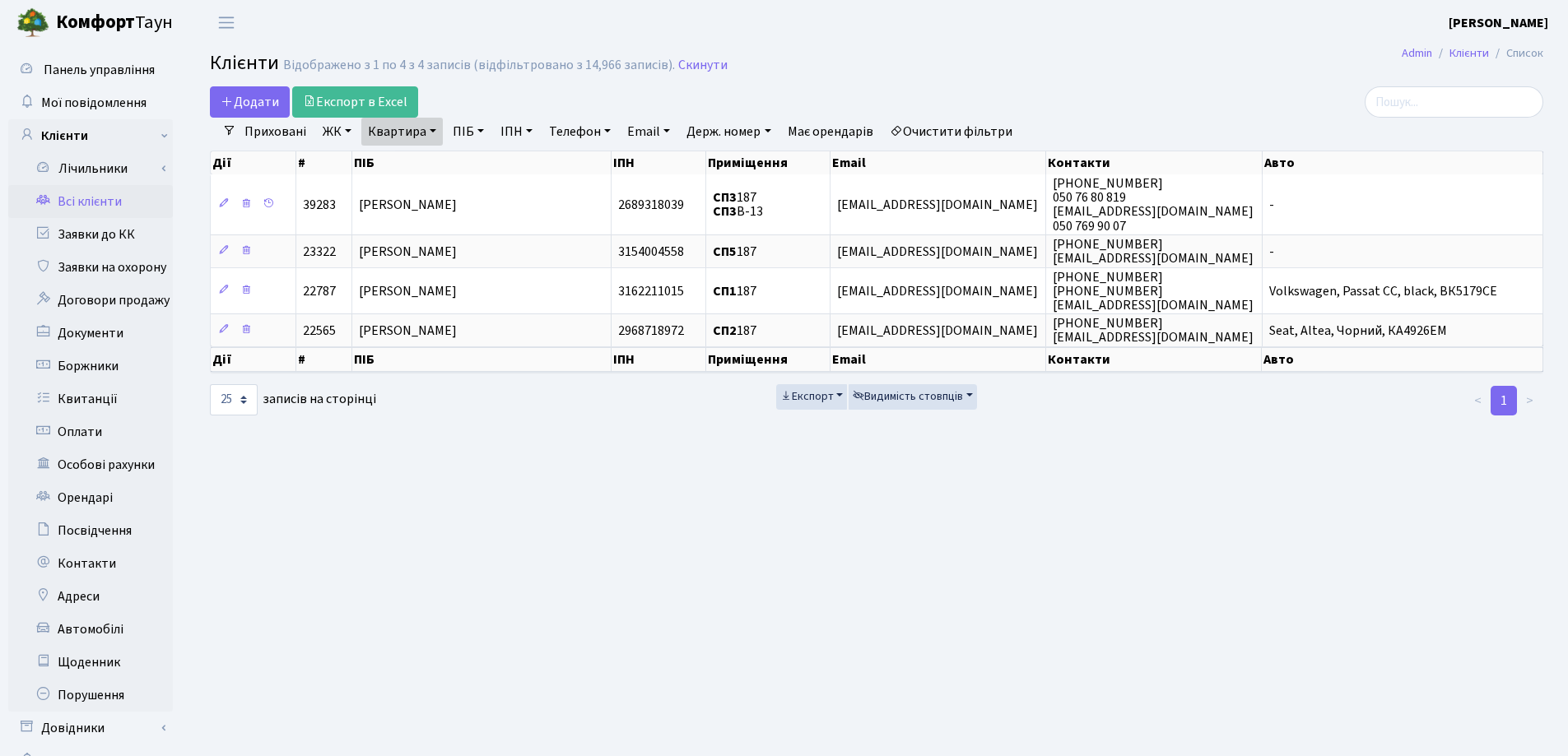
click at [430, 129] on link "Квартира" at bounding box center [402, 132] width 82 height 28
click at [440, 171] on input "187" at bounding box center [410, 164] width 96 height 32
type input "1"
type input "48"
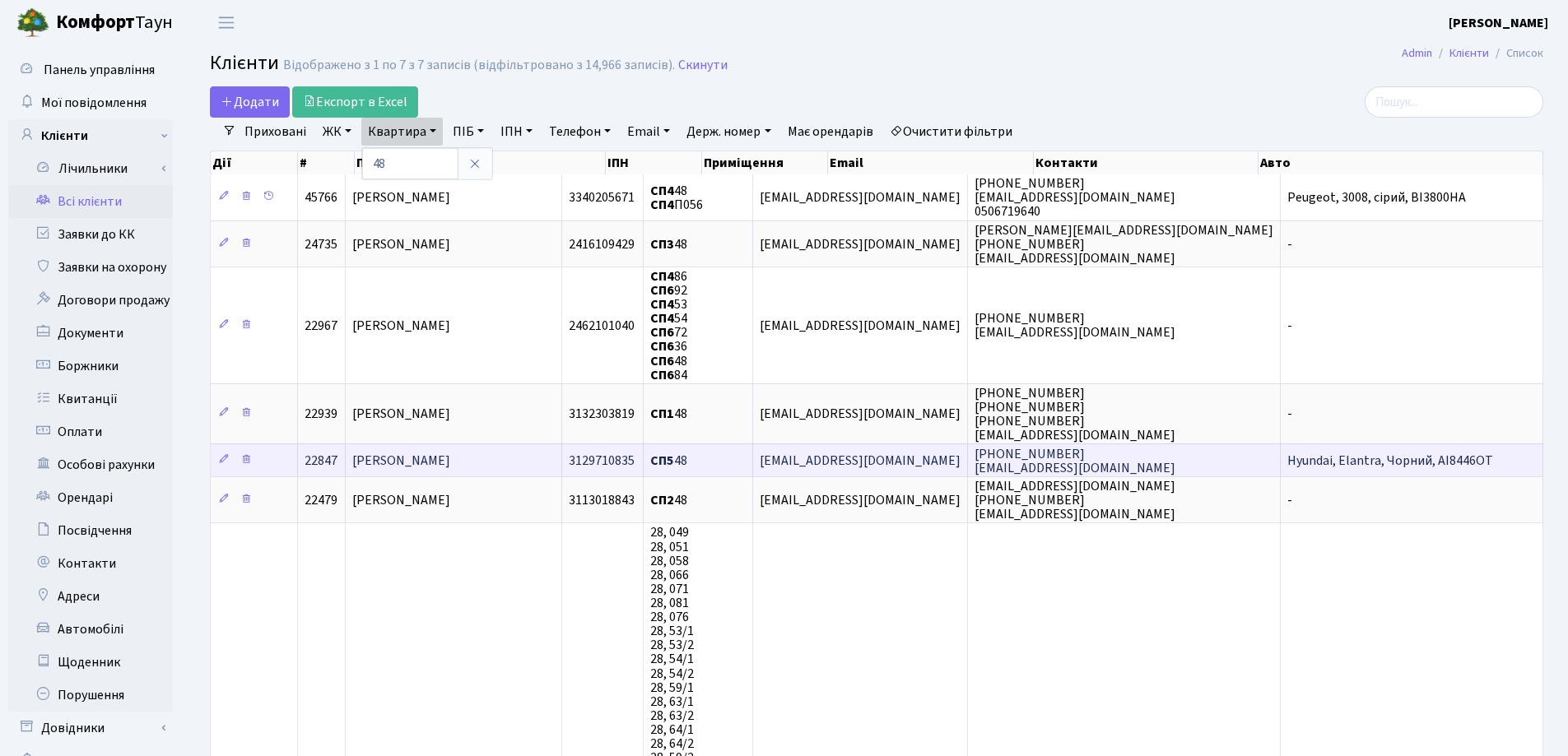
click at [524, 458] on td "[PERSON_NAME]" at bounding box center [453, 459] width 216 height 32
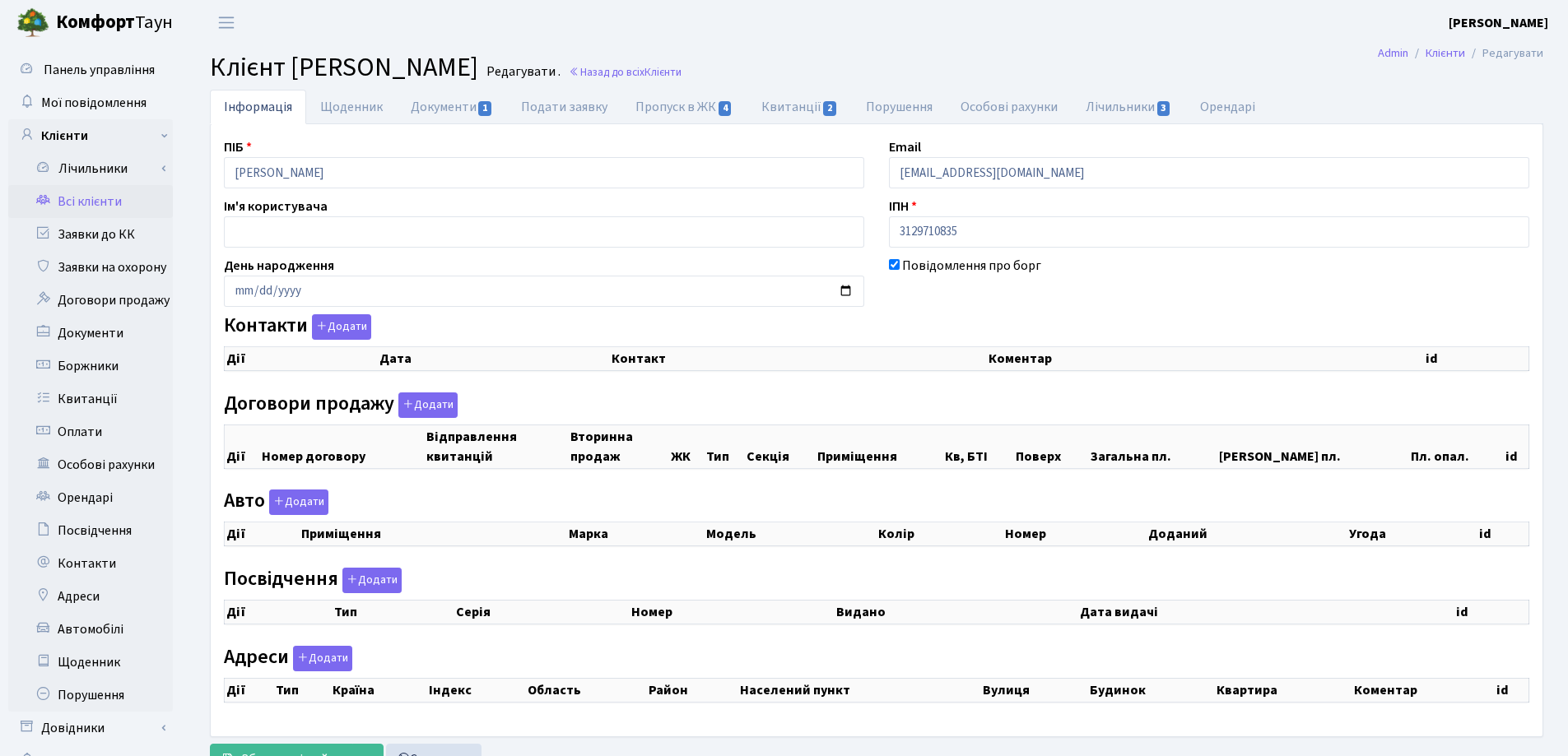
checkbox input "true"
select select "25"
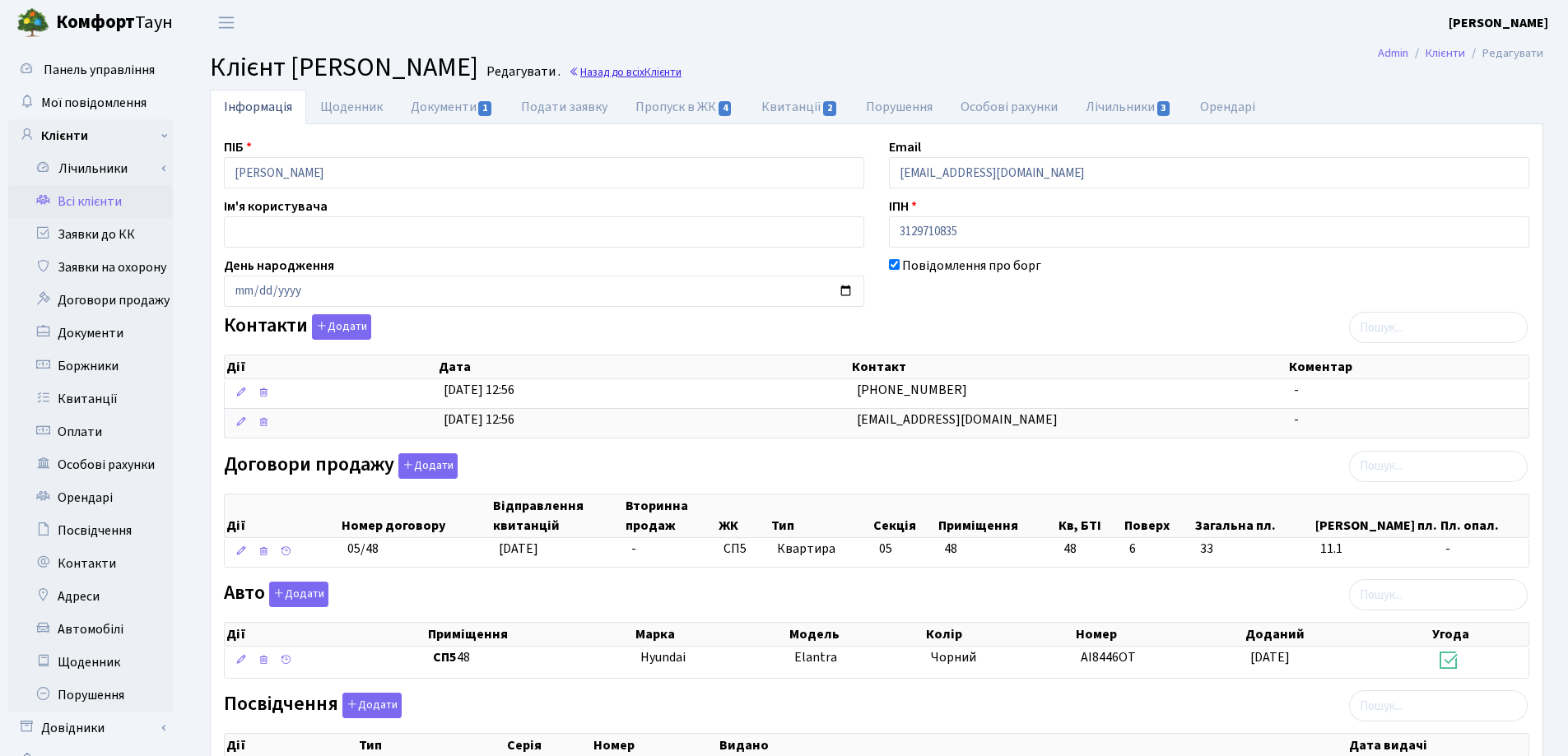
click at [681, 70] on link "Назад до всіх Клієнти" at bounding box center [625, 71] width 113 height 16
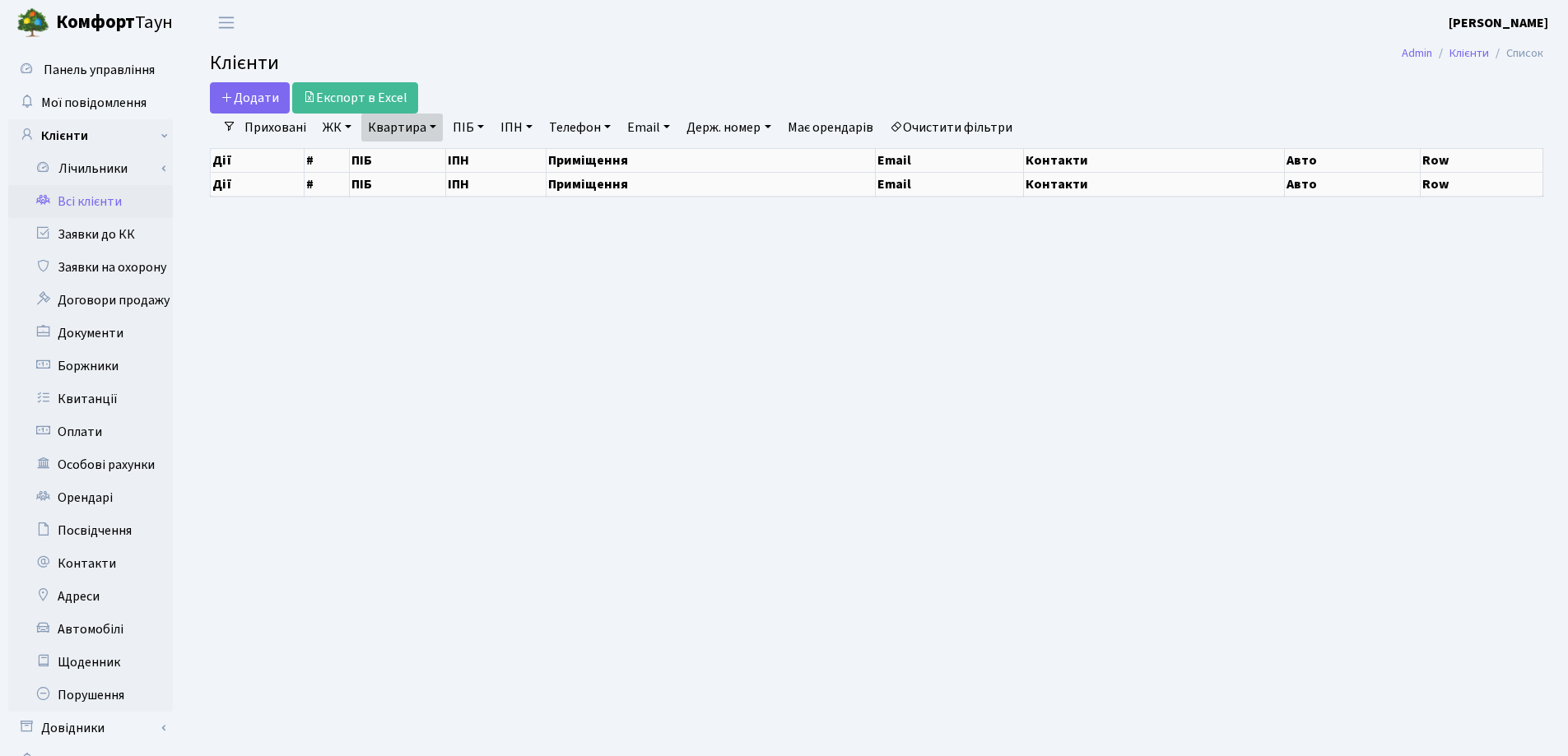
select select "25"
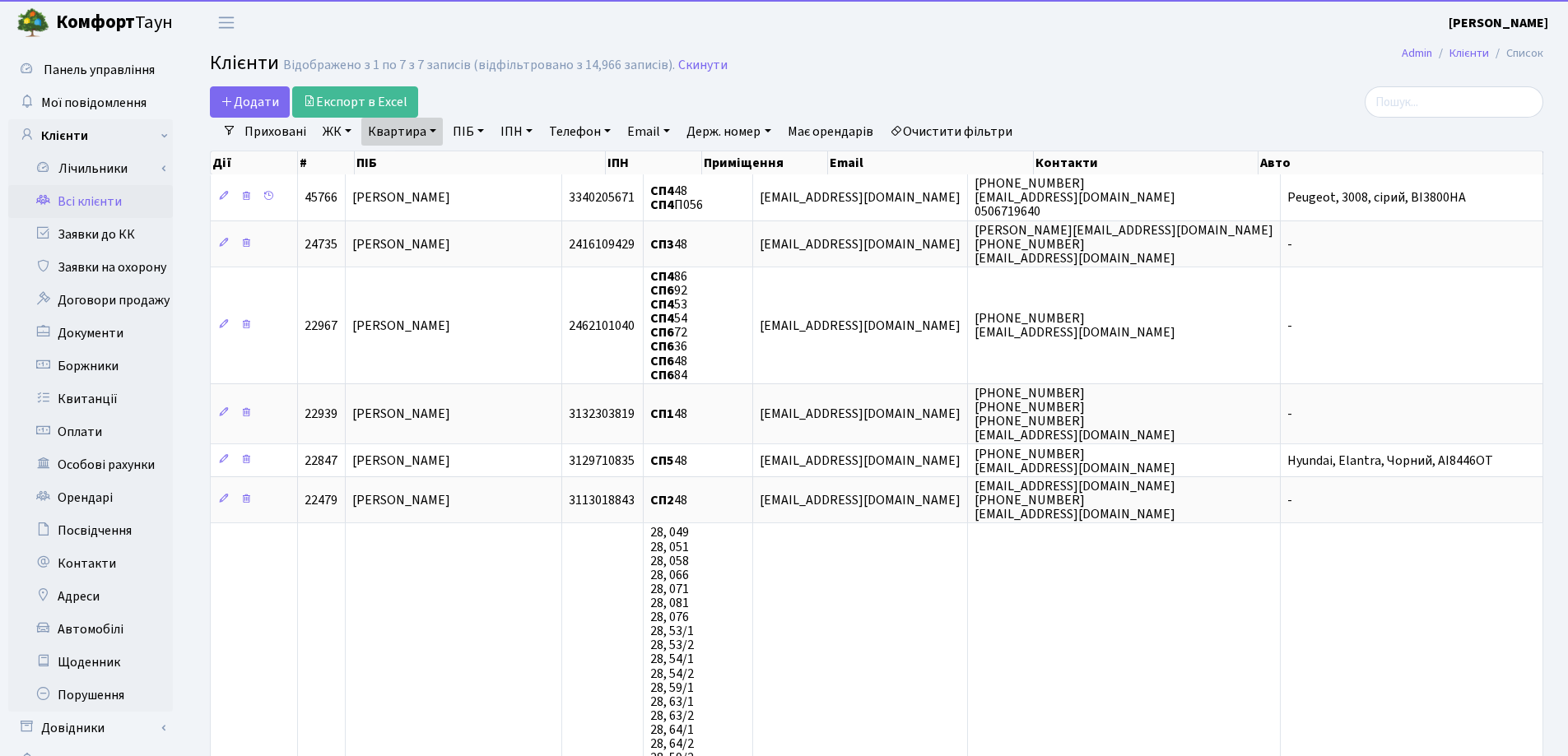
click at [434, 131] on link "Квартира" at bounding box center [402, 132] width 82 height 28
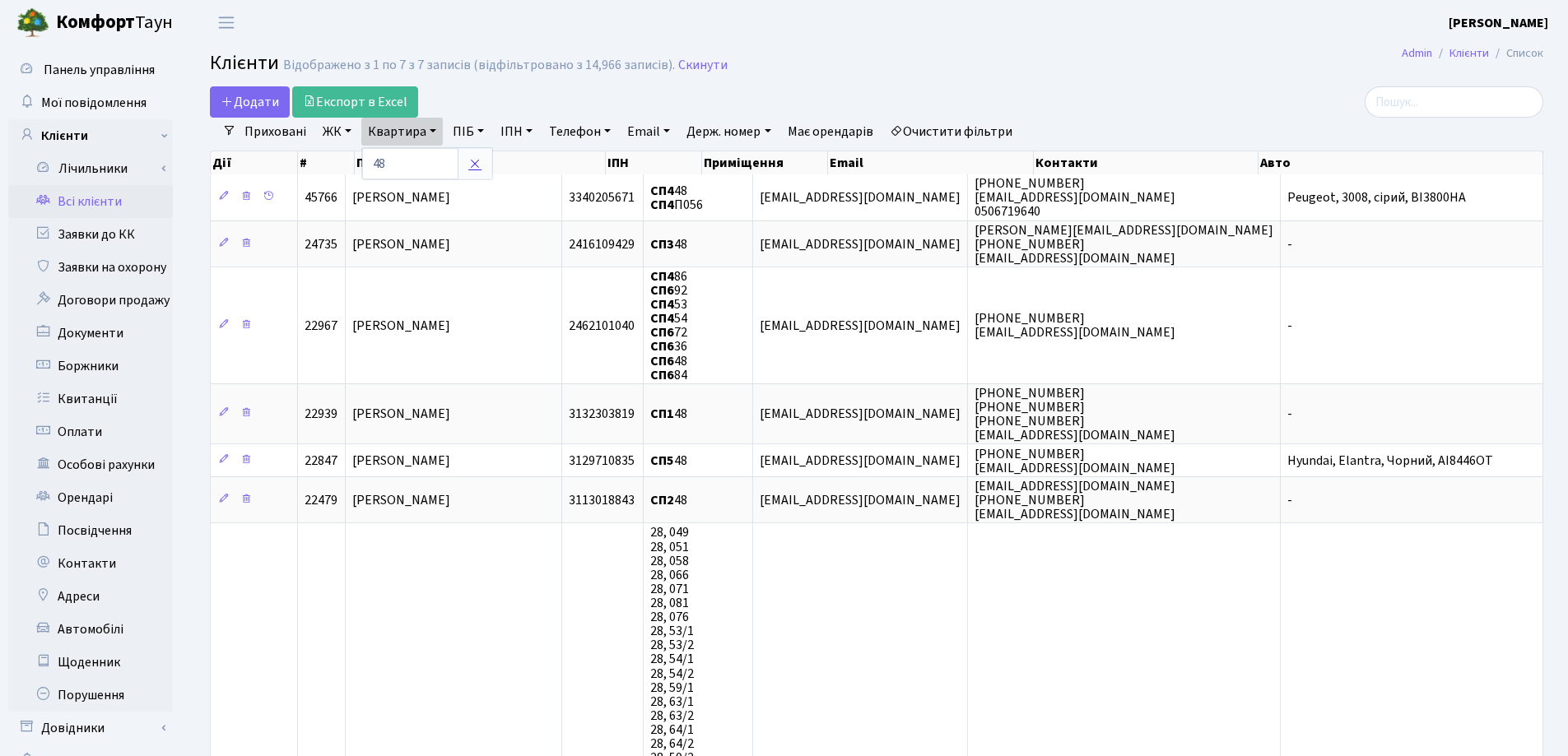
click at [480, 166] on icon at bounding box center [475, 163] width 13 height 13
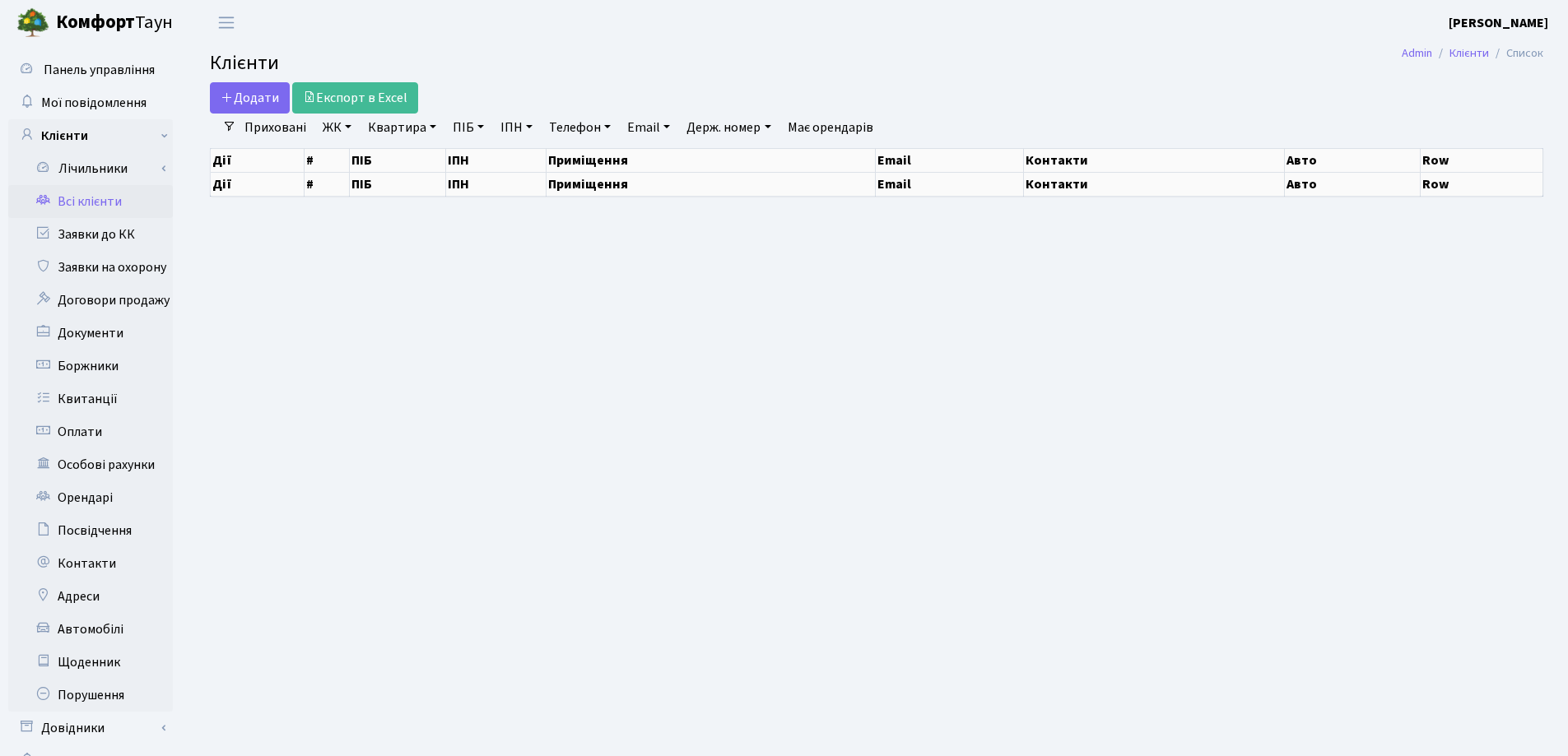
select select "25"
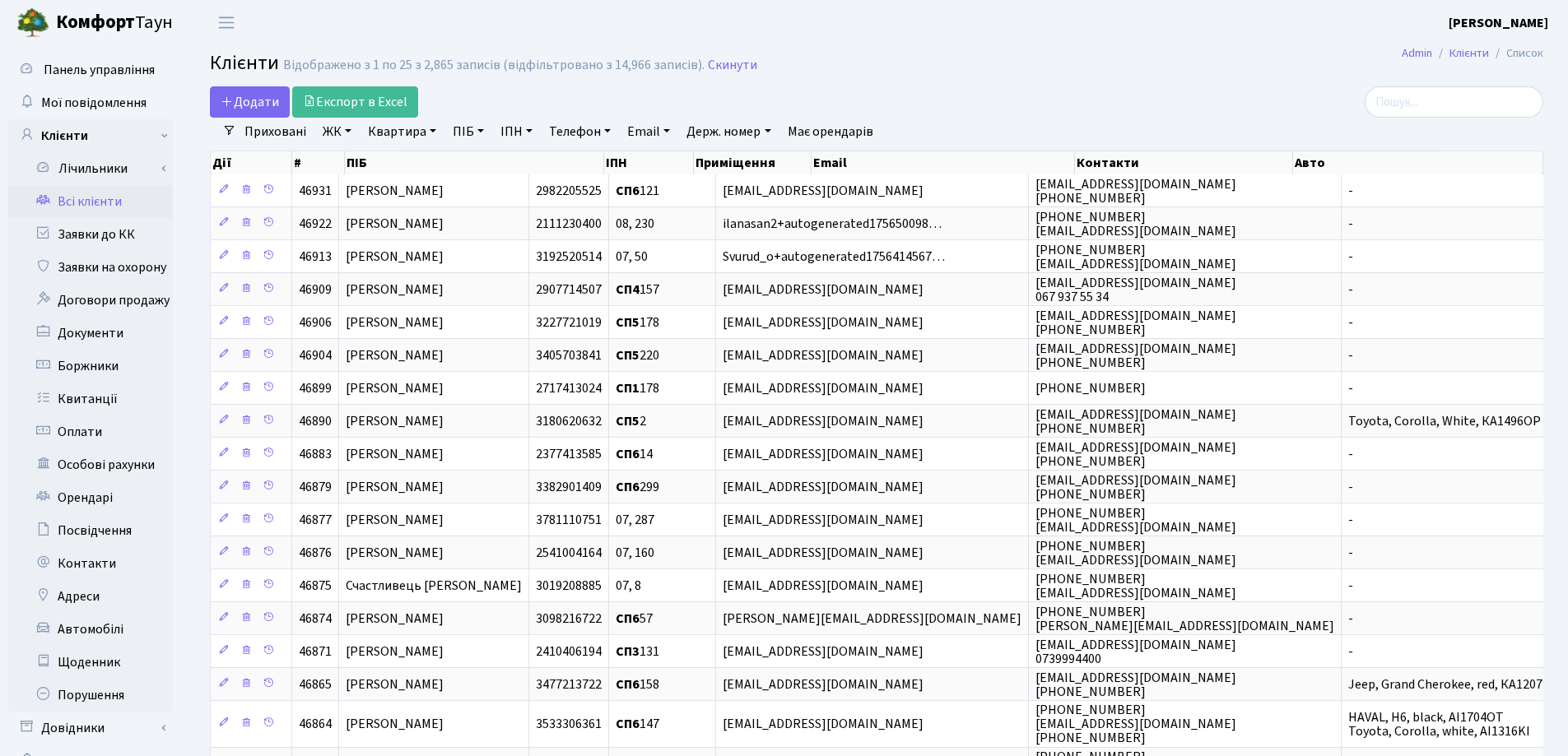
drag, startPoint x: 428, startPoint y: 131, endPoint x: 431, endPoint y: 142, distance: 11.4
click at [429, 134] on link "Квартира" at bounding box center [402, 132] width 82 height 28
type input "36"
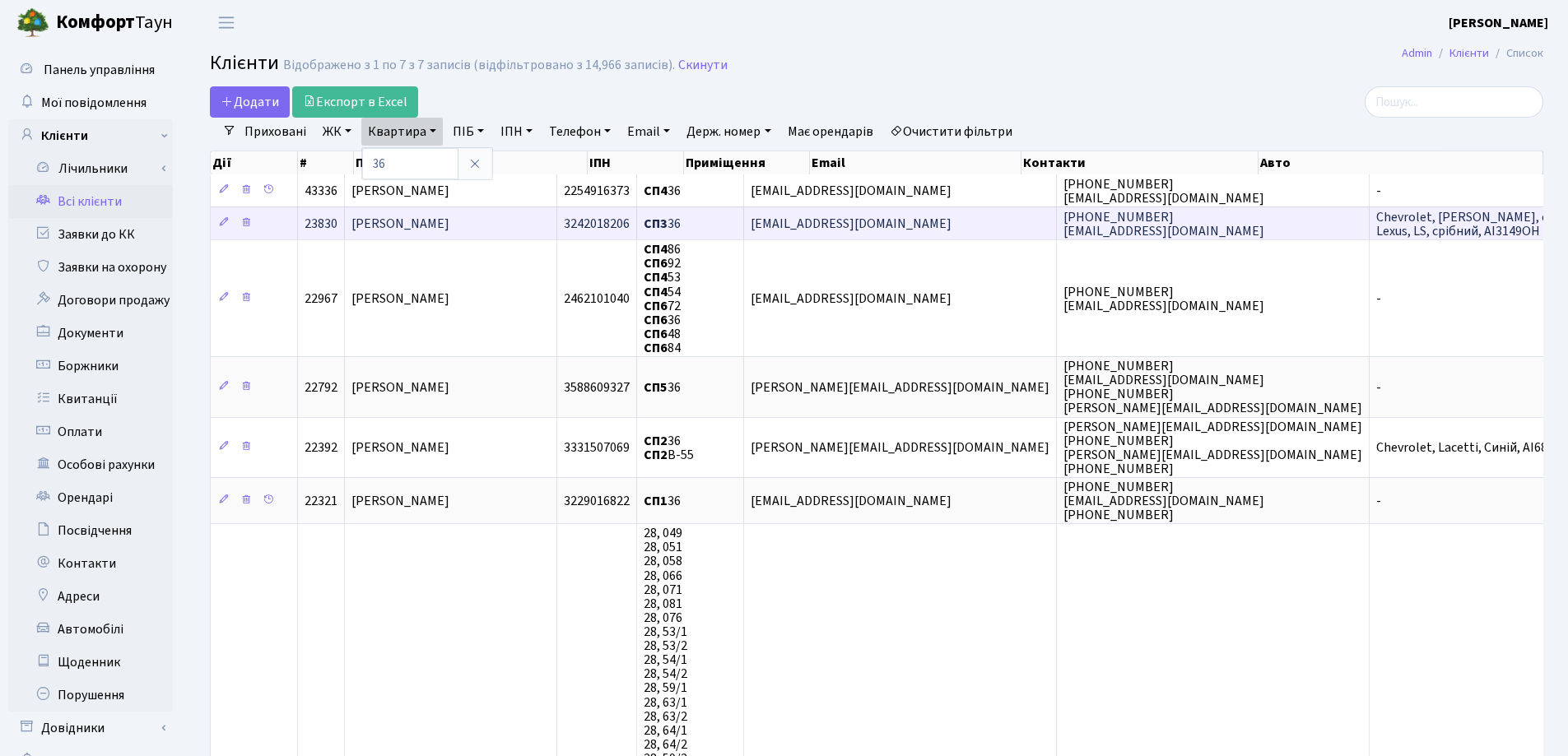
click at [528, 224] on td "[PERSON_NAME]" at bounding box center [451, 223] width 212 height 32
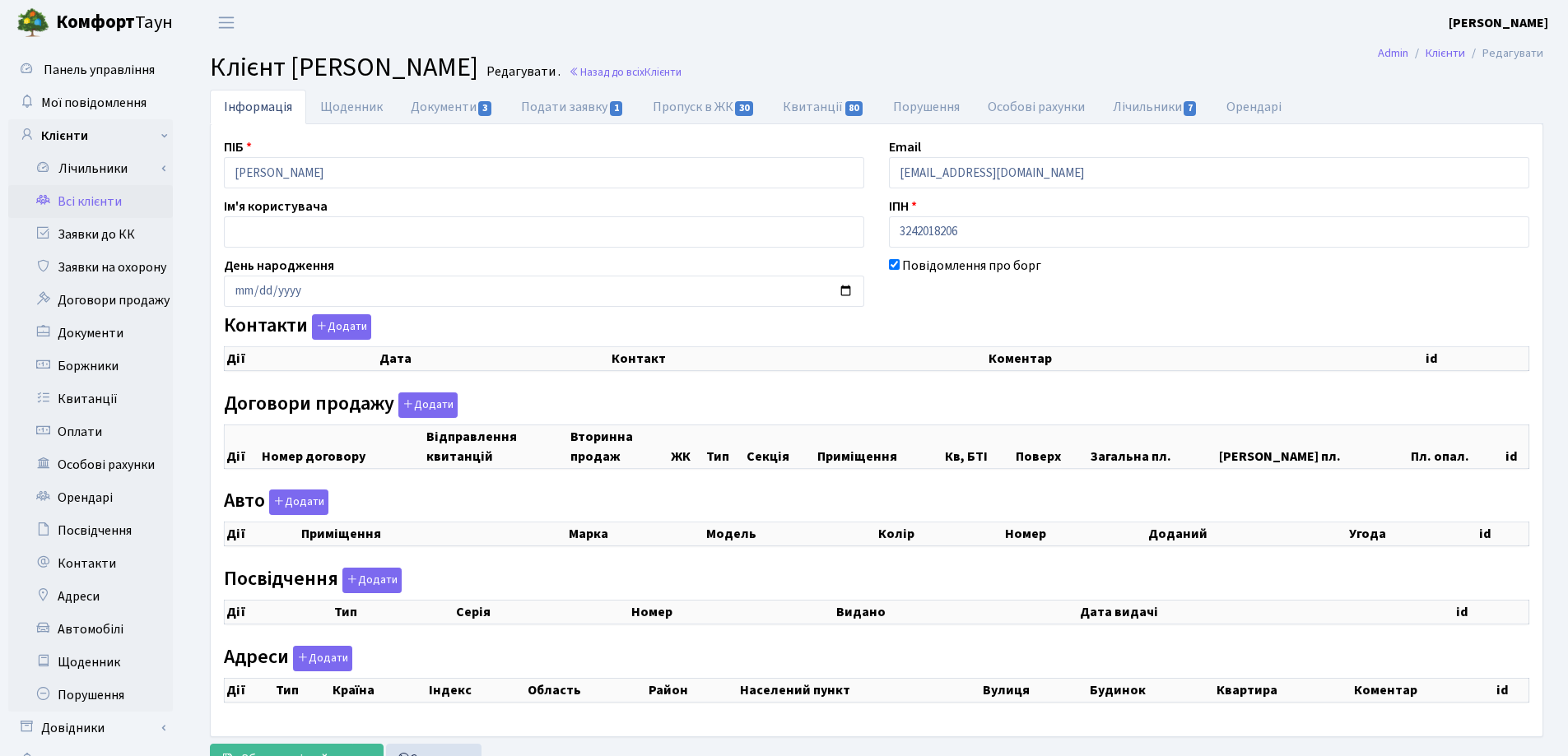
checkbox input "true"
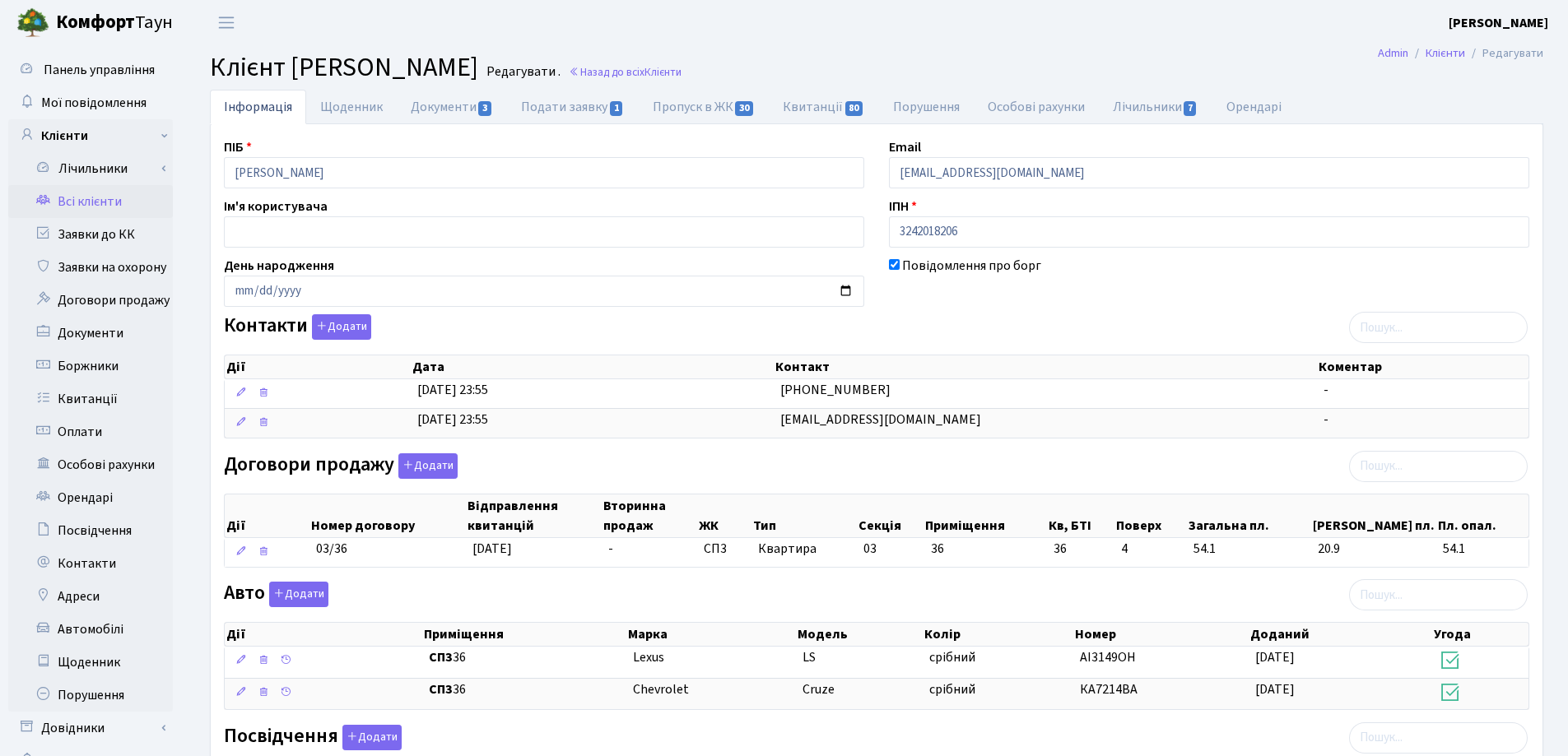
click at [410, 755] on div at bounding box center [544, 755] width 640 height 10
click at [681, 65] on link "Назад до всіх Клієнти" at bounding box center [625, 71] width 113 height 16
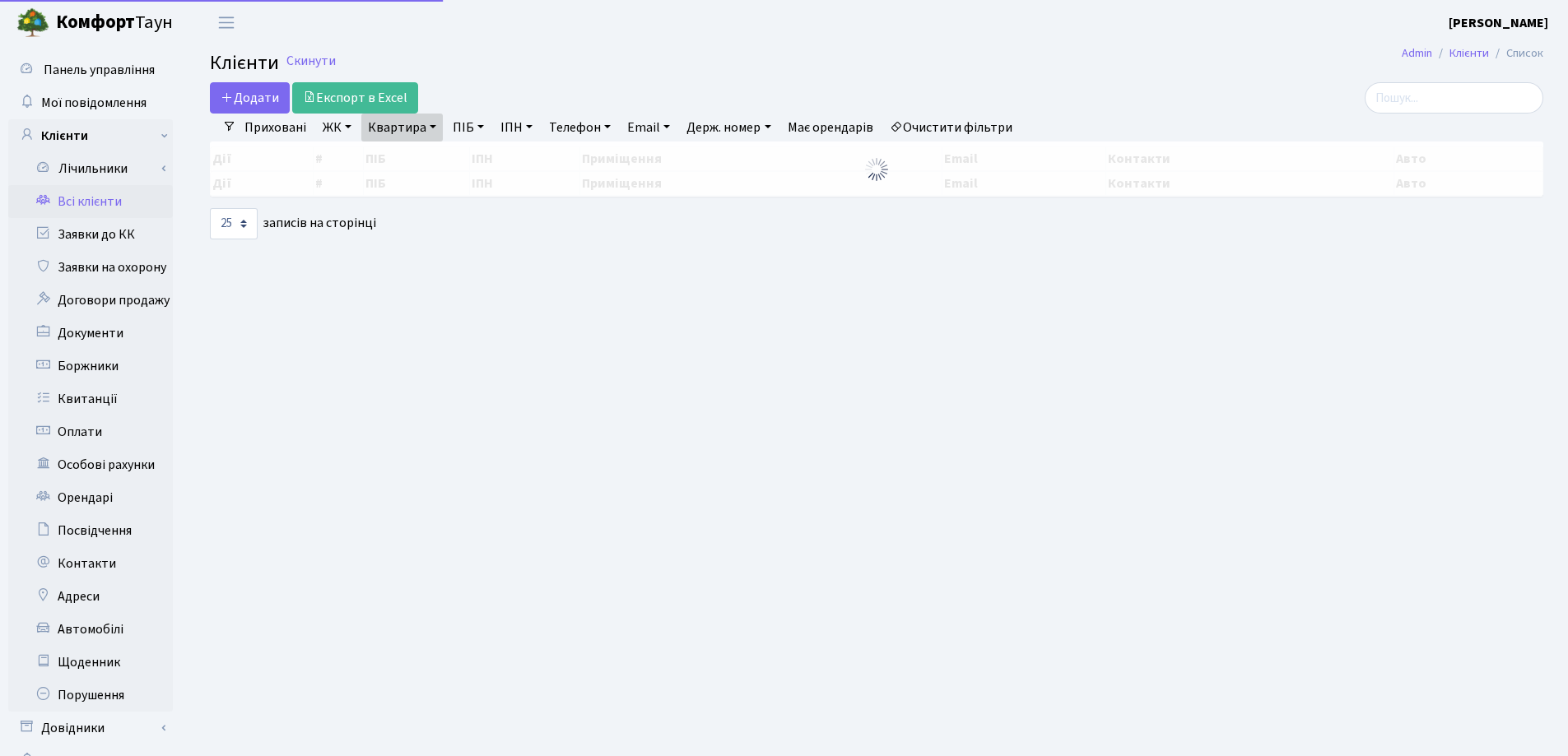
select select "25"
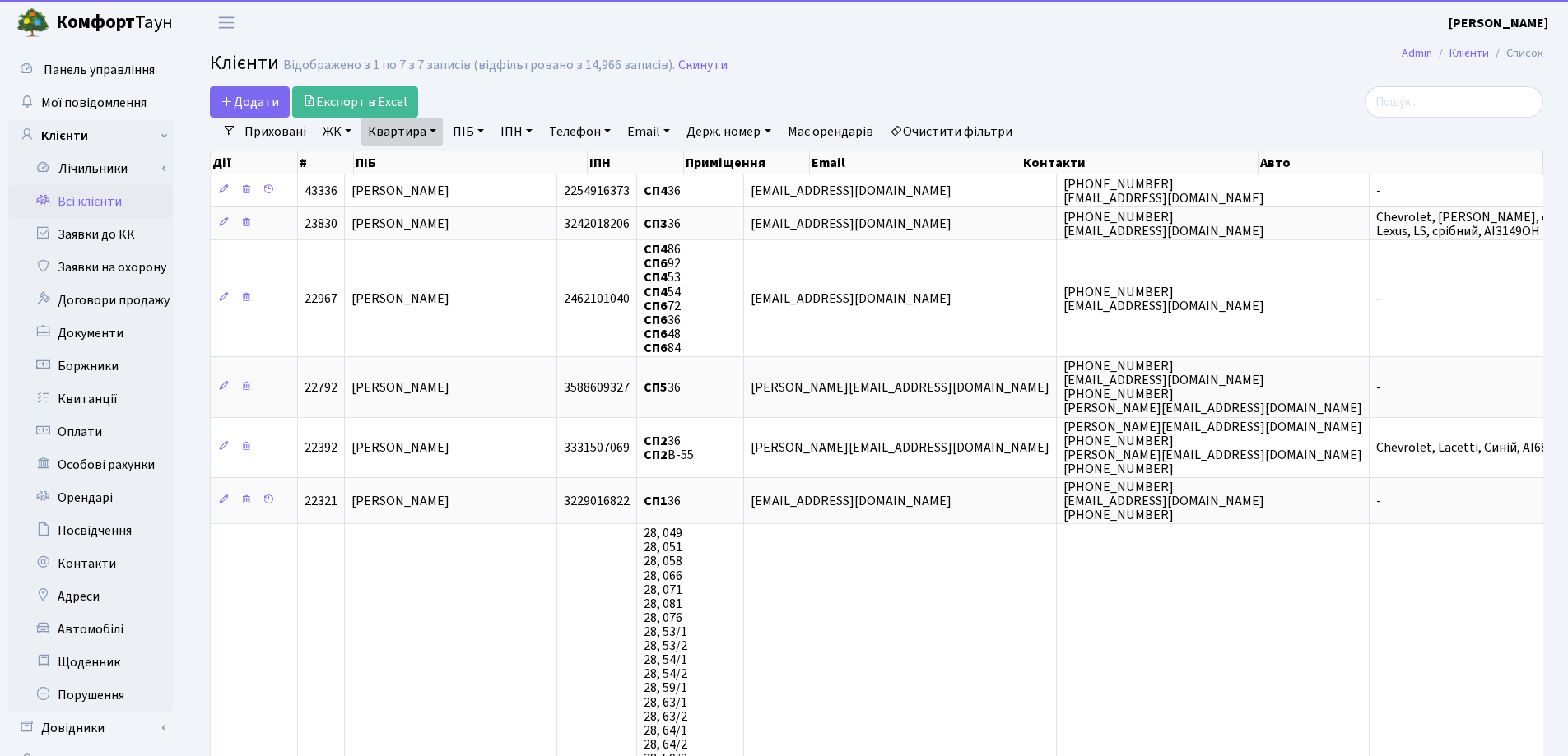
click at [434, 127] on link "Квартира" at bounding box center [402, 132] width 82 height 28
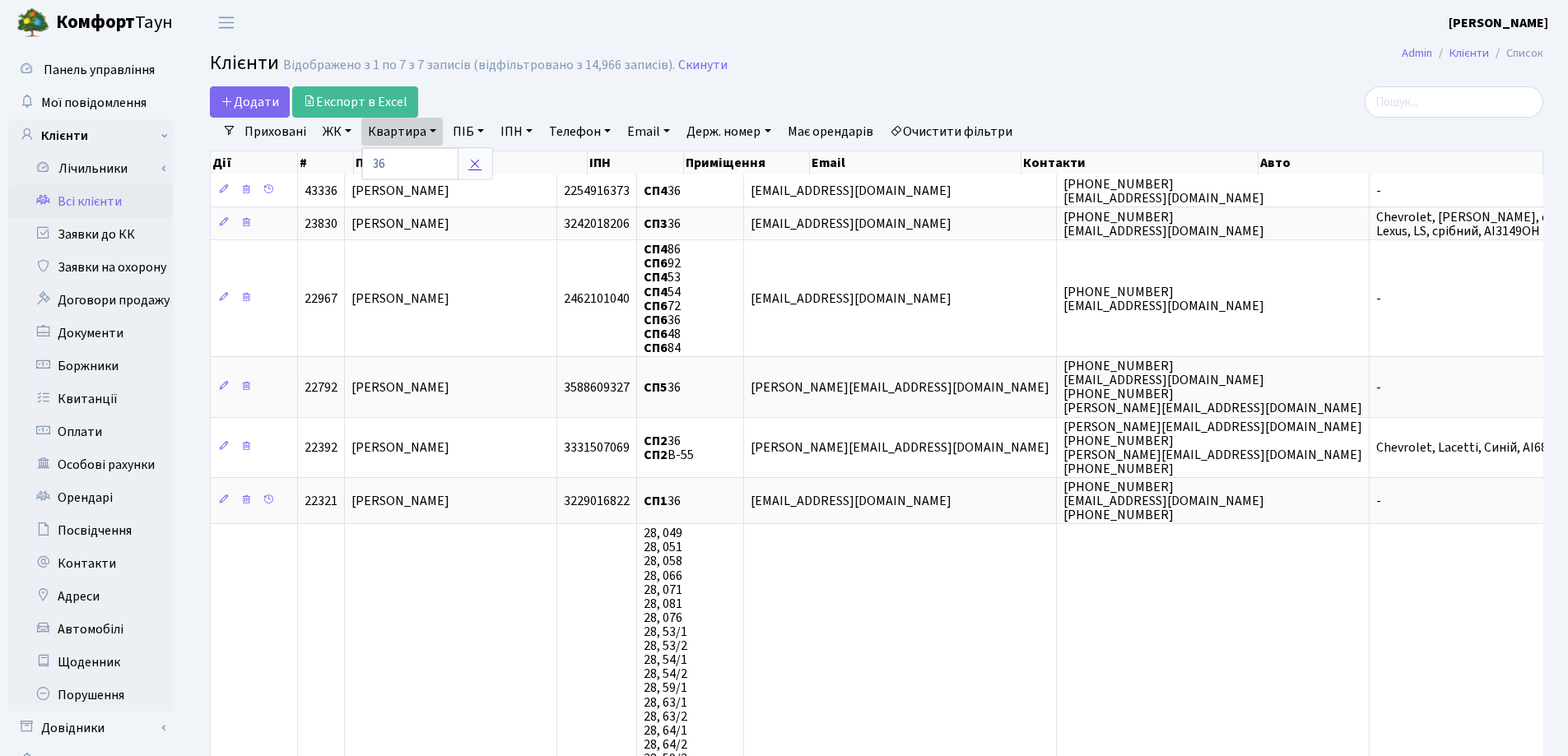
click at [468, 161] on link at bounding box center [474, 164] width 34 height 32
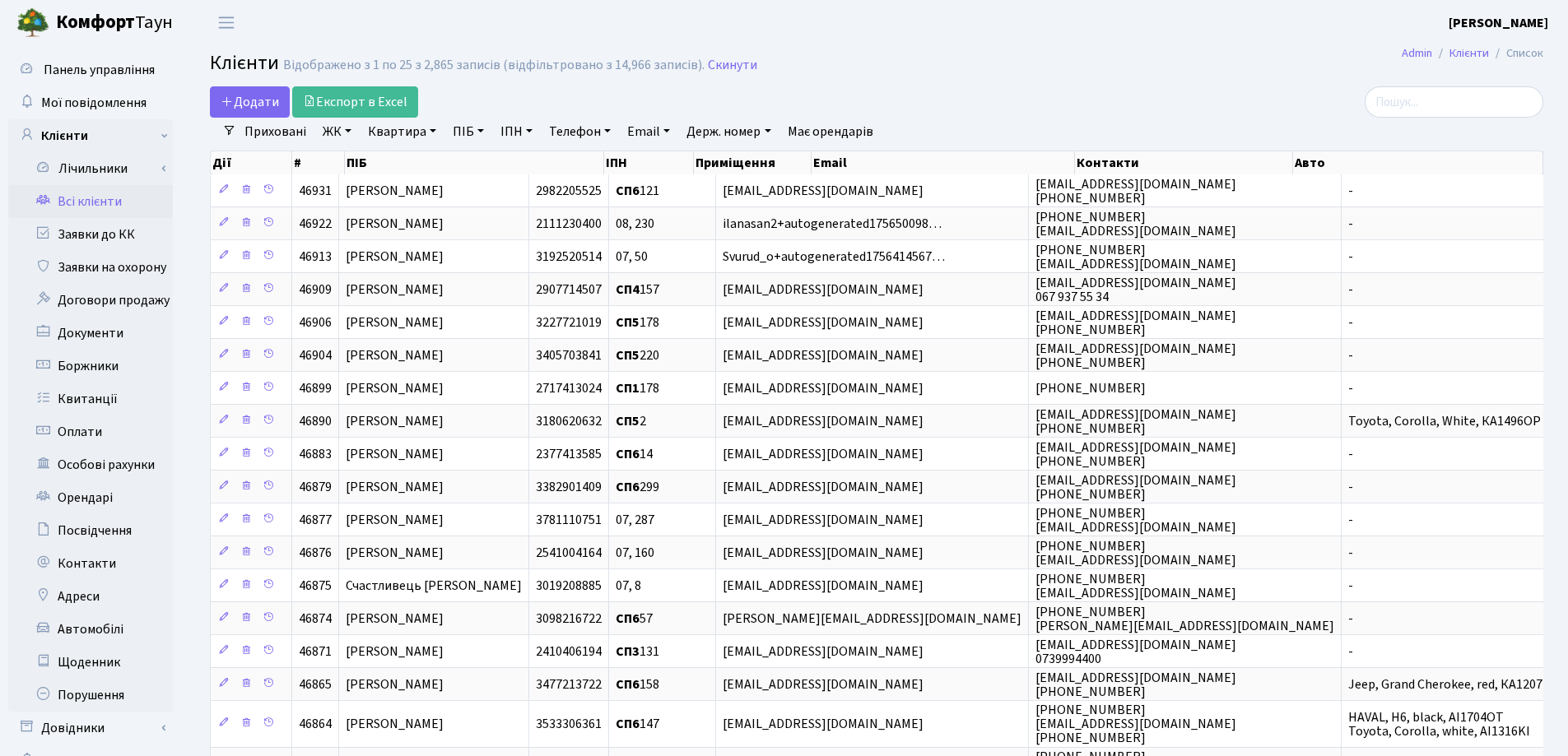
click at [433, 126] on link "Квартира" at bounding box center [402, 132] width 82 height 28
click at [432, 149] on input "text" at bounding box center [410, 164] width 96 height 32
type input "187"
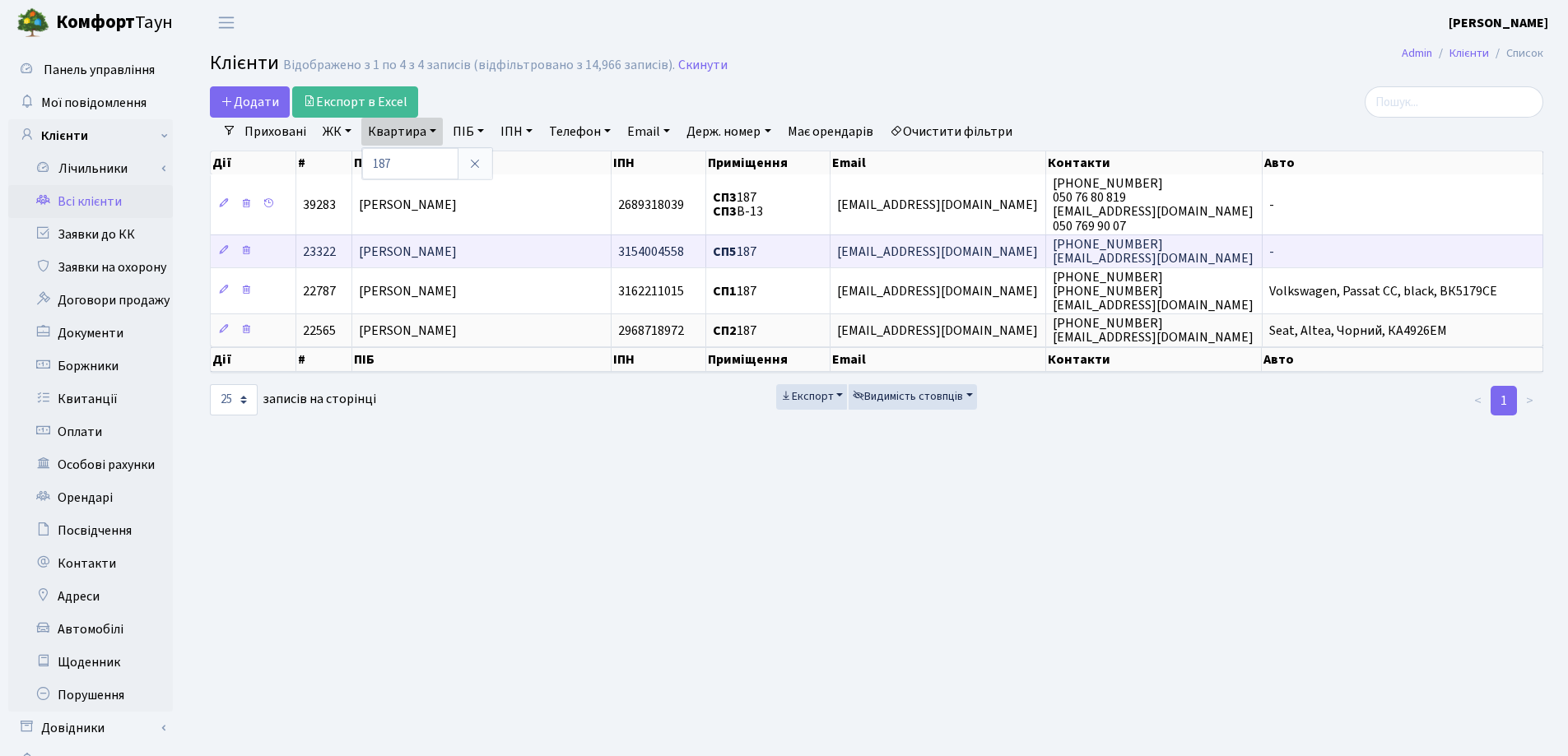
click at [456, 244] on span "[PERSON_NAME]" at bounding box center [408, 252] width 98 height 19
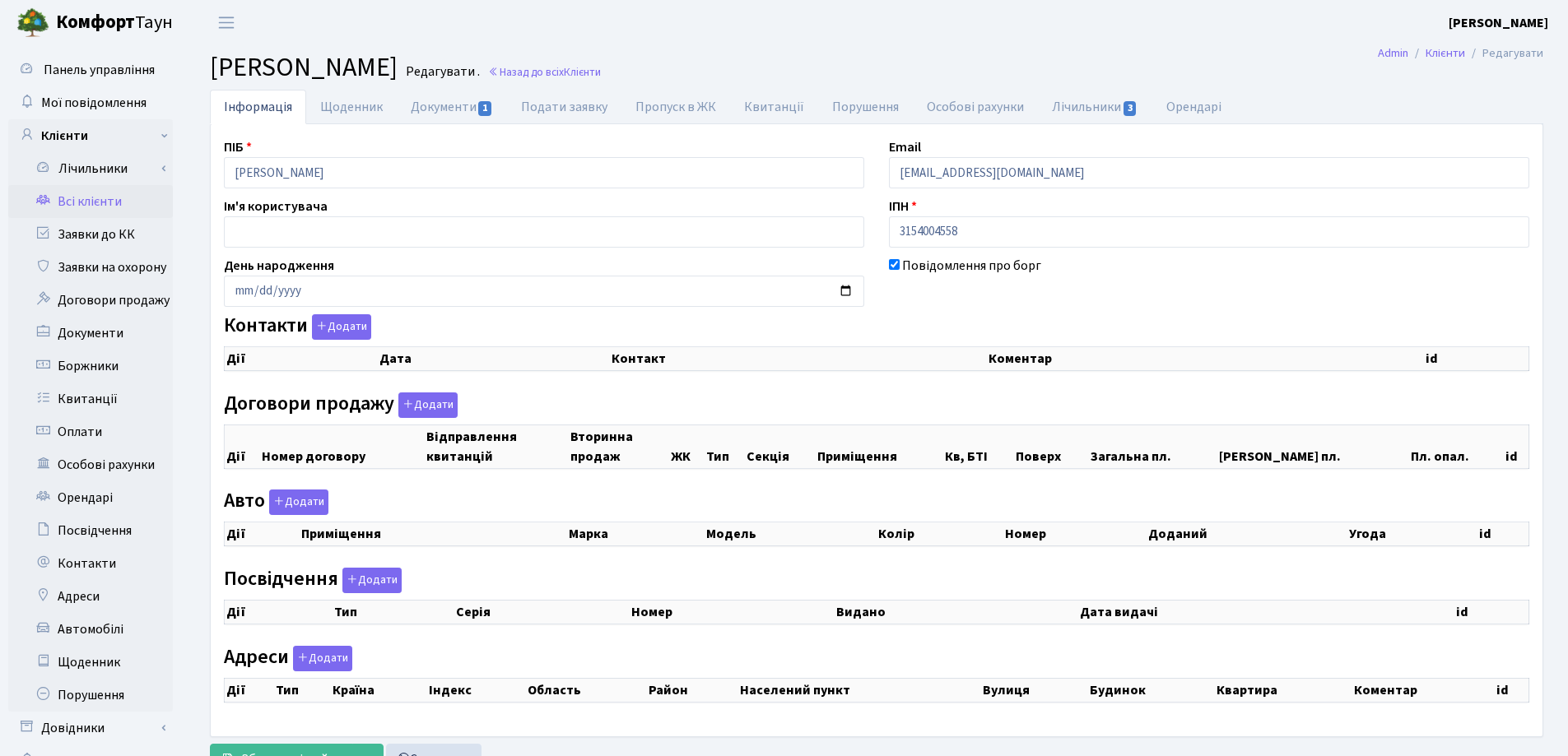
checkbox input "true"
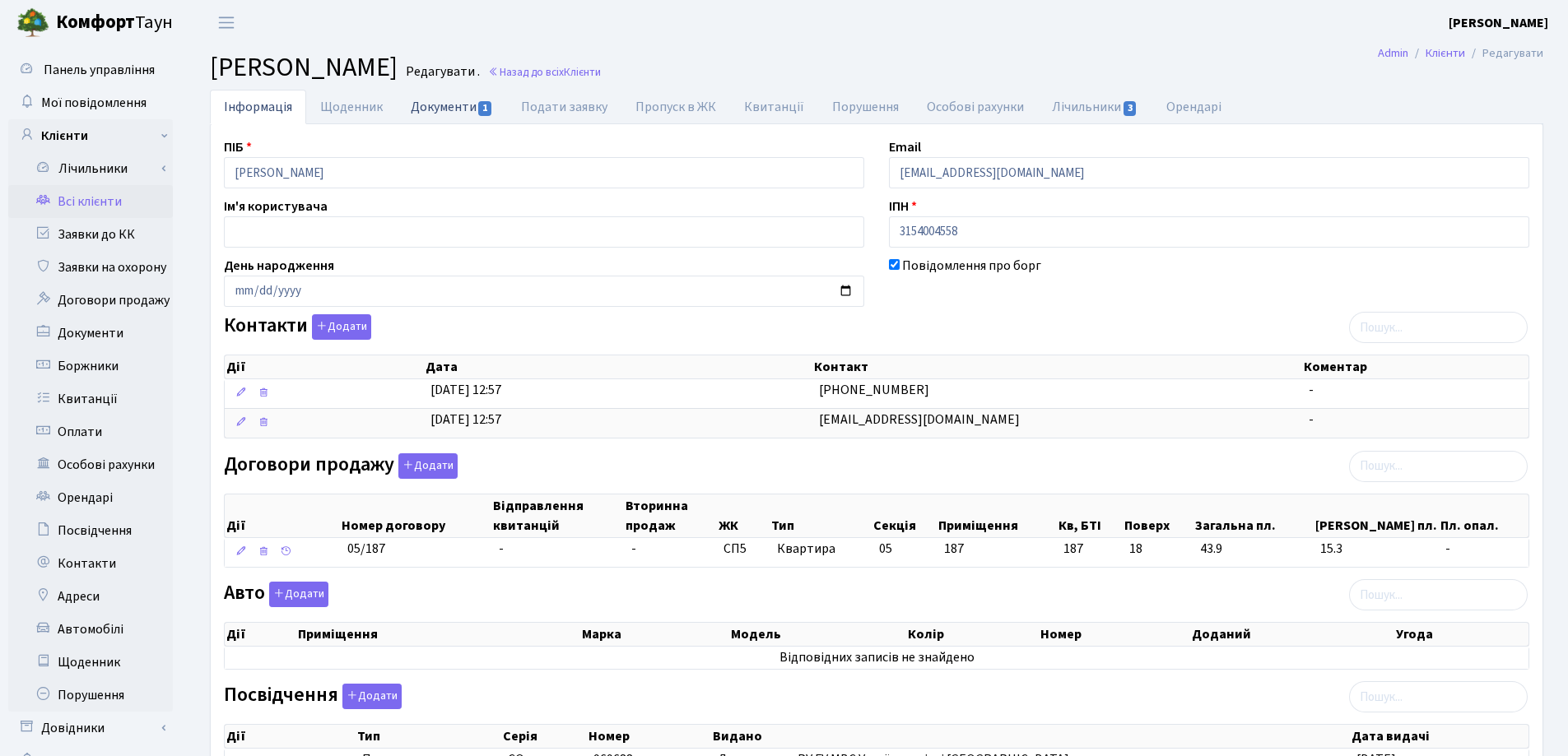
click at [443, 106] on link "Документи 1" at bounding box center [451, 107] width 110 height 33
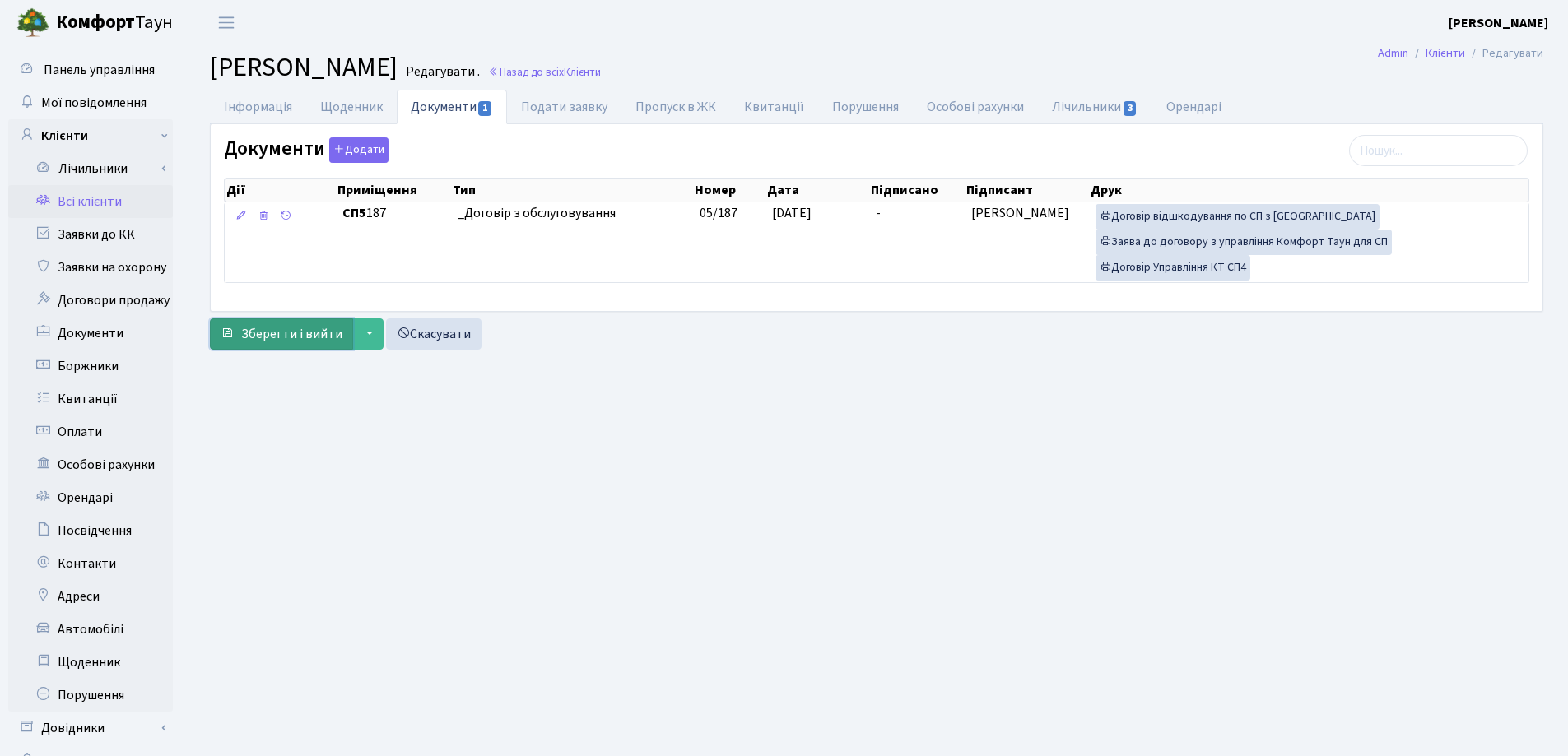
click at [282, 331] on span "Зберегти і вийти" at bounding box center [291, 334] width 101 height 19
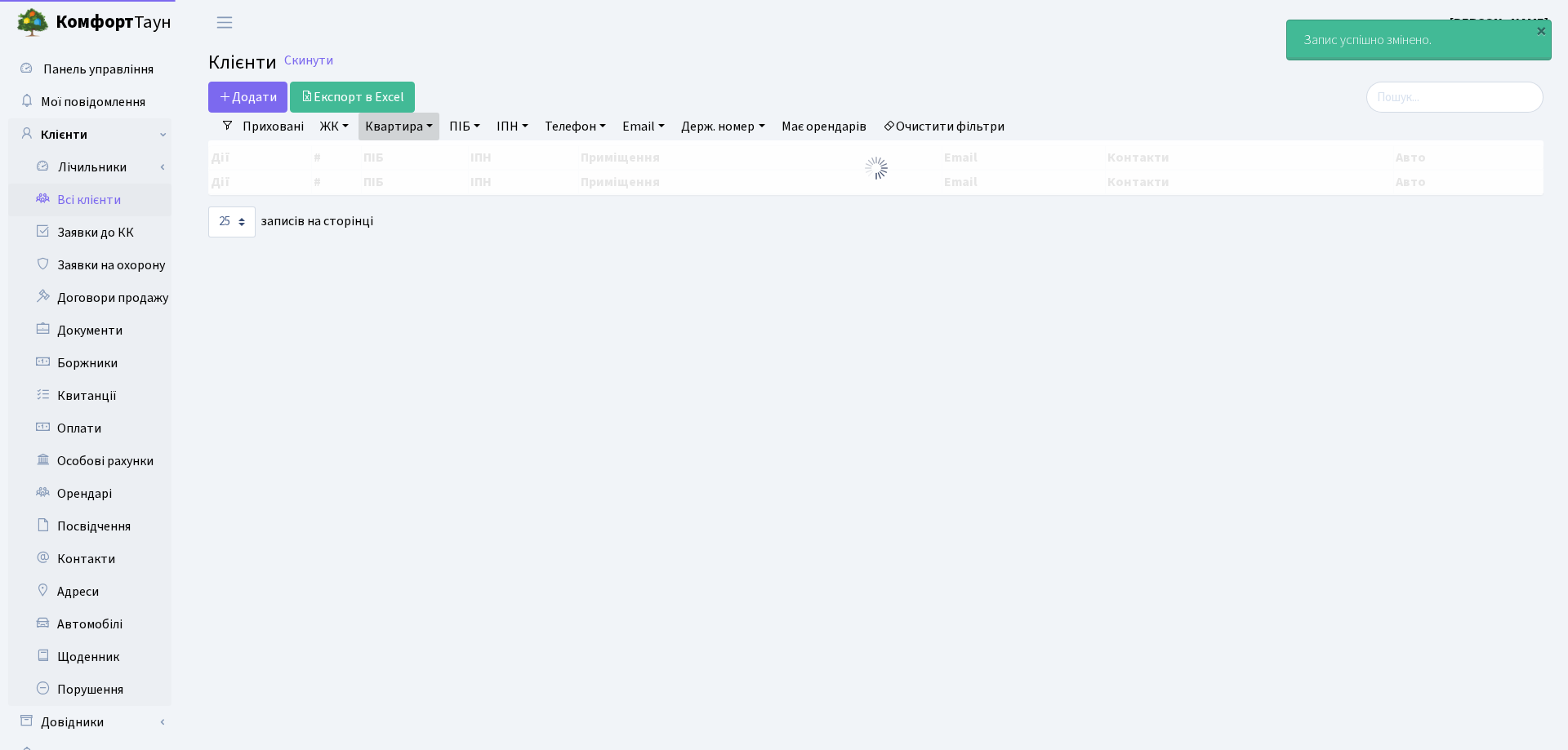
select select "25"
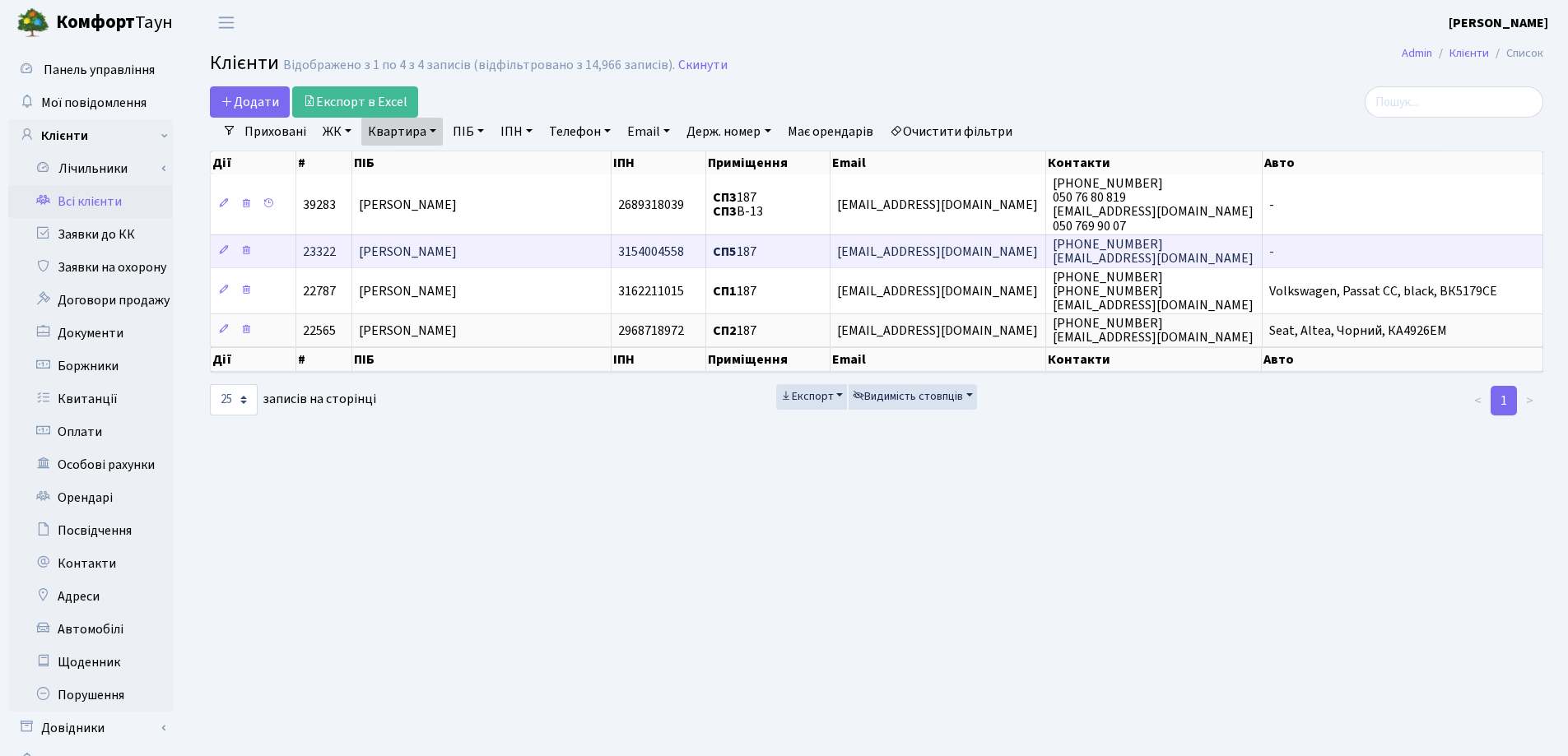
click at [456, 252] on span "[PERSON_NAME]" at bounding box center [408, 252] width 98 height 19
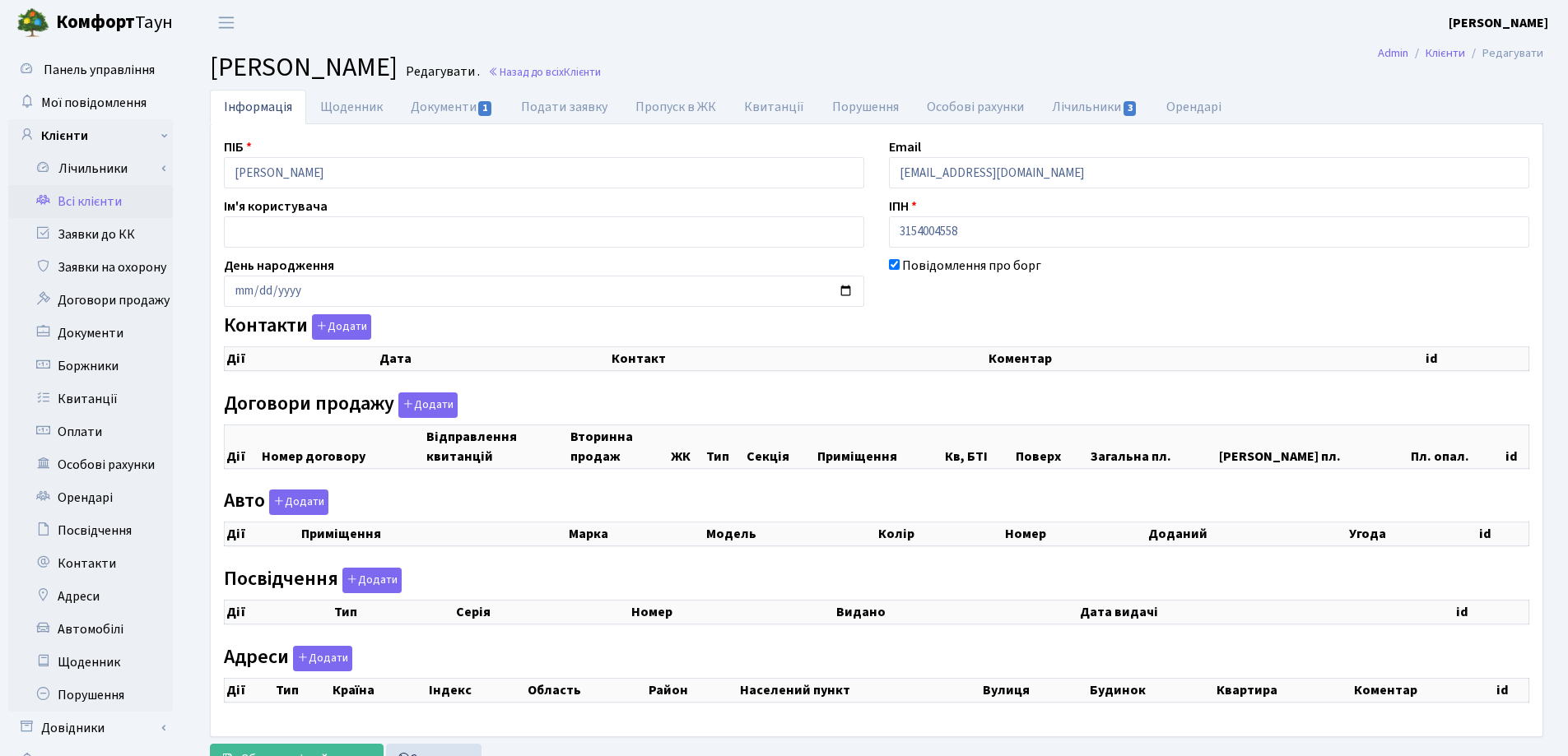
checkbox input "true"
select select "25"
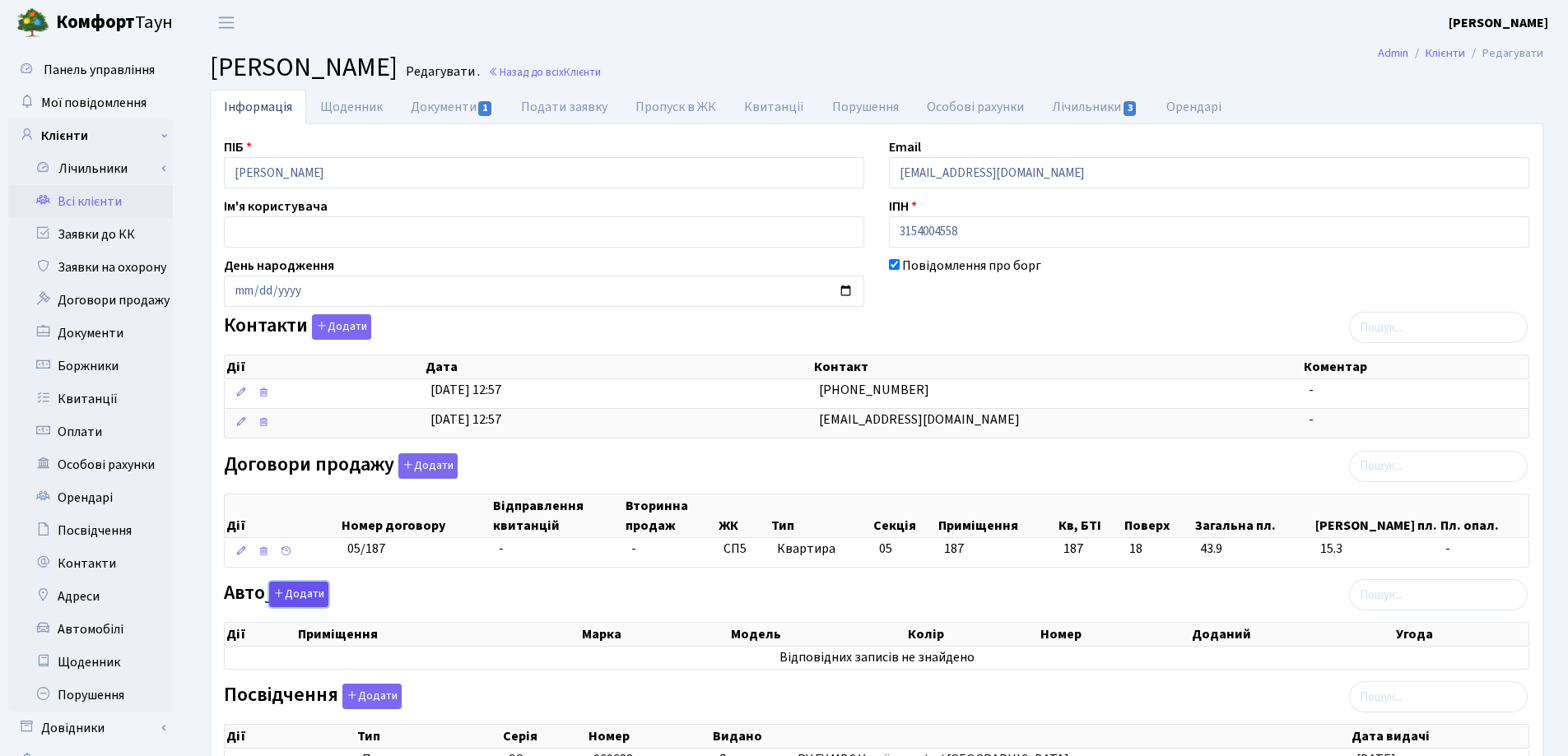
click at [295, 600] on button "Додати" at bounding box center [299, 594] width 59 height 25
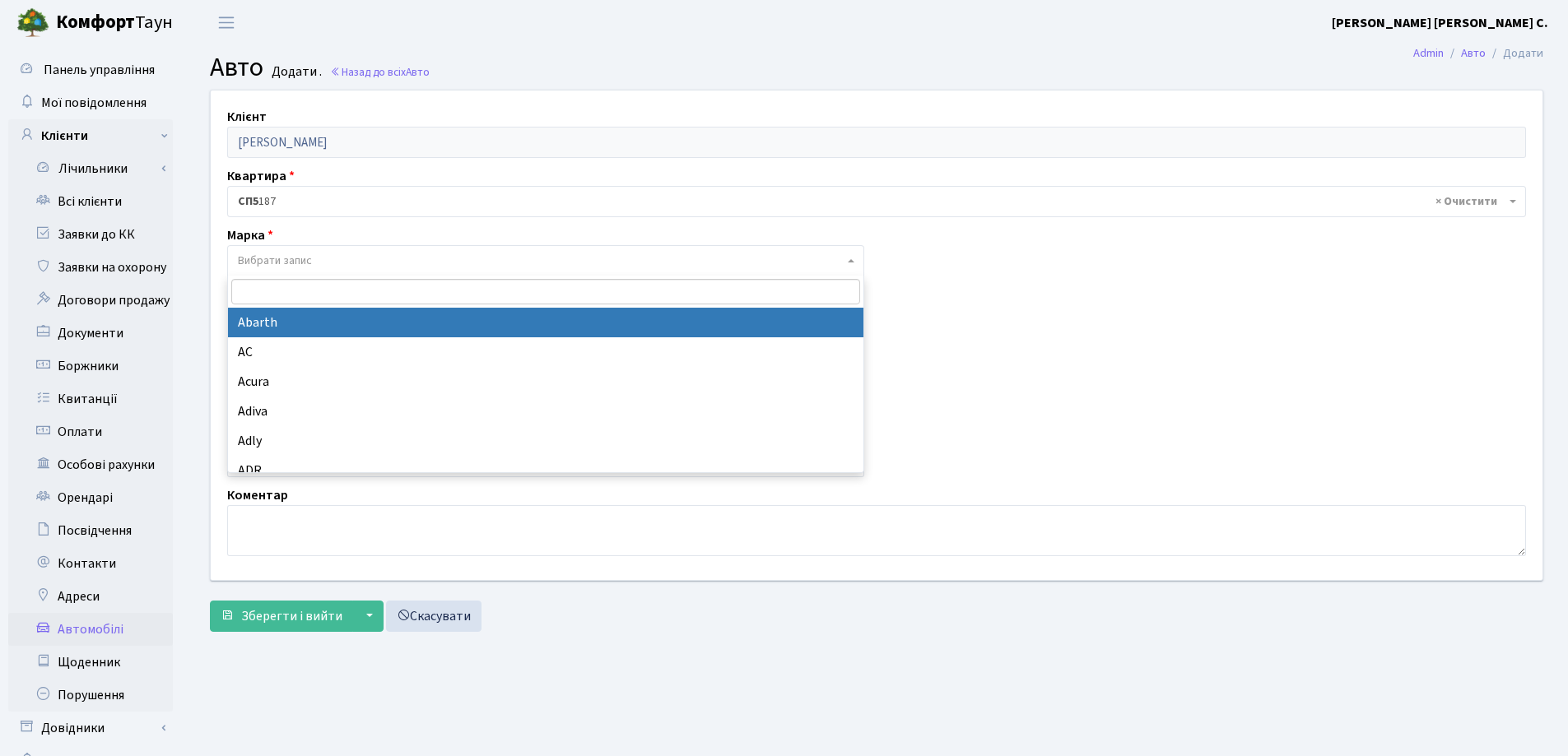
click at [279, 260] on span "Вибрати запис" at bounding box center [275, 261] width 74 height 17
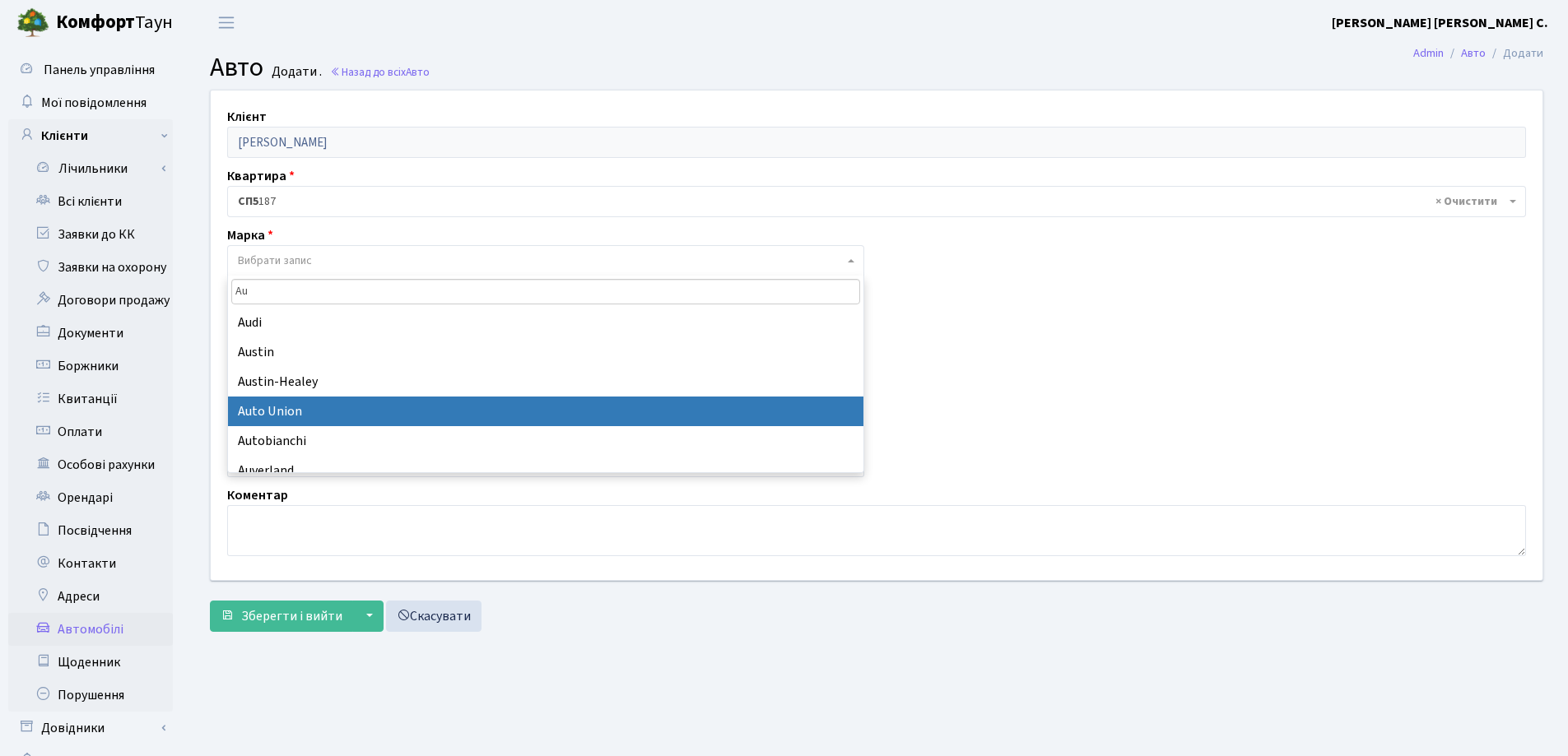
type input "Aud"
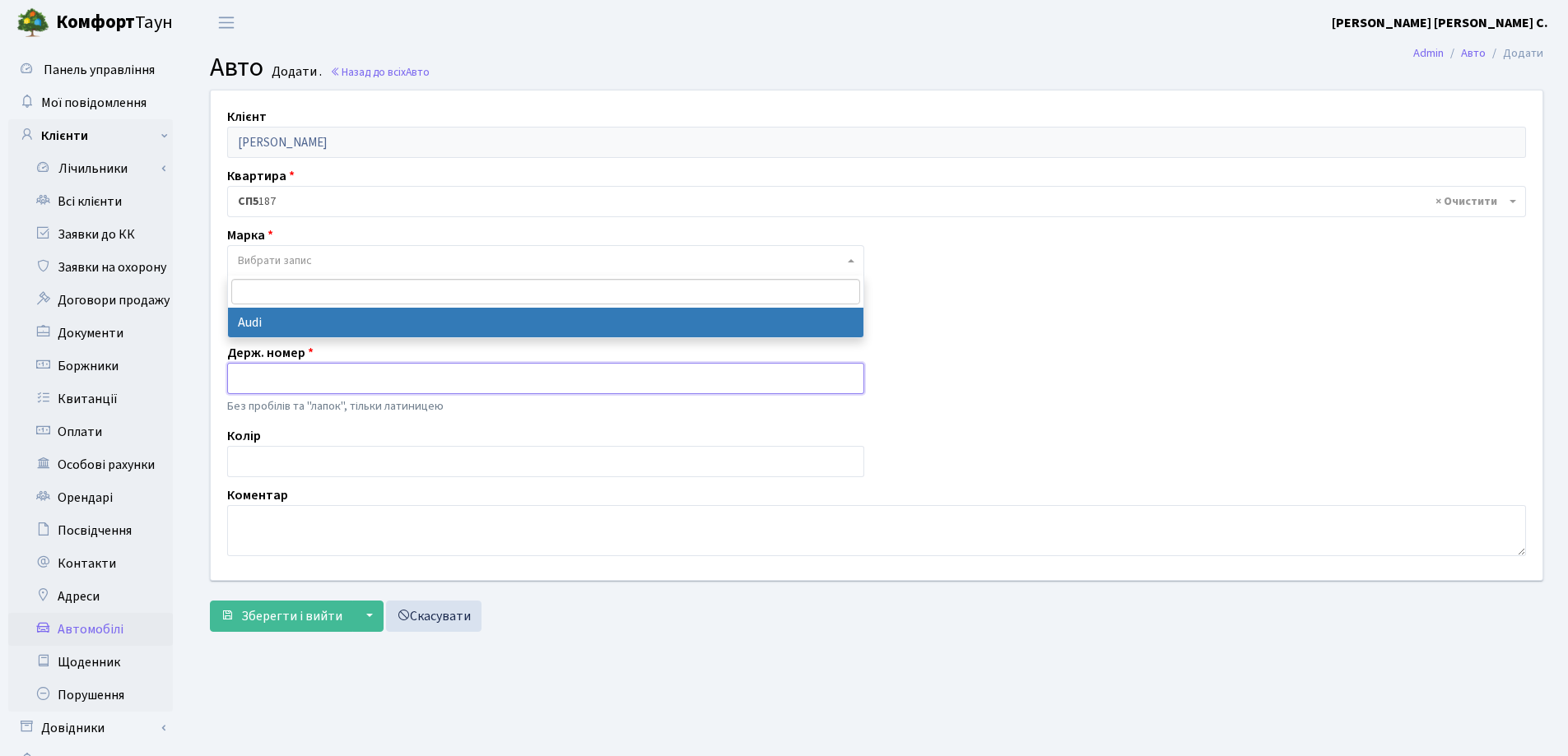
click at [324, 379] on input "text" at bounding box center [546, 378] width 636 height 32
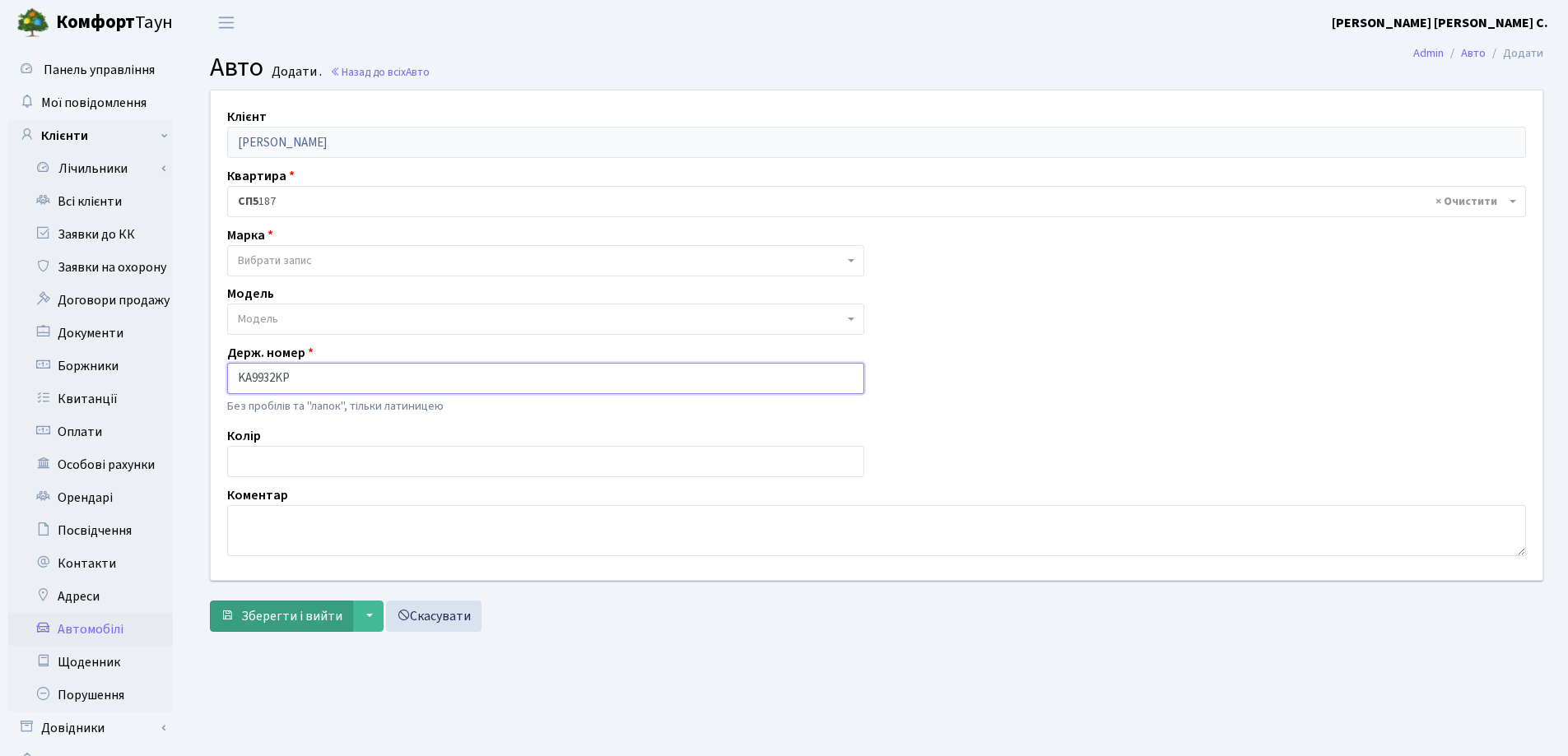
type input "KA9932KP"
click at [276, 609] on span "Зберегти і вийти" at bounding box center [291, 617] width 101 height 19
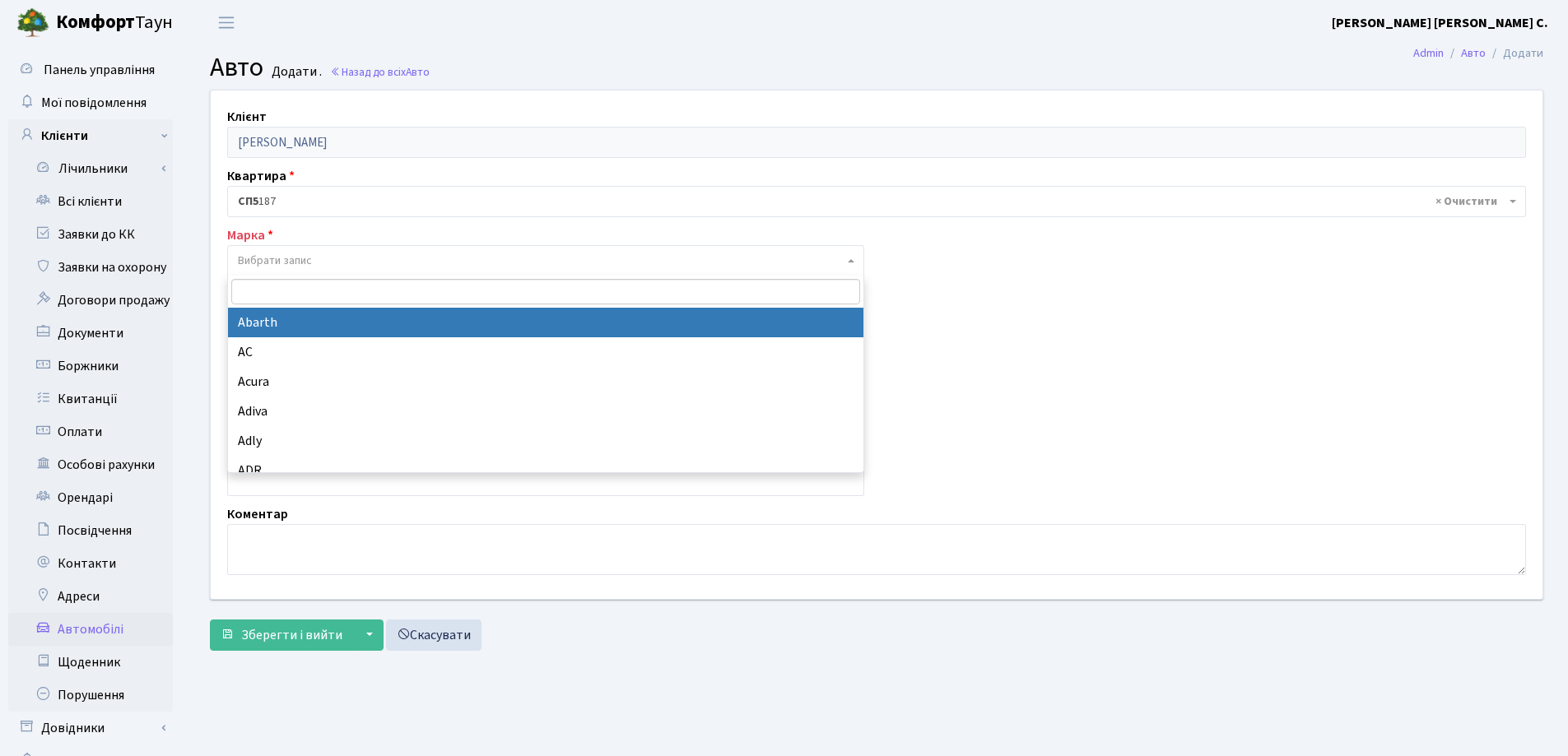
click at [289, 263] on span "Вибрати запис" at bounding box center [275, 261] width 74 height 17
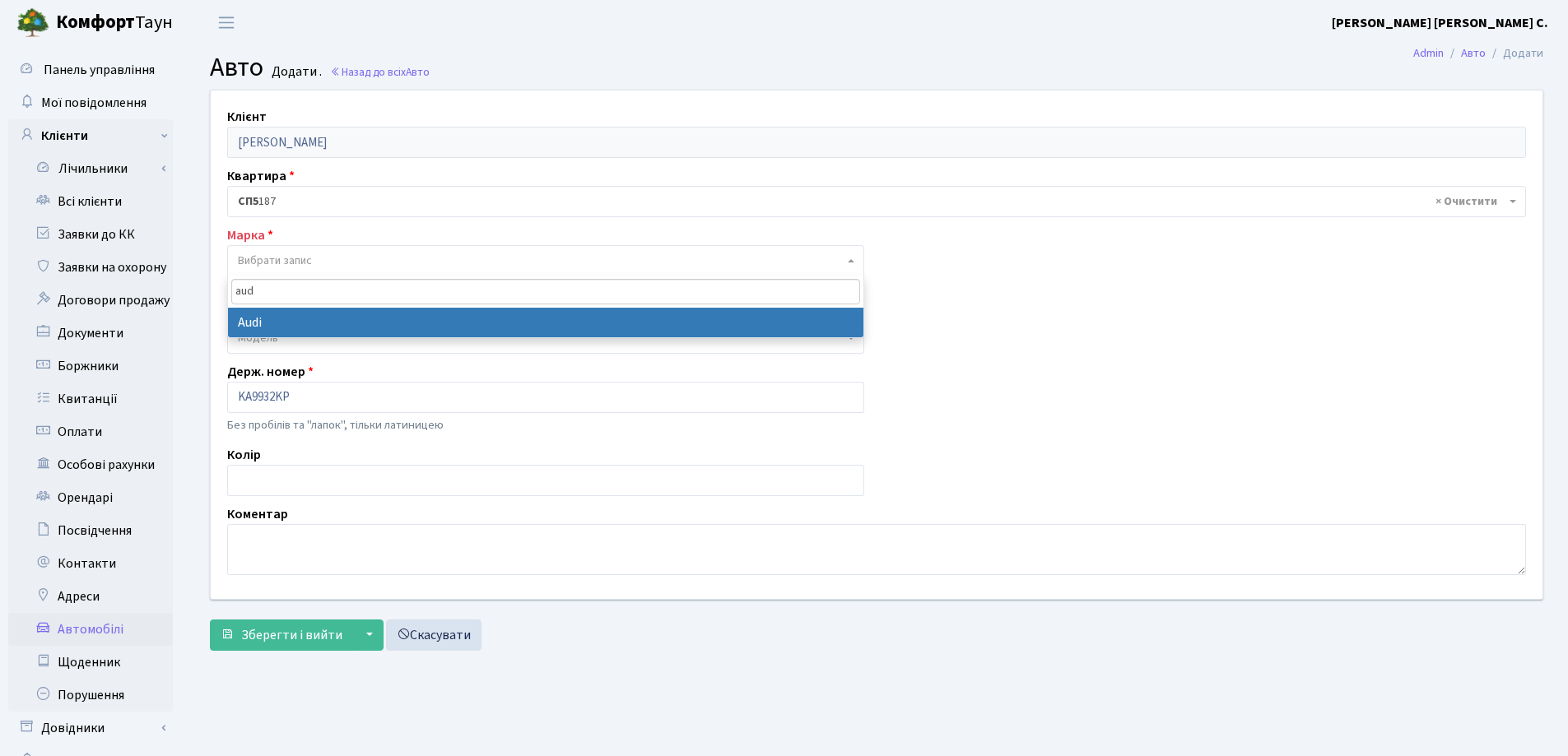
type input "aud"
select select "13"
select select
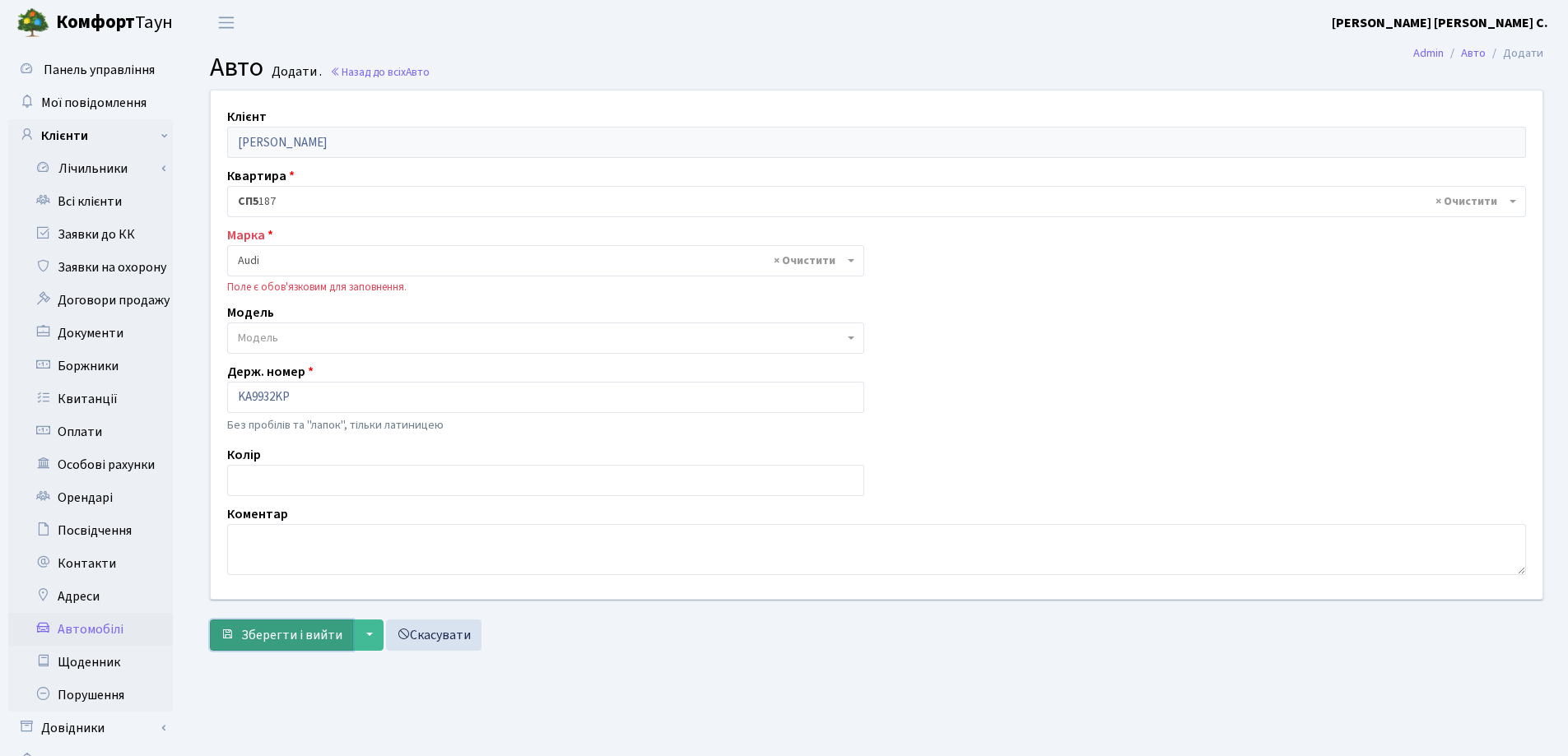
click at [275, 644] on span "Зберегти і вийти" at bounding box center [291, 635] width 101 height 19
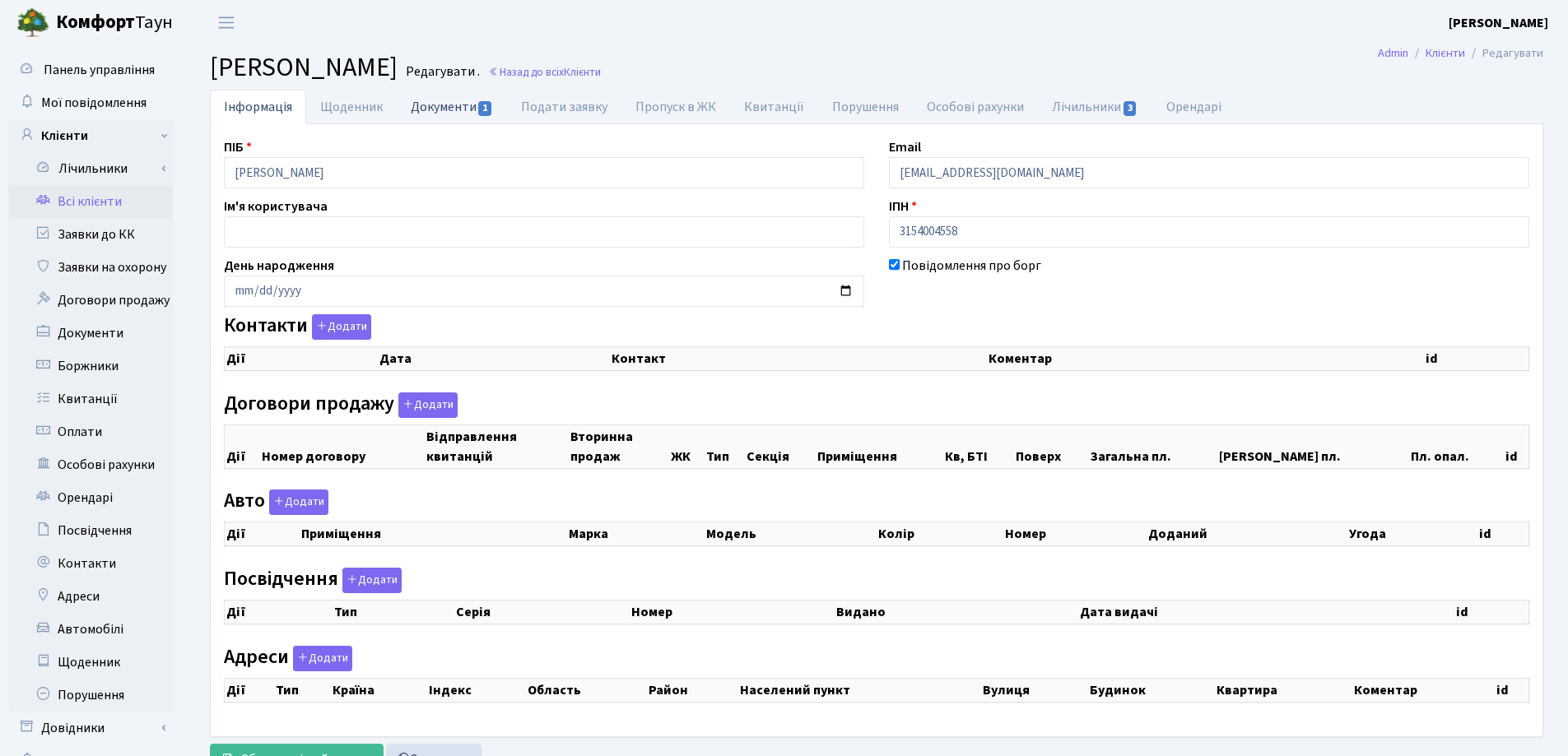
checkbox input "true"
select select "25"
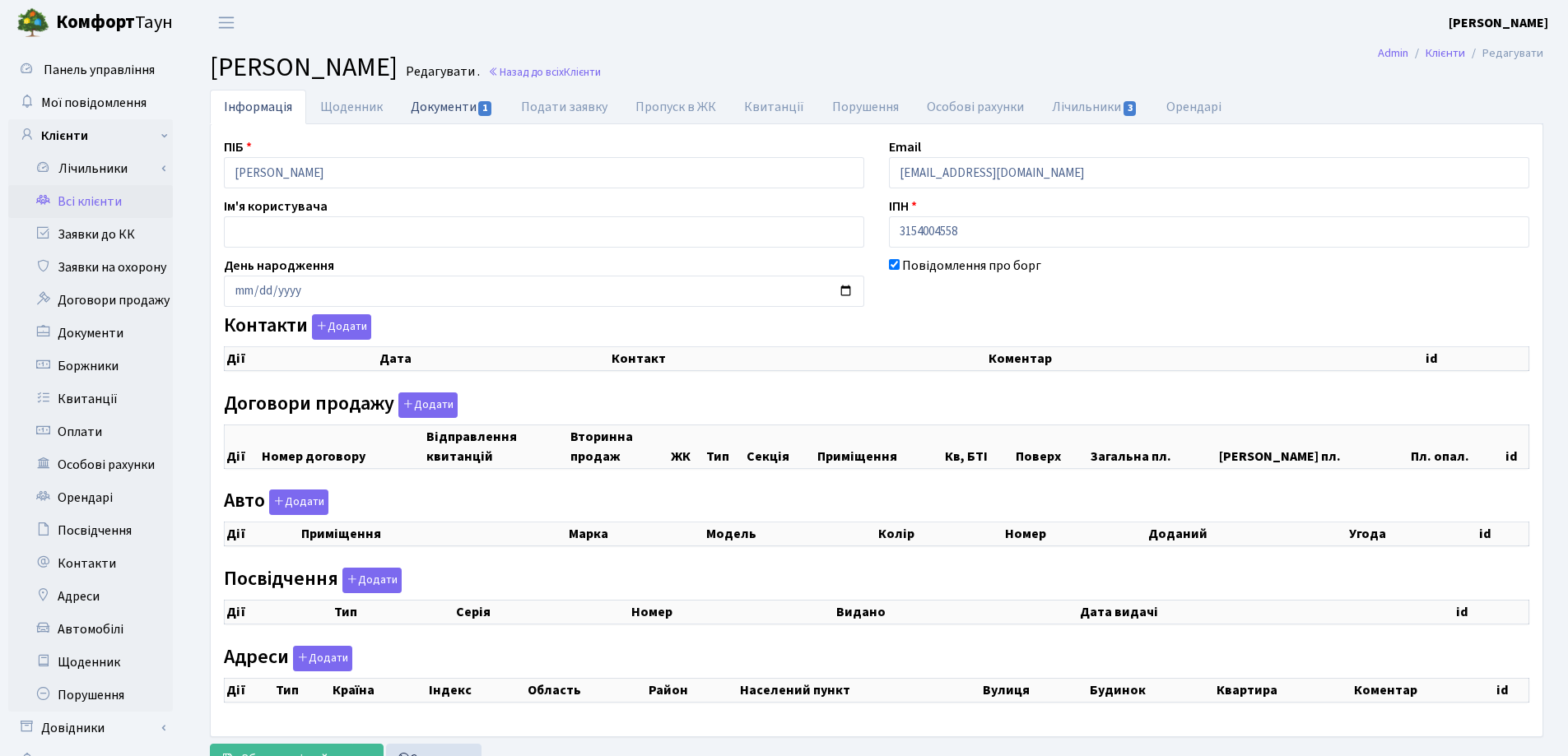
select select "25"
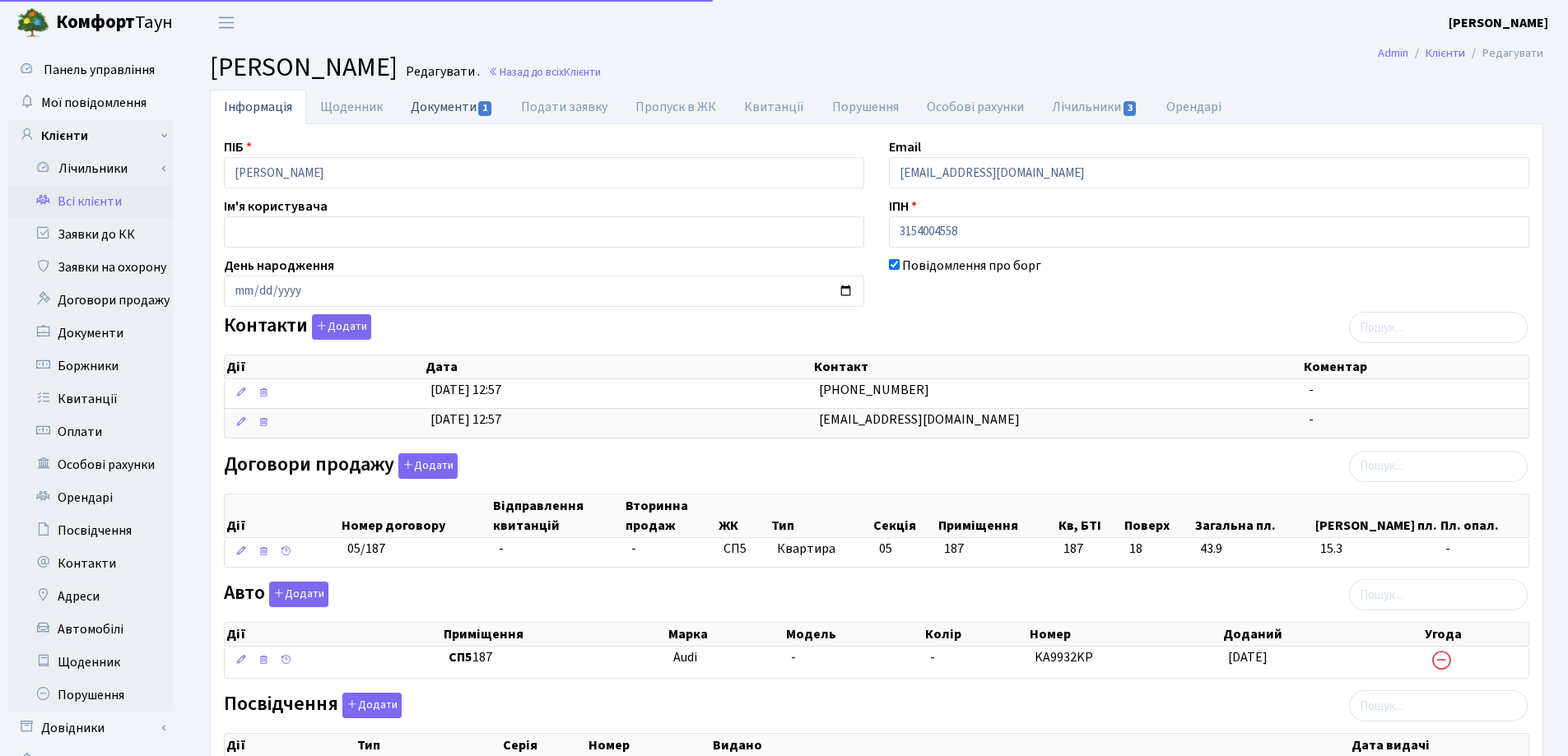
click at [451, 93] on link "Документи 1" at bounding box center [451, 107] width 110 height 33
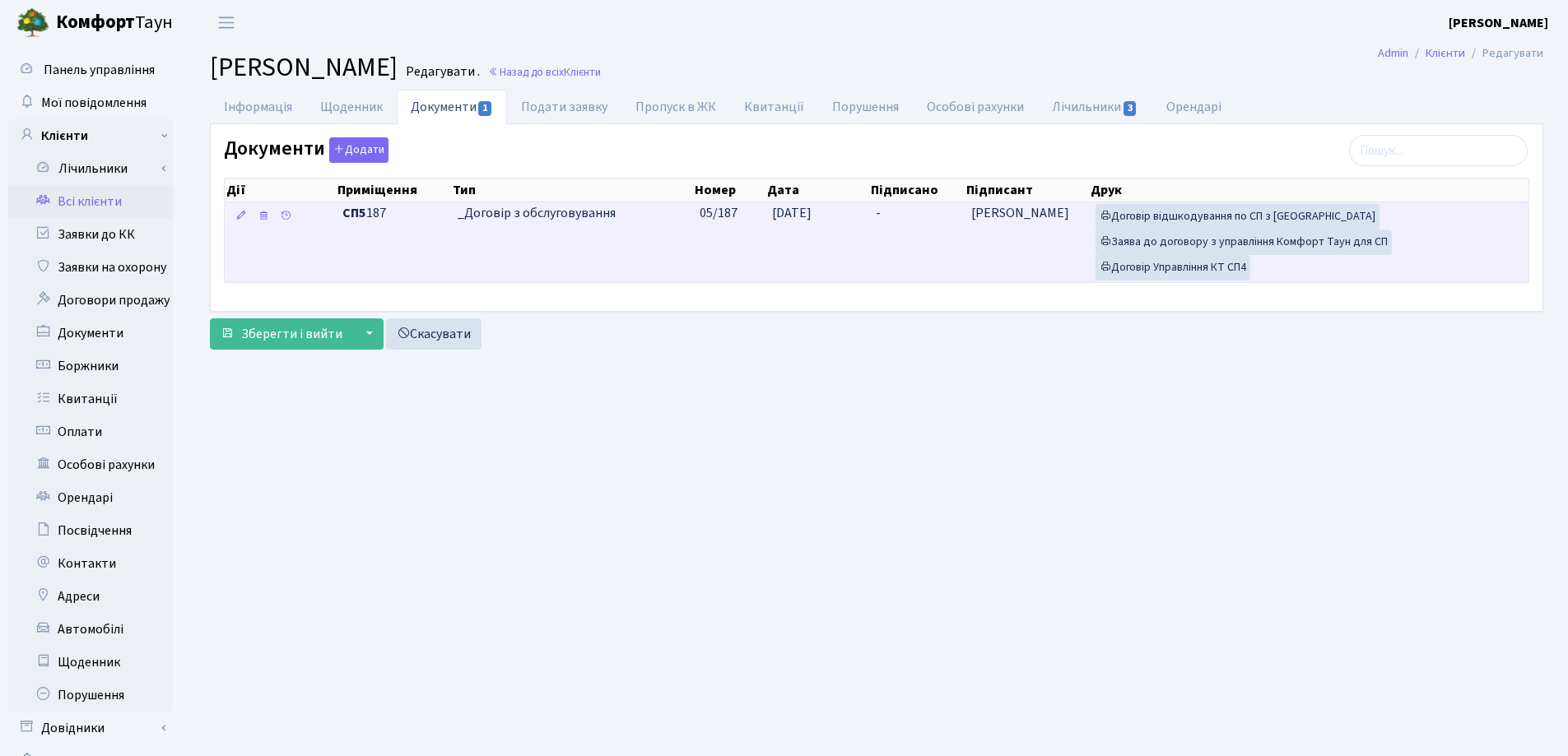
click at [901, 211] on td "-" at bounding box center [917, 242] width 96 height 80
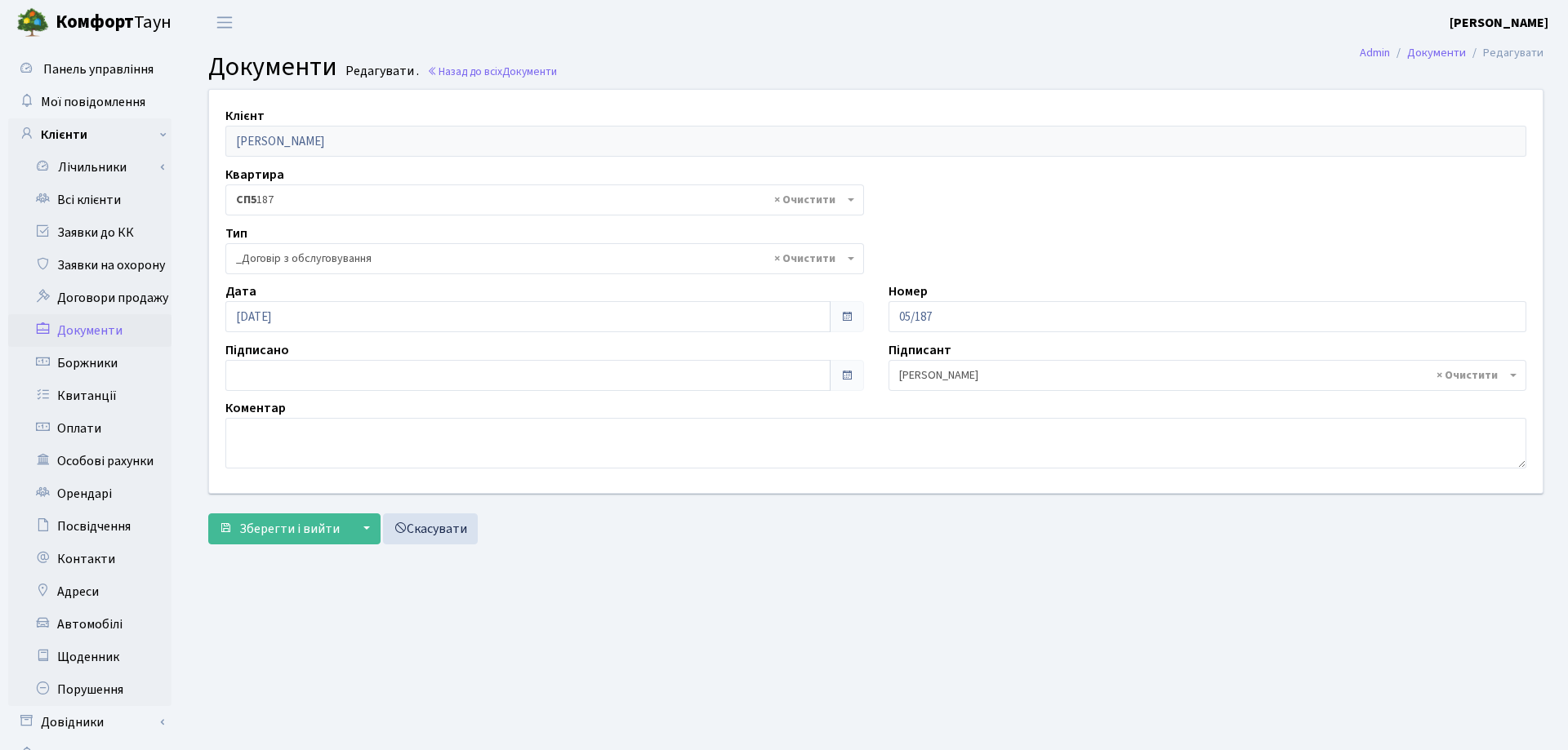
select select "289"
type input "[DATE]"
click at [393, 368] on input "[DATE]" at bounding box center [525, 375] width 598 height 31
click at [261, 525] on span "Зберегти і вийти" at bounding box center [289, 529] width 100 height 18
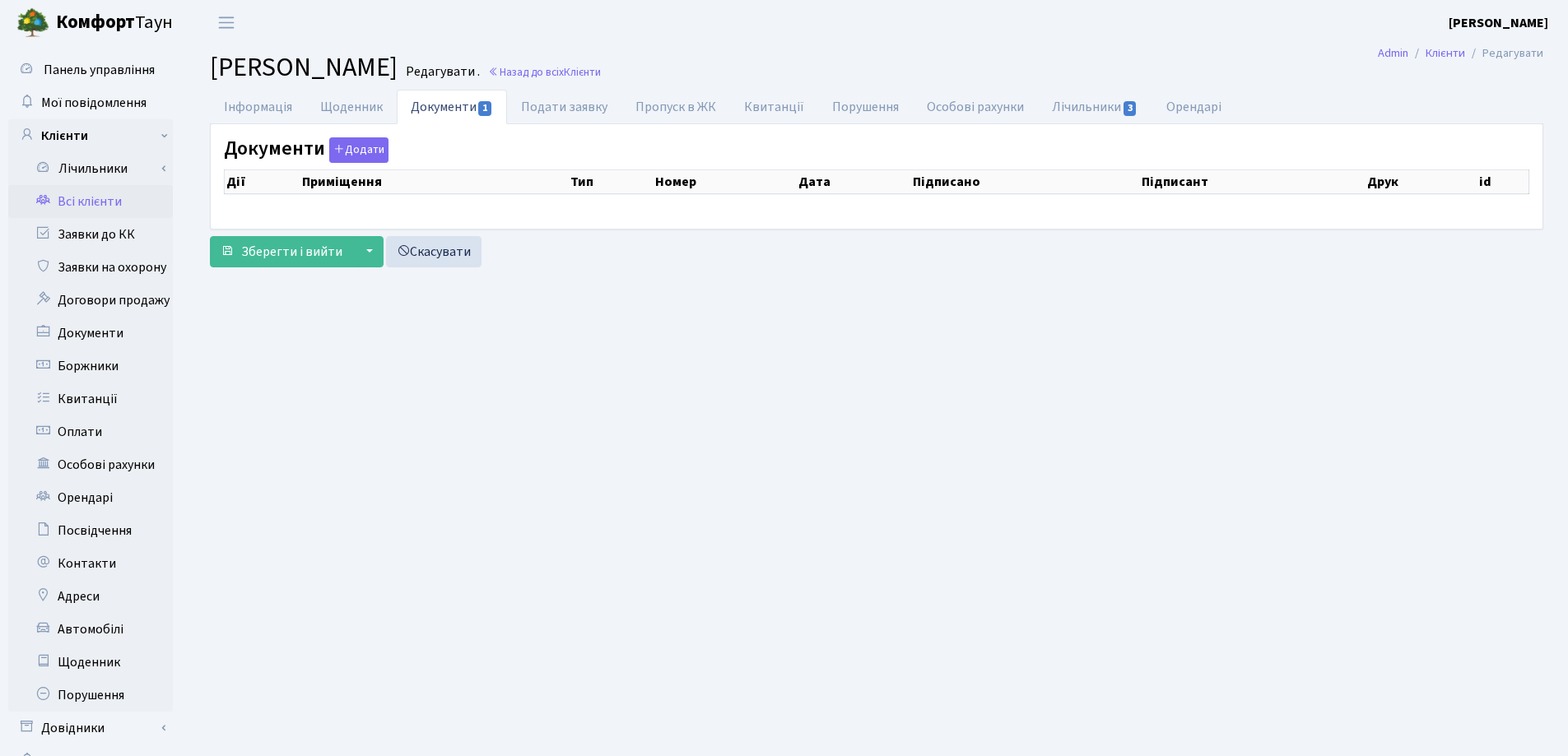
checkbox input "true"
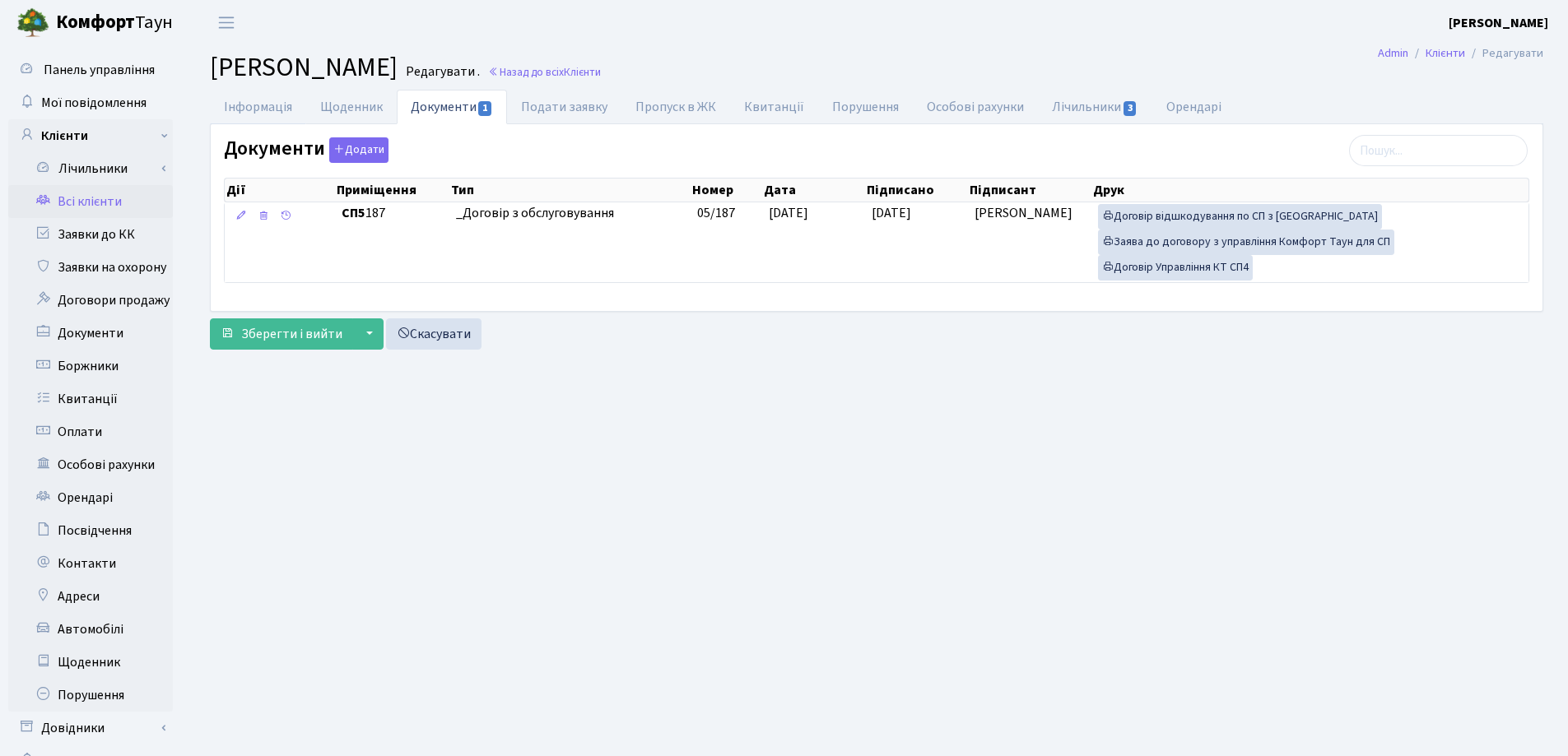
click at [249, 110] on link "Інформація" at bounding box center [258, 107] width 96 height 34
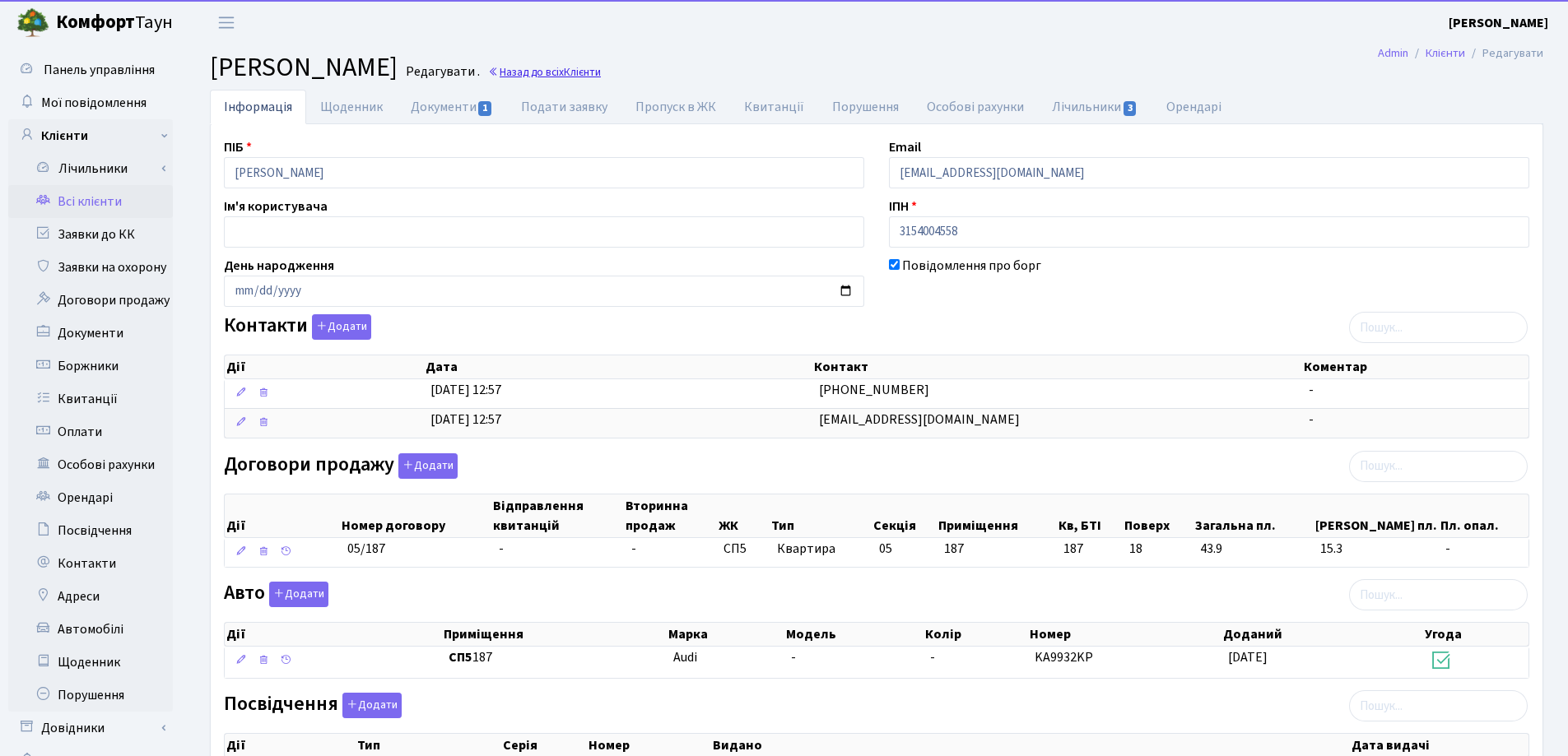
click at [499, 70] on icon at bounding box center [494, 72] width 11 height 11
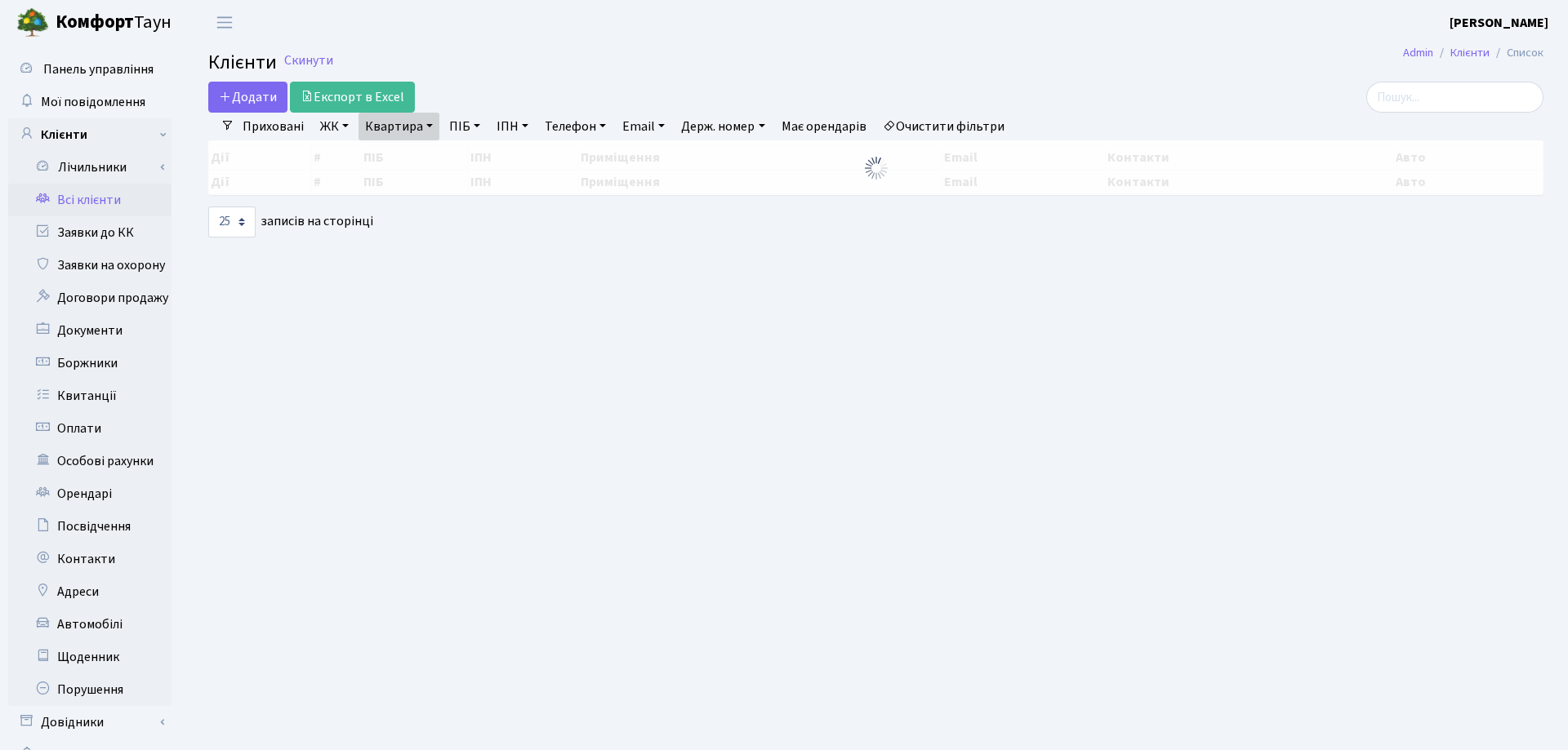
select select "25"
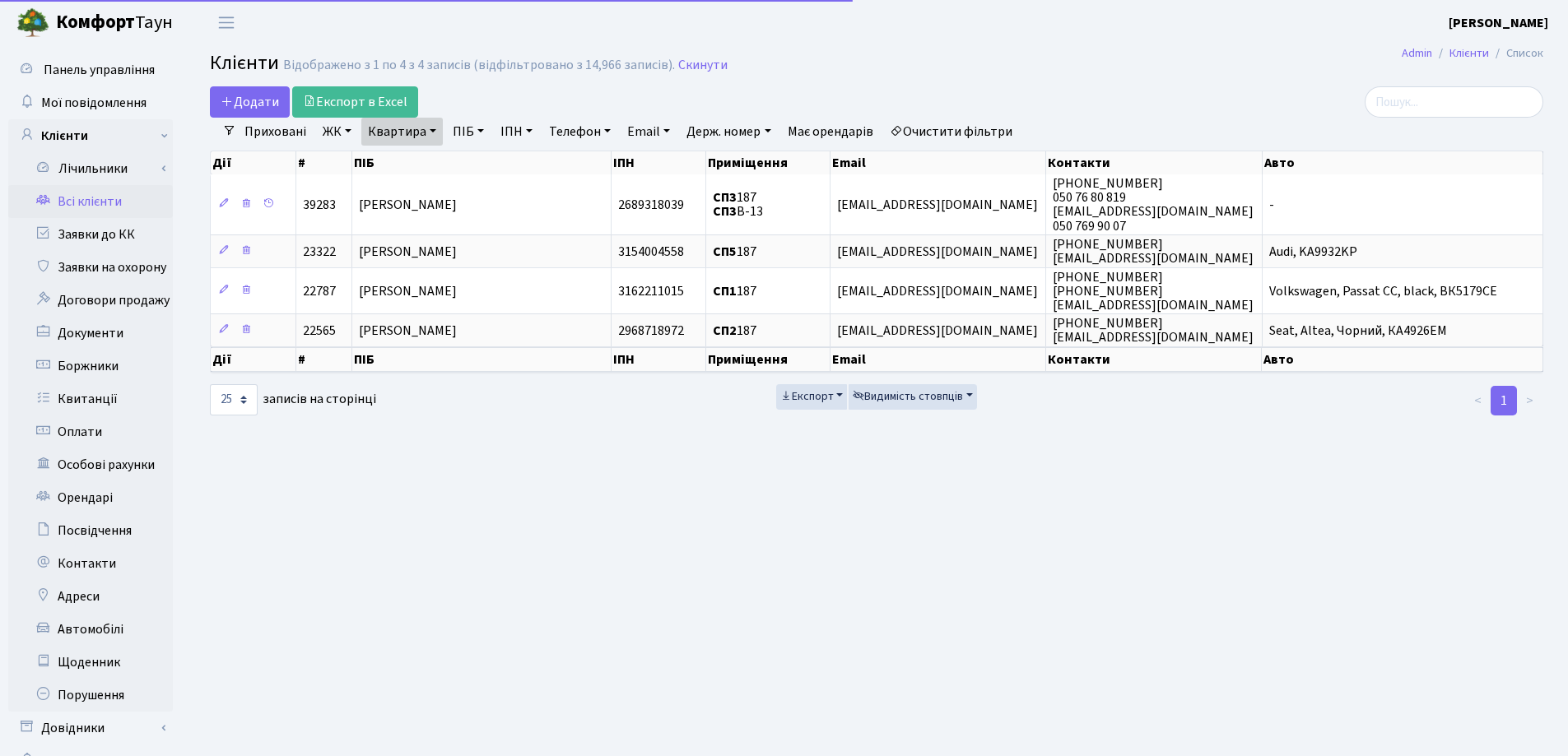
click at [431, 126] on link "Квартира" at bounding box center [402, 132] width 82 height 28
click at [414, 168] on input "187" at bounding box center [410, 164] width 96 height 32
type input "1"
type input "U"
click at [1440, 101] on input "search" at bounding box center [1453, 102] width 178 height 32
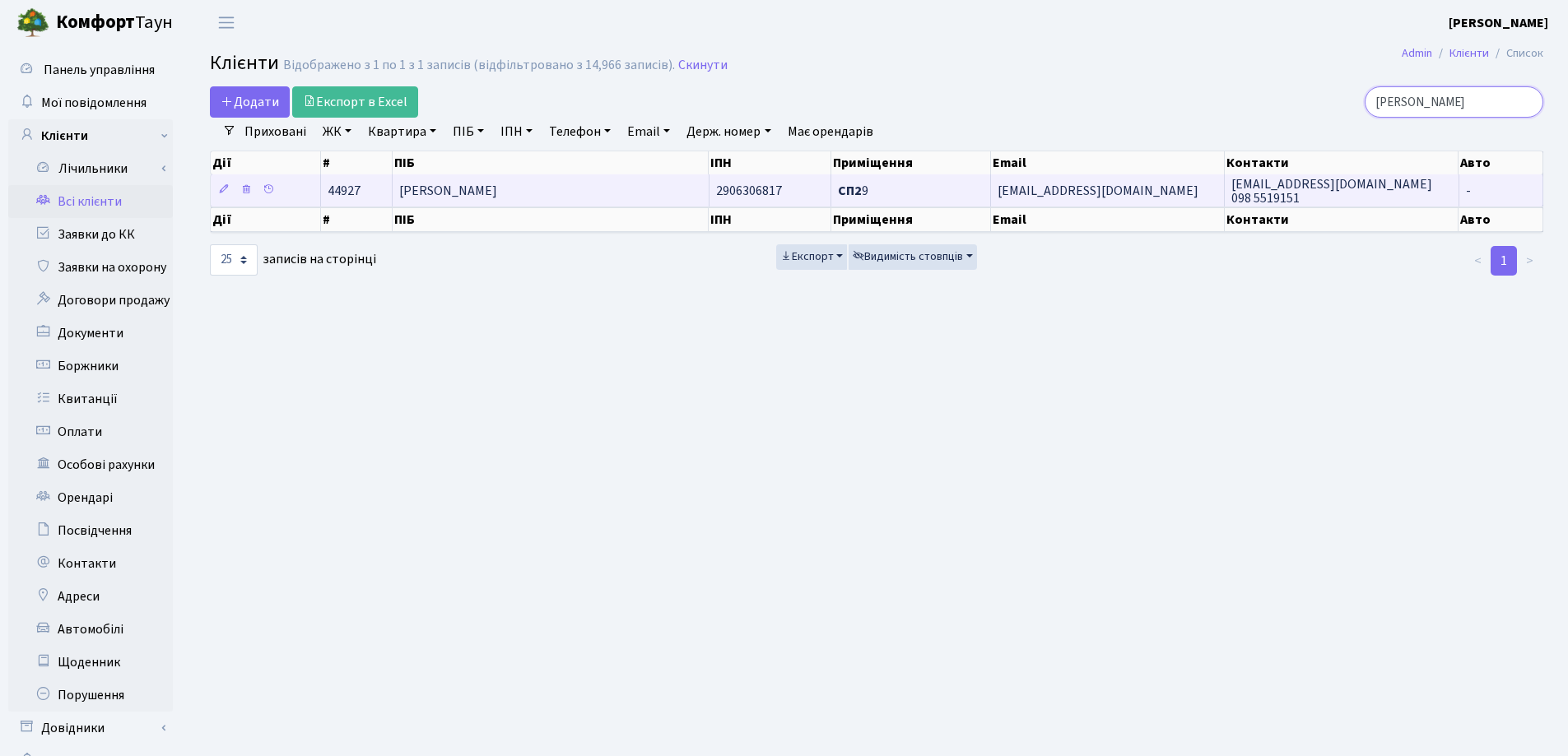
type input "Ганно"
click at [497, 193] on span "Ганношин Сергій Олександрович" at bounding box center [448, 191] width 98 height 19
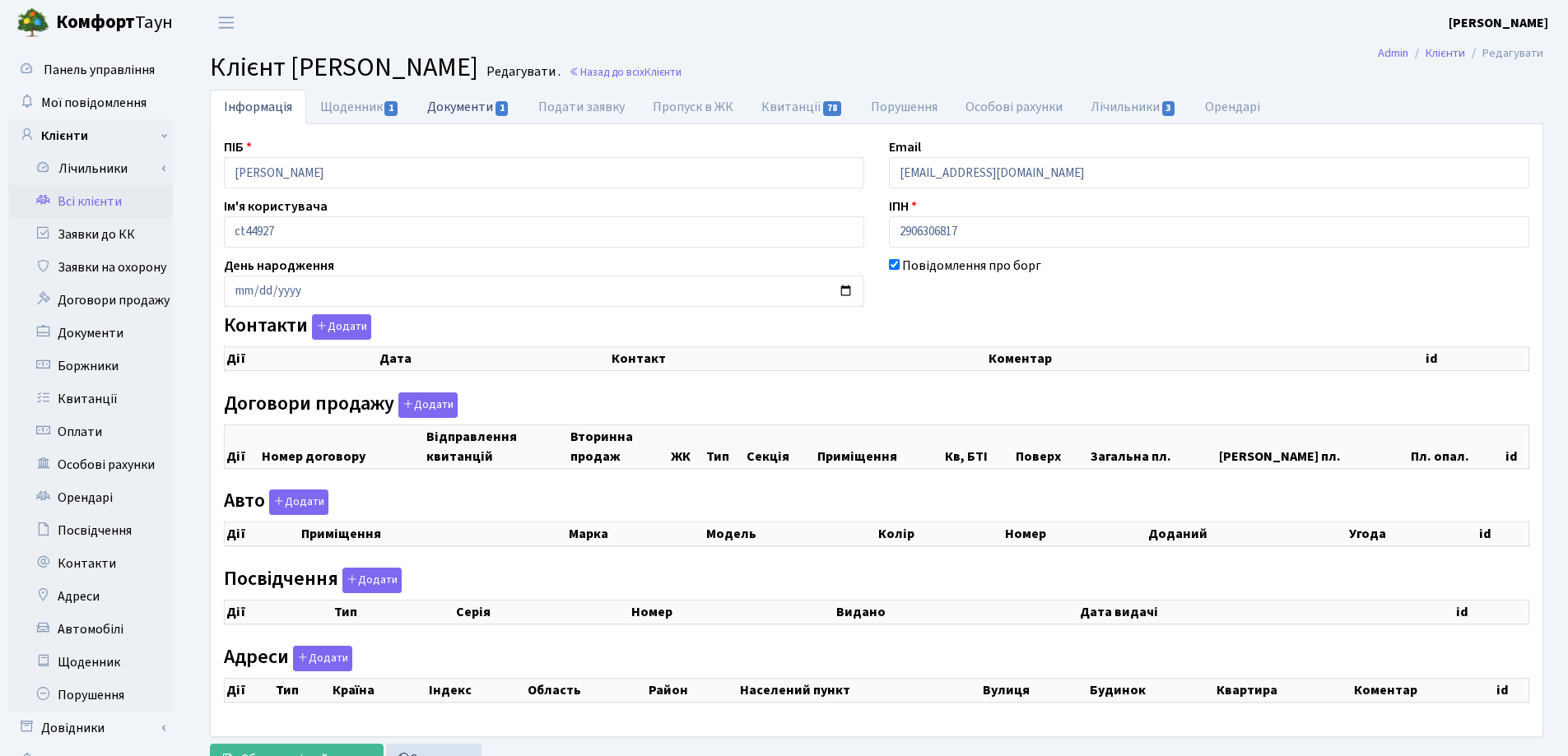
checkbox input "true"
select select "25"
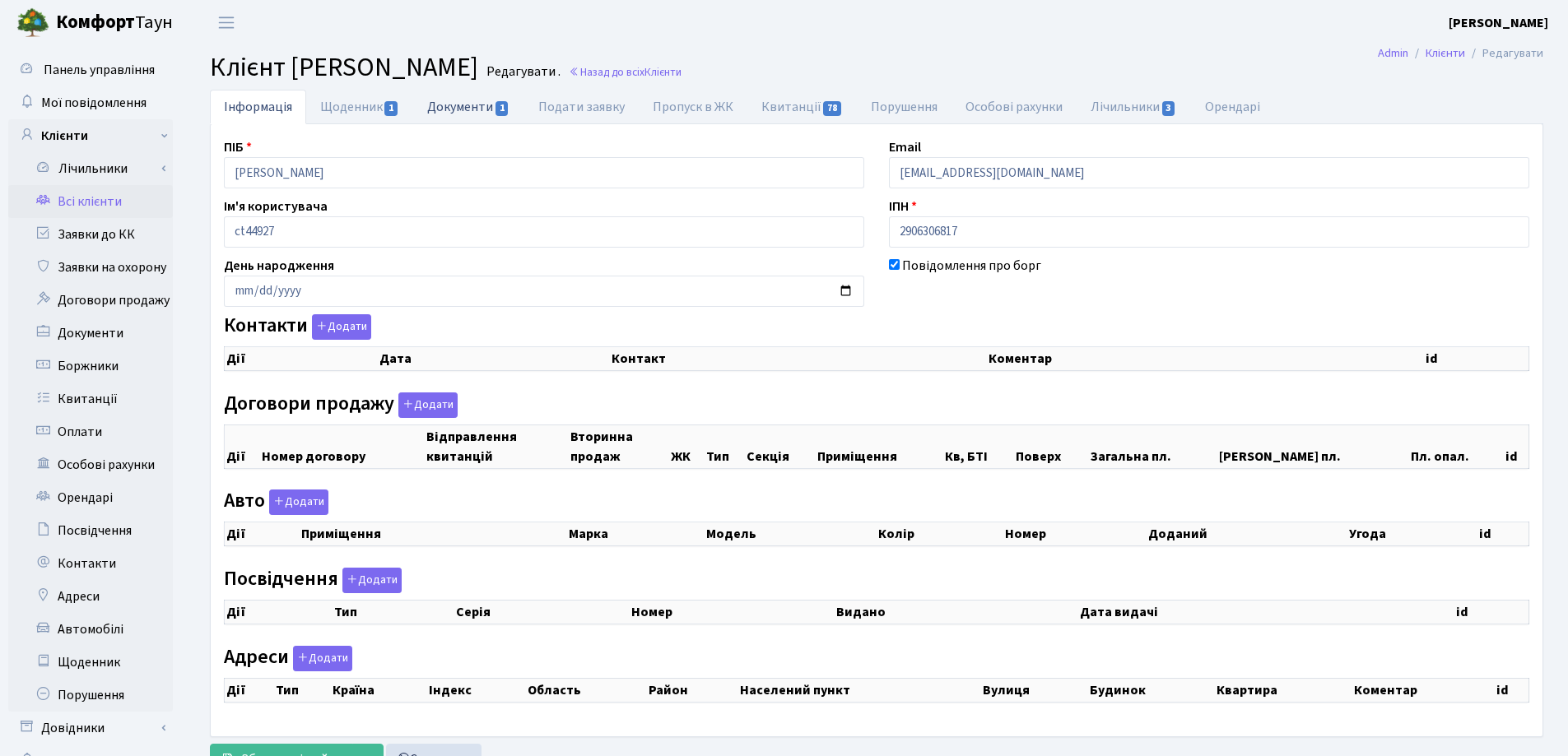
select select "25"
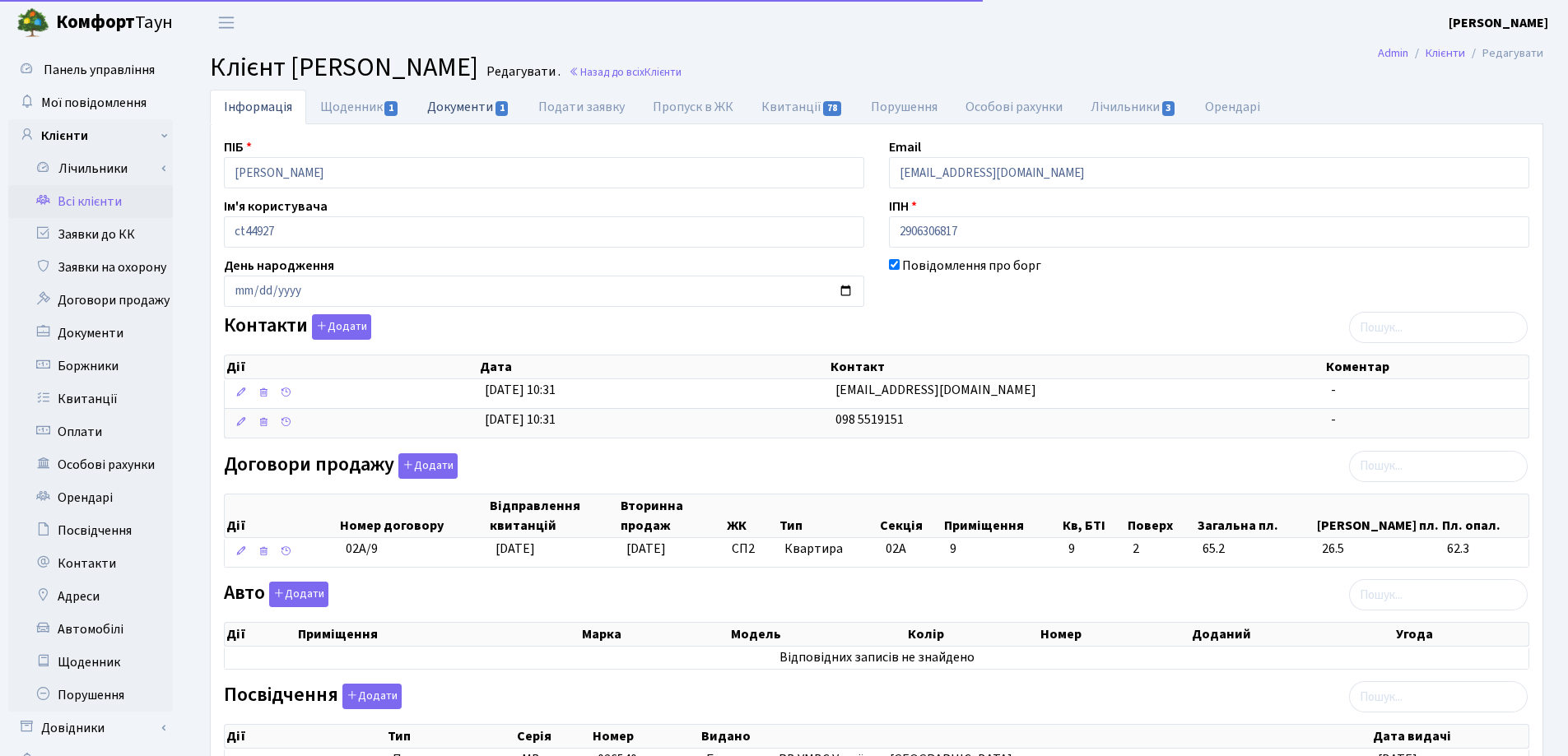
click at [469, 104] on link "Документи 1" at bounding box center [468, 107] width 110 height 33
select select "25"
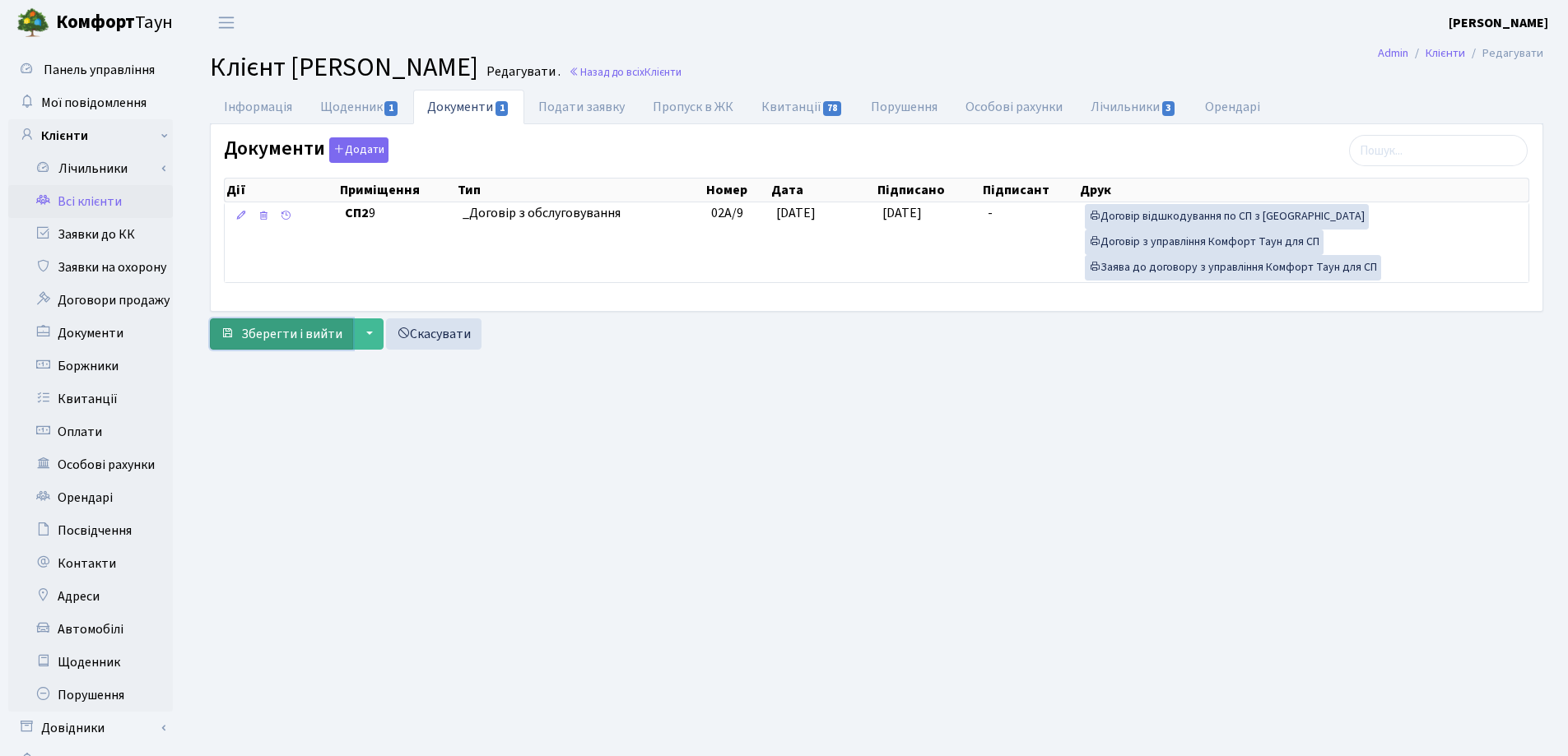
click at [302, 340] on span "Зберегти і вийти" at bounding box center [291, 334] width 101 height 19
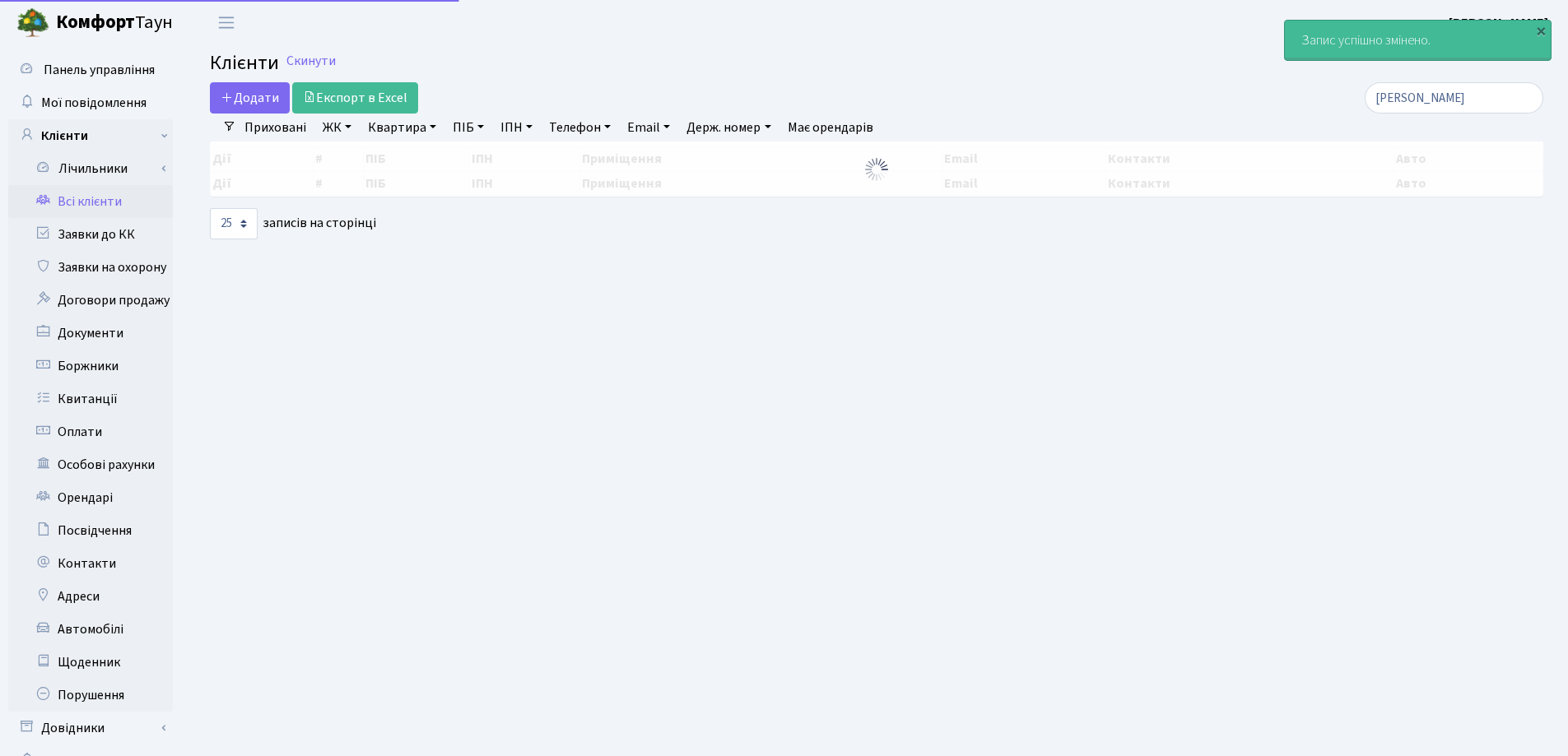
select select "25"
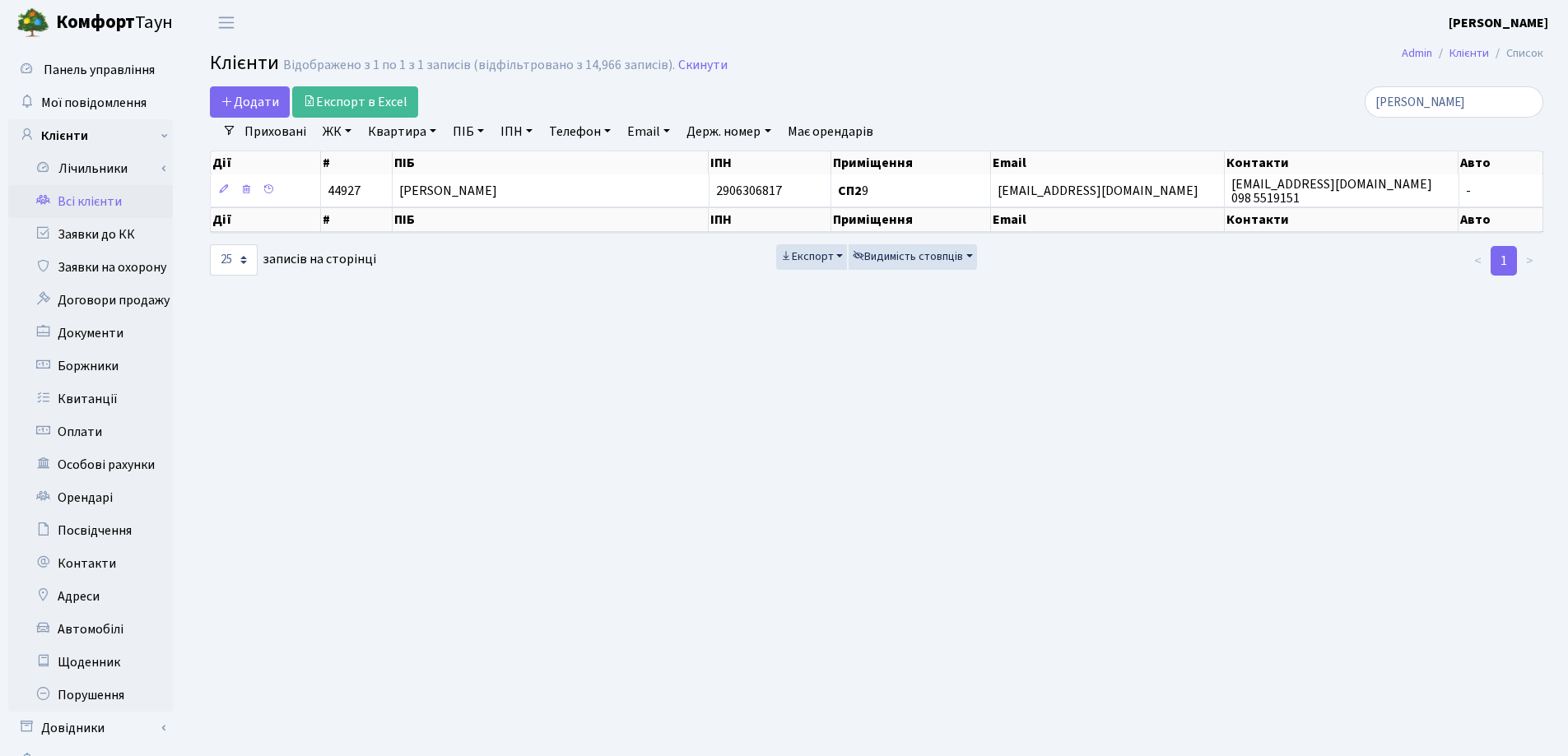
click at [1102, 82] on main "Admin Клієнти Список Клієнти Відображено з 1 по 1 з 1 записів (відфільтровано з…" at bounding box center [877, 416] width 1382 height 740
click at [1529, 103] on input "Ганно" at bounding box center [1453, 102] width 178 height 32
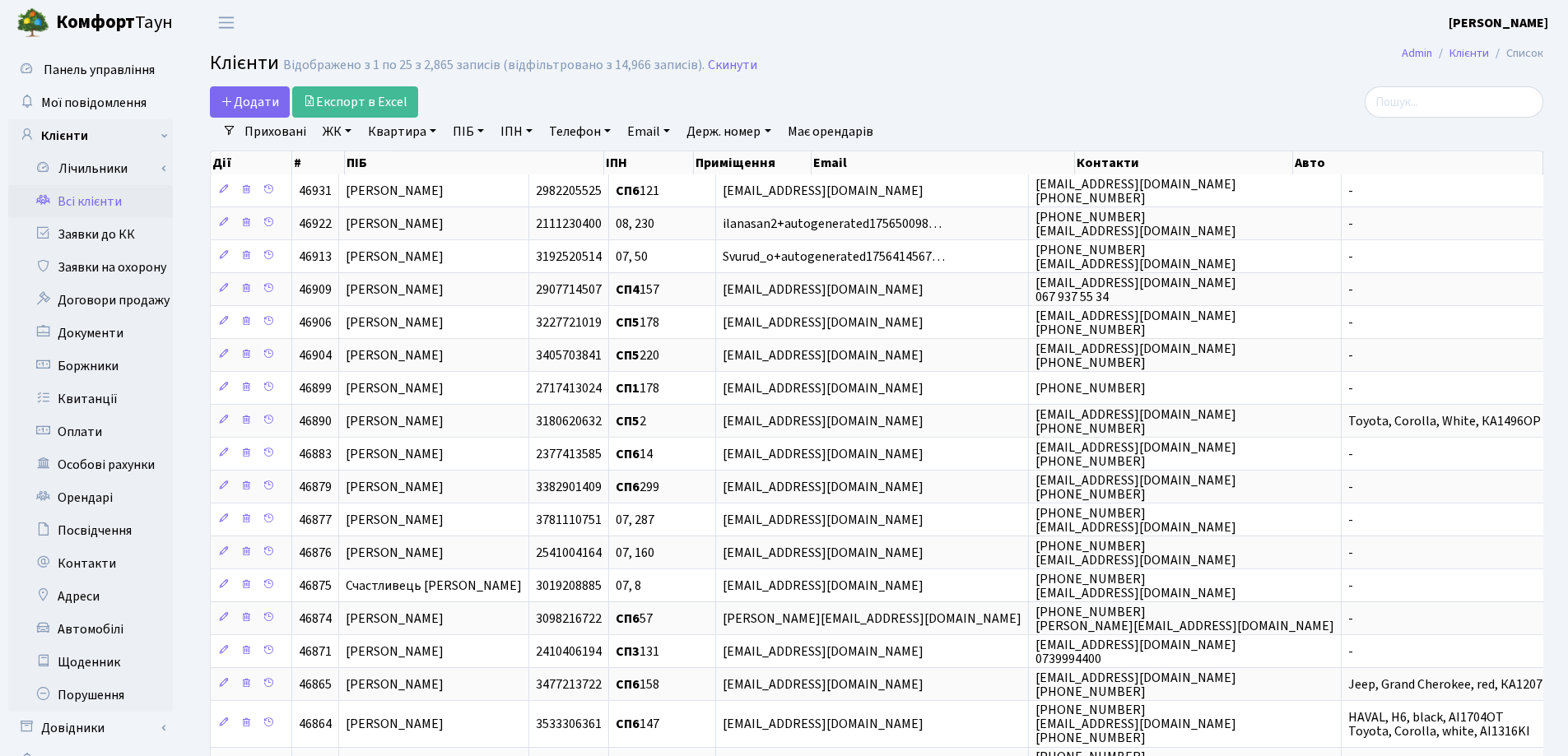
click at [426, 134] on link "Квартира" at bounding box center [402, 132] width 82 height 28
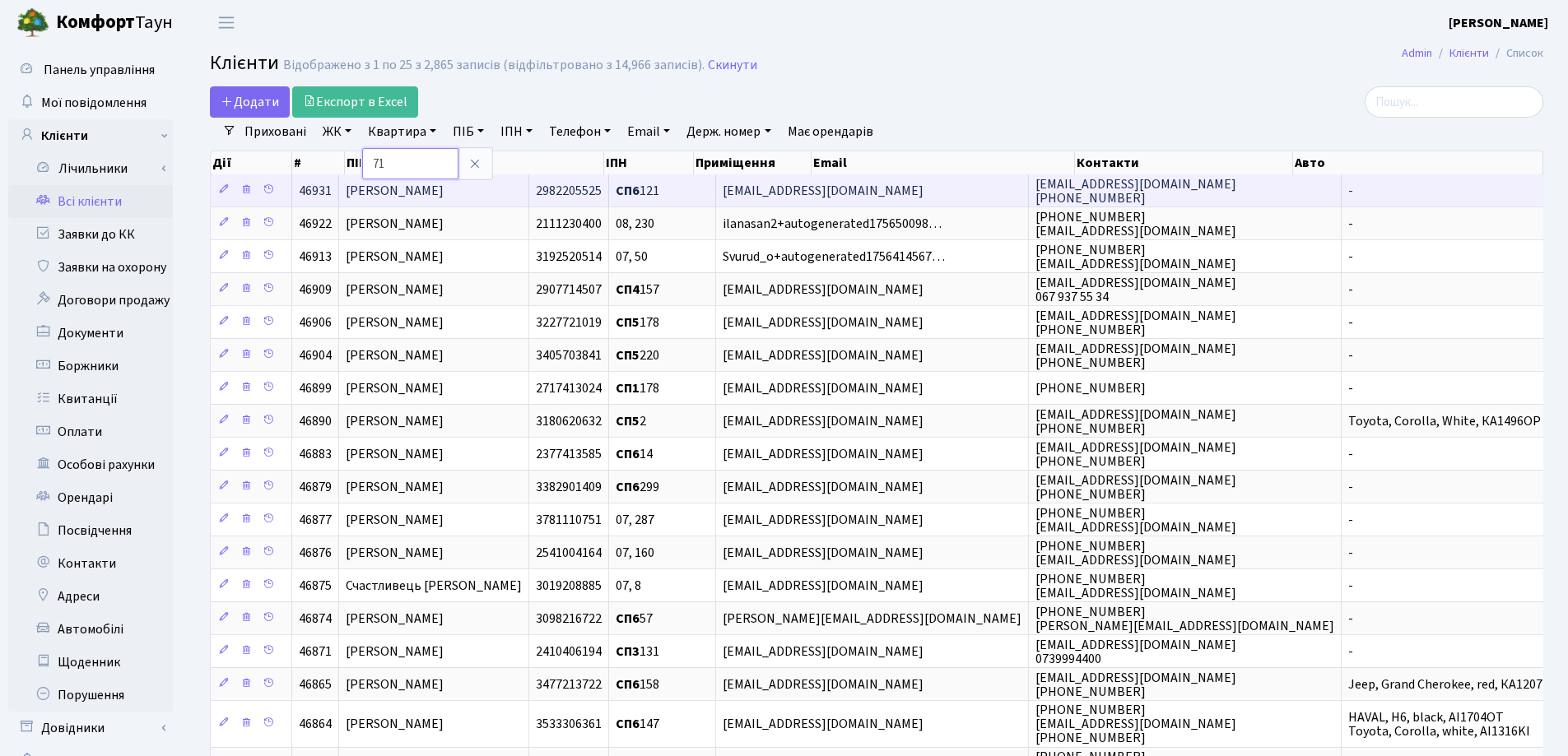
type input "71"
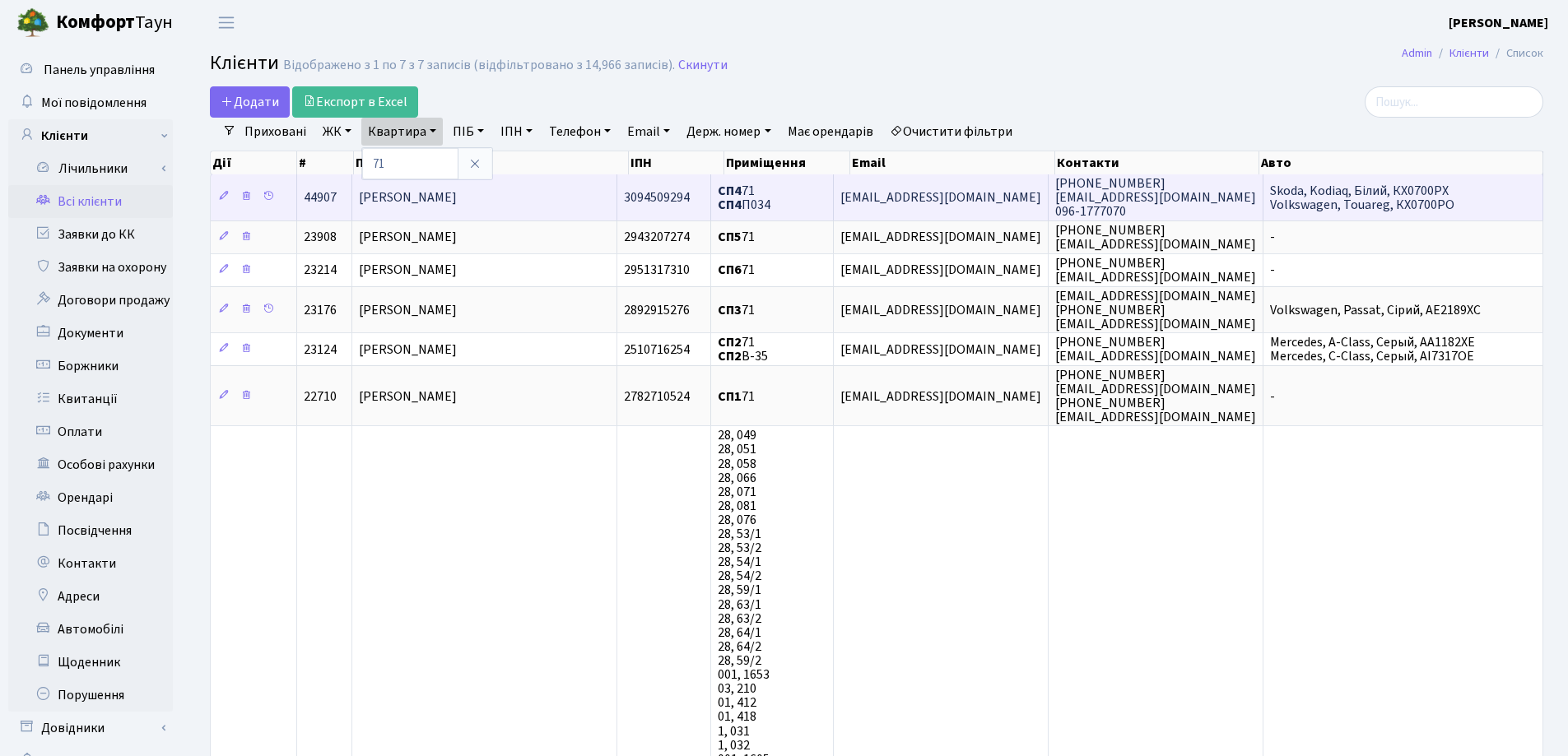
click at [456, 201] on span "Володін Олександр Олександрович" at bounding box center [408, 198] width 98 height 19
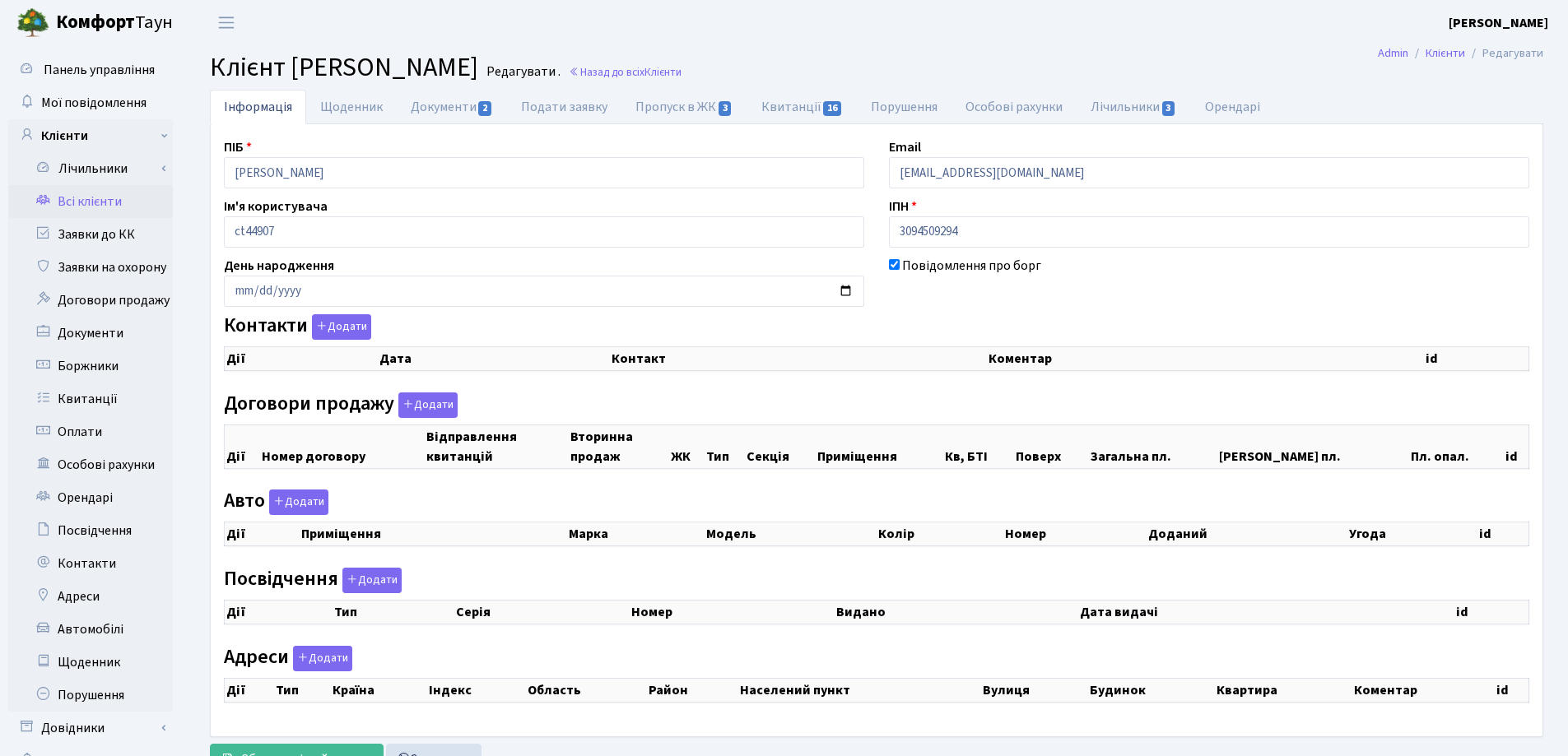
checkbox input "true"
select select "25"
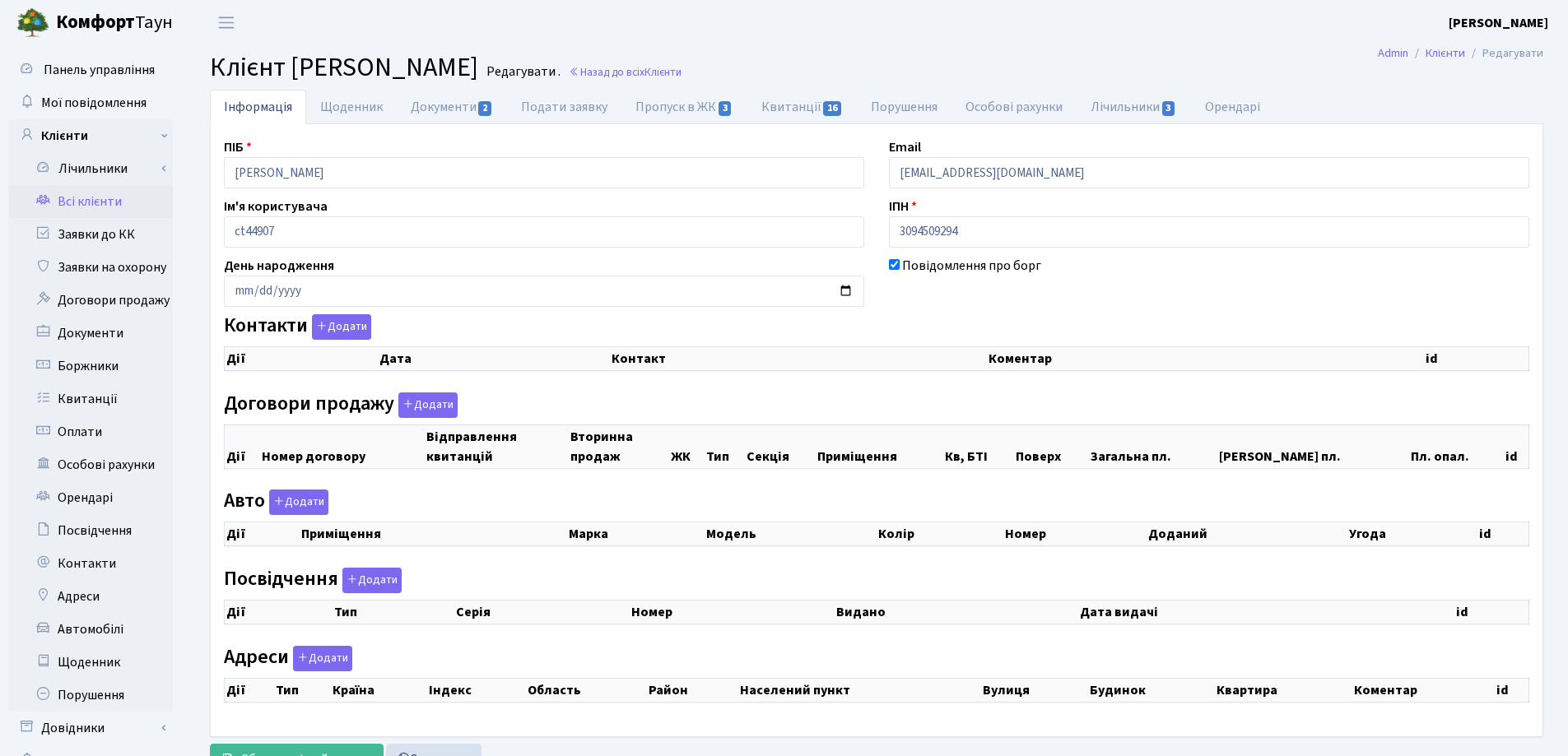
select select "25"
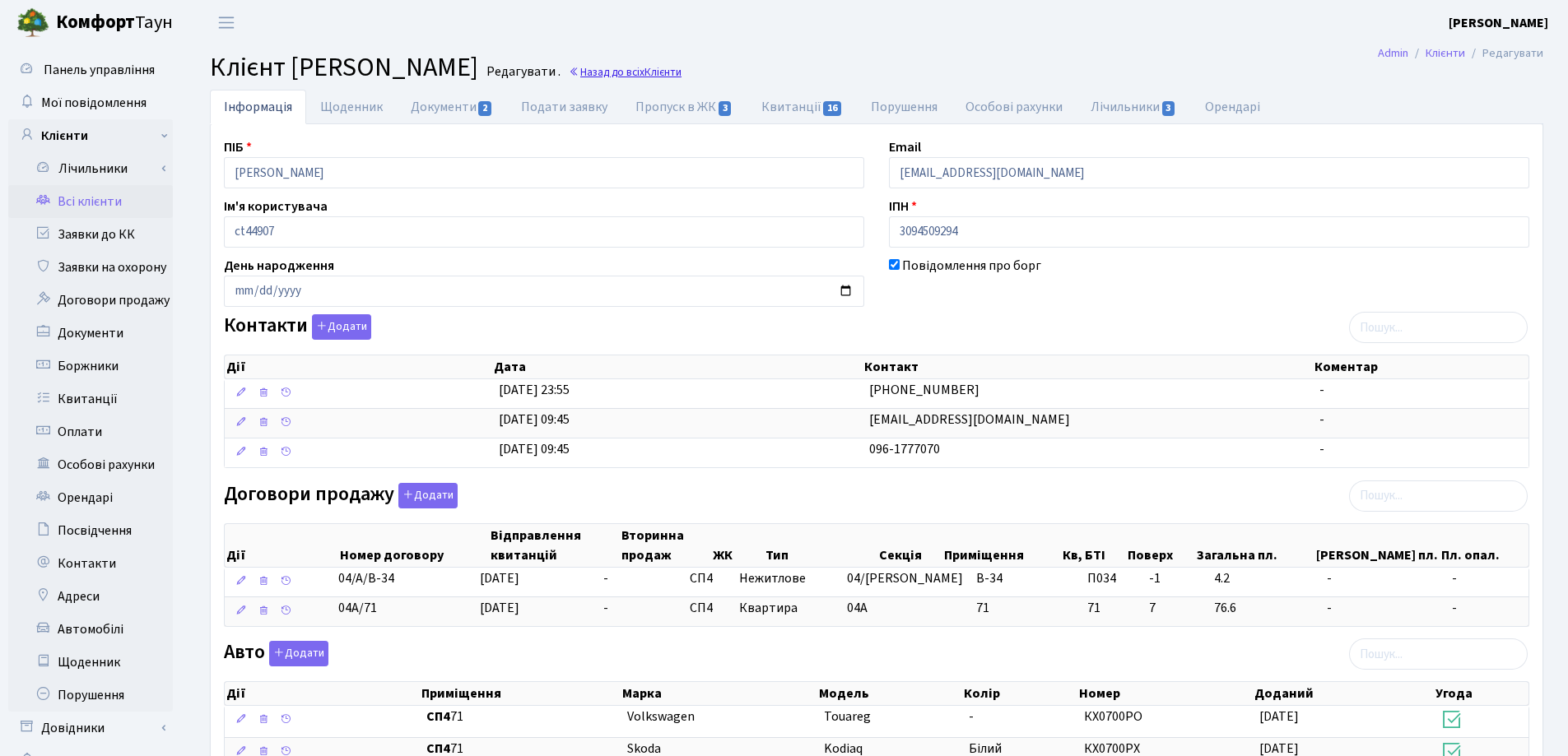
click at [681, 76] on link "Назад до всіх Клієнти" at bounding box center [625, 71] width 113 height 16
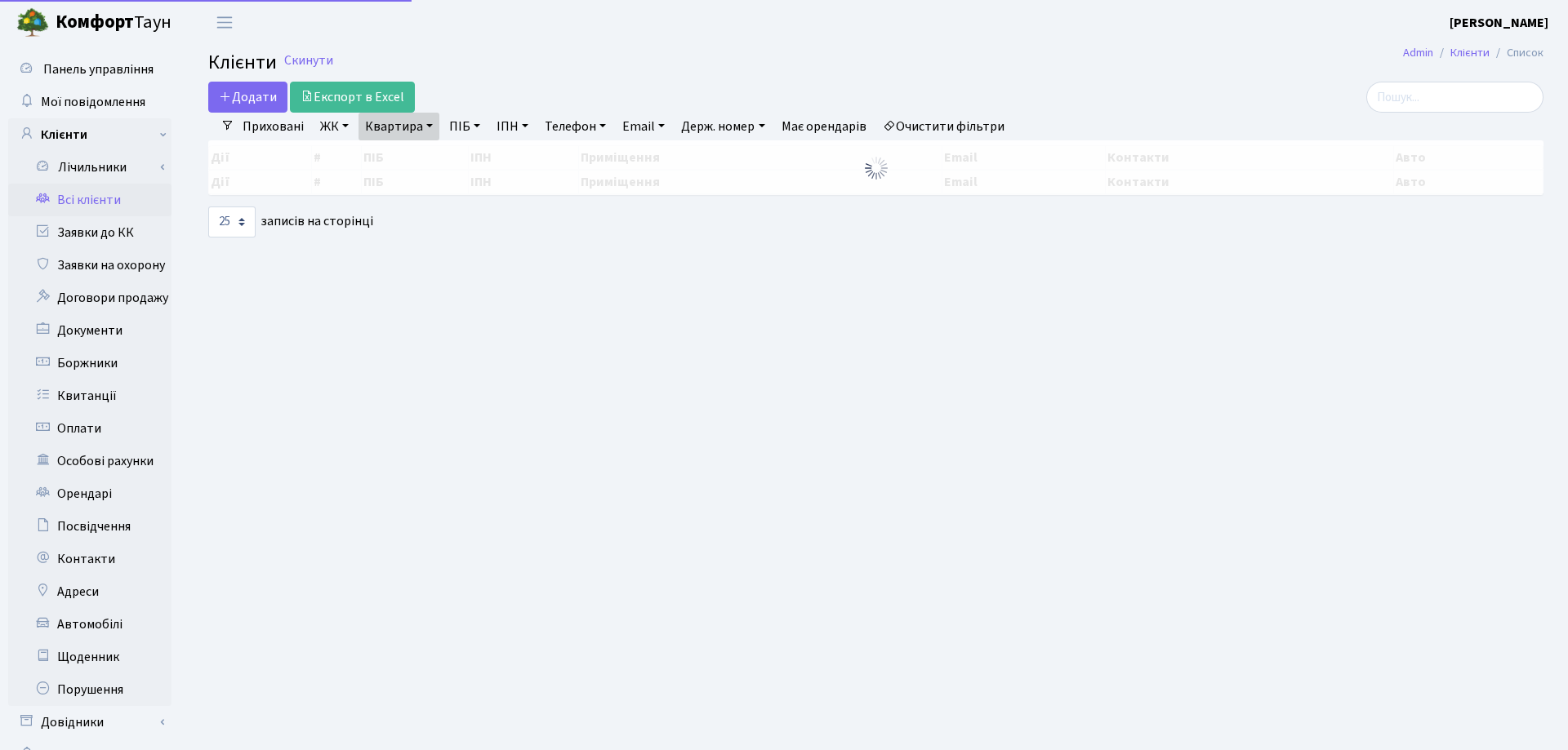
select select "25"
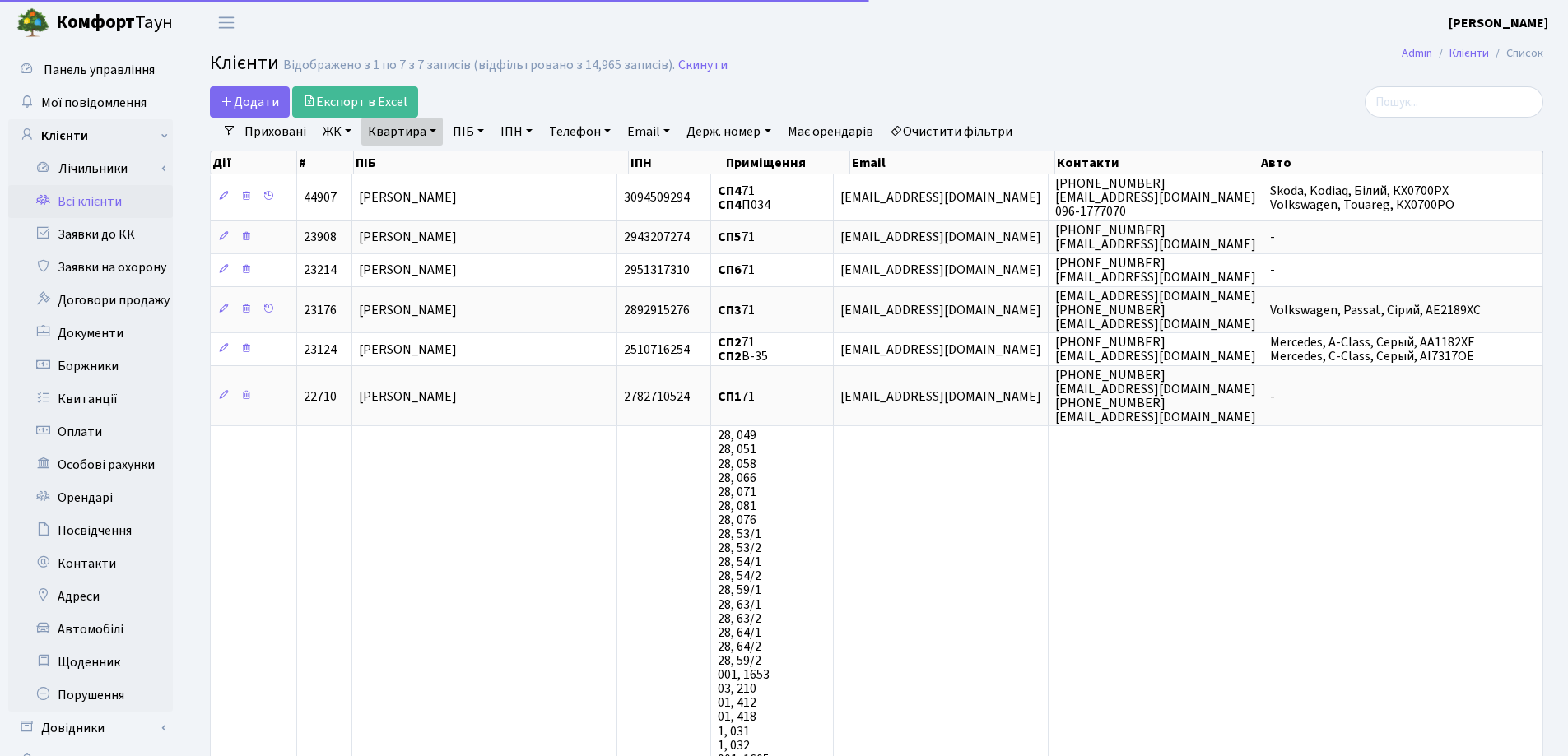
click at [440, 130] on link "Квартира" at bounding box center [402, 132] width 82 height 28
click at [423, 168] on input "71" at bounding box center [410, 164] width 96 height 32
type input "7"
type input "39"
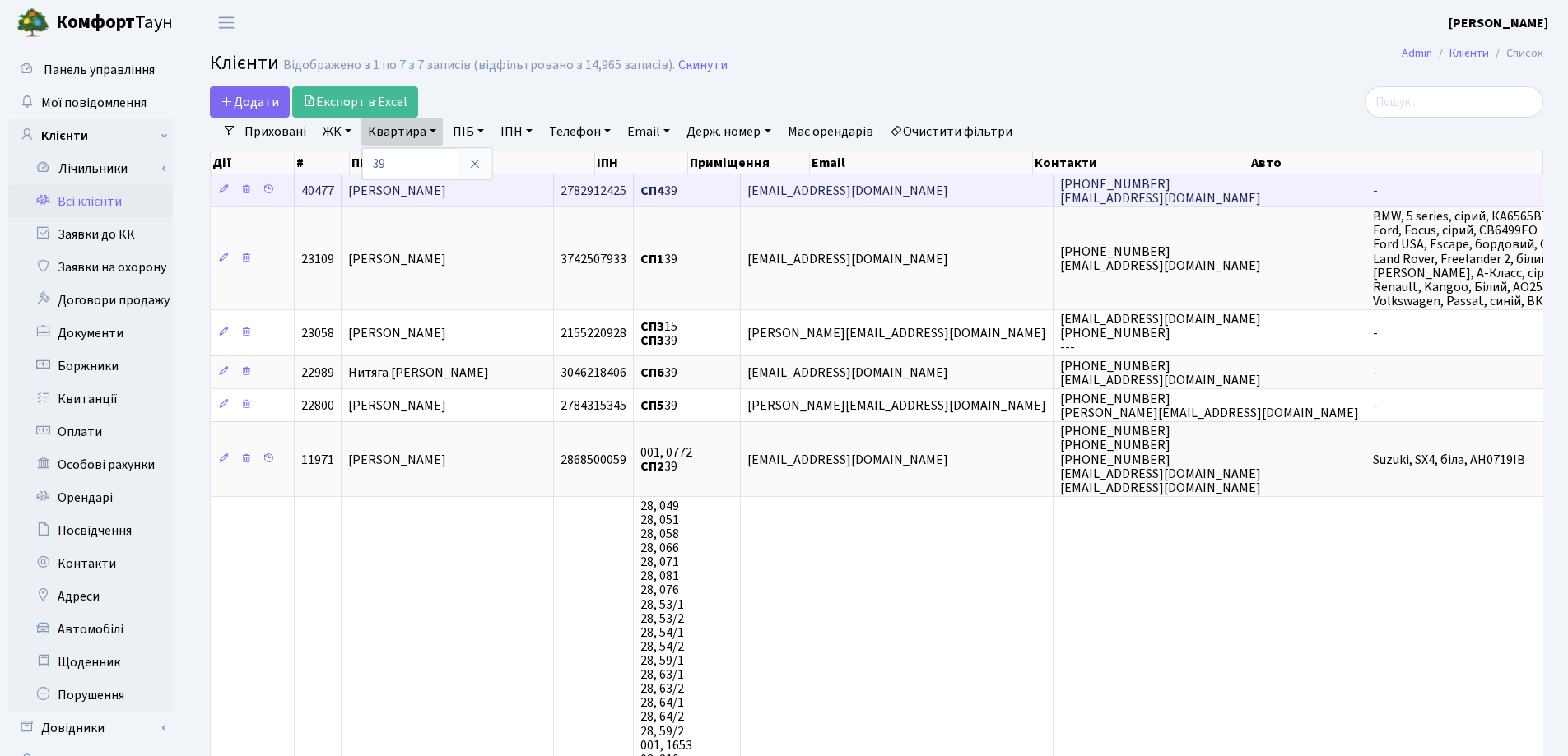
click at [446, 199] on span "Володіна Оксана Олександрівна" at bounding box center [397, 191] width 98 height 19
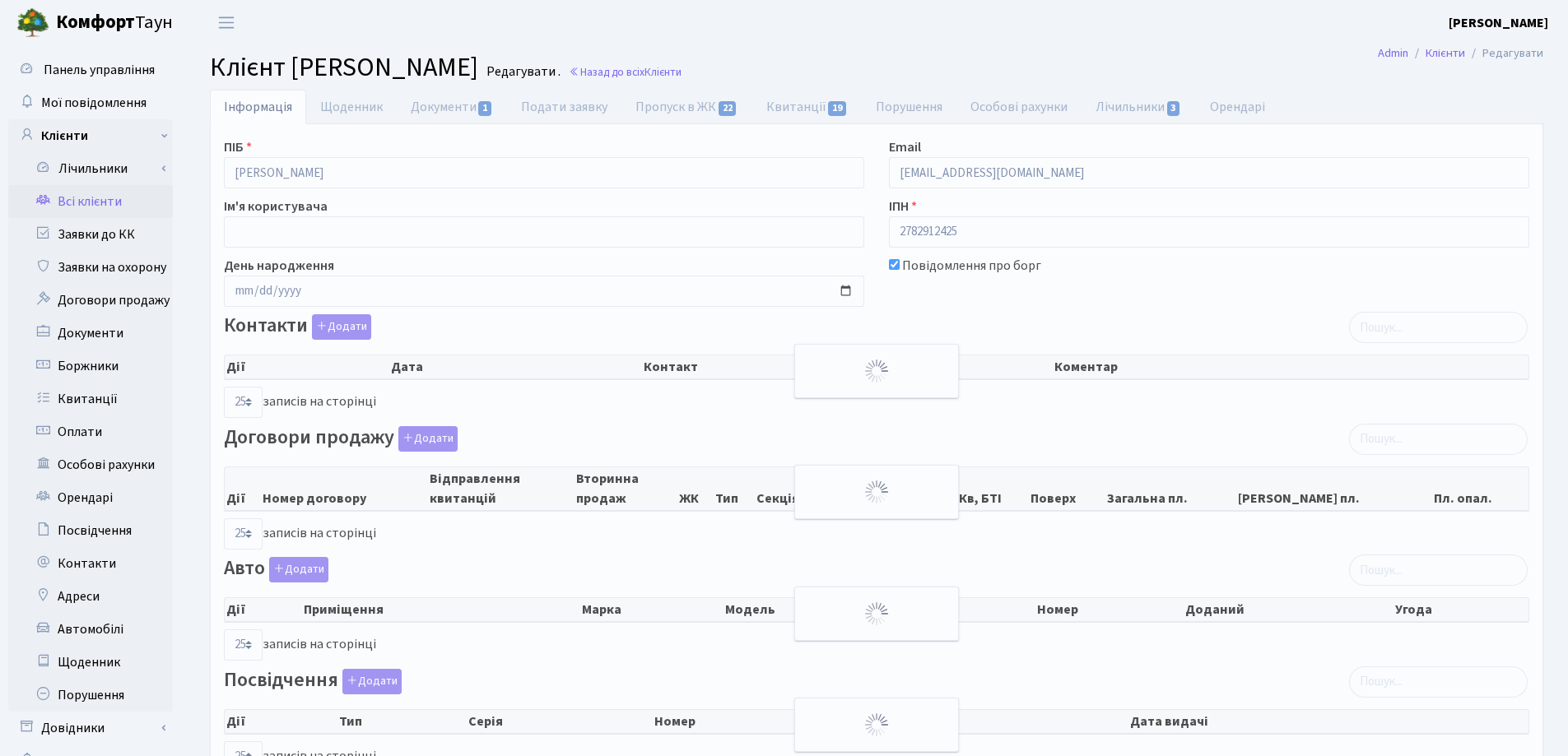
select select "25"
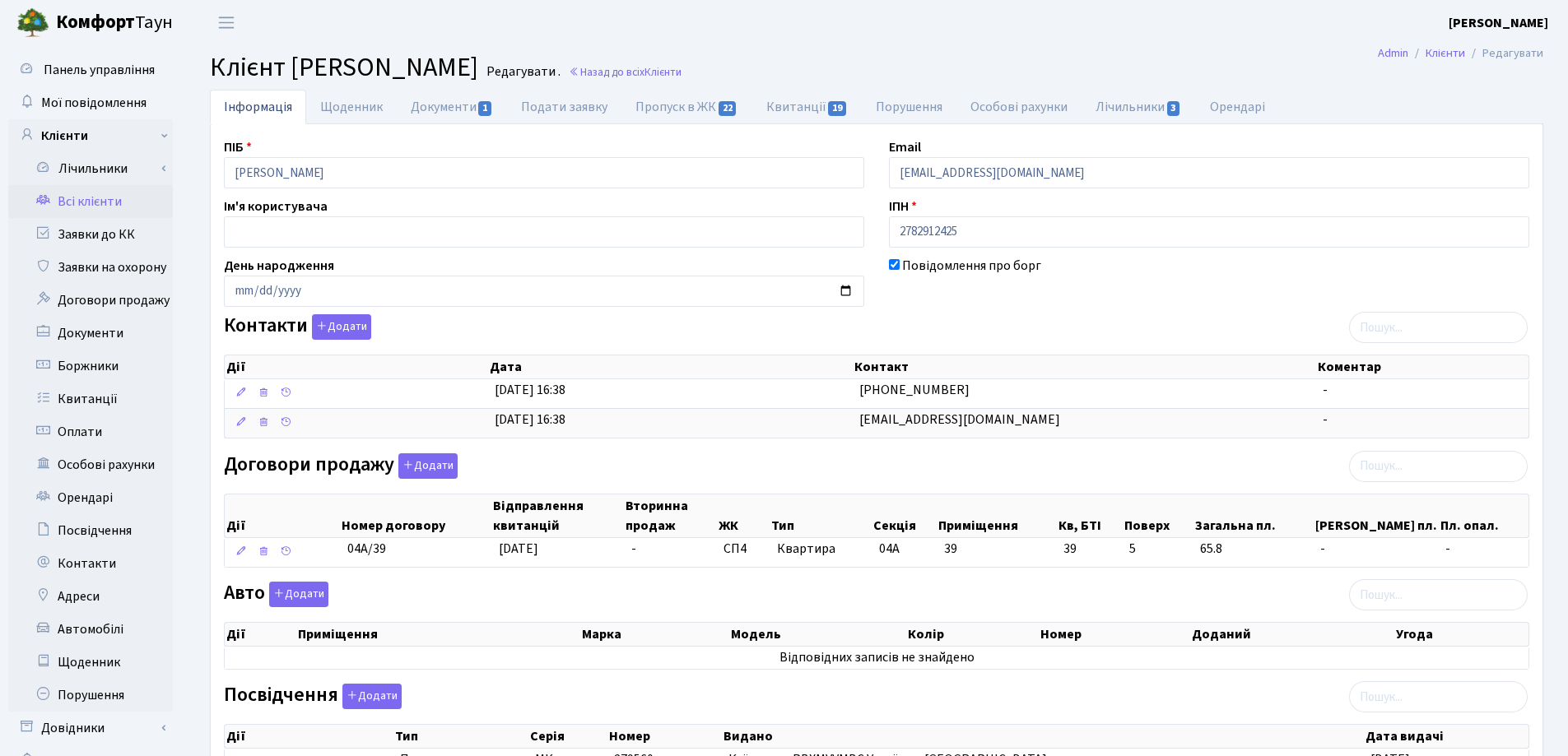
click at [636, 13] on header "Комфорт Таун Лоскутова В. С. Мій обліковий запис Вийти" at bounding box center [784, 22] width 1568 height 45
click at [681, 70] on link "Назад до всіх Клієнти" at bounding box center [625, 71] width 113 height 16
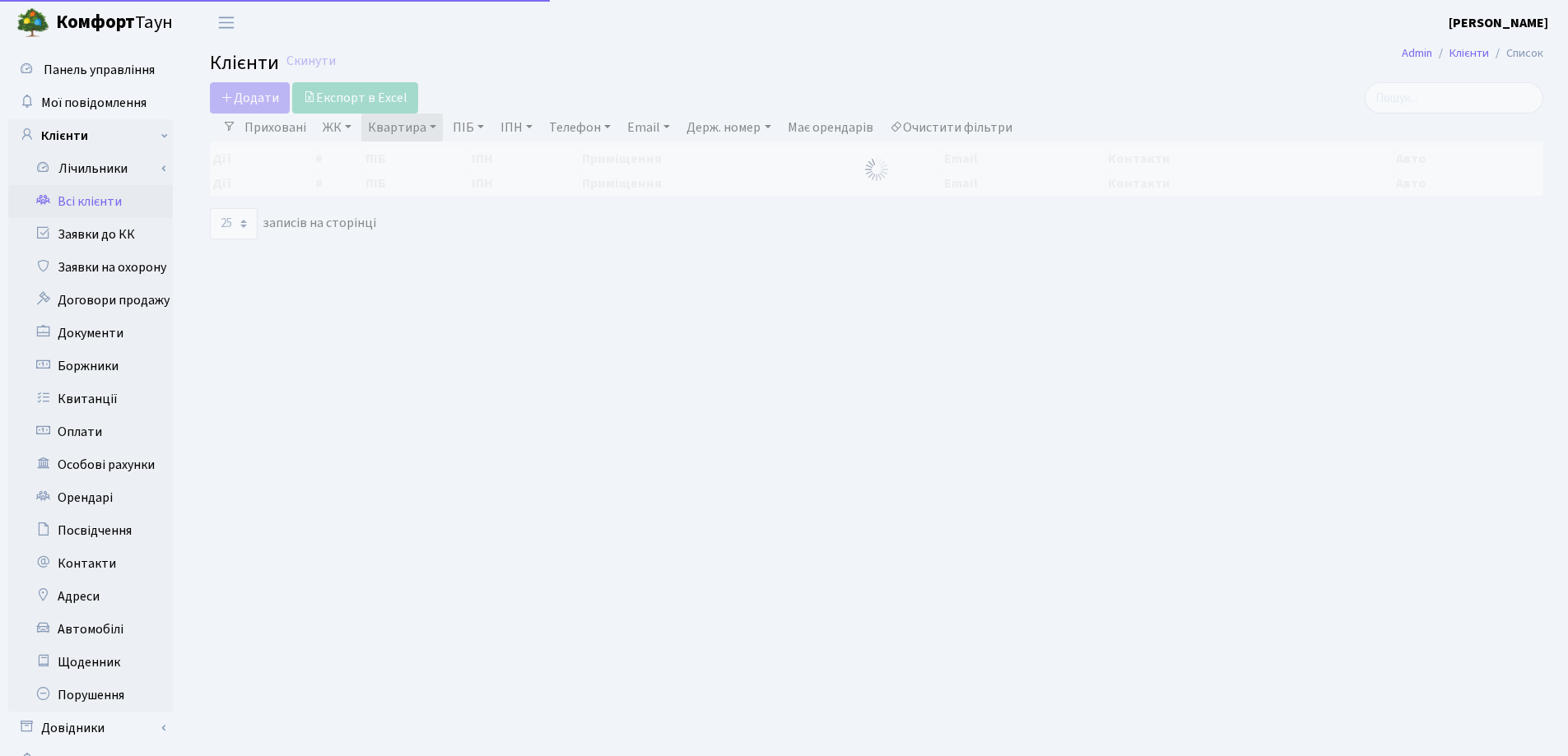
select select "25"
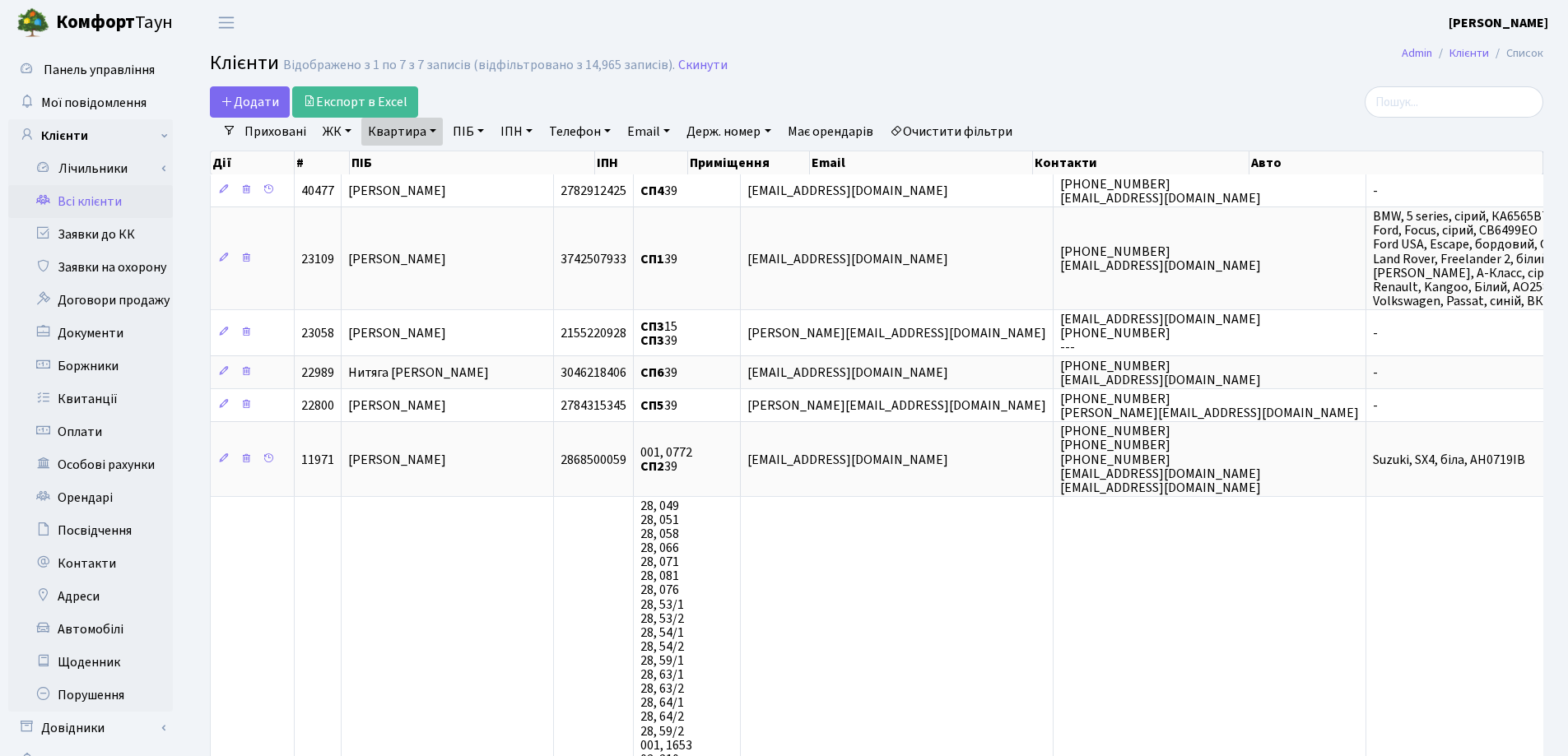
click at [437, 125] on link "Квартира" at bounding box center [402, 132] width 82 height 28
click at [418, 163] on input "39" at bounding box center [410, 164] width 96 height 32
type input "3"
type input "187"
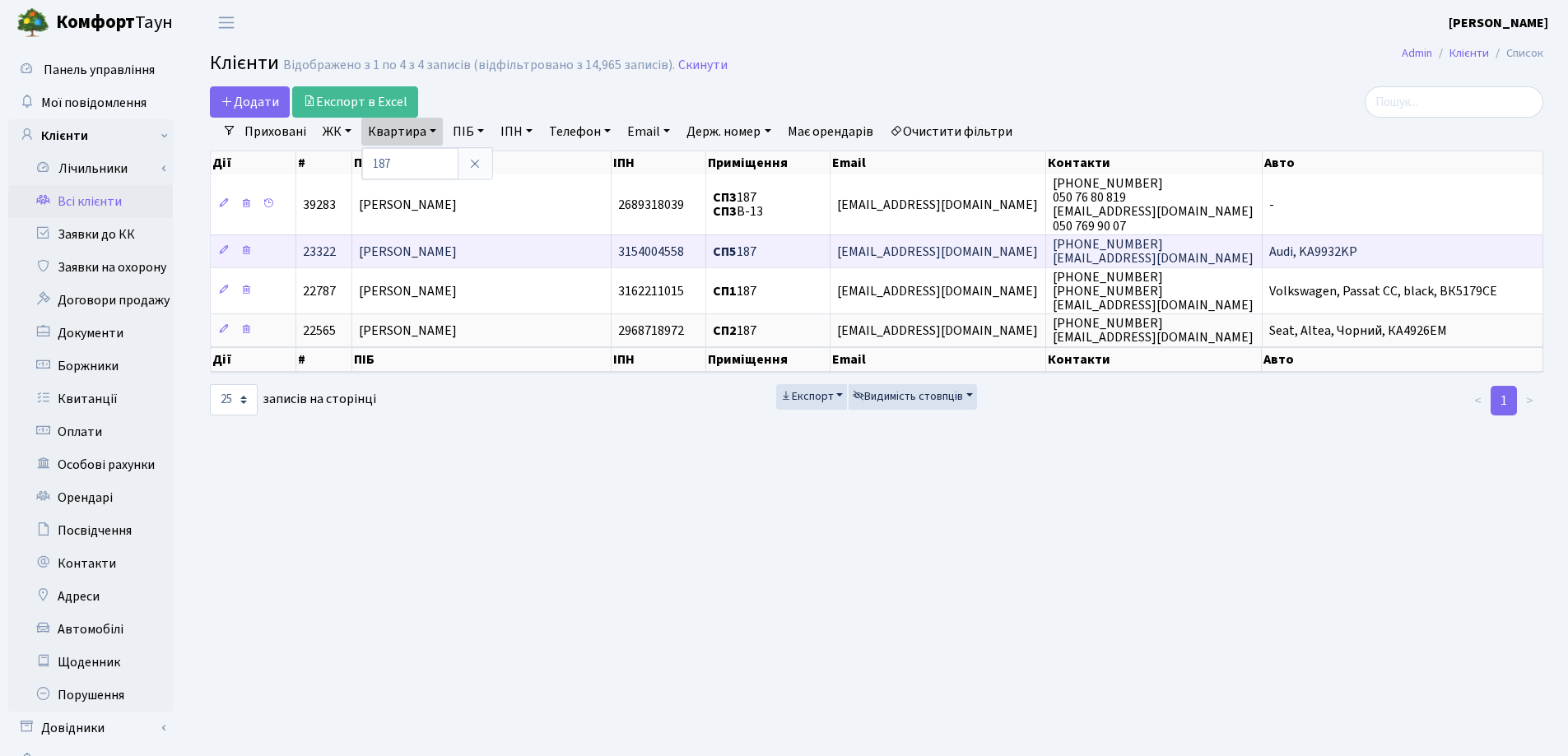
click at [456, 243] on span "[PERSON_NAME]" at bounding box center [408, 252] width 98 height 19
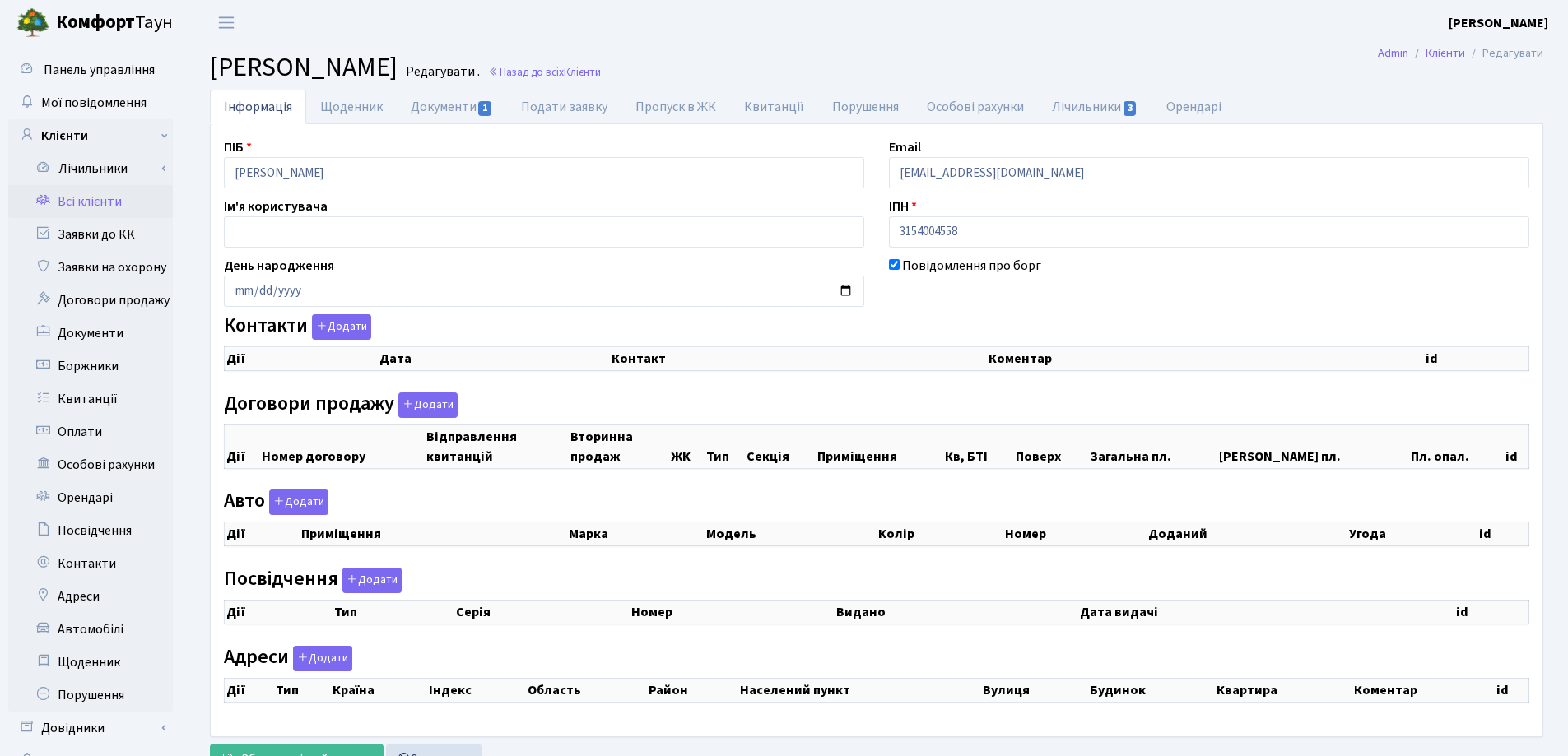
checkbox input "true"
select select "25"
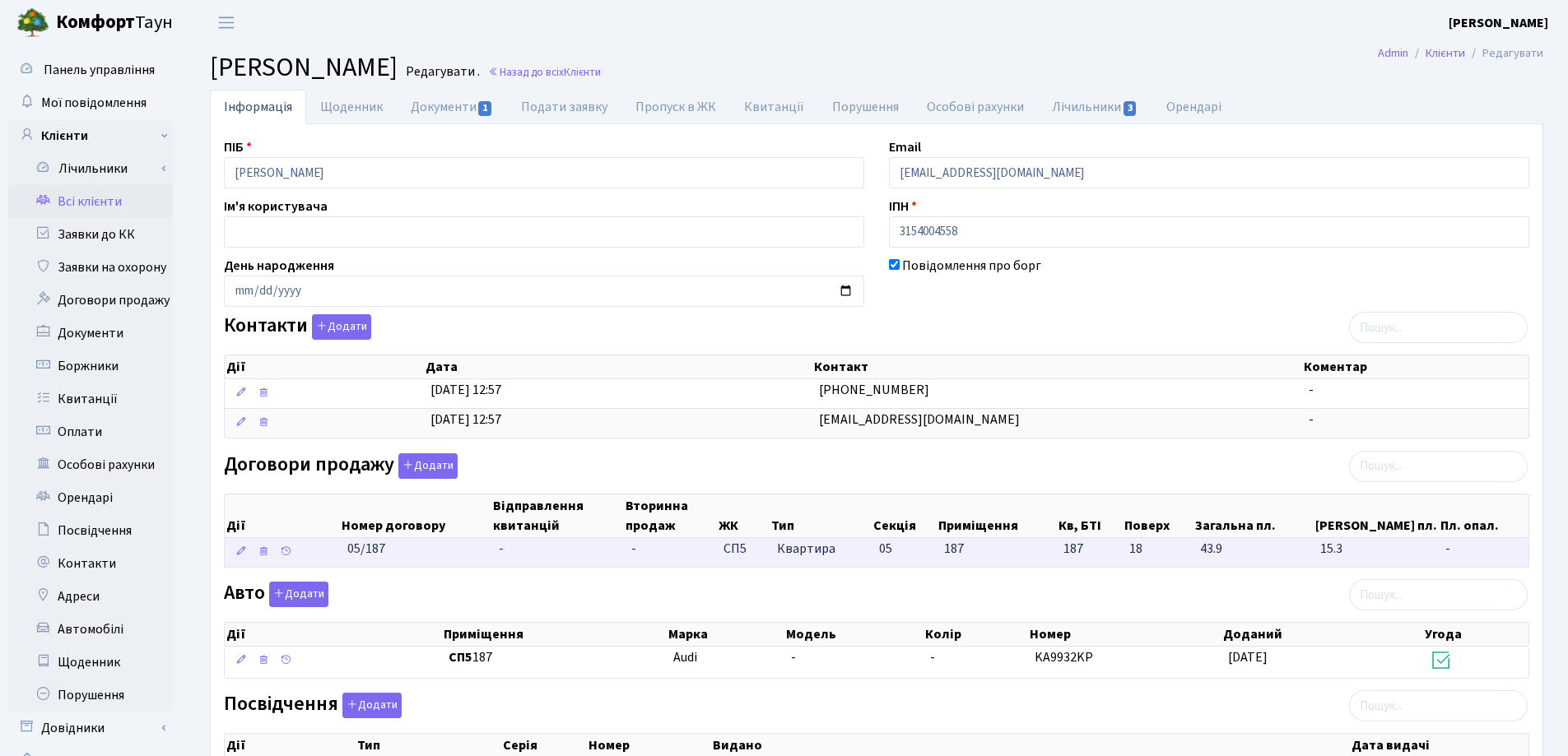
click at [511, 549] on td "-" at bounding box center [558, 552] width 133 height 29
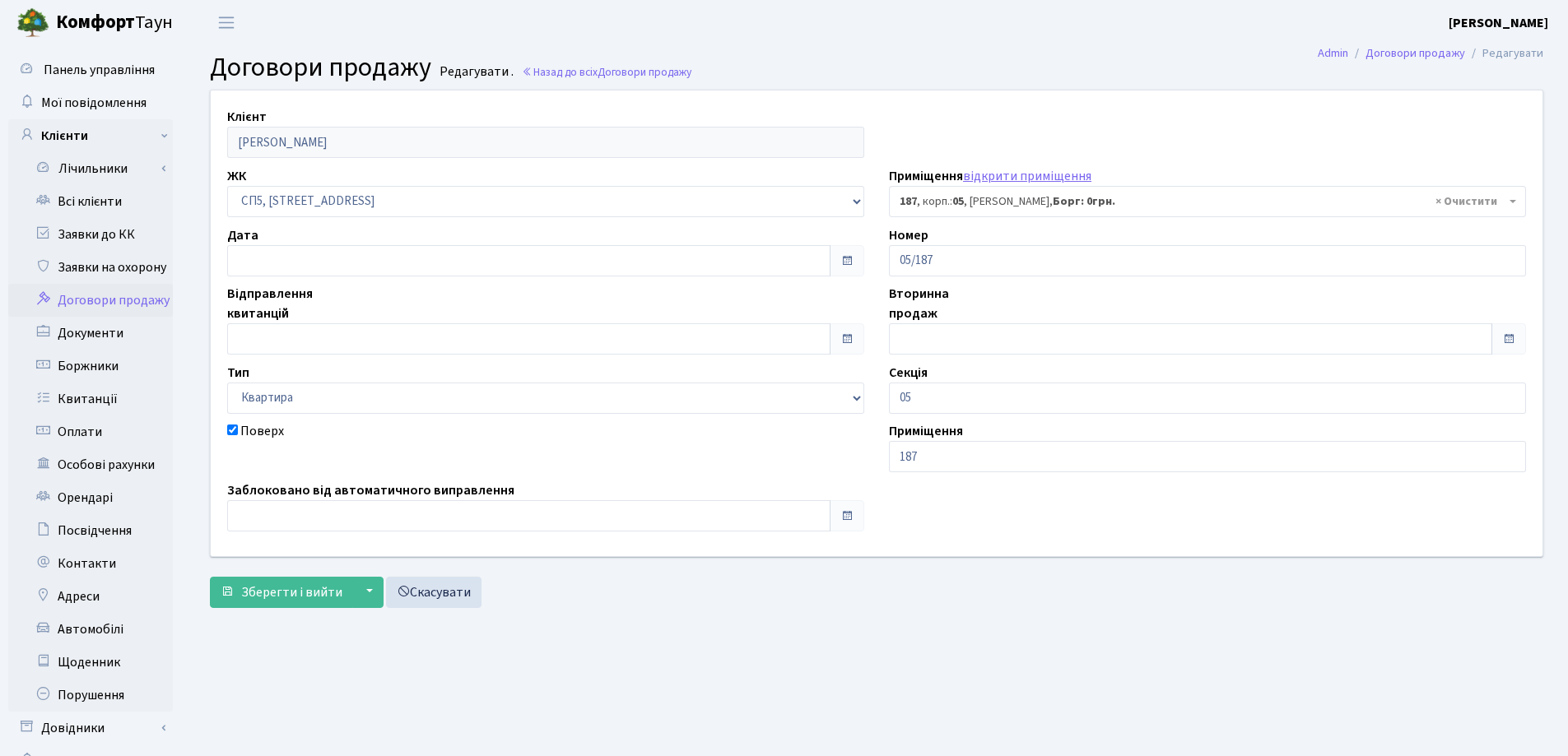
select select "21596"
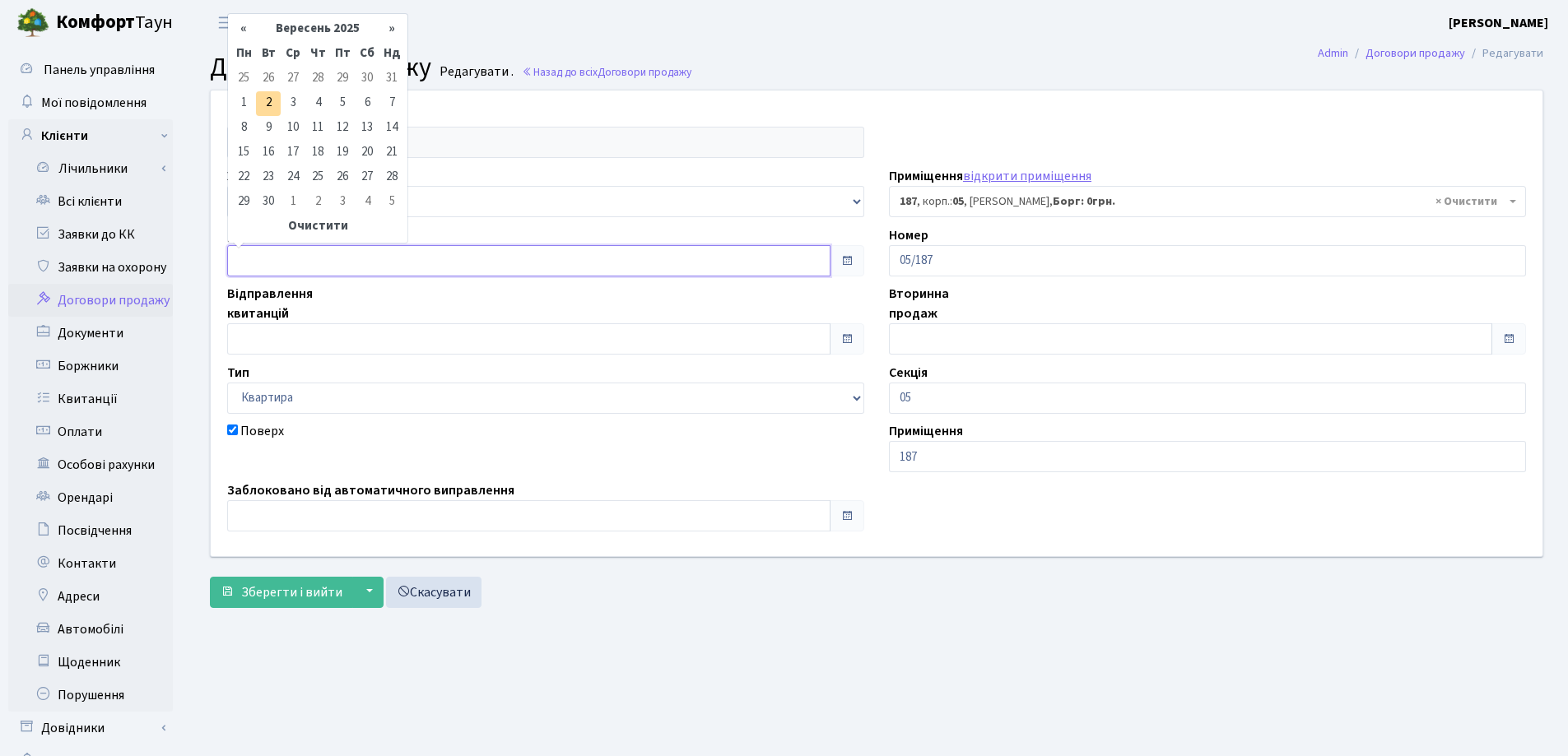
click at [309, 253] on input "text" at bounding box center [529, 261] width 603 height 32
type input "[DATE]"
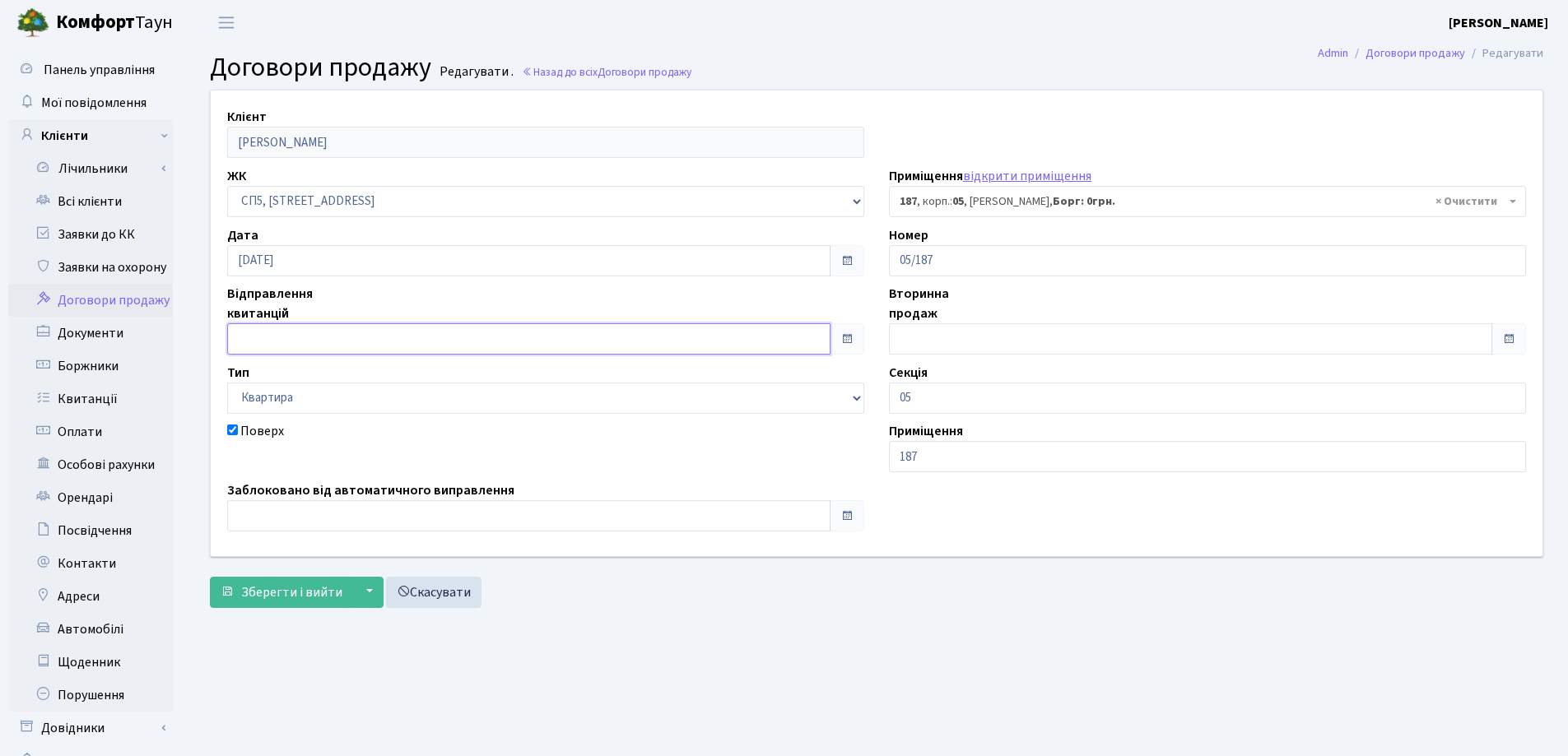
click at [314, 345] on input "text" at bounding box center [529, 340] width 603 height 32
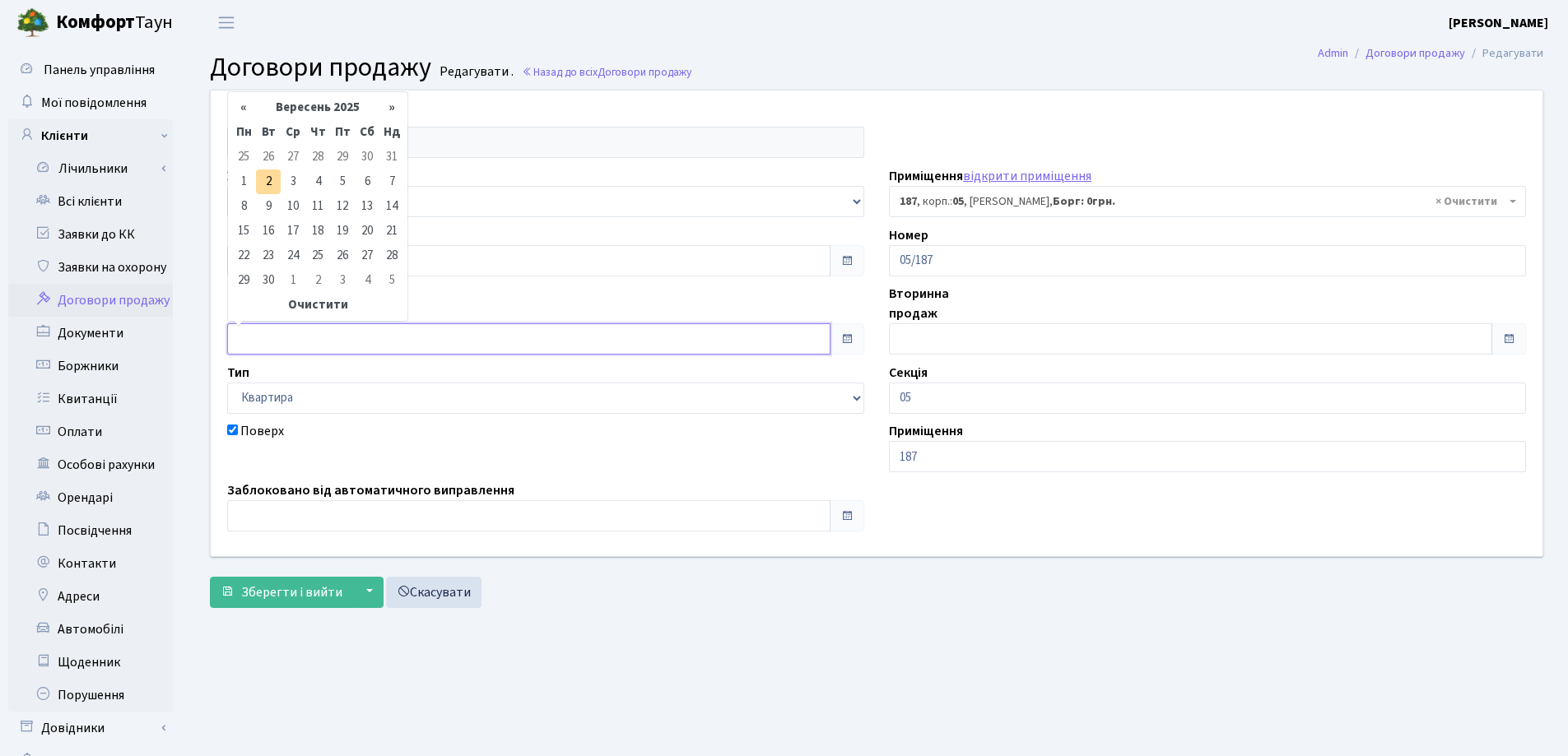
type input "02.09.2025"
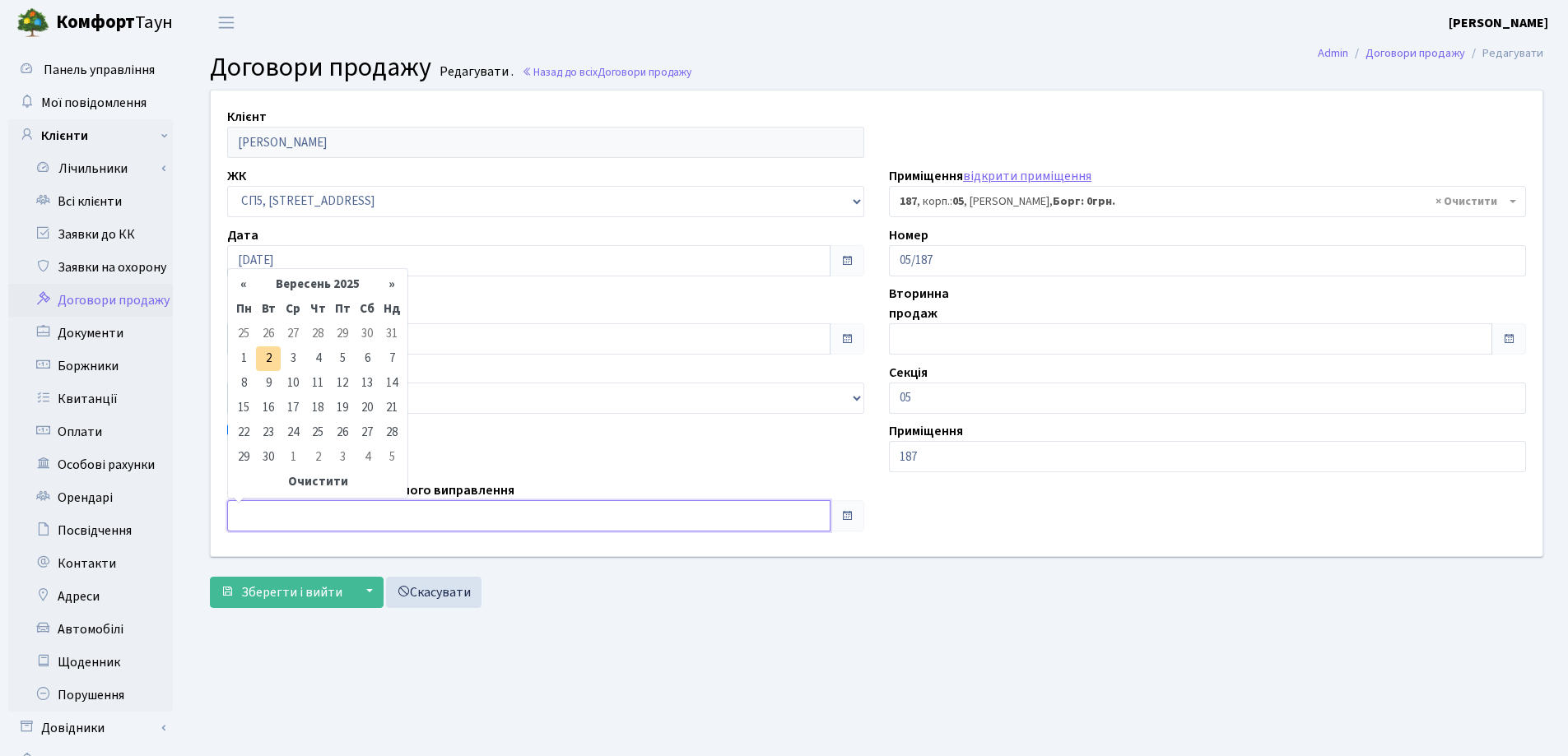
click at [332, 508] on input "text" at bounding box center [529, 516] width 603 height 32
type input "02.09.2025"
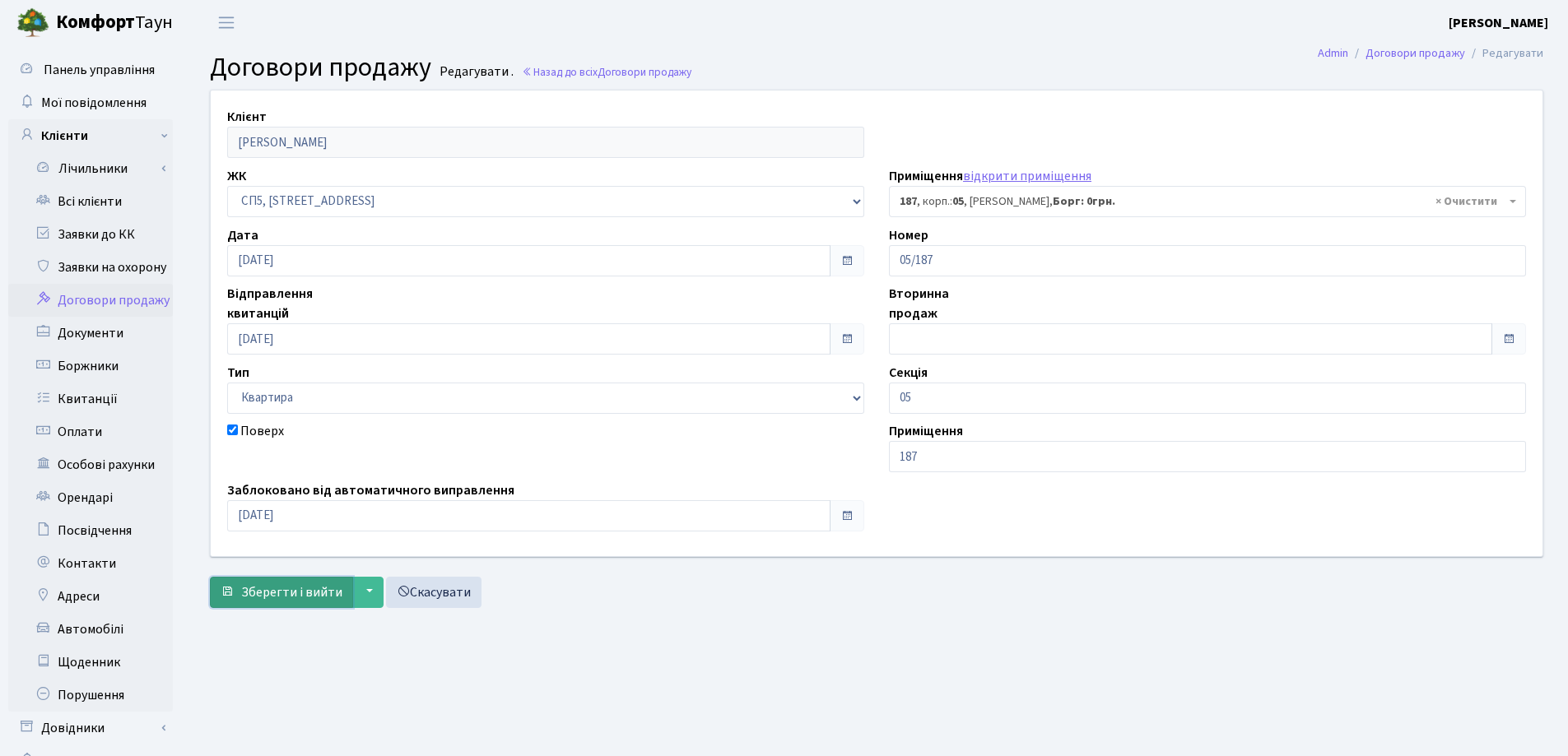
click at [296, 586] on span "Зберегти і вийти" at bounding box center [291, 593] width 101 height 19
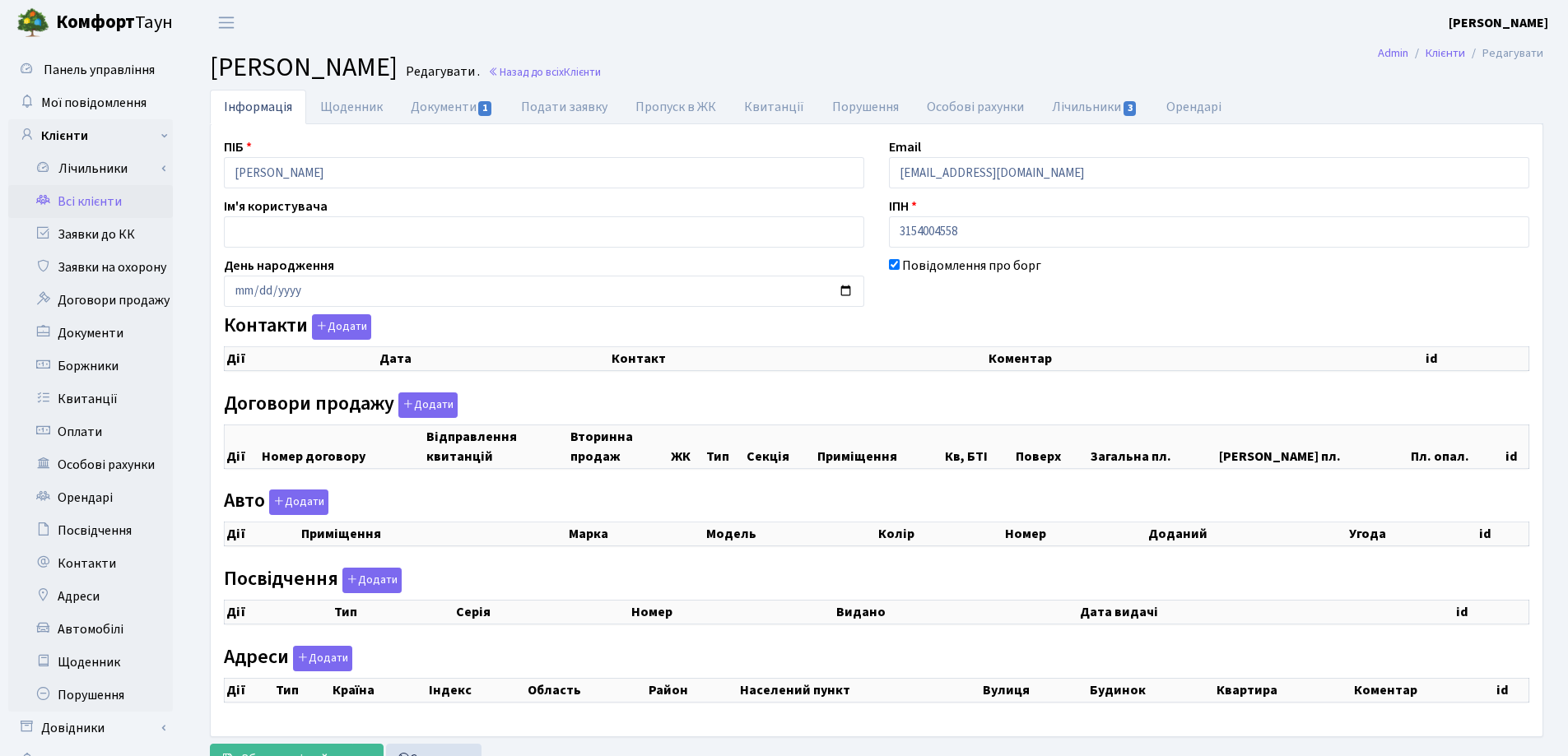
checkbox input "true"
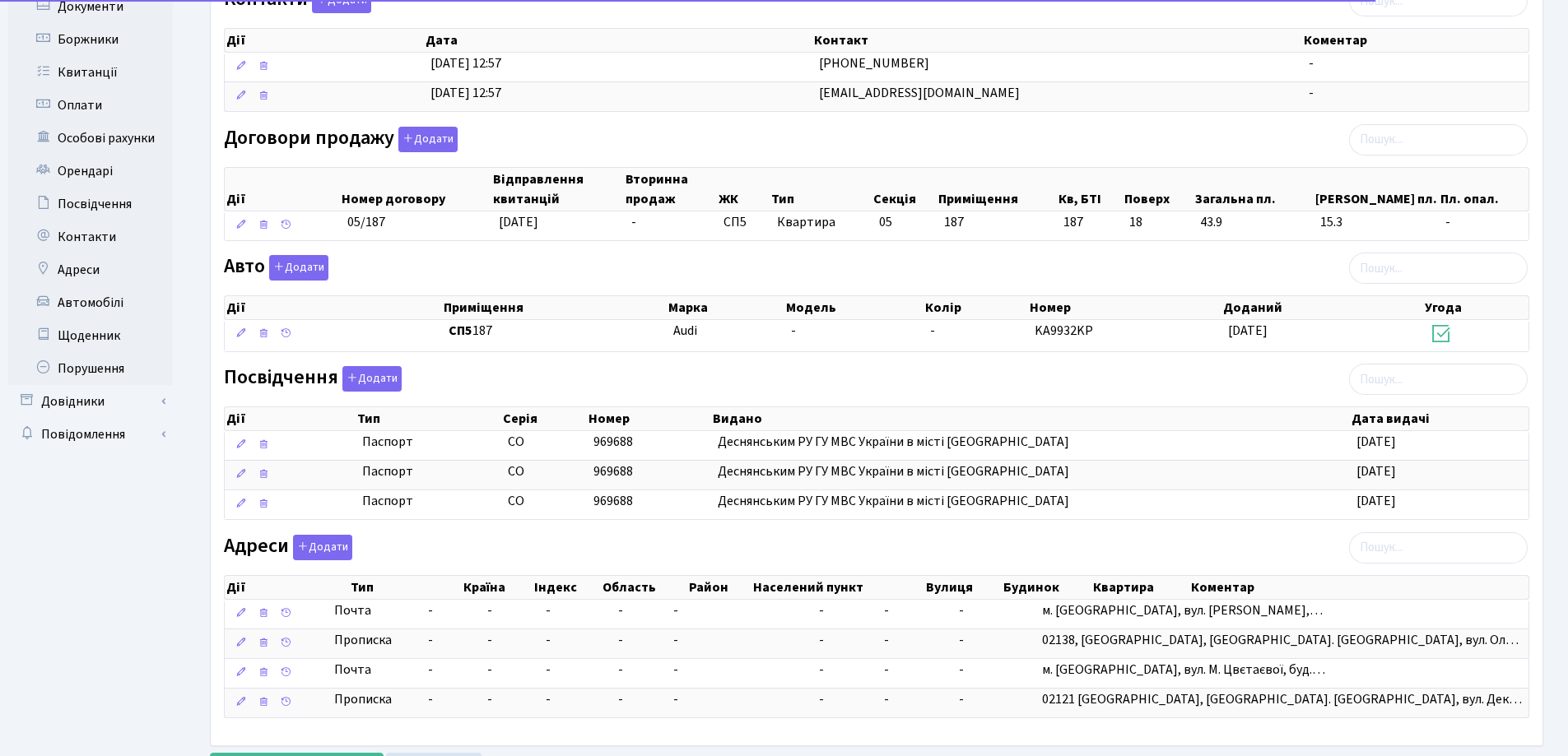
scroll to position [404, 0]
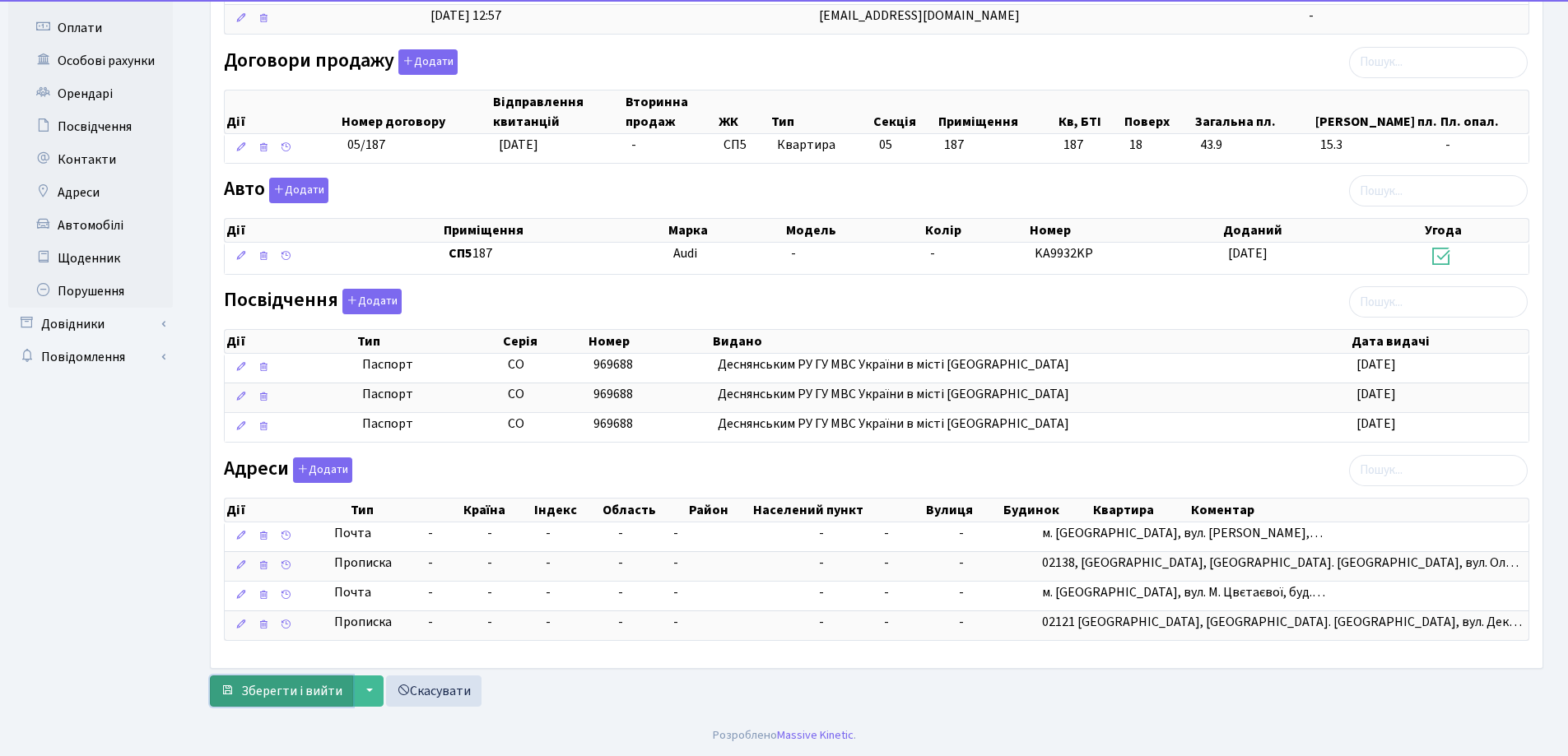
click at [283, 686] on span "Зберегти і вийти" at bounding box center [291, 691] width 101 height 19
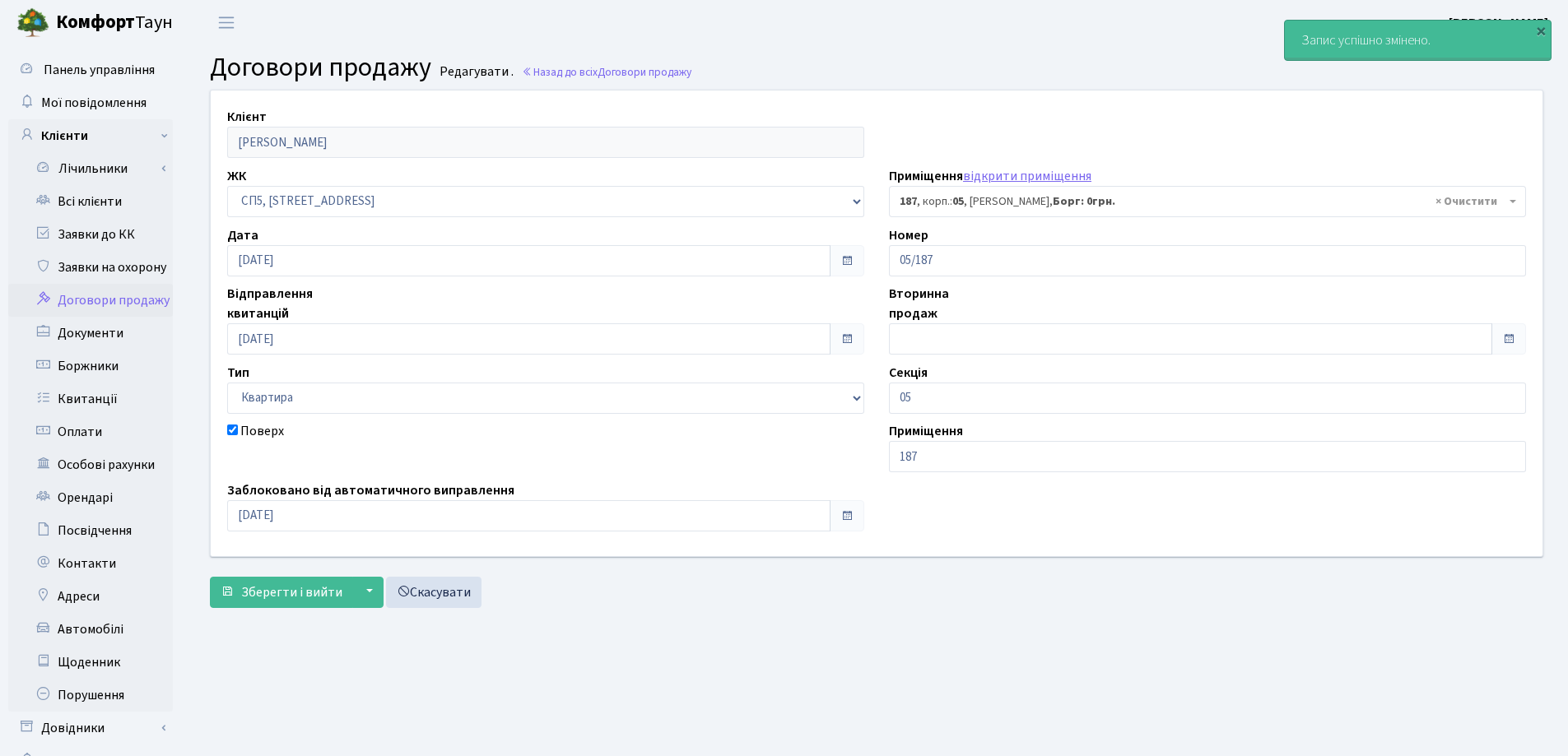
select select "21596"
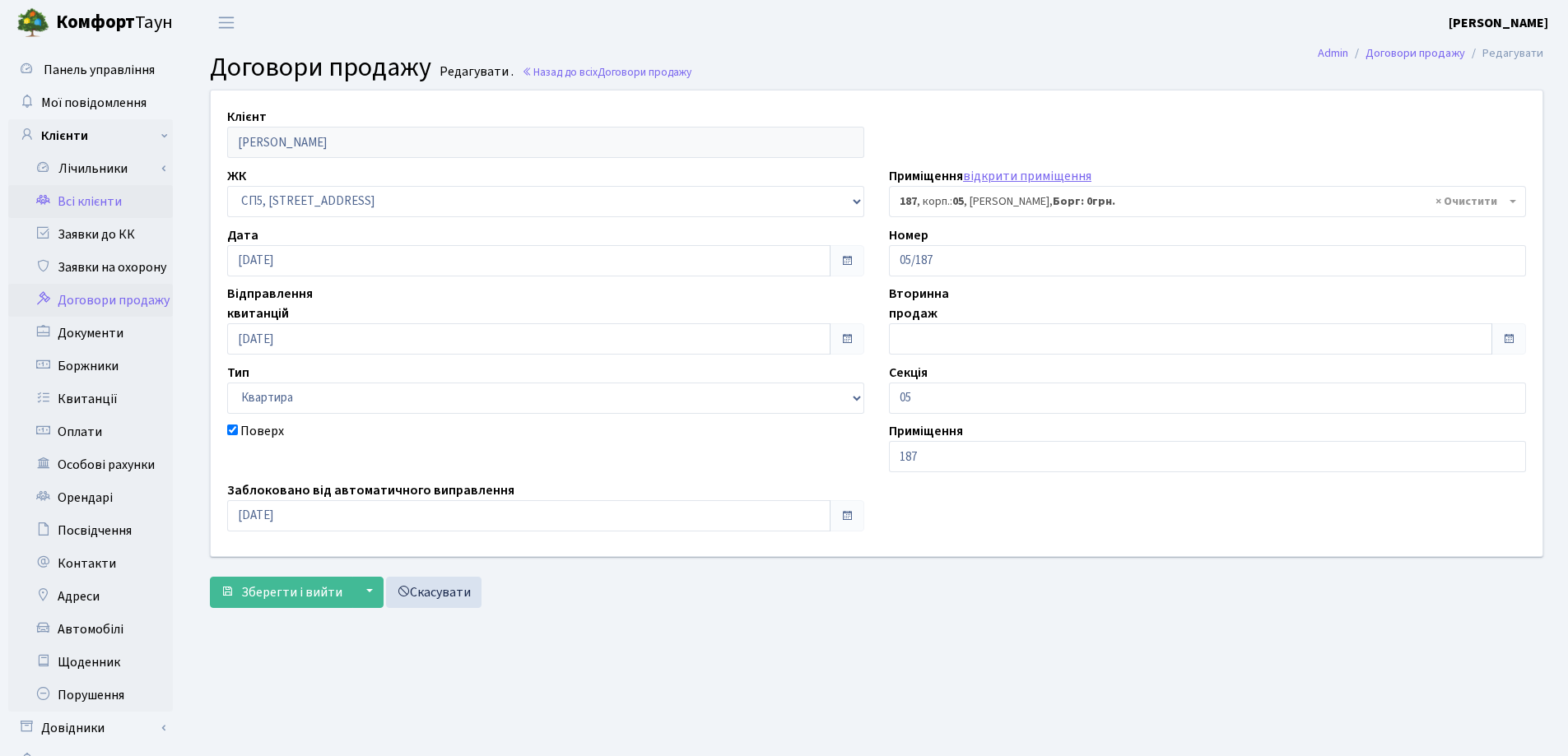
click at [91, 201] on link "Всі клієнти" at bounding box center [90, 201] width 164 height 32
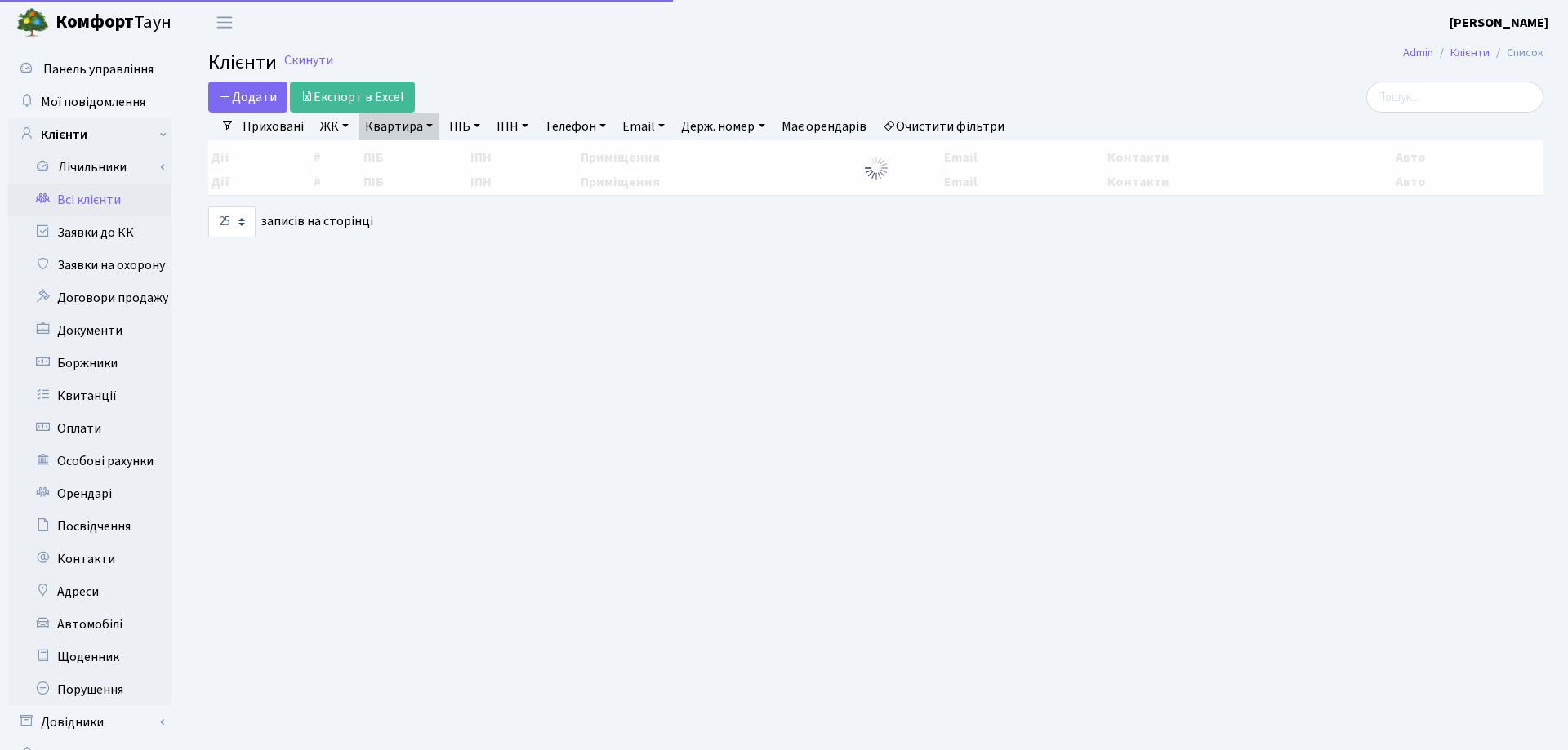
select select "25"
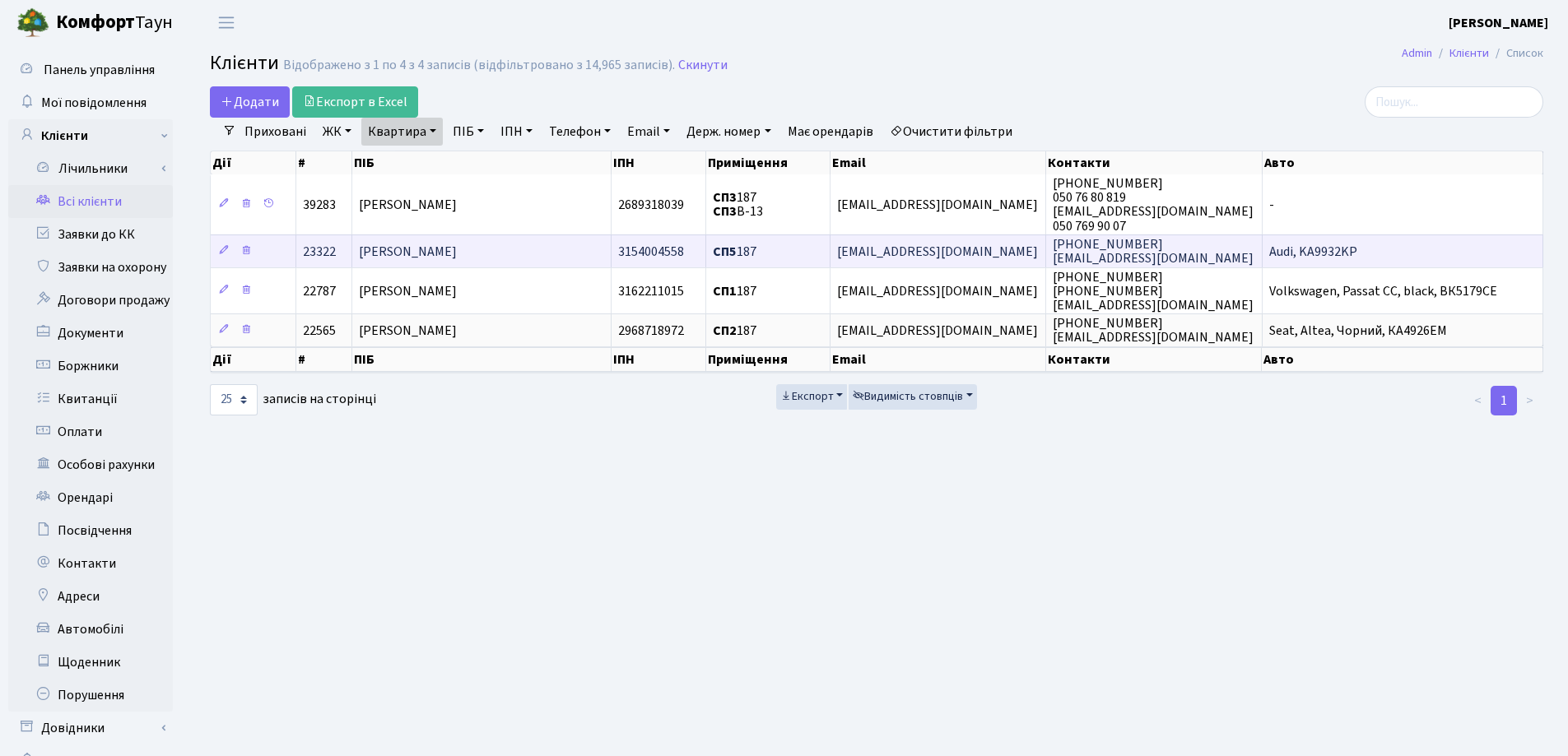
click at [543, 250] on td "[PERSON_NAME]" at bounding box center [482, 250] width 259 height 32
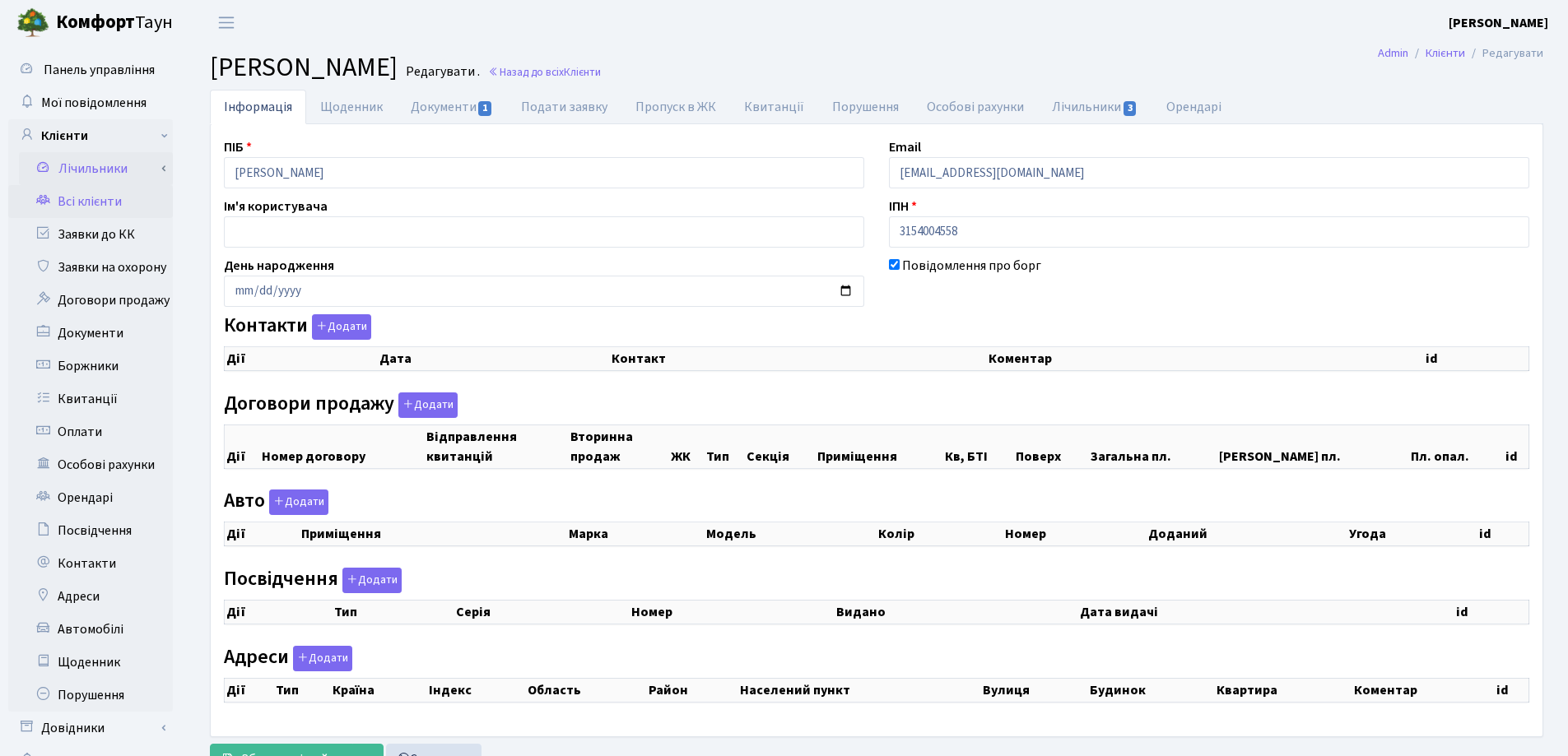
click at [91, 163] on div "Панель управління Мої повідомлення Клієнти Лічильники Показання" at bounding box center [784, 416] width 1568 height 740
checkbox input "true"
select select "25"
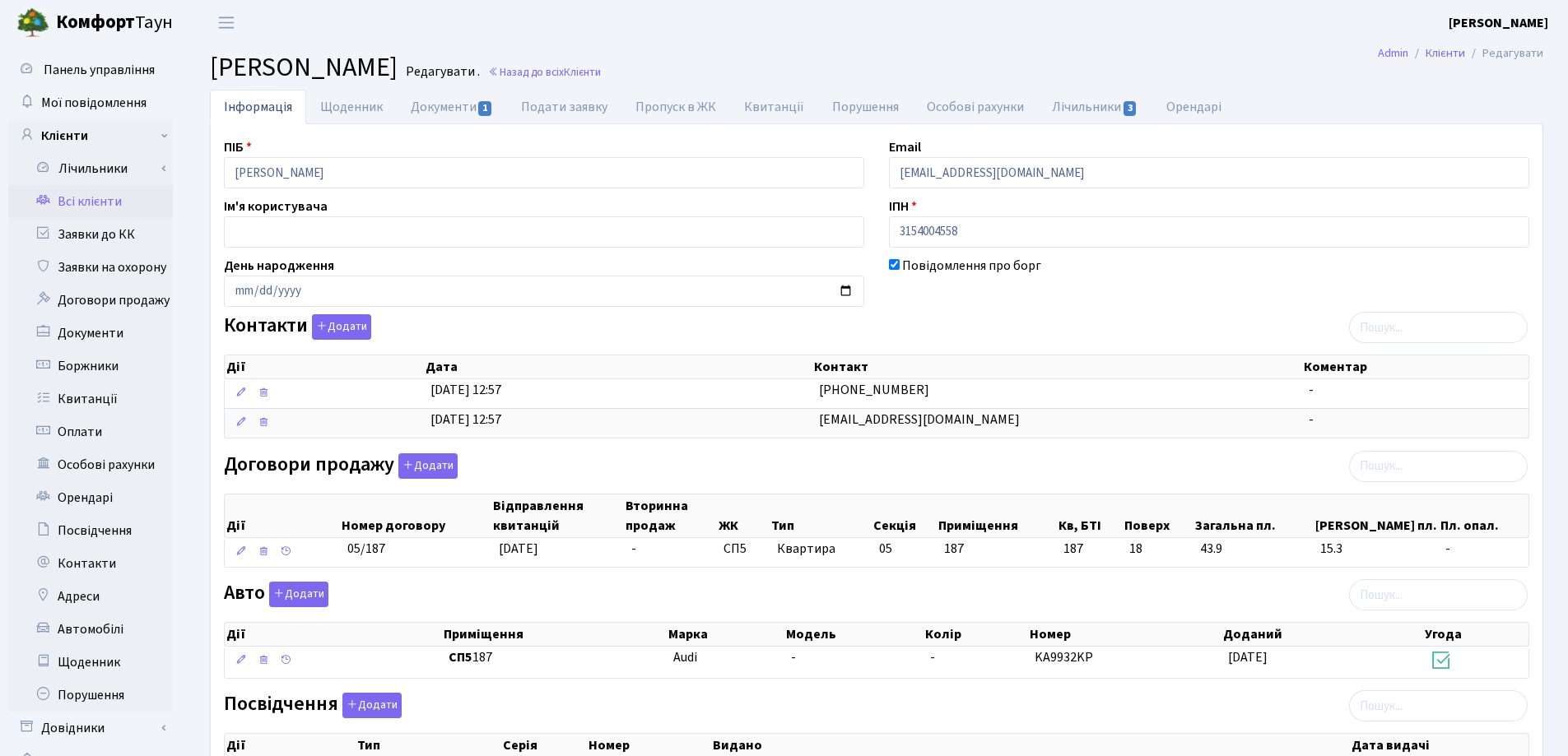
drag, startPoint x: 416, startPoint y: 562, endPoint x: 331, endPoint y: 567, distance: 85.1
click at [331, 567] on table "Дії Номер договору Відправлення квитанцій Вторинна продаж ЖК Тип Секція Приміще…" at bounding box center [876, 553] width 1305 height 30
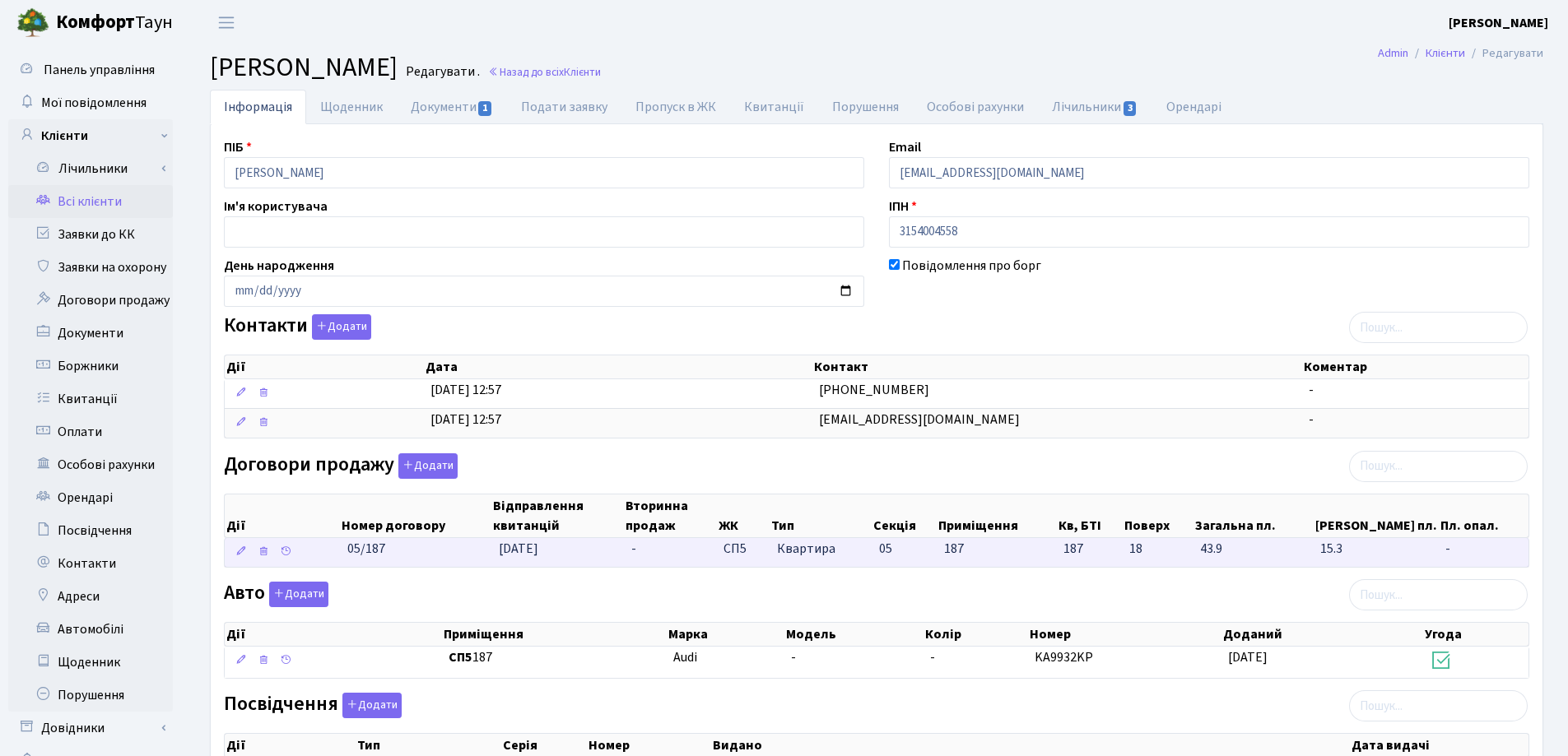
copy span "05/187"
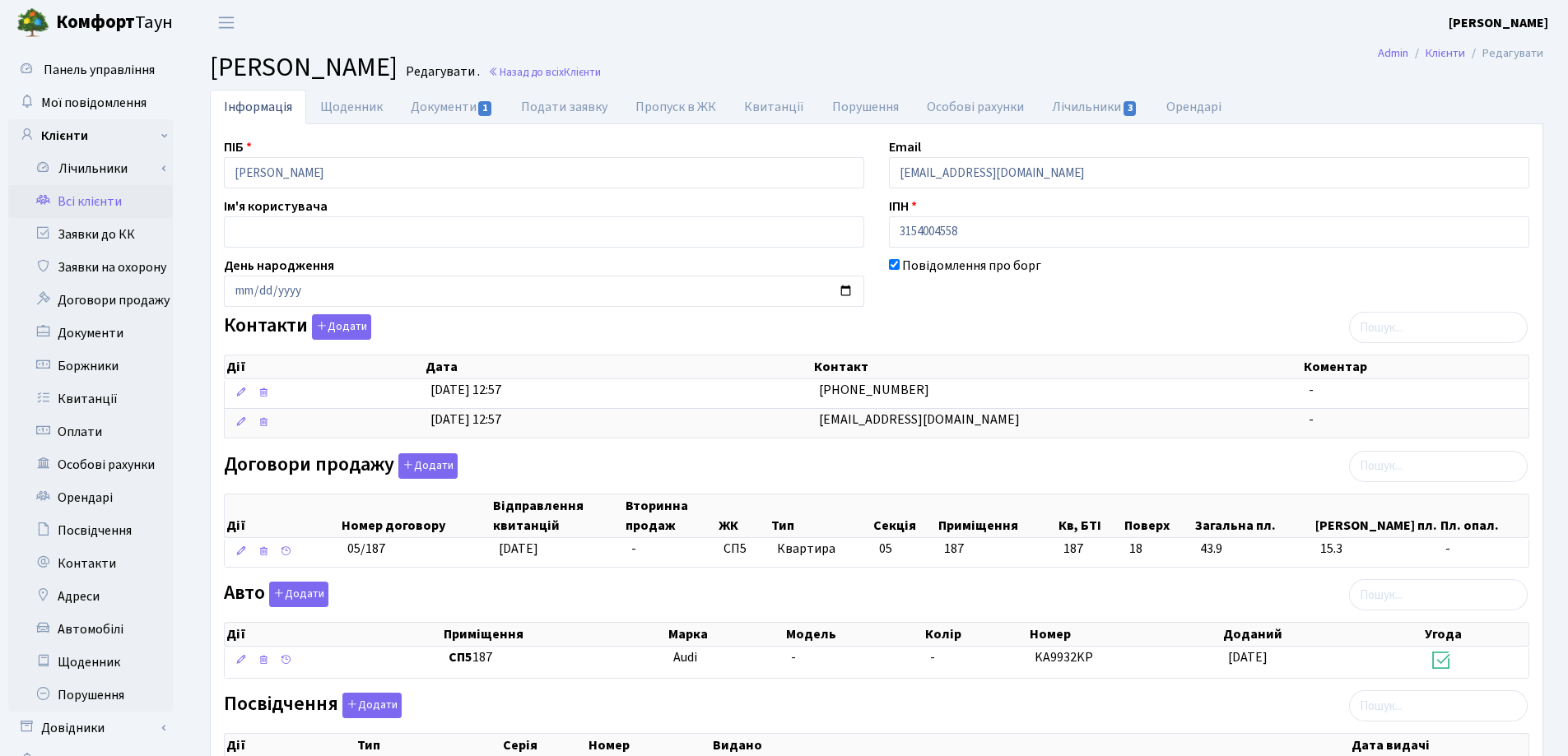
click at [924, 50] on main "Admin Клієнти Редагувати Клієнт Климчук Григорій Вікторович Редагувати . Назад …" at bounding box center [877, 582] width 1382 height 1073
click at [600, 64] on link "Назад до всіх Клієнти" at bounding box center [545, 71] width 113 height 16
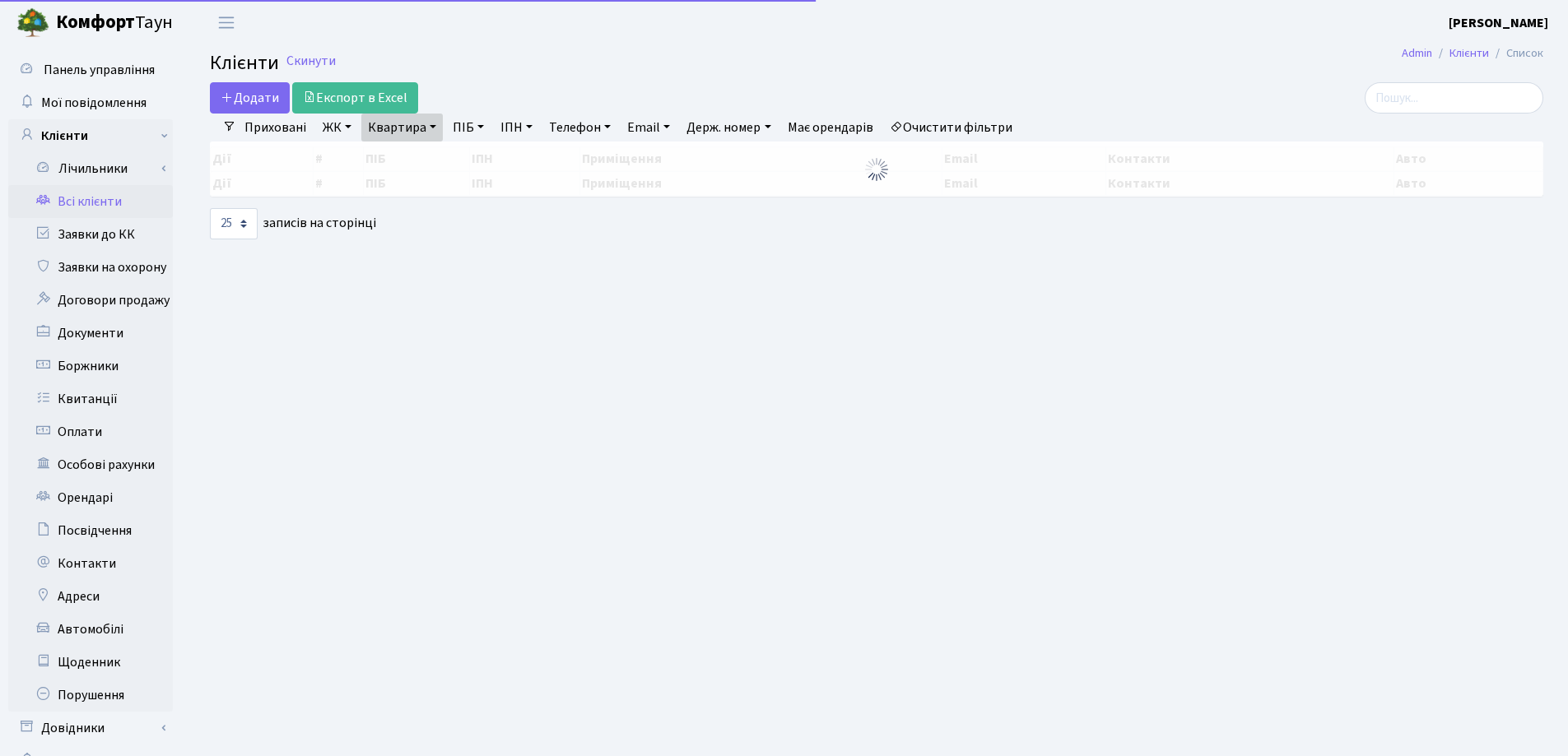
select select "25"
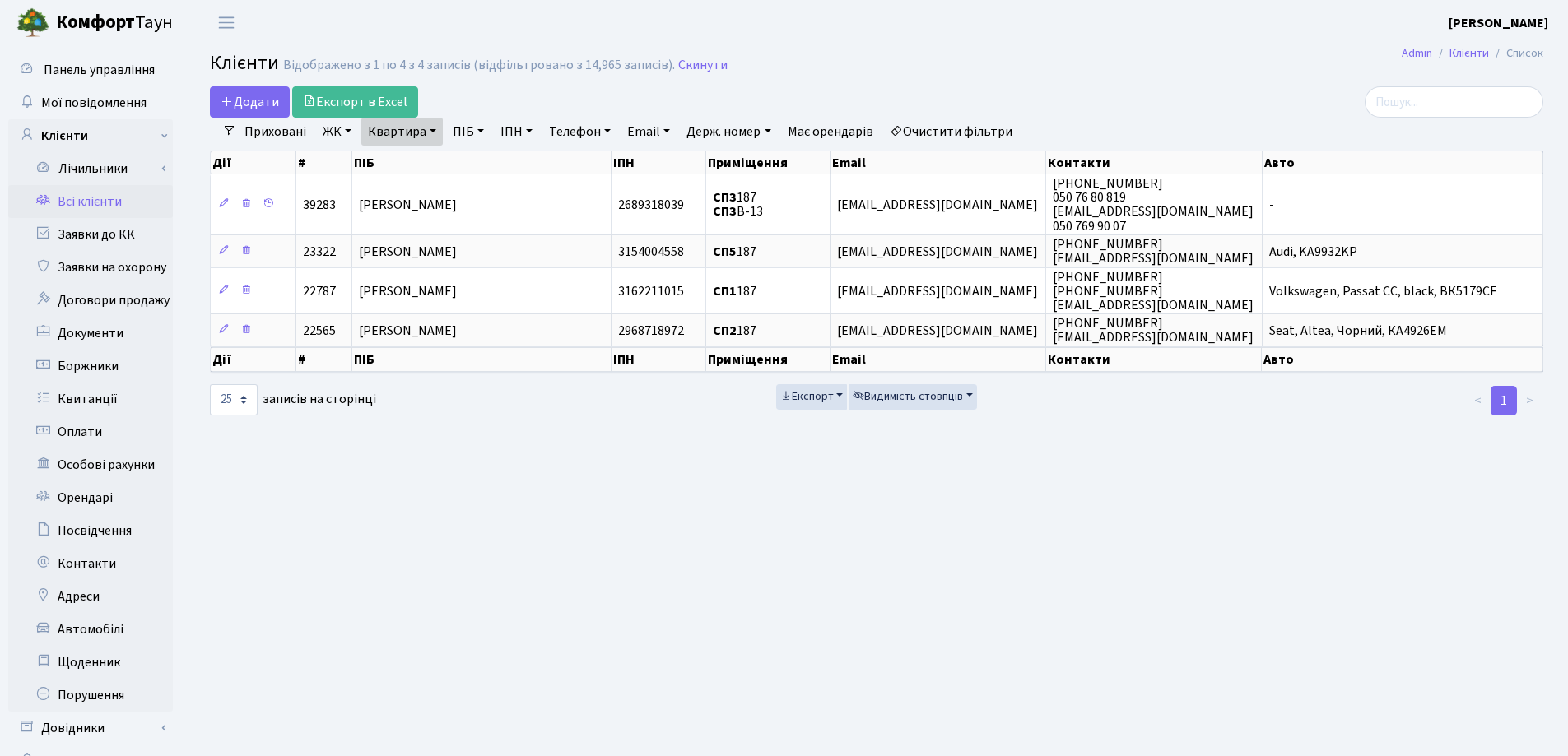
click at [433, 132] on link "Квартира" at bounding box center [402, 132] width 82 height 28
click at [479, 157] on link at bounding box center [474, 164] width 34 height 32
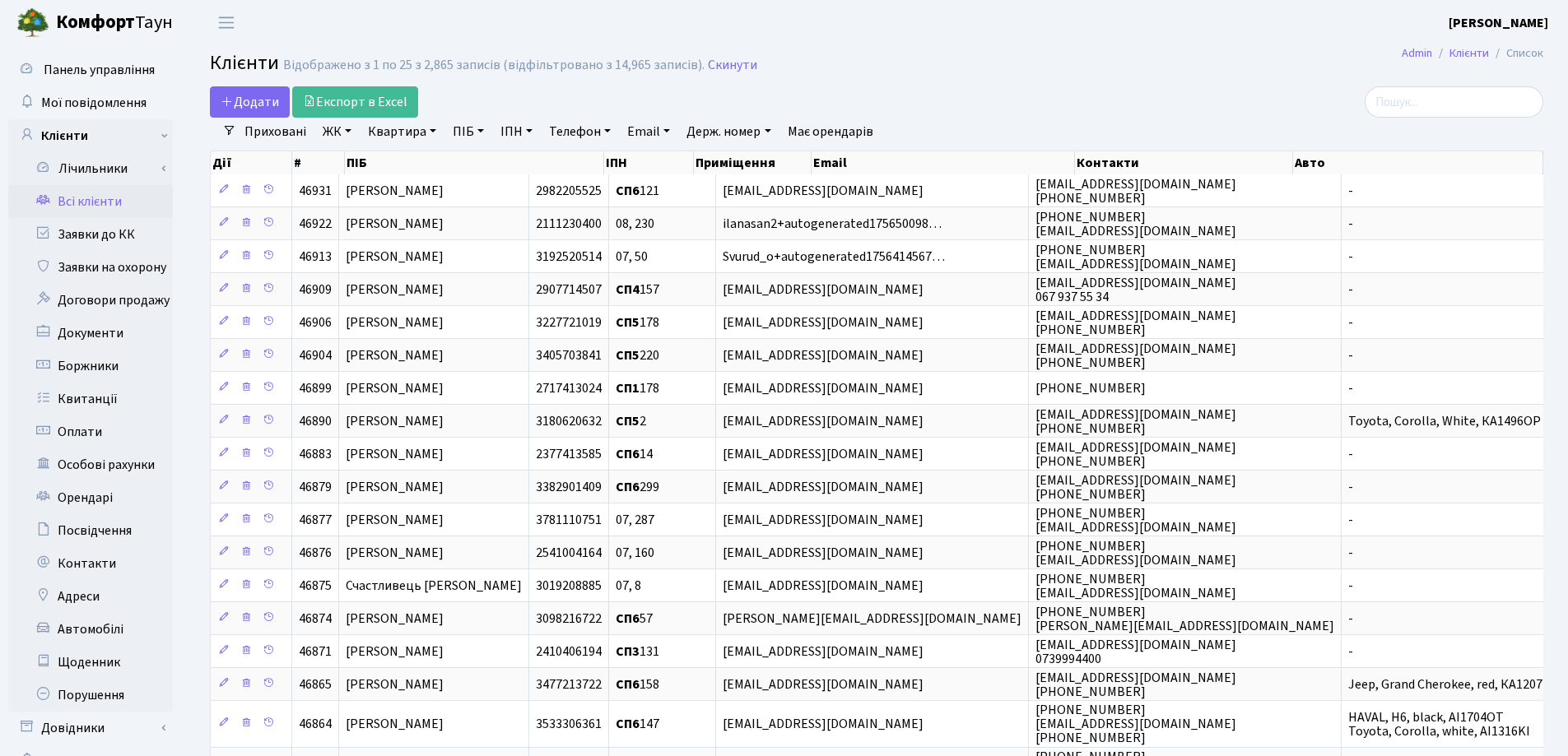
click at [1102, 113] on div at bounding box center [1329, 102] width 453 height 32
